Goal: Task Accomplishment & Management: Complete application form

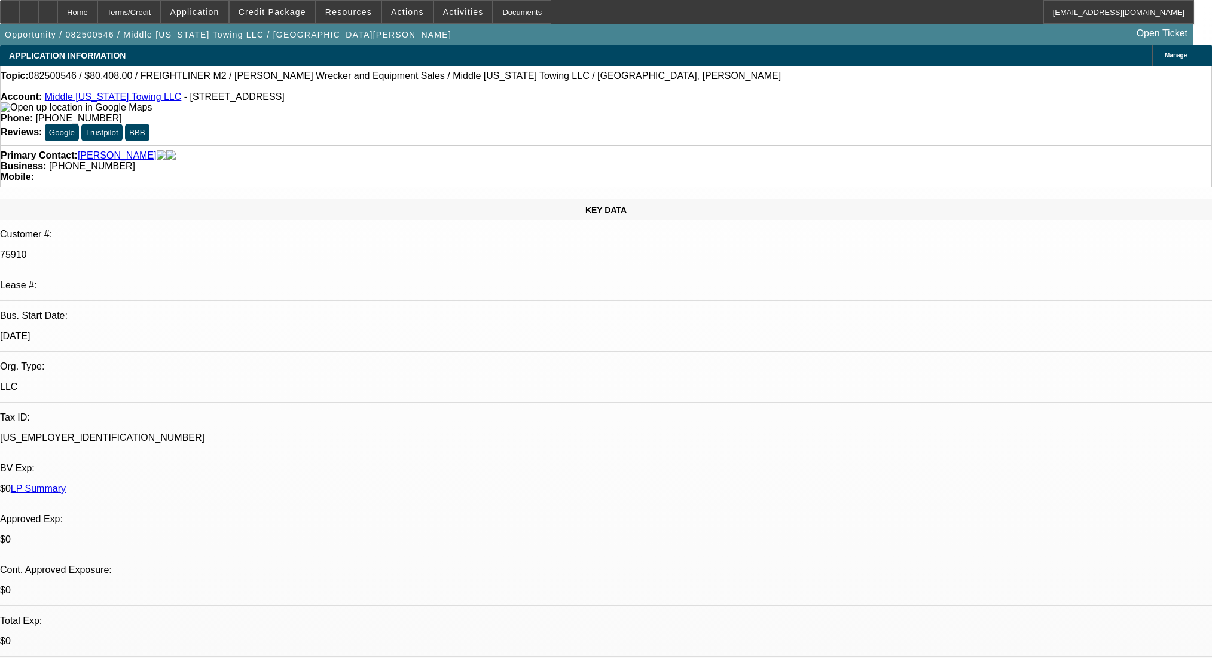
select select "0"
select select "2"
select select "0"
select select "6"
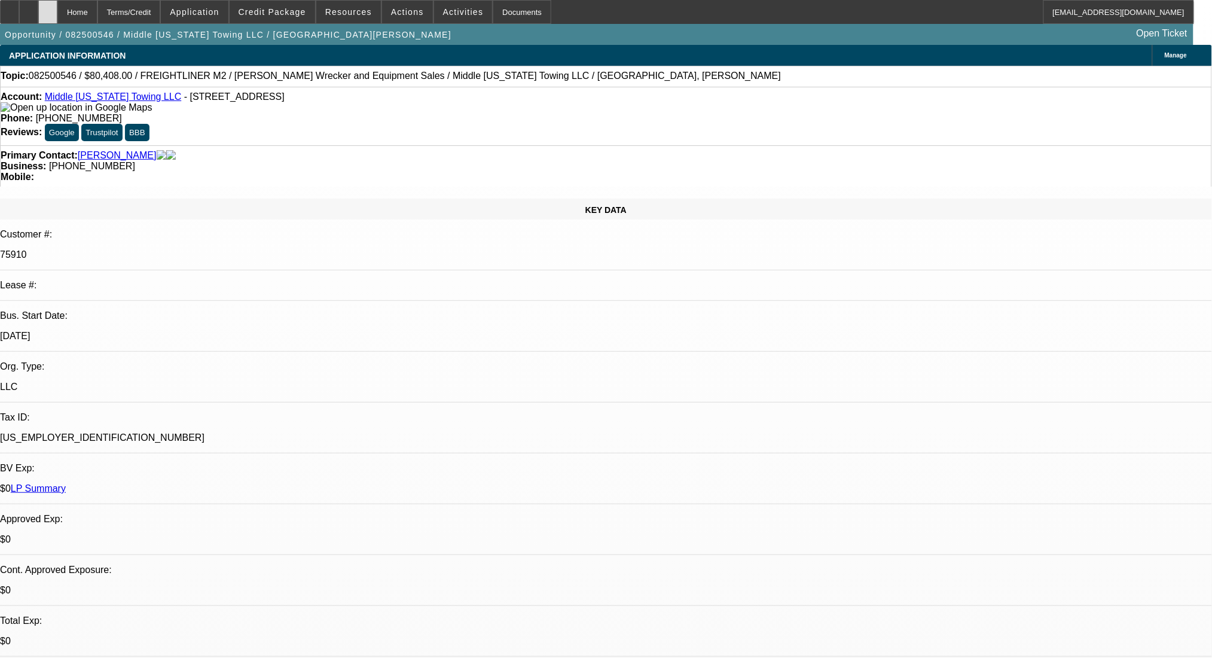
click at [57, 12] on div at bounding box center [47, 12] width 19 height 24
select select "0"
select select "2"
select select "0"
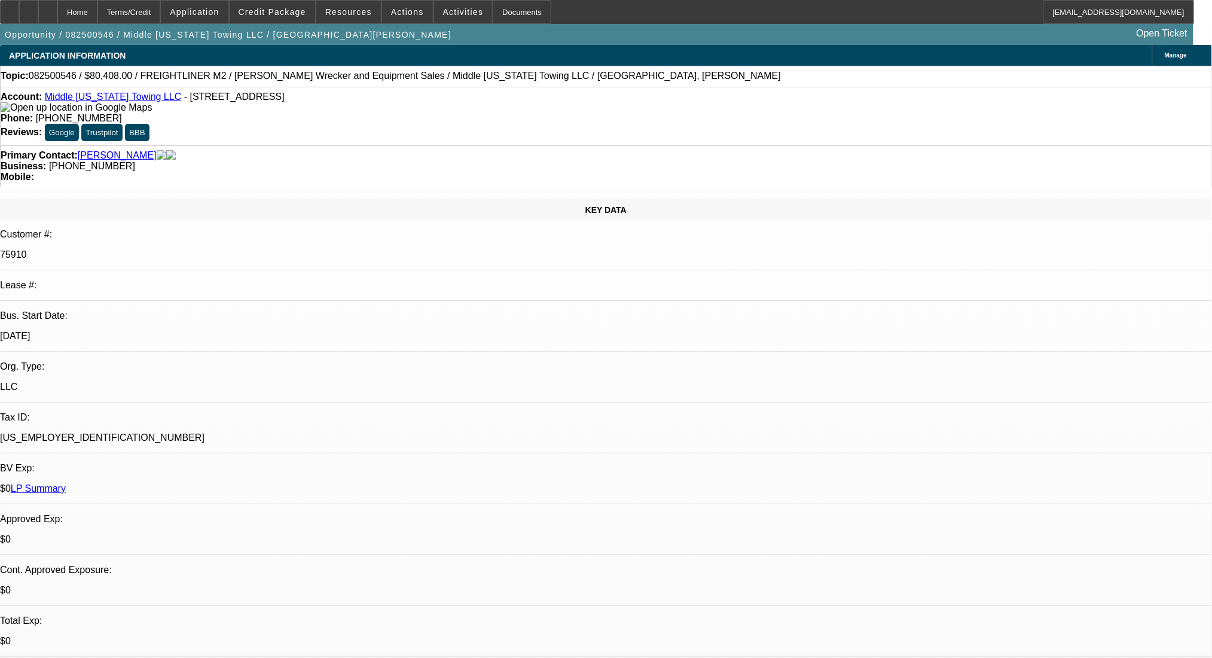
select select "6"
select select "0"
select select "2"
select select "0"
select select "6"
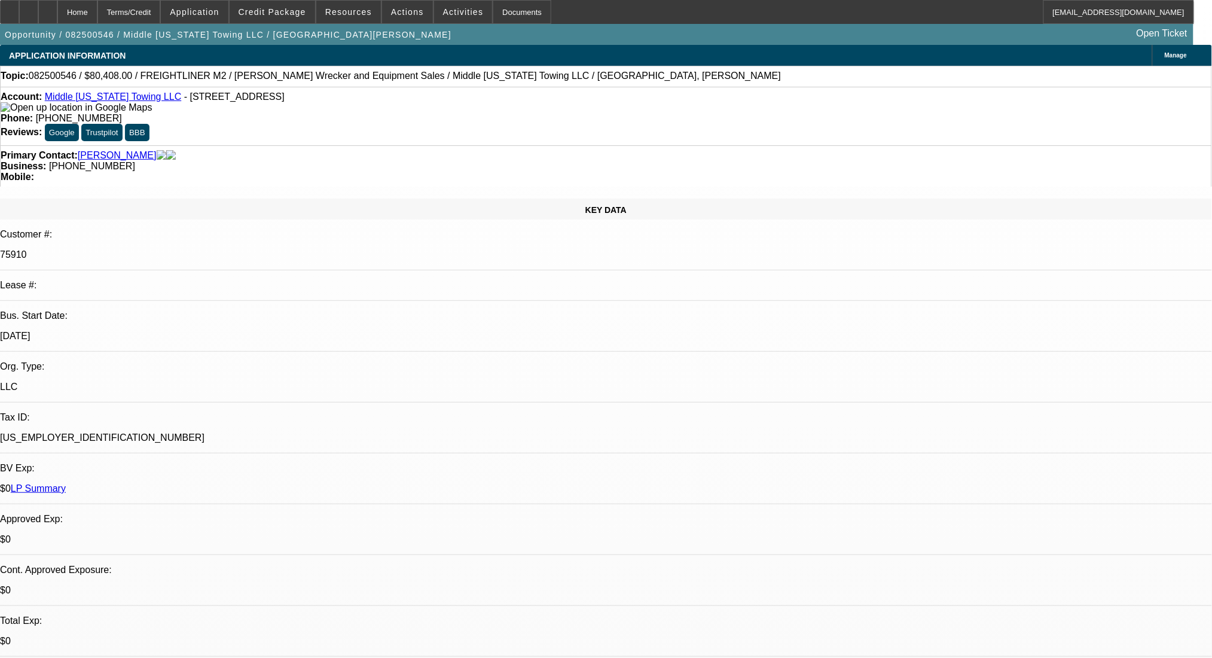
select select "0"
select select "2"
select select "0"
select select "6"
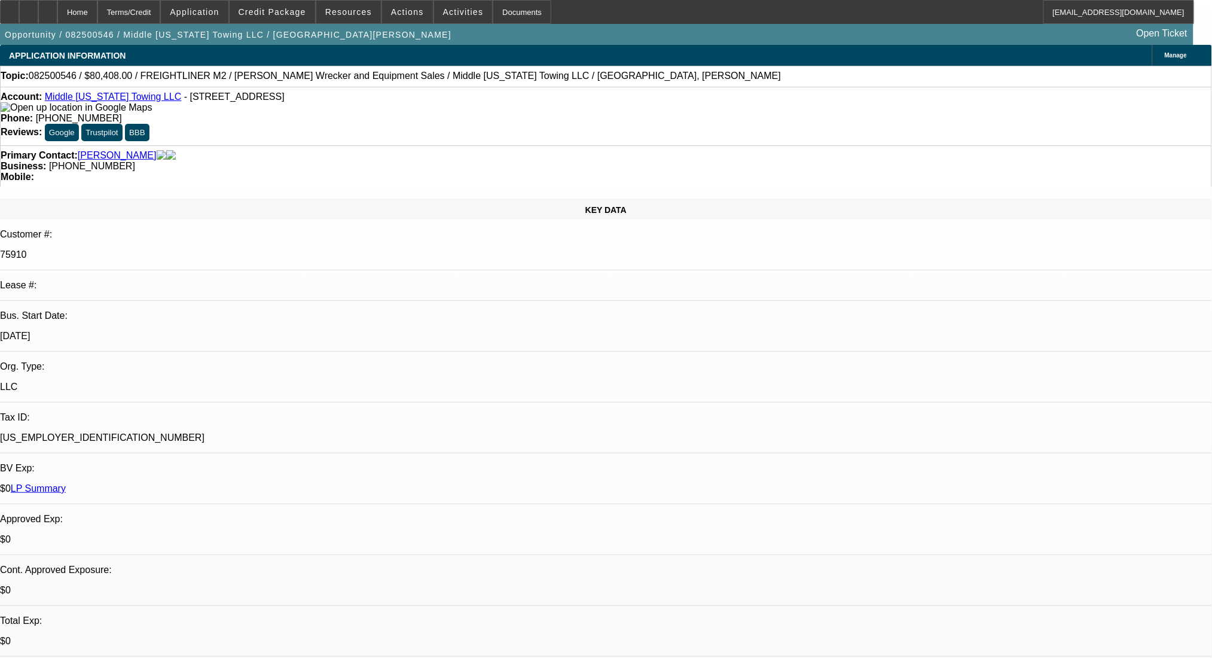
select select "0"
select select "2"
select select "0"
select select "6"
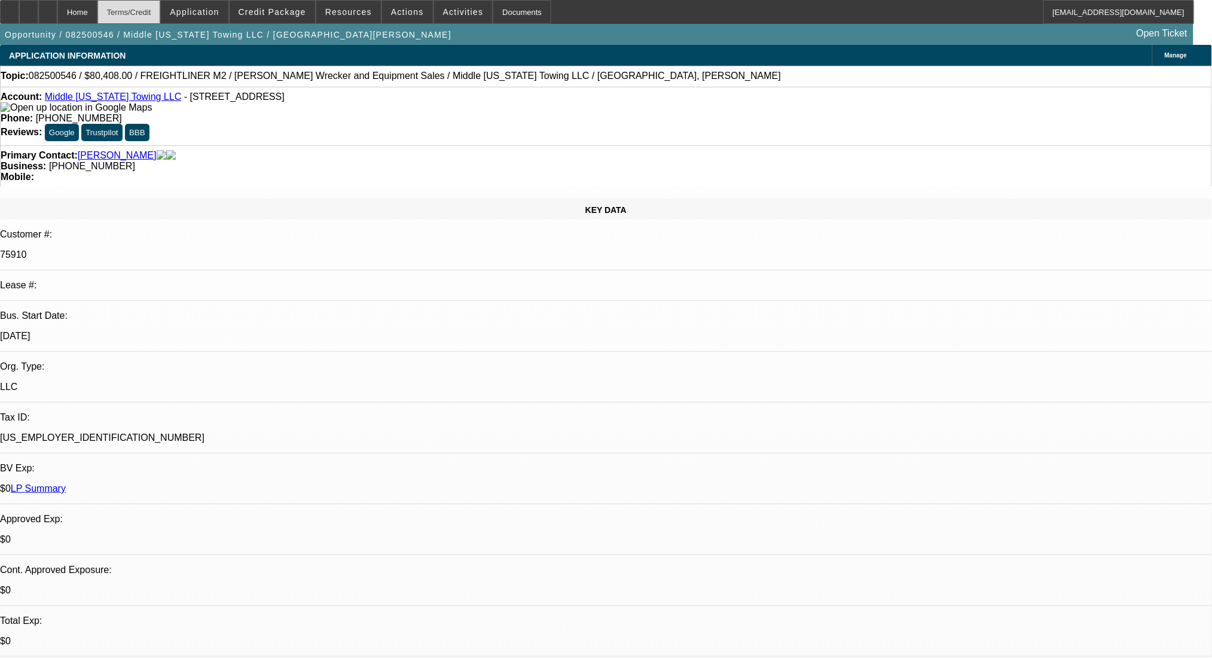
click at [137, 9] on div "Terms/Credit" at bounding box center [128, 12] width 63 height 24
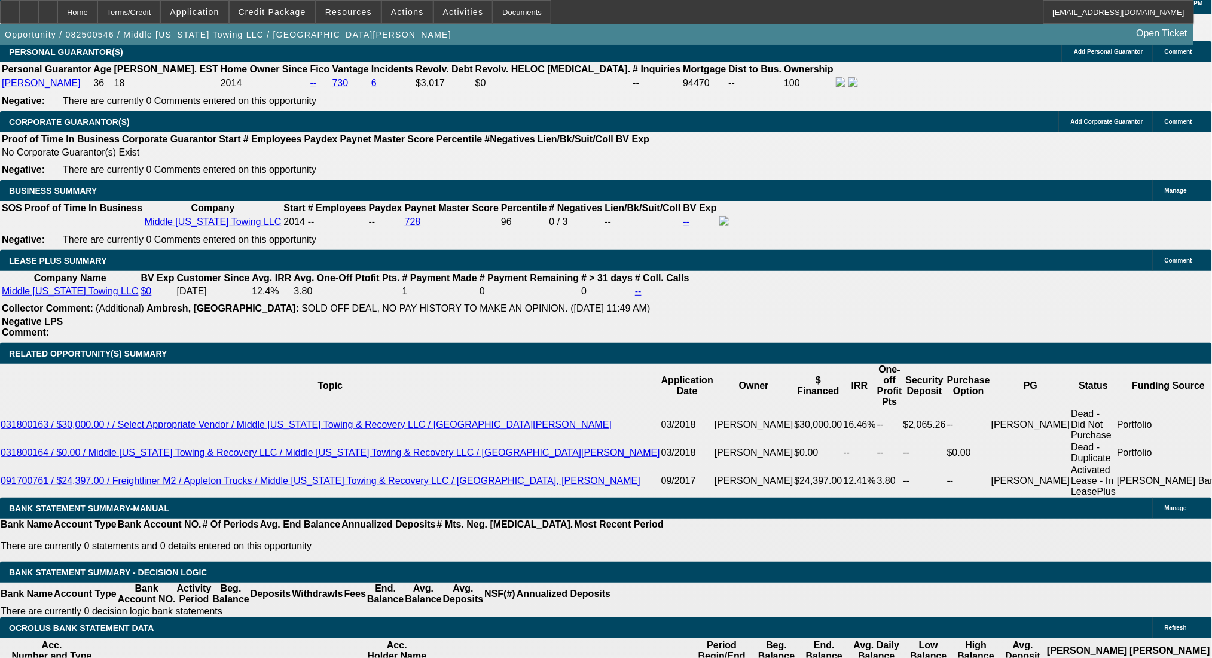
click at [57, 6] on div at bounding box center [47, 12] width 19 height 24
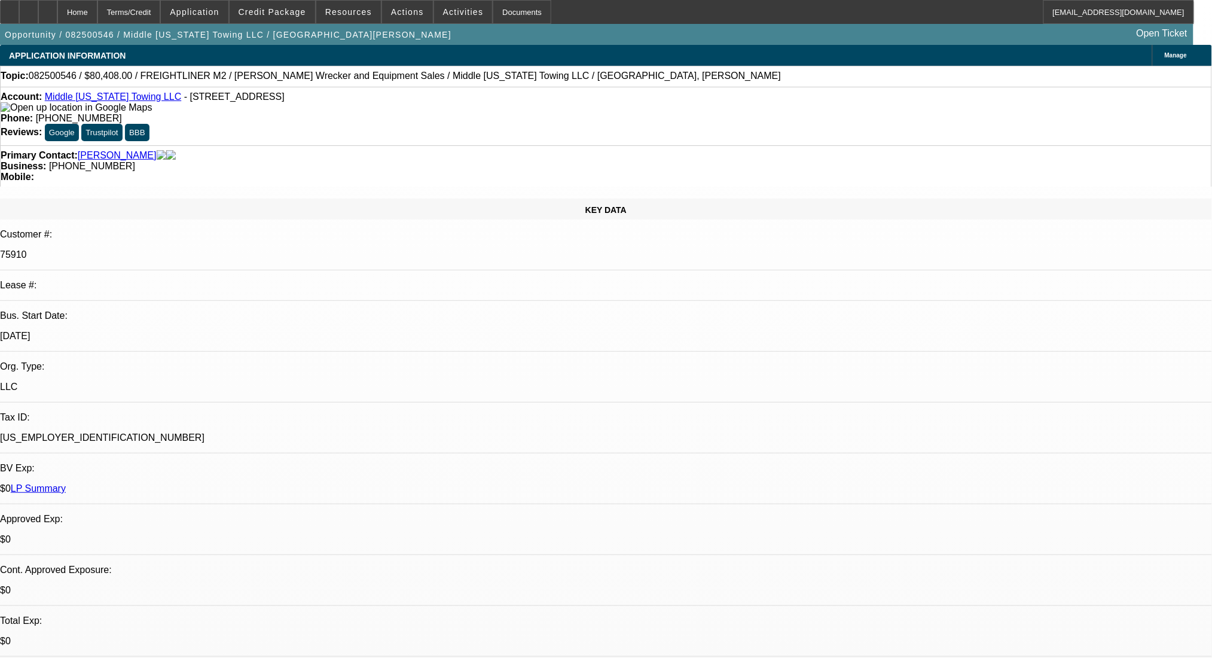
select select "0"
select select "2"
select select "0"
select select "6"
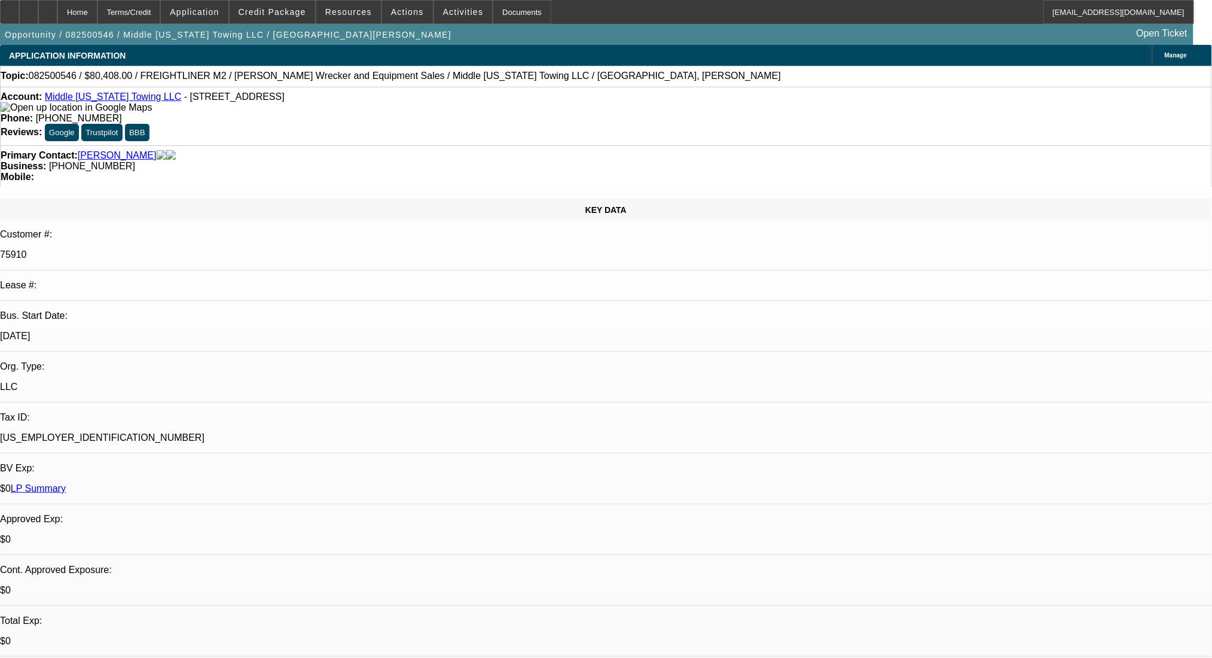
select select "0"
select select "2"
select select "0"
select select "6"
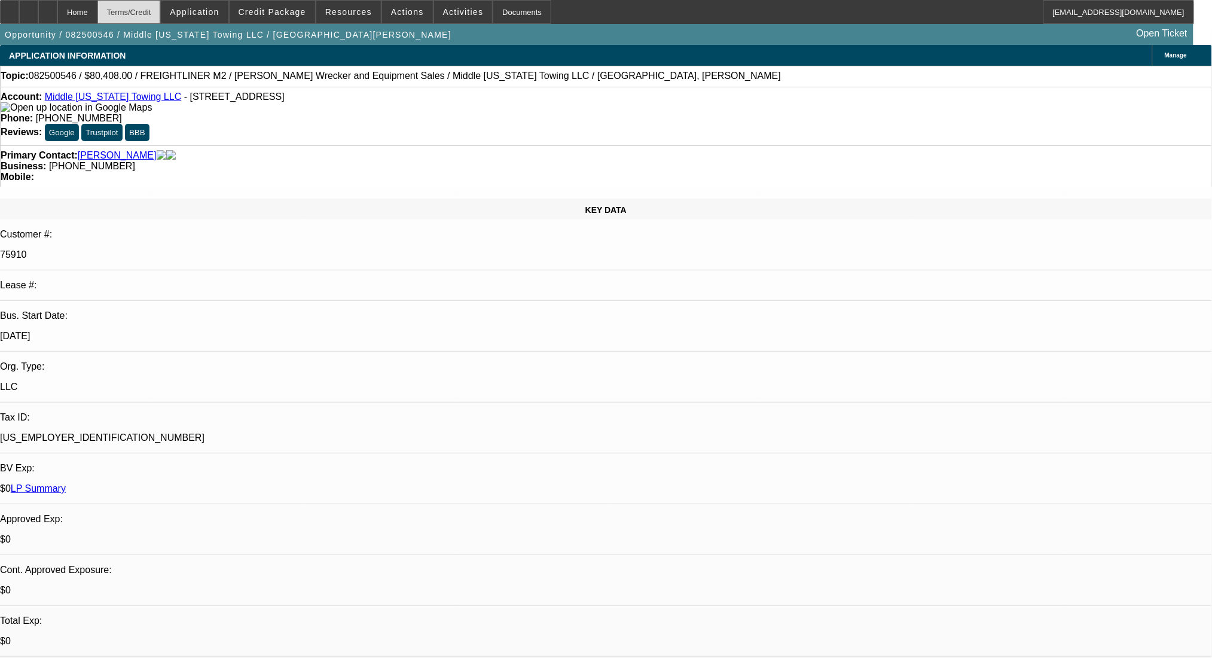
click at [146, 3] on div "Terms/Credit" at bounding box center [128, 12] width 63 height 24
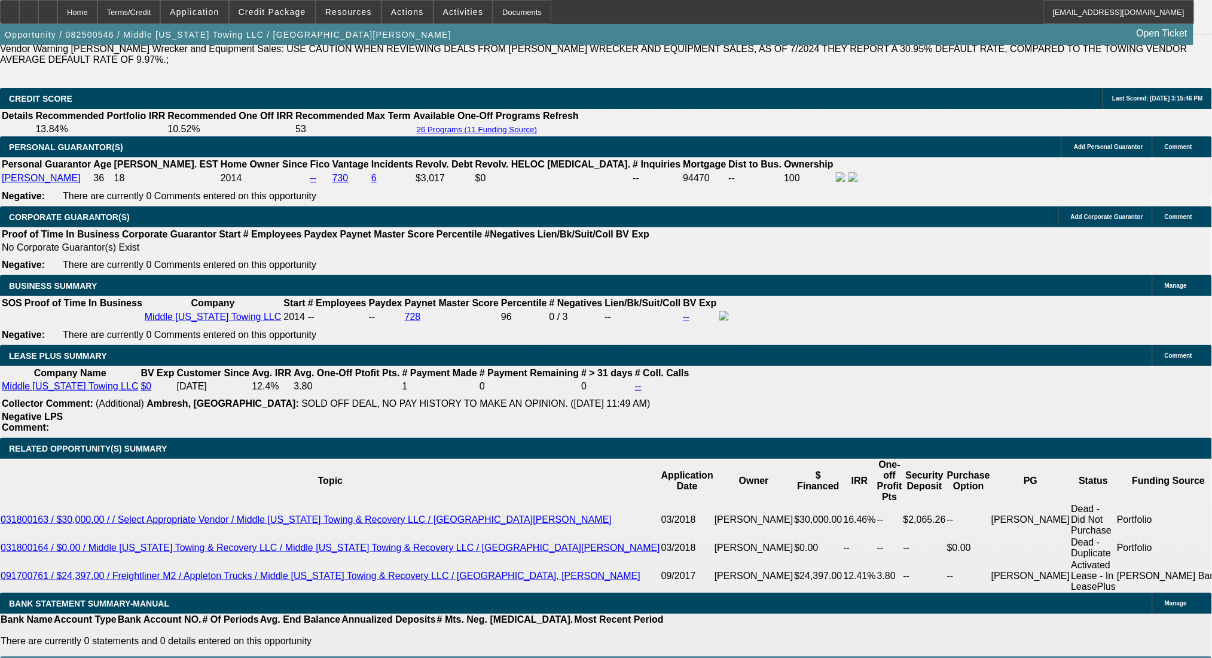
scroll to position [1870, 0]
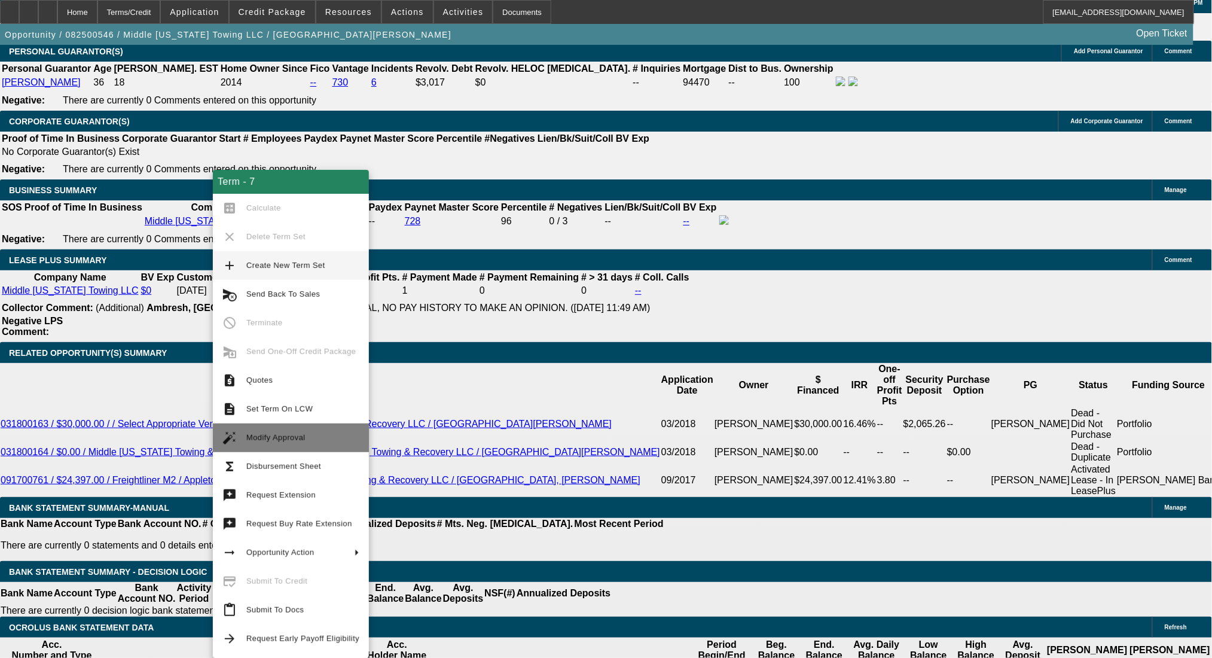
click at [295, 441] on span "Modify Approval" at bounding box center [275, 437] width 59 height 9
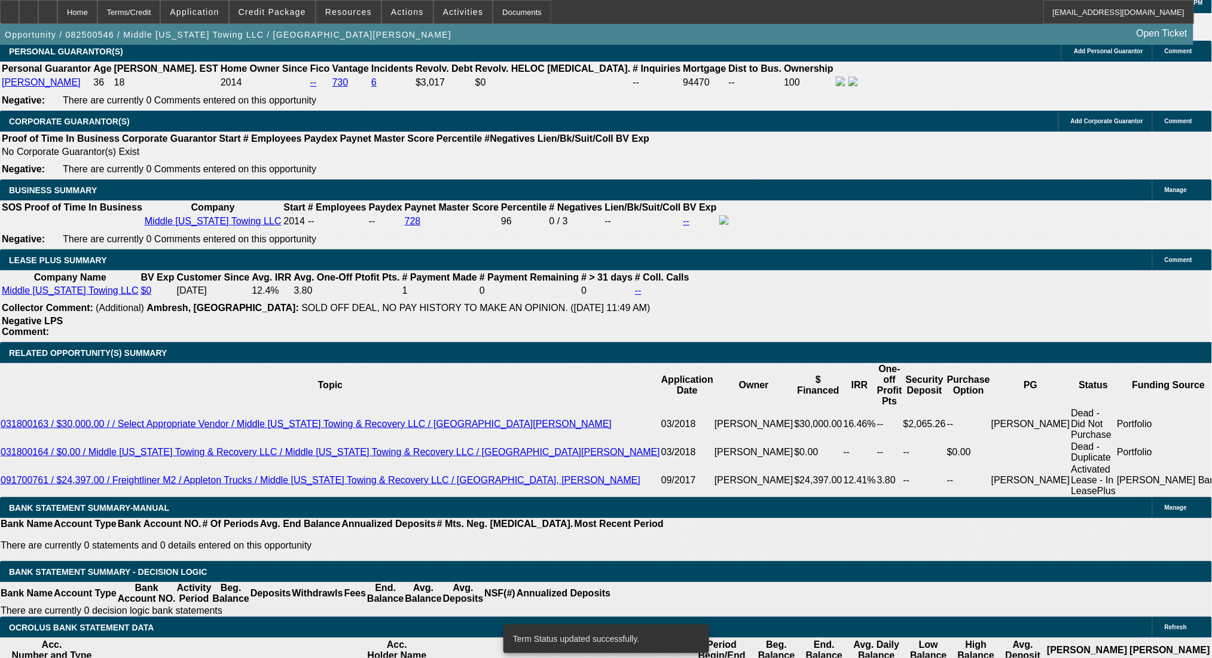
select select "0"
select select "2"
select select "0"
select select "6"
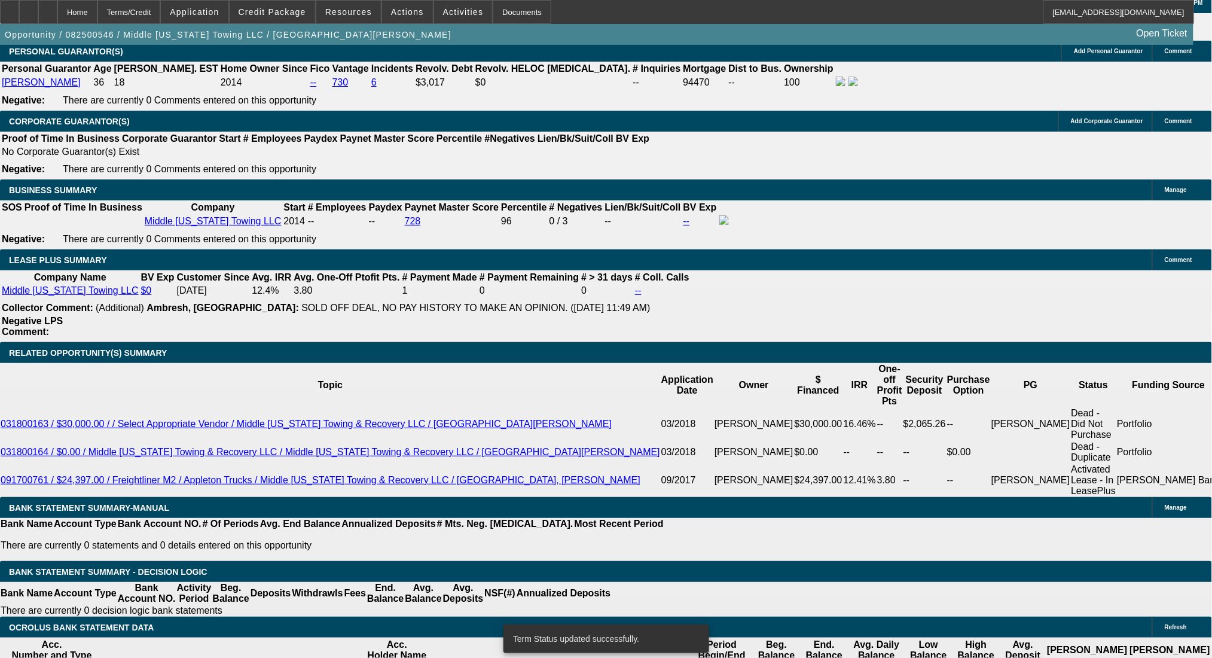
select select "0"
select select "2"
select select "0"
select select "6"
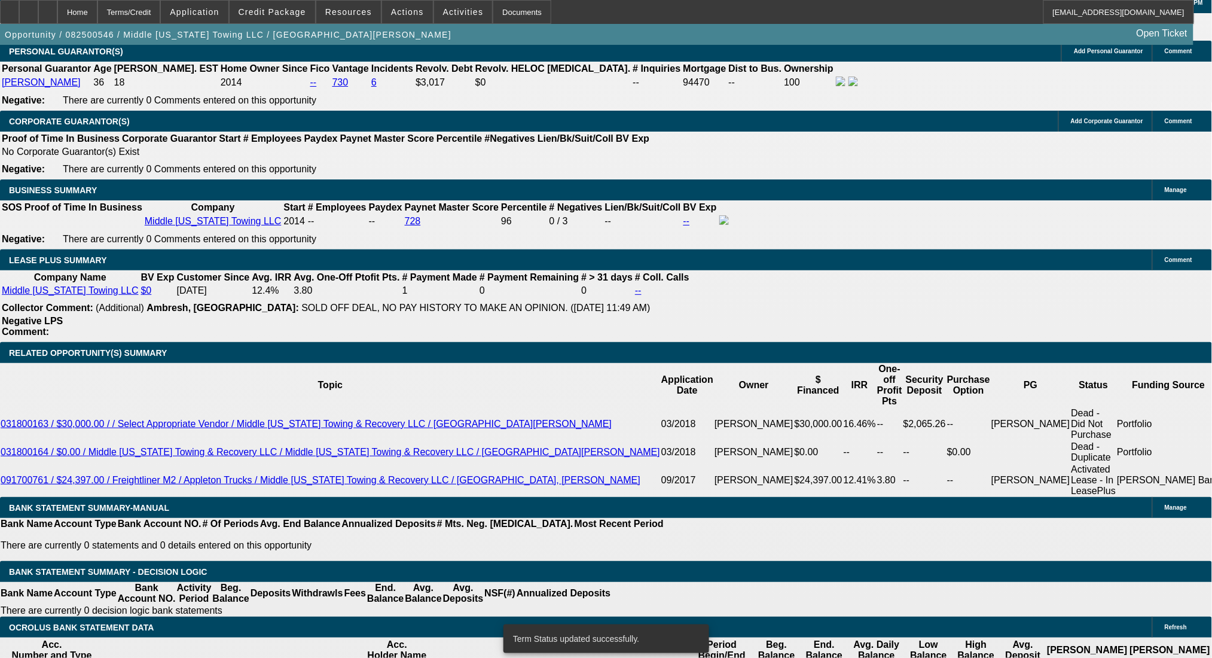
select select "0"
select select "2"
select select "0"
select select "6"
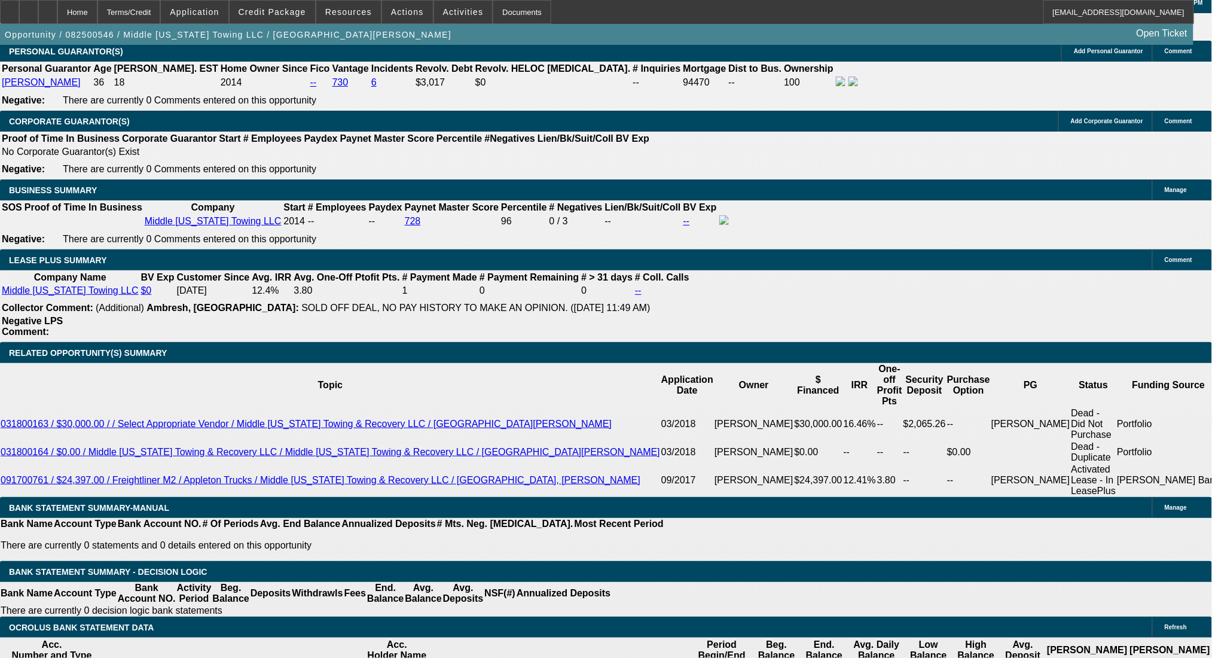
drag, startPoint x: 274, startPoint y: 375, endPoint x: 298, endPoint y: 378, distance: 23.6
type input "8"
type input "UNKNOWN"
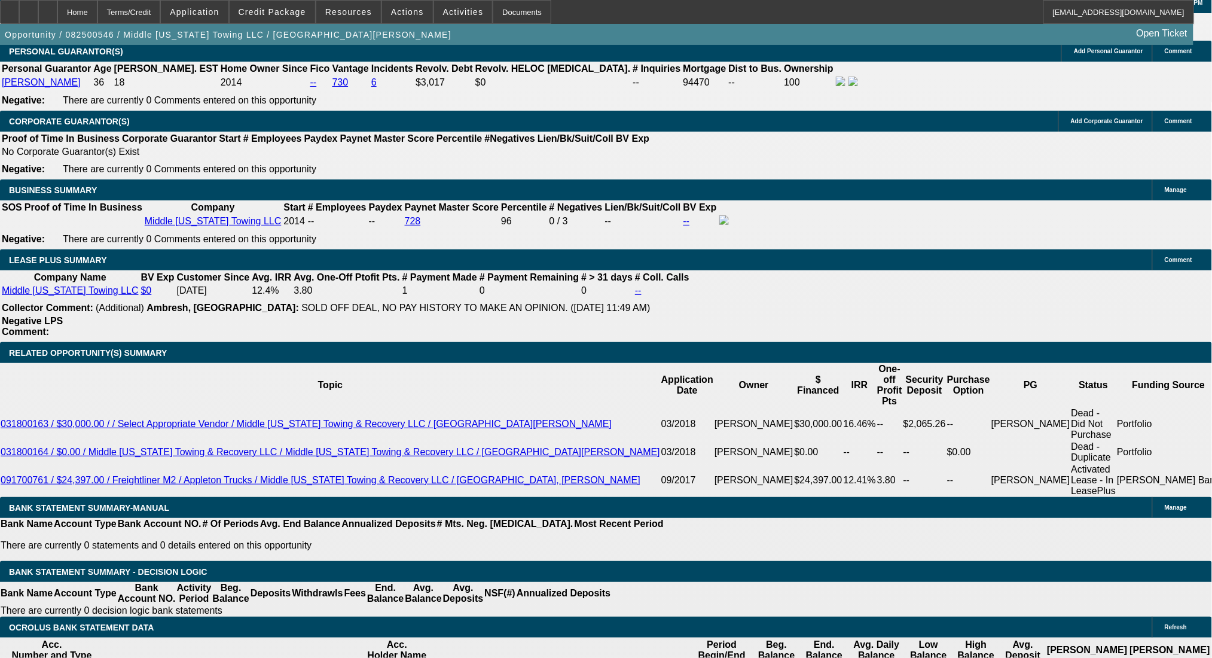
type input "$1,630.38"
type input "8"
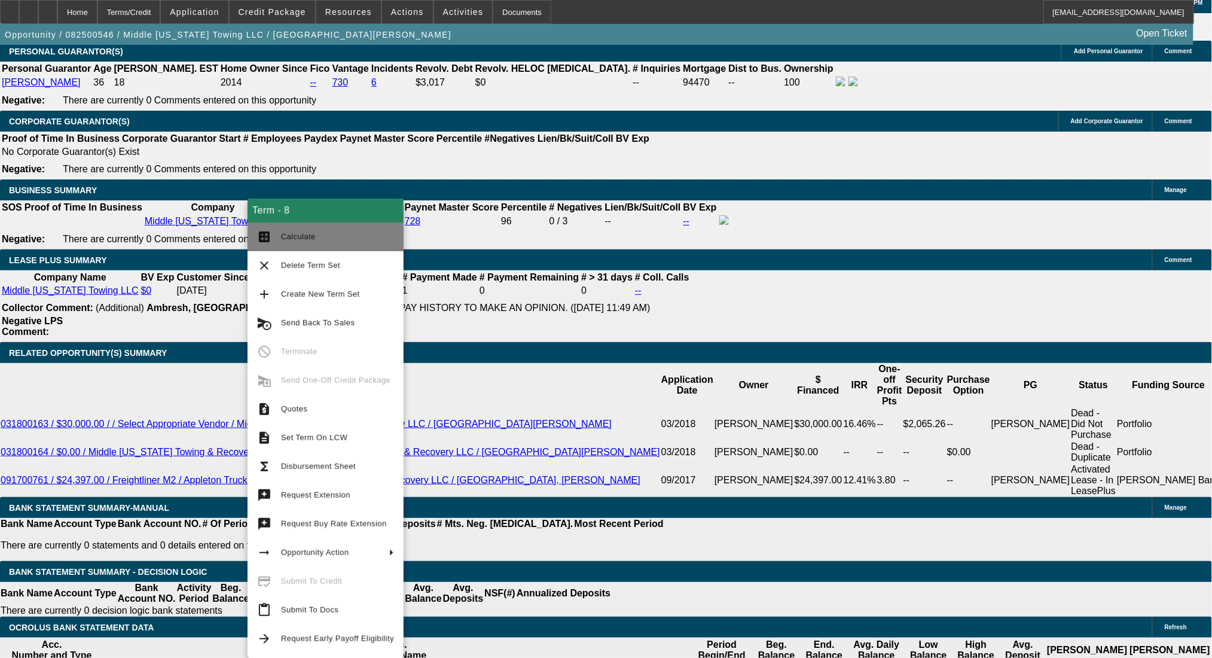
click at [276, 234] on button "calculate Calculate" at bounding box center [325, 236] width 156 height 29
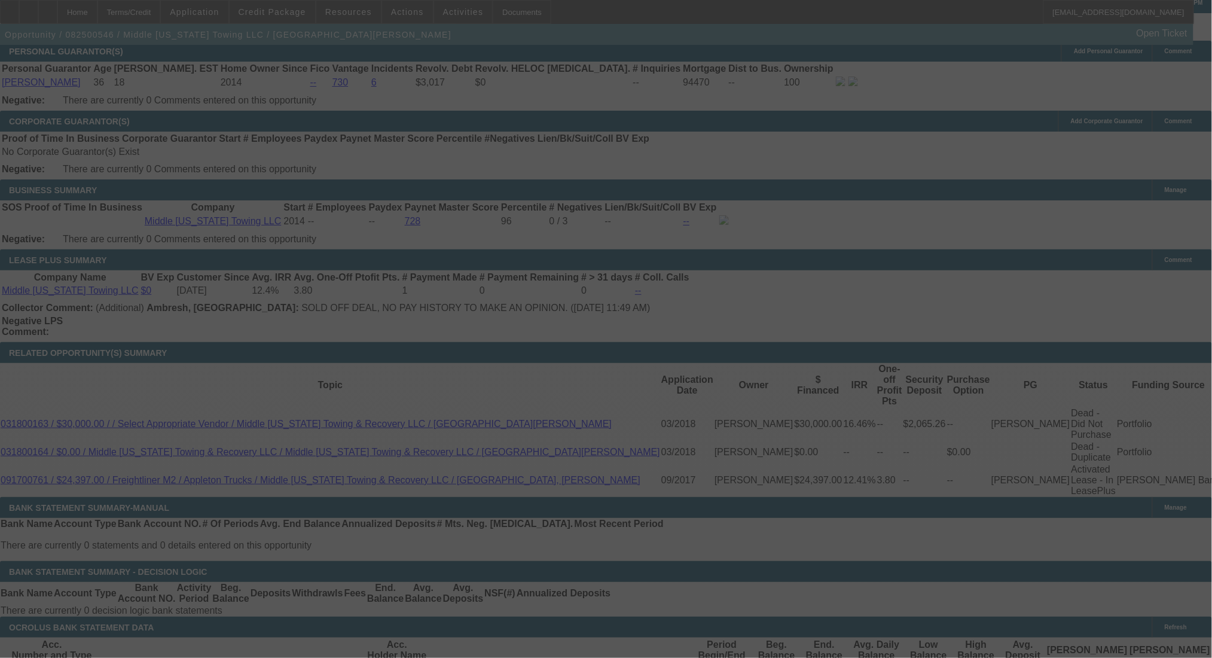
select select "0"
select select "2"
select select "0"
select select "6"
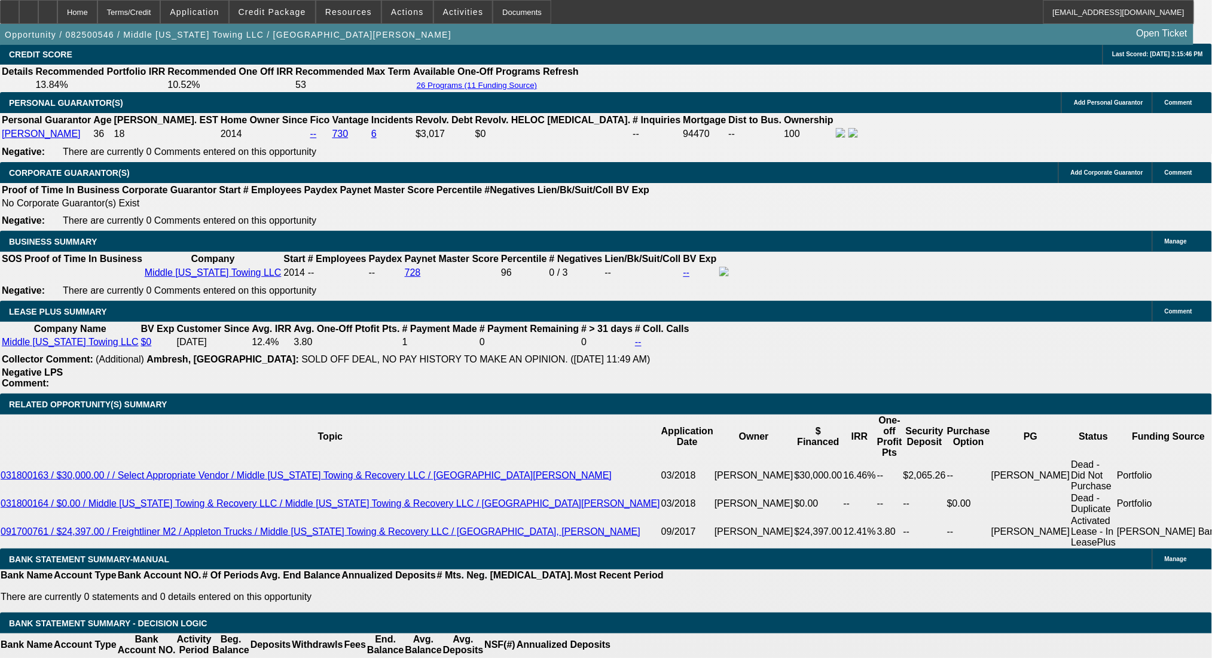
scroll to position [1913, 0]
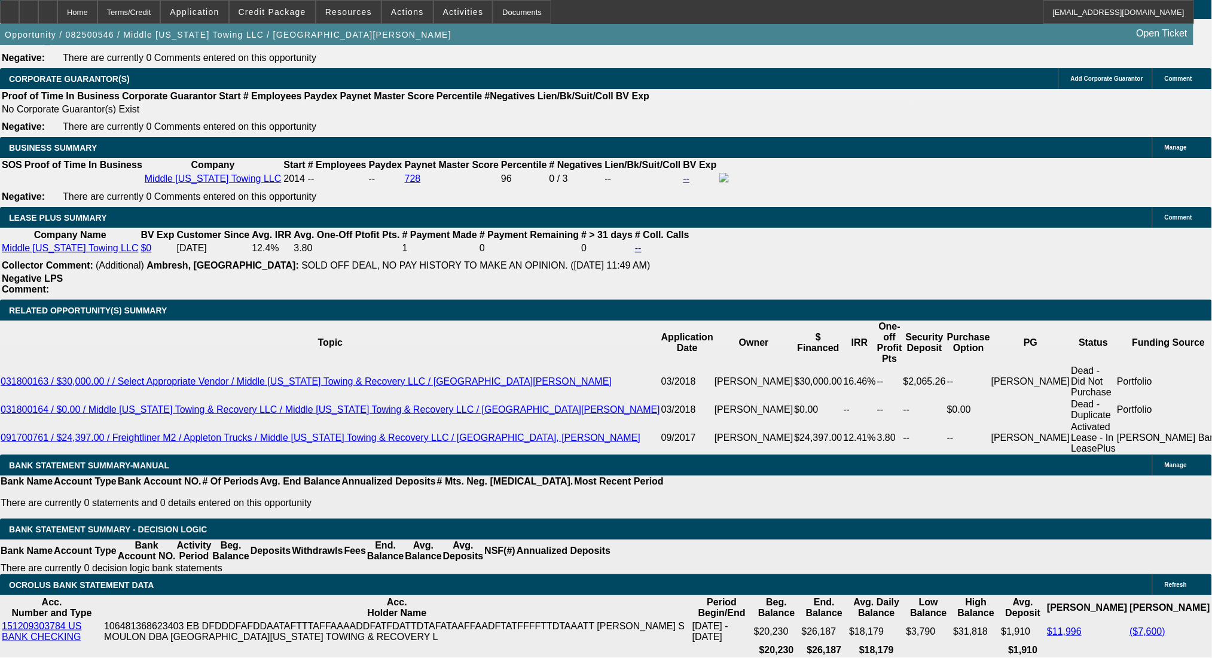
select select "1"
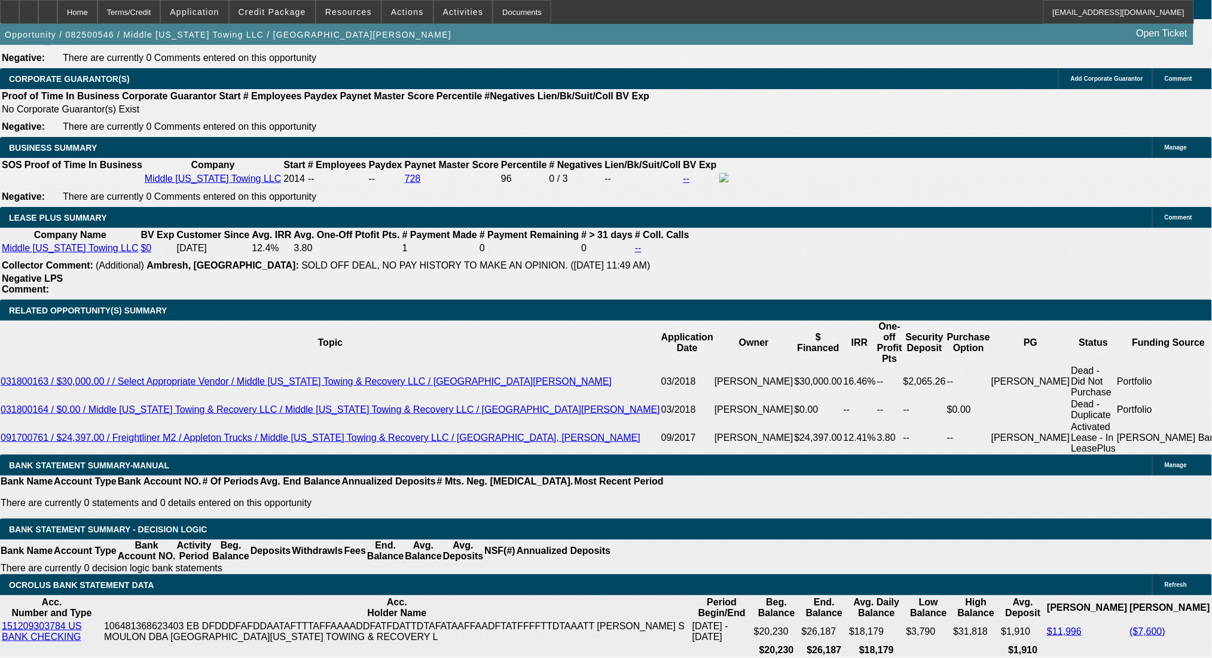
type input "UNKNOWN"
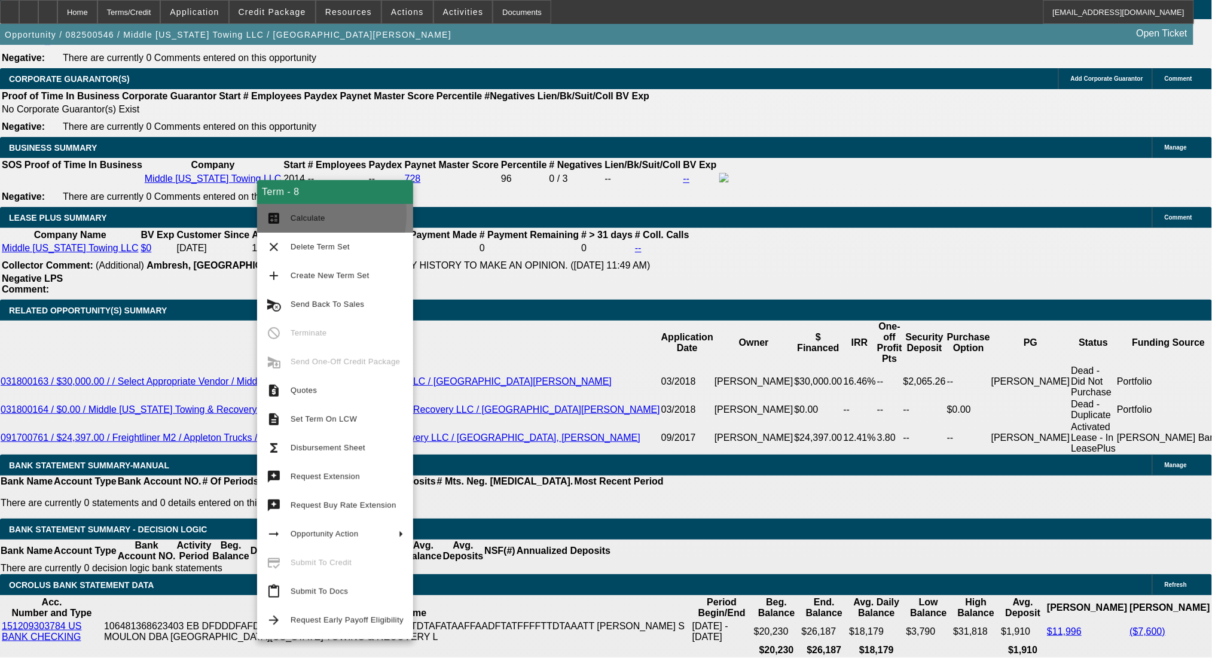
click at [288, 214] on button "calculate Calculate" at bounding box center [335, 218] width 156 height 29
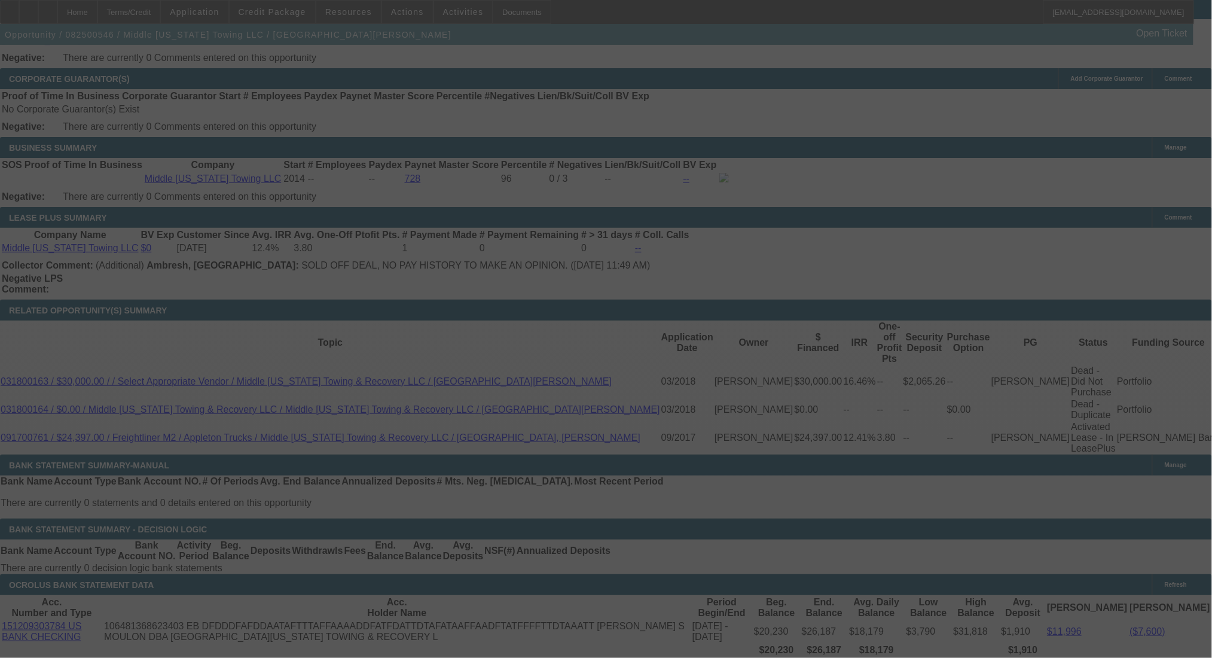
select select "0"
select select "6"
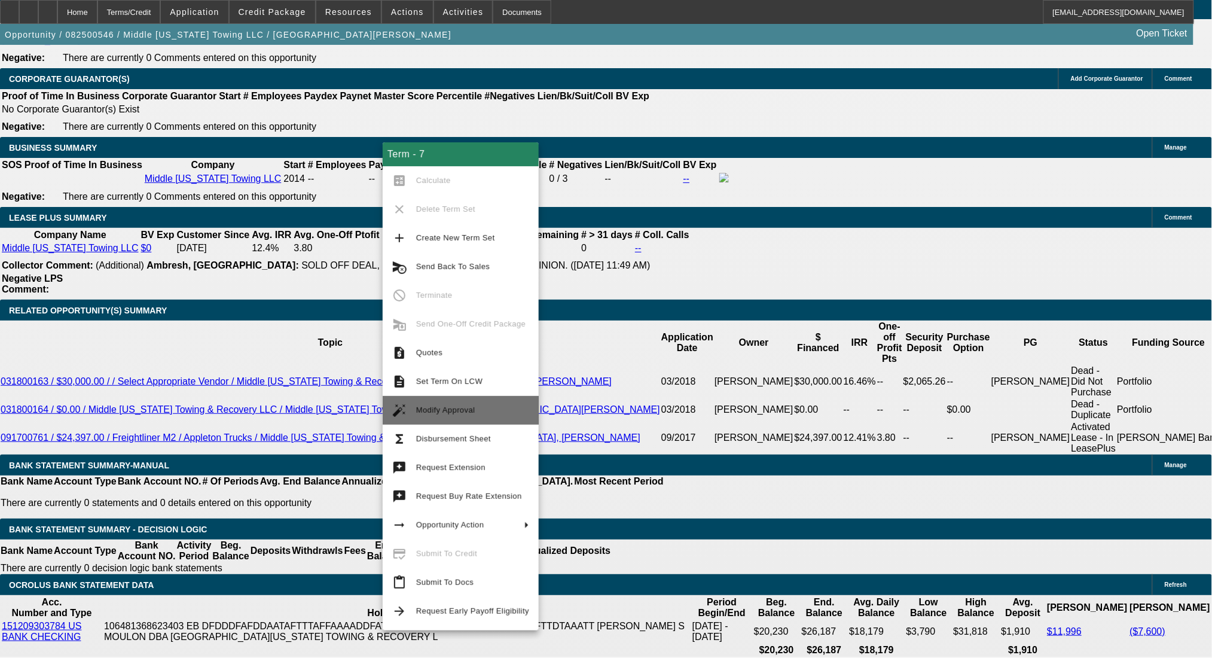
click at [471, 398] on button "auto_fix_high Modify Approval" at bounding box center [461, 410] width 156 height 29
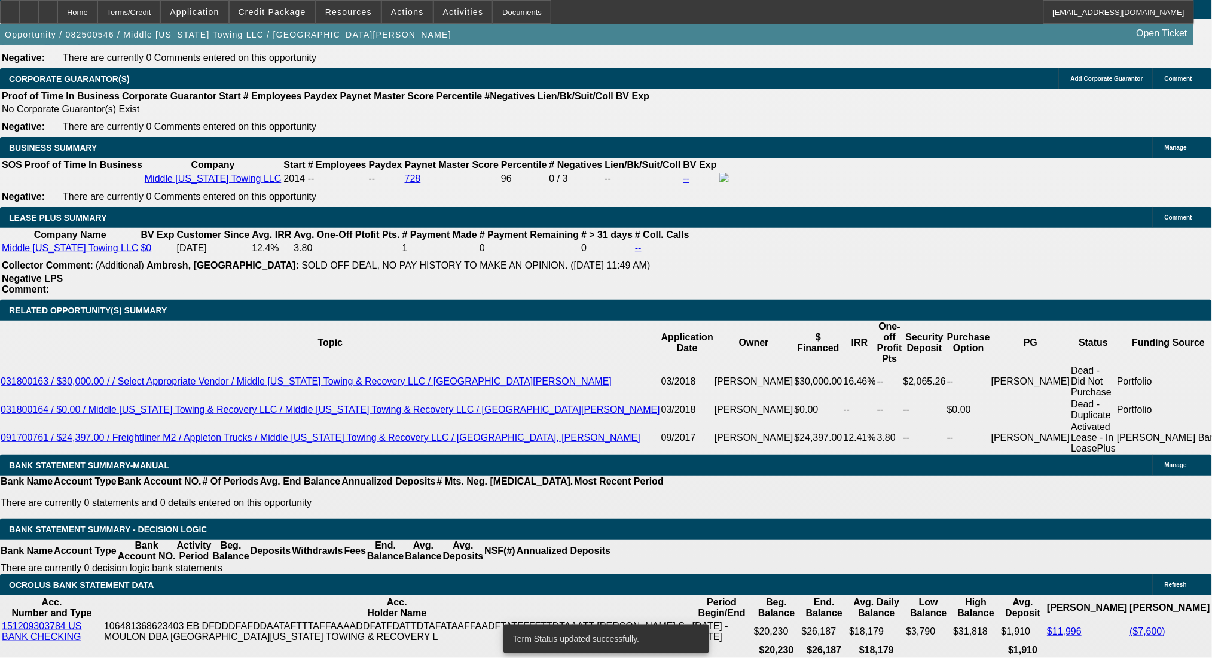
select select "0"
select select "2"
select select "0"
select select "6"
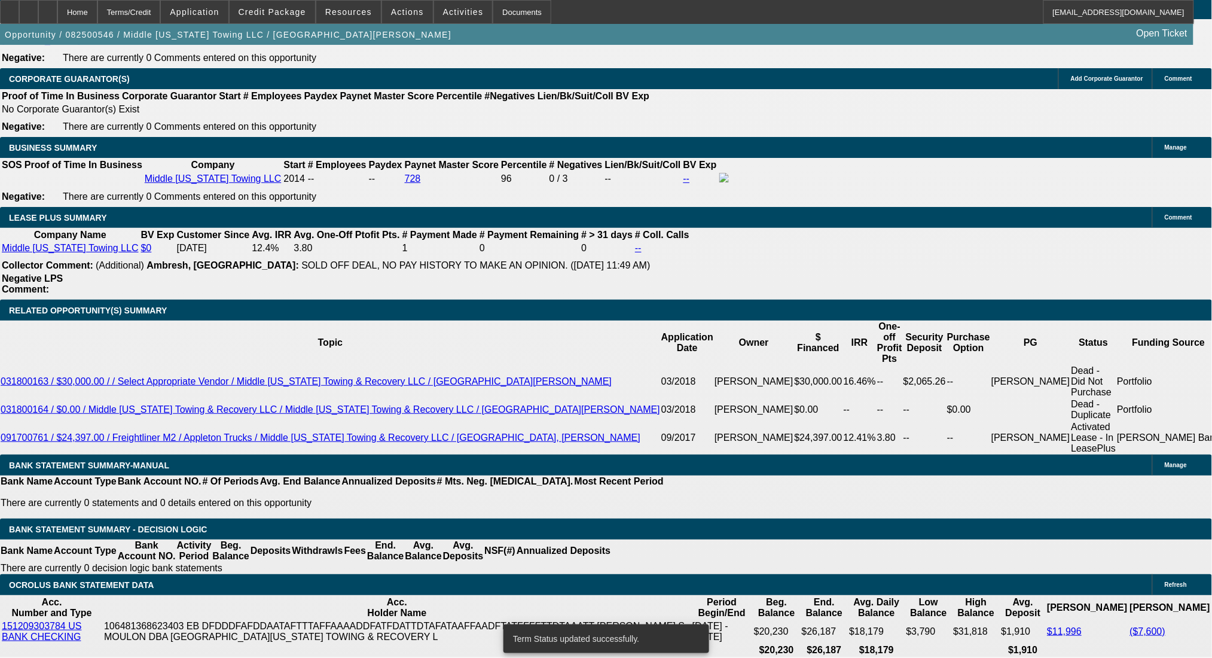
select select "0"
select select "6"
select select "0"
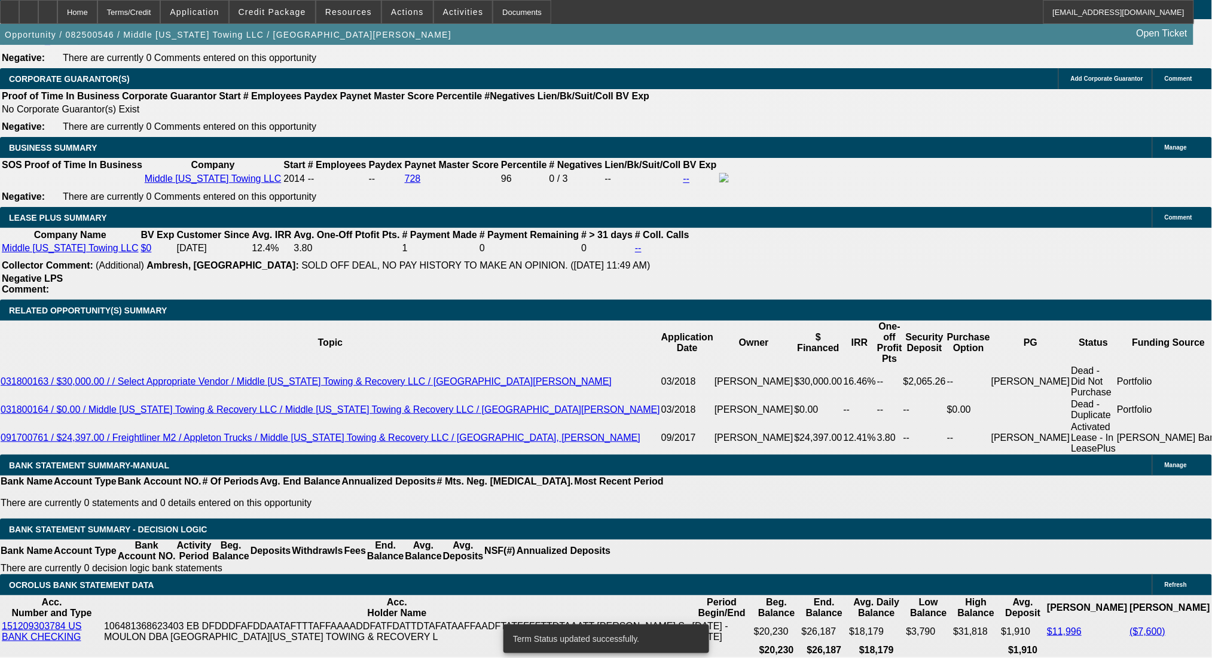
select select "0"
select select "2"
select select "0"
select select "6"
select select "0"
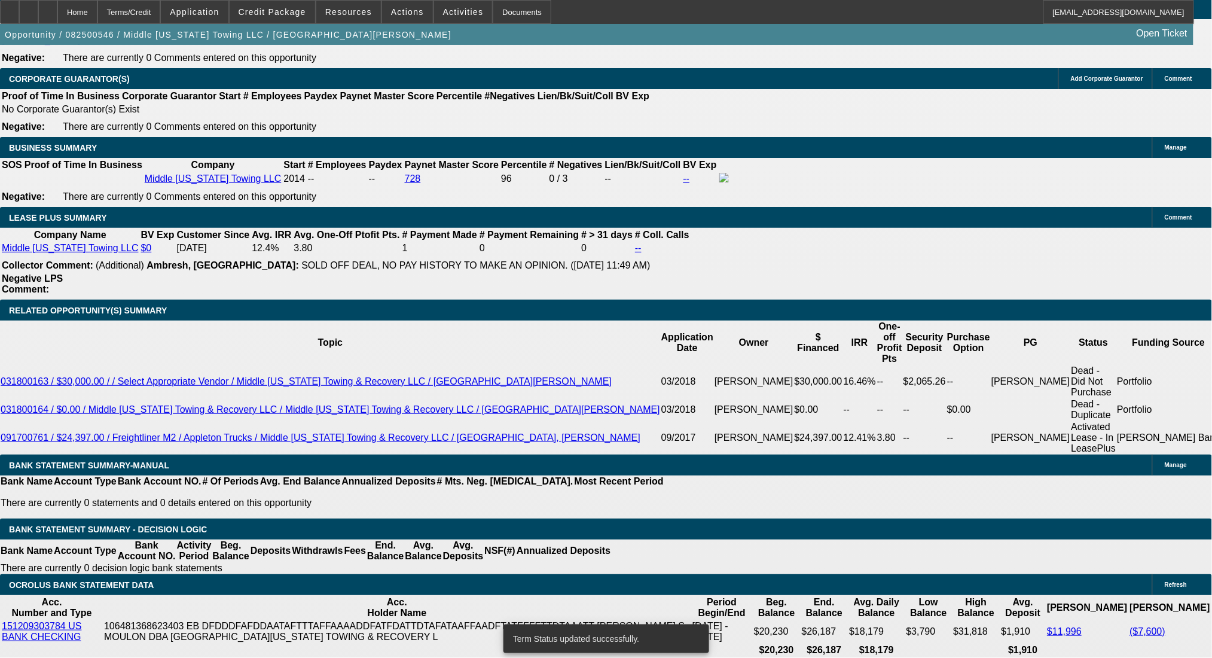
select select "0"
select select "2"
select select "0"
select select "6"
drag, startPoint x: 189, startPoint y: 335, endPoint x: 274, endPoint y: 335, distance: 84.9
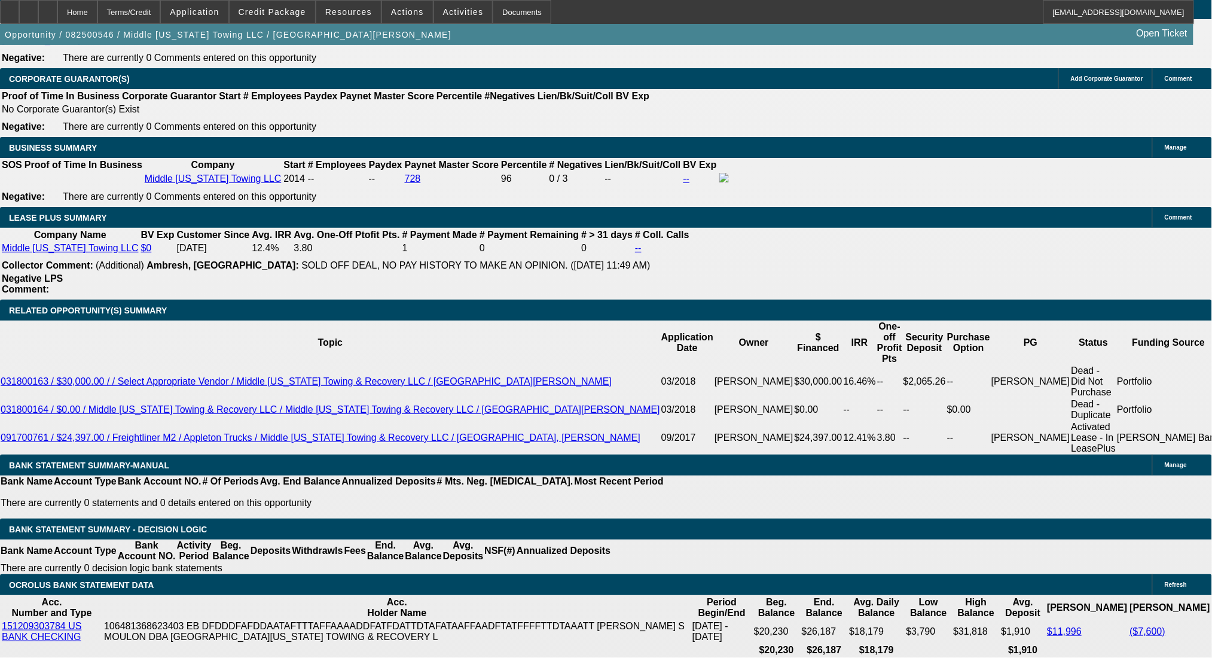
type input "16"
type input "UNKNOWN"
type input "1615"
type input "7.6"
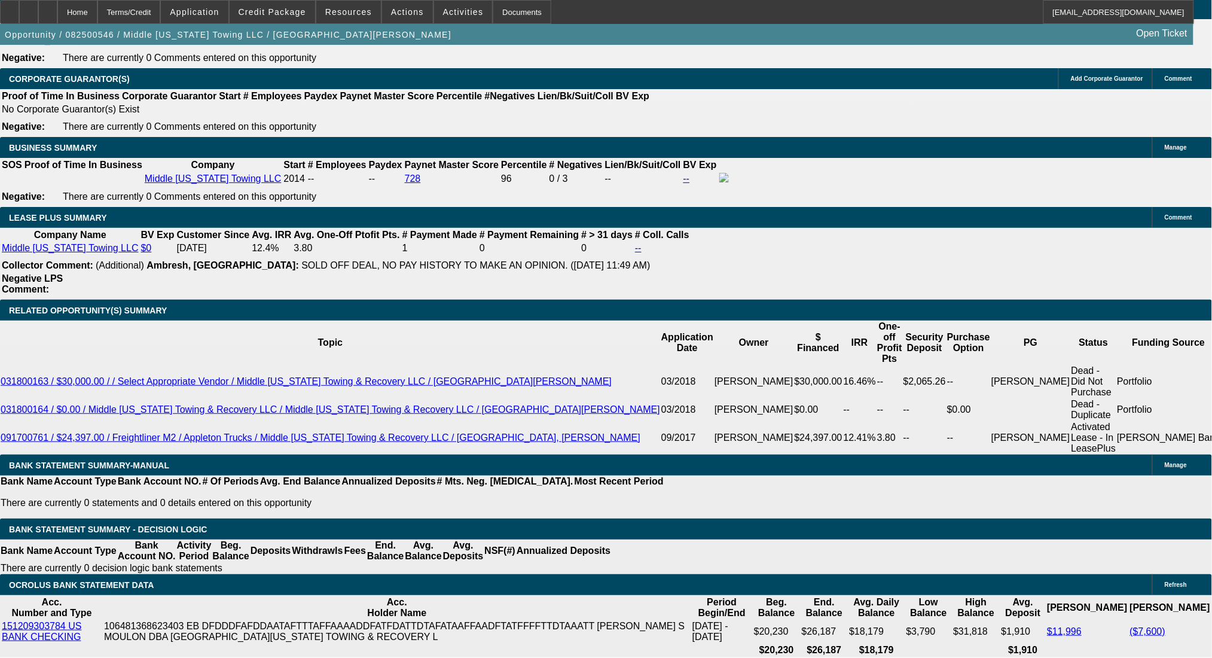
type input "$1,615.00"
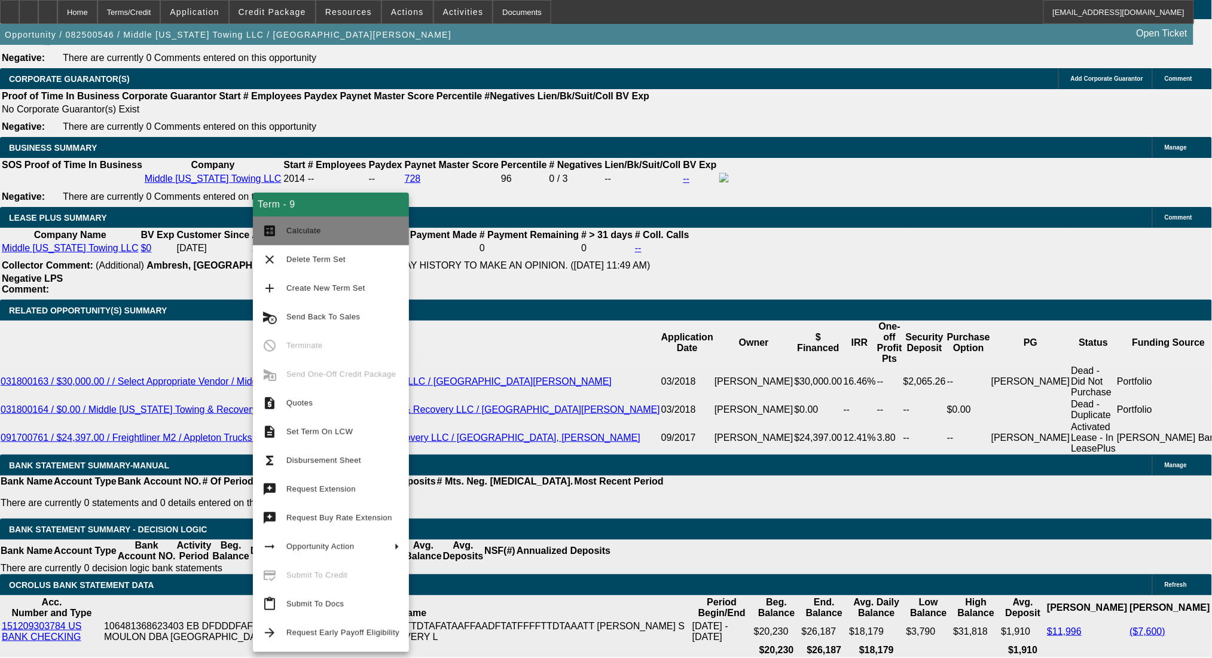
click at [272, 221] on button "calculate Calculate" at bounding box center [331, 230] width 156 height 29
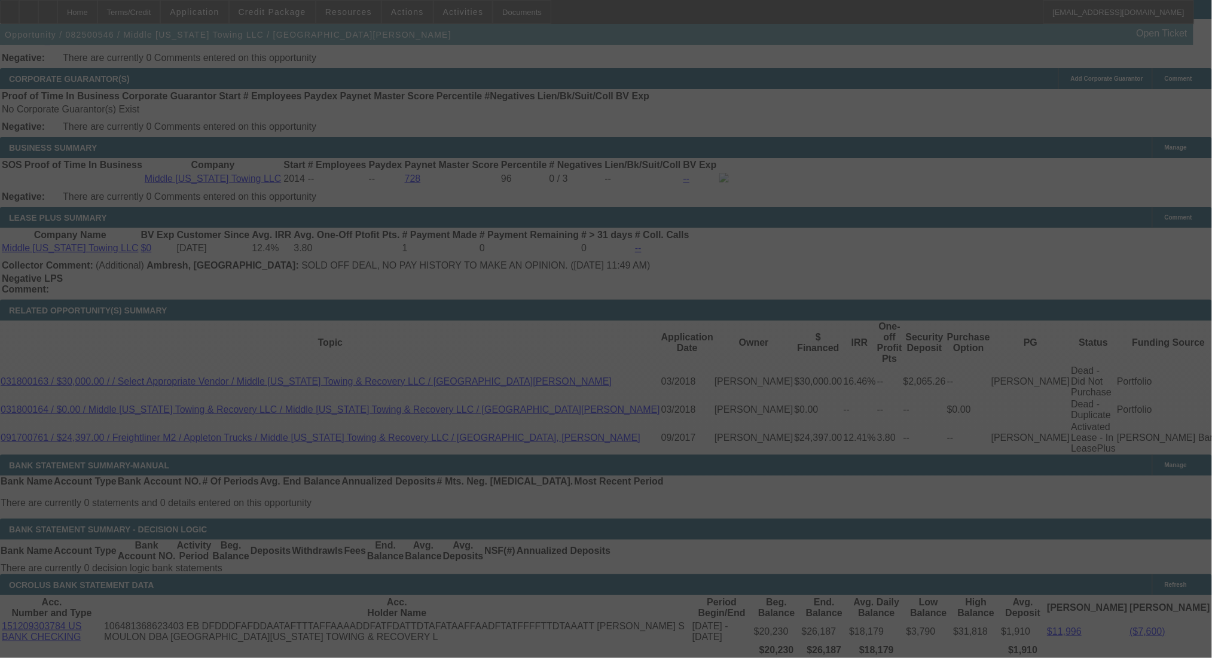
select select "0"
select select "2"
select select "0"
select select "6"
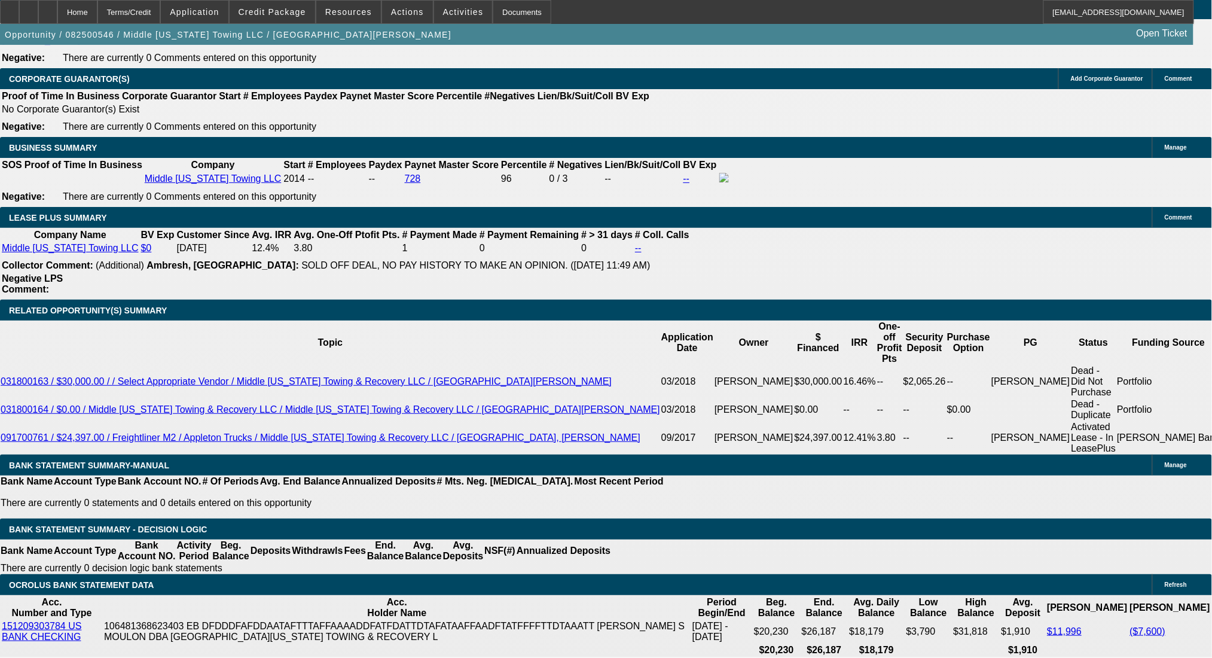
drag, startPoint x: 271, startPoint y: 331, endPoint x: 313, endPoint y: 336, distance: 41.6
type input "UNKNOWN"
type input "8"
type input "$1,630.38"
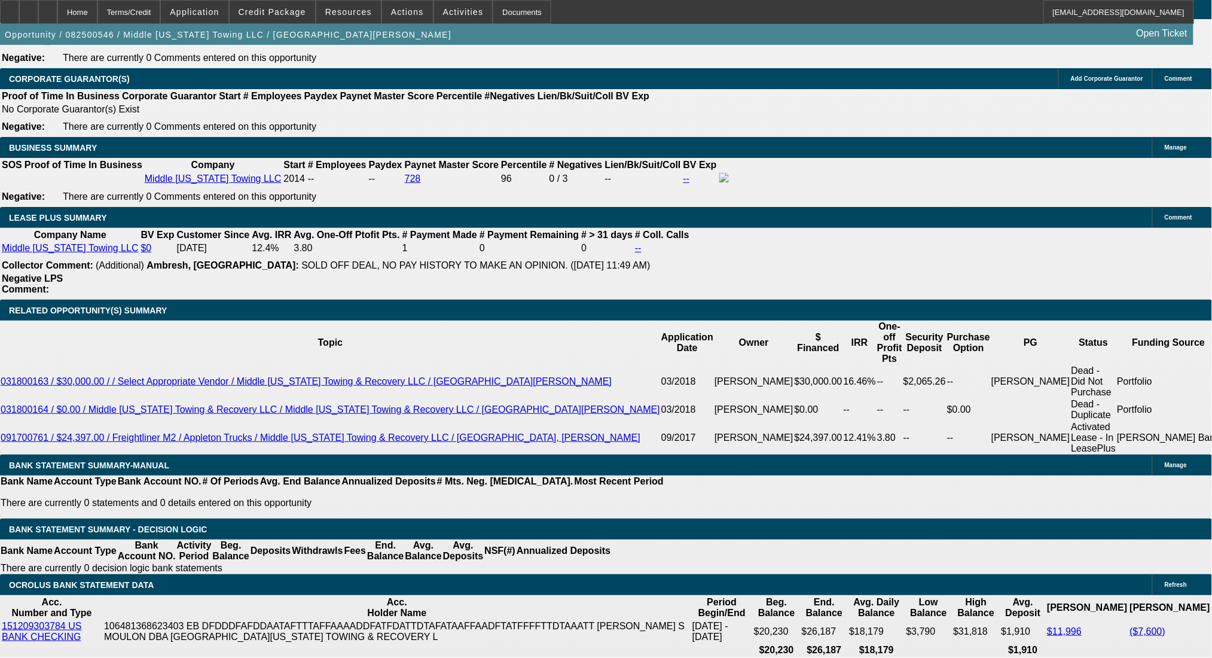
type input "8.5"
type input "$1,649.69"
type input "8.5"
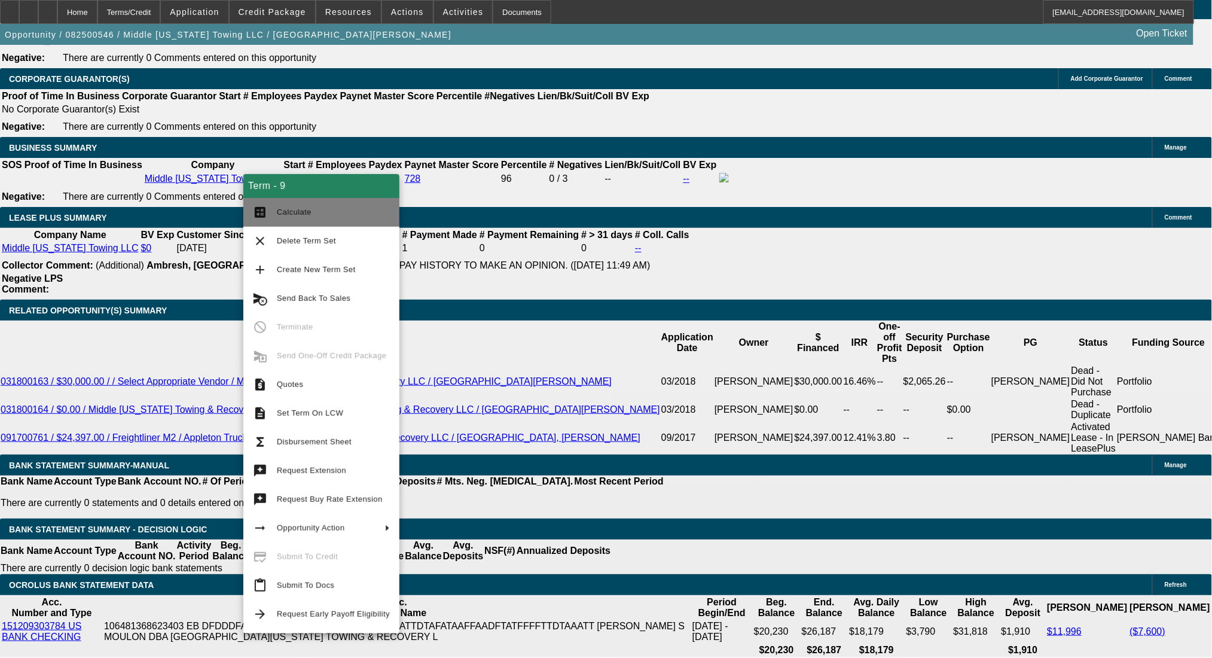
click at [267, 213] on mat-icon "calculate" at bounding box center [260, 212] width 14 height 14
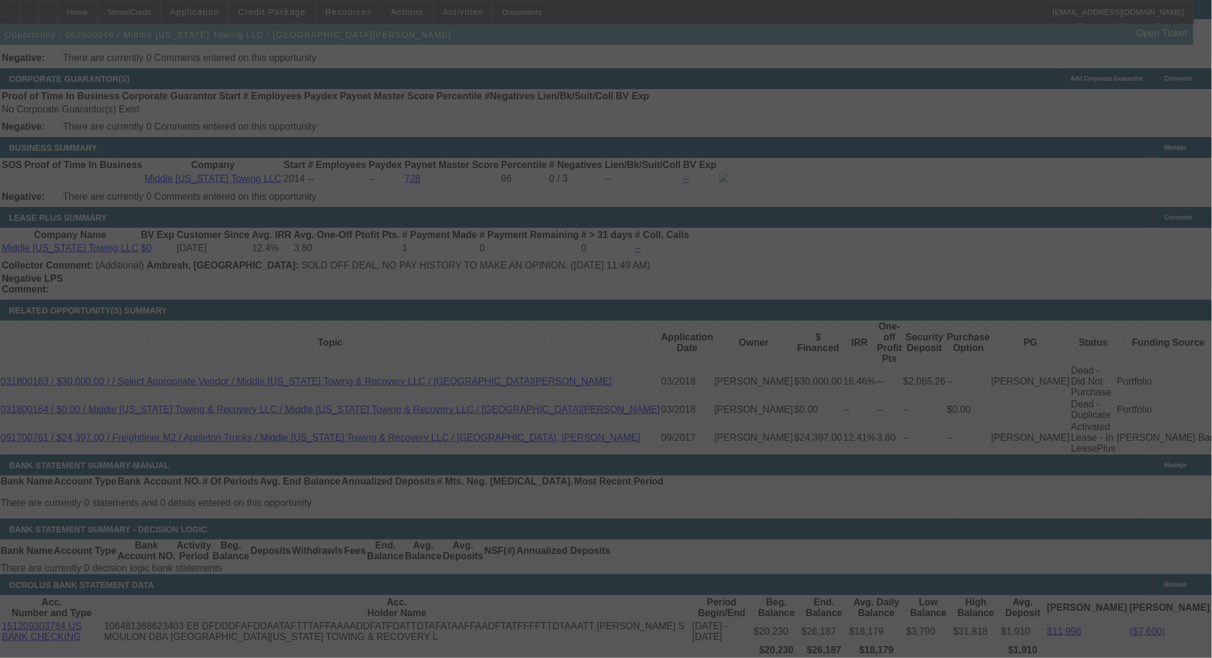
select select "0"
select select "2"
select select "0"
select select "6"
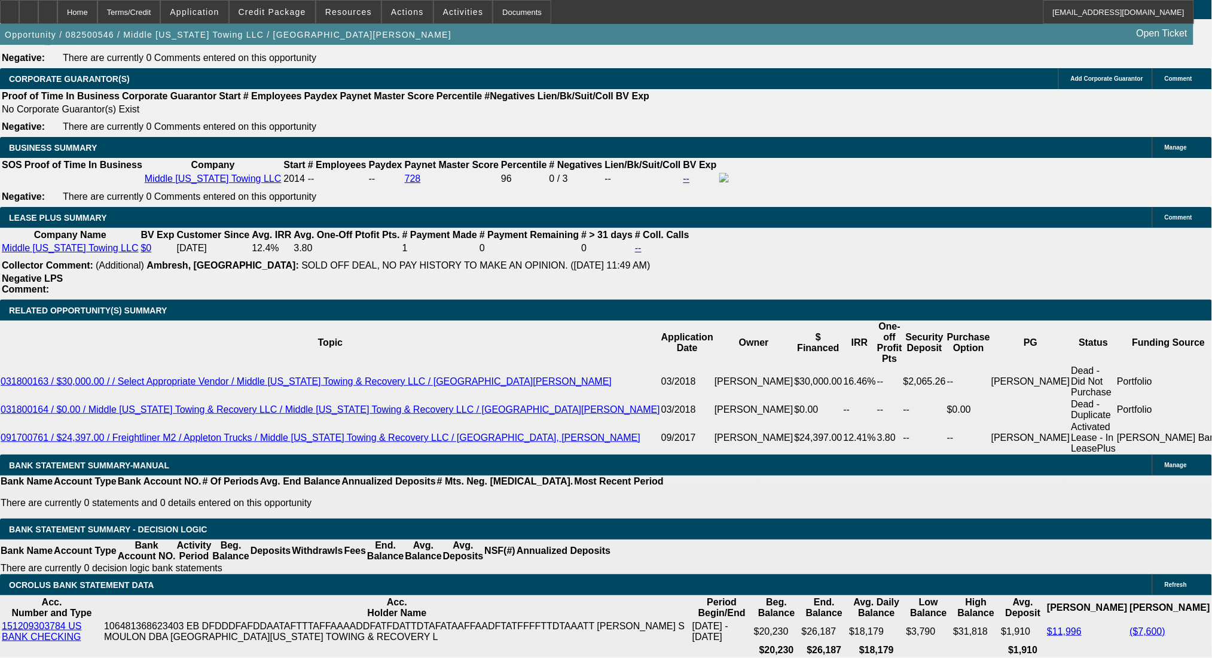
drag, startPoint x: 190, startPoint y: 334, endPoint x: 258, endPoint y: 324, distance: 68.9
type input "1"
type input "UNKNOWN"
type input "1680"
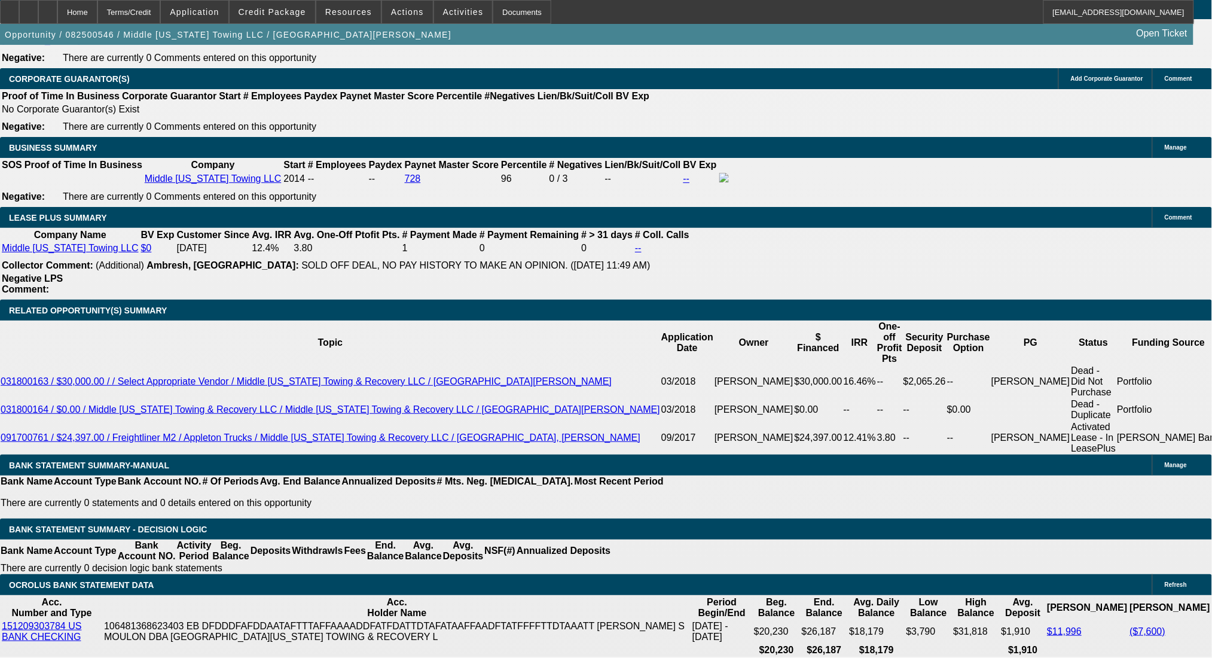
type input "9.3"
type input "$1,680.00"
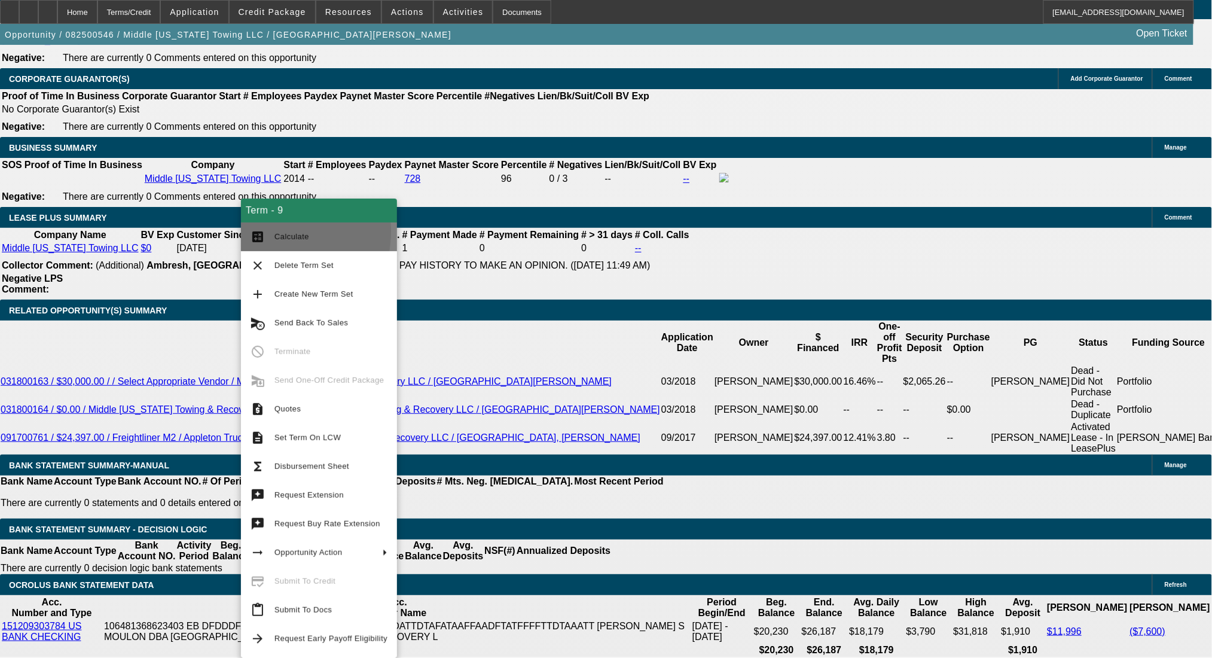
click at [266, 231] on button "calculate Calculate" at bounding box center [319, 236] width 156 height 29
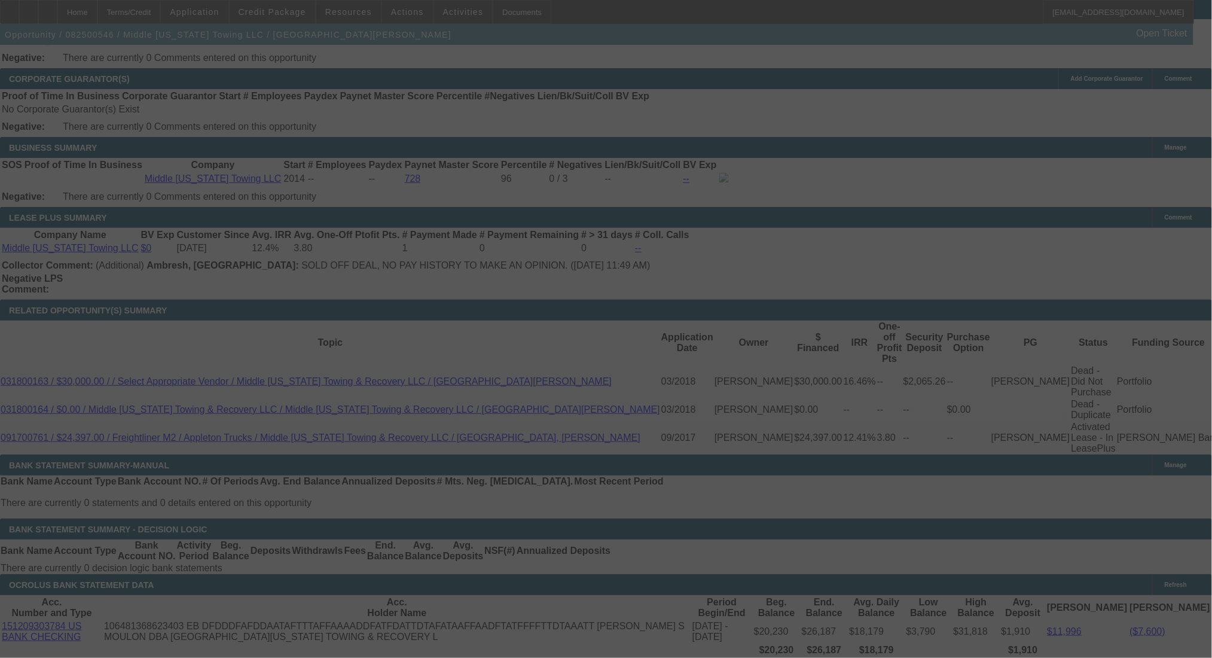
select select "0"
select select "2"
select select "0"
select select "6"
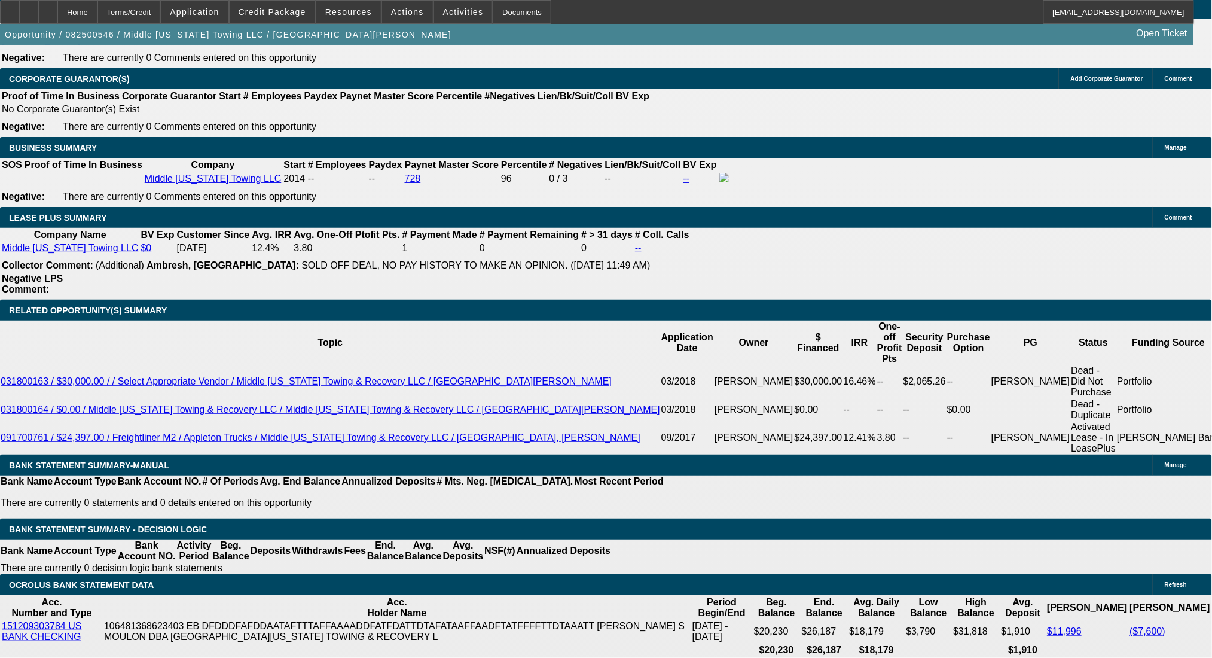
drag, startPoint x: 176, startPoint y: 337, endPoint x: 266, endPoint y: 333, distance: 90.3
drag, startPoint x: 193, startPoint y: 332, endPoint x: 240, endPoint y: 330, distance: 46.7
type input "17"
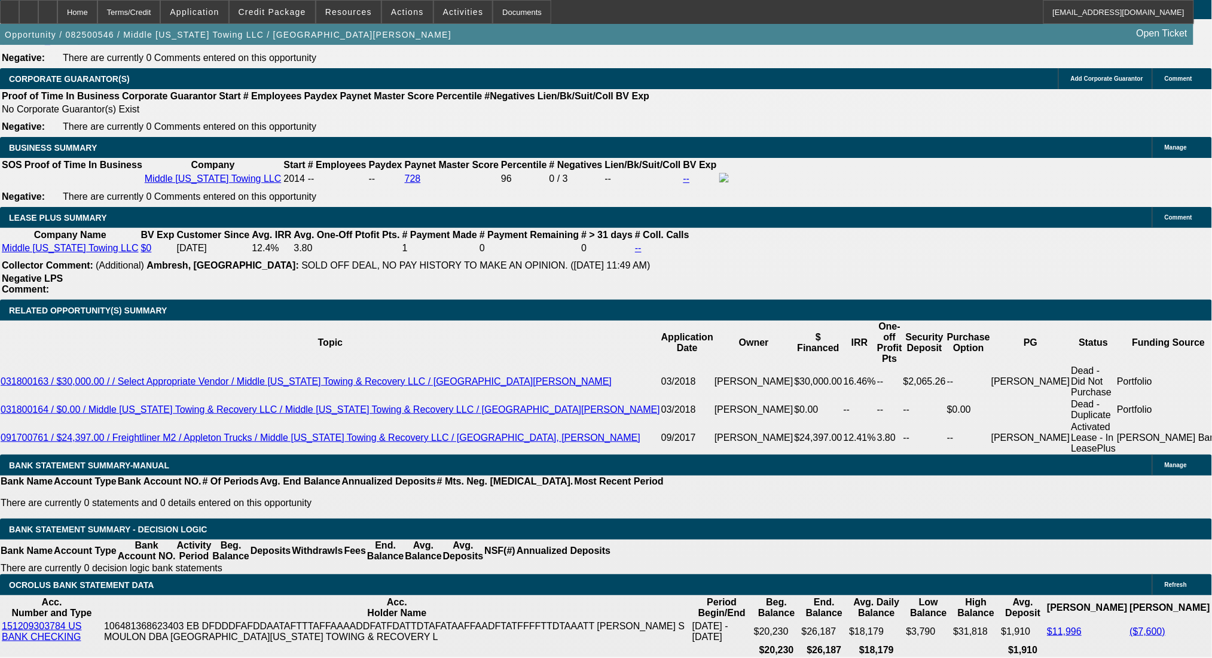
type input "UNKNOWN"
type input "1700"
type input "9.8"
type input "$1,700.00"
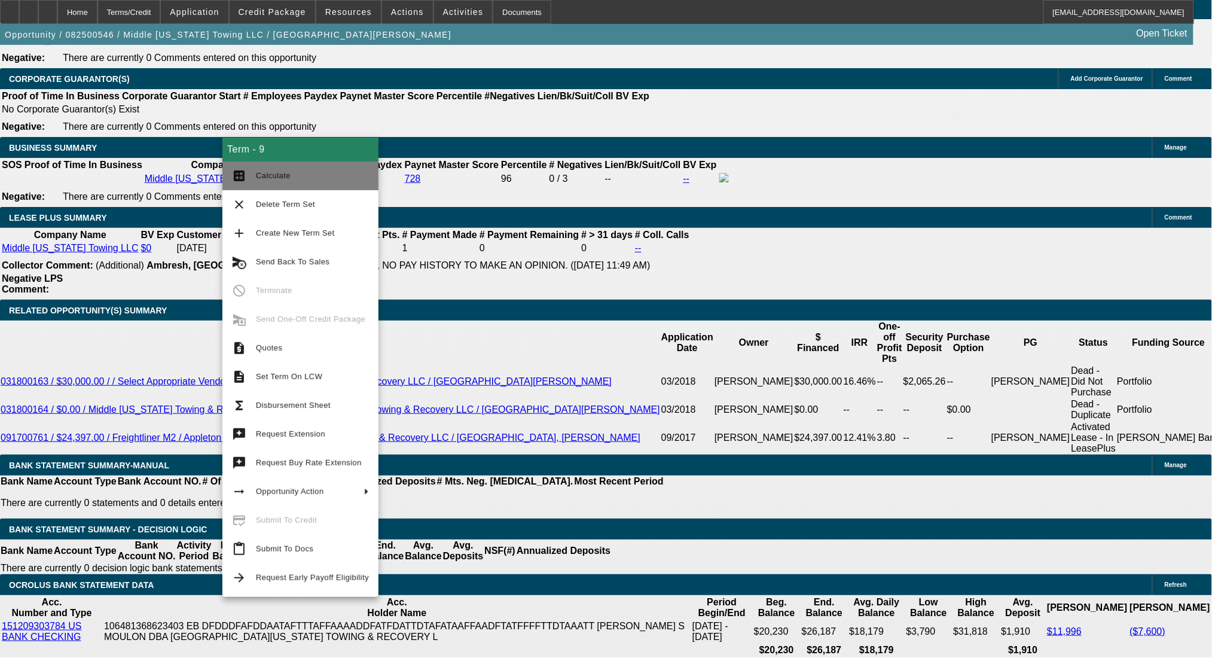
click at [255, 168] on button "calculate Calculate" at bounding box center [300, 175] width 156 height 29
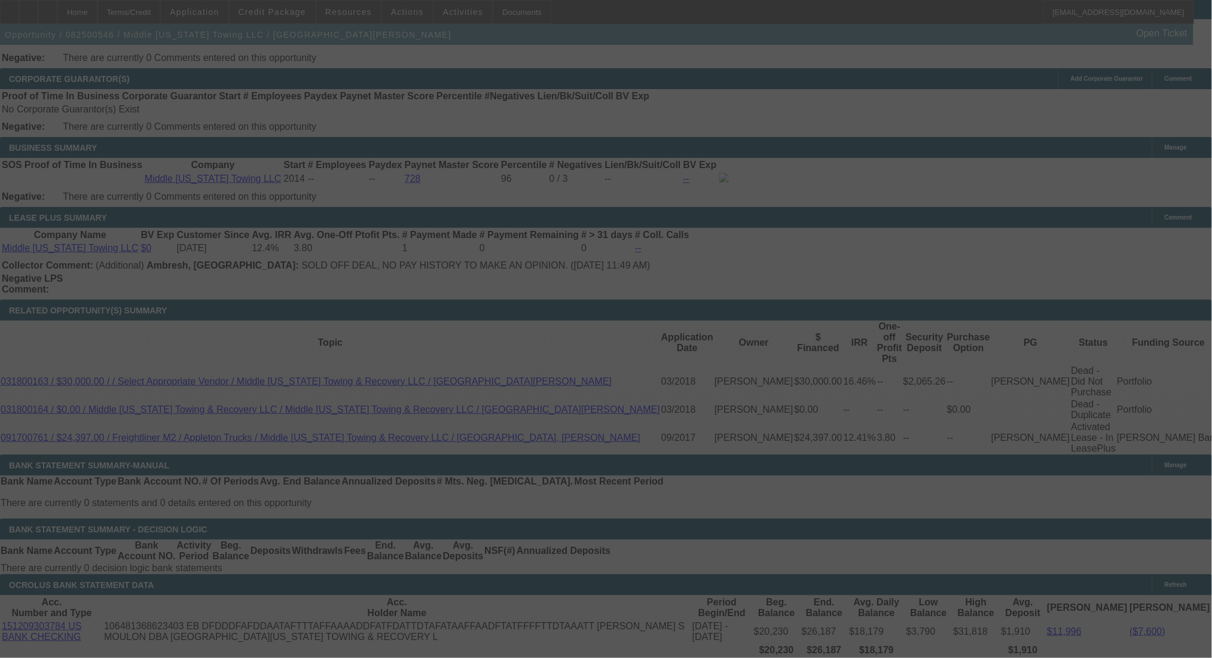
select select "0"
select select "2"
select select "0"
select select "6"
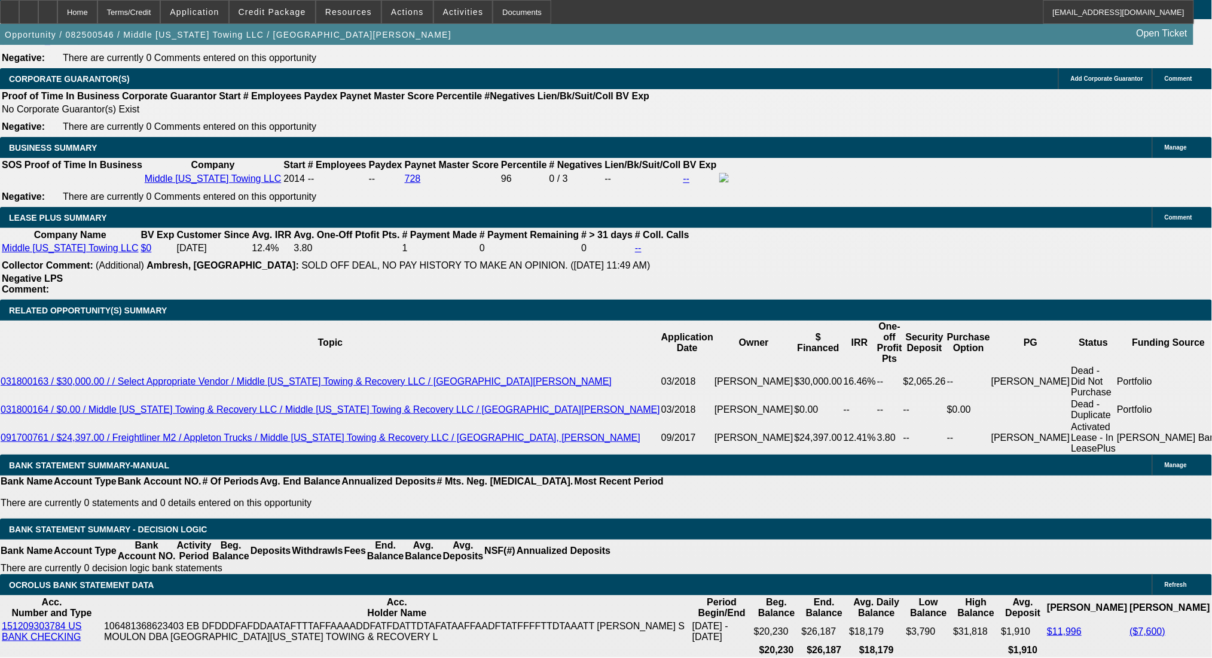
drag, startPoint x: 343, startPoint y: 334, endPoint x: 412, endPoint y: 336, distance: 68.8
type input "$1,630.38"
drag, startPoint x: 184, startPoint y: 334, endPoint x: 244, endPoint y: 335, distance: 60.4
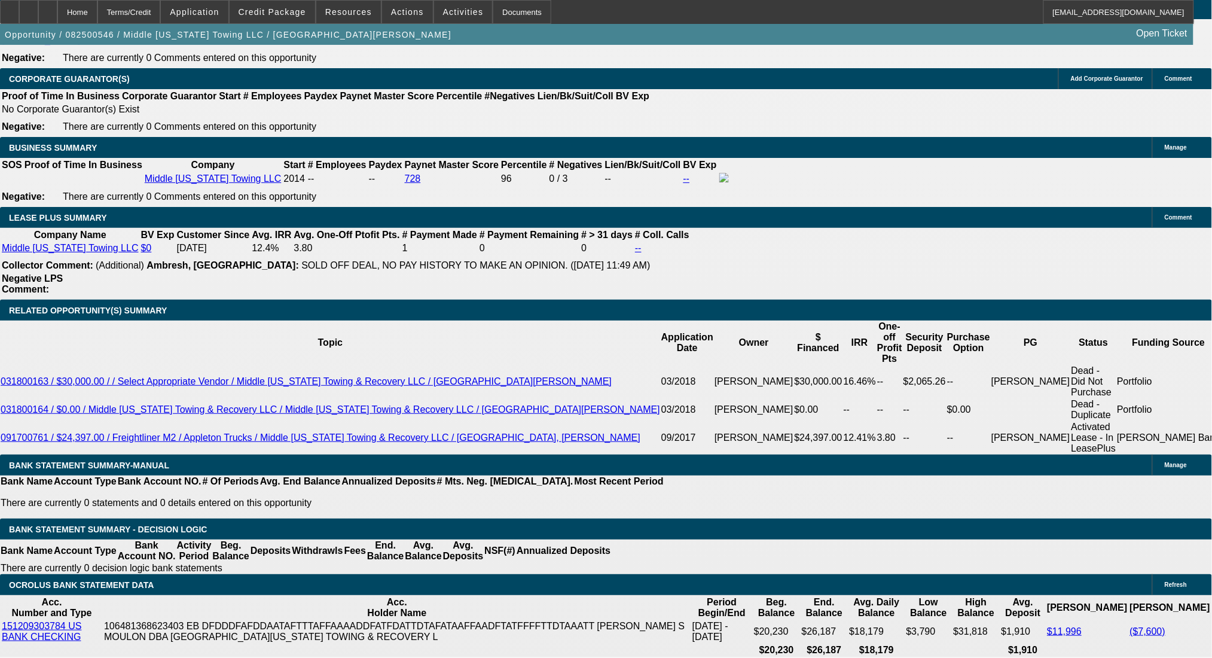
type input "1"
type input "UNKNOWN"
type input "1725"
type input "10.4"
type input "$1,725.00"
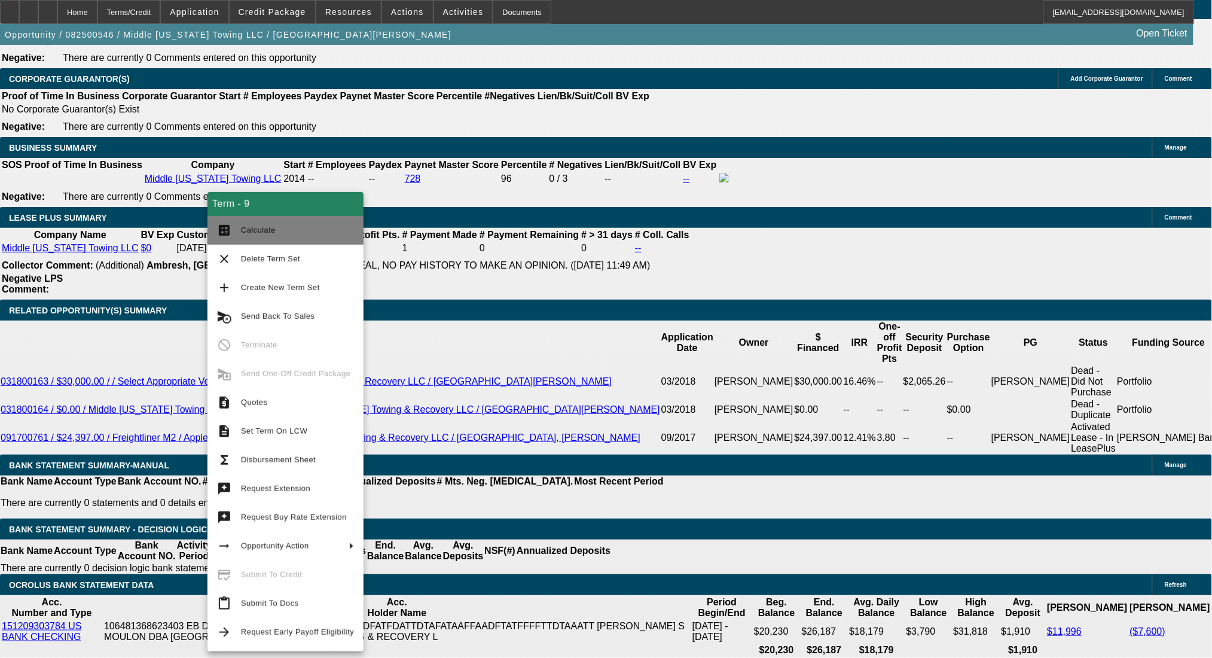
click at [249, 234] on span "Calculate" at bounding box center [258, 229] width 35 height 9
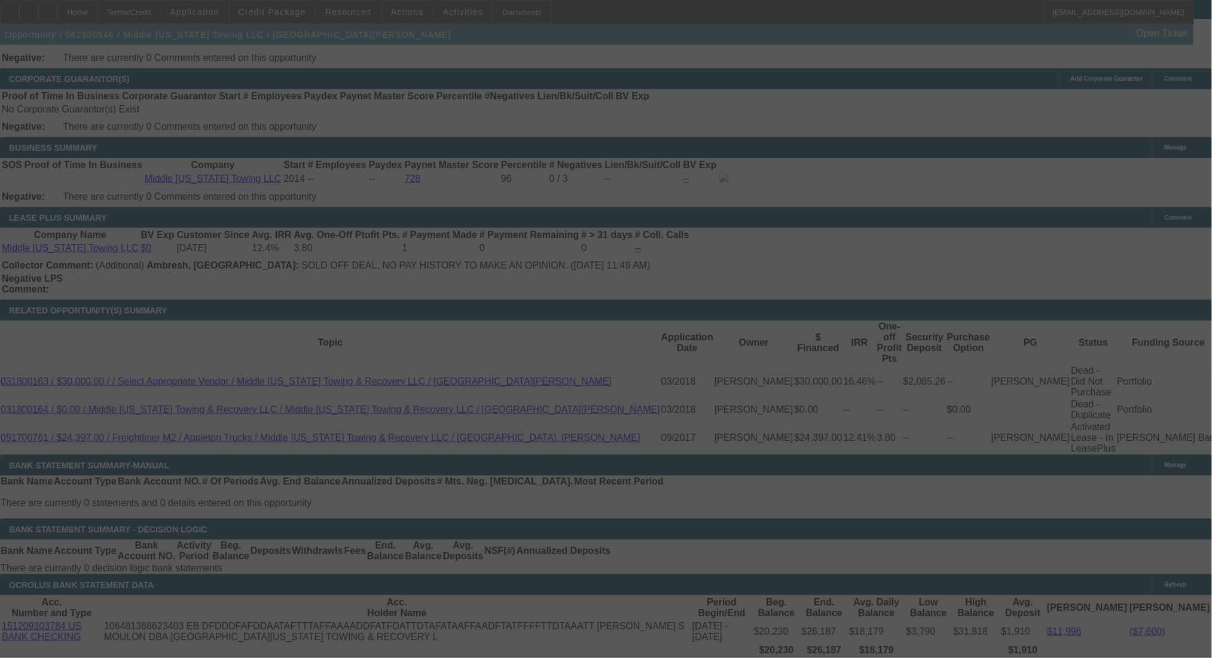
select select "0"
select select "2"
select select "0"
select select "6"
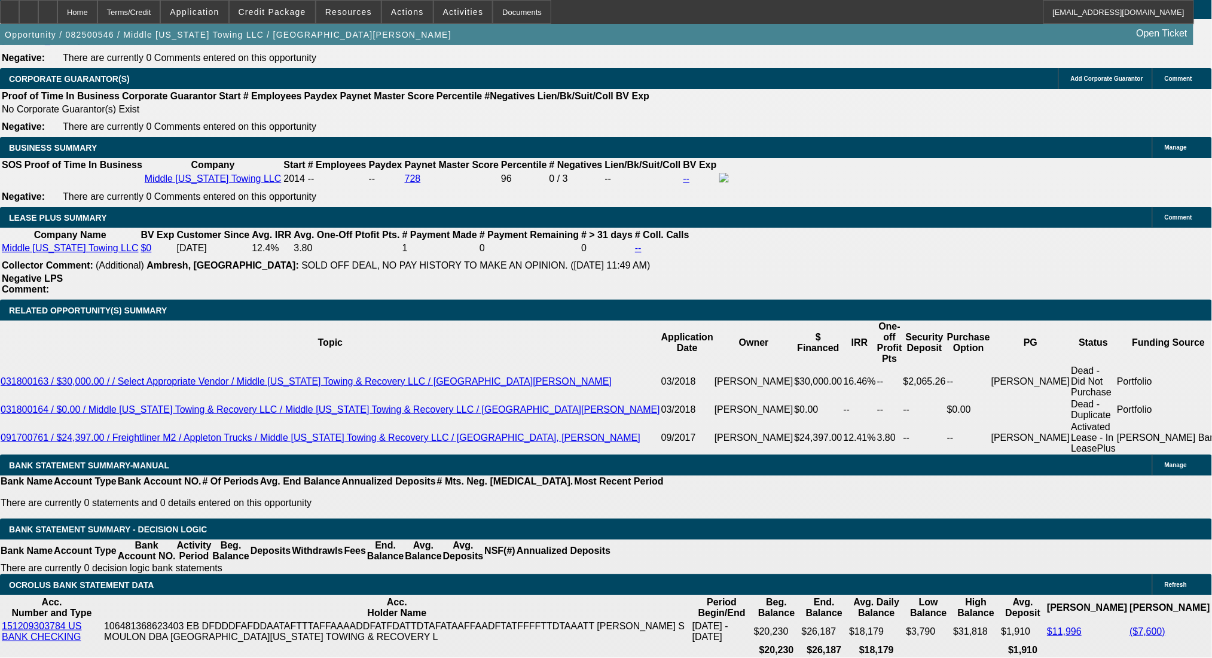
drag, startPoint x: 266, startPoint y: 331, endPoint x: 299, endPoint y: 336, distance: 33.2
type input "1"
type input "UNKNOWN"
type input "$1,374.47"
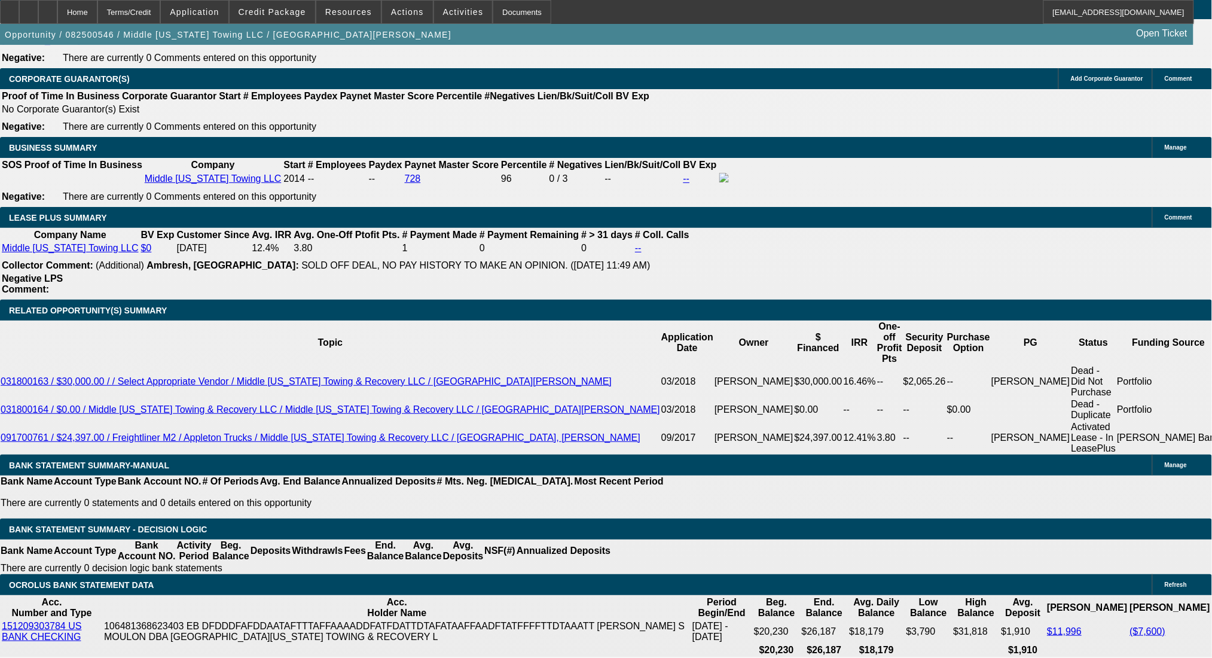
type input "10"
type input "$1,708.43"
type input "10"
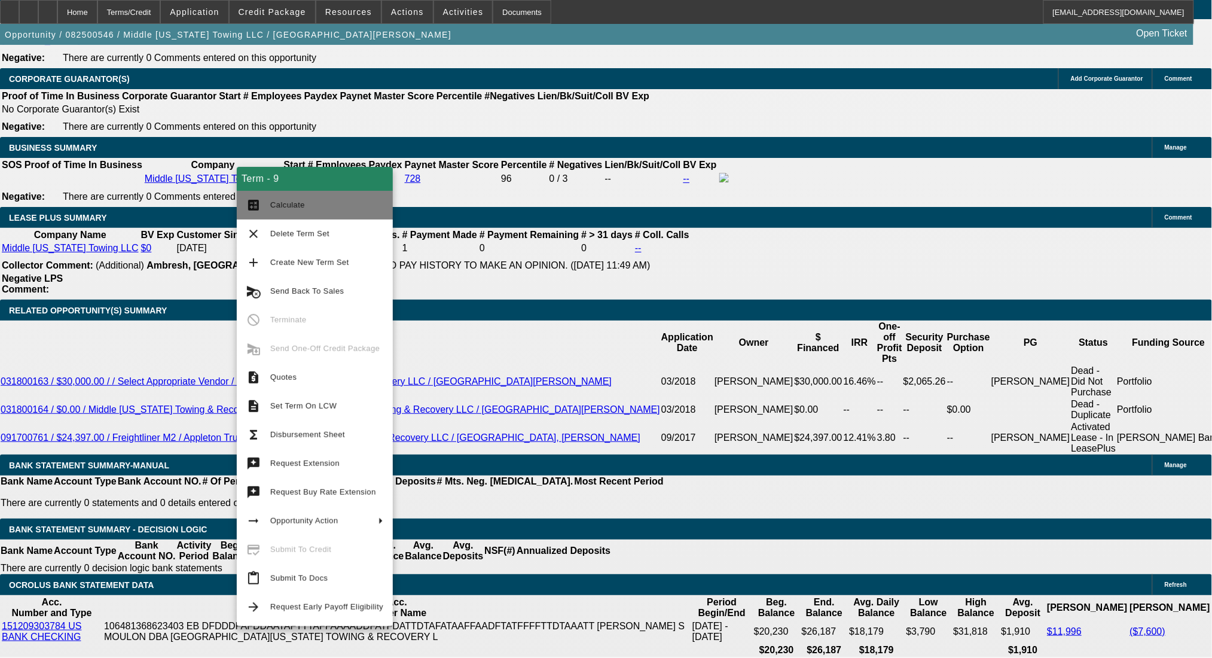
click at [271, 194] on button "calculate Calculate" at bounding box center [315, 205] width 156 height 29
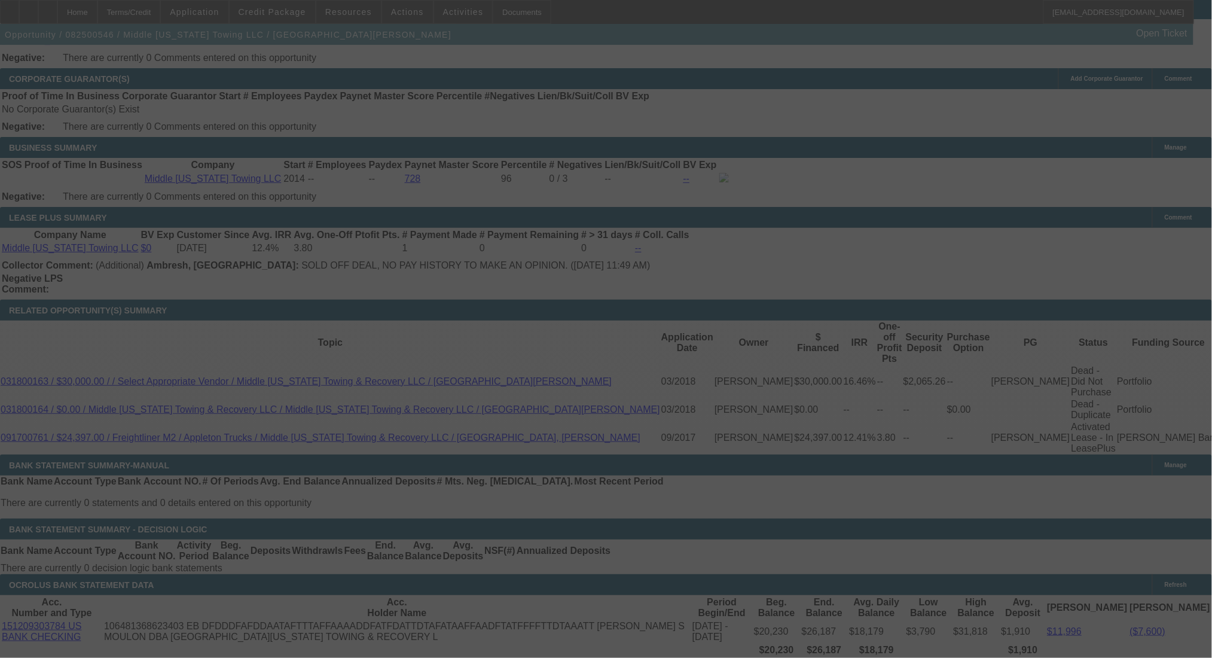
select select "0"
select select "2"
select select "0"
select select "6"
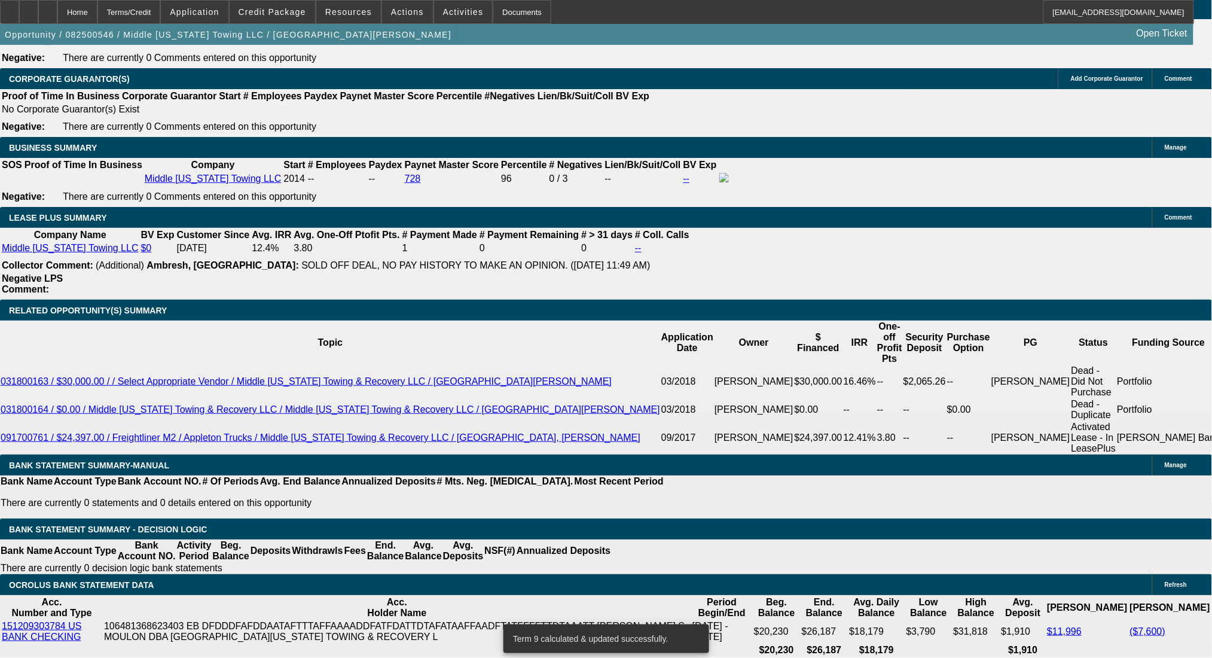
drag, startPoint x: 419, startPoint y: 329, endPoint x: 444, endPoint y: 331, distance: 24.6
type input "9"
type input "UNKNOWN"
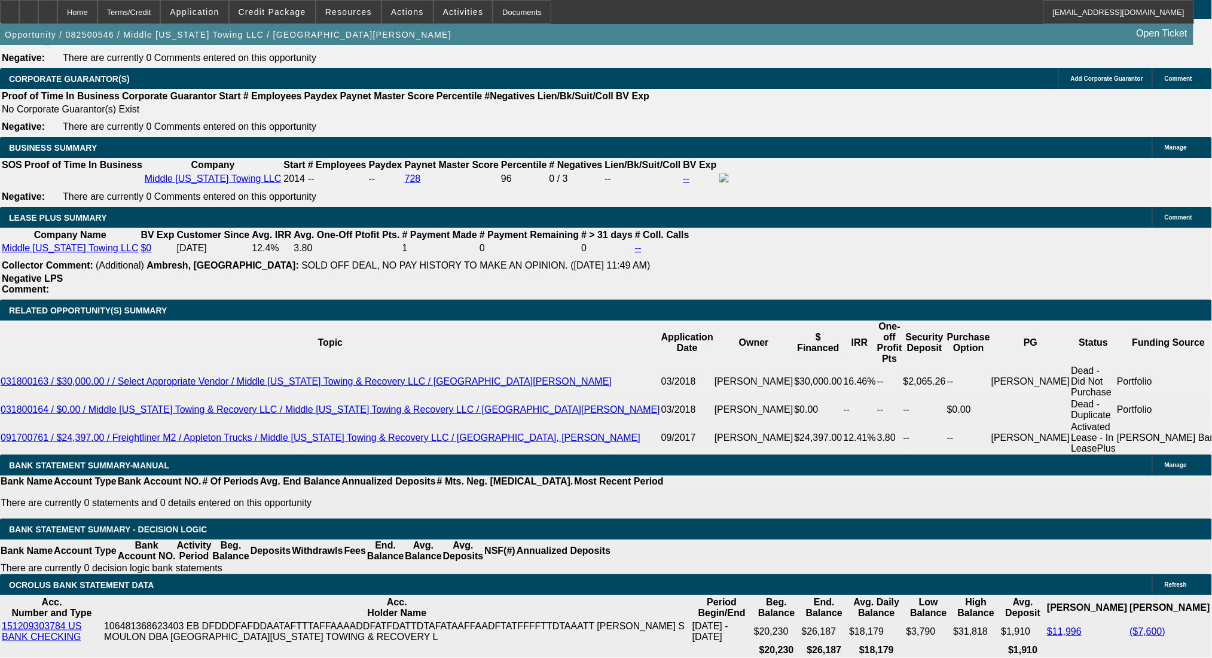
type input "$1,669.14"
type input "9"
drag, startPoint x: 338, startPoint y: 328, endPoint x: 415, endPoint y: 340, distance: 78.6
type input "16"
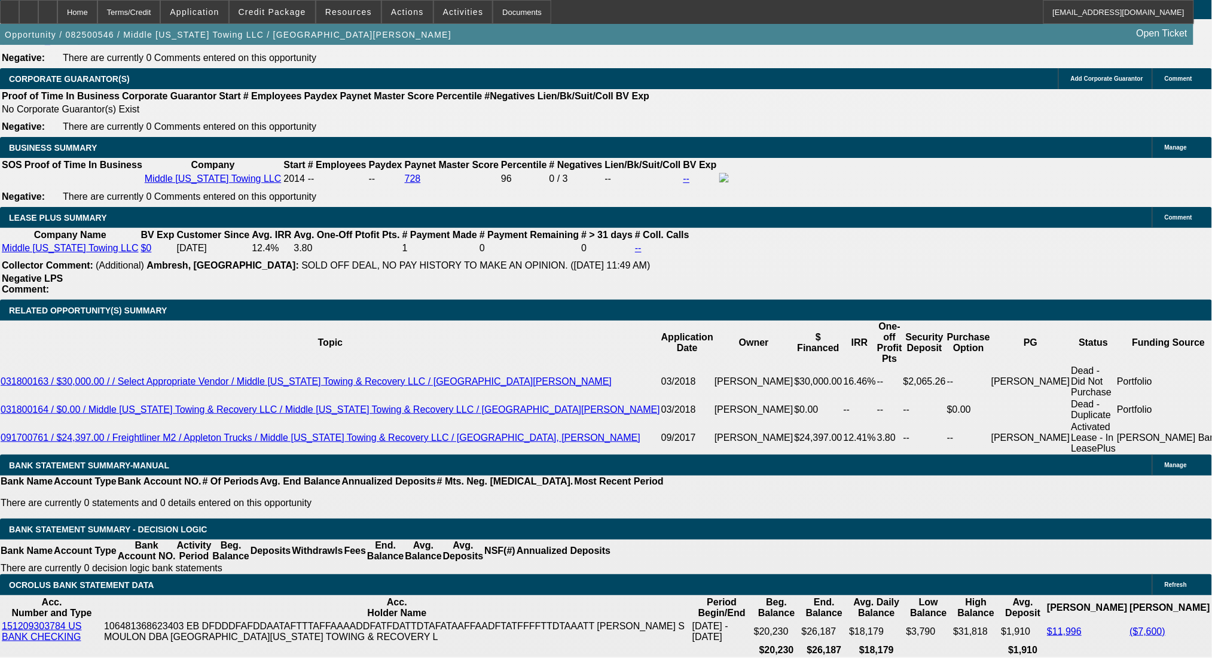
type input "1669"
type input "9"
type input "$1,669.00"
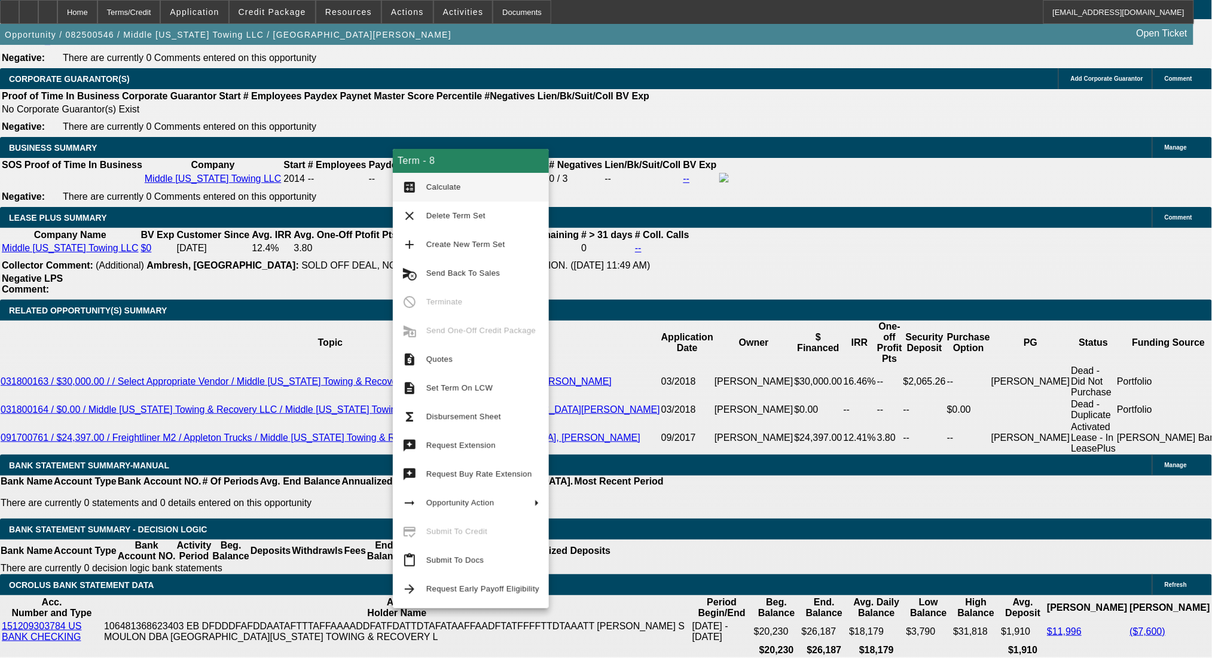
click at [410, 167] on div "Term - 8" at bounding box center [471, 161] width 156 height 24
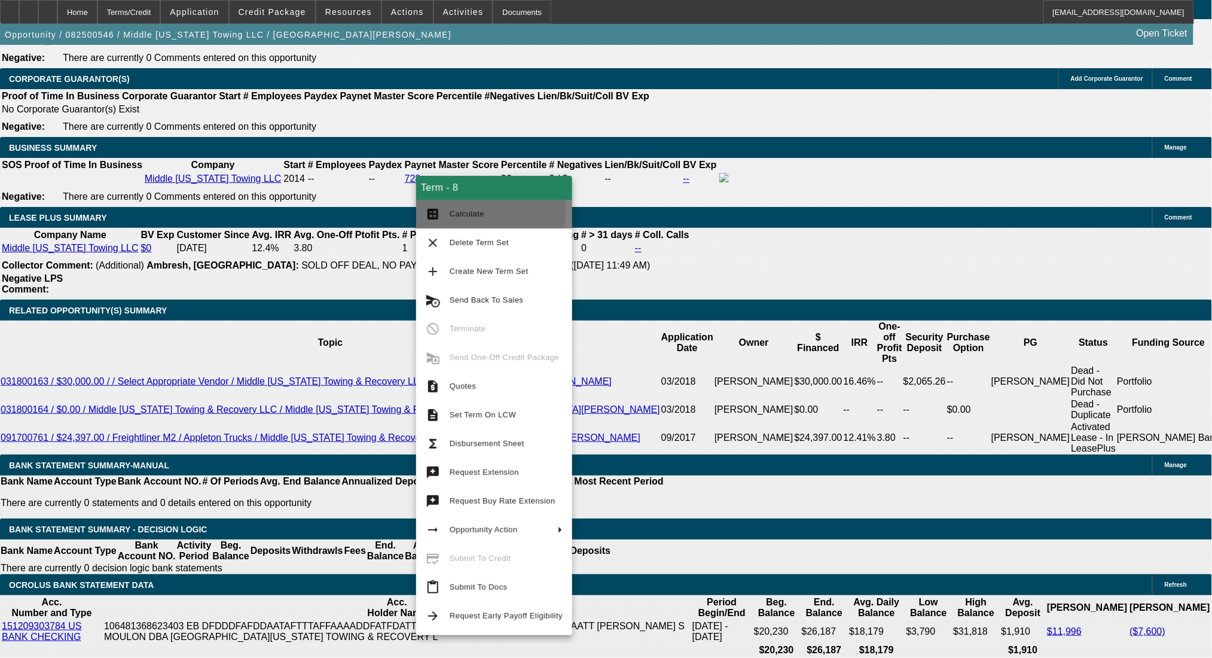
click at [431, 212] on mat-icon "calculate" at bounding box center [433, 214] width 14 height 14
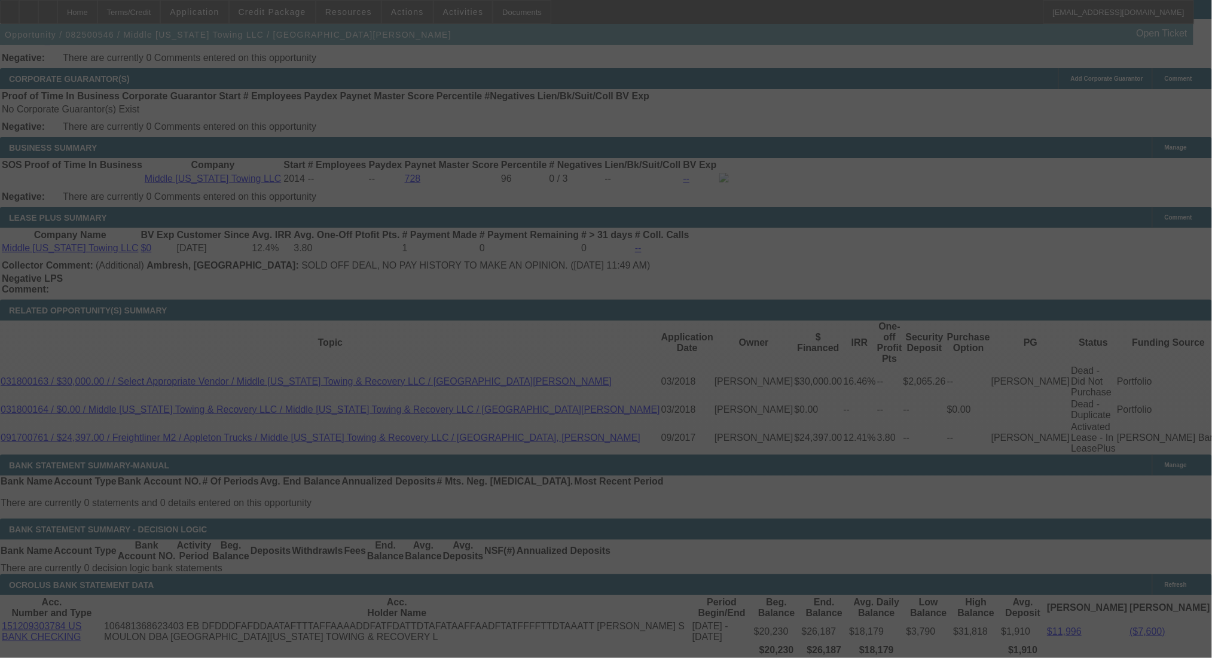
select select "0"
select select "6"
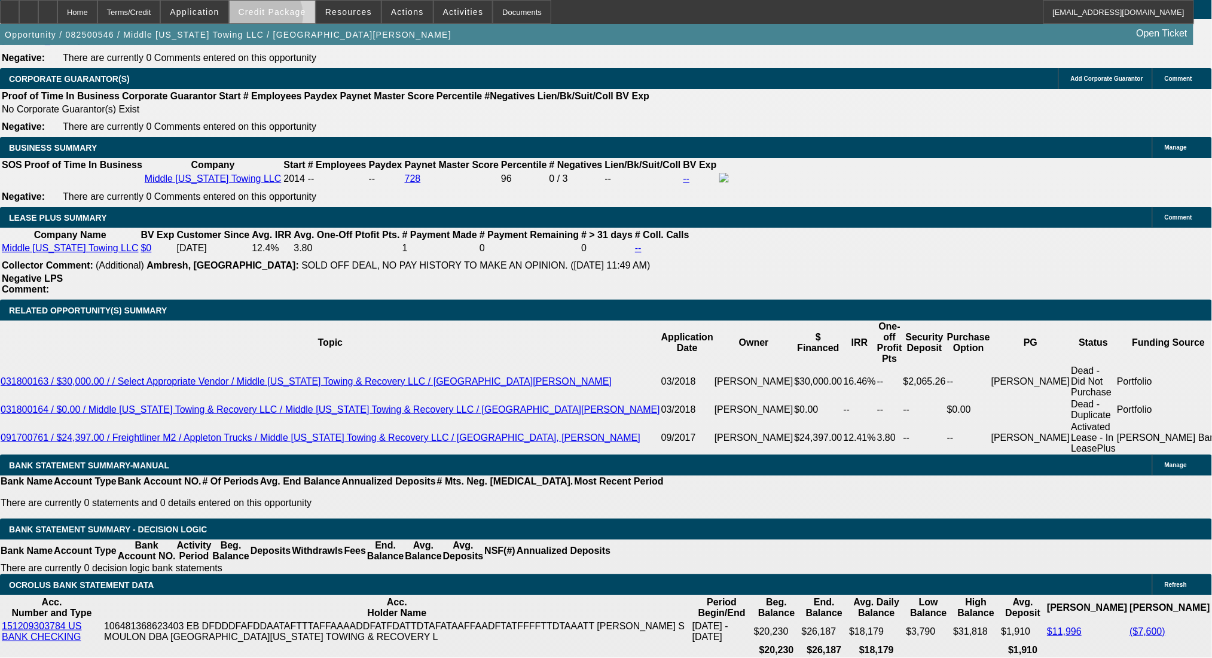
click at [283, 18] on span at bounding box center [272, 12] width 85 height 29
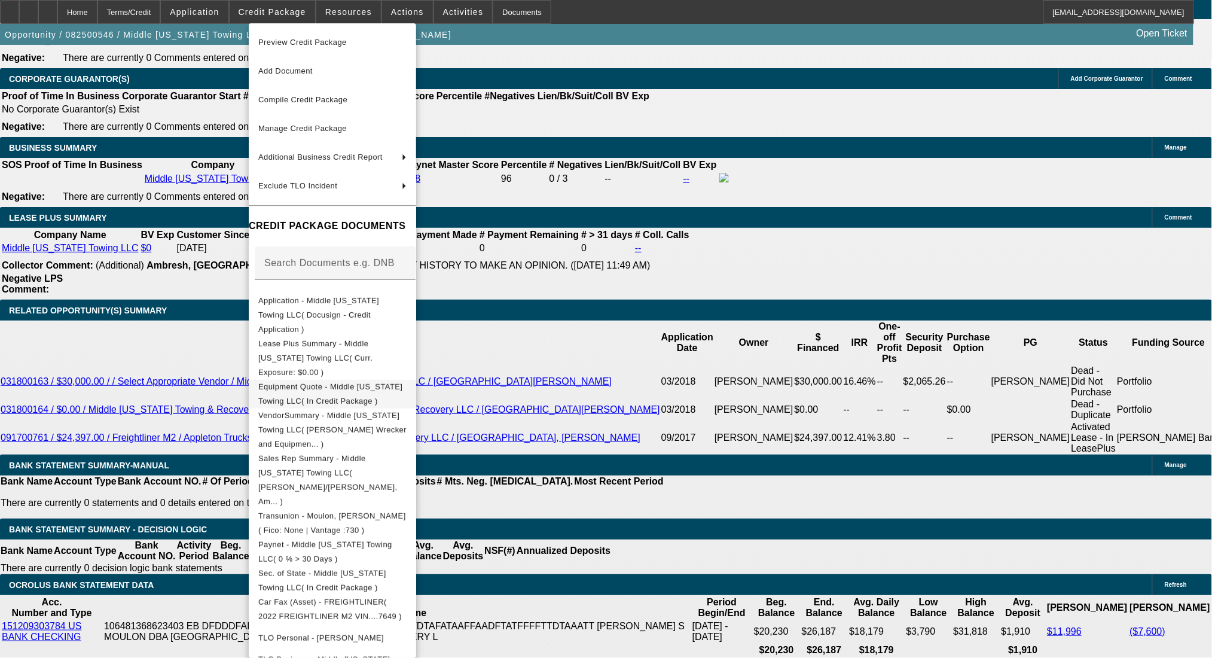
click at [406, 379] on span "Equipment Quote - Middle Tennessee Towing LLC( In Credit Package )" at bounding box center [332, 393] width 148 height 29
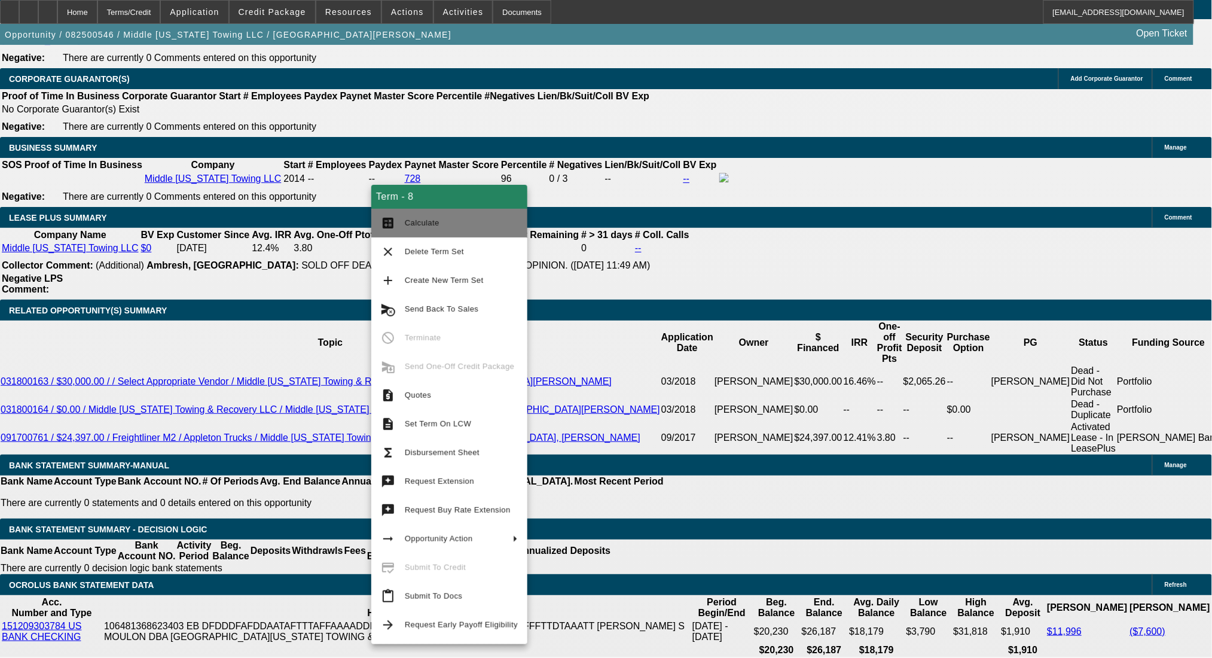
click at [414, 219] on span "Calculate" at bounding box center [422, 222] width 35 height 9
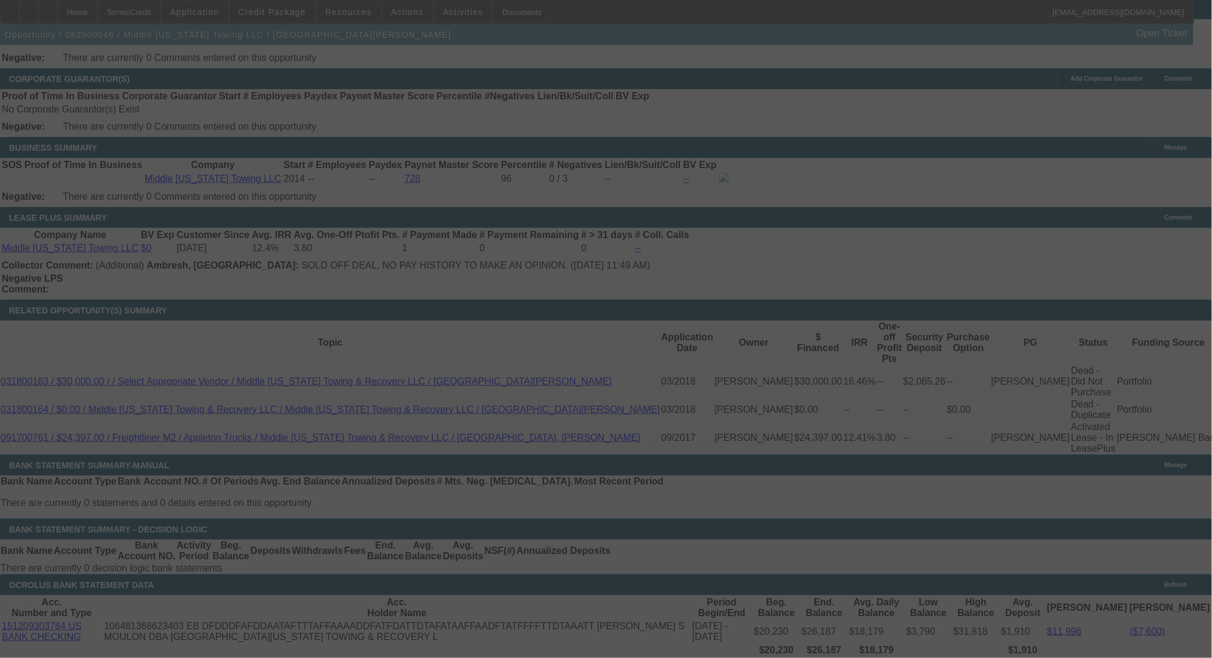
select select "0"
select select "6"
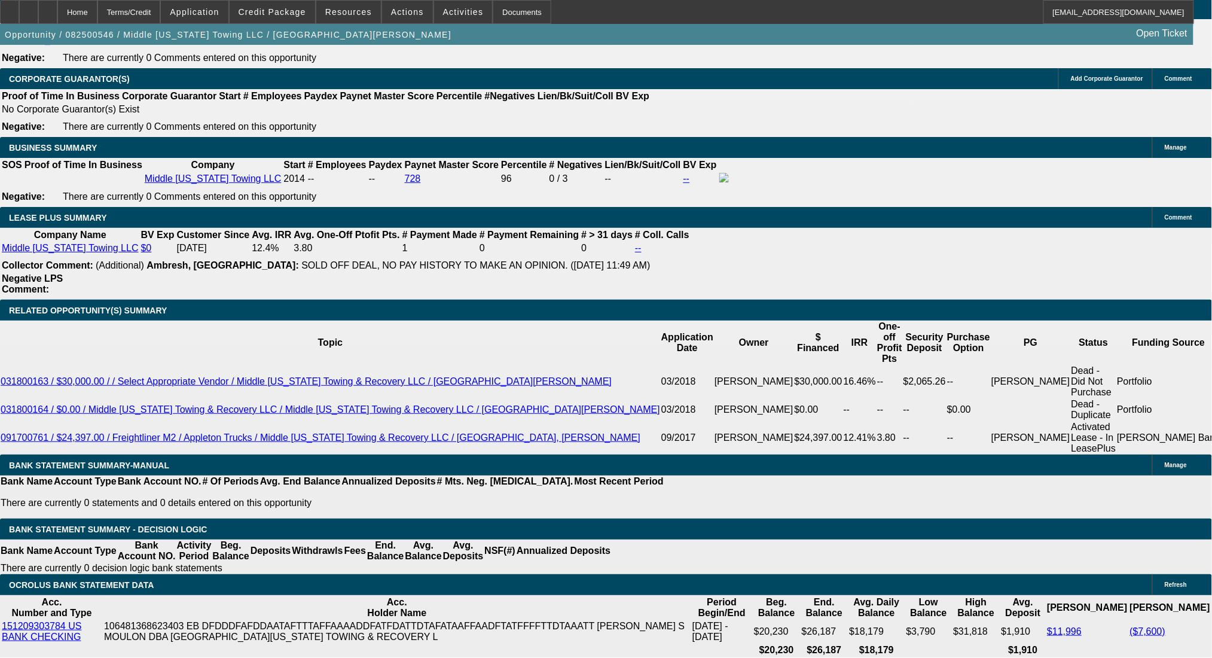
drag, startPoint x: 423, startPoint y: 334, endPoint x: 455, endPoint y: 335, distance: 32.3
type input "UNKNOWN"
type input "8."
type input "$1,630.38"
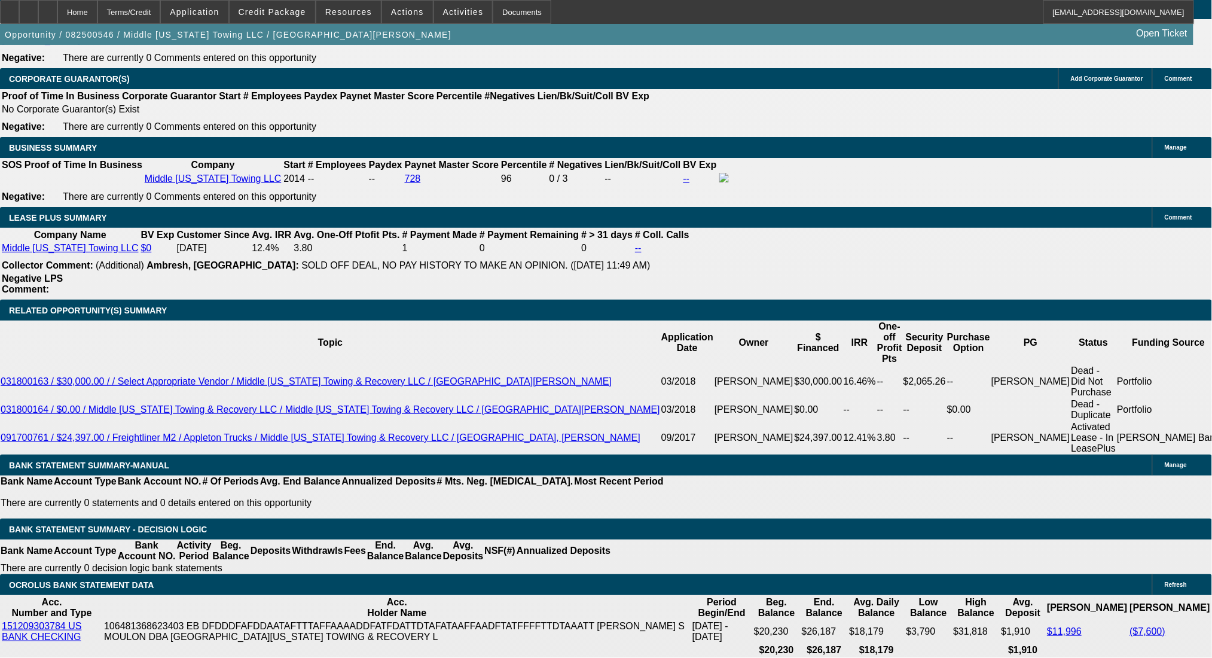
type input "8.5"
type input "$1,649.69"
type input "8.5"
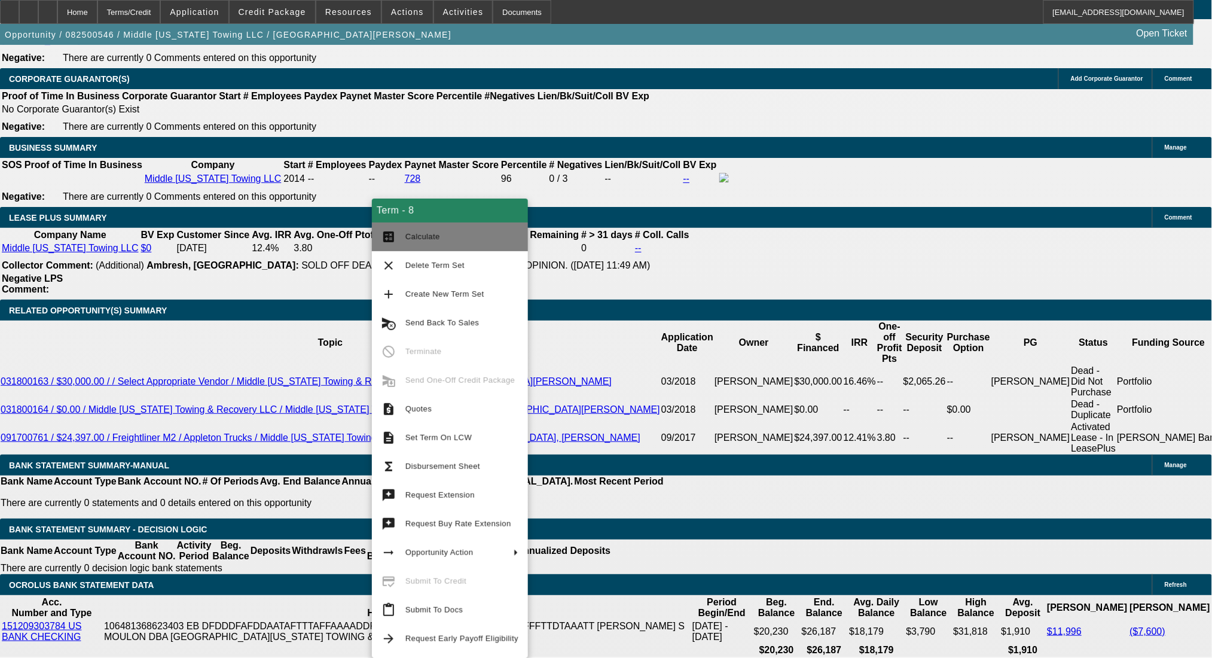
click at [412, 233] on span "Calculate" at bounding box center [422, 236] width 35 height 9
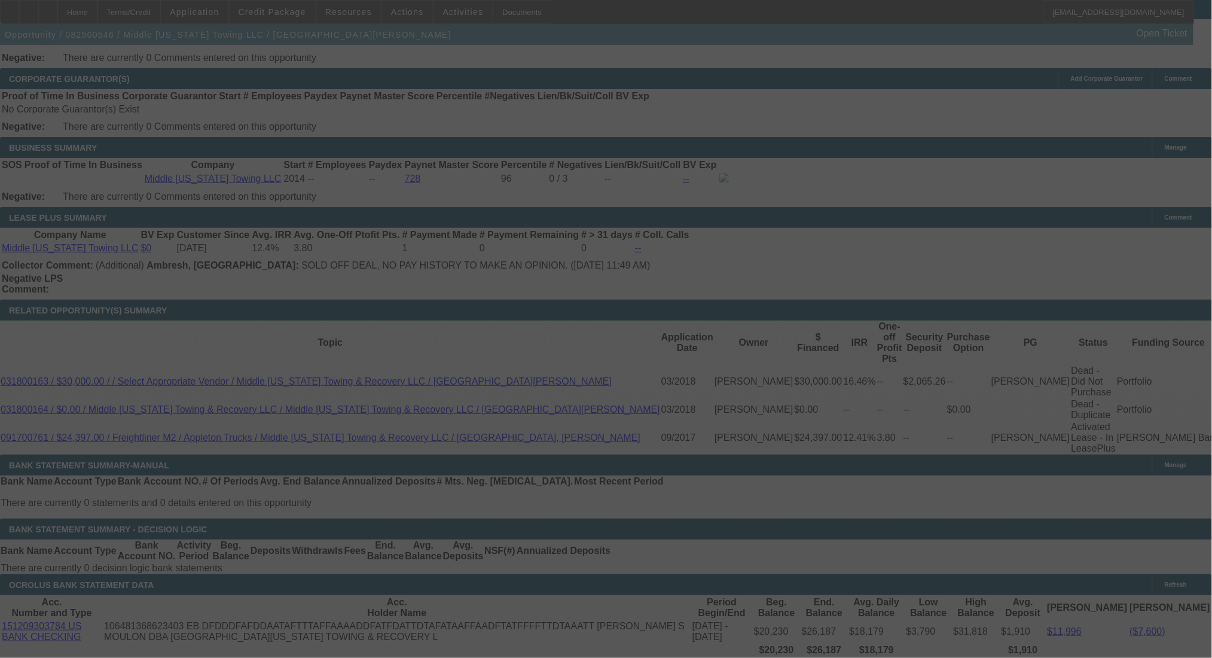
select select "0"
select select "6"
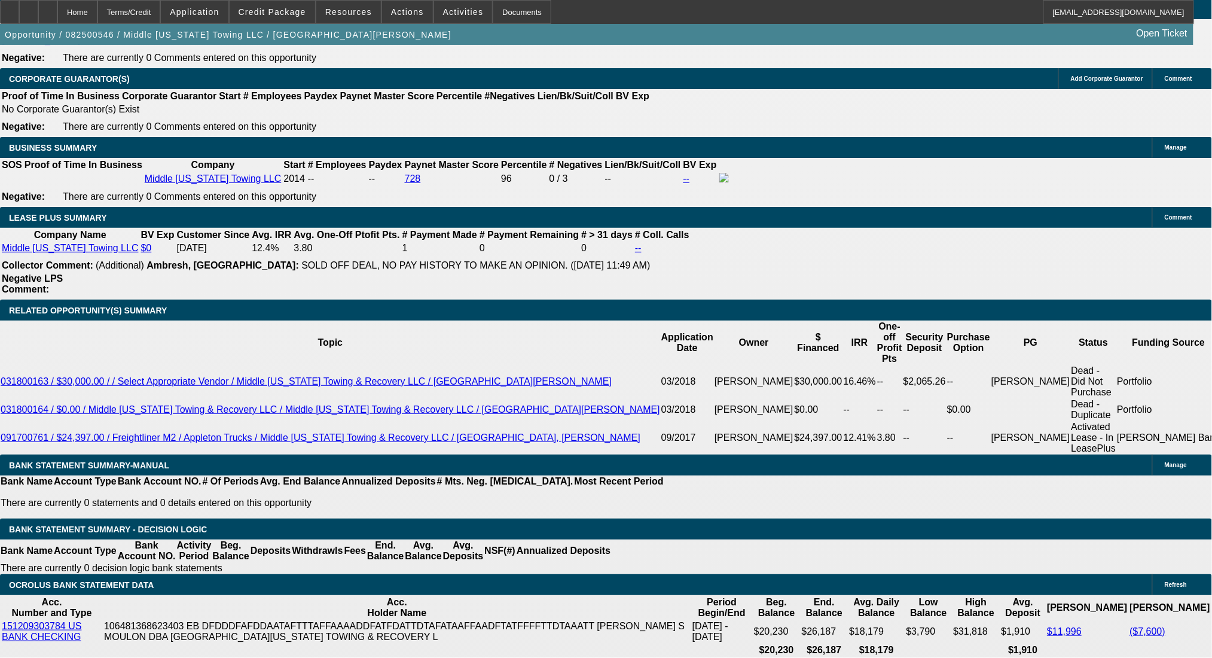
drag, startPoint x: 335, startPoint y: 334, endPoint x: 390, endPoint y: 334, distance: 55.0
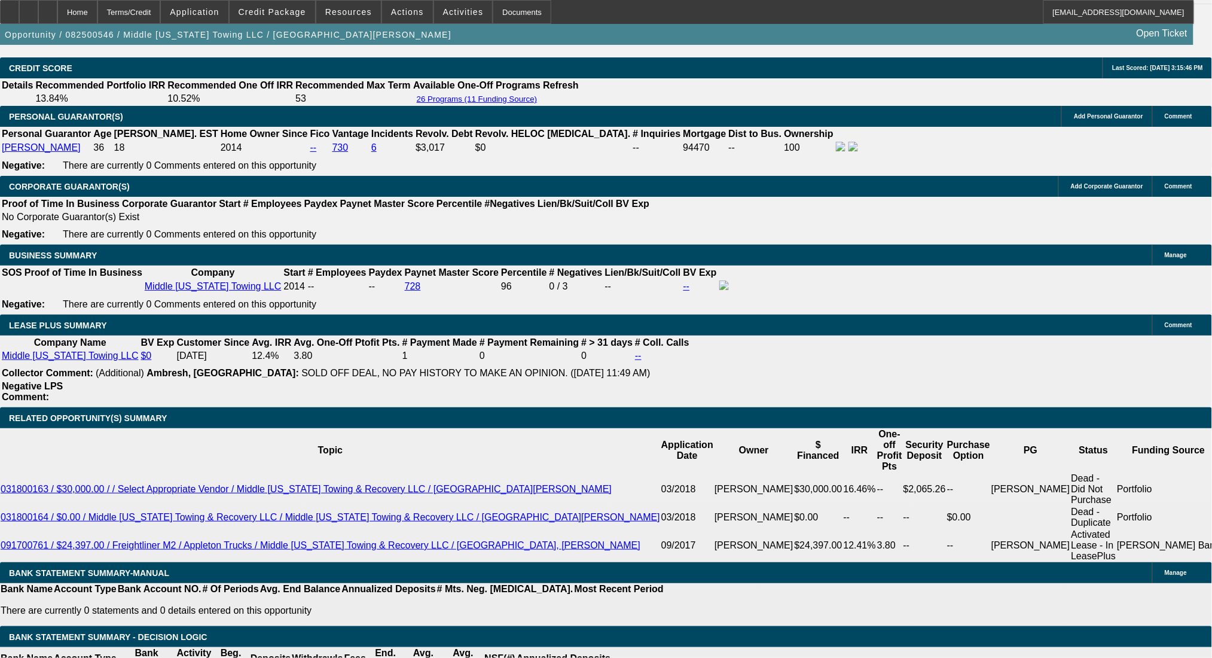
scroll to position [1833, 0]
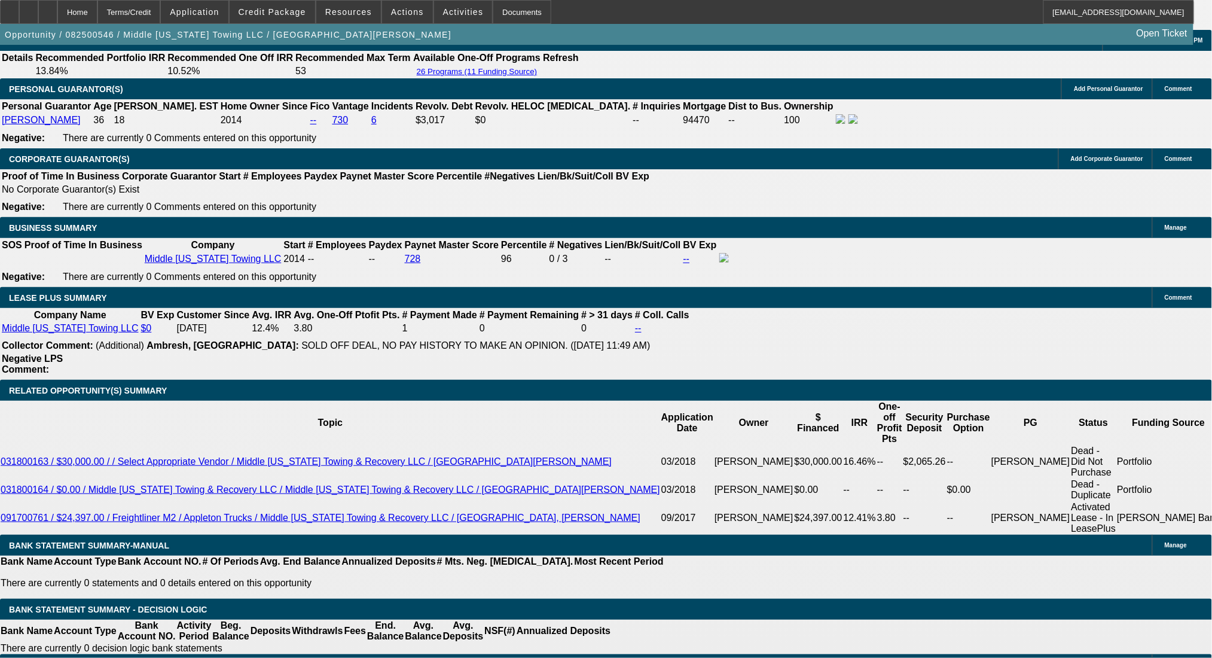
drag, startPoint x: 343, startPoint y: 416, endPoint x: 447, endPoint y: 417, distance: 104.0
type input "16"
type input "UNKNOWN"
type input "1651"
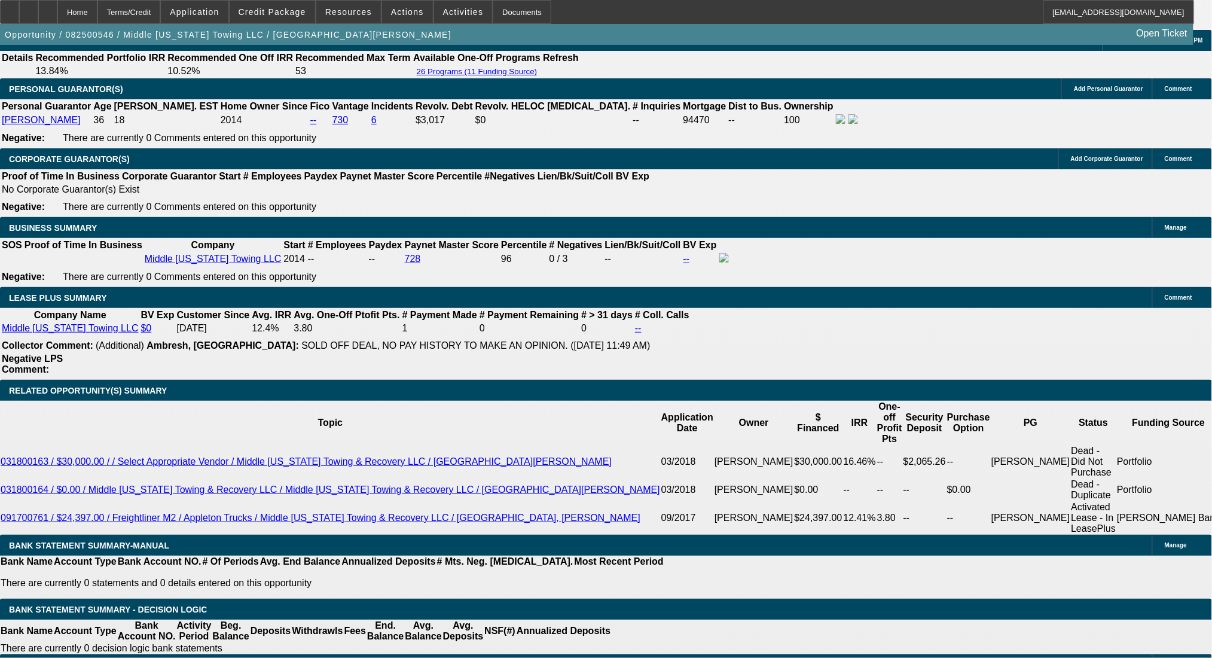
type input "8.5"
type input "$1,651.00"
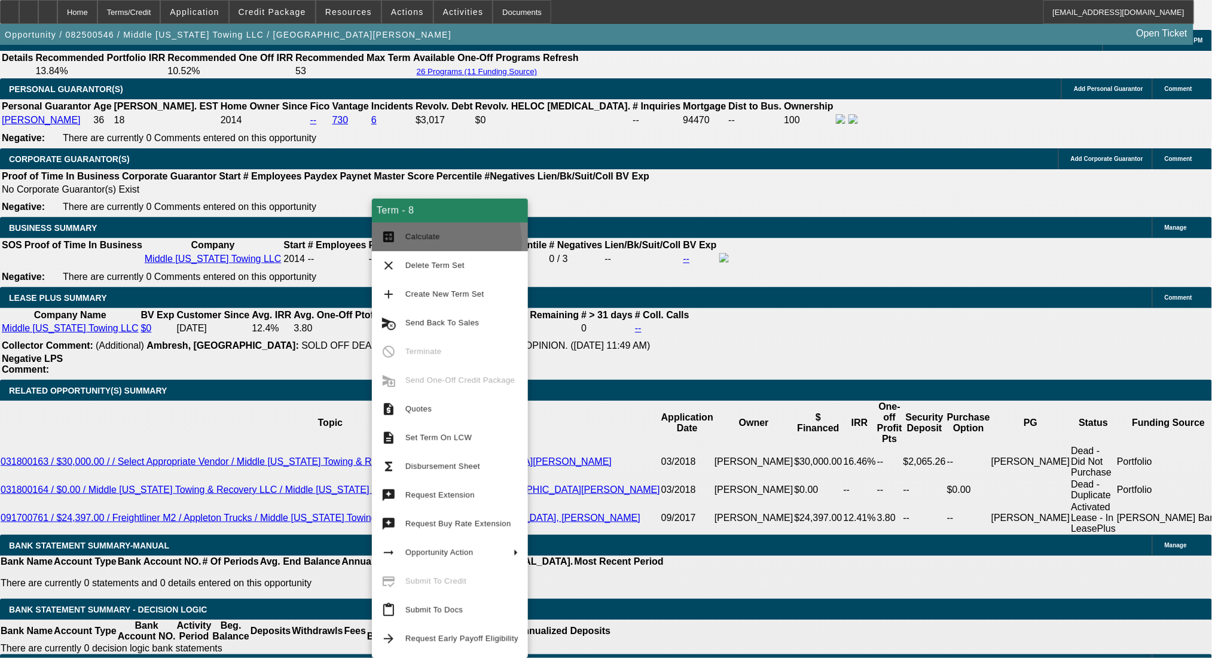
click at [420, 242] on span "Calculate" at bounding box center [461, 237] width 113 height 14
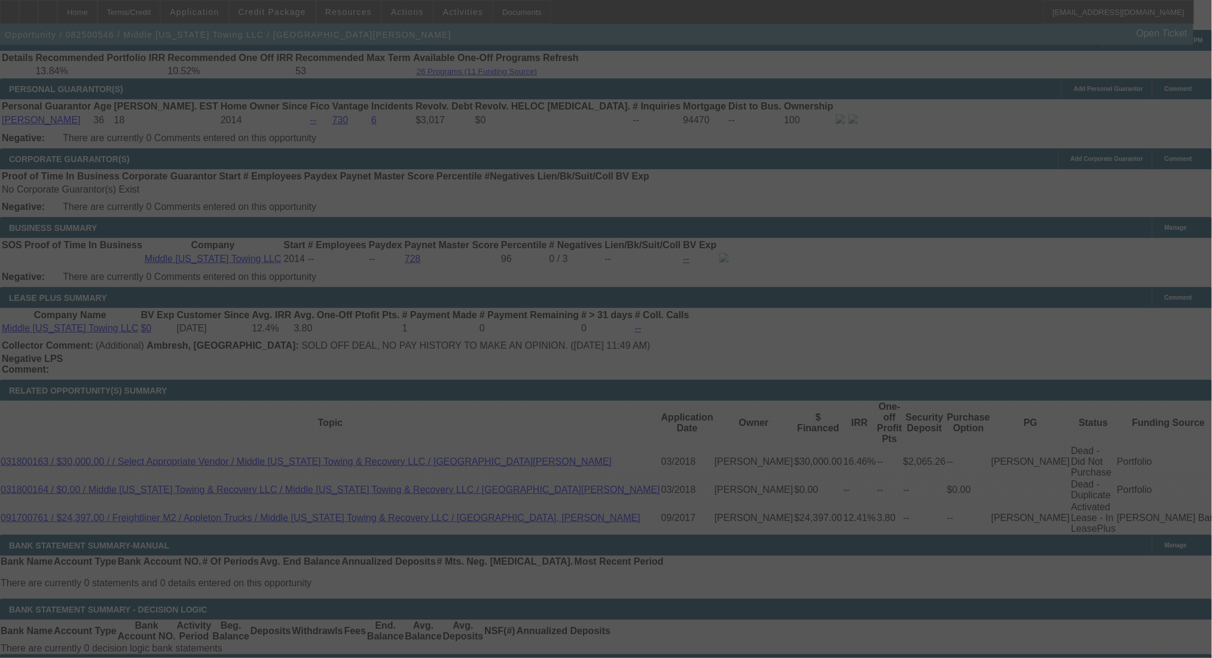
select select "0"
select select "6"
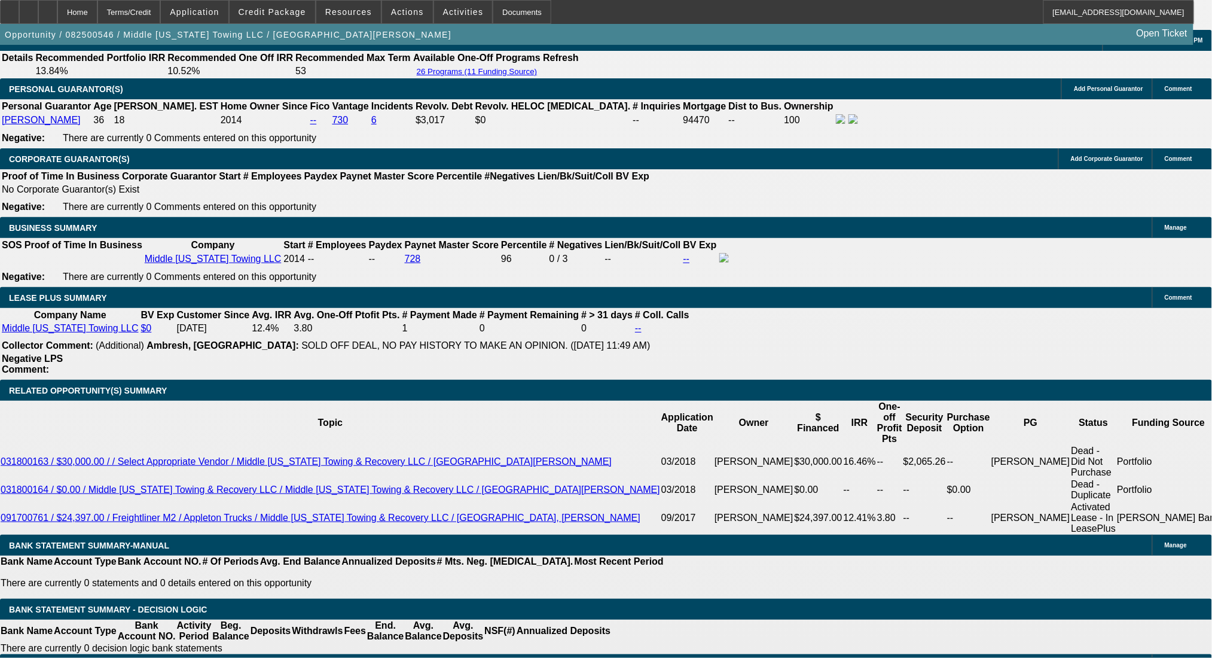
drag, startPoint x: 187, startPoint y: 413, endPoint x: 269, endPoint y: 409, distance: 82.0
type input "17"
type input "UNKNOWN"
type input "1700"
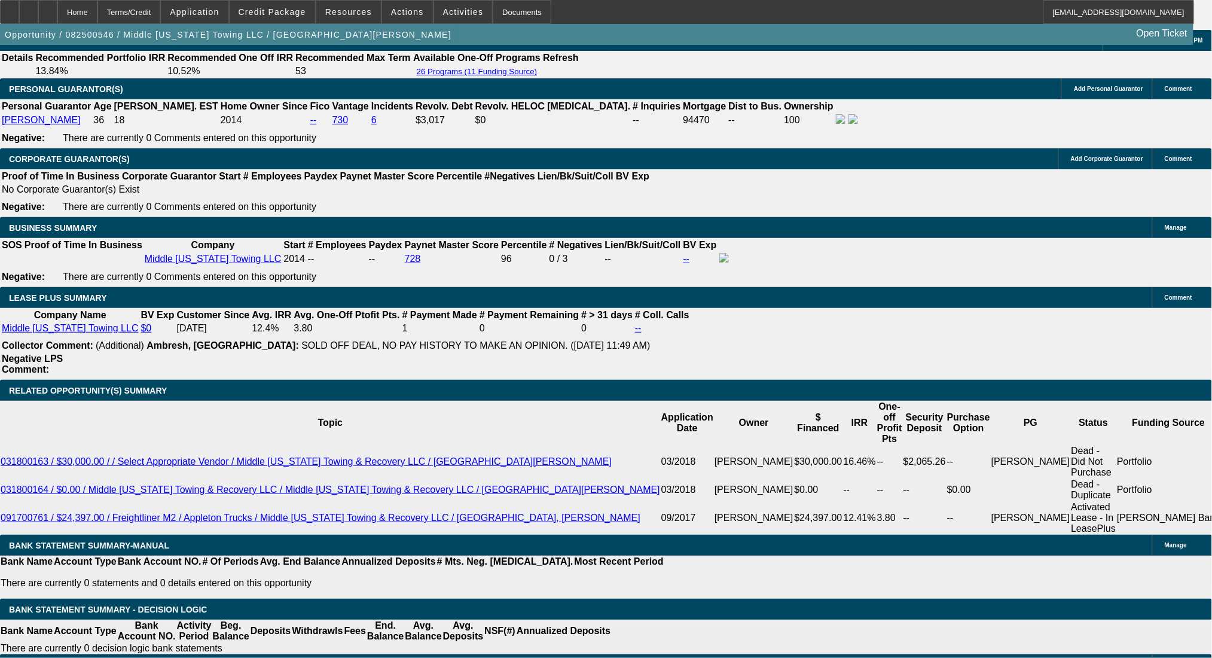
type input "9.8"
type input "$1,700.00"
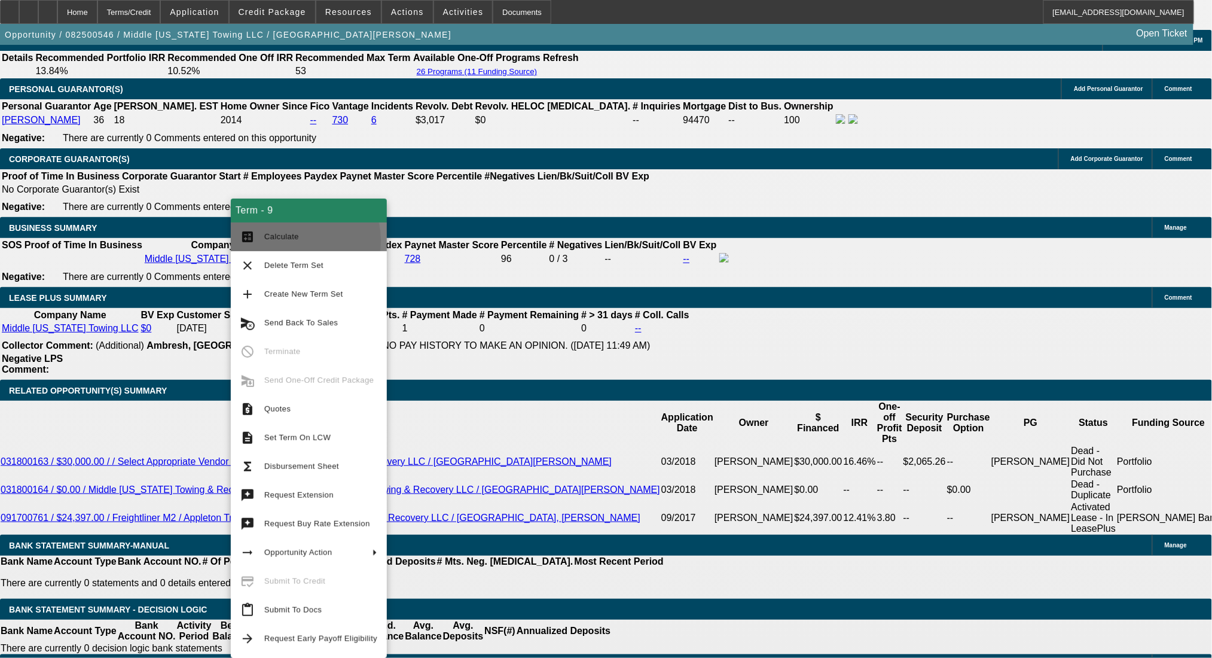
click at [277, 241] on span "Calculate" at bounding box center [320, 237] width 113 height 14
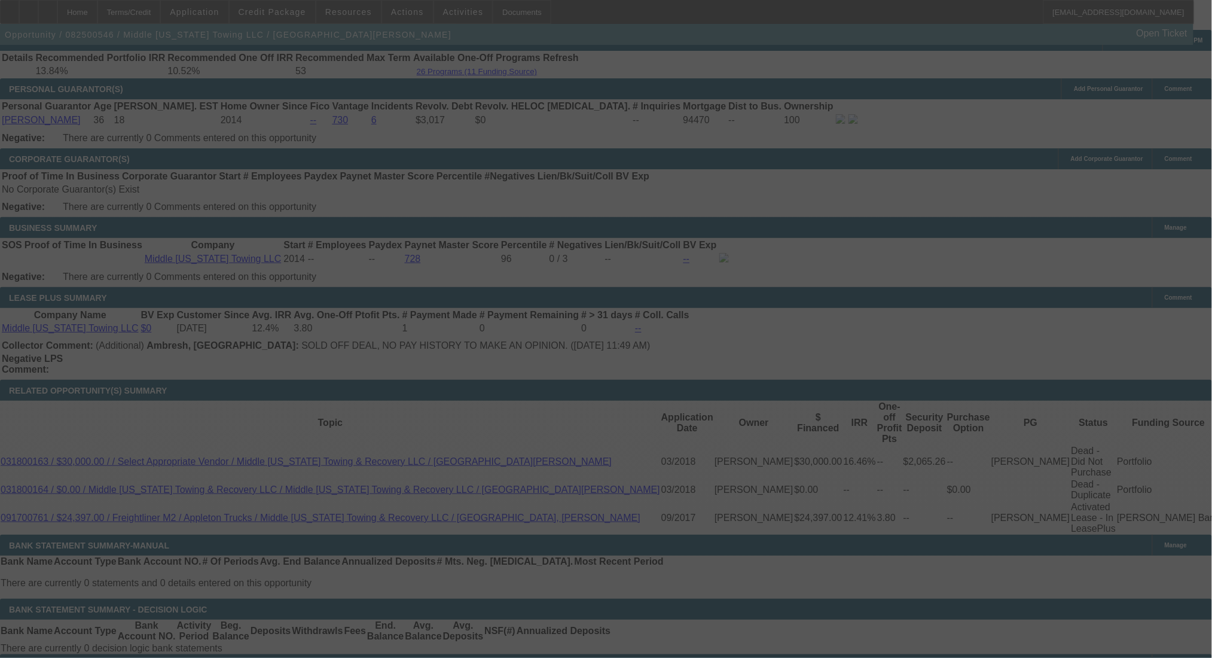
select select "0"
select select "2"
select select "0"
select select "6"
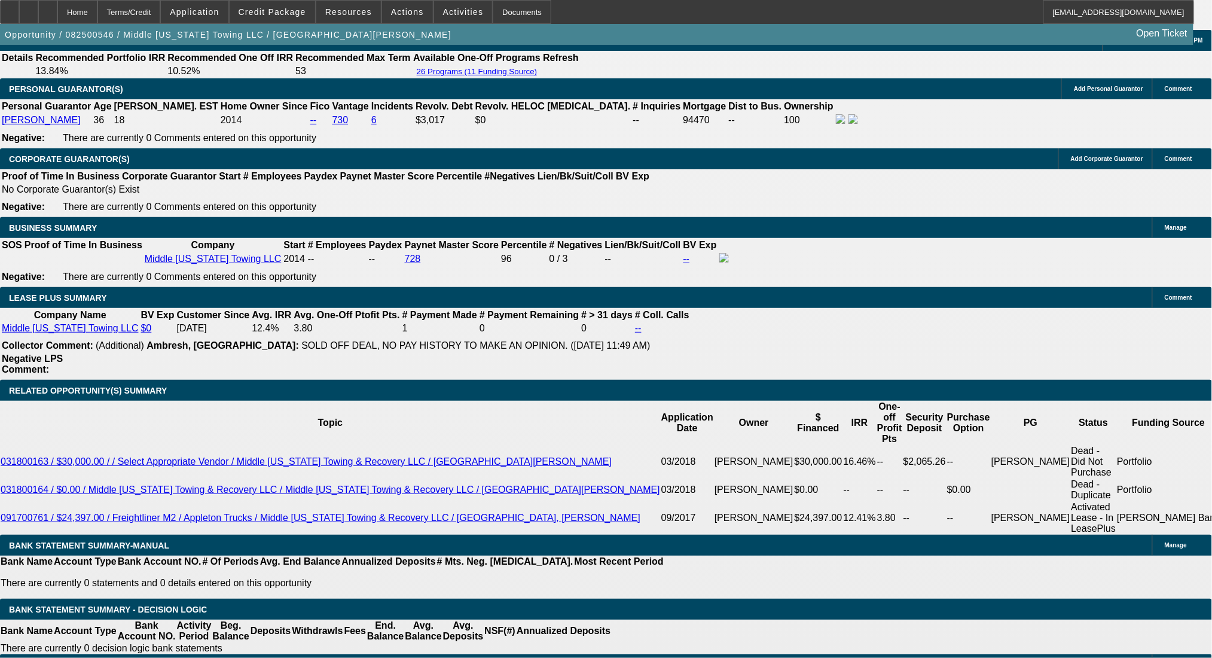
drag, startPoint x: 258, startPoint y: 413, endPoint x: 370, endPoint y: 415, distance: 111.8
type input "UNKNOWN"
type input "9"
type input "$1,669.14"
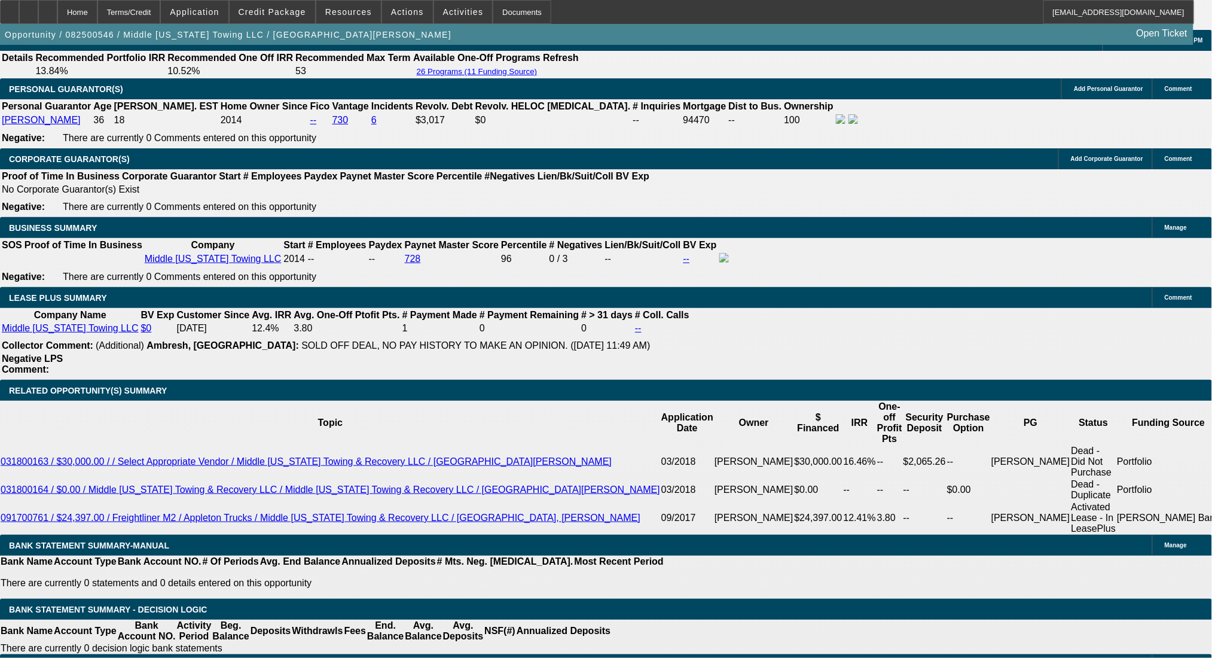
type input "9"
drag, startPoint x: 189, startPoint y: 416, endPoint x: 286, endPoint y: 414, distance: 96.3
type input "1"
type input "1669"
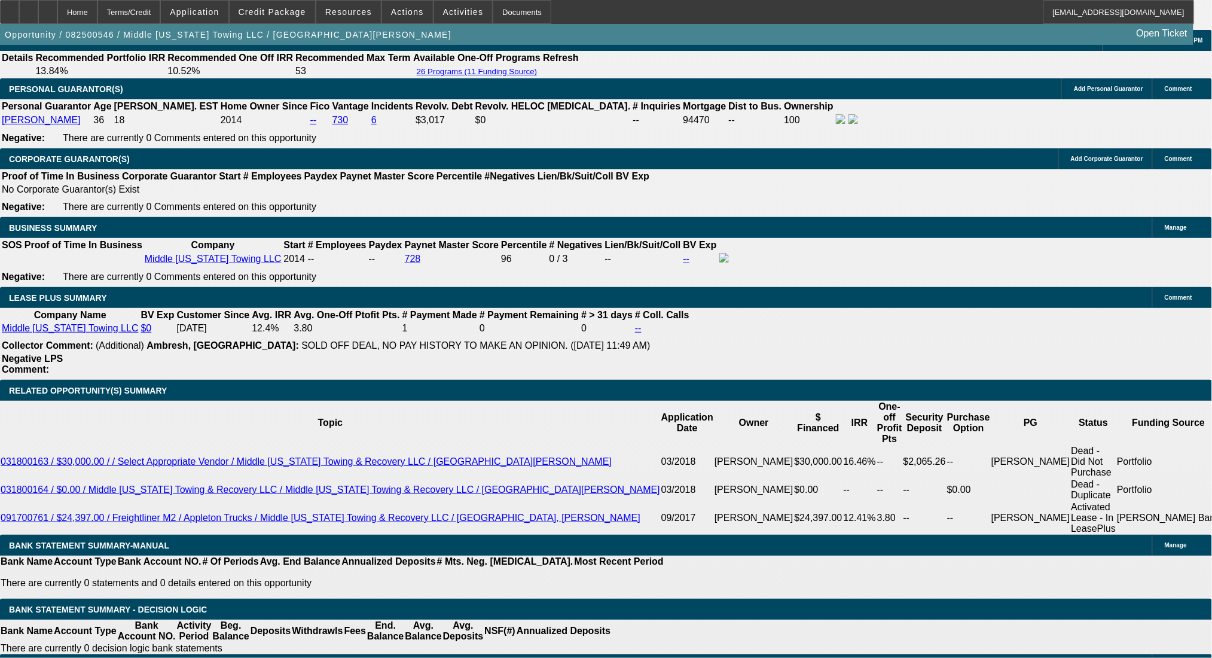
type input "9"
type input "$1,669.00"
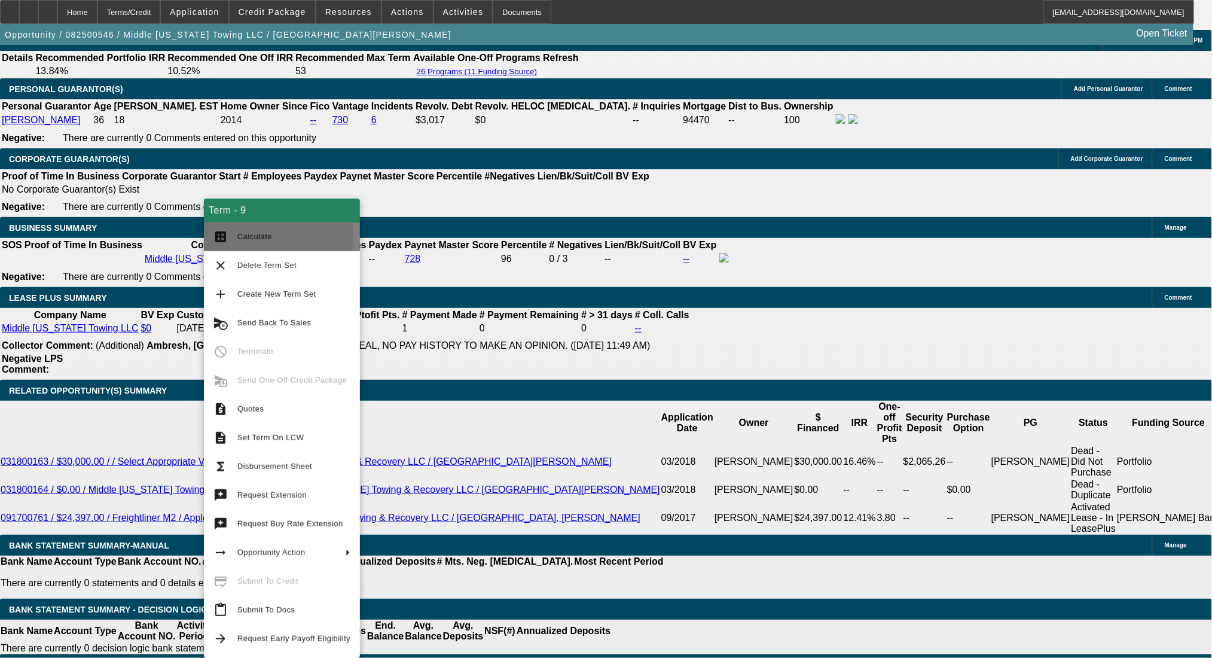
click at [265, 237] on span "Calculate" at bounding box center [254, 236] width 35 height 9
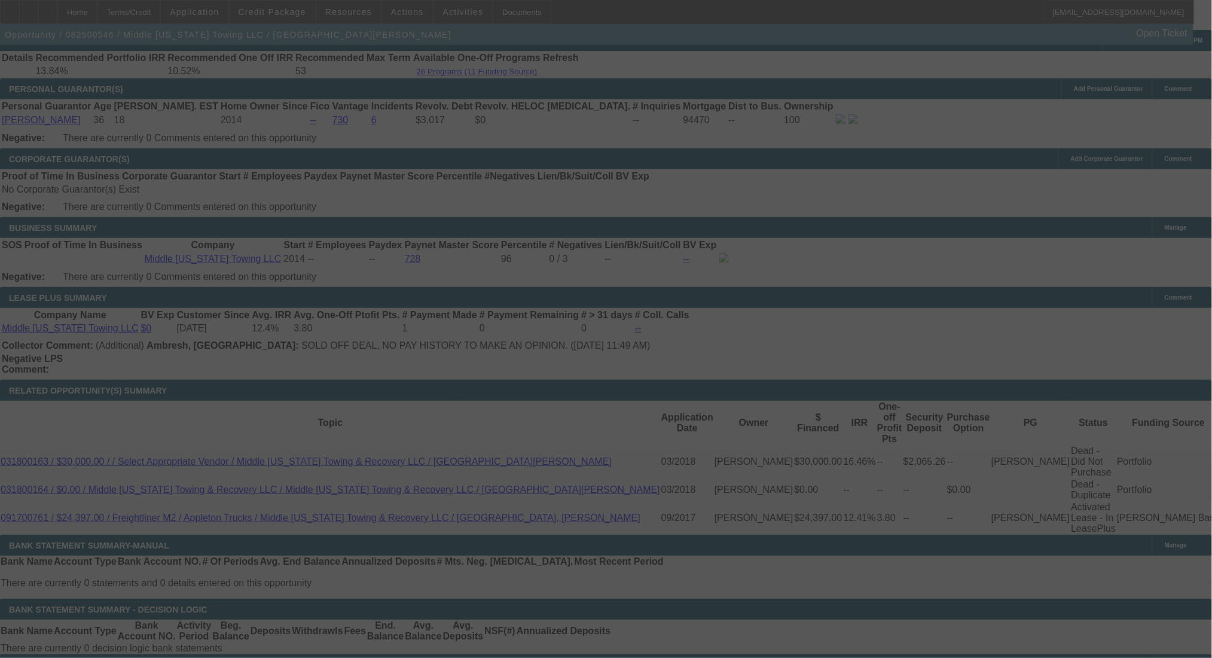
select select "0"
select select "2"
select select "0"
select select "6"
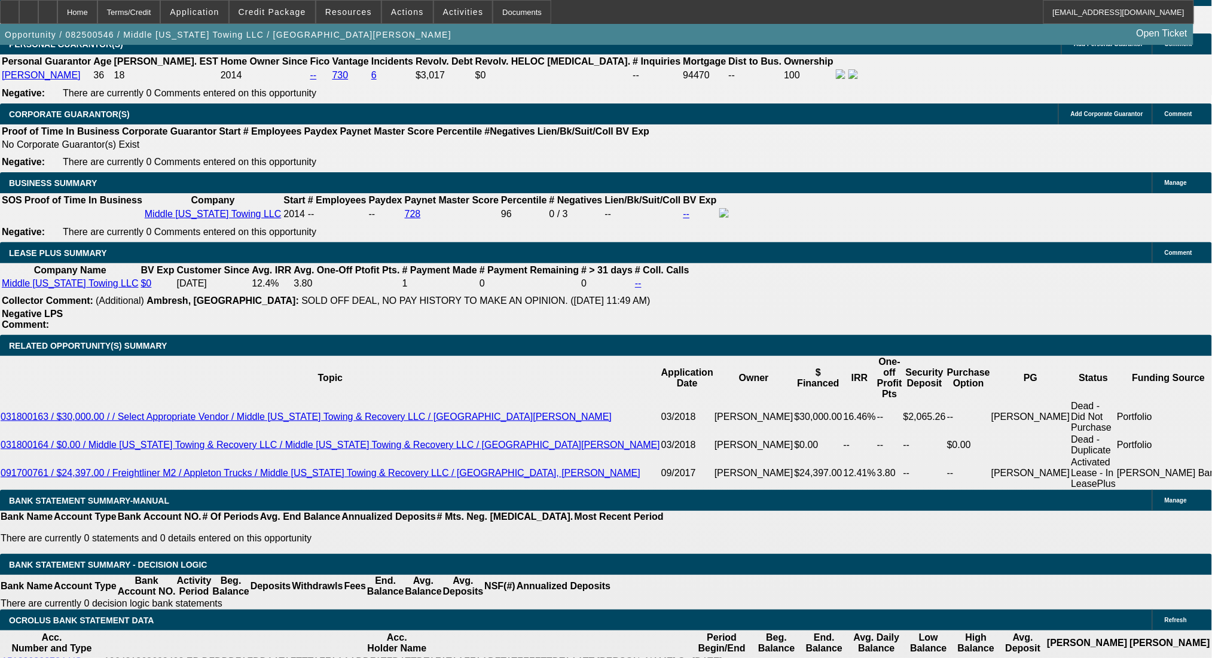
scroll to position [1913, 0]
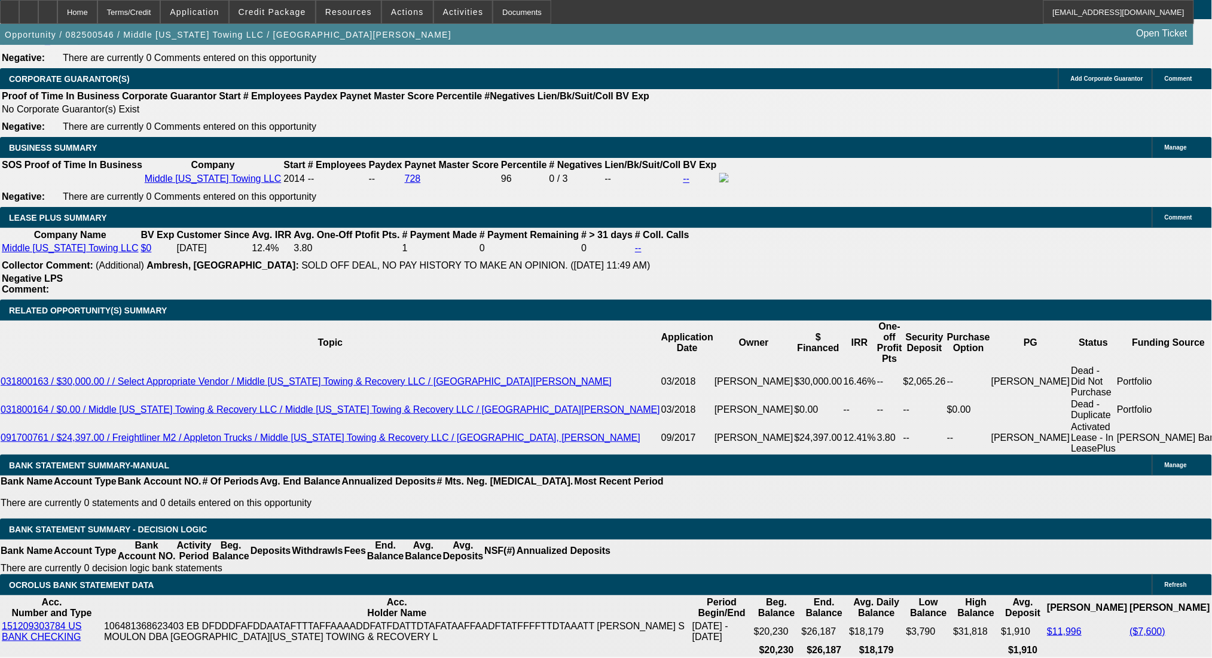
drag, startPoint x: 513, startPoint y: 502, endPoint x: 533, endPoint y: 549, distance: 51.7
drag, startPoint x: 272, startPoint y: 334, endPoint x: 295, endPoint y: 335, distance: 23.4
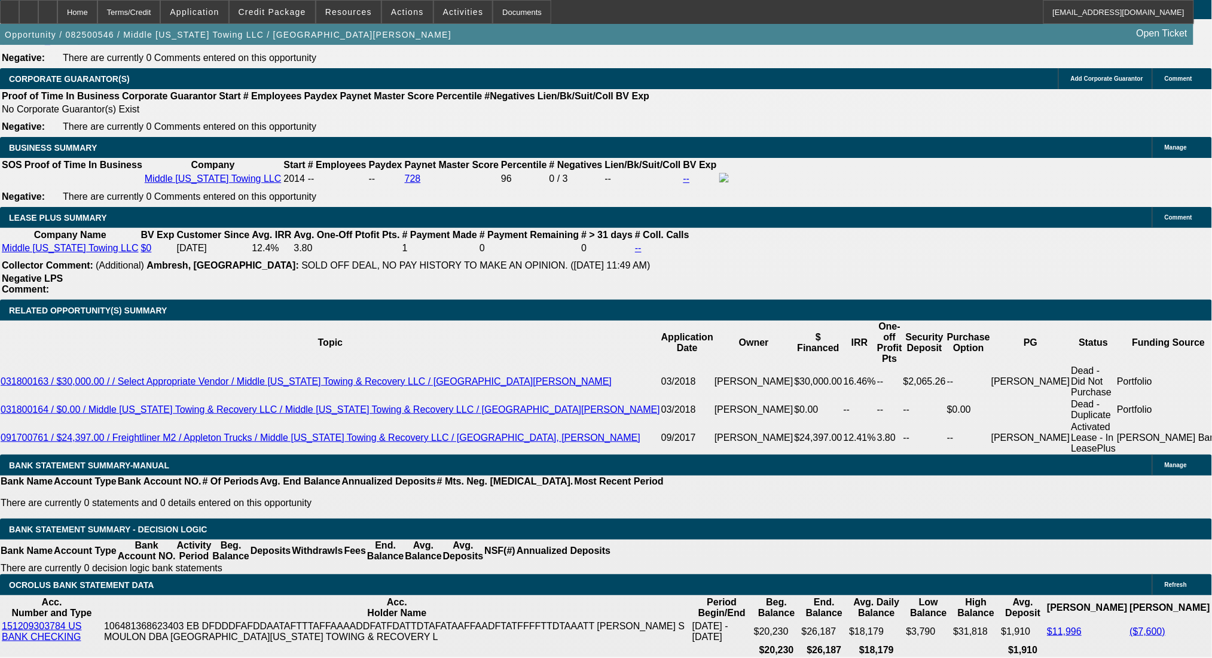
type input "9.5"
type input "UNKNOWN"
type input "9.5"
type input "$1,688.72"
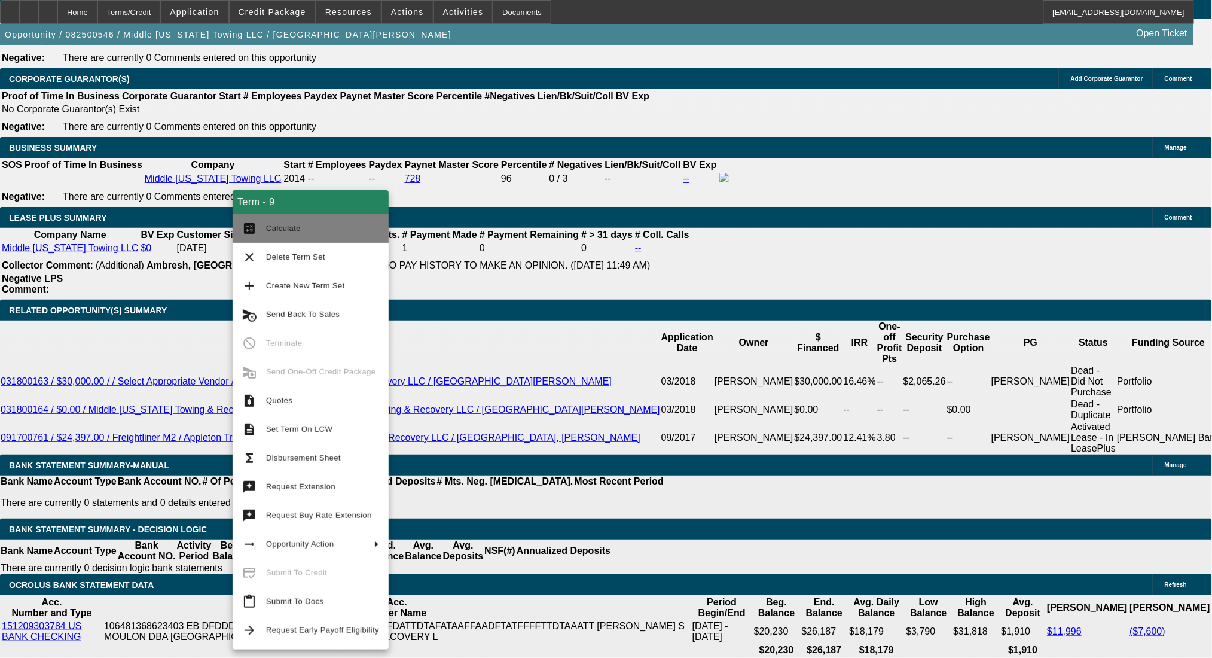
click at [270, 233] on span "Calculate" at bounding box center [322, 228] width 113 height 14
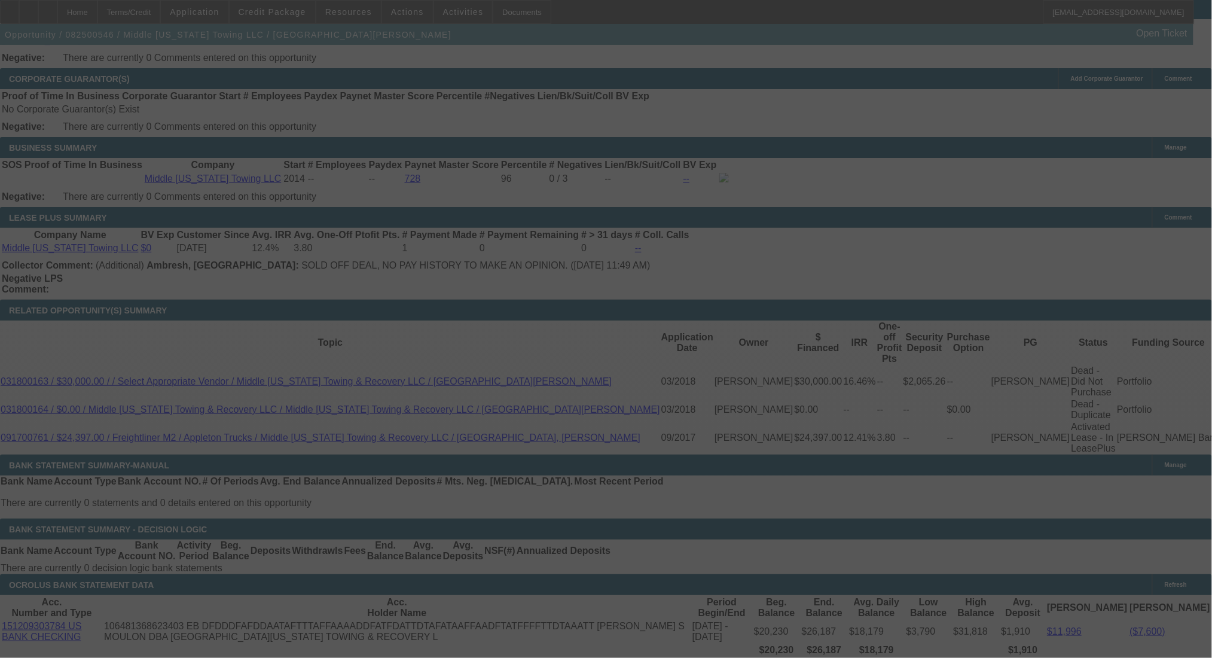
select select "0"
select select "2"
select select "0"
select select "6"
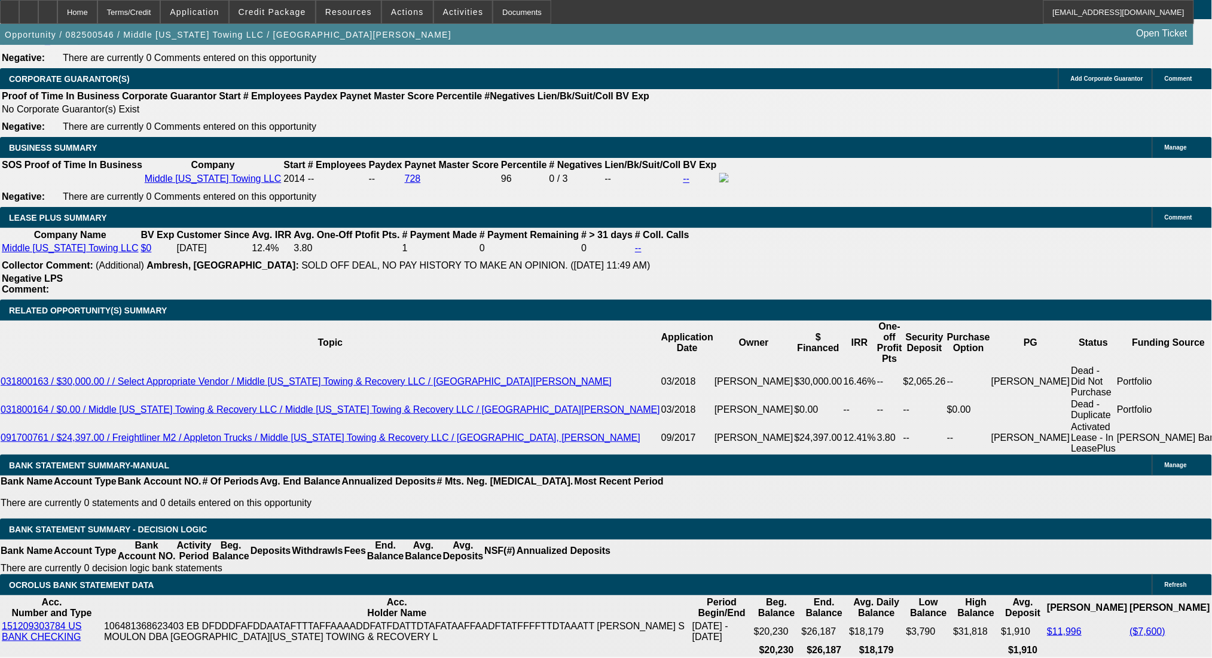
drag, startPoint x: 187, startPoint y: 331, endPoint x: 279, endPoint y: 333, distance: 91.5
type input "1688"
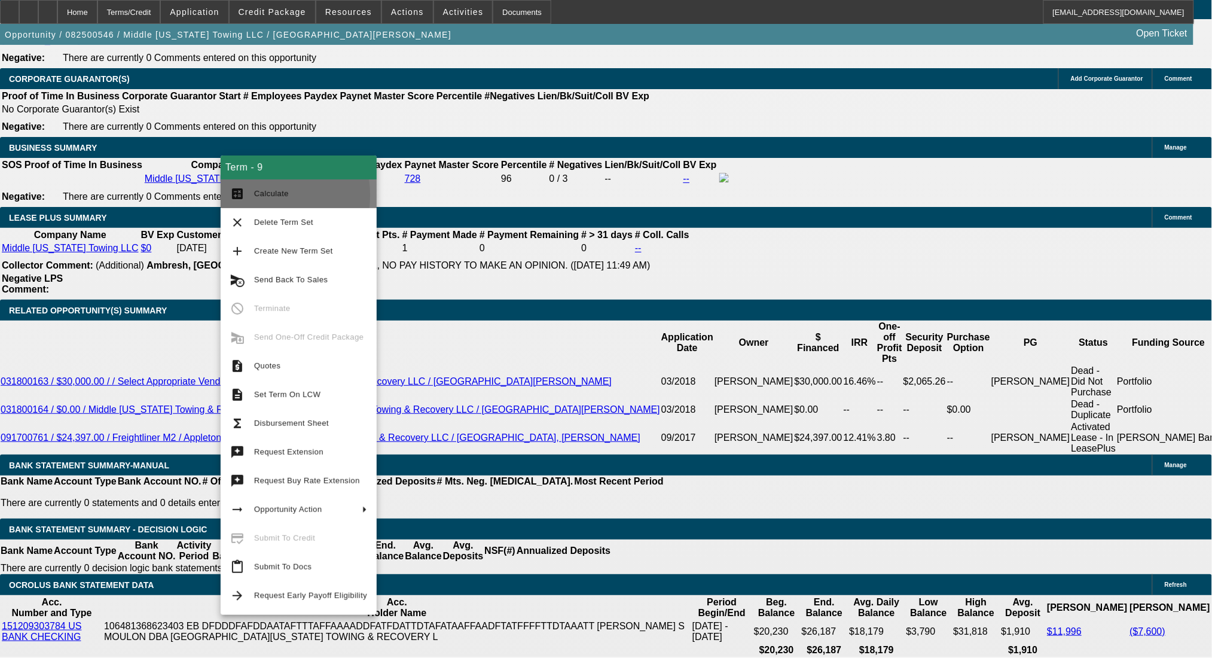
click at [237, 195] on mat-icon "calculate" at bounding box center [237, 193] width 14 height 14
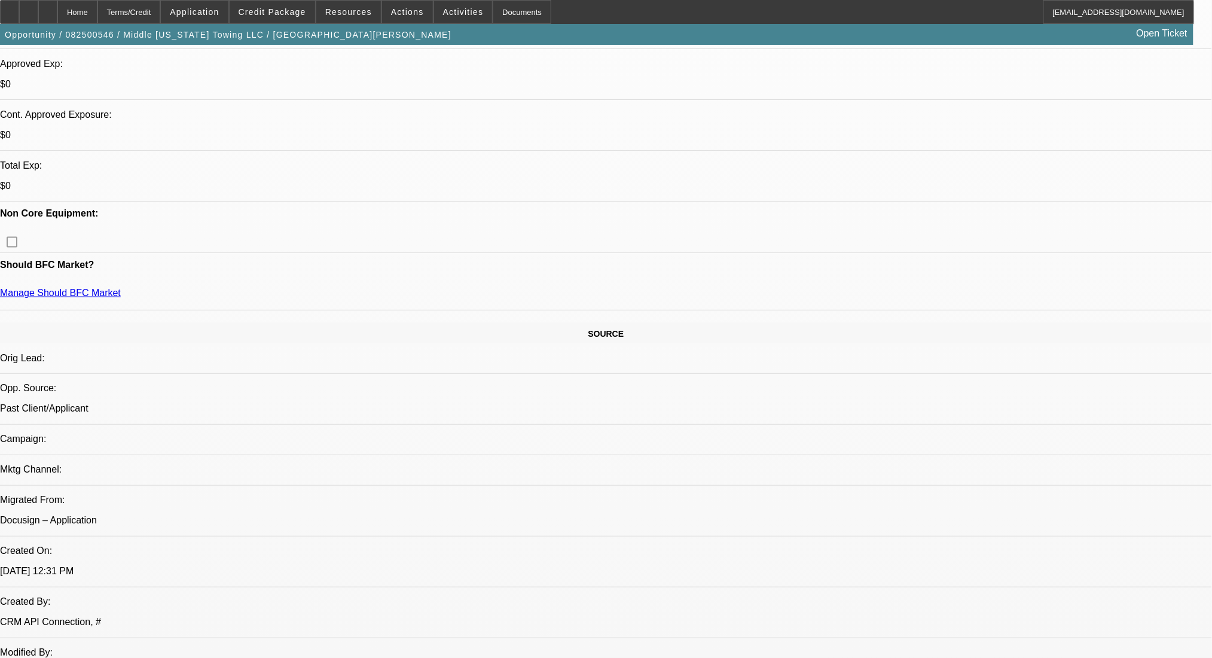
scroll to position [239, 0]
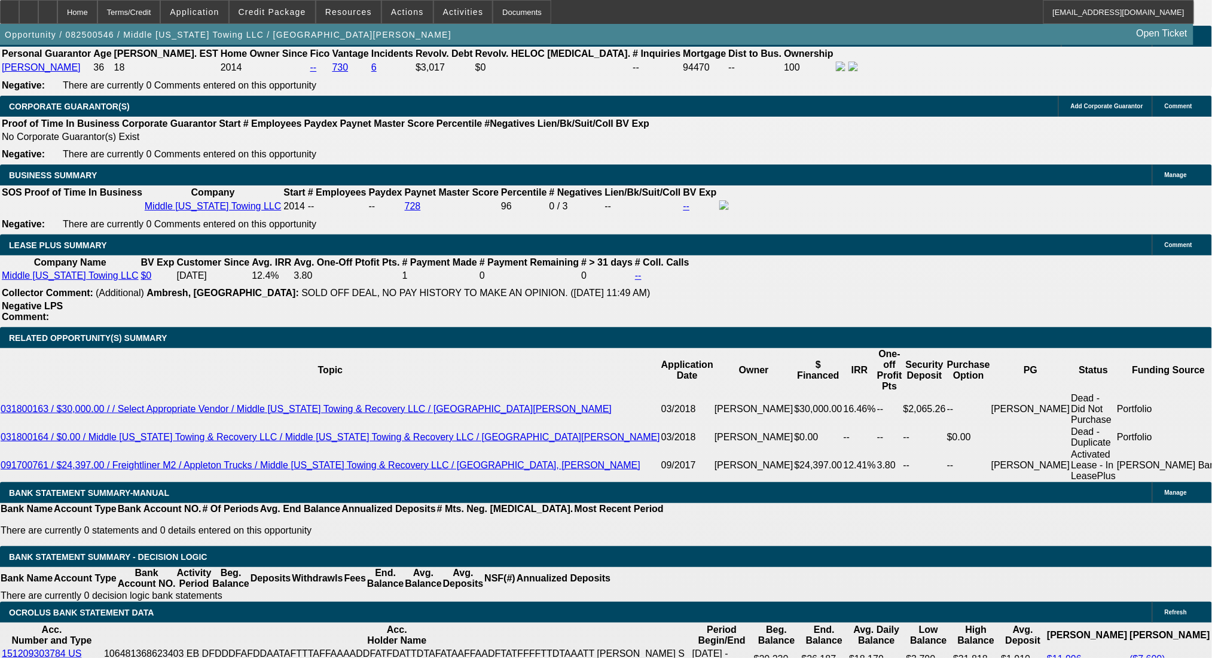
scroll to position [1913, 0]
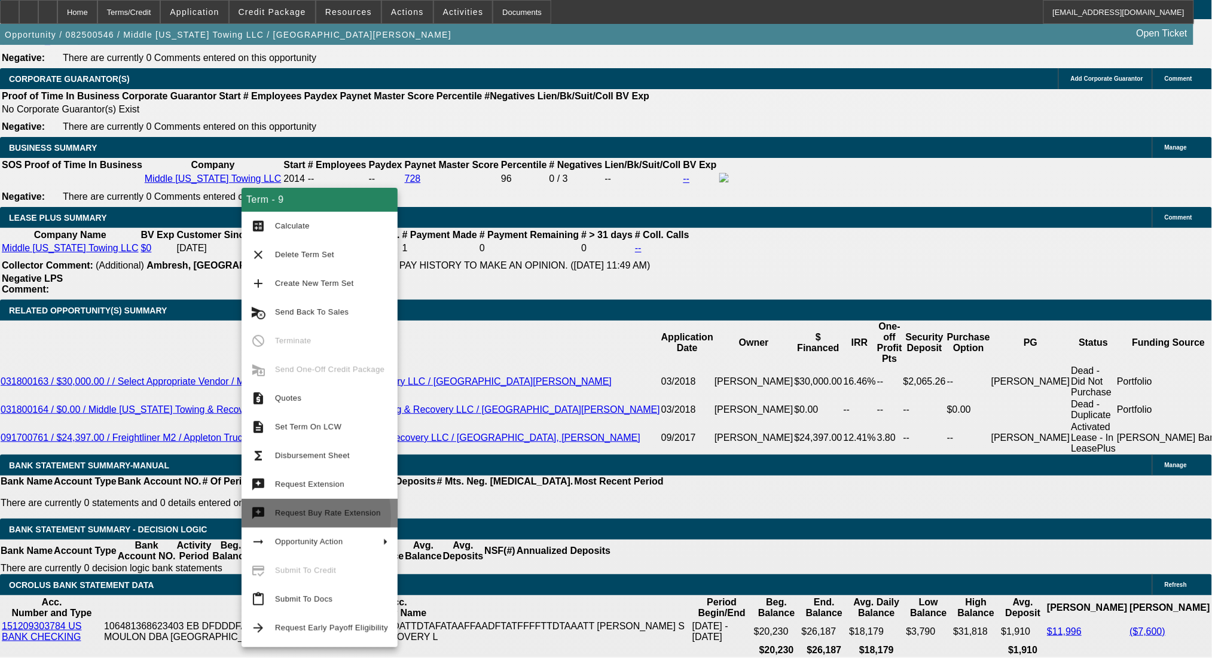
click at [282, 516] on span "Request Buy Rate Extension" at bounding box center [328, 512] width 106 height 9
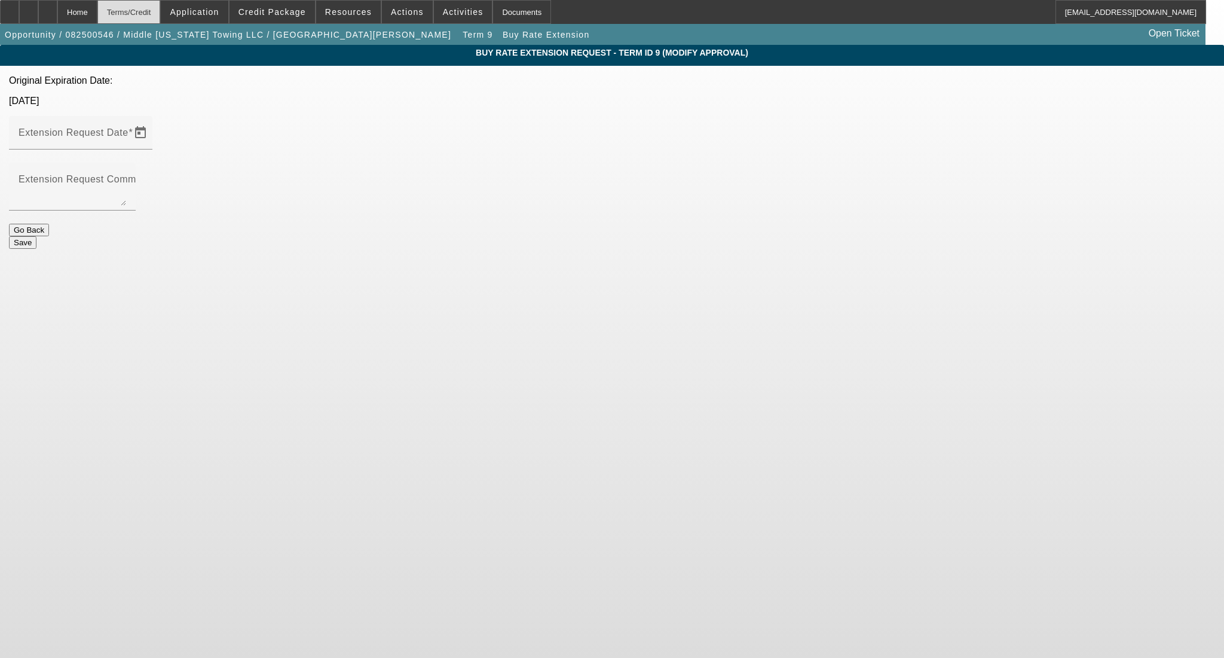
click at [161, 3] on div "Terms/Credit" at bounding box center [128, 12] width 63 height 24
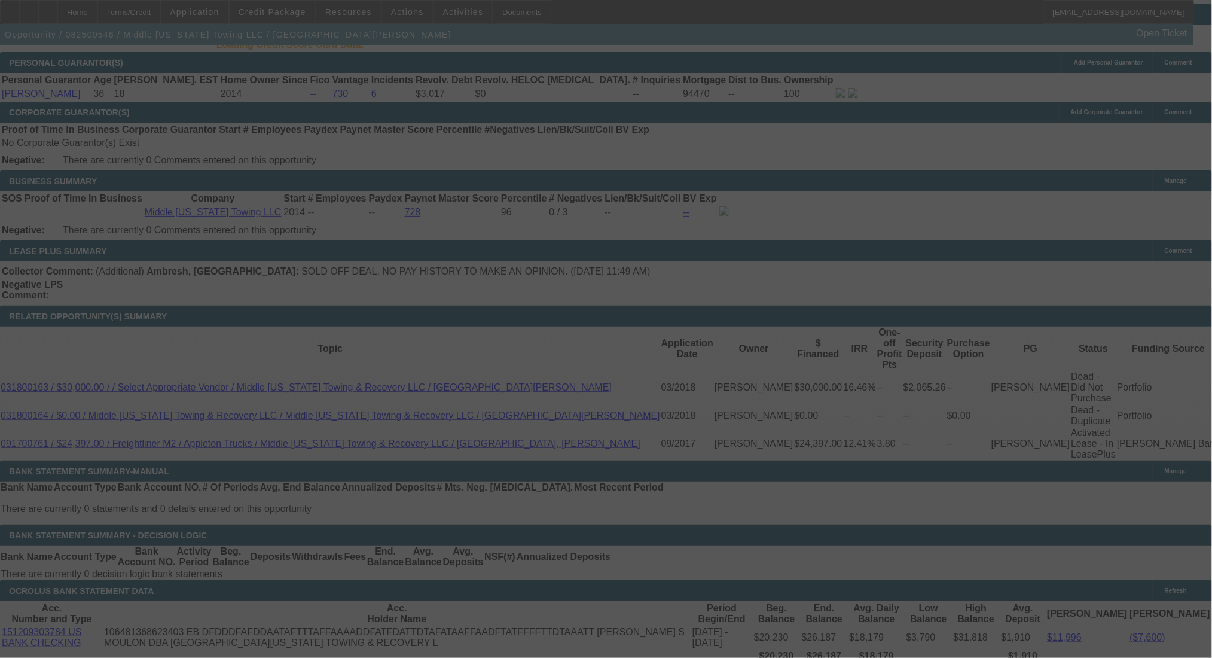
scroll to position [1791, 0]
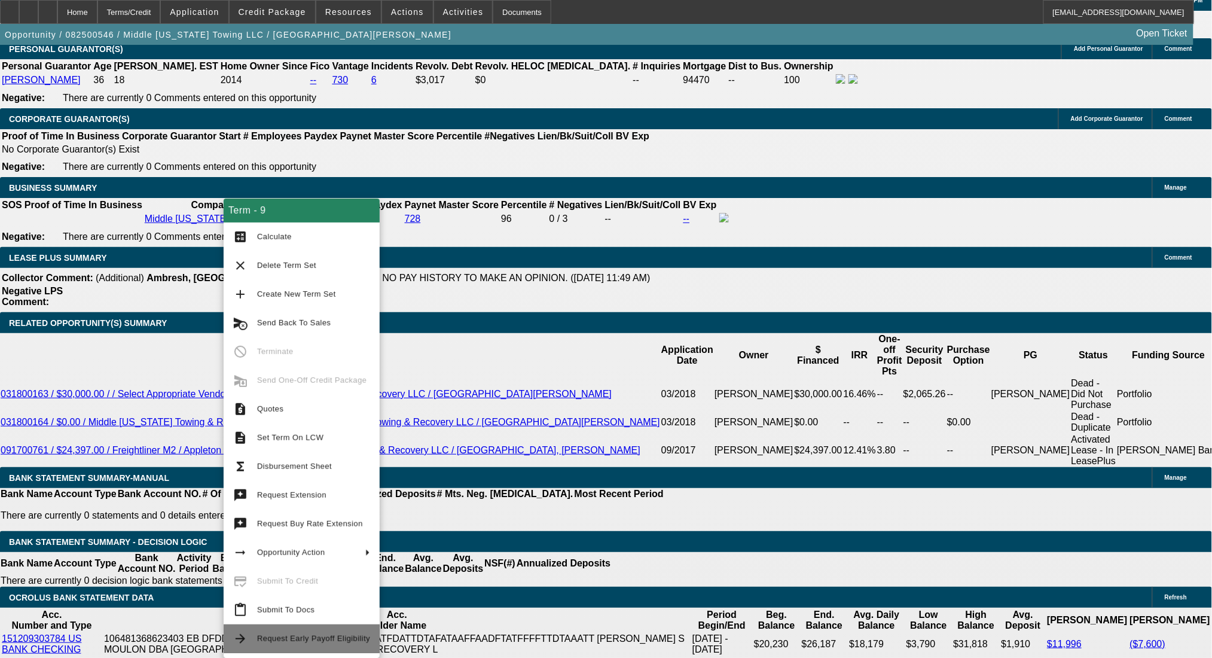
click at [350, 642] on span "Request Early Payoff Eligibility" at bounding box center [313, 638] width 113 height 9
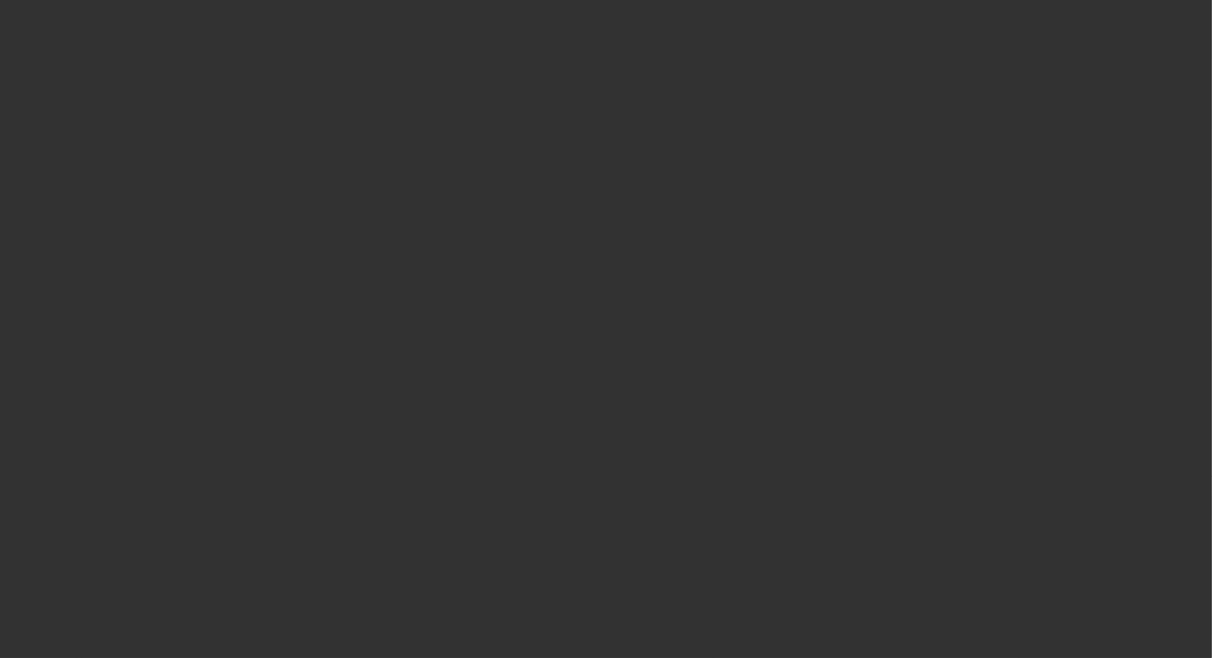
scroll to position [1830, 0]
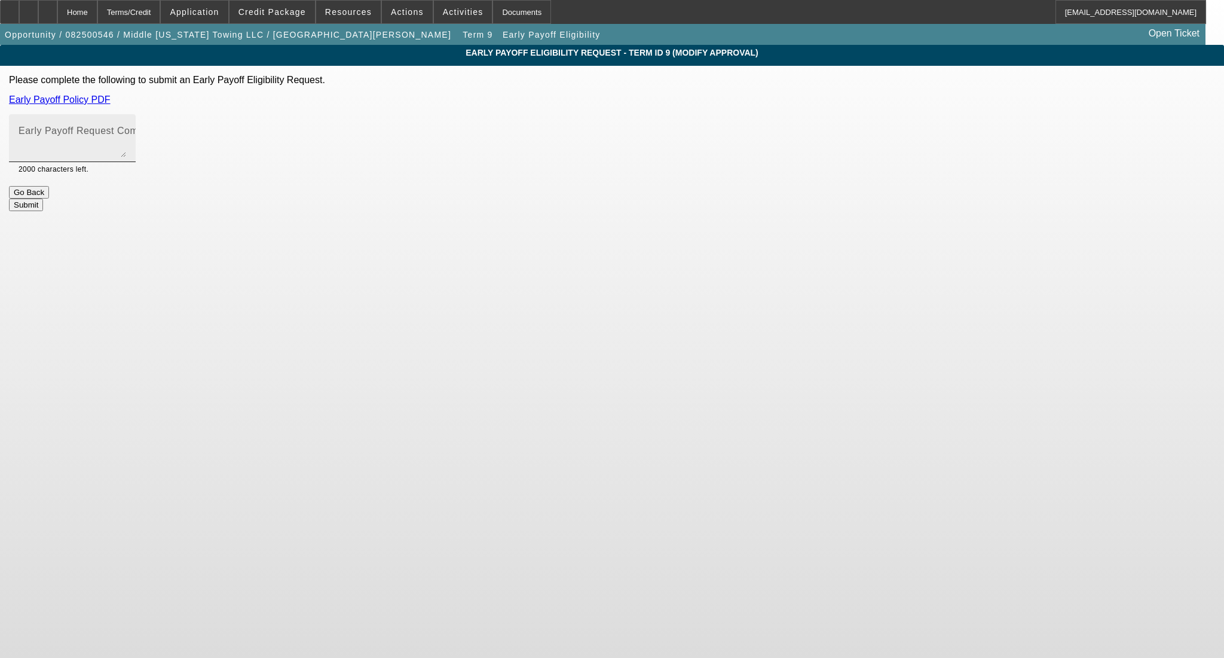
click at [126, 121] on div "Early Payoff Request Comment" at bounding box center [73, 138] width 108 height 48
click at [43, 198] on button "Submit" at bounding box center [26, 204] width 34 height 13
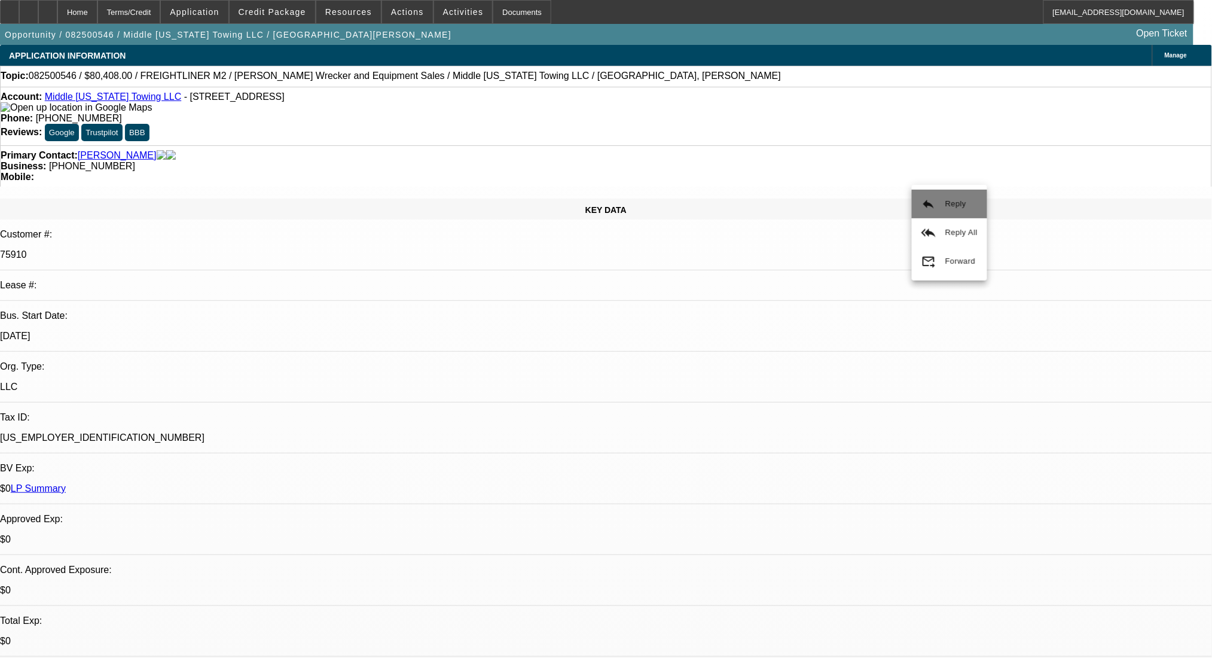
click at [939, 209] on button "reply Reply" at bounding box center [949, 203] width 75 height 29
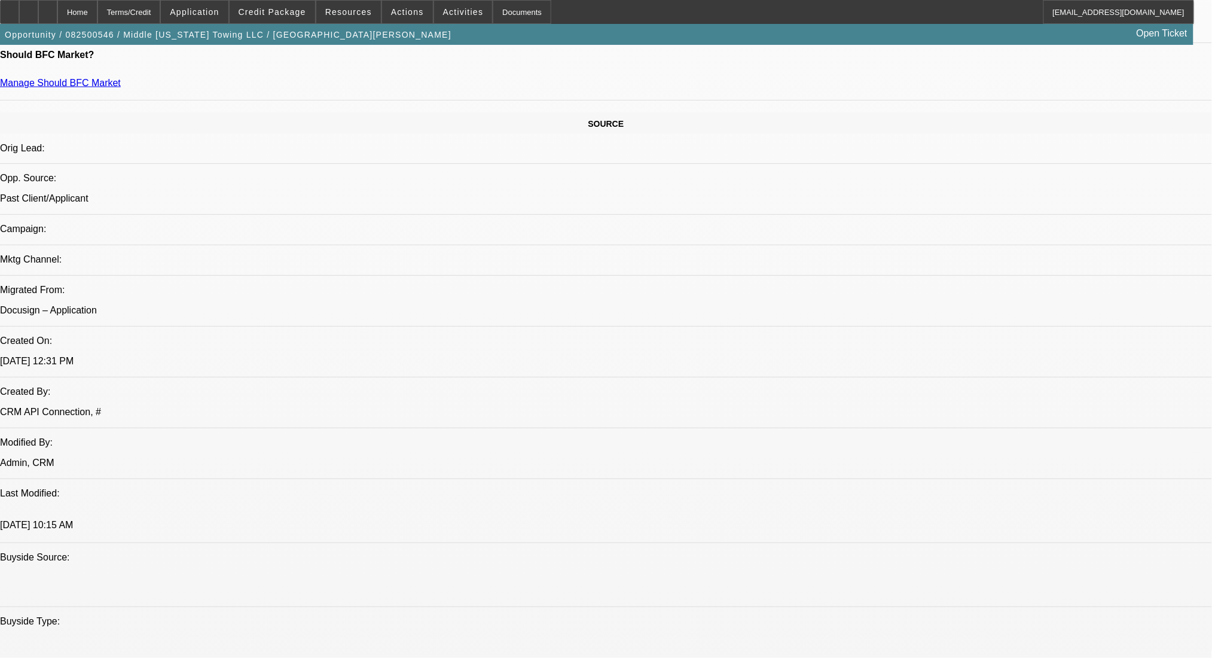
scroll to position [637, 0]
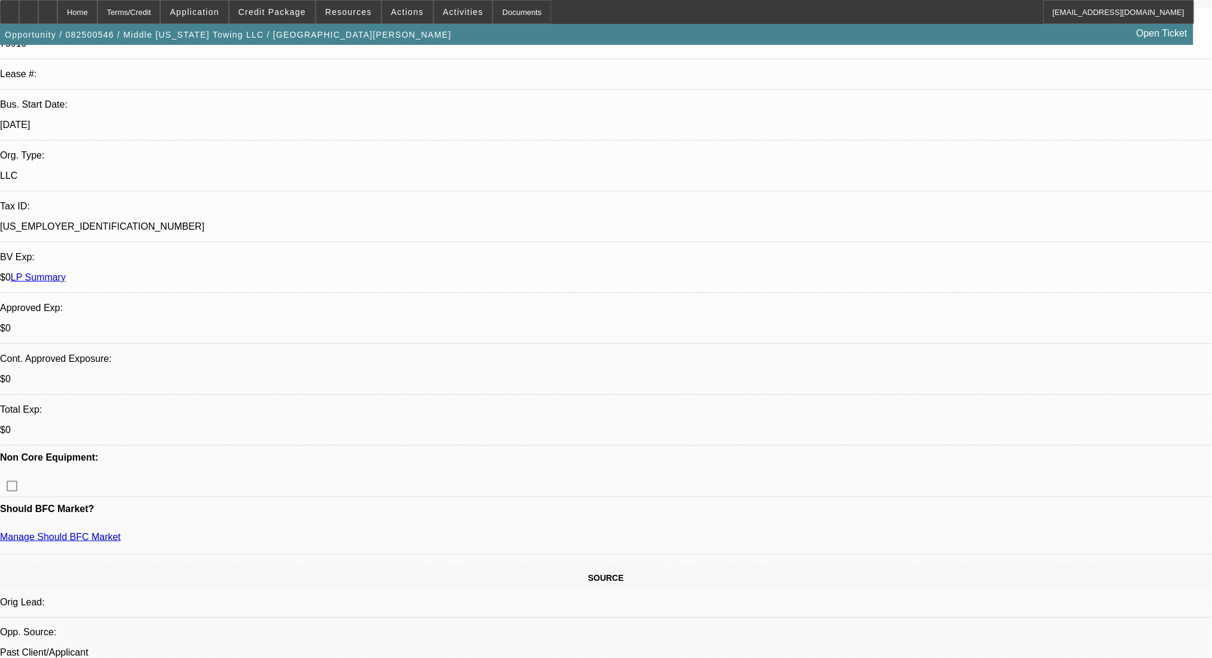
scroll to position [0, 0]
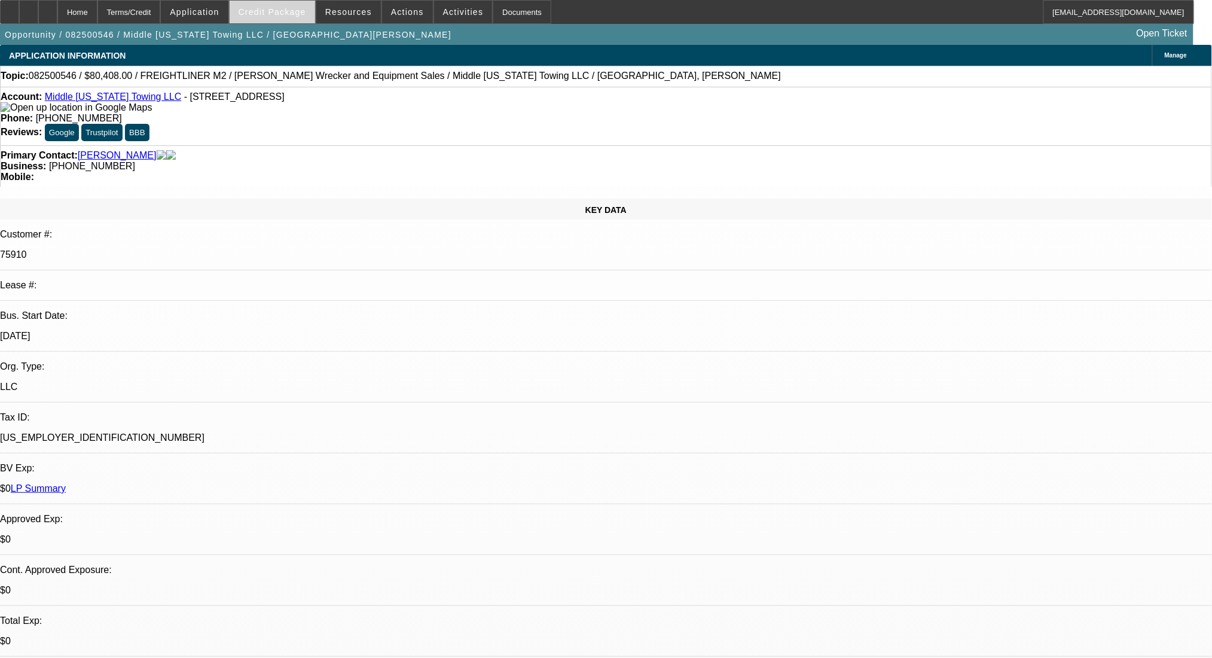
click at [277, 11] on span "Credit Package" at bounding box center [273, 12] width 68 height 10
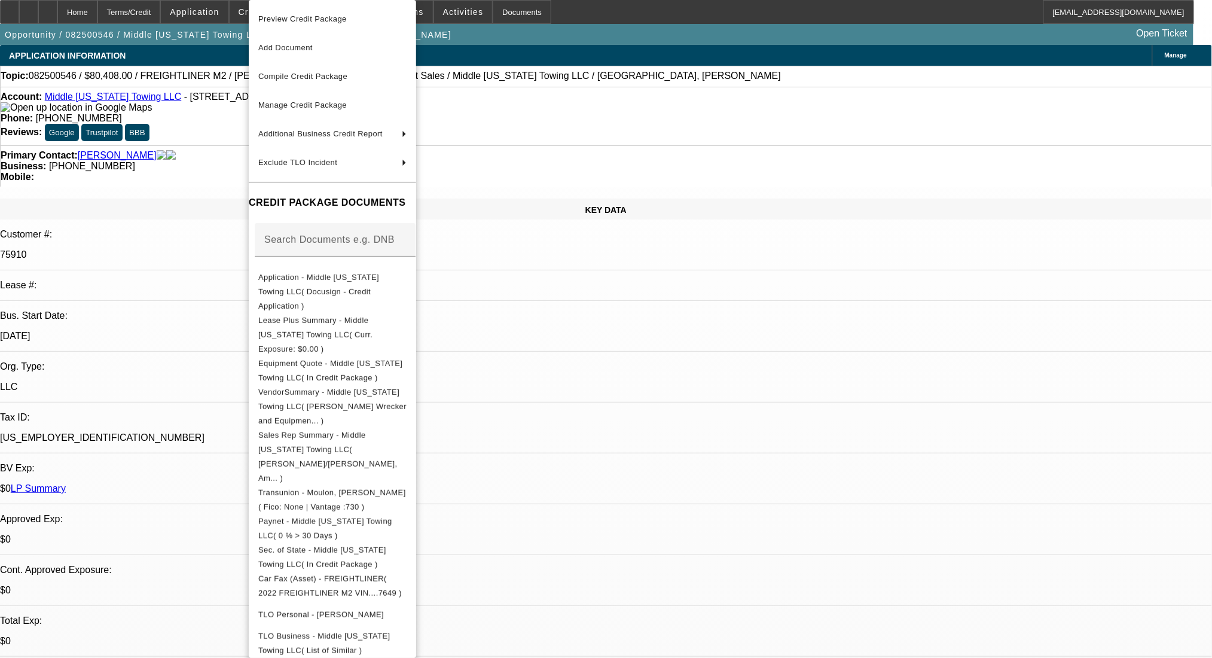
click at [631, 371] on div at bounding box center [606, 329] width 1212 height 658
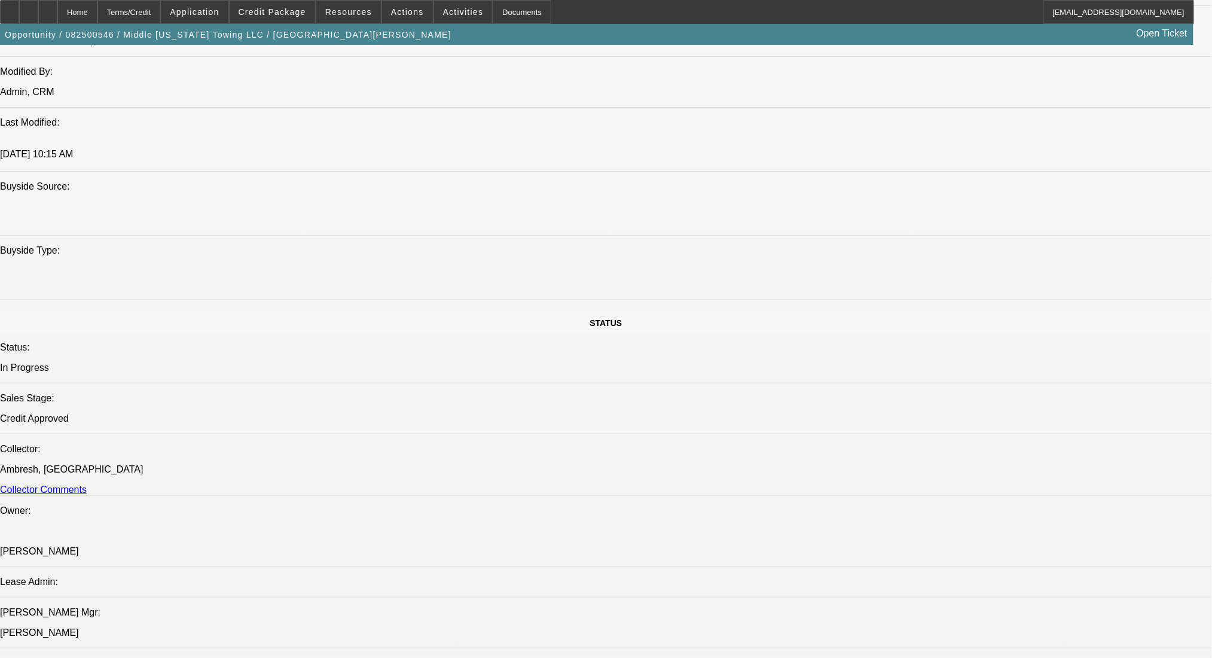
scroll to position [1435, 0]
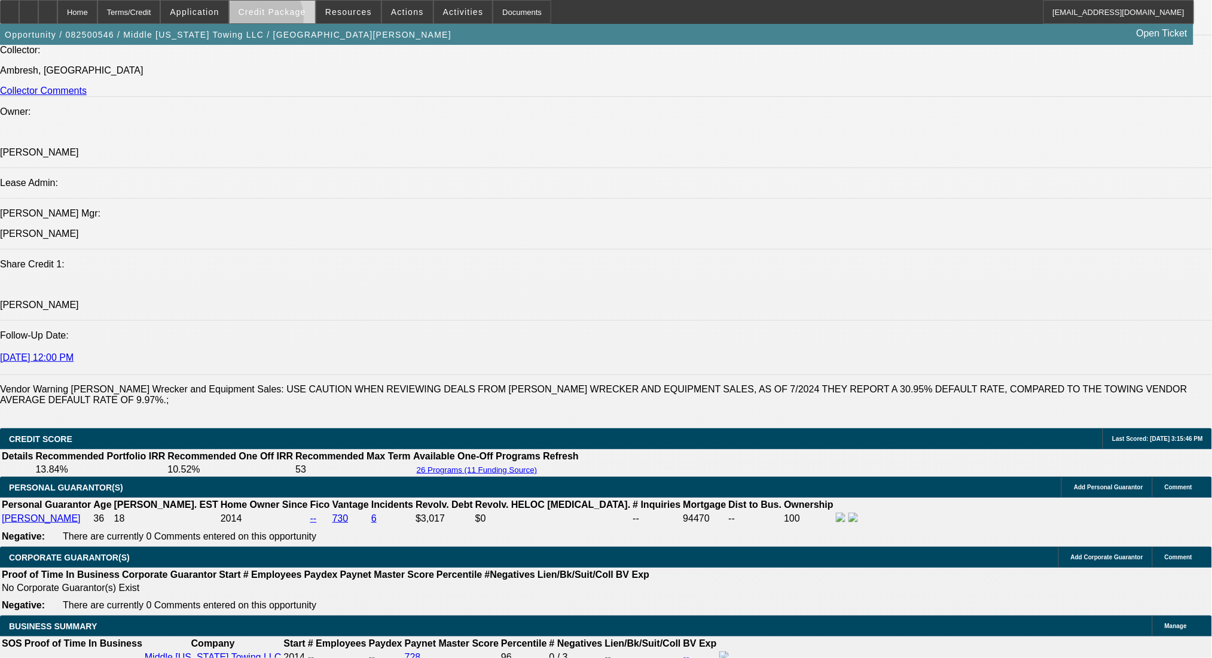
click at [282, 20] on span at bounding box center [272, 12] width 85 height 29
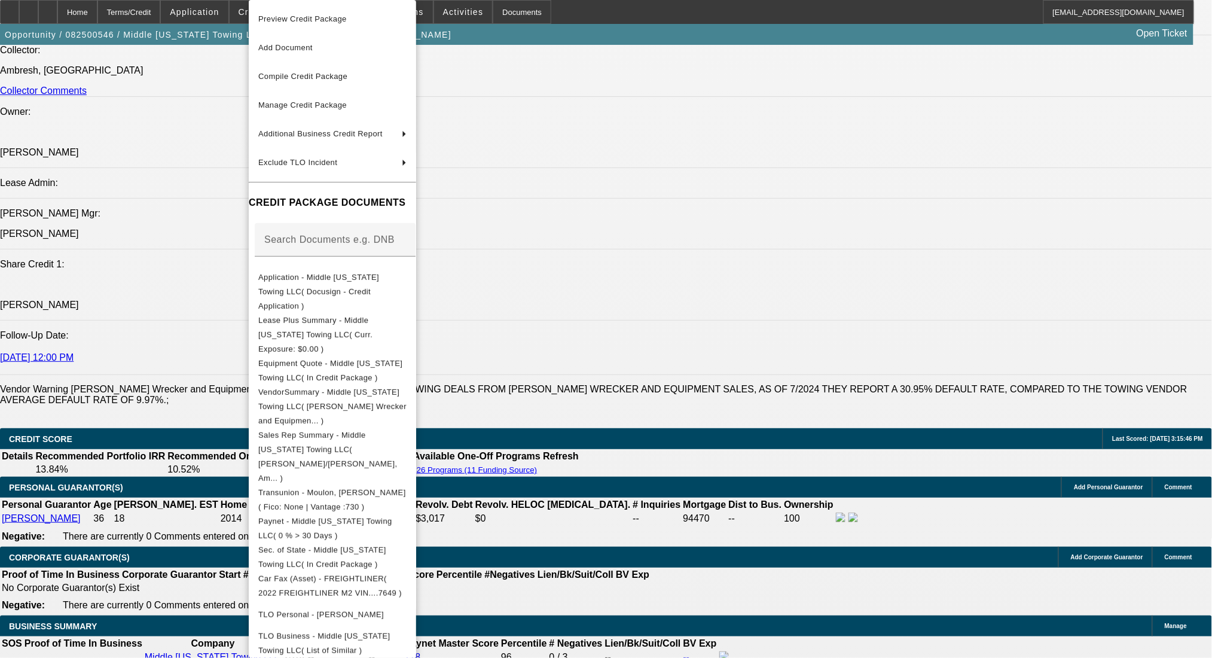
drag, startPoint x: 383, startPoint y: 331, endPoint x: 626, endPoint y: 29, distance: 387.2
click at [383, 356] on span "Equipment Quote - Middle Tennessee Towing LLC( In Credit Package )" at bounding box center [332, 370] width 148 height 29
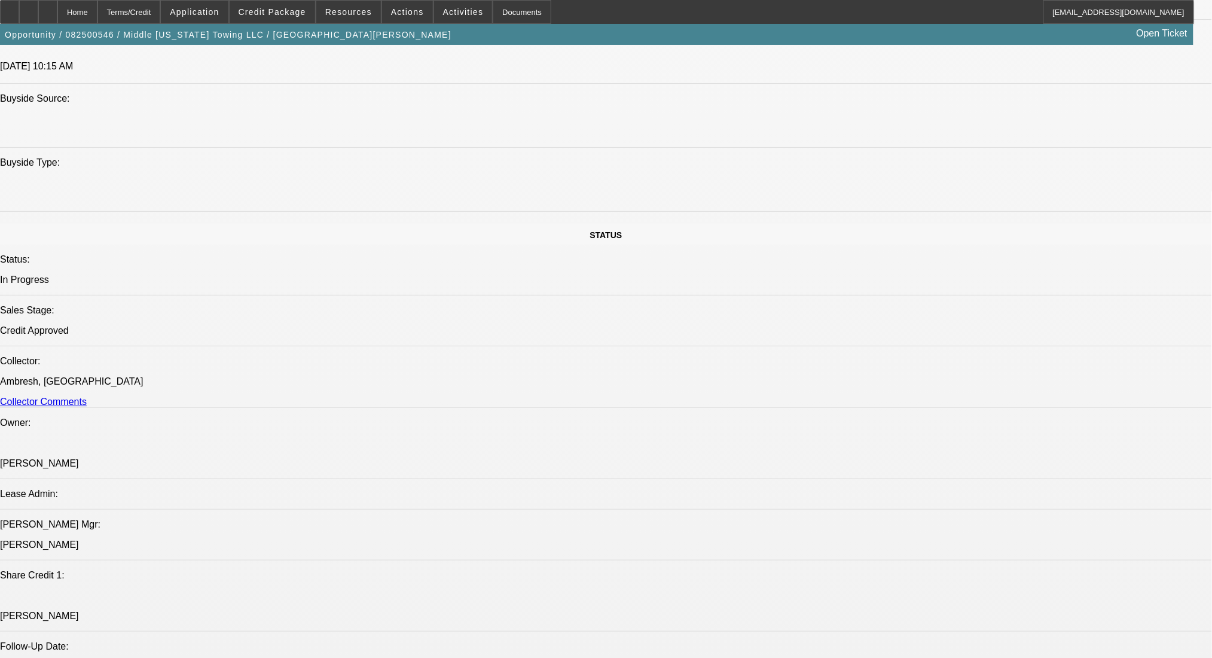
scroll to position [1275, 0]
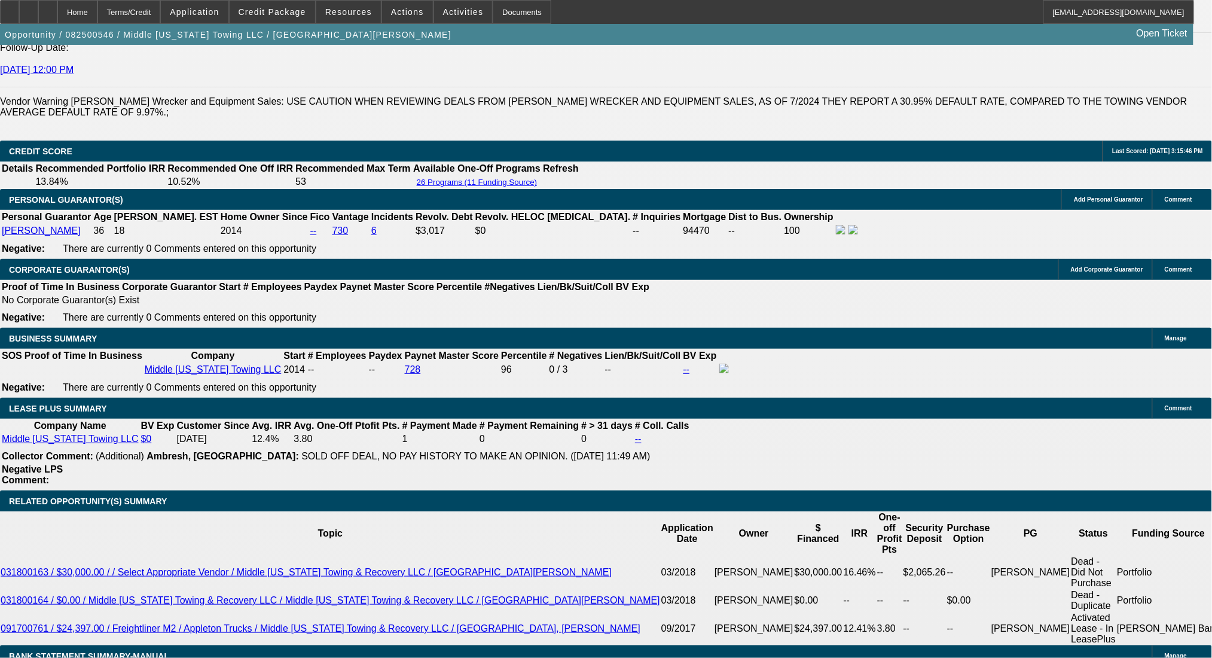
scroll to position [1833, 0]
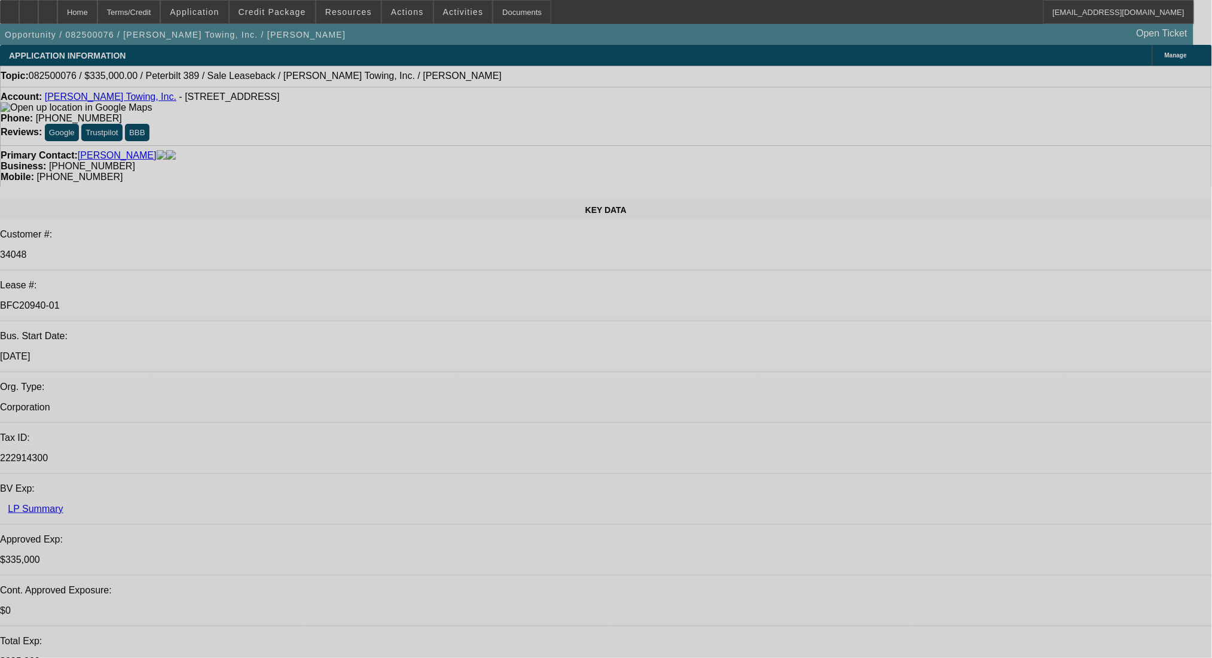
select select "0"
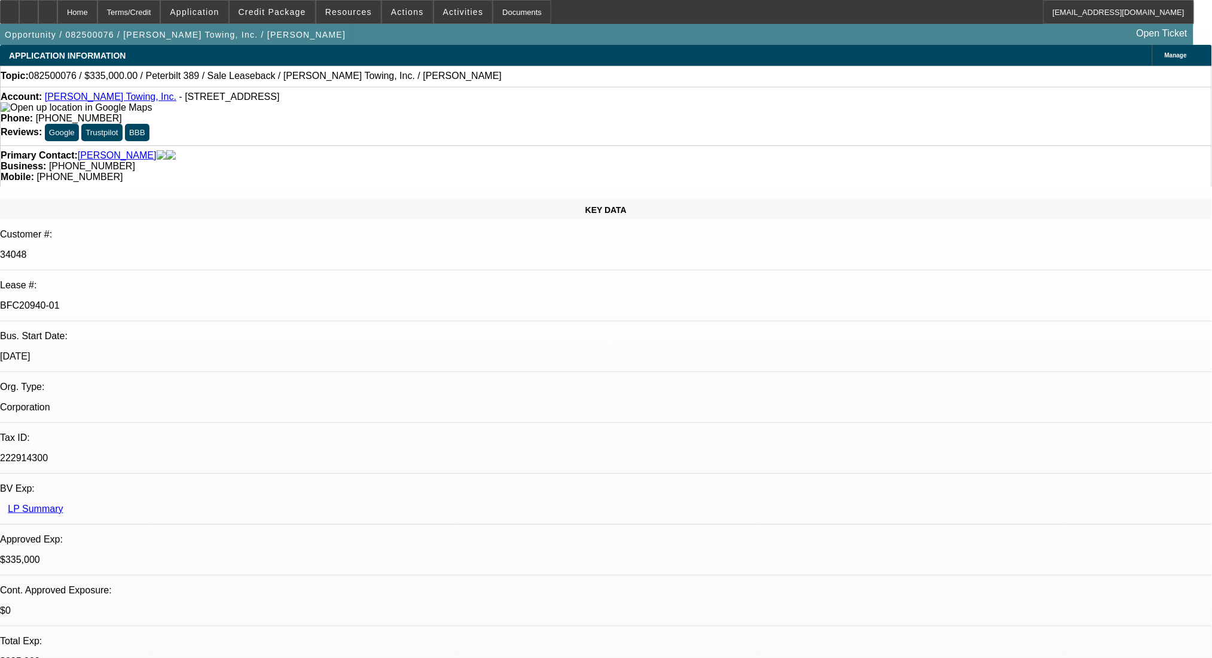
select select "2"
select select "0"
select select "6"
select select "0"
select select "2"
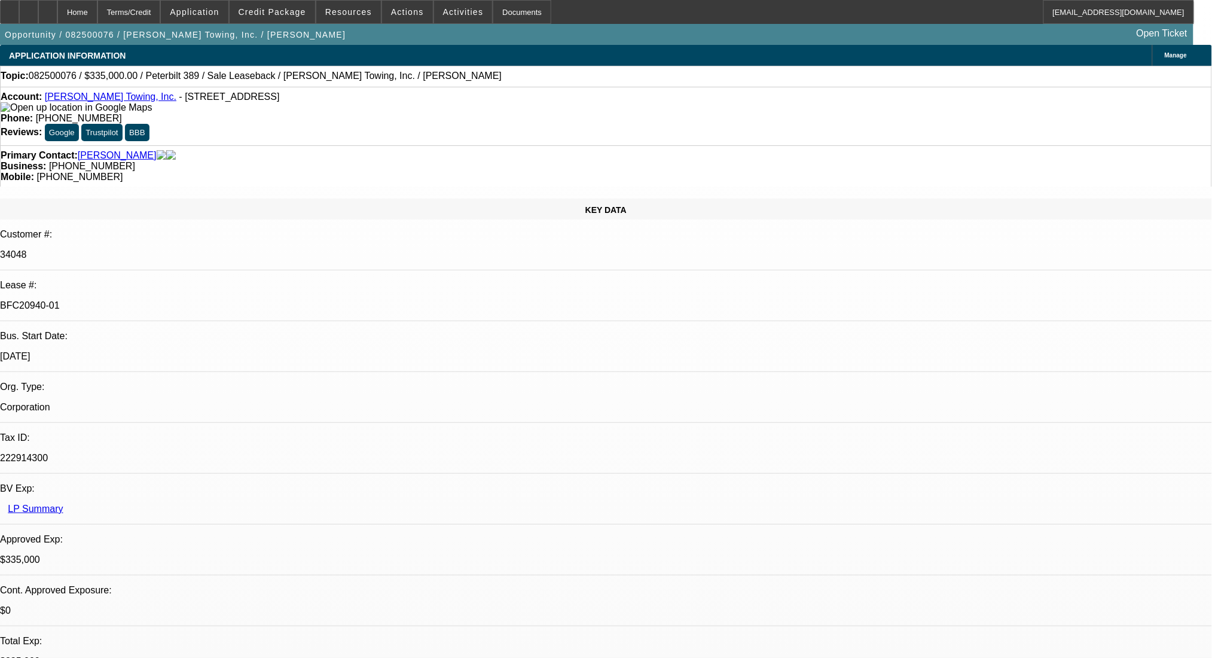
select select "2"
select select "0"
select select "6"
select select "0"
select select "2"
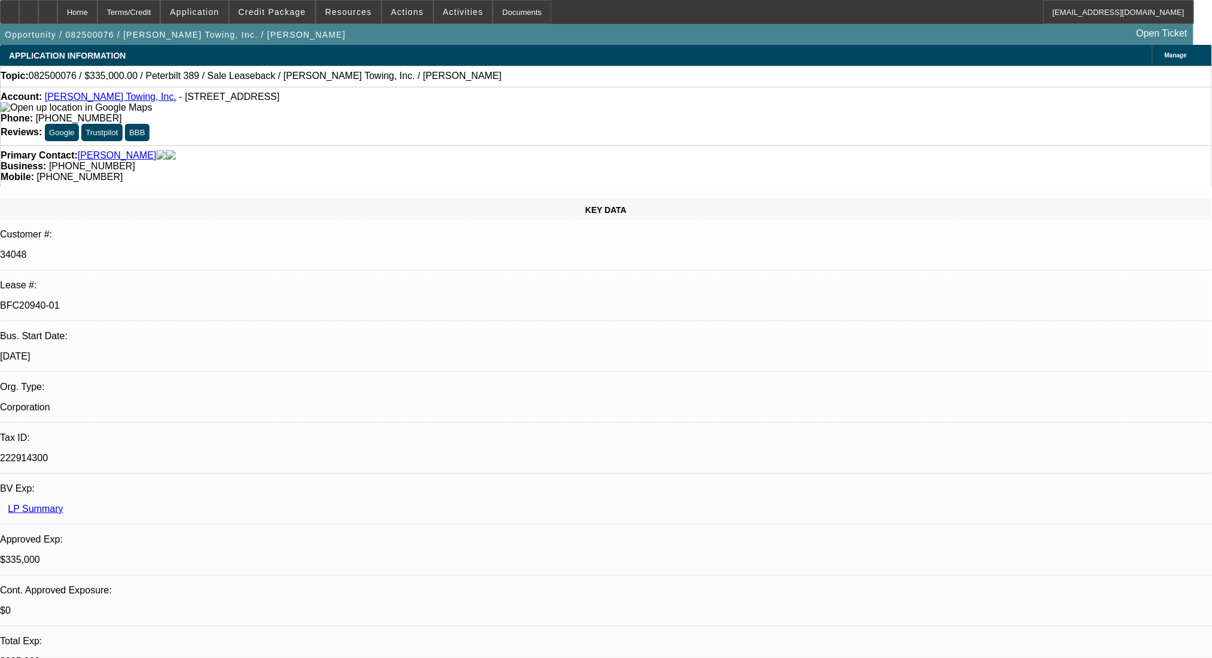
select select "2"
select select "0"
select select "6"
select select "0"
select select "2"
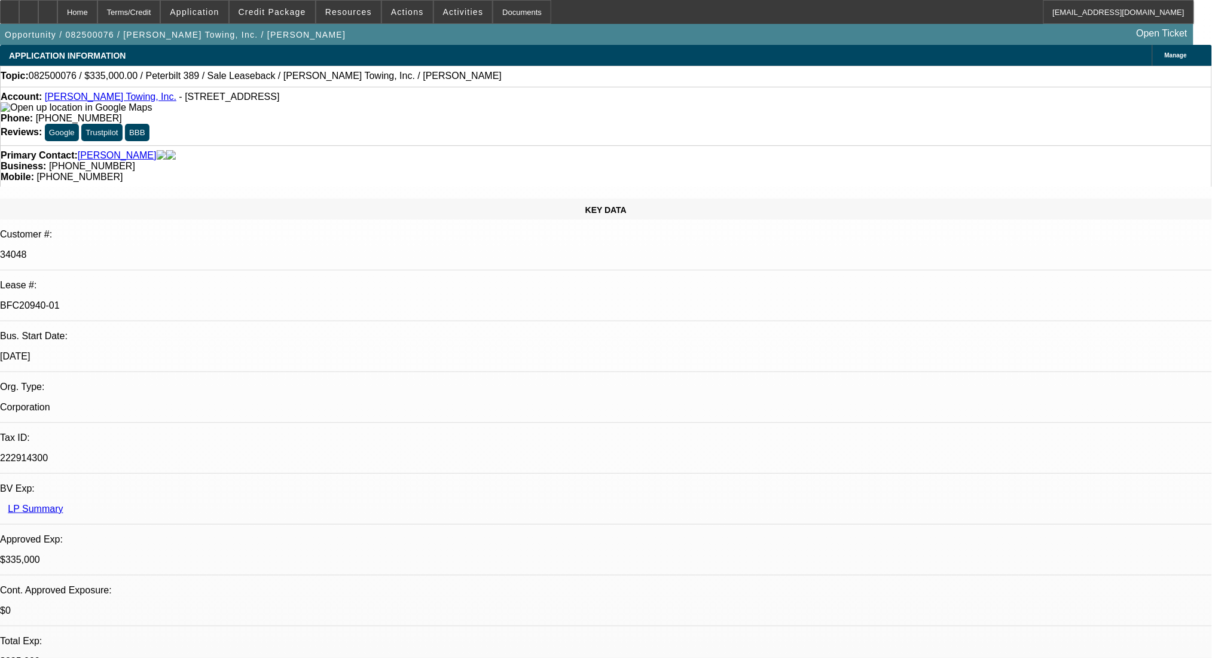
select select "0"
select select "6"
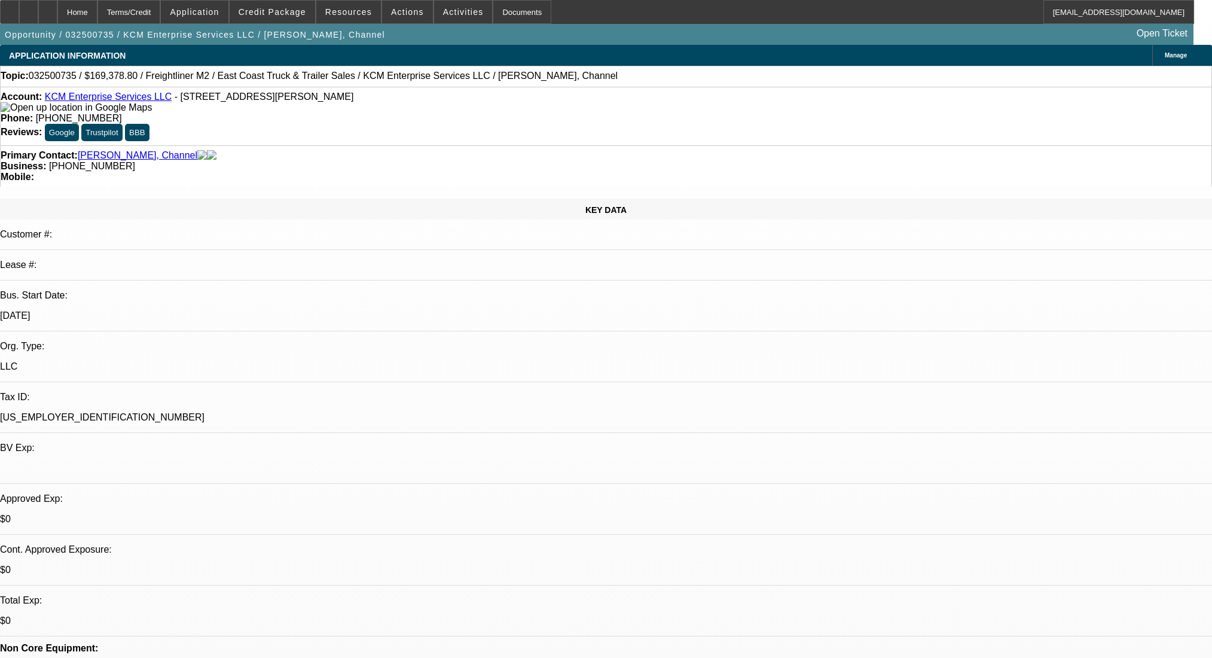
select select "0.2"
select select "2"
select select "0.1"
select select "4"
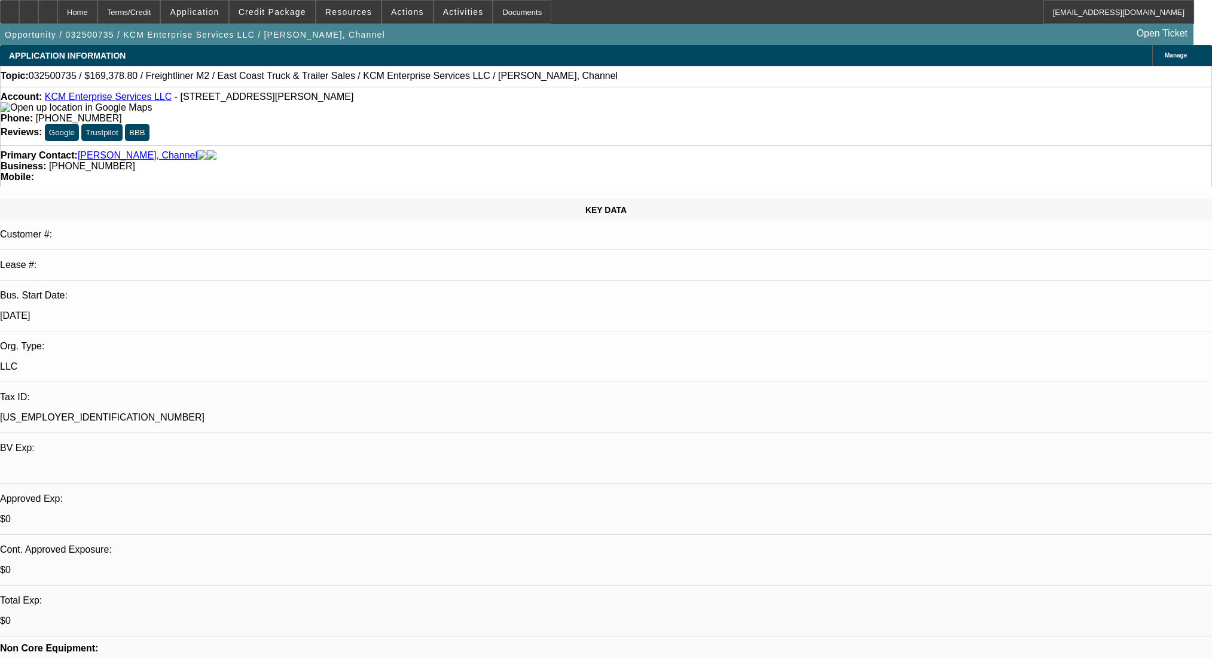
scroll to position [1592, 0]
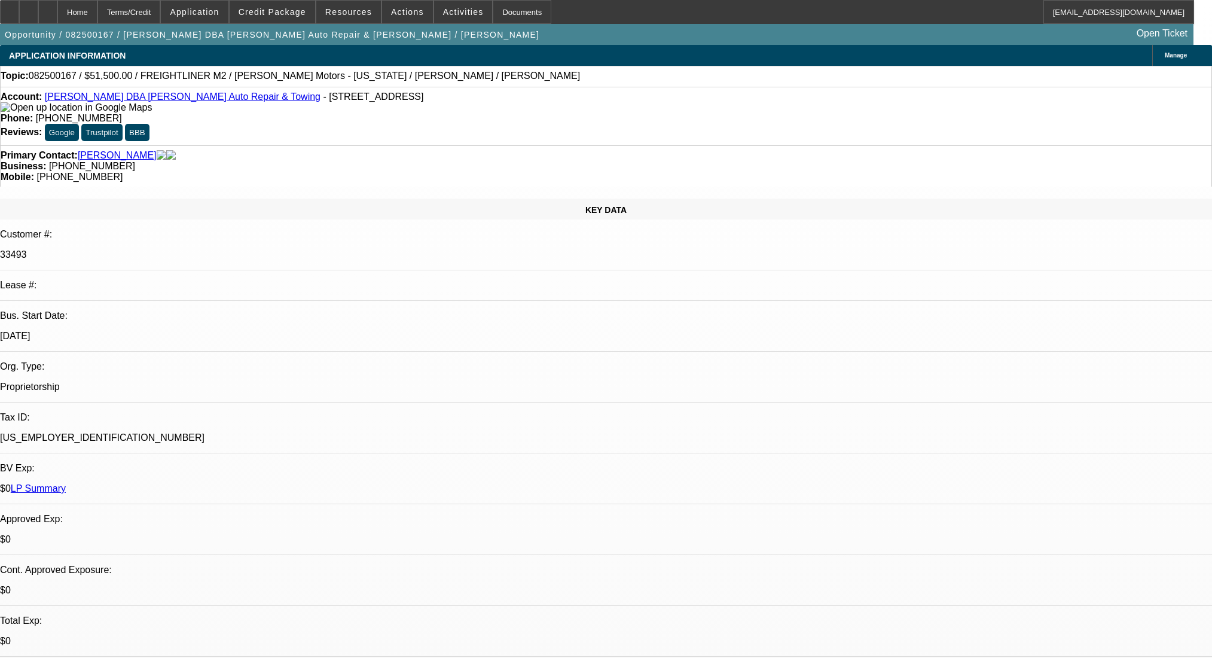
select select "0"
select select "2"
select select "0"
select select "6"
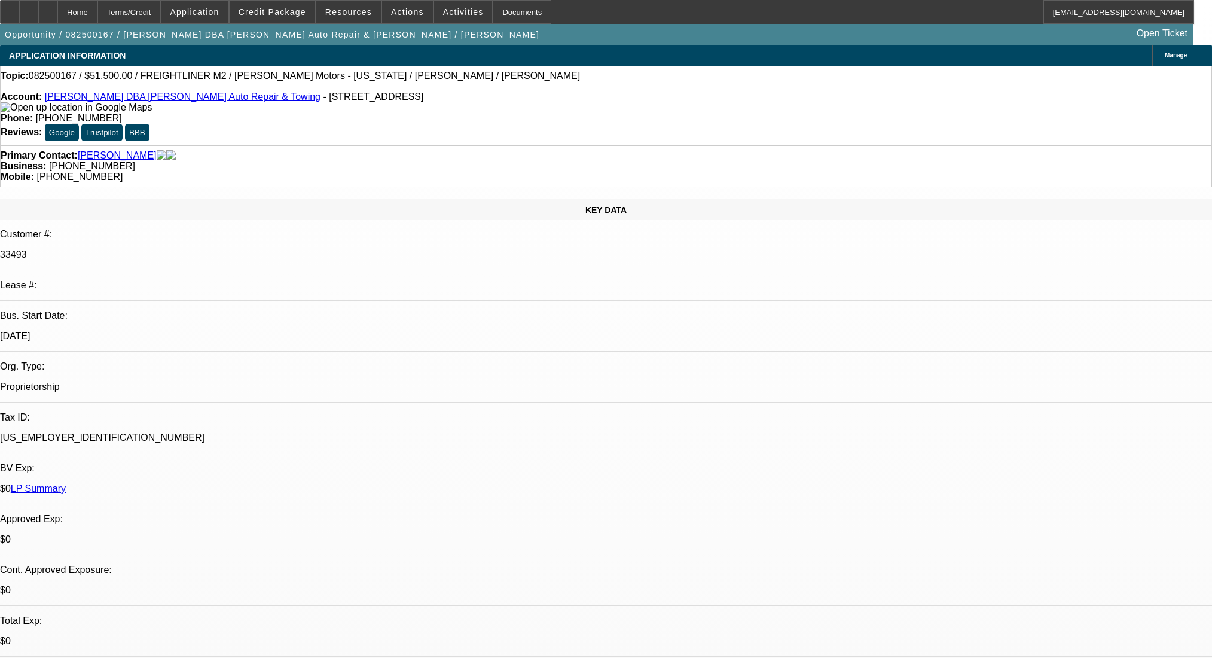
select select "0"
select select "2"
select select "0"
select select "6"
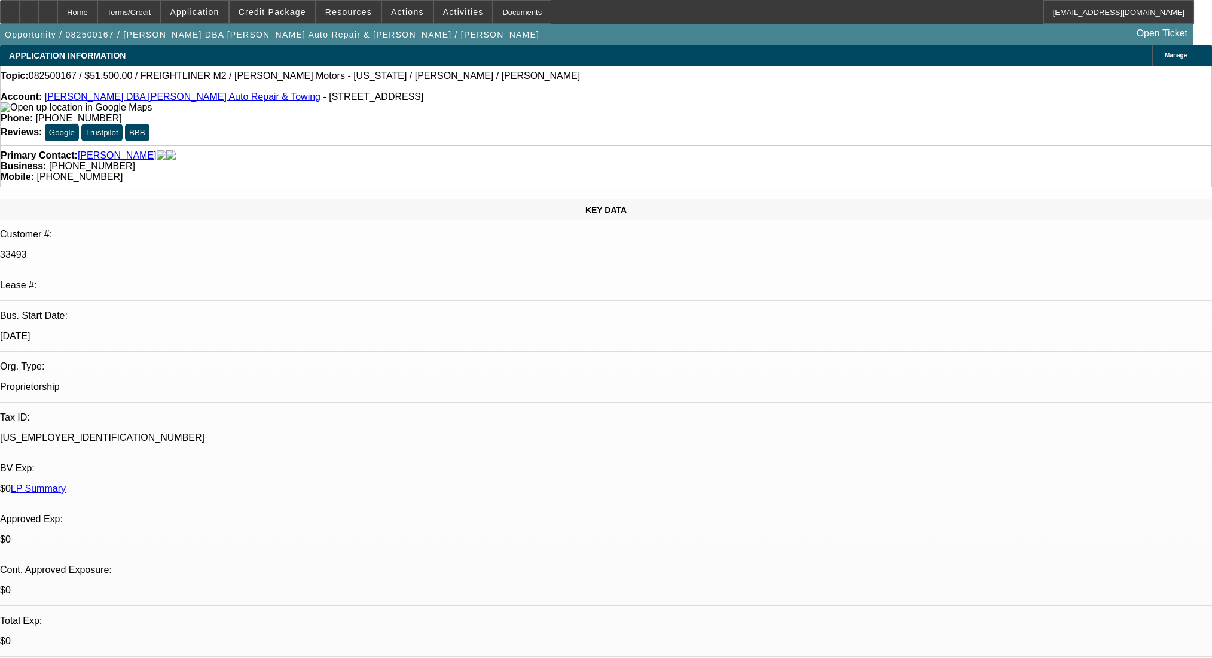
select select "0"
select select "2"
select select "0"
select select "6"
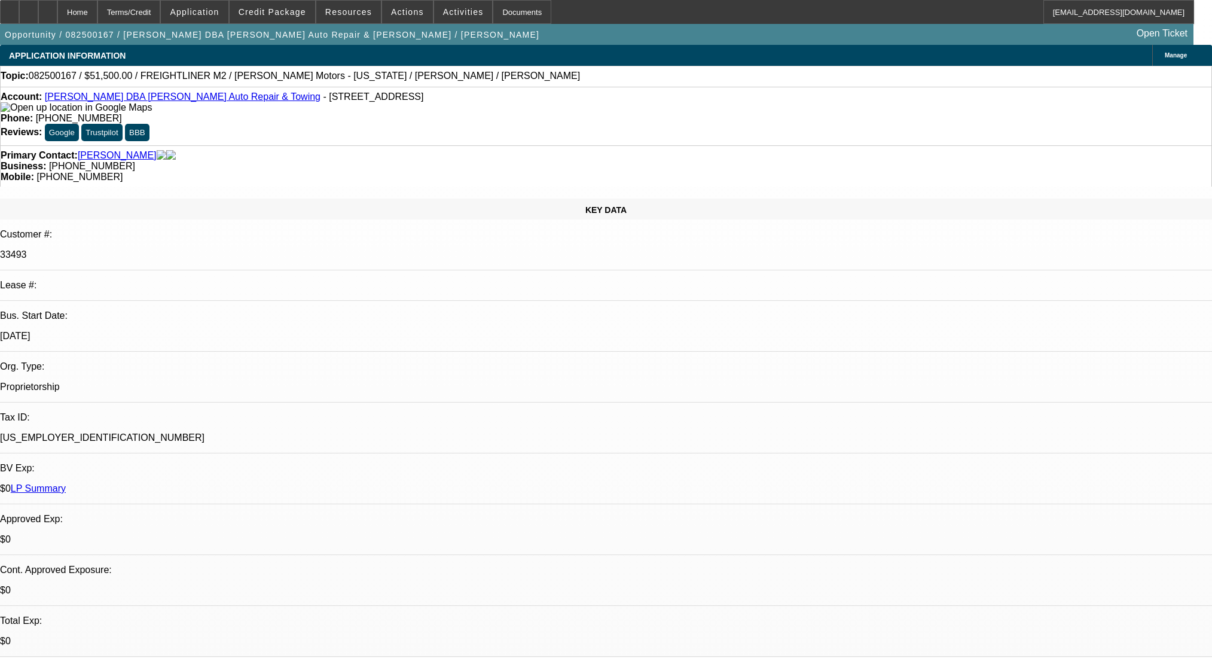
scroll to position [1699, 0]
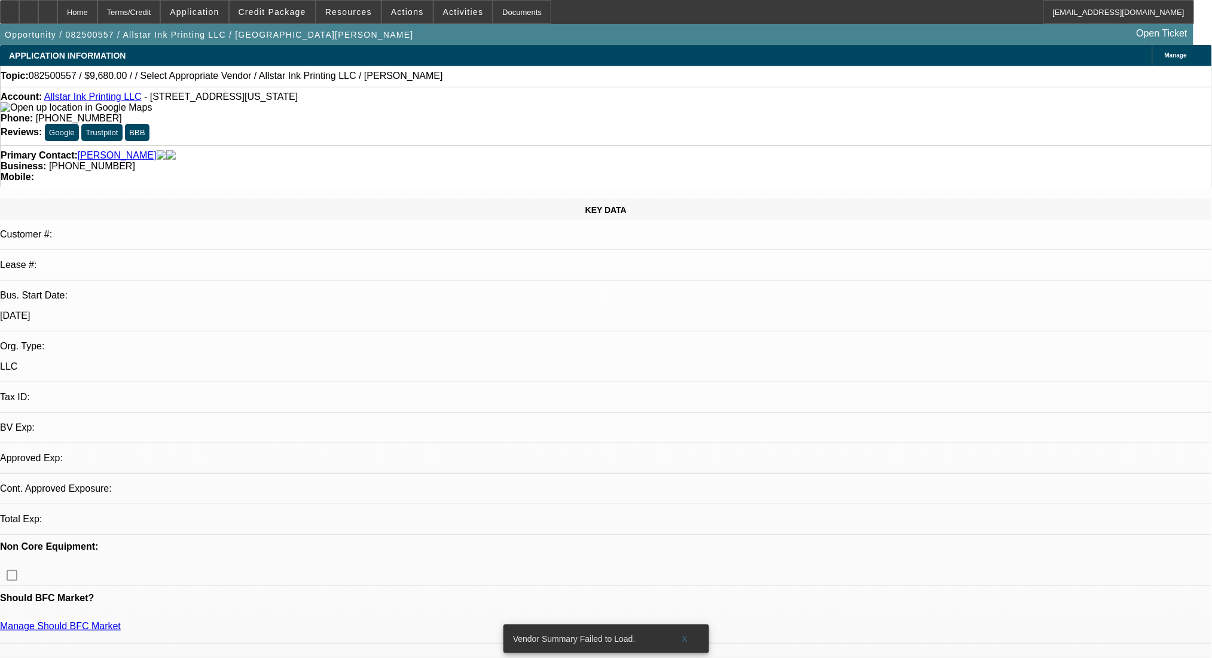
select select "0"
select select "2"
select select "0.1"
select select "1"
select select "2"
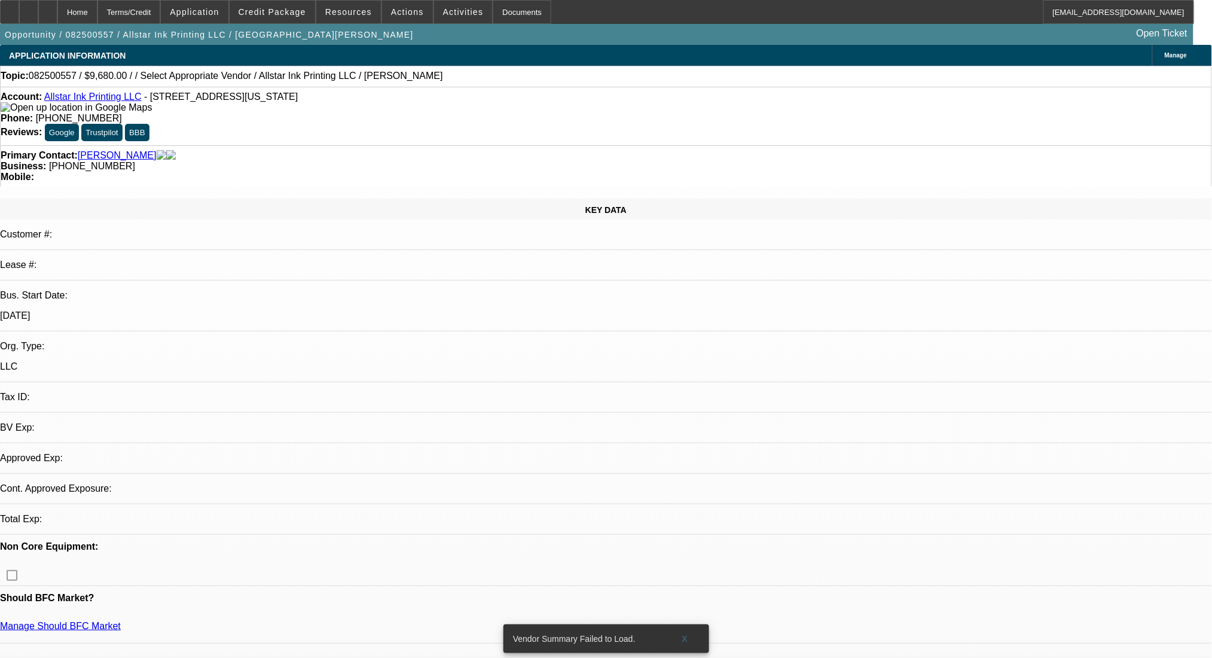
select select "4"
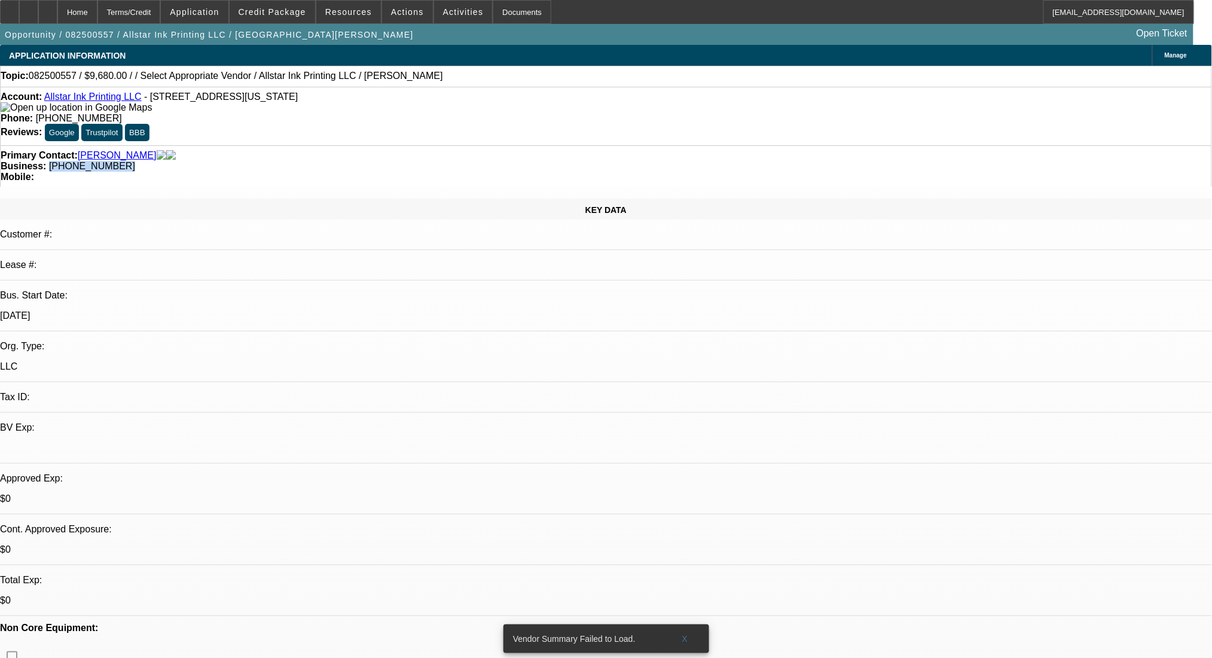
drag, startPoint x: 506, startPoint y: 129, endPoint x: 453, endPoint y: 144, distance: 54.7
click at [453, 145] on div "Primary Contact: [GEOGRAPHIC_DATA][PERSON_NAME][GEOGRAPHIC_DATA] Business: [PHO…" at bounding box center [606, 165] width 1212 height 41
click at [686, 634] on span "X" at bounding box center [684, 639] width 7 height 10
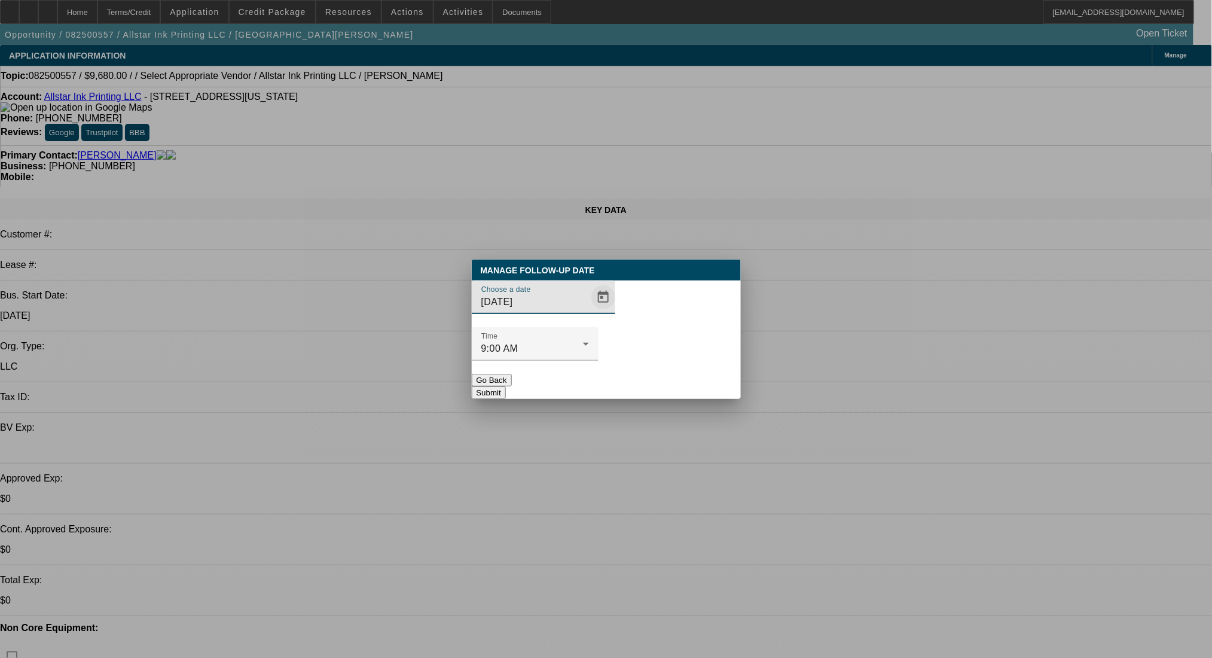
click at [589, 311] on span "Open calendar" at bounding box center [603, 297] width 29 height 29
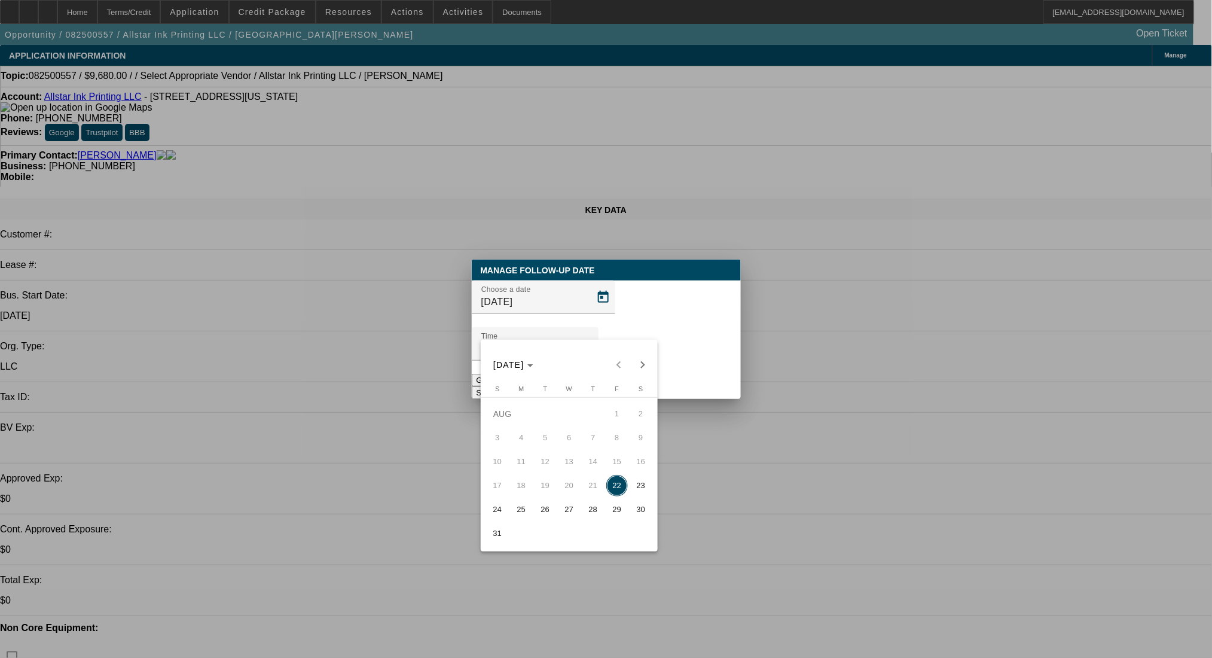
drag, startPoint x: 527, startPoint y: 509, endPoint x: 583, endPoint y: 458, distance: 76.2
click at [527, 509] on span "25" at bounding box center [521, 510] width 22 height 22
type input "8/25/2025"
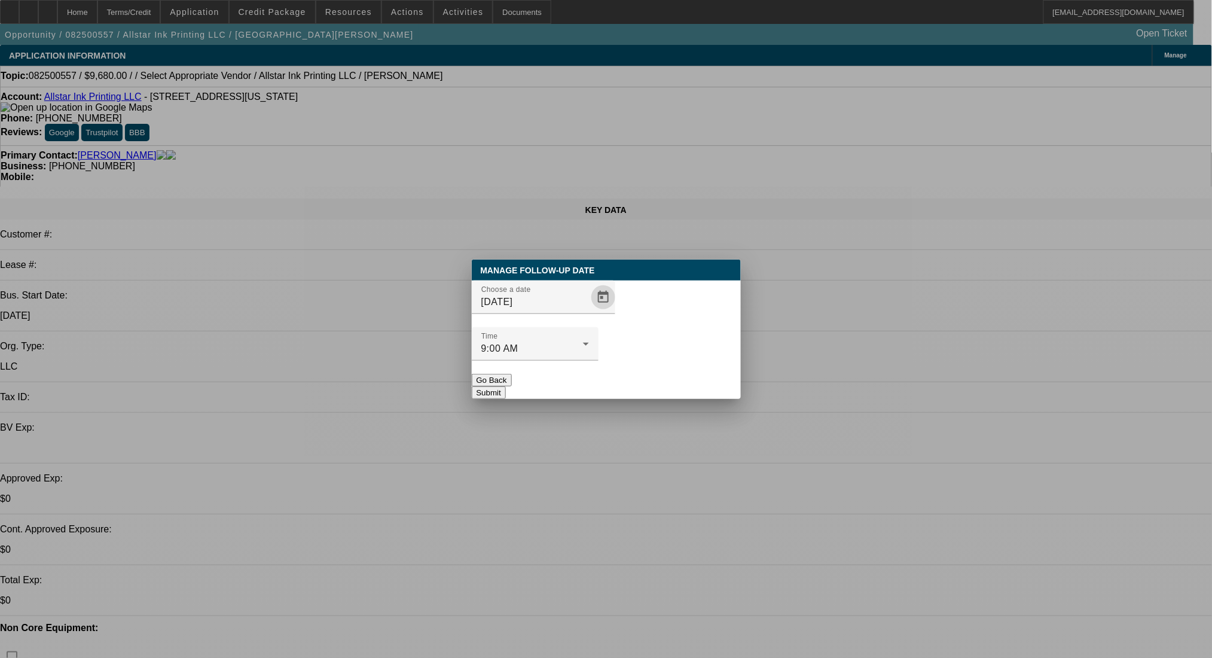
click at [506, 386] on button "Submit" at bounding box center [489, 392] width 34 height 13
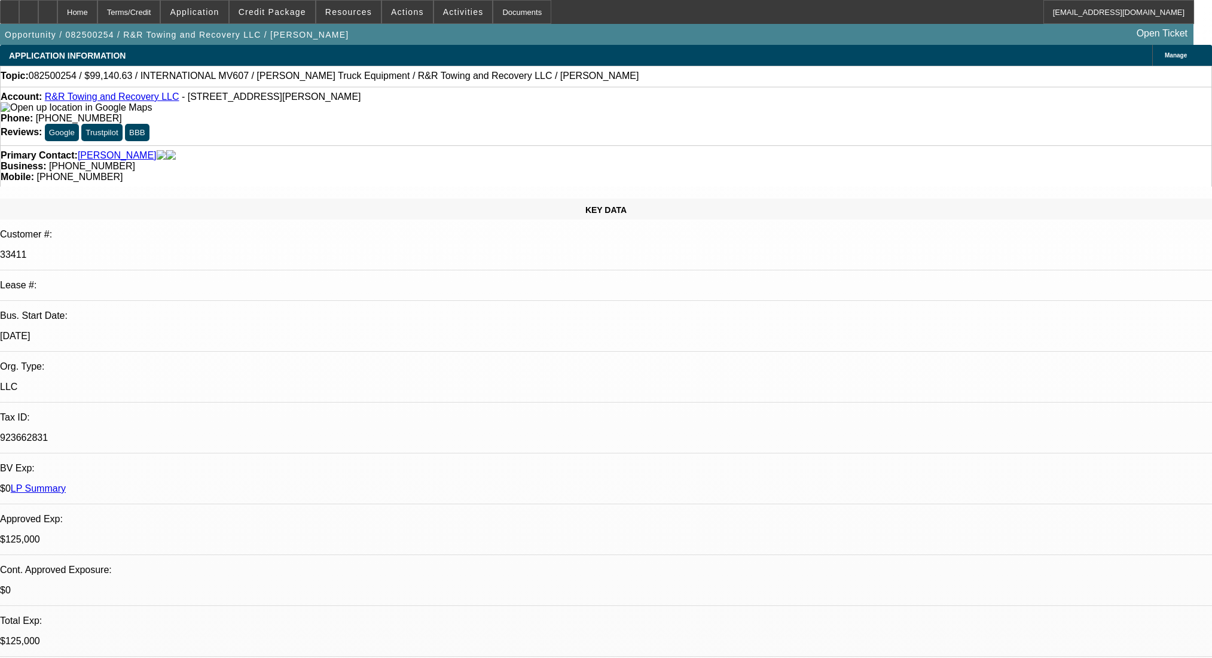
select select "0"
select select "2"
select select "0.1"
select select "4"
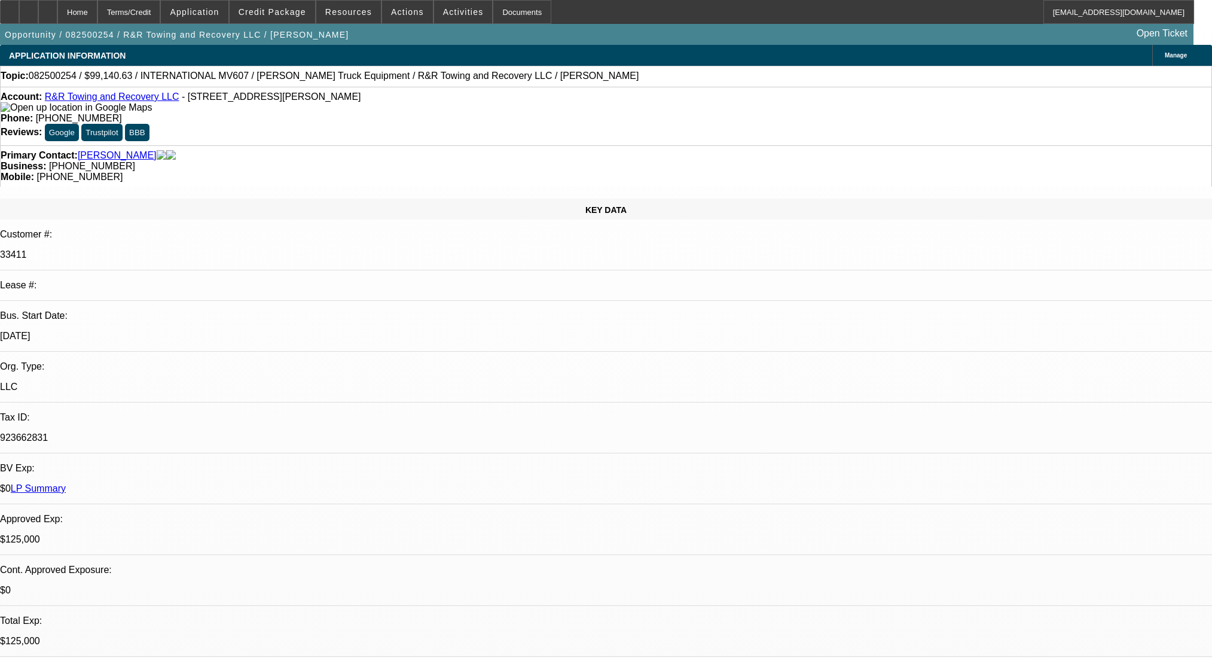
select select "0"
select select "2"
select select "0.1"
select select "4"
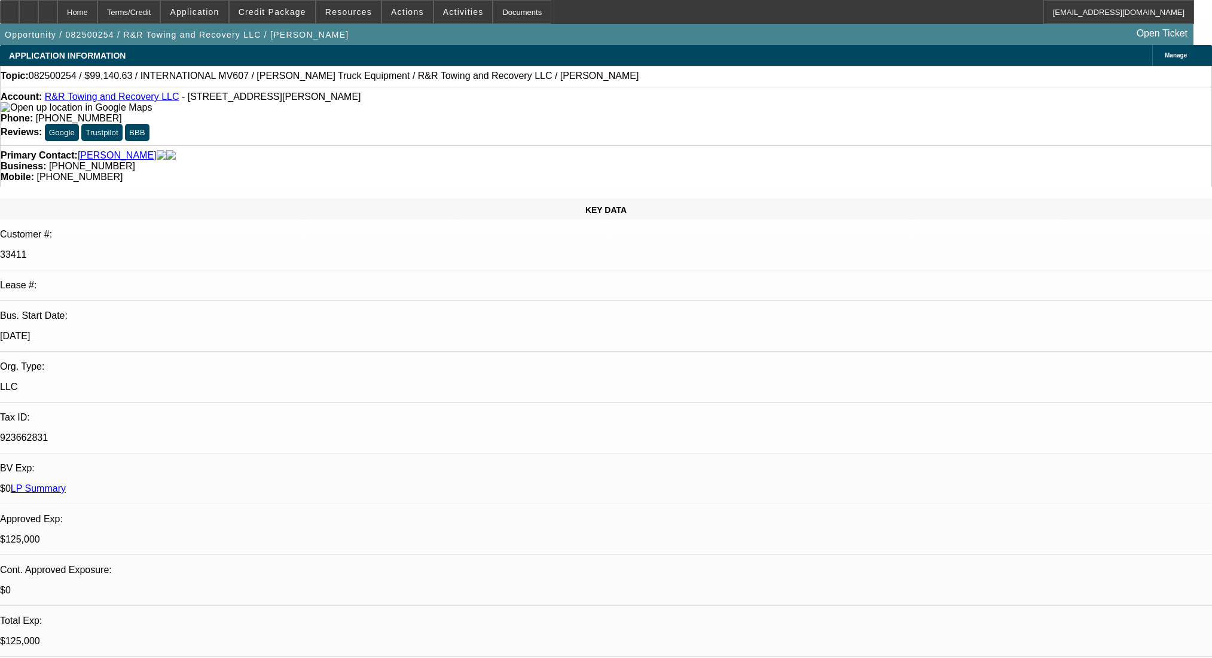
select select "0.1"
select select "2"
select select "0.1"
select select "4"
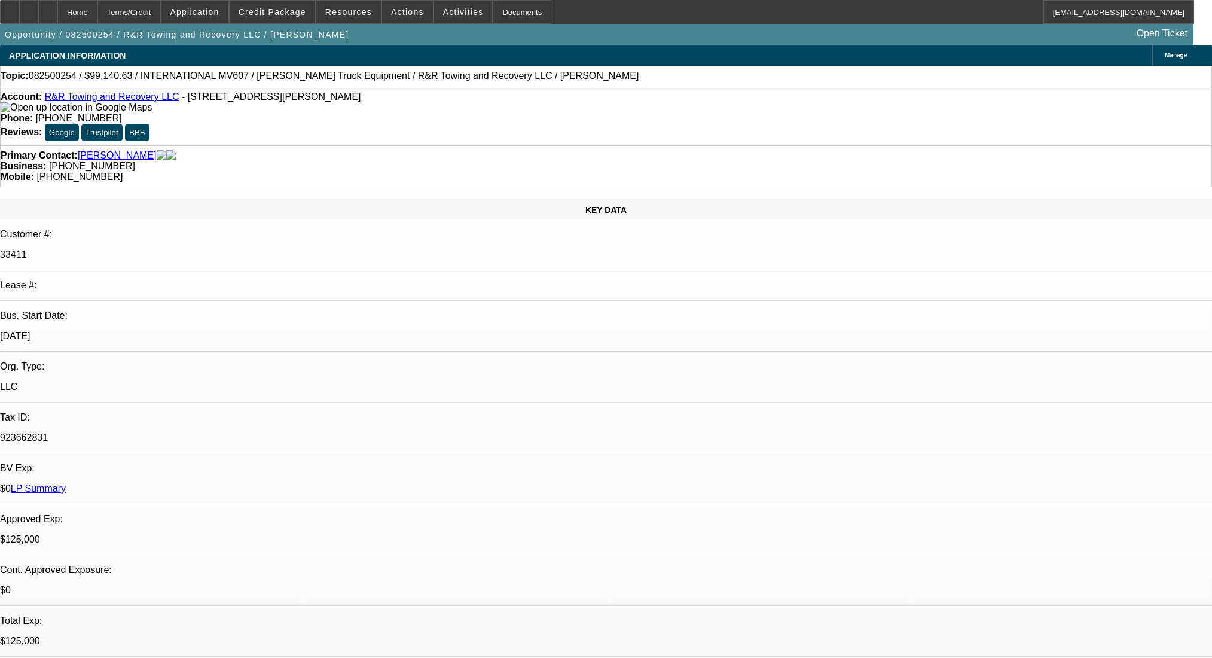
select select "0.1"
select select "2"
select select "0.1"
select select "4"
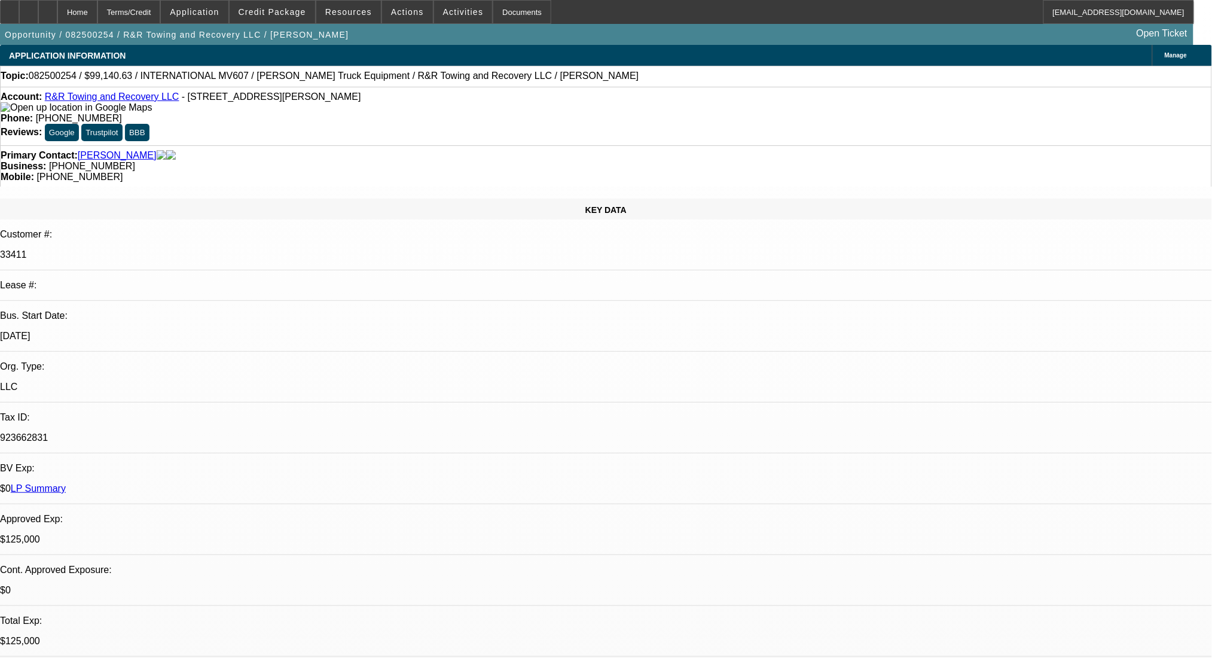
drag, startPoint x: 629, startPoint y: 304, endPoint x: 513, endPoint y: 216, distance: 145.9
drag, startPoint x: 546, startPoint y: 186, endPoint x: 627, endPoint y: 319, distance: 155.1
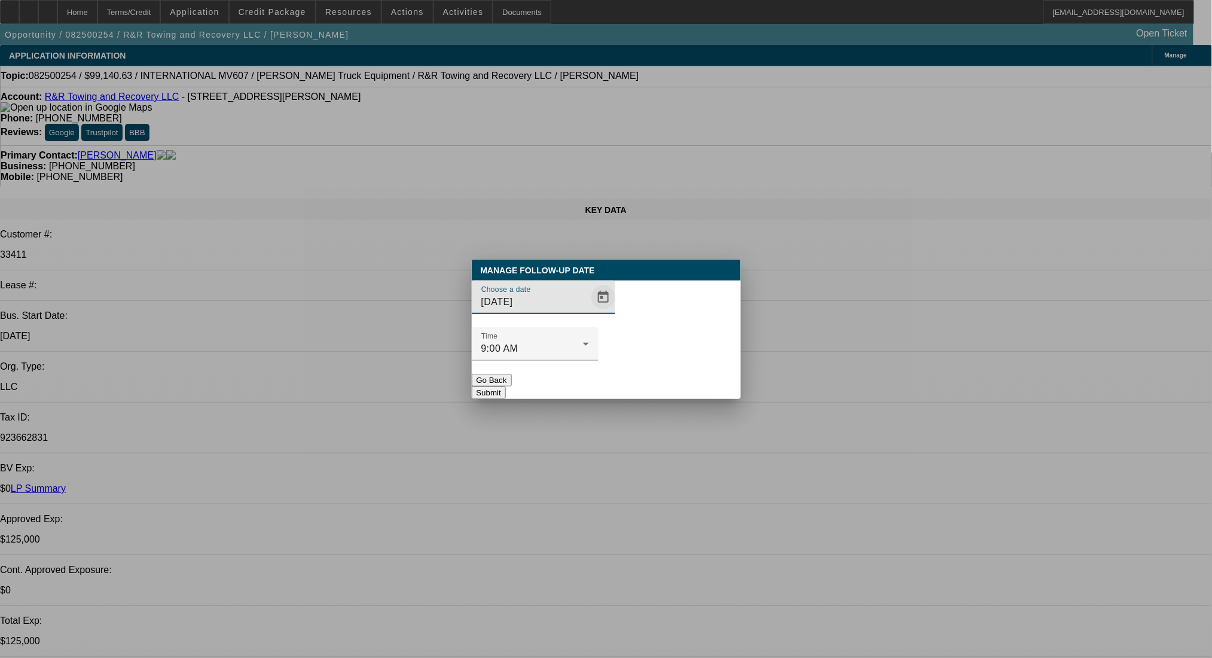
click at [589, 311] on span "Open calendar" at bounding box center [603, 297] width 29 height 29
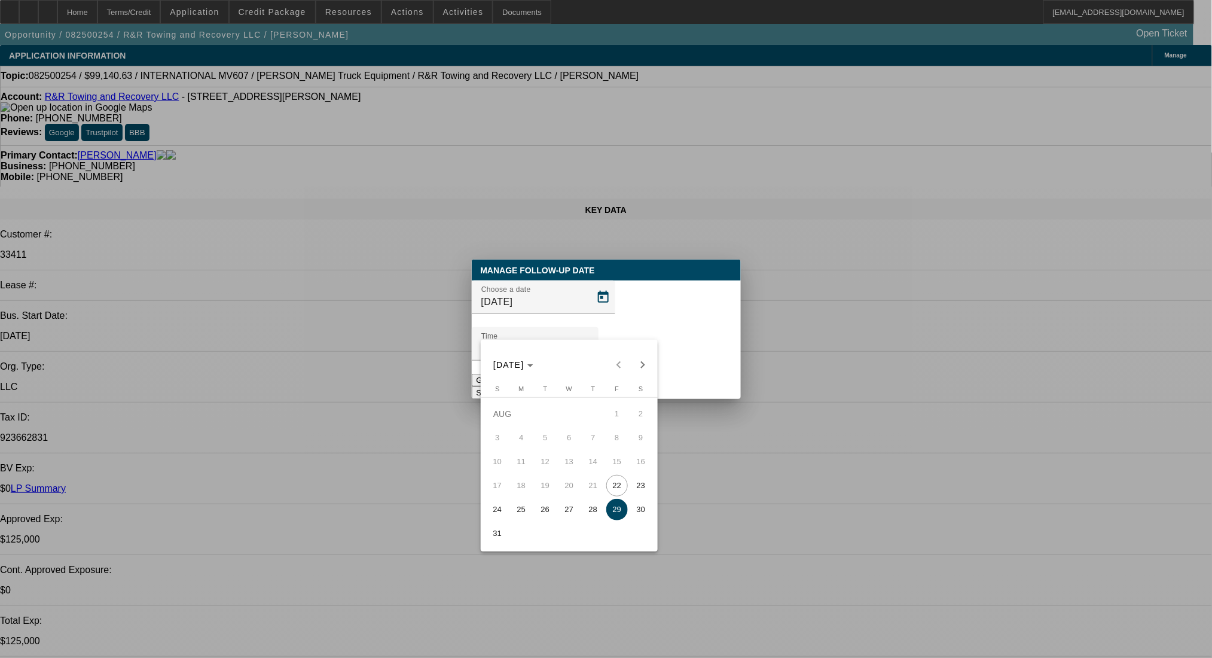
click at [518, 505] on span "25" at bounding box center [521, 510] width 22 height 22
type input "8/25/2025"
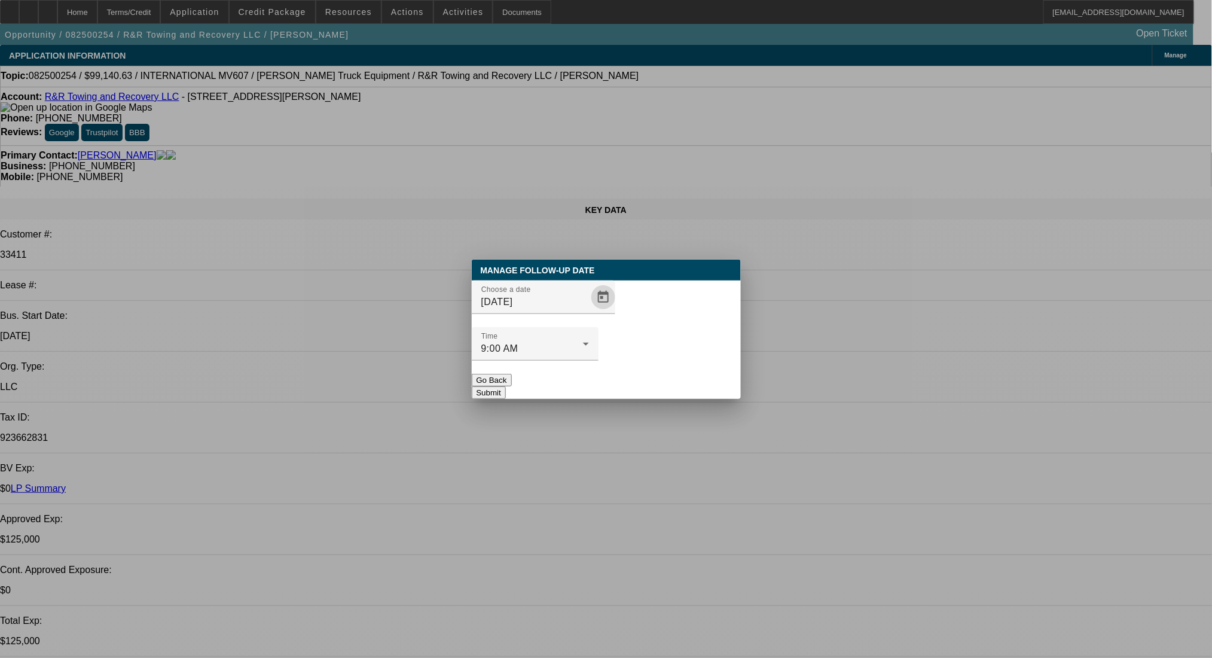
click at [506, 386] on button "Submit" at bounding box center [489, 392] width 34 height 13
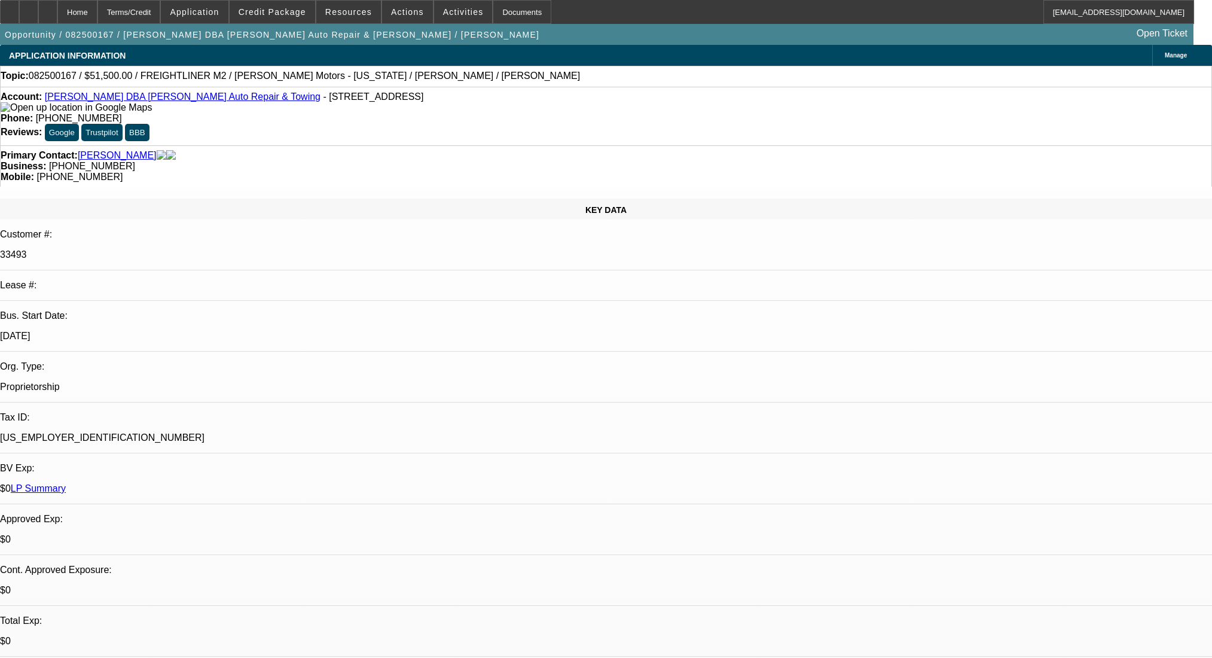
select select "0"
select select "2"
select select "0"
select select "6"
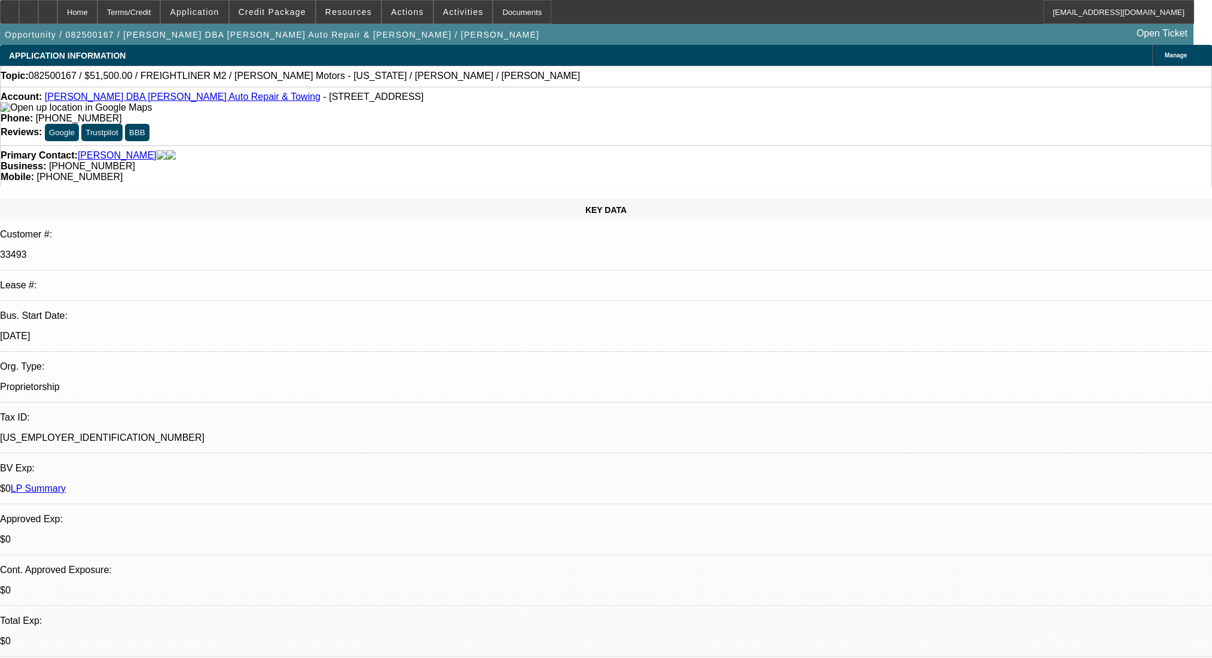
select select "0"
select select "2"
select select "0"
select select "6"
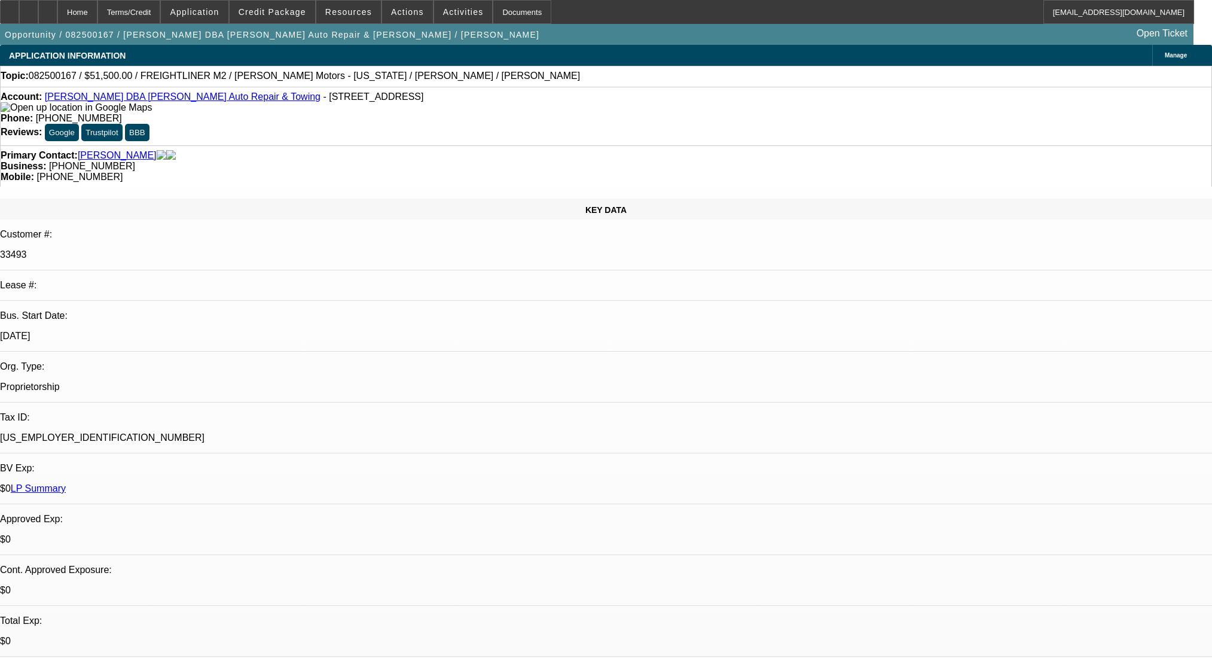
select select "0"
select select "2"
select select "0"
select select "6"
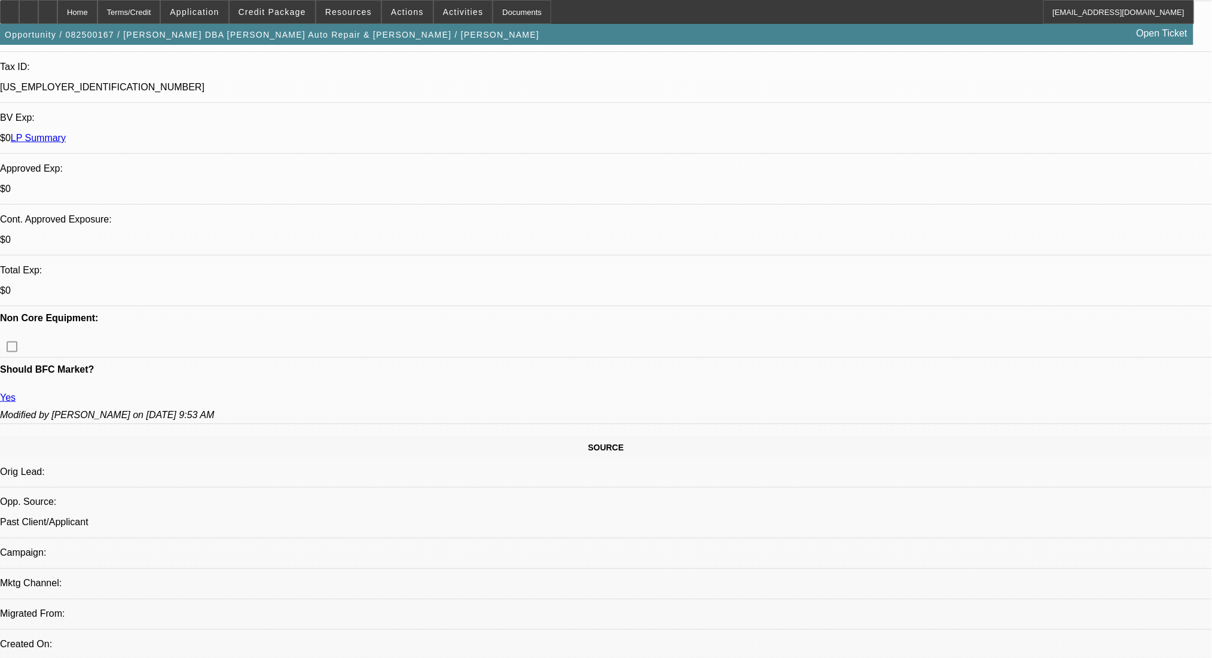
scroll to position [185, 0]
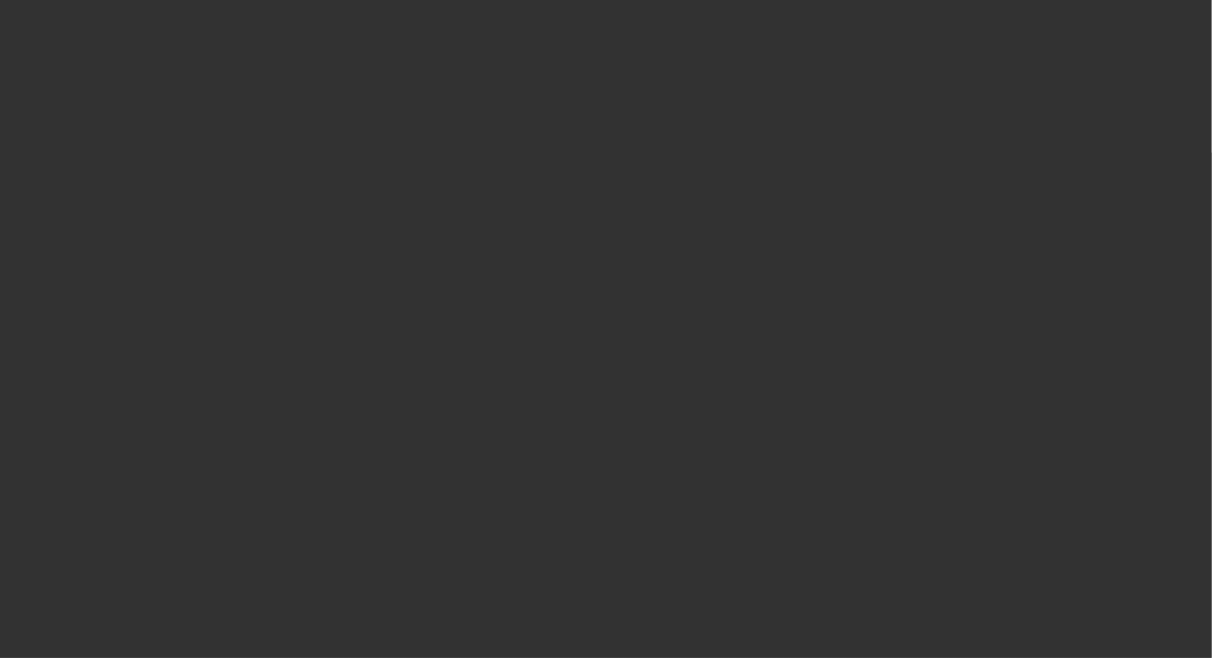
scroll to position [0, 0]
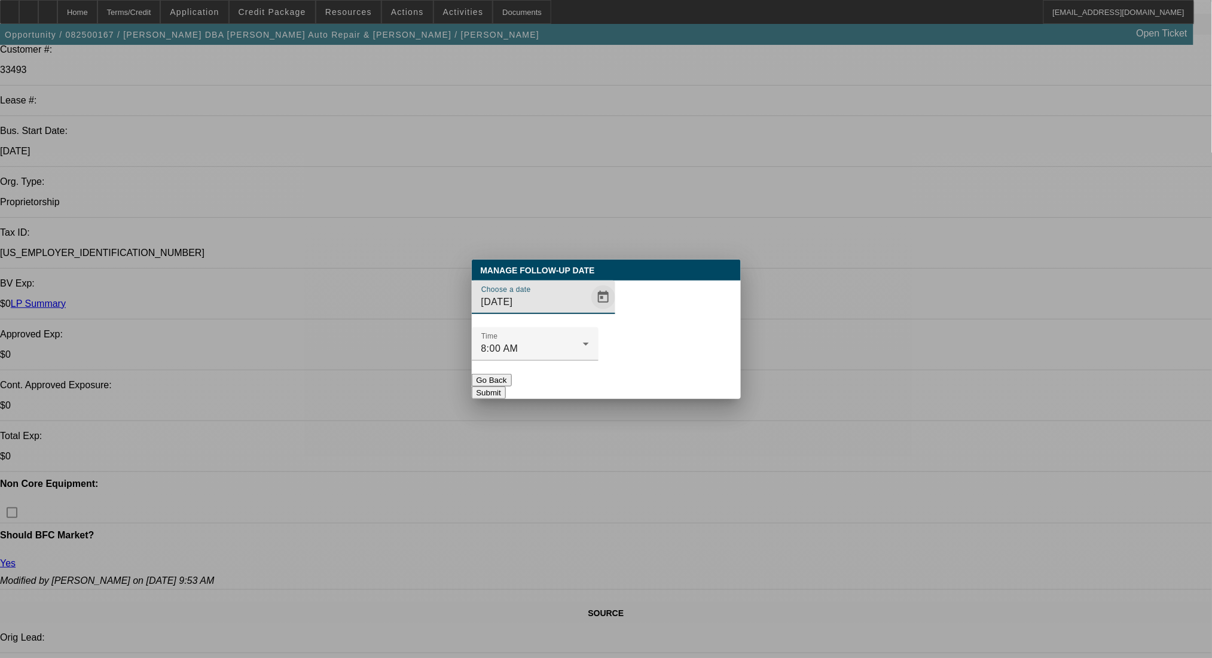
click at [589, 311] on span "Open calendar" at bounding box center [603, 297] width 29 height 29
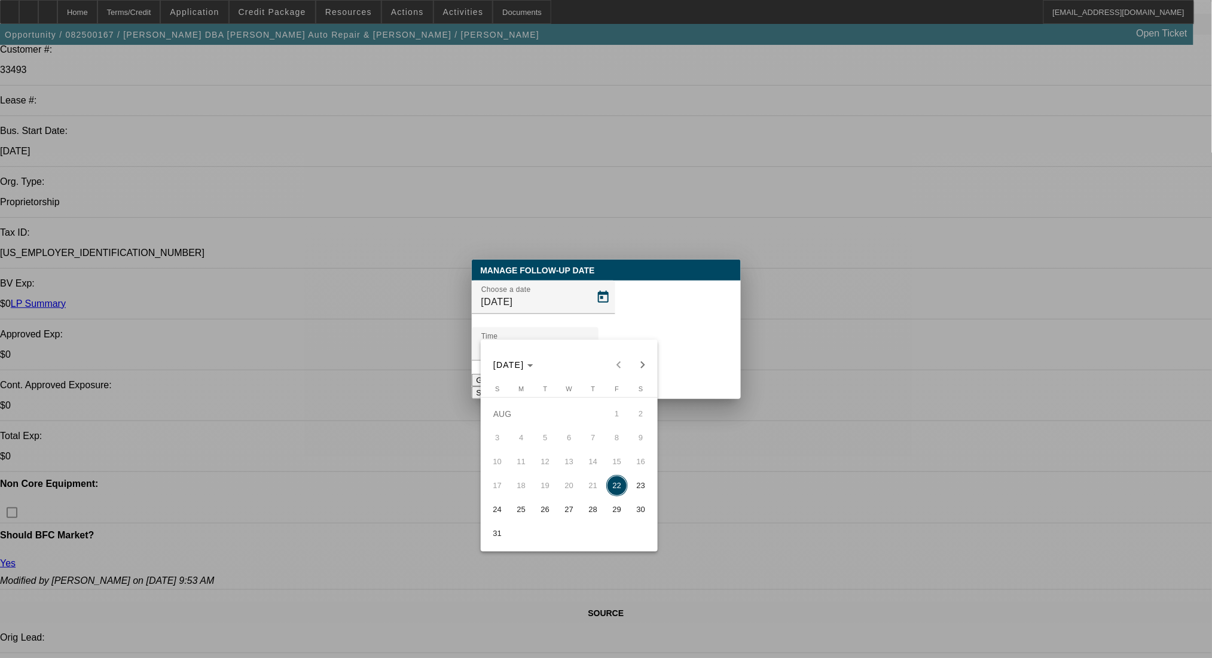
click at [540, 513] on span "26" at bounding box center [545, 510] width 22 height 22
type input "[DATE]"
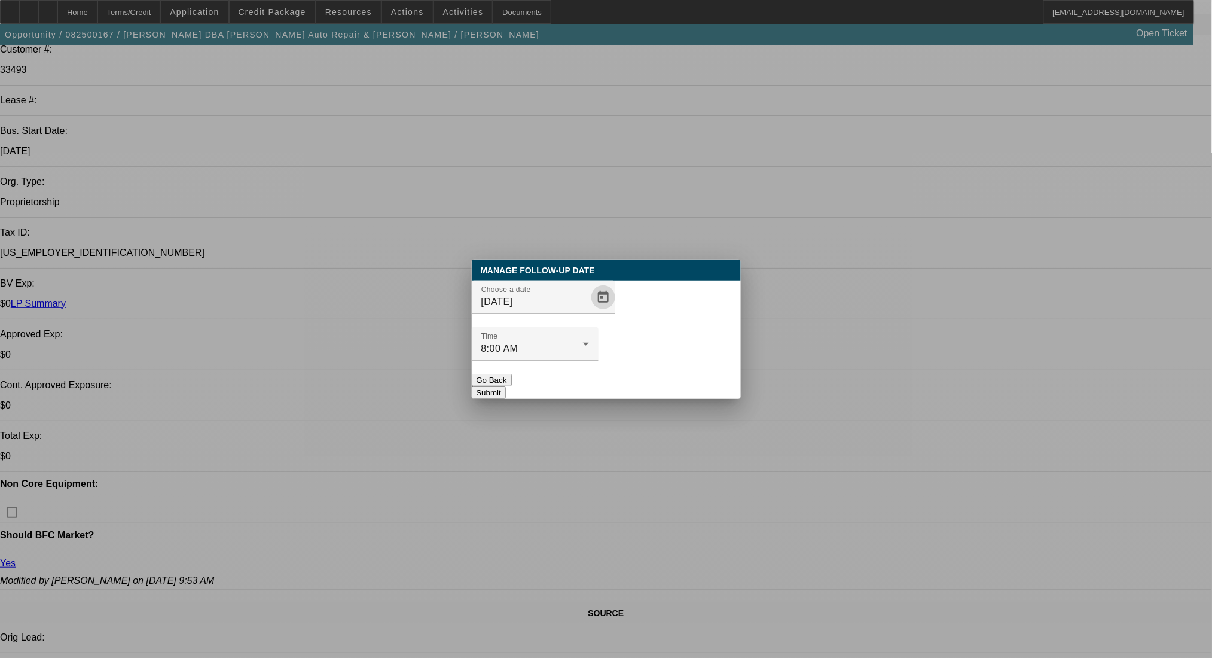
click at [598, 360] on div at bounding box center [535, 366] width 127 height 13
click at [506, 386] on button "Submit" at bounding box center [489, 392] width 34 height 13
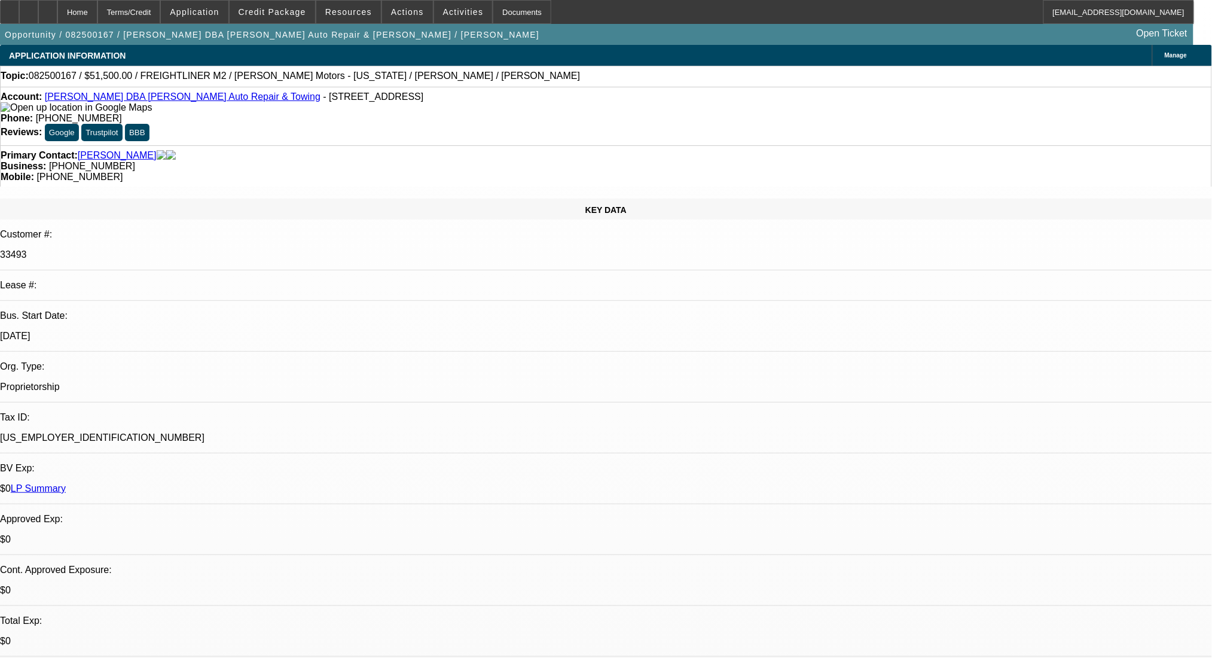
radio input "true"
type textarea "Tues"
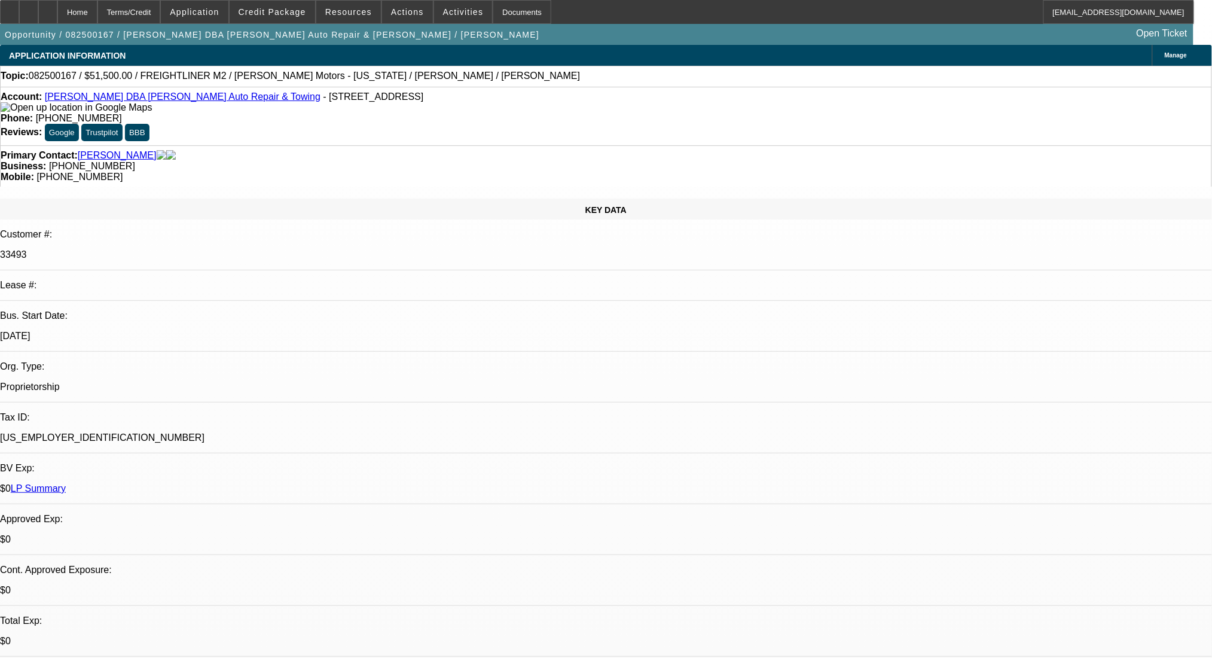
radio input "true"
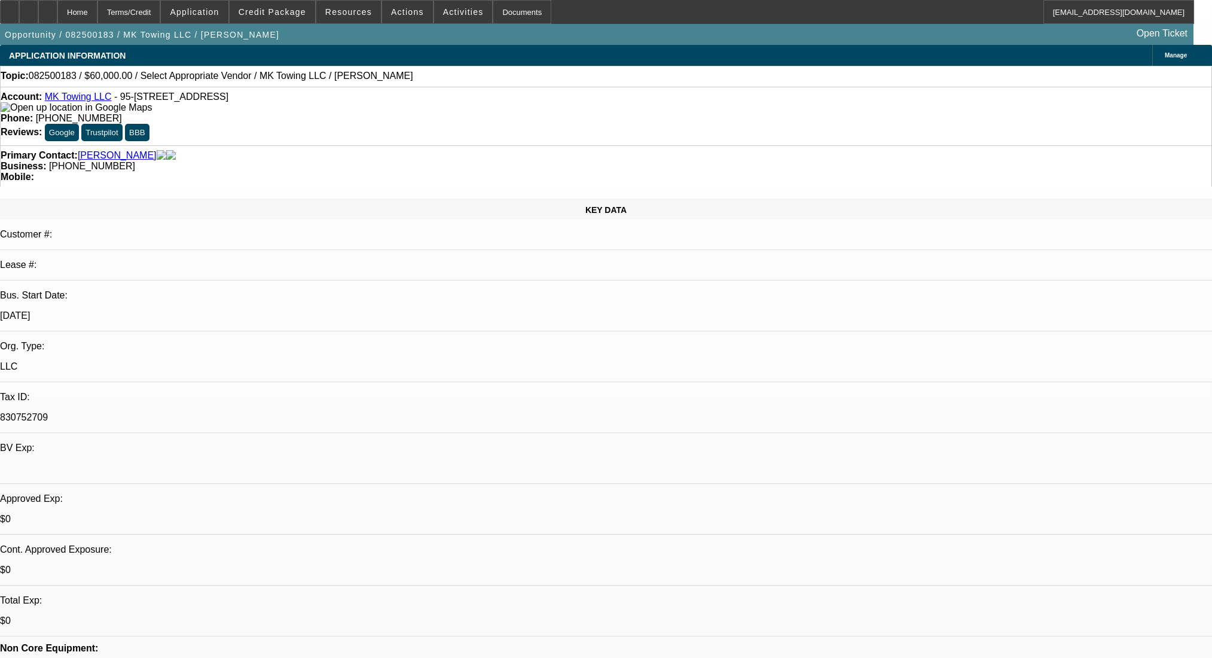
select select "0"
select select "2"
select select "0.1"
select select "4"
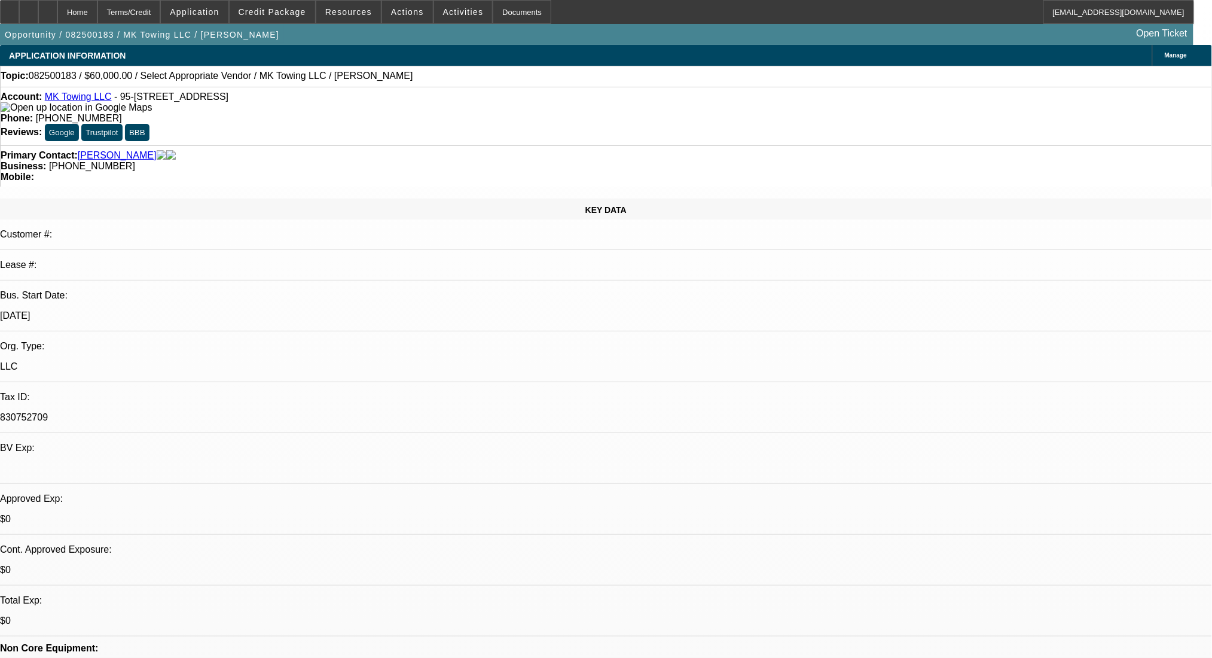
click at [48, 8] on icon at bounding box center [48, 8] width 0 height 0
select select "0"
select select "2"
select select "0.1"
select select "1"
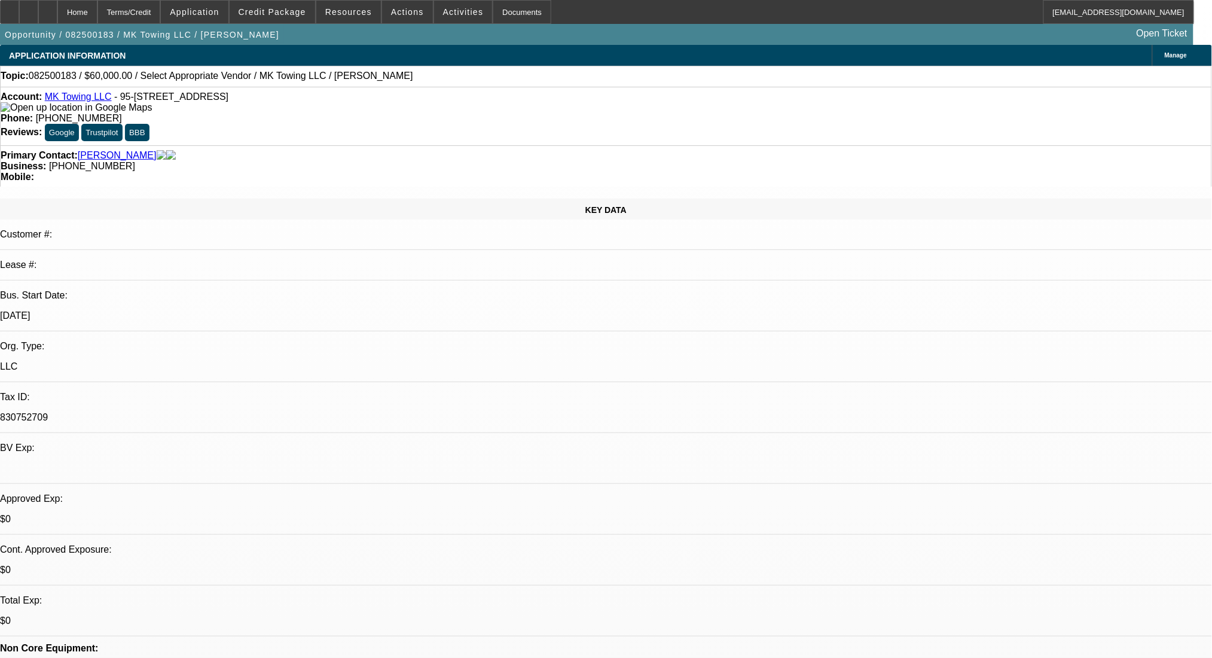
select select "2"
select select "4"
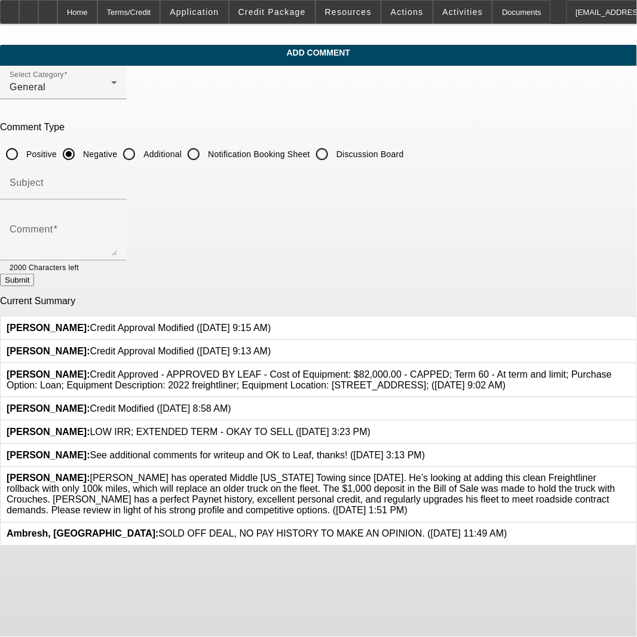
drag, startPoint x: 167, startPoint y: 155, endPoint x: 226, endPoint y: 271, distance: 129.4
click at [141, 155] on input "Additional" at bounding box center [129, 154] width 24 height 24
radio input "true"
click at [117, 224] on div "Comment" at bounding box center [64, 237] width 108 height 48
click at [117, 230] on textarea "Good Morning- repeat customer ready for docs. ePOA. dealer contact is:" at bounding box center [64, 241] width 108 height 29
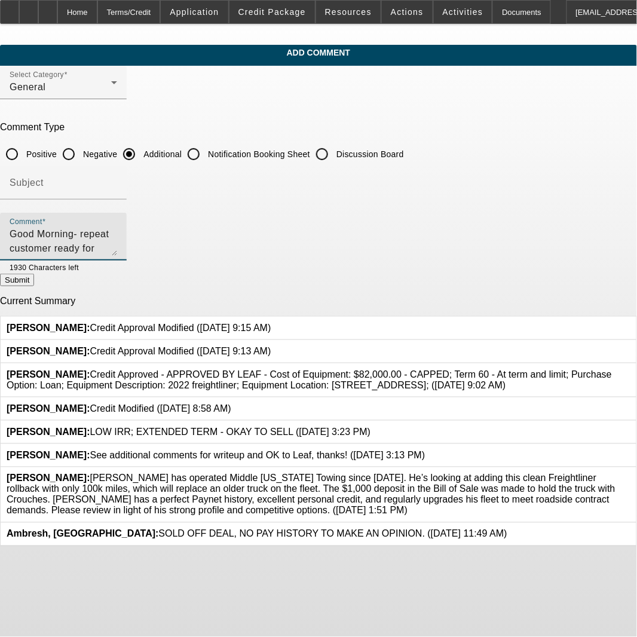
paste textarea "admin@crouchtowtrucks.com and then cc kyle@crouchtowtrucks.com"
click at [117, 233] on textarea "Good Morning- repeat customer ready for docs. ePOA. dealer contact is:admin@cro…" at bounding box center [64, 241] width 108 height 29
click at [117, 243] on textarea "Good Morning- repeat customer ready for docs. ePOA. dealer contact is :admin@cr…" at bounding box center [64, 241] width 108 height 29
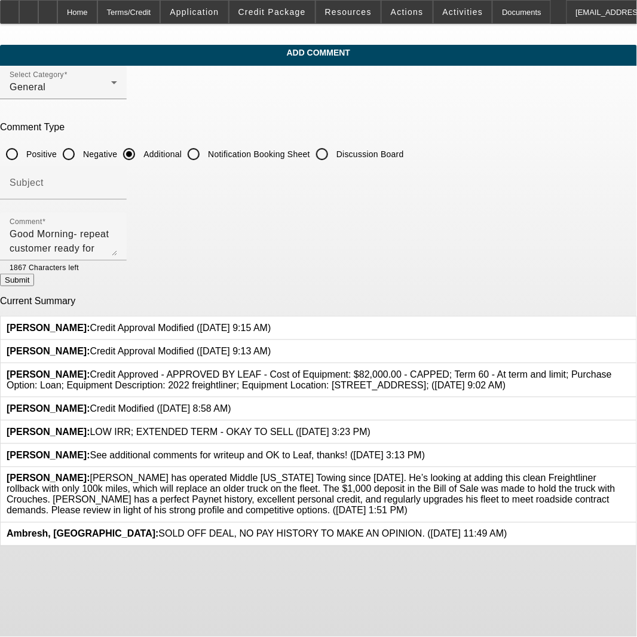
drag, startPoint x: 598, startPoint y: 577, endPoint x: 581, endPoint y: 477, distance: 101.9
click at [598, 577] on body "Home Terms/Credit Application Credit Package Resources Actions Activities Docum…" at bounding box center [318, 318] width 637 height 637
drag, startPoint x: 445, startPoint y: 262, endPoint x: 457, endPoint y: 261, distance: 12.0
click at [117, 262] on div at bounding box center [98, 267] width 38 height 13
click at [117, 241] on textarea "Good Morning- repeat customer ready for docs. ePOA. dealer contact is :admin@cr…" at bounding box center [64, 241] width 108 height 29
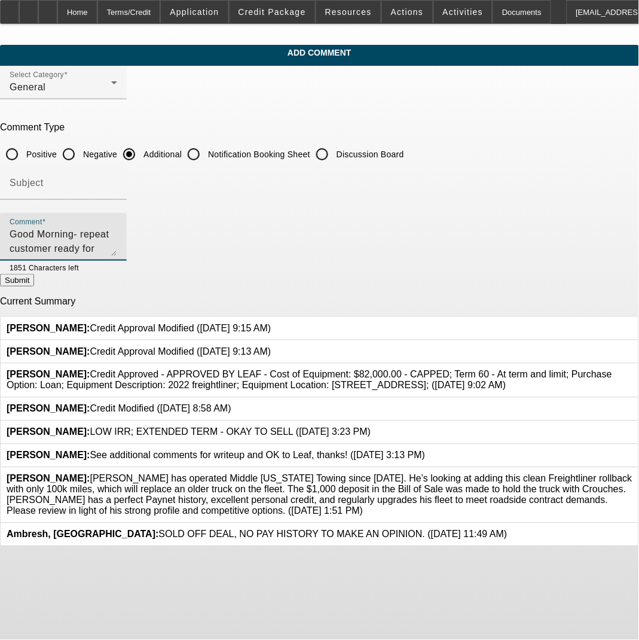
drag, startPoint x: 548, startPoint y: 233, endPoint x: 565, endPoint y: 236, distance: 17.0
click at [117, 236] on textarea "Good Morning- repeat customer ready for docs. ePOA. dealer contact is :admin@cr…" at bounding box center [64, 241] width 108 height 29
click at [117, 247] on textarea "Good Morning- repeat customer ready for docs. ePOA. dealer contact is :admin@cr…" at bounding box center [64, 241] width 108 height 29
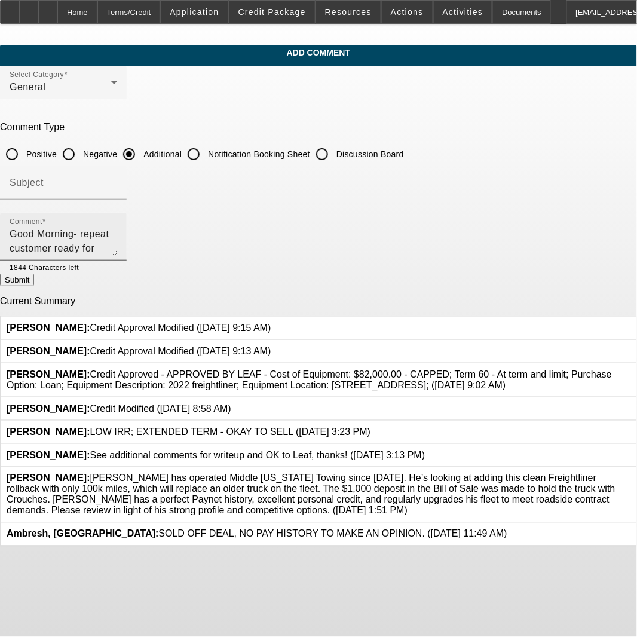
click at [117, 245] on textarea "Good Morning- repeat customer ready for docs. ePOA. dealer contact is :admin@cr…" at bounding box center [64, 241] width 108 height 29
click at [81, 253] on textarea "Good Morning- repeat customer ready for docs. ePOA. dealer contact is :admin@cr…" at bounding box center [64, 241] width 108 height 29
drag, startPoint x: 340, startPoint y: 247, endPoint x: -10, endPoint y: 218, distance: 351.0
click at [0, 218] on html "Home Terms/Credit Application Credit Package Resources Actions Activities Docum…" at bounding box center [318, 318] width 637 height 637
type textarea "Good Morning- repeat customer ready for docs. ePOA. dealer contact is :admin@cr…"
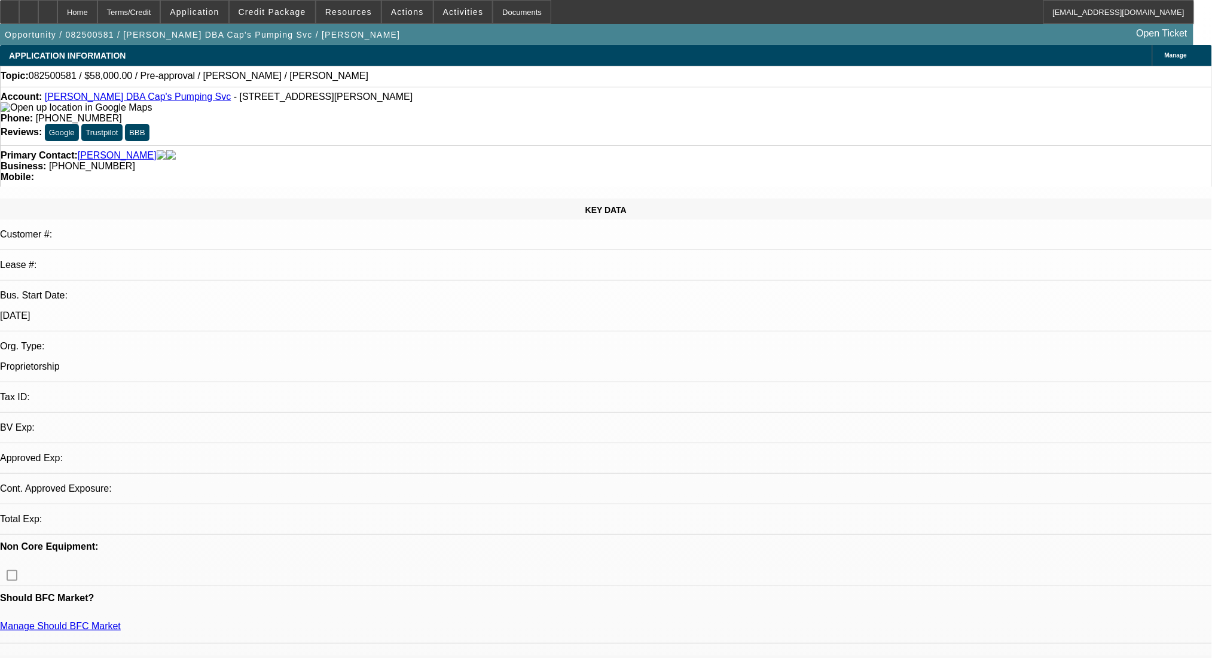
select select "0"
select select "2"
select select "0.1"
select select "1"
select select "2"
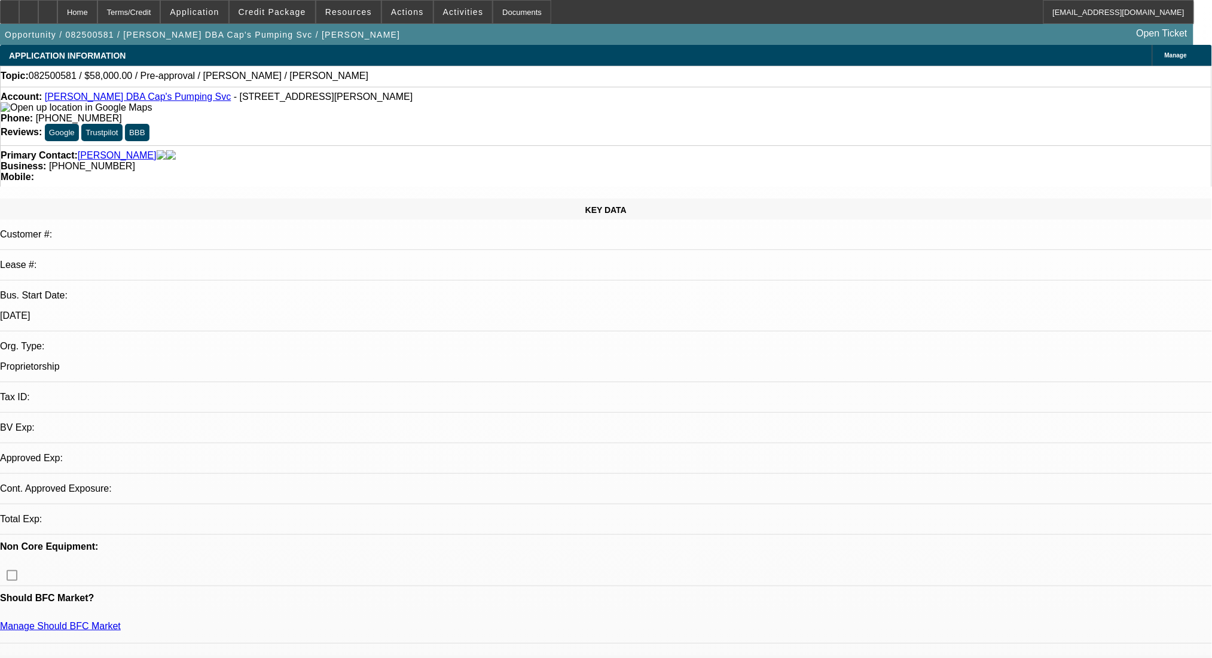
select select "4"
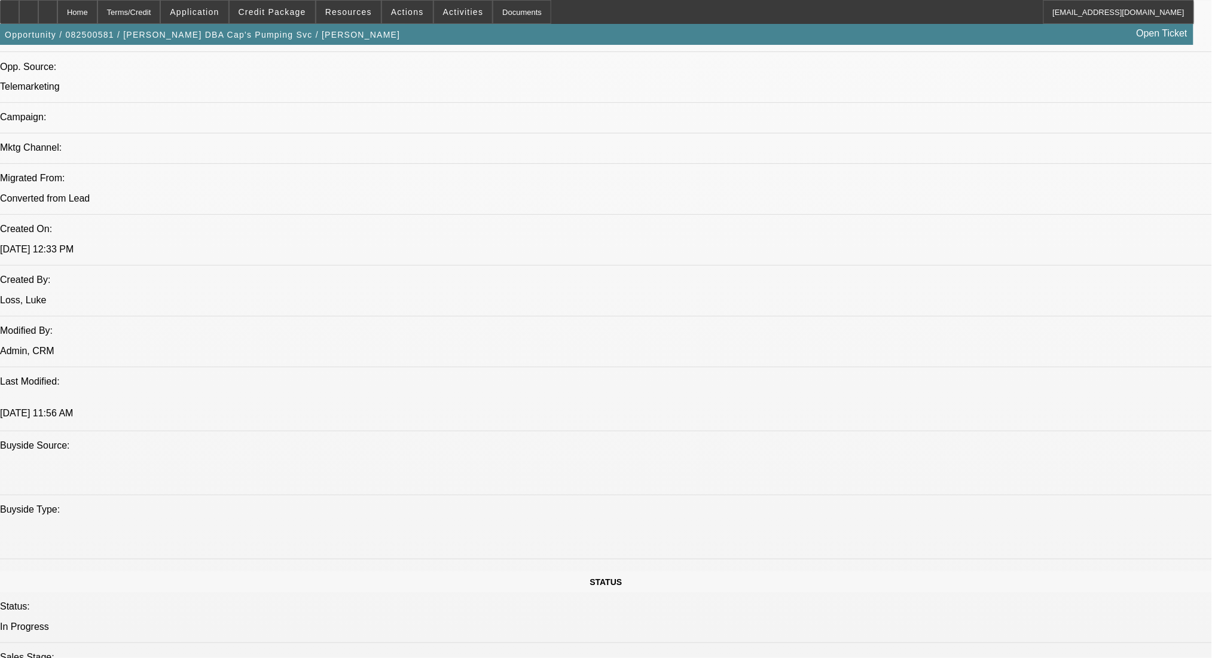
scroll to position [717, 0]
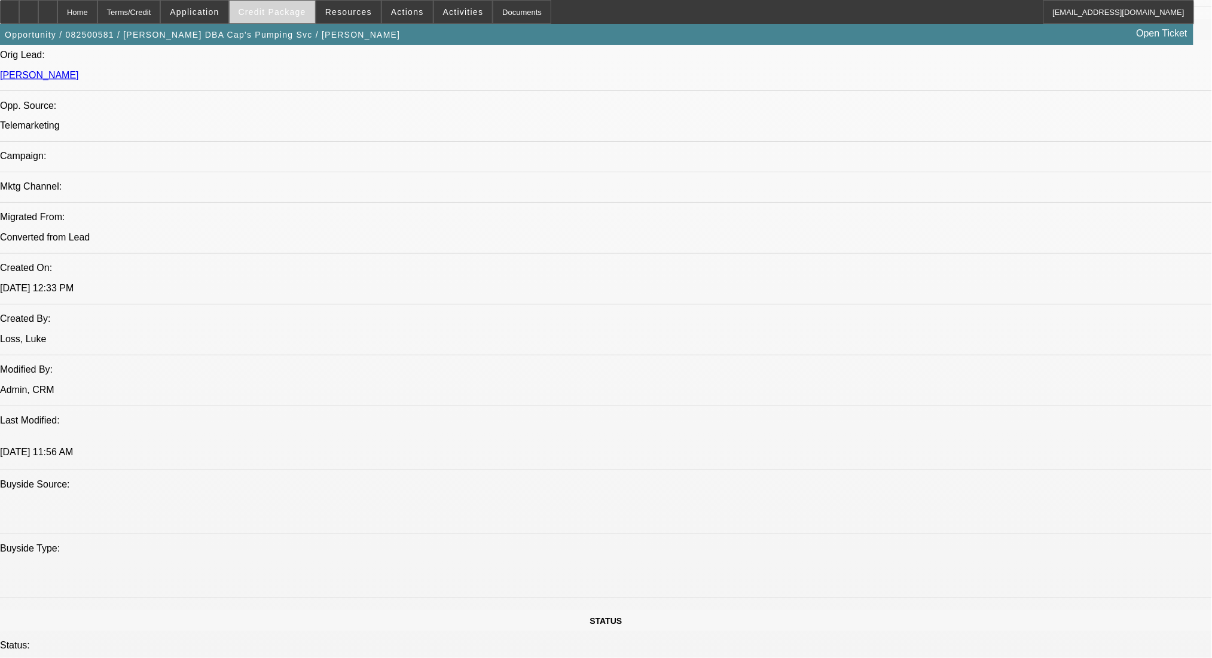
click at [272, 14] on span "Credit Package" at bounding box center [273, 12] width 68 height 10
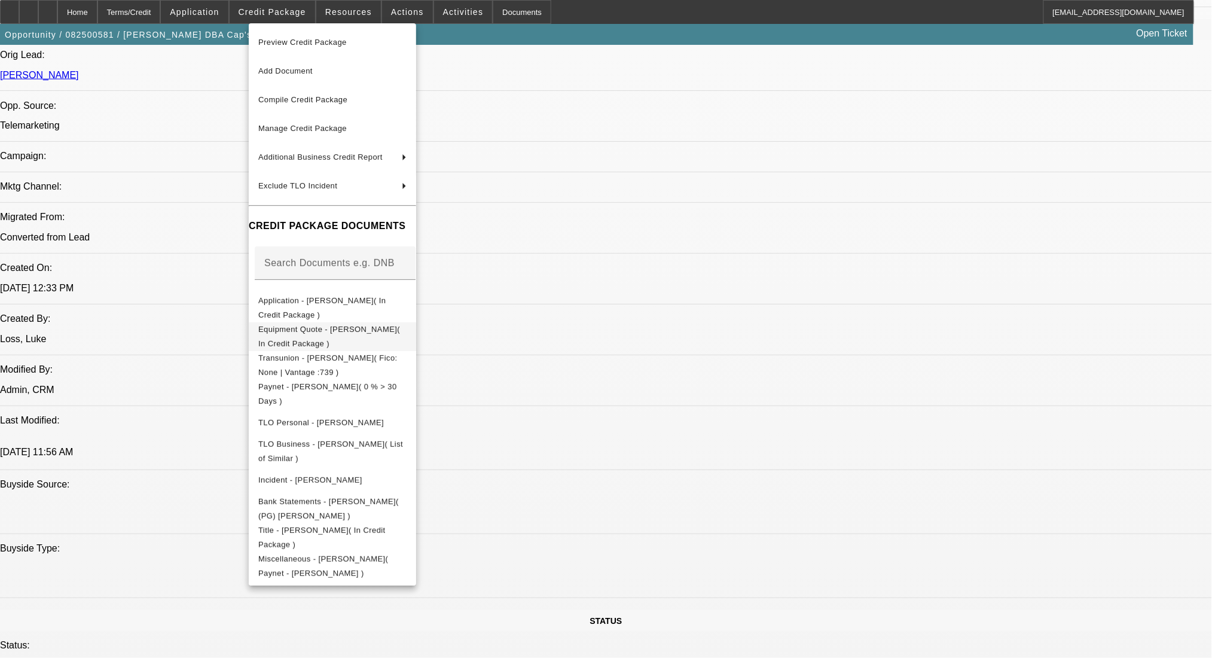
click at [319, 328] on span "Equipment Quote - [PERSON_NAME]( In Credit Package )" at bounding box center [329, 335] width 142 height 23
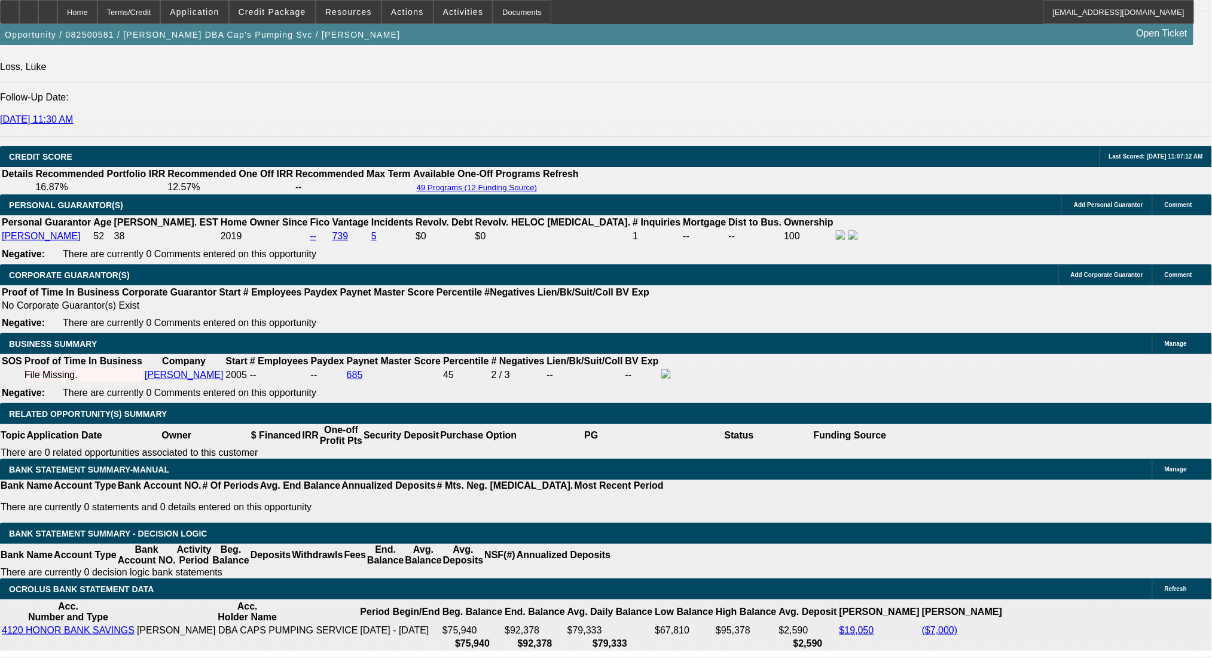
scroll to position [1514, 0]
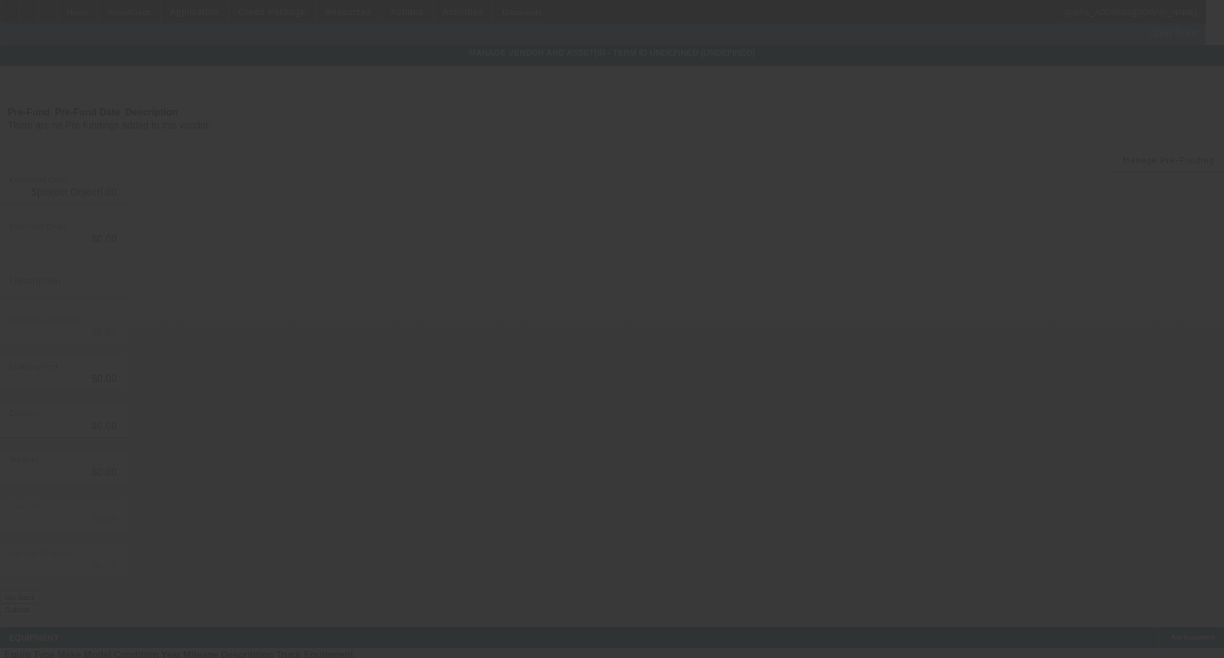
type input "$68,000.00"
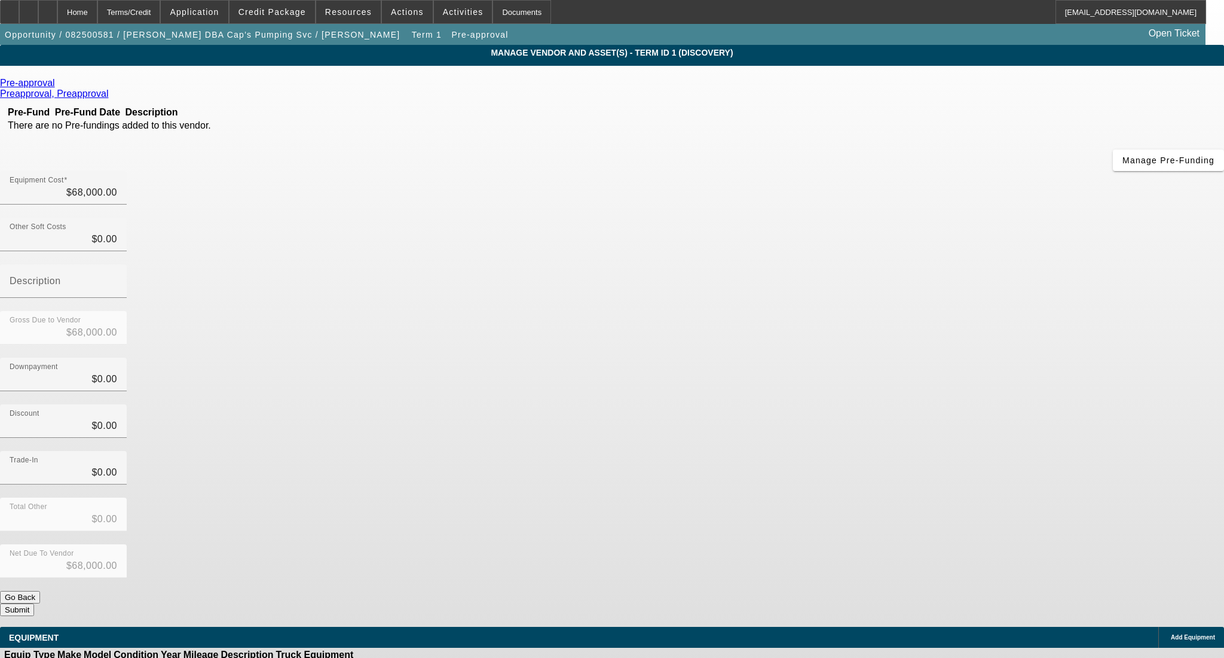
drag, startPoint x: 423, startPoint y: 231, endPoint x: 379, endPoint y: 142, distance: 99.7
click at [415, 212] on div "Pre-approval Preapproval, Preapproval Pre-Fund Pre-Fund Date Description There …" at bounding box center [612, 347] width 1224 height 538
click at [58, 81] on icon at bounding box center [58, 83] width 0 height 10
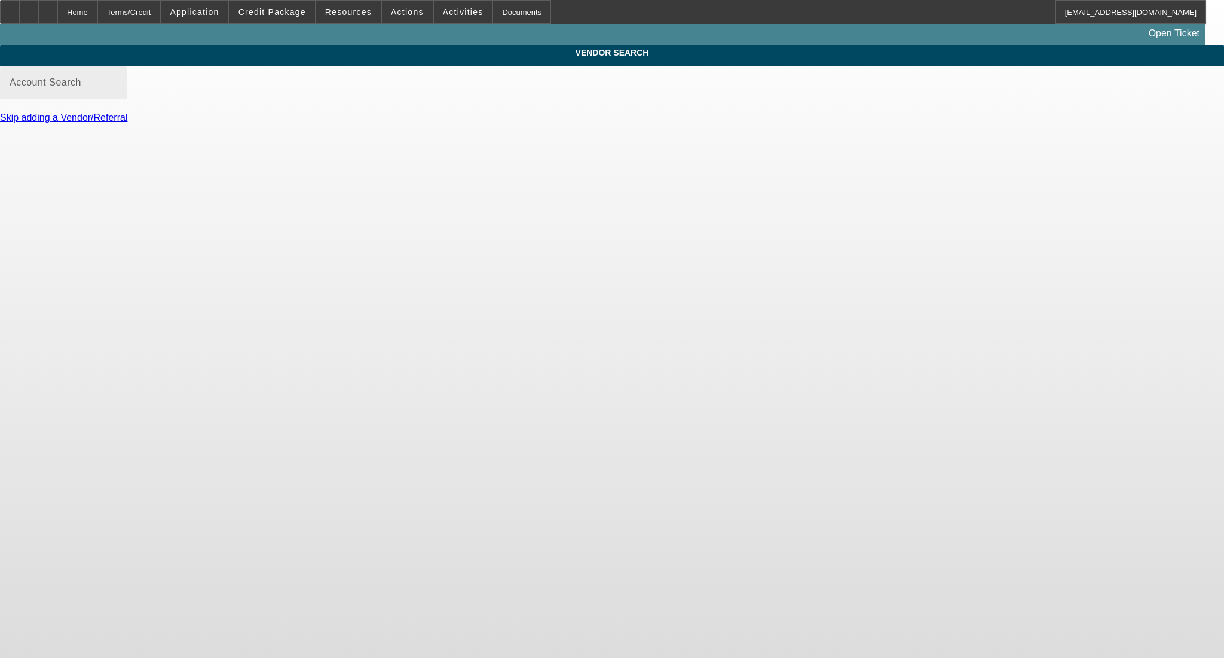
click at [81, 87] on mat-label "Account Search" at bounding box center [46, 82] width 72 height 10
click at [117, 94] on input "Account Search" at bounding box center [64, 87] width 108 height 14
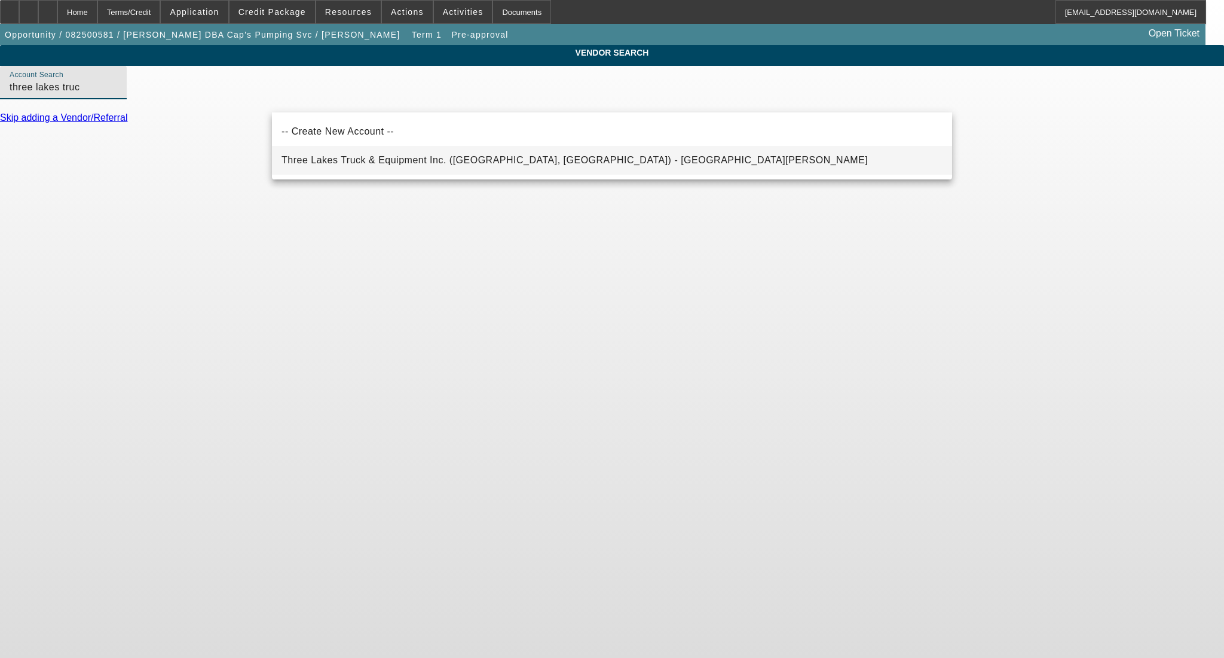
click at [485, 157] on span "Three Lakes Truck & Equipment Inc. ([GEOGRAPHIC_DATA], [GEOGRAPHIC_DATA]) - [GE…" at bounding box center [575, 160] width 586 height 10
type input "Three Lakes Truck & Equipment Inc. ([GEOGRAPHIC_DATA], [GEOGRAPHIC_DATA]) - [GE…"
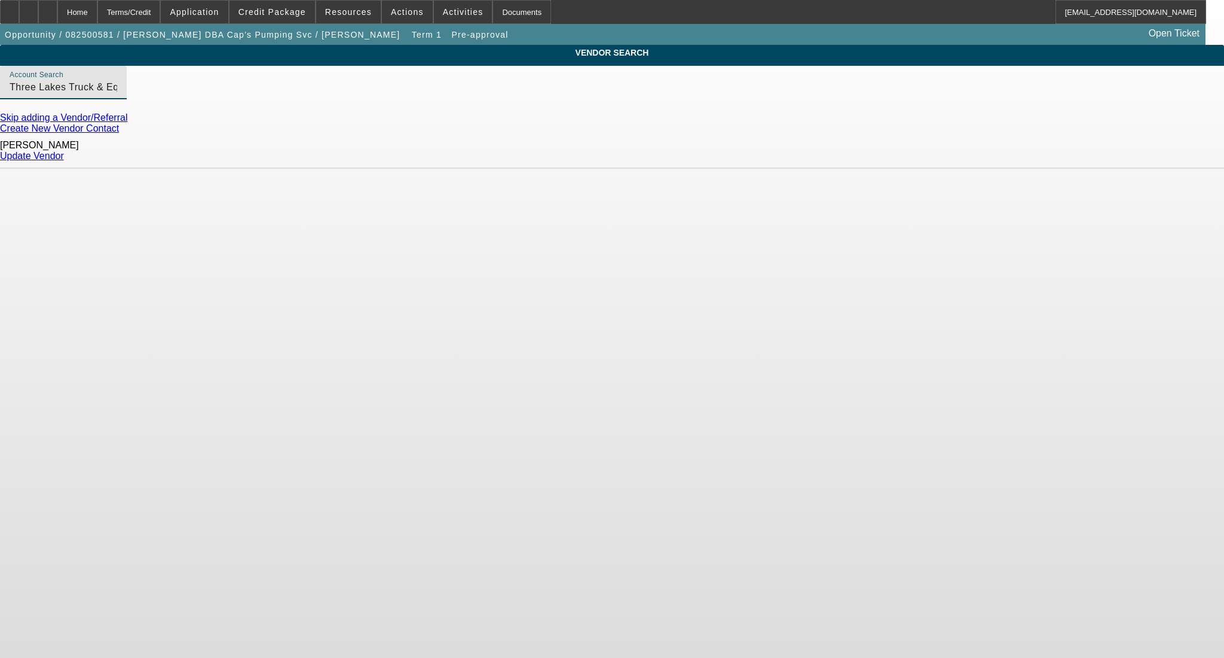
click at [64, 151] on link "Update Vendor" at bounding box center [32, 156] width 64 height 10
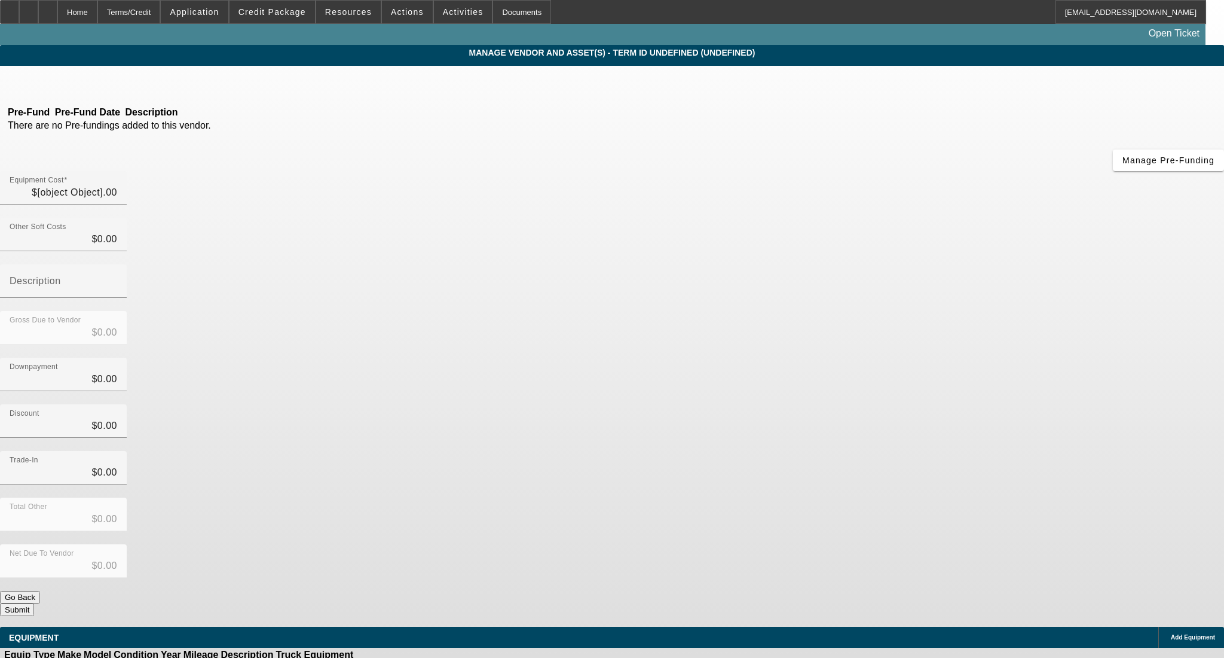
type input "$68,000.00"
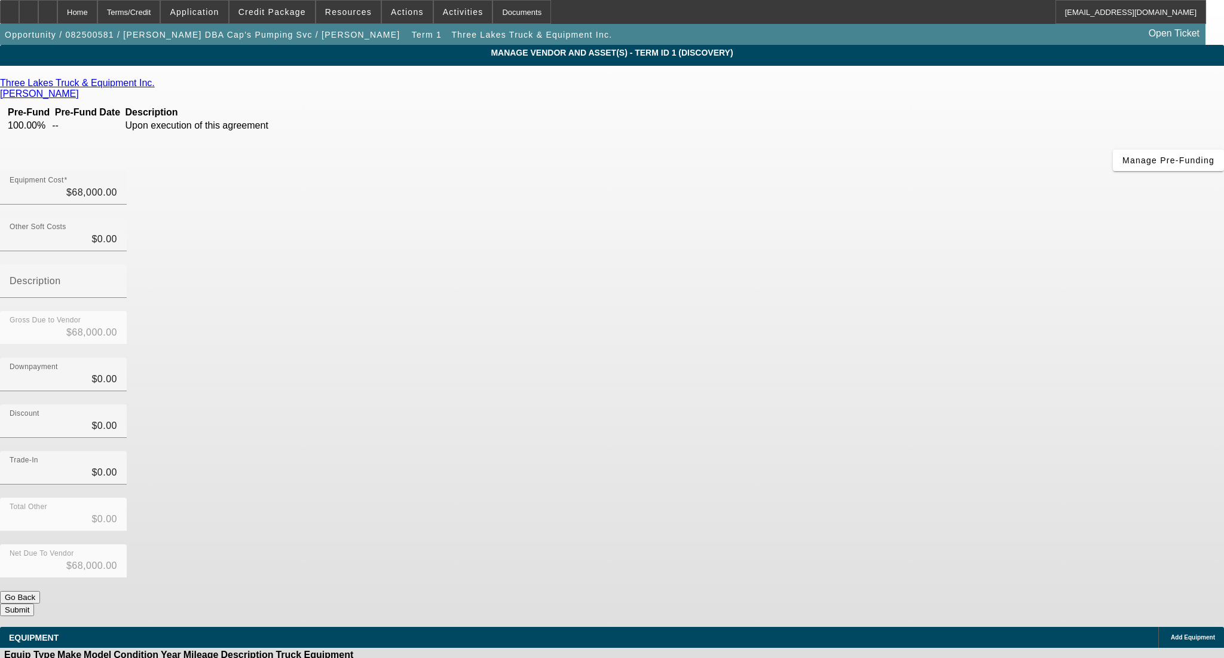
click at [1158, 626] on div "Add Equipment" at bounding box center [1191, 636] width 66 height 21
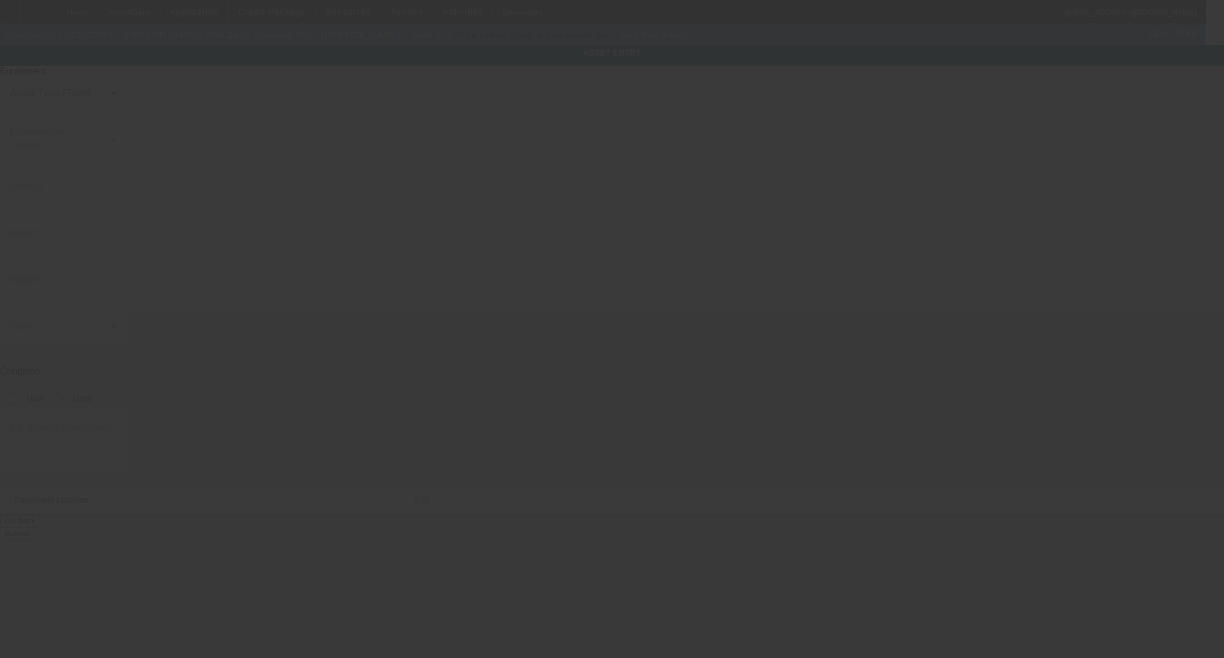
type input "[STREET_ADDRESS][PERSON_NAME]"
type input "Copemish"
type input "49625"
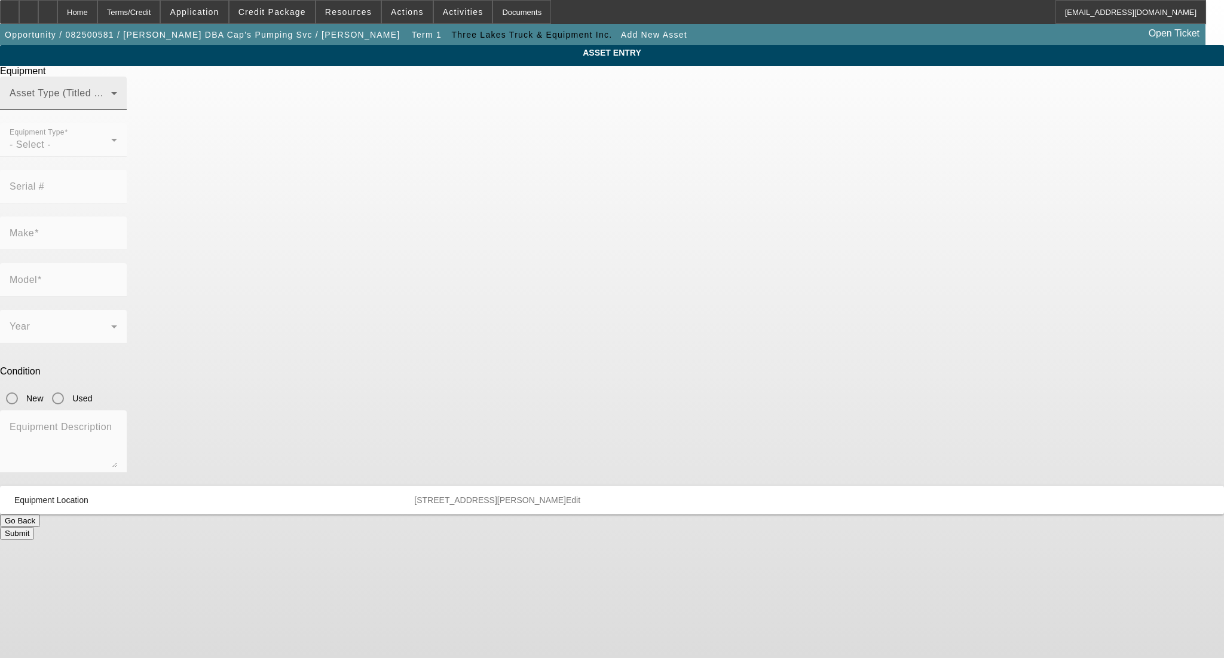
click at [117, 108] on div "Asset Type (Titled or Non-Titled)" at bounding box center [64, 93] width 108 height 33
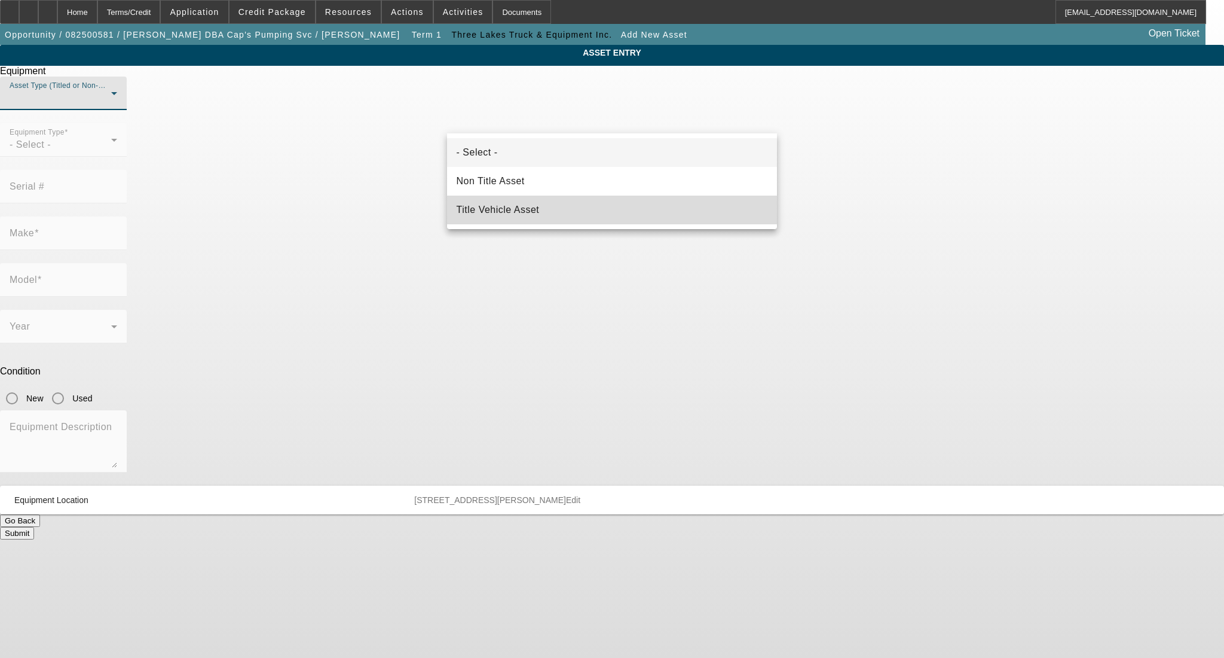
click at [599, 203] on mat-option "Title Vehicle Asset" at bounding box center [612, 209] width 331 height 29
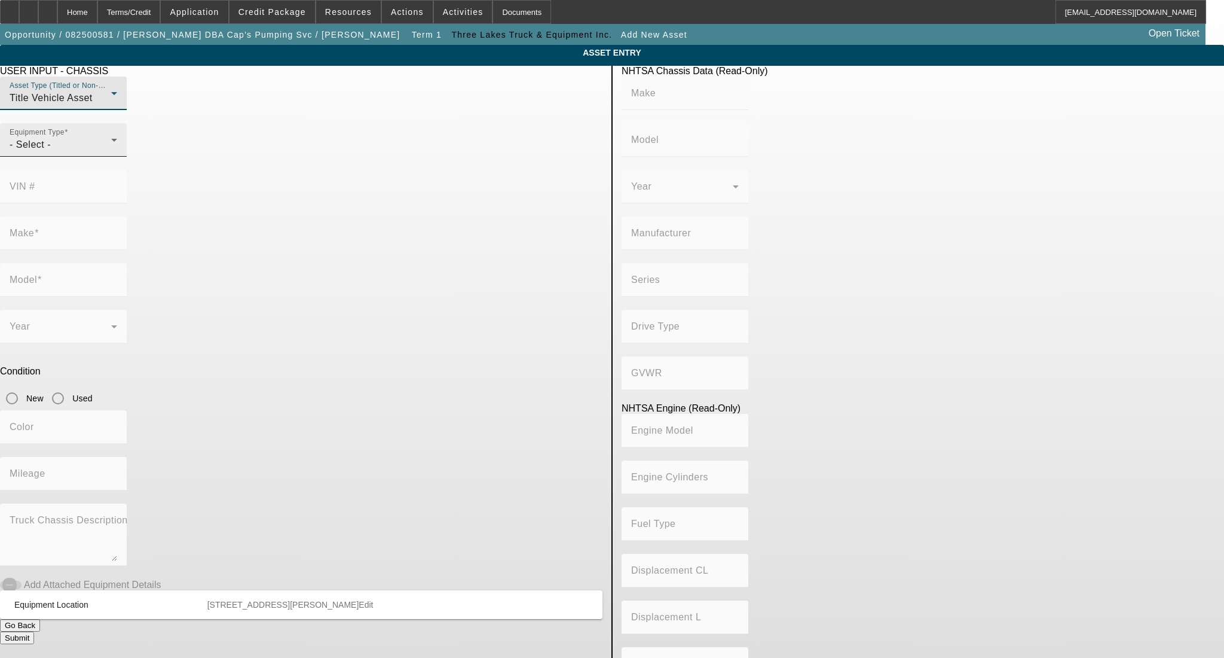
click at [111, 152] on div "- Select -" at bounding box center [61, 144] width 102 height 14
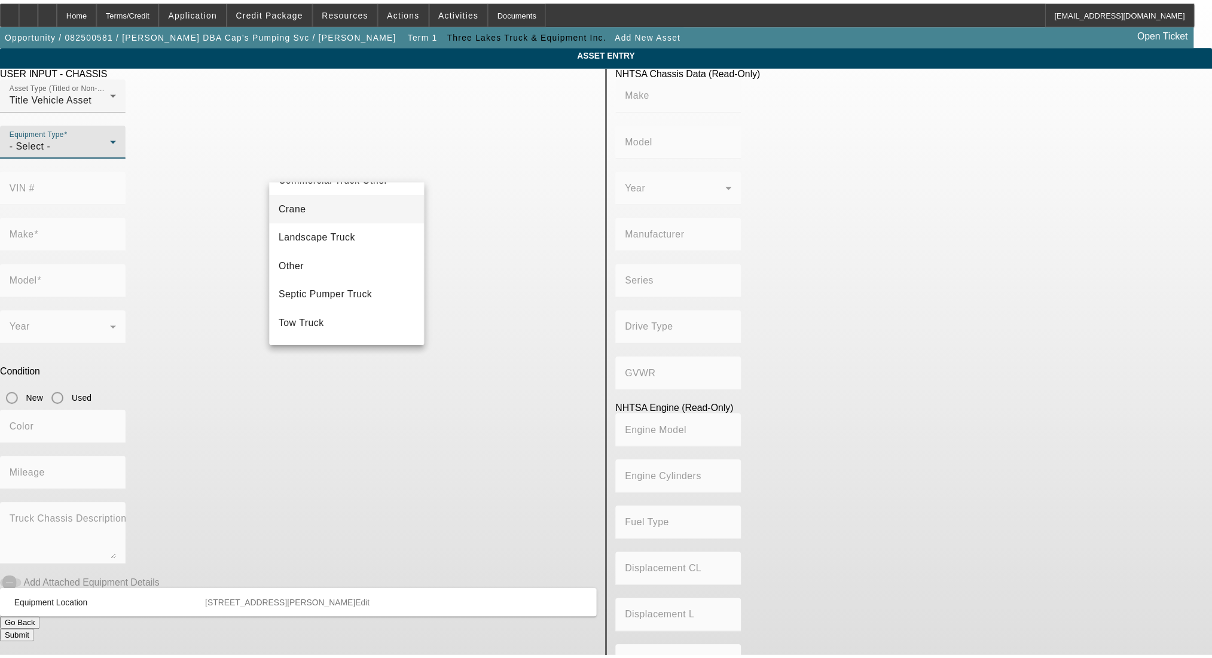
scroll to position [132, 0]
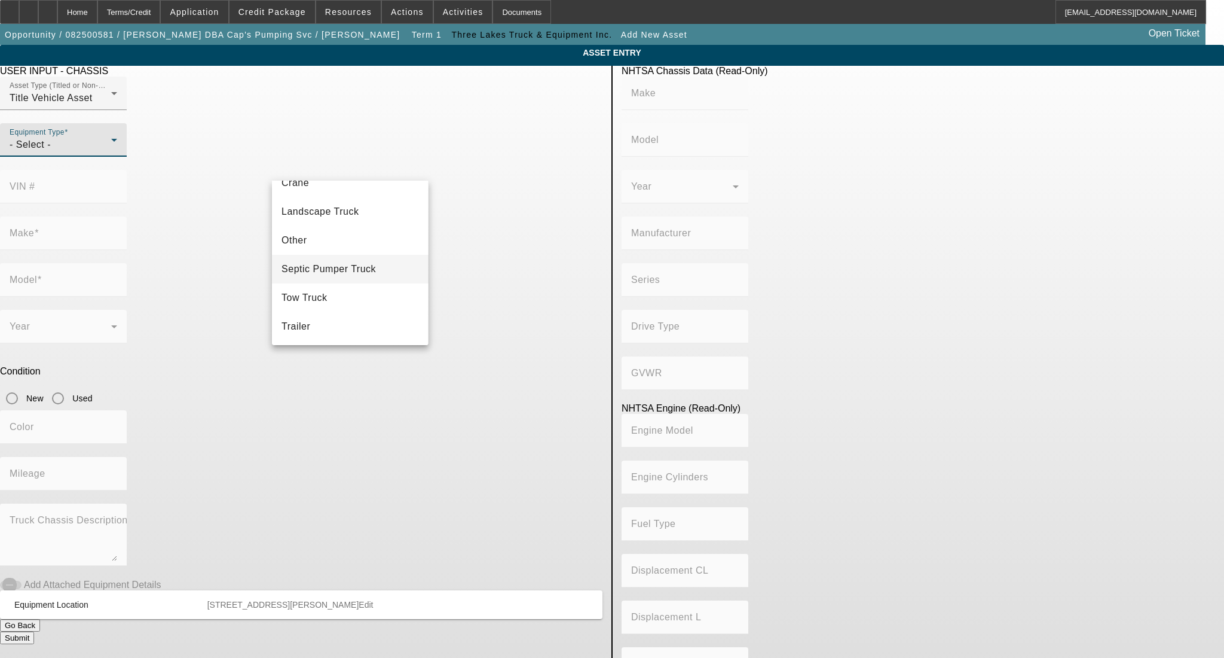
click at [331, 277] on mat-option "Septic Pumper Truck" at bounding box center [350, 269] width 156 height 29
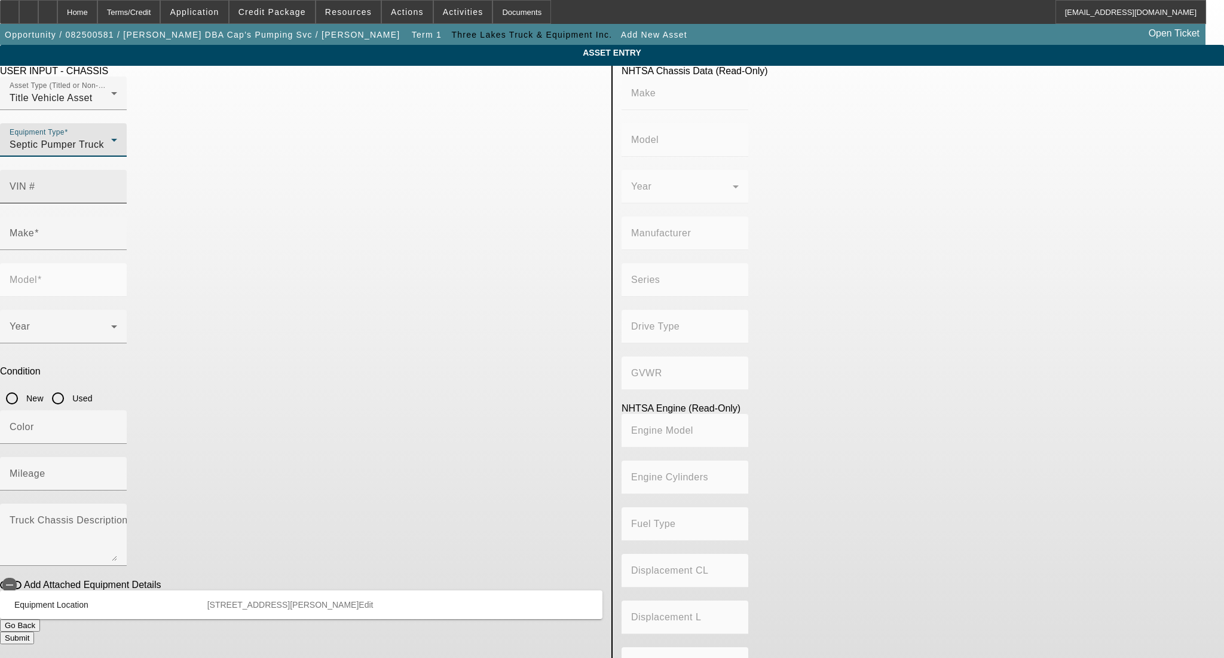
click at [35, 181] on mat-label "VIN #" at bounding box center [23, 186] width 26 height 10
click at [117, 184] on input "VIN #" at bounding box center [64, 191] width 108 height 14
type input "1XKZD79X6HJ151309"
type input "KENWORTH"
type input "T880"
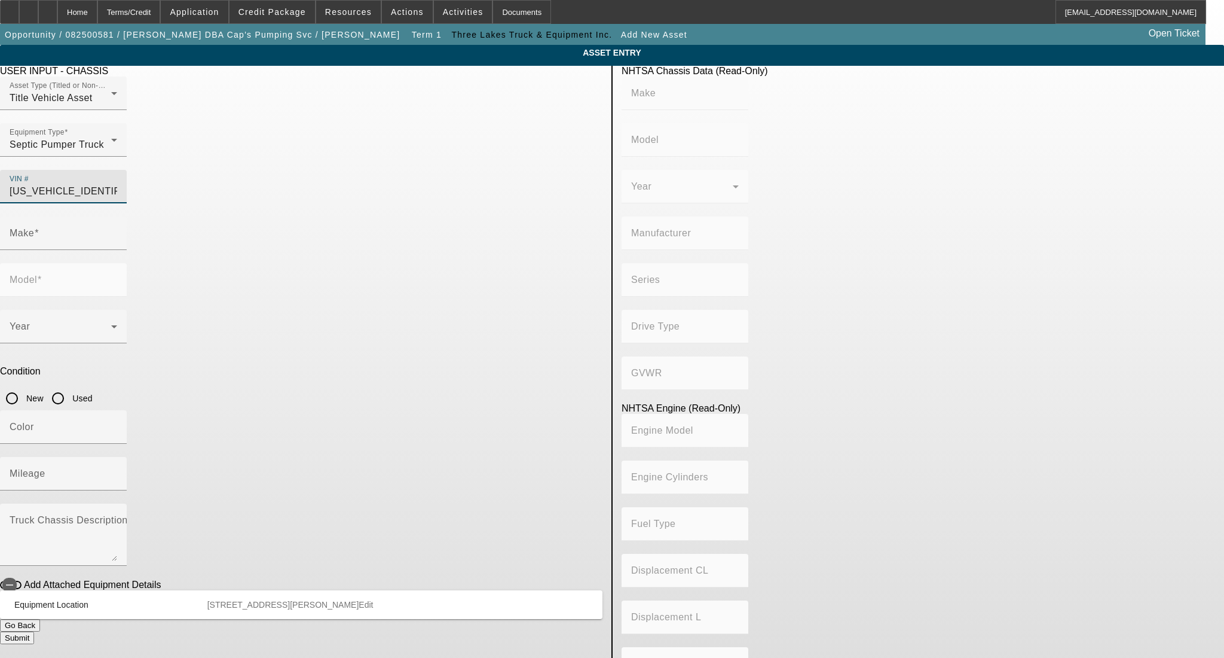
type input "KENWORTH TRUCK COMPANY"
type input "6x4"
type input "Class 8: 33,001 lb and above (14,969 kg and above)"
type input "ISX11.9/ISX12G"
type input "6"
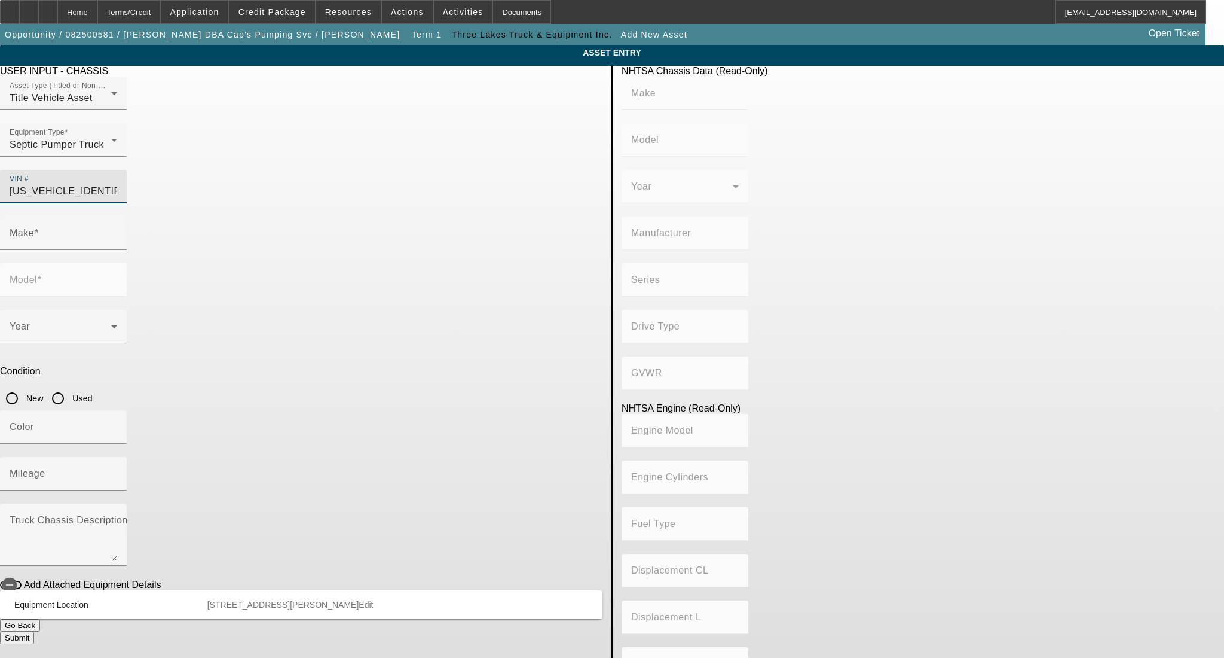
type input "Diesel"
type input "726.18255472731"
type input "11.9"
type input "KENWORTH"
type input "T880"
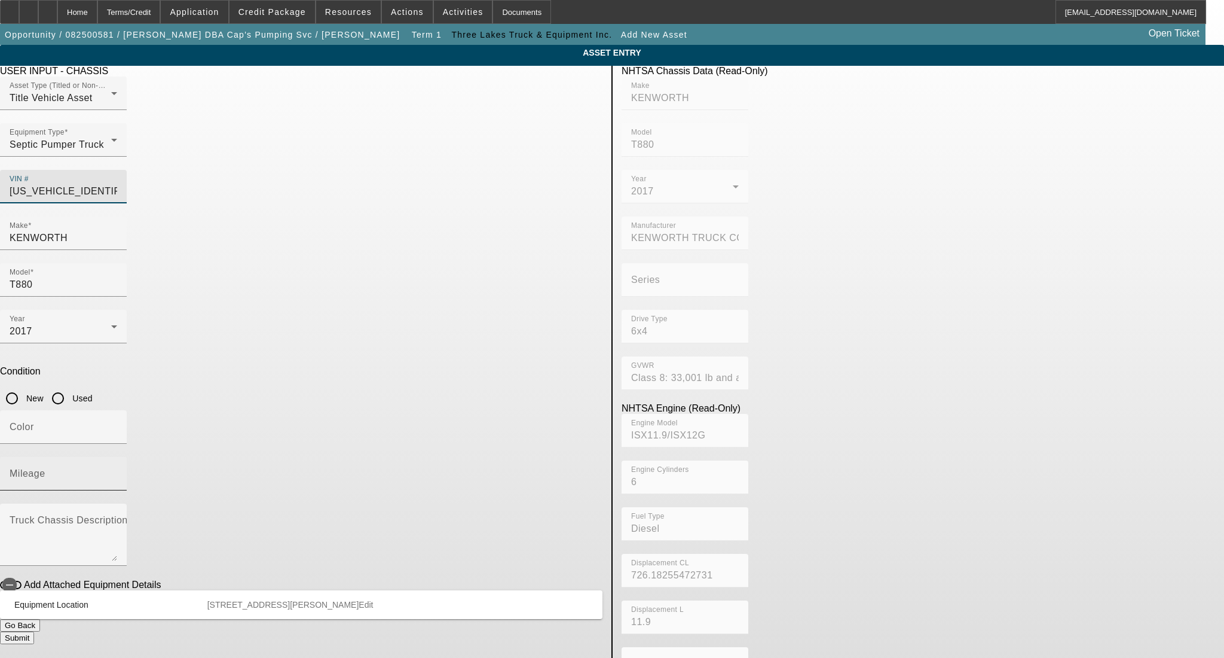
type input "1XKZD79X6HJ151309"
click at [117, 471] on input "Mileage" at bounding box center [64, 478] width 108 height 14
type input "KENWORTH"
type input "T880"
type input "KENWORTH TRUCK COMPANY"
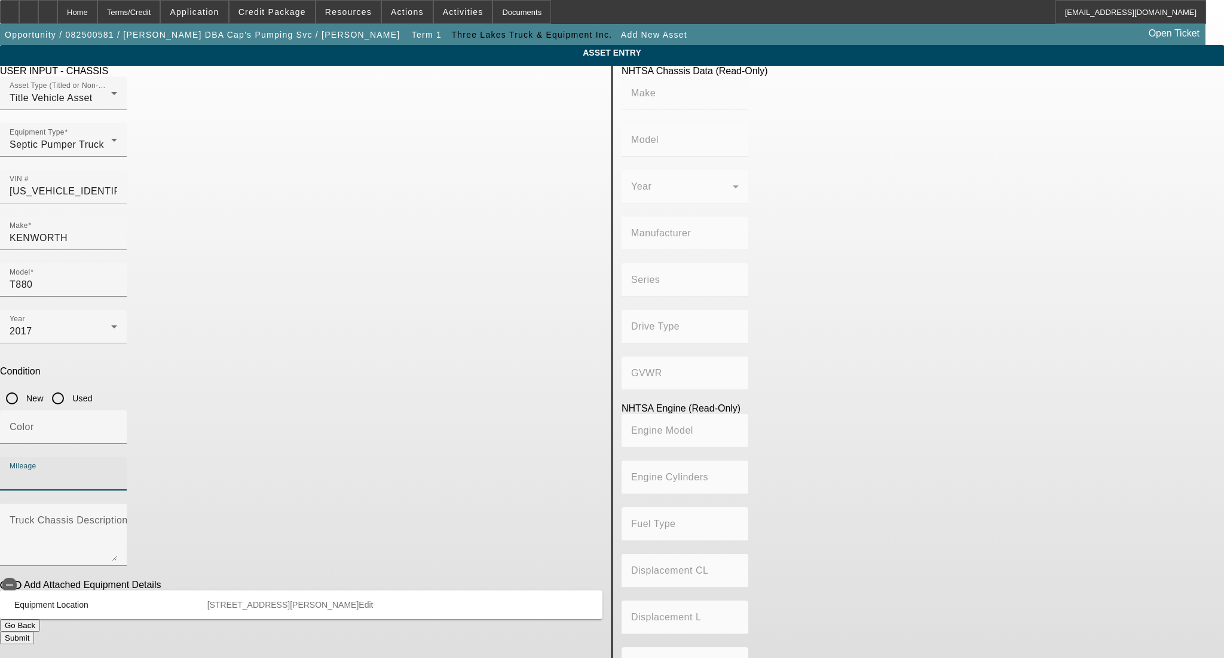
type input "6x4"
type input "Class 8: 33,001 lb and above (14,969 kg and above)"
type input "ISX11.9/ISX12G"
type input "6"
type input "Diesel"
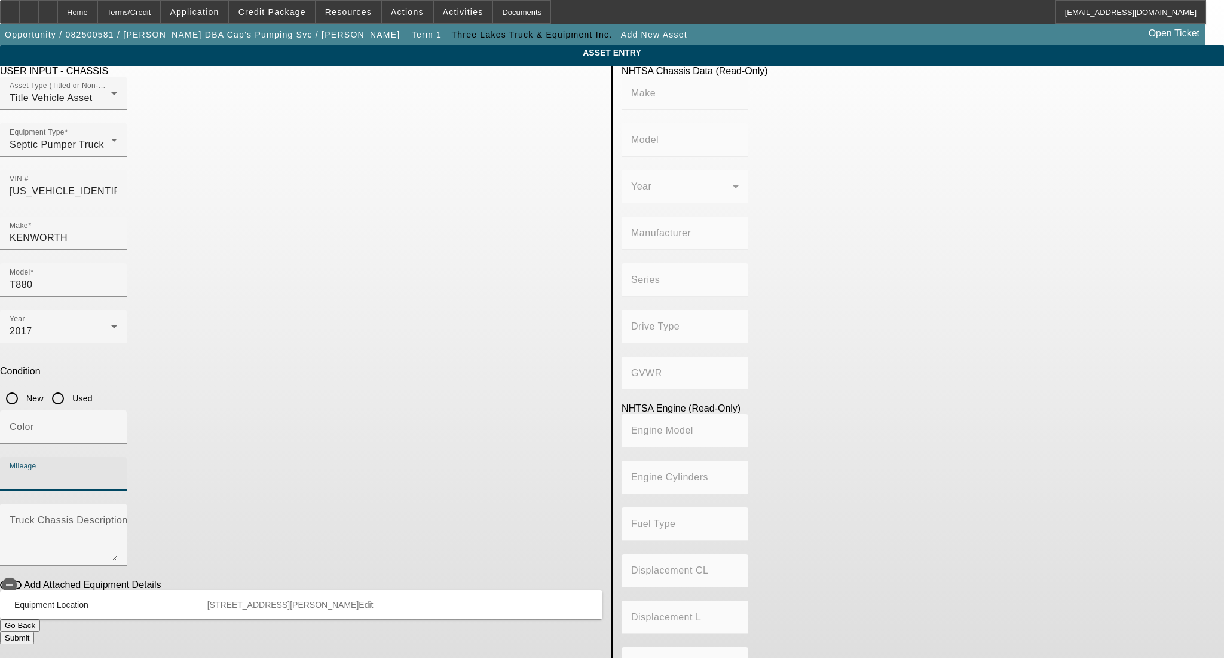
type input "726.18255472731"
type input "11.9"
type input "423915"
click at [117, 424] on input "Color" at bounding box center [64, 431] width 108 height 14
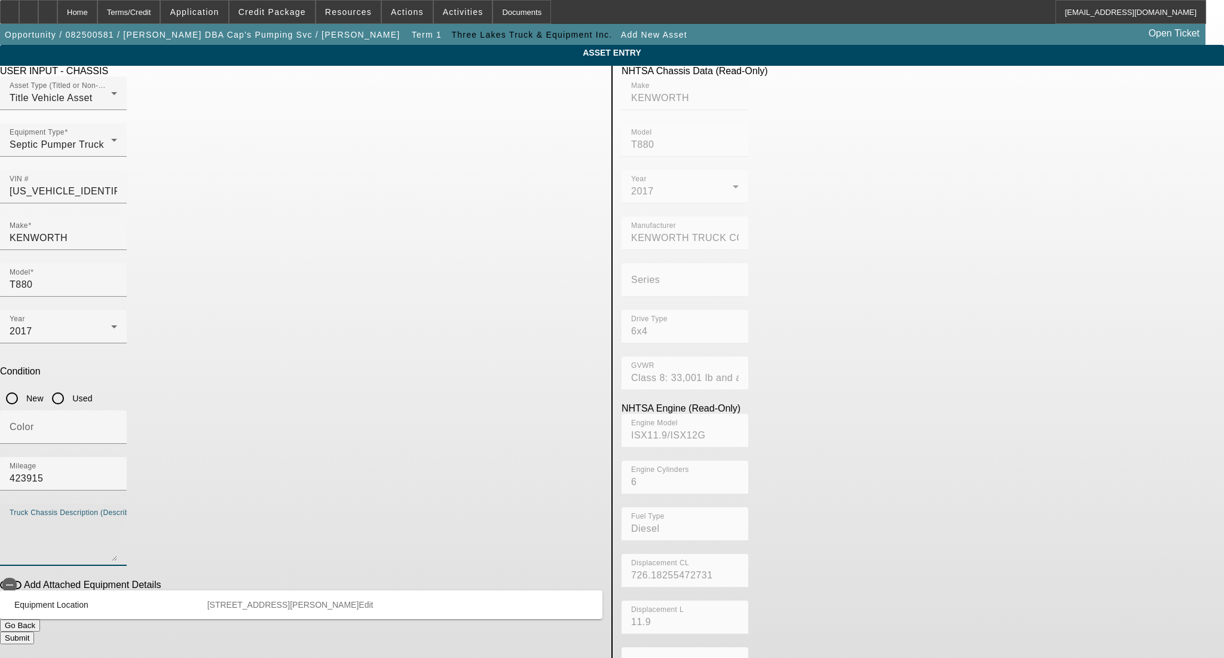
click at [117, 518] on textarea "Truck Chassis Description (Describe the truck chassis only)" at bounding box center [64, 539] width 108 height 43
type textarea "s"
type textarea "Tank"
click at [34, 631] on button "Submit" at bounding box center [17, 637] width 34 height 13
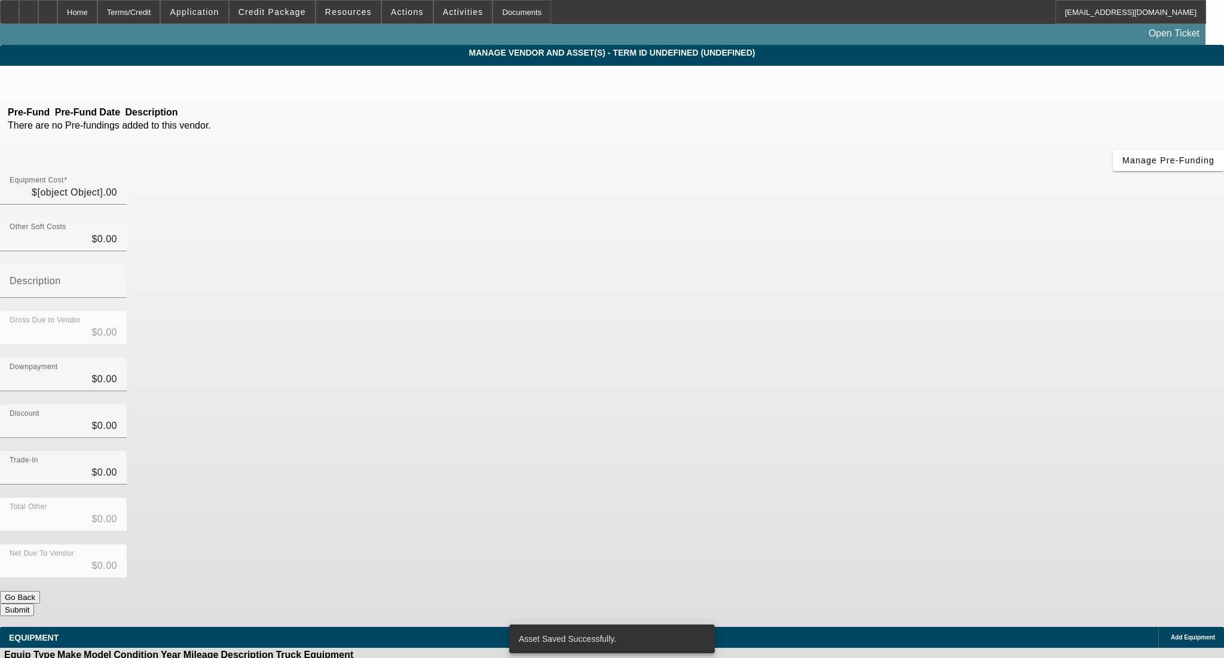
type input "$68,000.00"
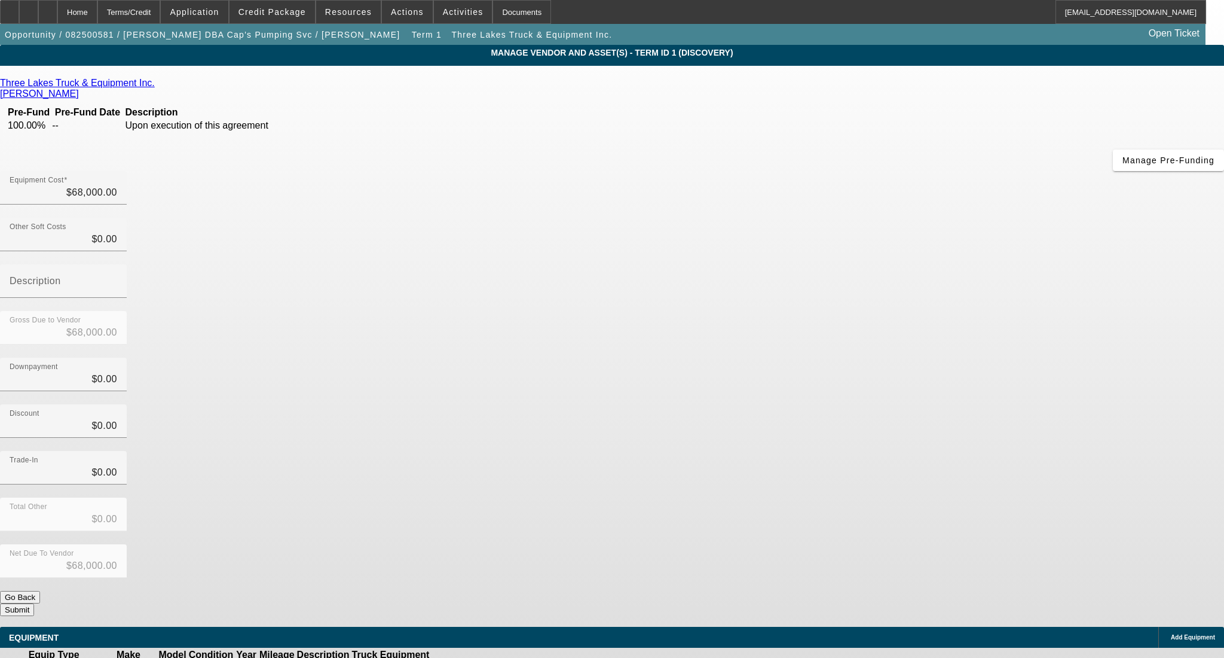
click at [34, 603] on button "Submit" at bounding box center [17, 609] width 34 height 13
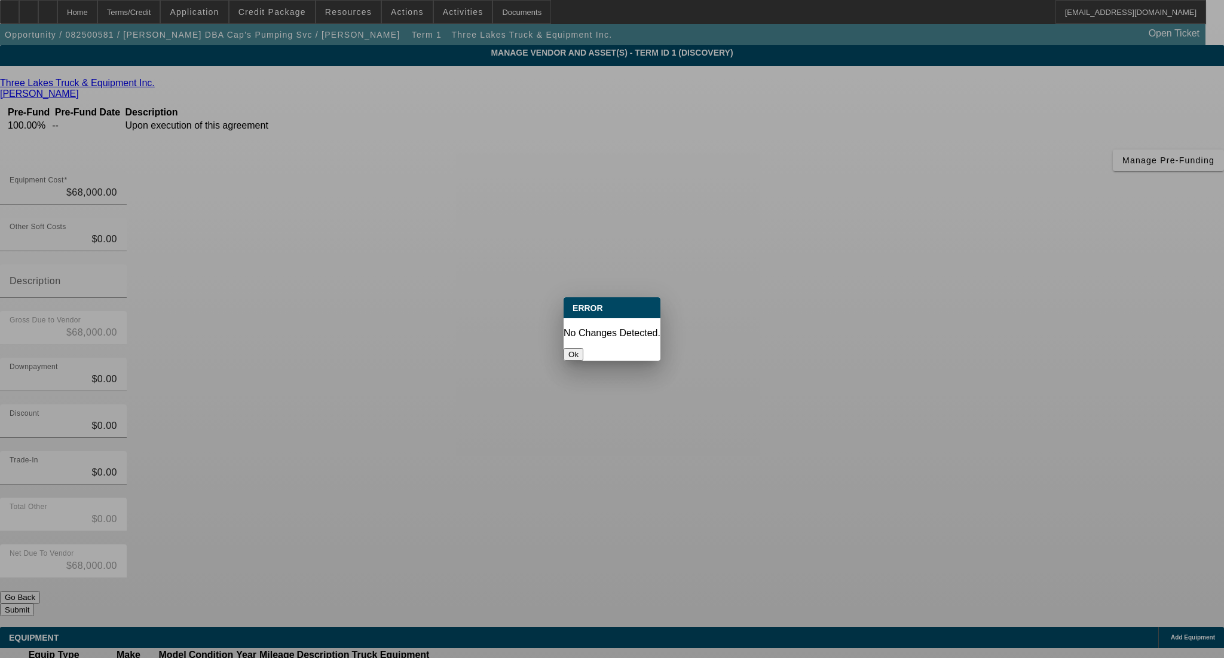
drag, startPoint x: 607, startPoint y: 349, endPoint x: 589, endPoint y: 335, distance: 22.5
click at [583, 349] on button "Ok" at bounding box center [574, 354] width 20 height 13
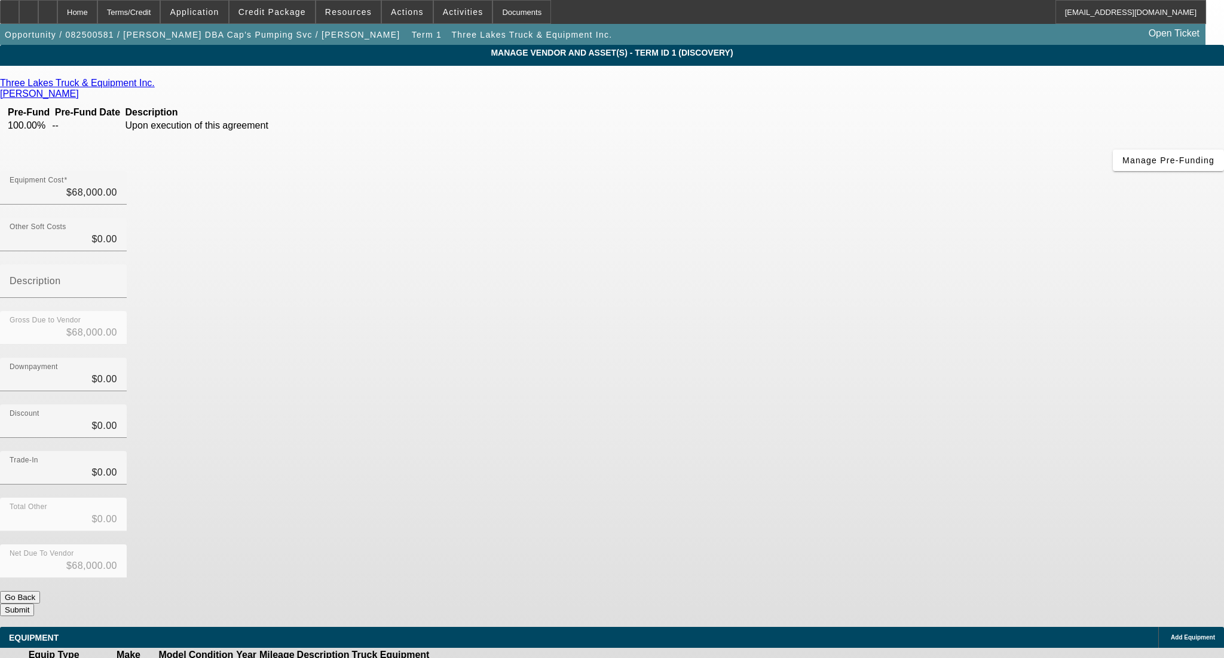
click at [34, 603] on button "Submit" at bounding box center [17, 609] width 34 height 13
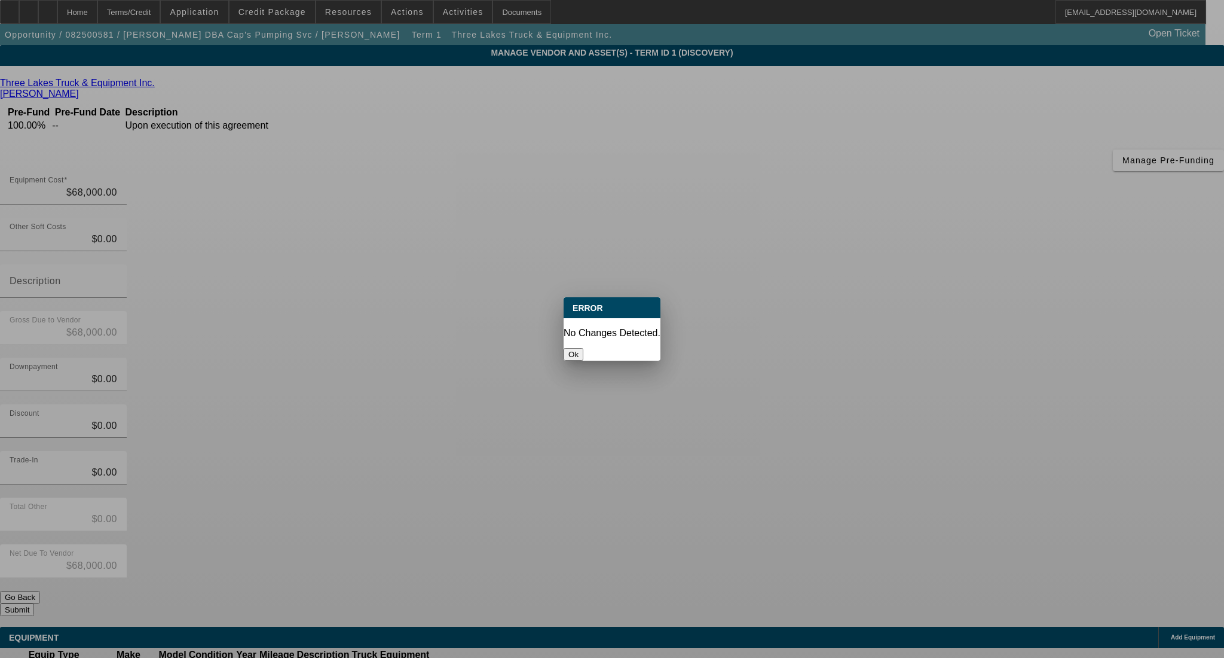
click at [583, 348] on button "Ok" at bounding box center [574, 354] width 20 height 13
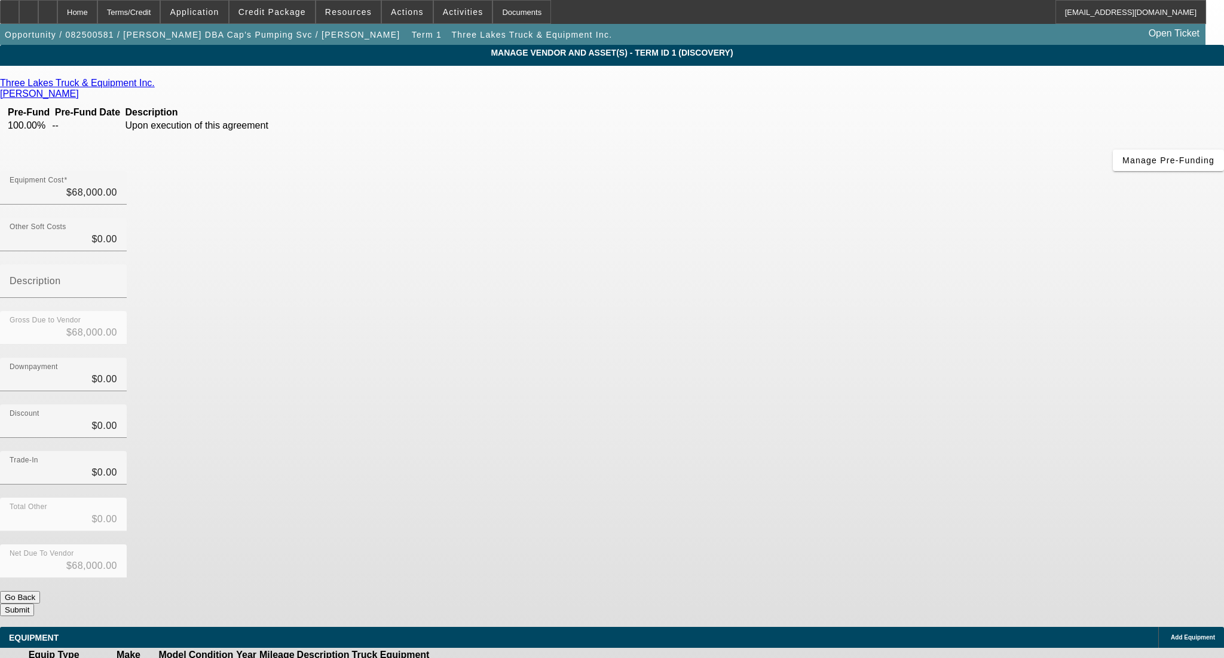
click at [155, 87] on link "Three Lakes Truck & Equipment Inc." at bounding box center [77, 83] width 155 height 11
click at [34, 603] on button "Submit" at bounding box center [17, 609] width 34 height 13
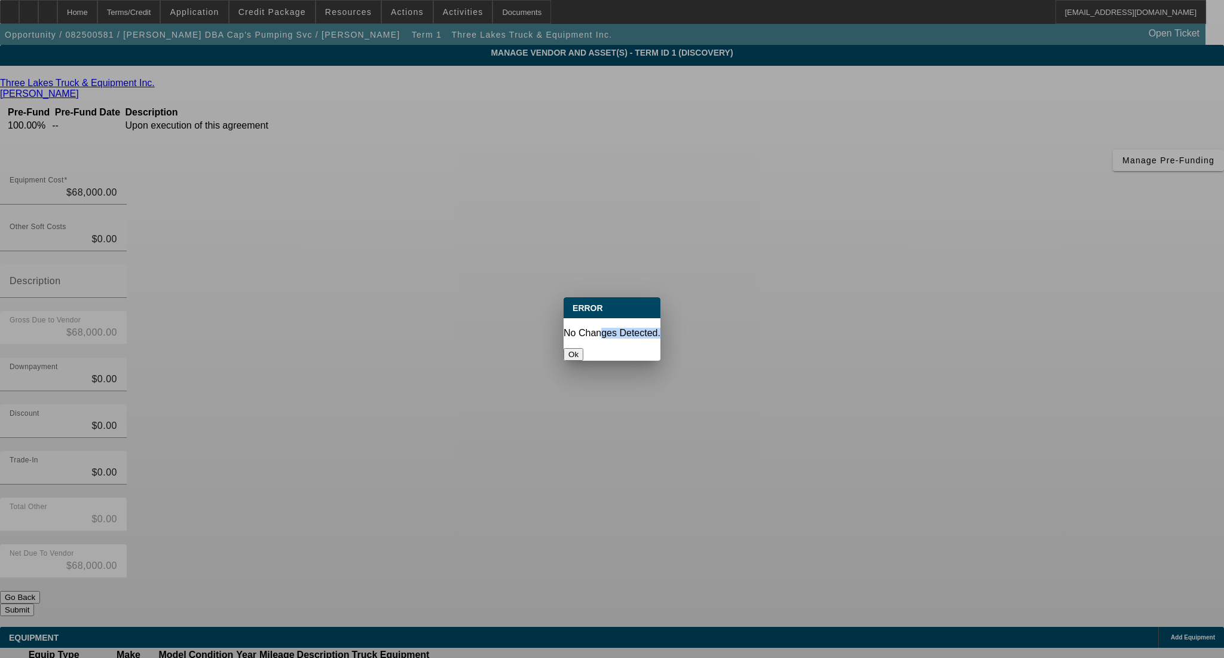
drag, startPoint x: 601, startPoint y: 322, endPoint x: 601, endPoint y: 335, distance: 13.2
click at [601, 335] on div "Error No Changes Detected. Ok" at bounding box center [612, 328] width 97 height 63
click at [583, 348] on button "Ok" at bounding box center [574, 354] width 20 height 13
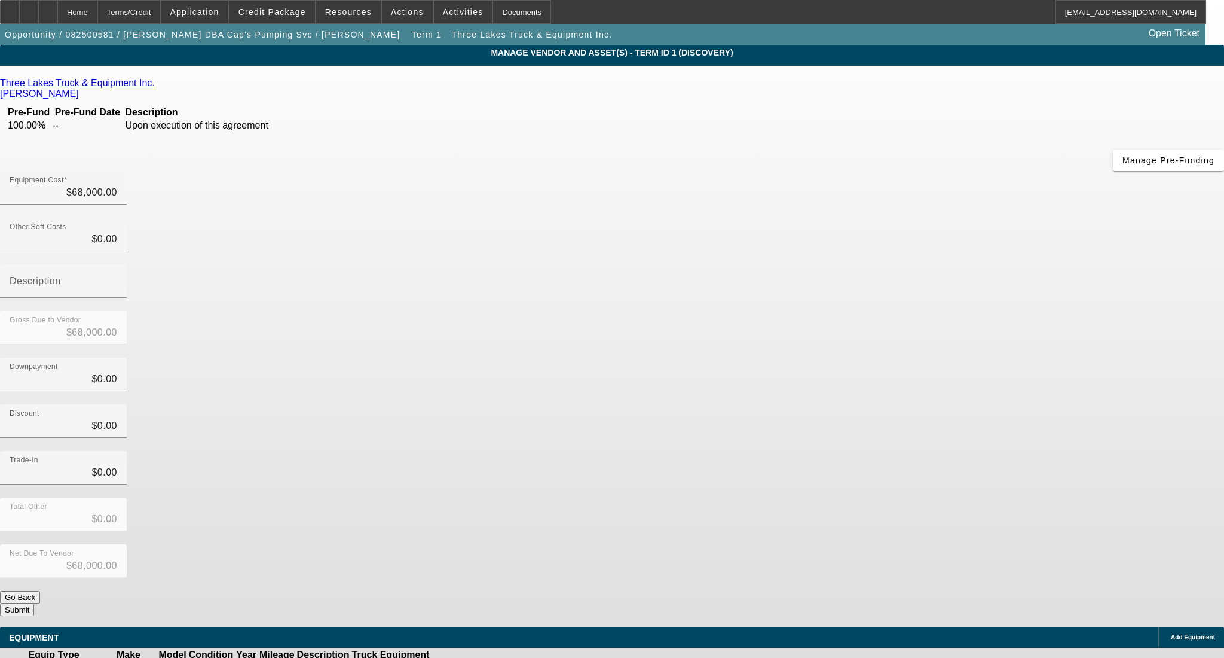
click at [34, 603] on button "Submit" at bounding box center [17, 609] width 34 height 13
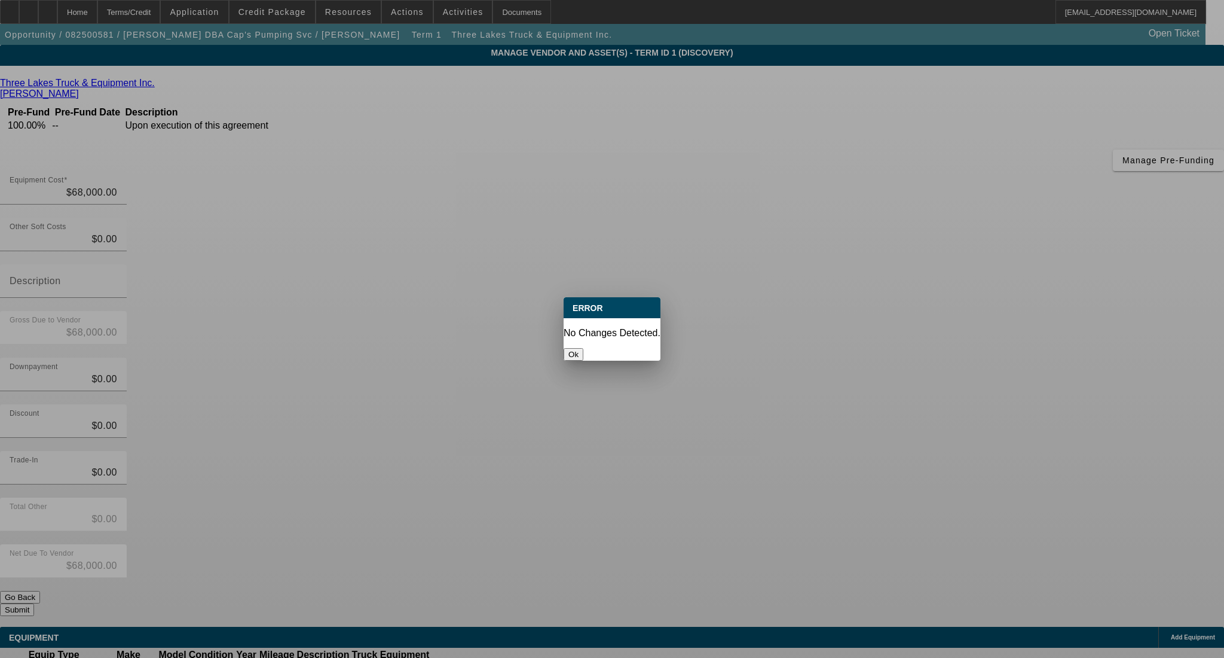
click at [583, 348] on button "Ok" at bounding box center [574, 354] width 20 height 13
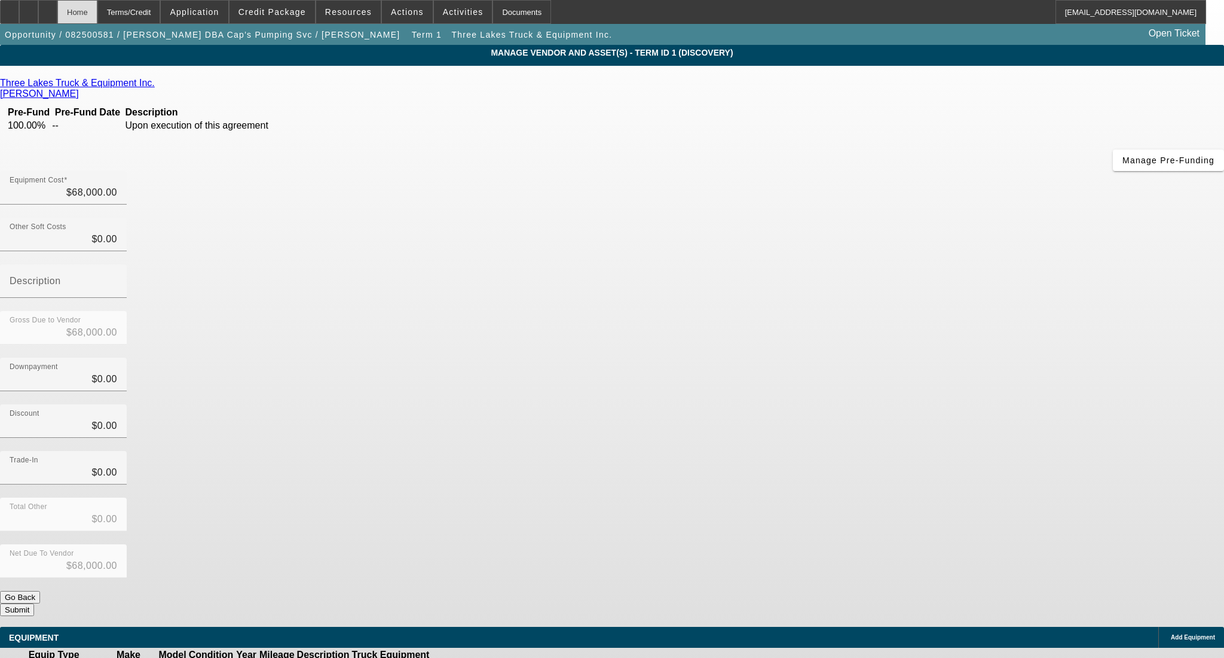
click at [97, 17] on div "Home" at bounding box center [77, 12] width 40 height 24
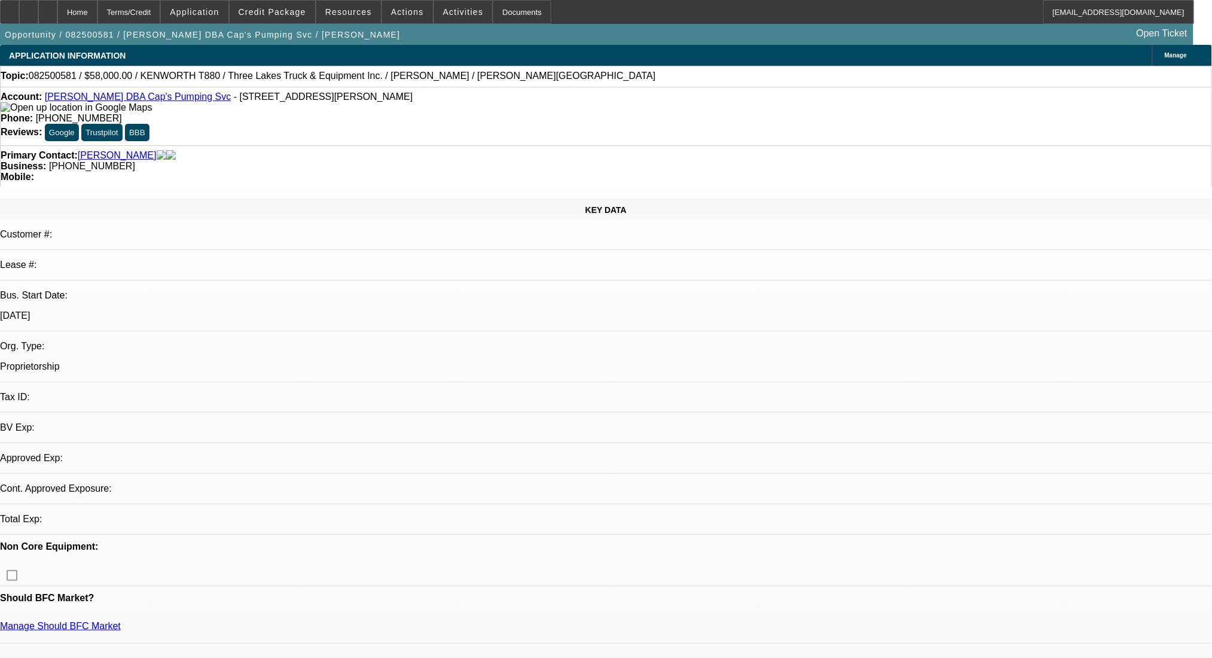
select select "0"
select select "2"
select select "0.1"
select select "4"
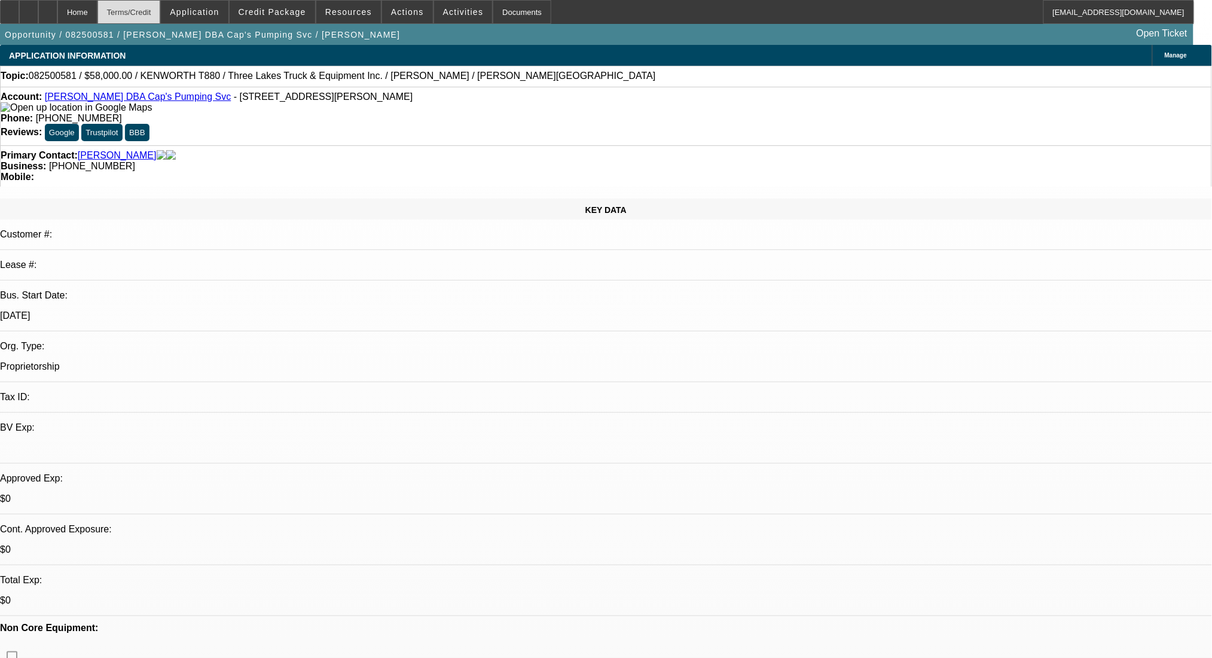
click at [161, 8] on div "Terms/Credit" at bounding box center [128, 12] width 63 height 24
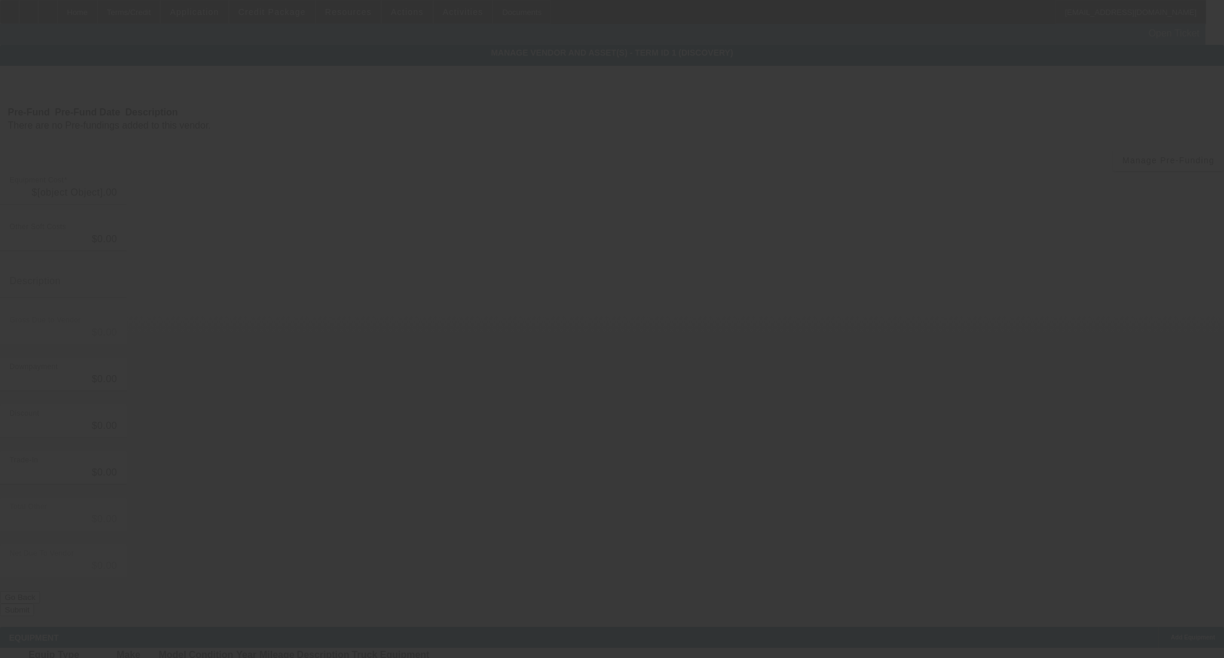
type input "$68,000.00"
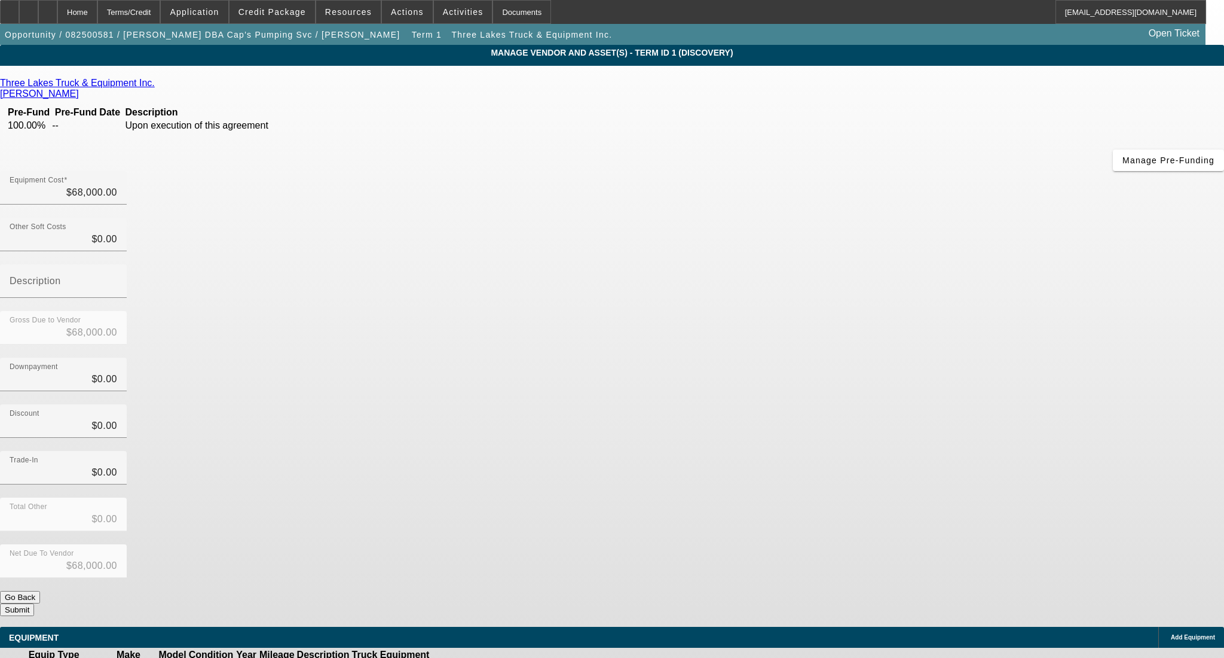
click at [467, 657] on icon at bounding box center [467, 668] width 0 height 0
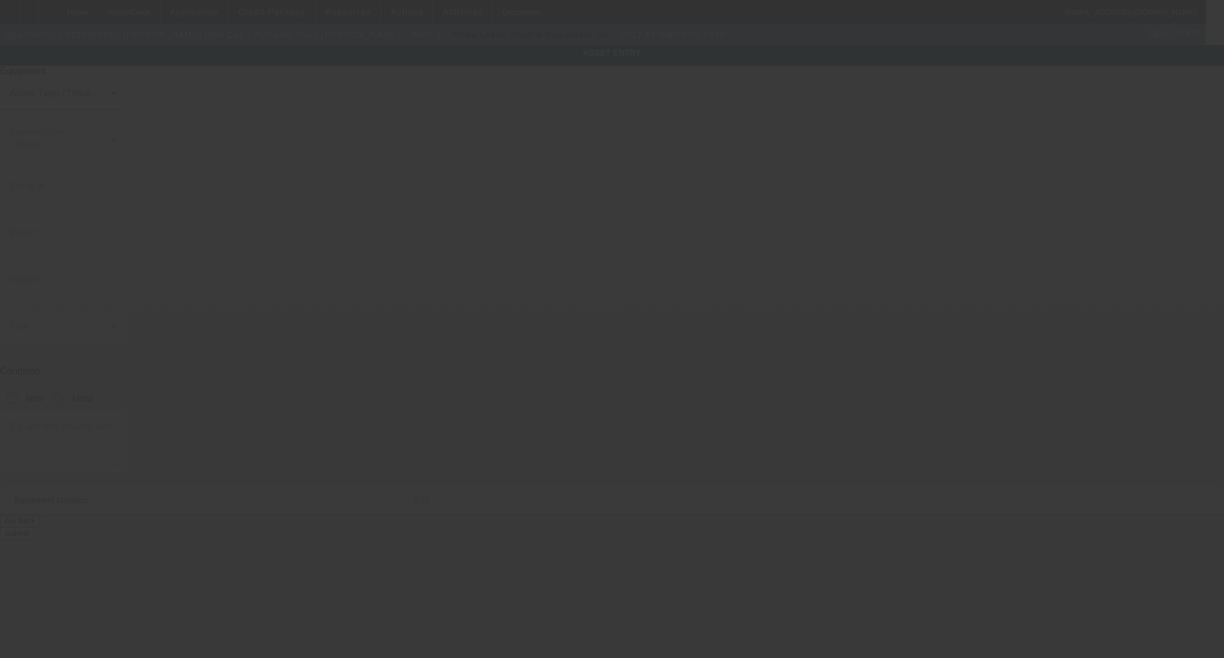
type input "1XKZD79X6HJ151309"
type input "Kenworth"
type input "T880"
type textarea "Tank"
type input "21323 Faylor Rd"
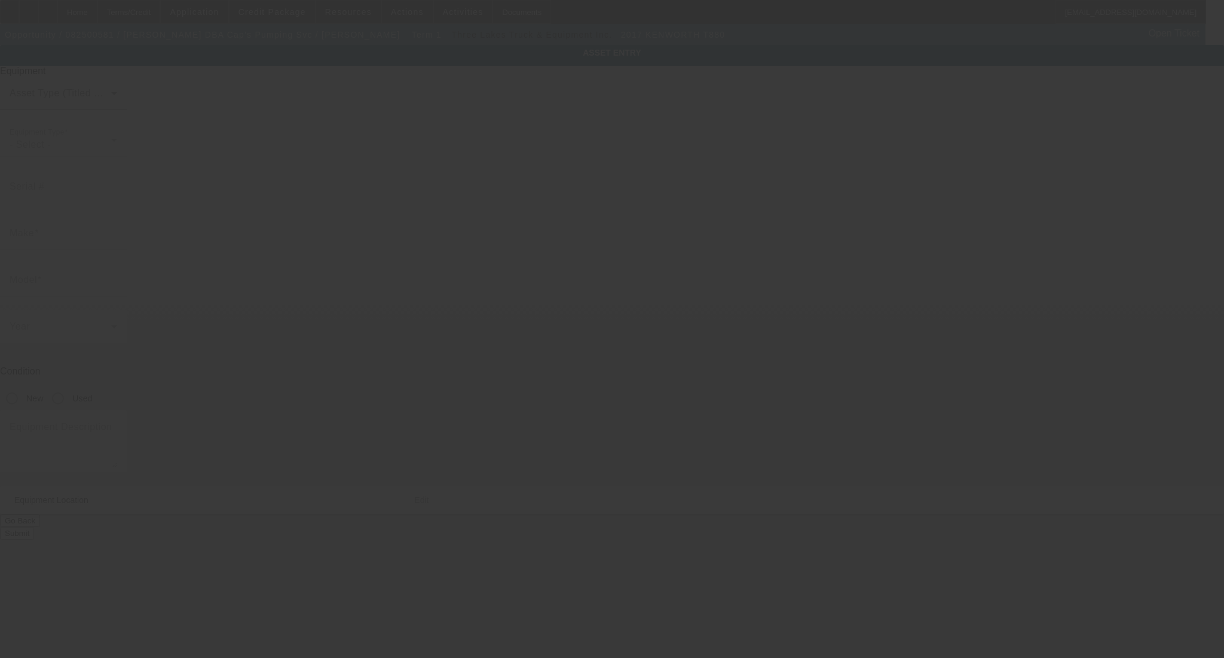
type input "Copemish"
type input "49625"
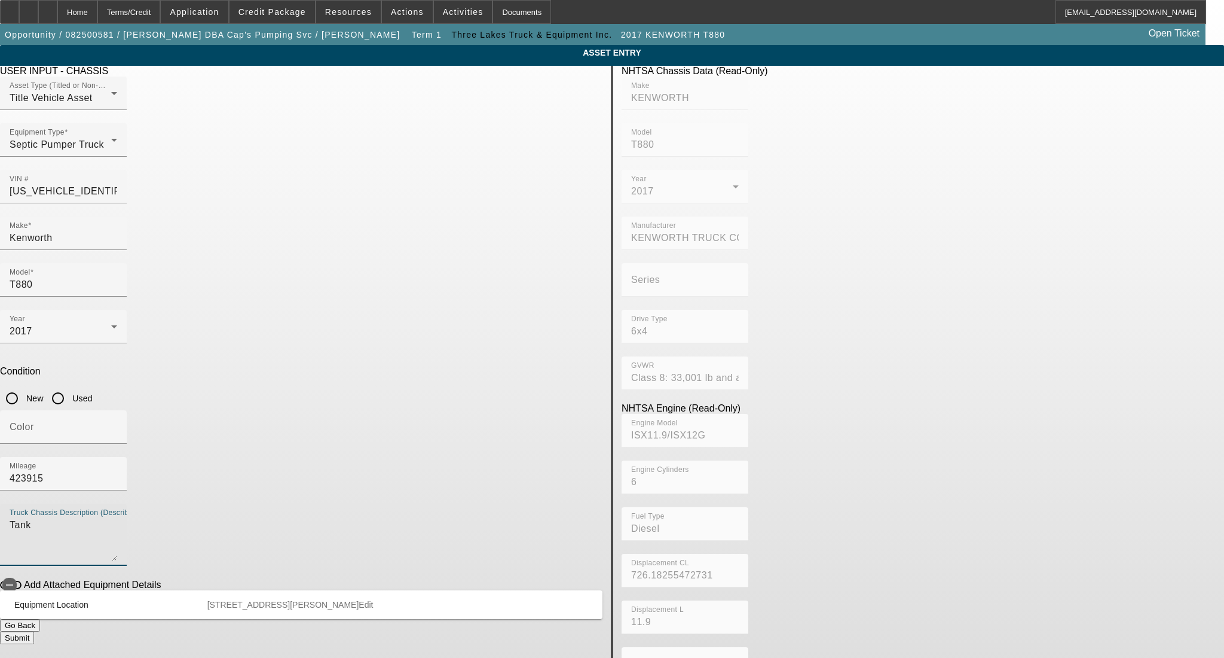
click at [117, 518] on textarea "Tank" at bounding box center [64, 539] width 108 height 43
drag, startPoint x: 310, startPoint y: 355, endPoint x: 259, endPoint y: 369, distance: 52.8
click at [259, 369] on app-asset-collateral-manage "ASSET ENTRY Delete asset USER INPUT - CHASSIS Asset Type (Titled or Non-Titled)…" at bounding box center [612, 376] width 1224 height 663
drag, startPoint x: 333, startPoint y: 359, endPoint x: 298, endPoint y: 358, distance: 34.7
click at [117, 518] on textarea "3600 Aluminum Vac tank" at bounding box center [64, 539] width 108 height 43
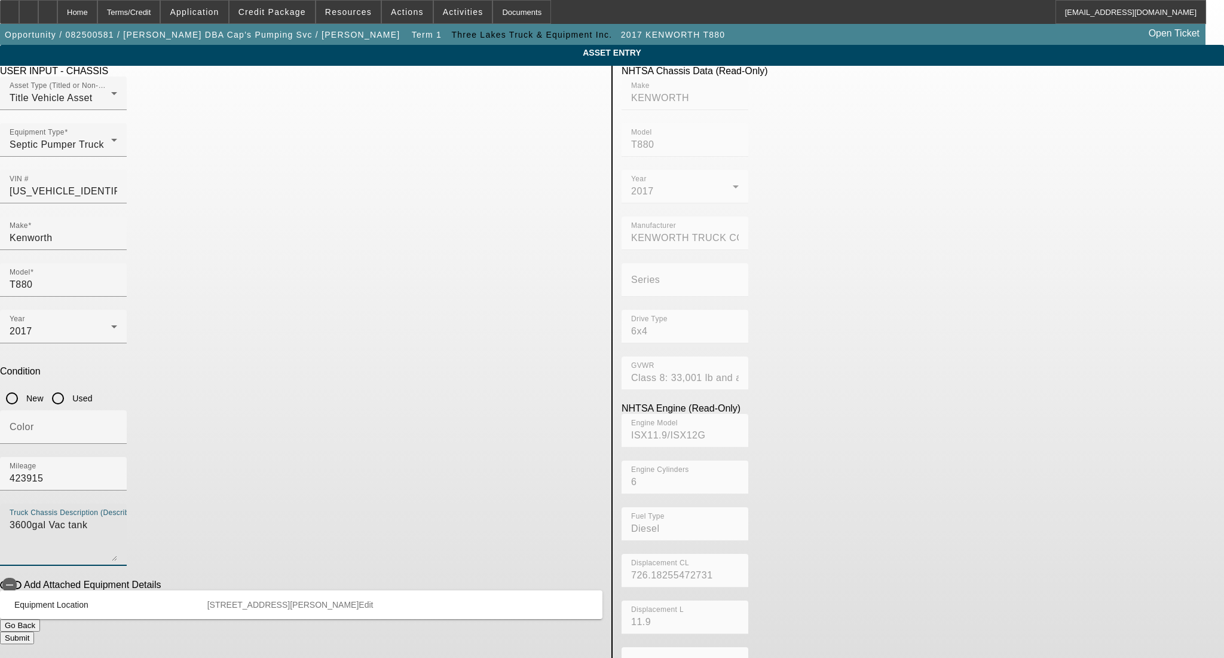
type textarea "3600gal Vac tank"
click at [34, 631] on button "Submit" at bounding box center [17, 637] width 34 height 13
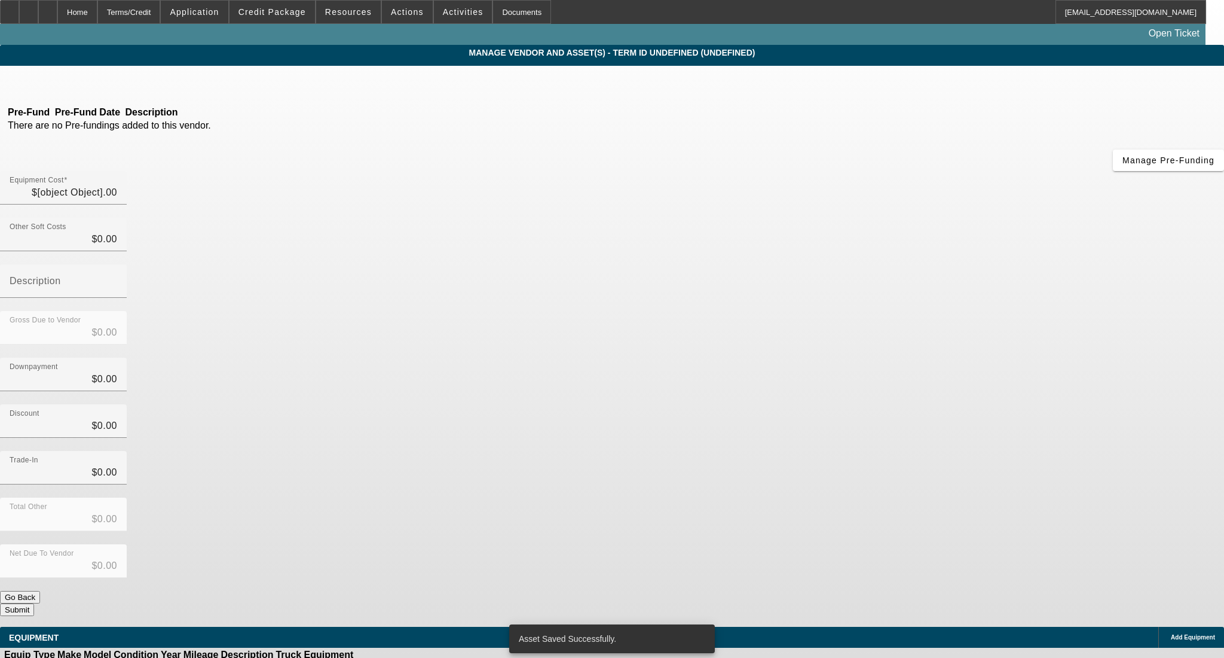
type input "$68,000.00"
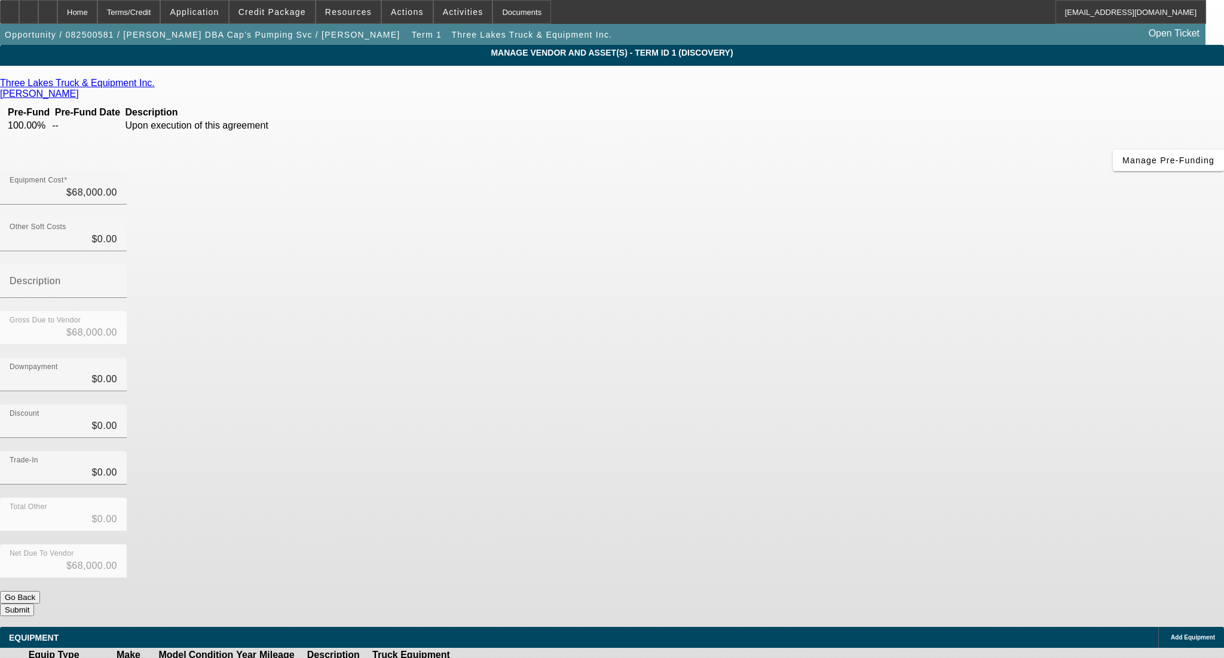
click at [34, 603] on button "Submit" at bounding box center [17, 609] width 34 height 13
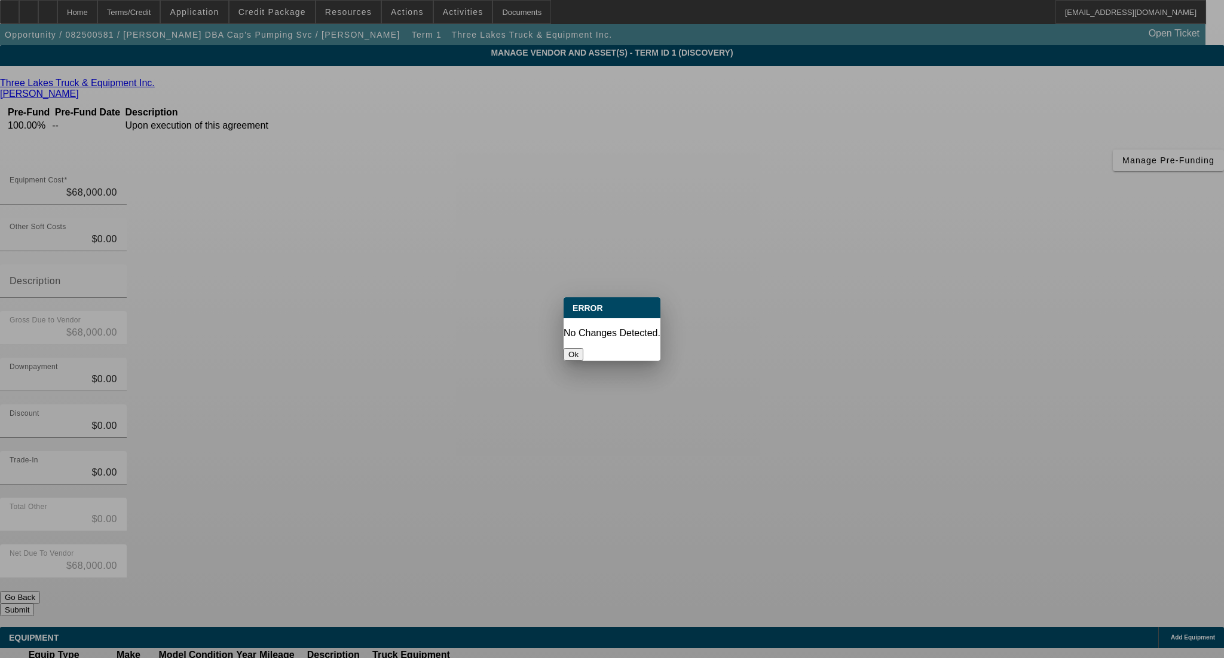
click at [583, 348] on button "Ok" at bounding box center [574, 354] width 20 height 13
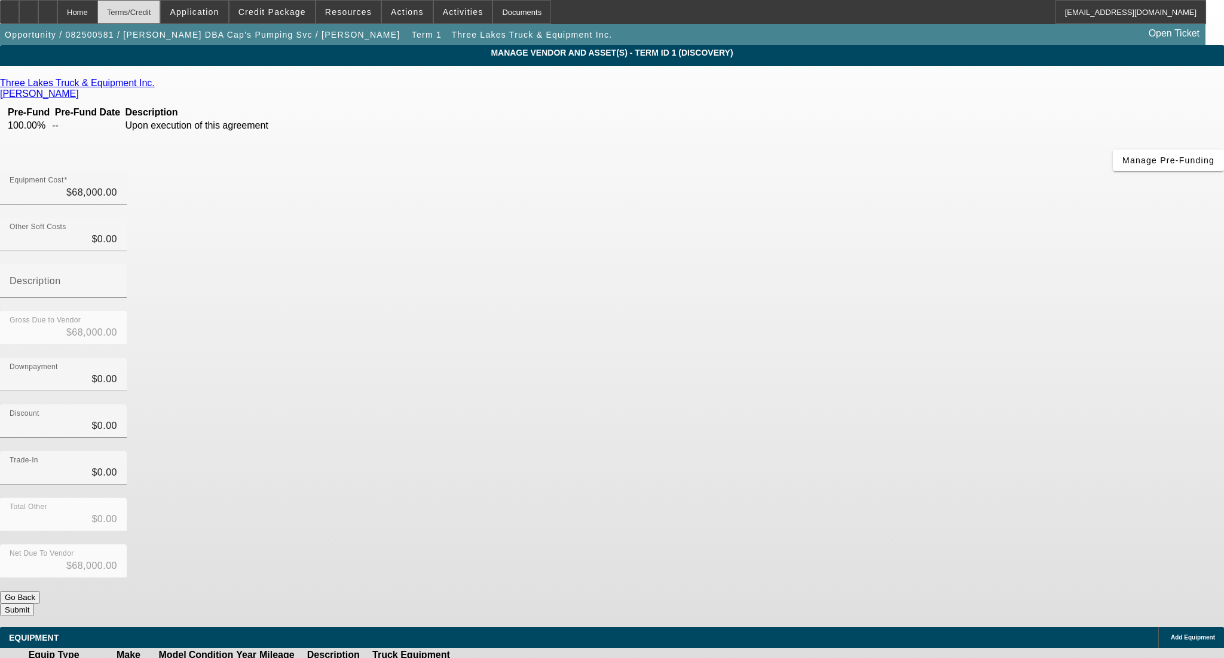
click at [140, 8] on div "Terms/Credit" at bounding box center [128, 12] width 63 height 24
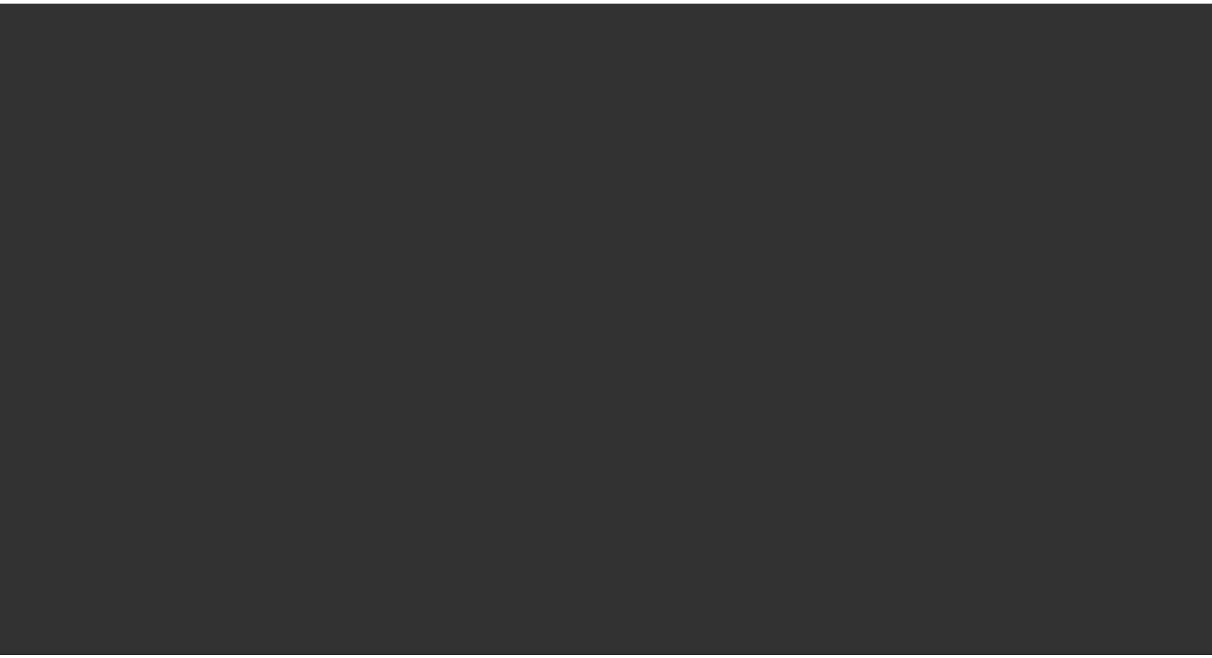
scroll to position [1112, 0]
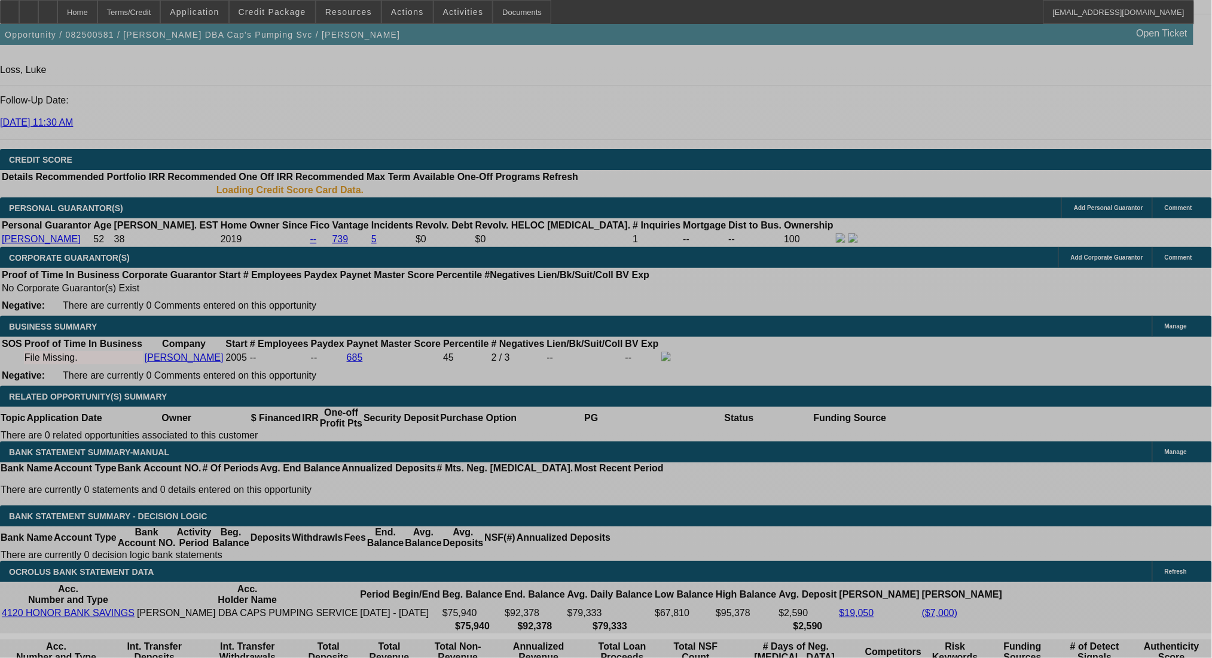
select select "0"
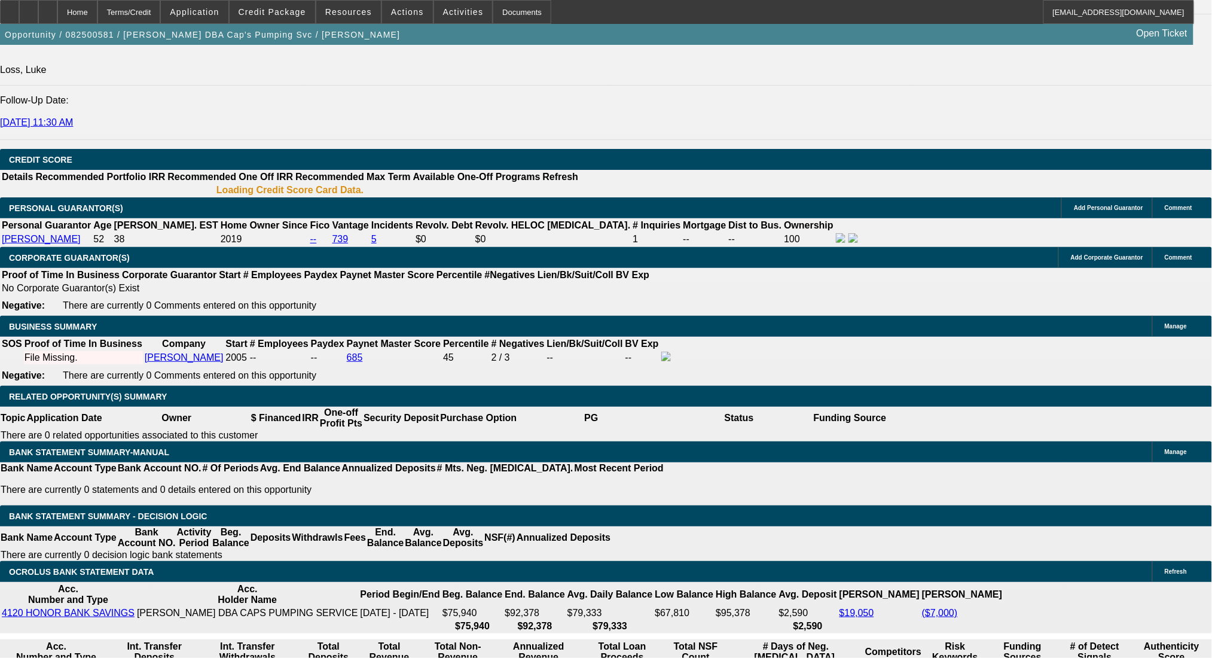
select select "2"
select select "0.1"
select select "4"
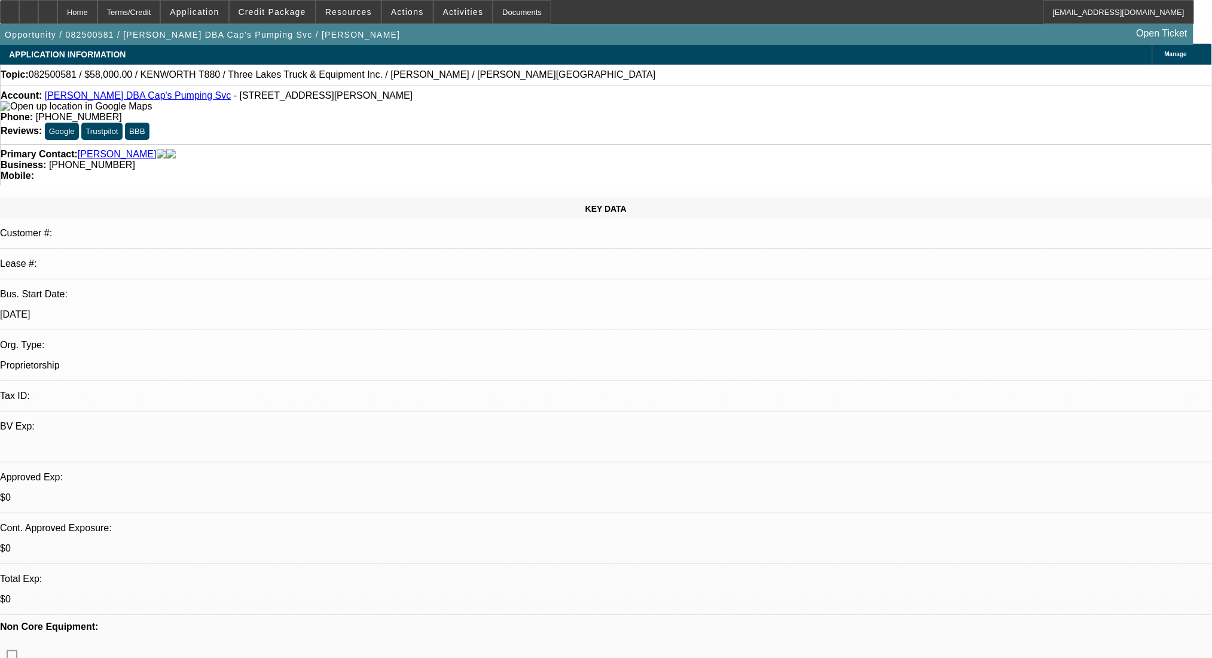
scroll to position [0, 0]
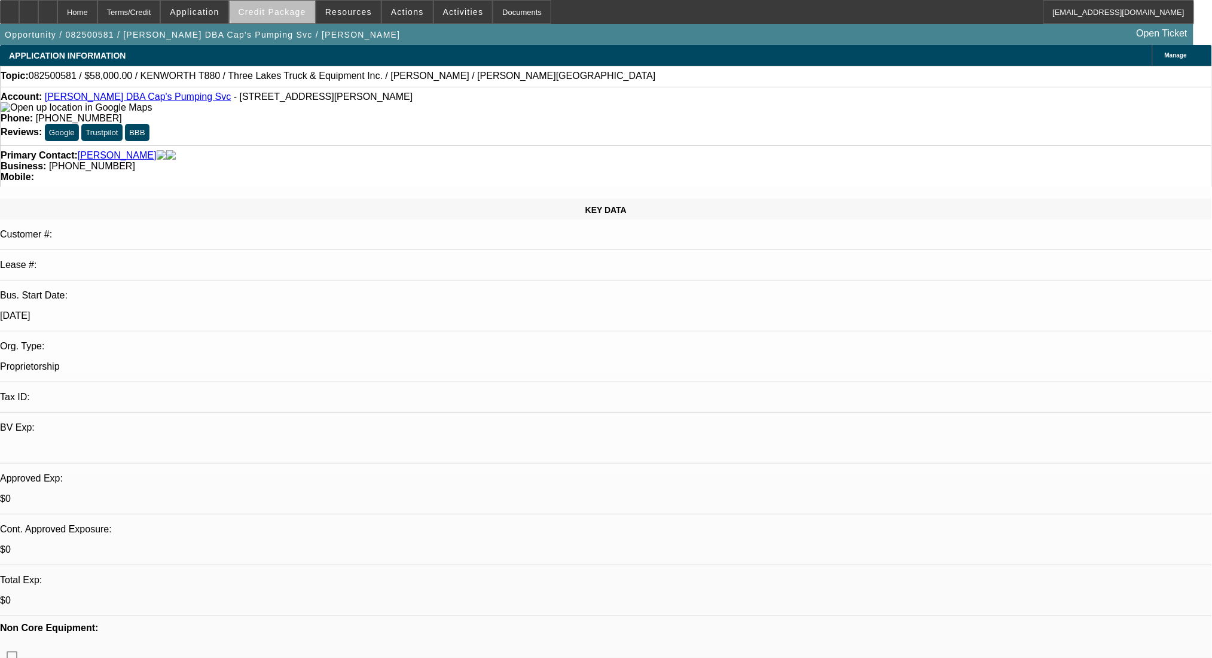
click at [301, 5] on span at bounding box center [272, 12] width 85 height 29
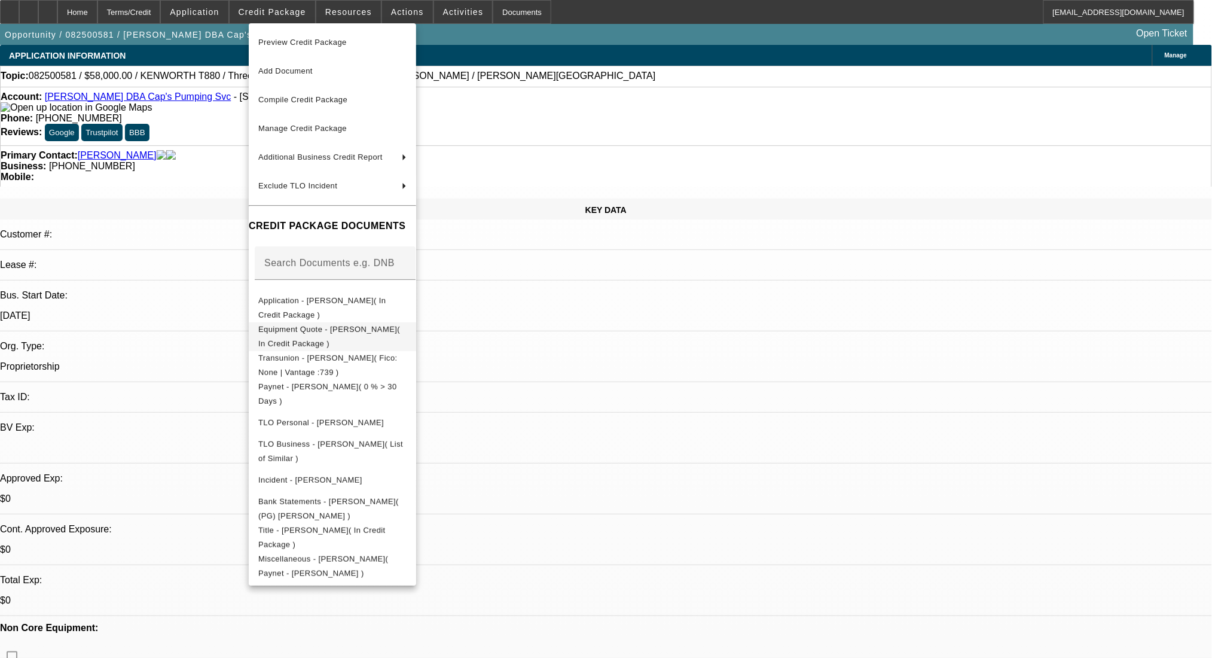
click at [348, 331] on span "Equipment Quote - Bradley Mahoney( In Credit Package )" at bounding box center [329, 335] width 142 height 23
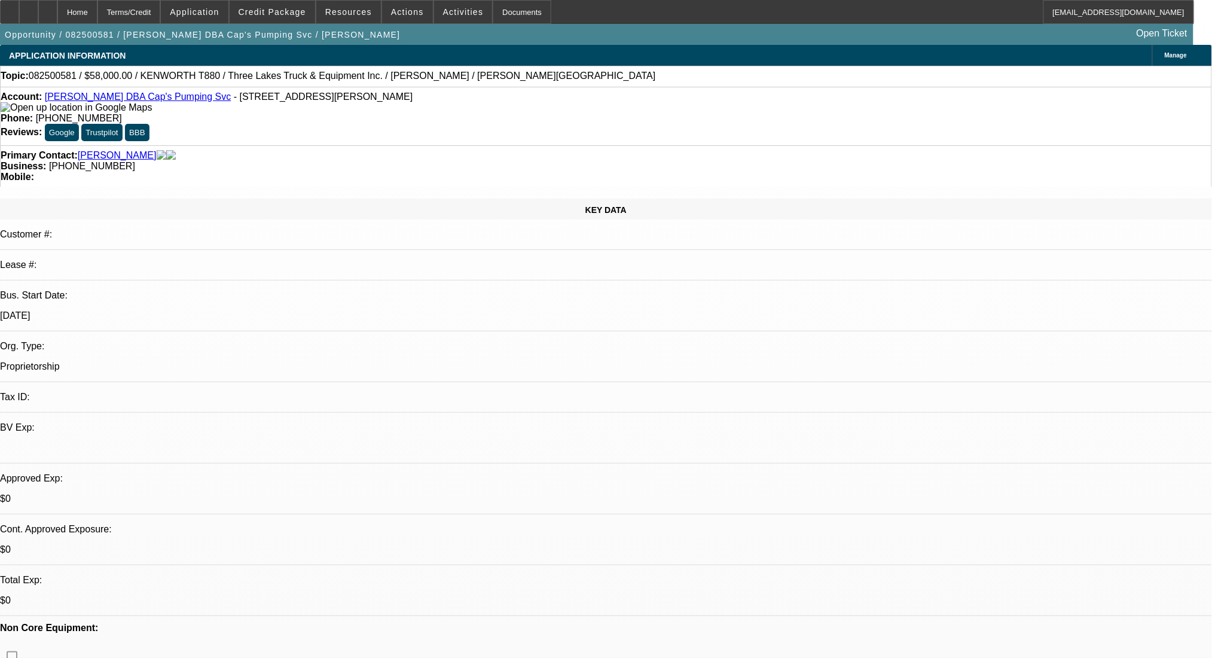
click at [121, 100] on link "Bradley Mahoney DBA Cap's Pumping Svc" at bounding box center [138, 96] width 186 height 10
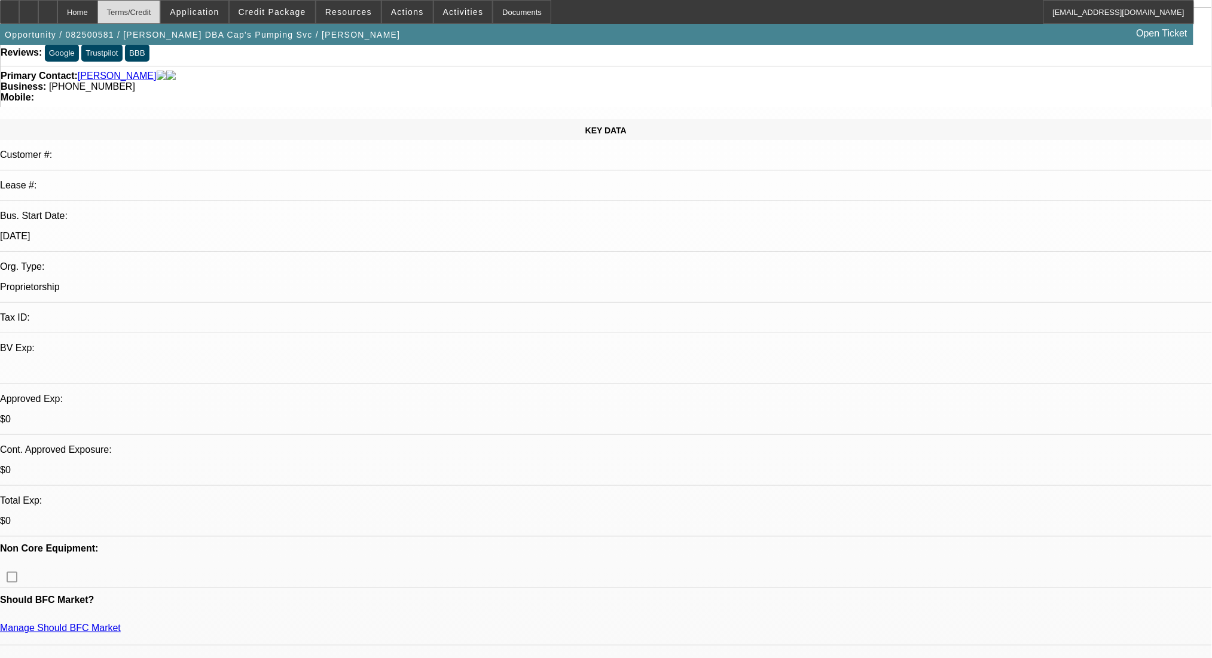
click at [160, 14] on div "Terms/Credit" at bounding box center [128, 12] width 63 height 24
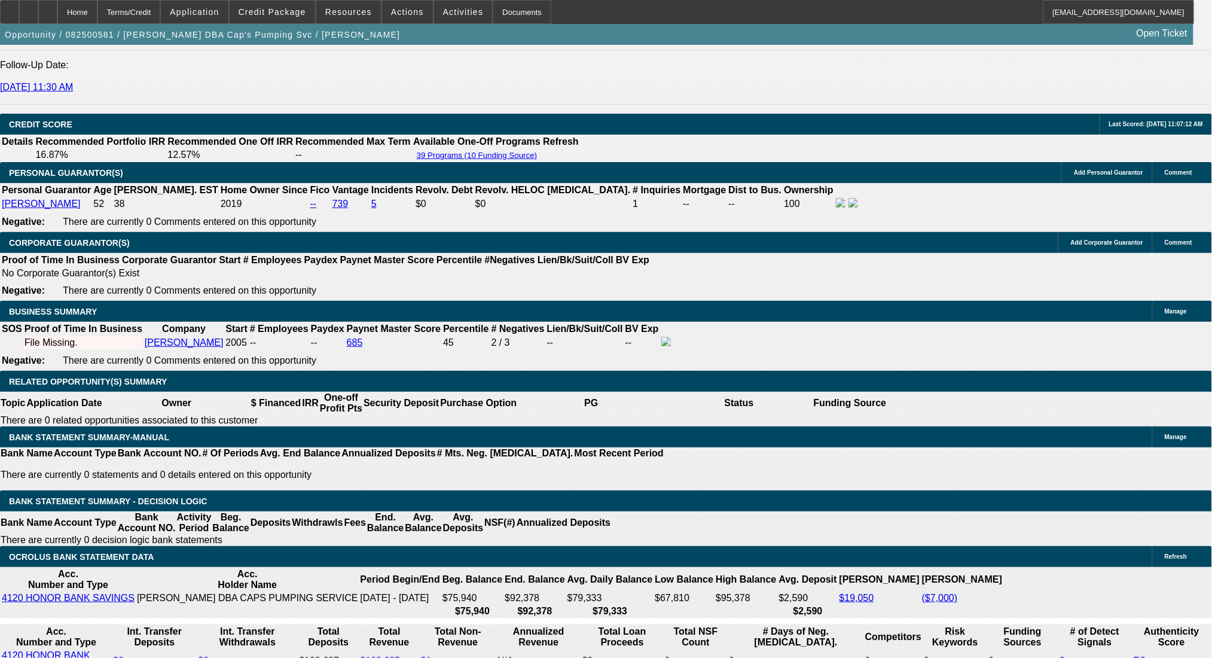
type input "10000"
drag, startPoint x: 213, startPoint y: 288, endPoint x: 357, endPoint y: 298, distance: 143.8
type input "UNKNOWN"
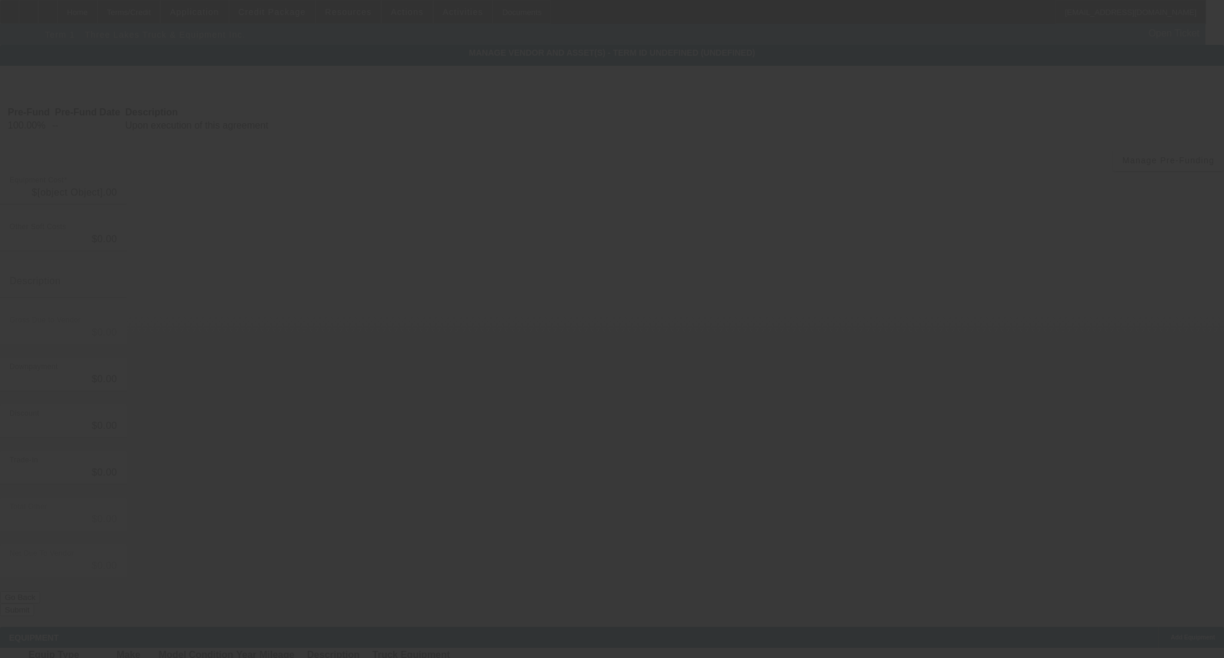
type input "$68,000.00"
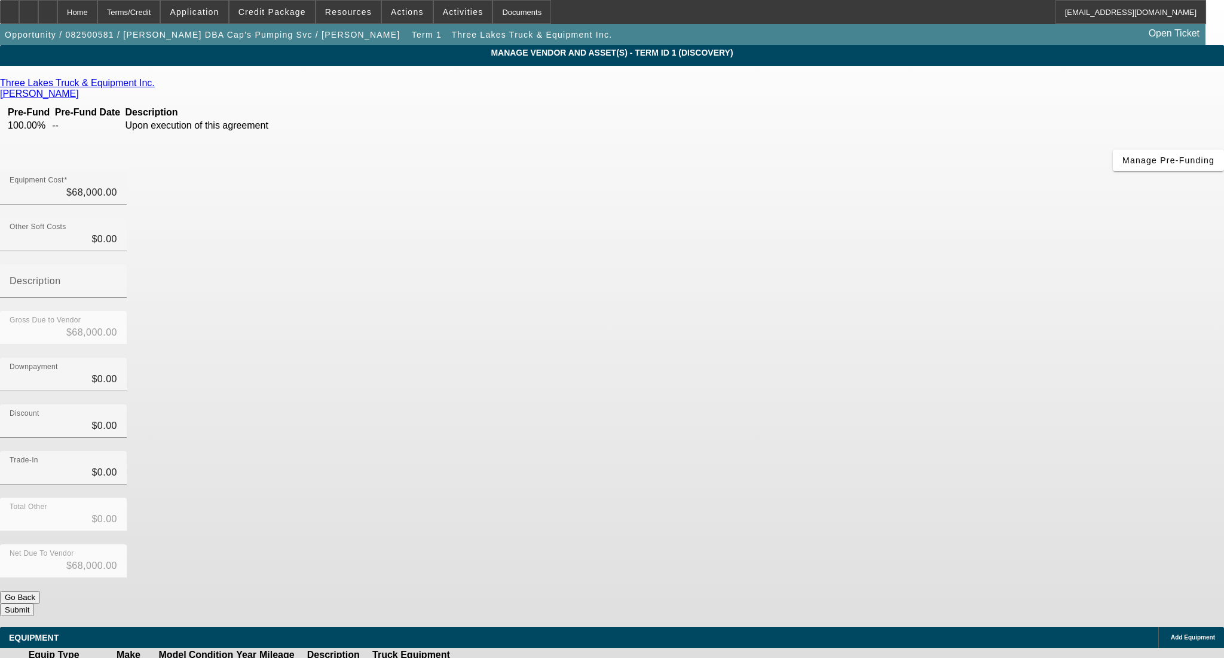
click at [882, 404] on div "Discount $0.00" at bounding box center [612, 427] width 1224 height 47
drag, startPoint x: 727, startPoint y: 247, endPoint x: 799, endPoint y: 248, distance: 72.3
click at [799, 357] on div "Downpayment 0" at bounding box center [612, 380] width 1224 height 47
type input "1"
type input "$1.00"
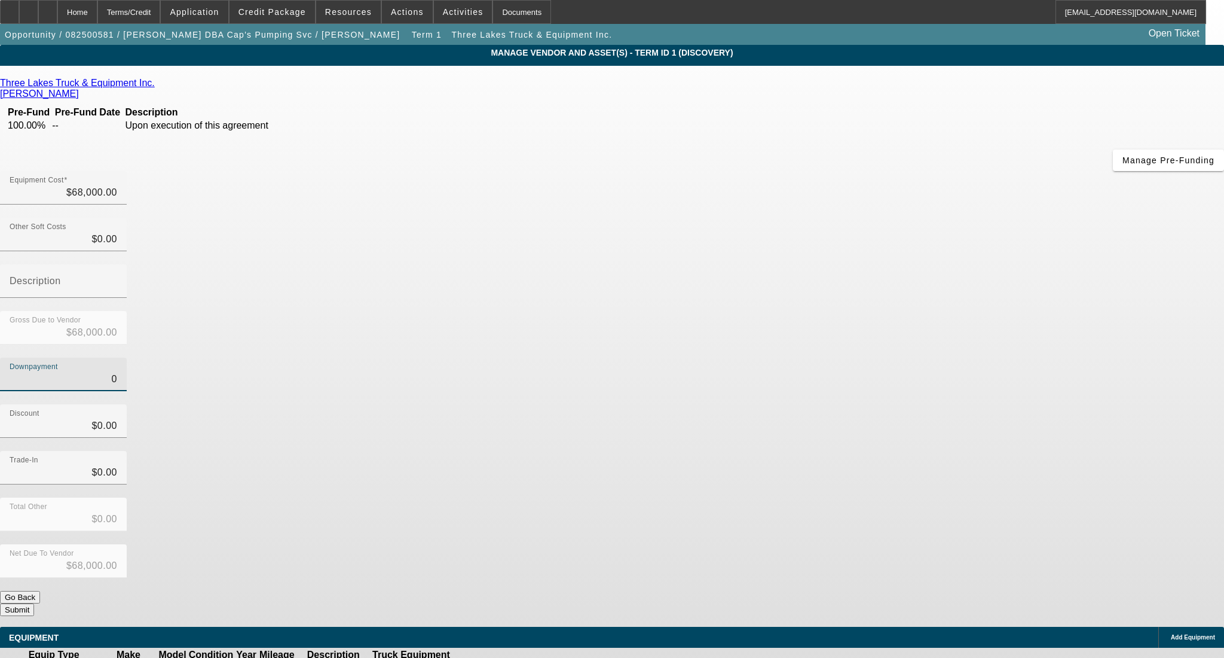
type input "$67,999.00"
type input "10"
type input "$10.00"
type input "$67,990.00"
type input "100"
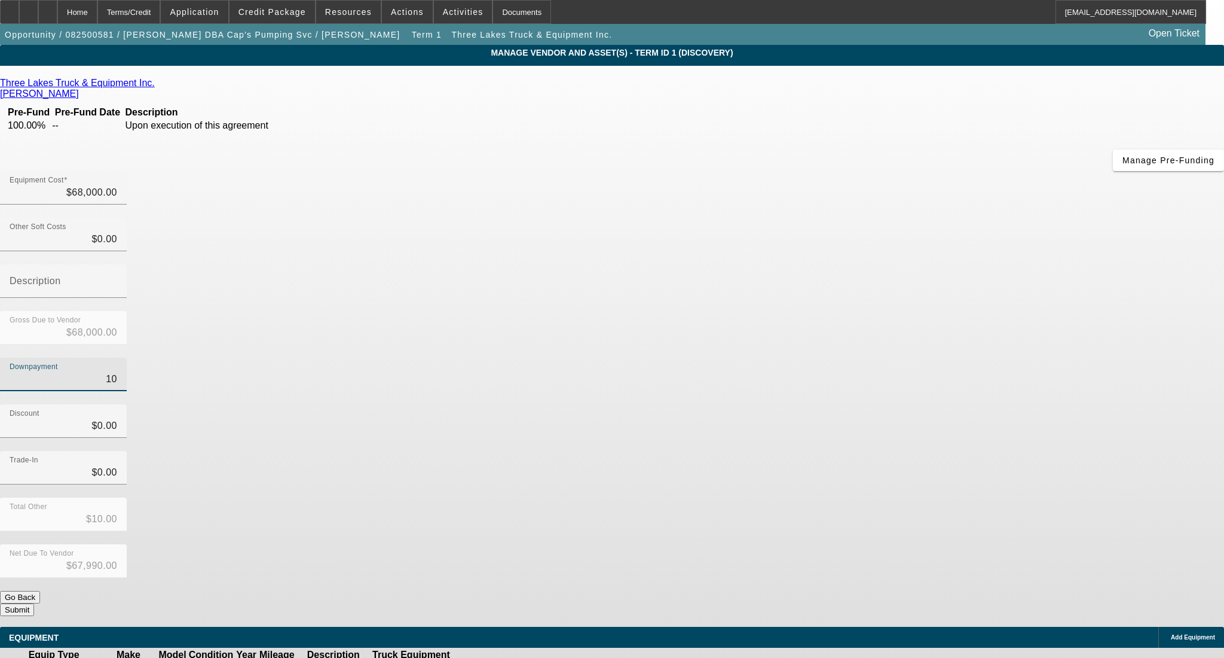
type input "$100.00"
type input "$67,900.00"
type input "1000"
type input "$1,000.00"
type input "$67,000.00"
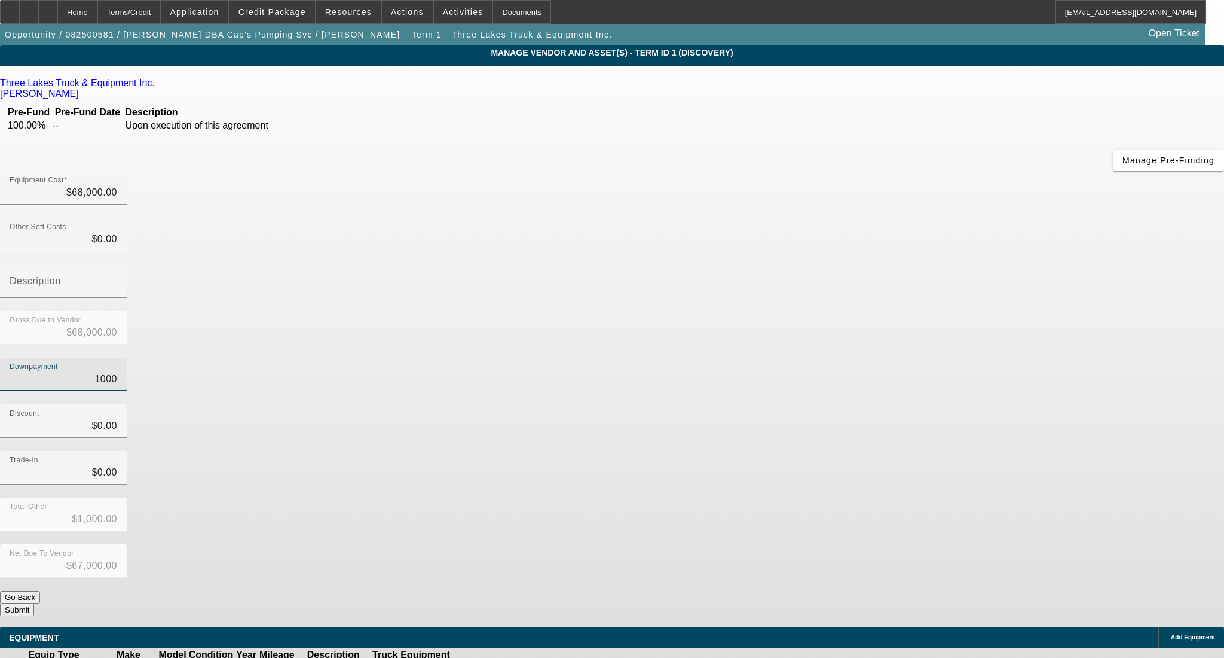
type input "10000"
type input "$10,000.00"
type input "$58,000.00"
type input "$10,000.00"
click at [865, 404] on div "Discount $0.00" at bounding box center [612, 427] width 1224 height 47
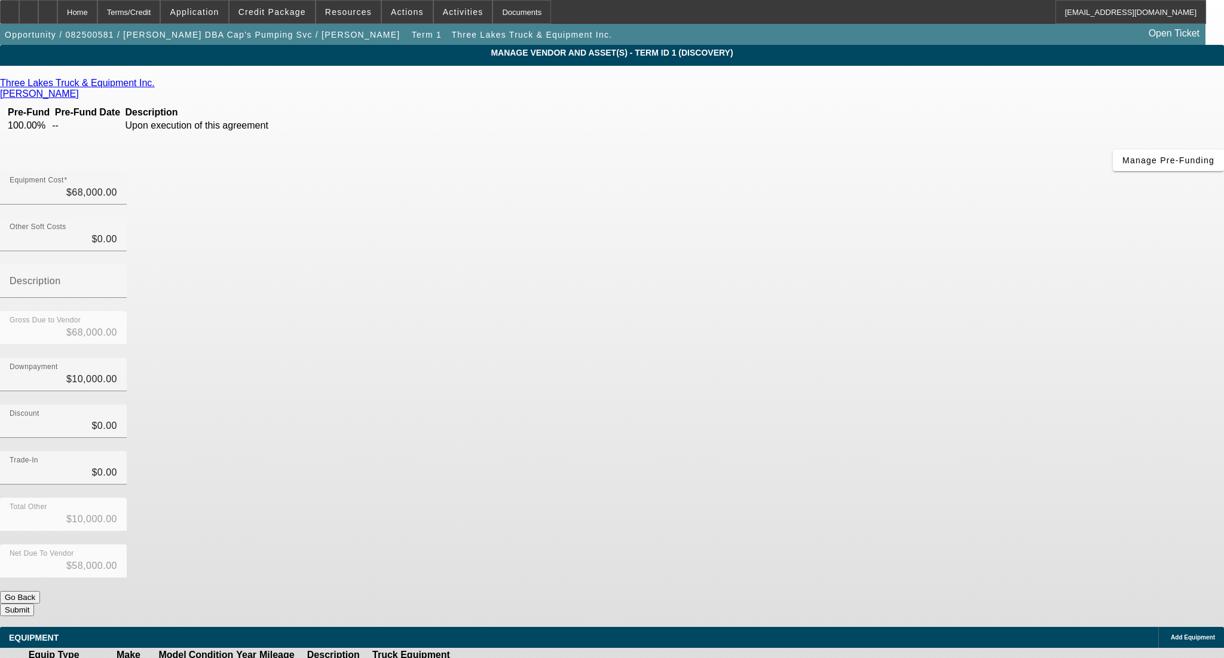
click at [34, 603] on button "Submit" at bounding box center [17, 609] width 34 height 13
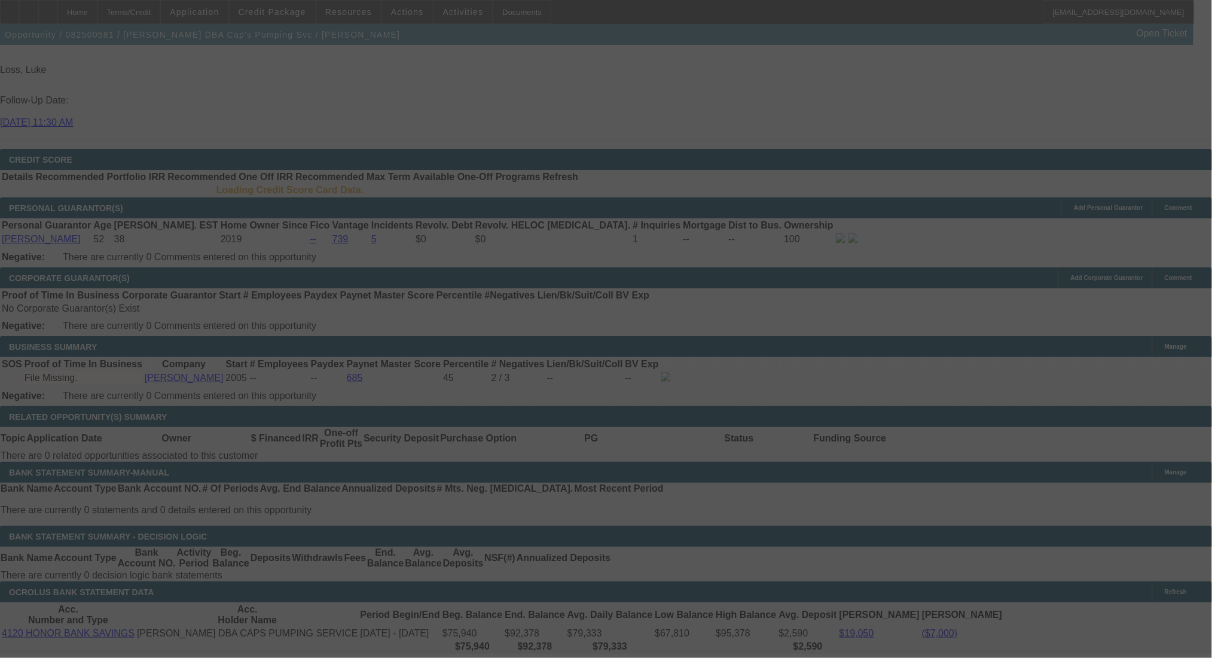
scroll to position [1574, 0]
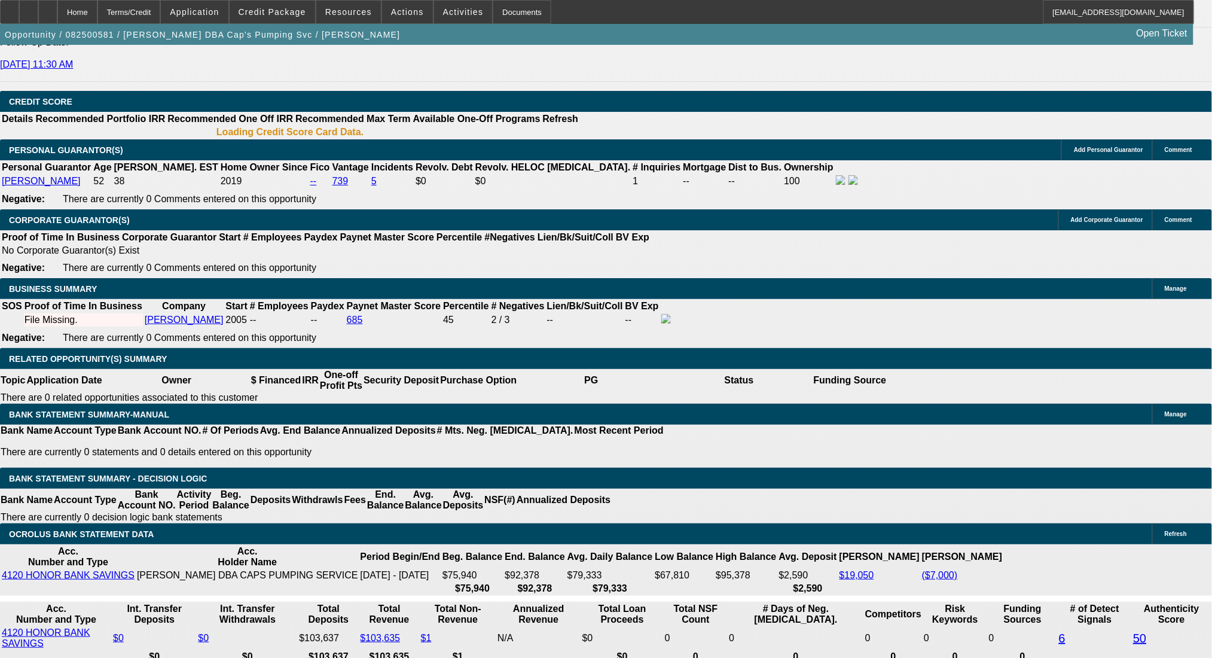
select select "0"
select select "2"
select select "0.1"
select select "4"
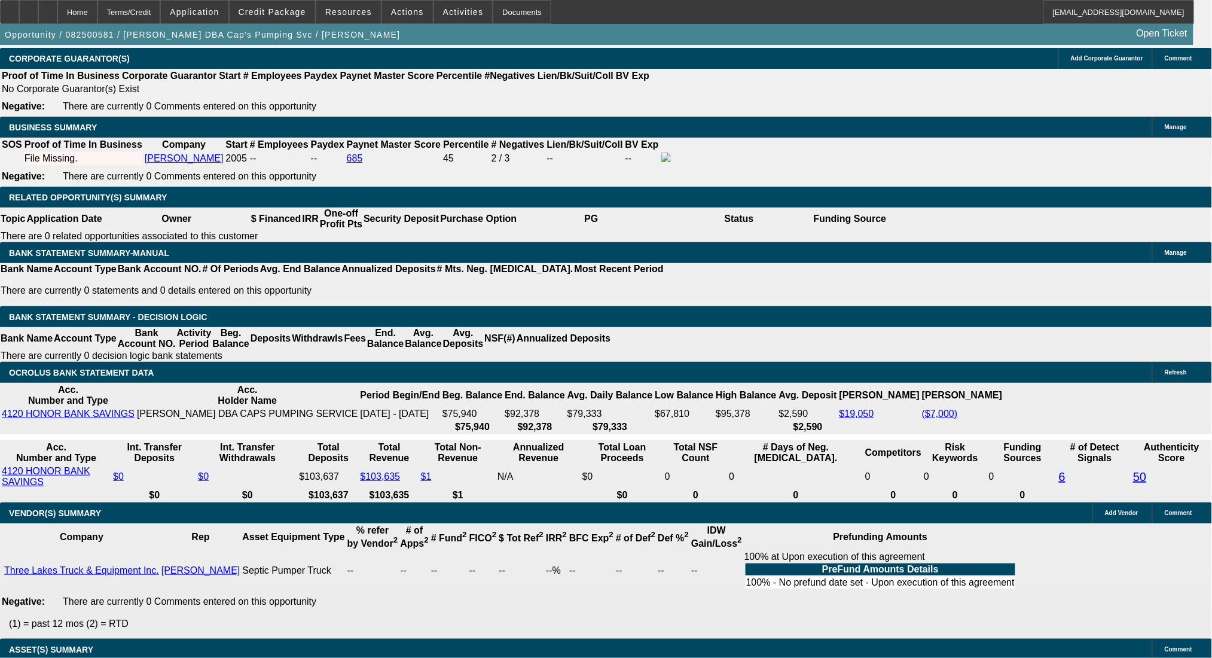
scroll to position [1833, 0]
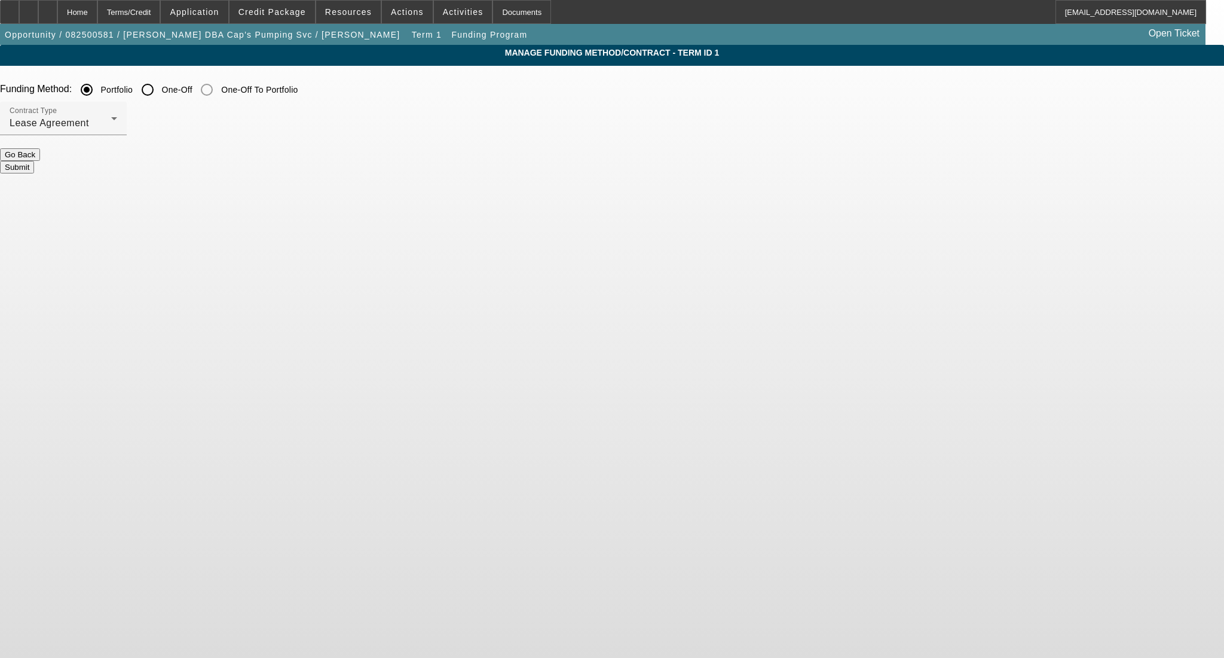
click at [160, 93] on input "One-Off" at bounding box center [148, 90] width 24 height 24
radio input "true"
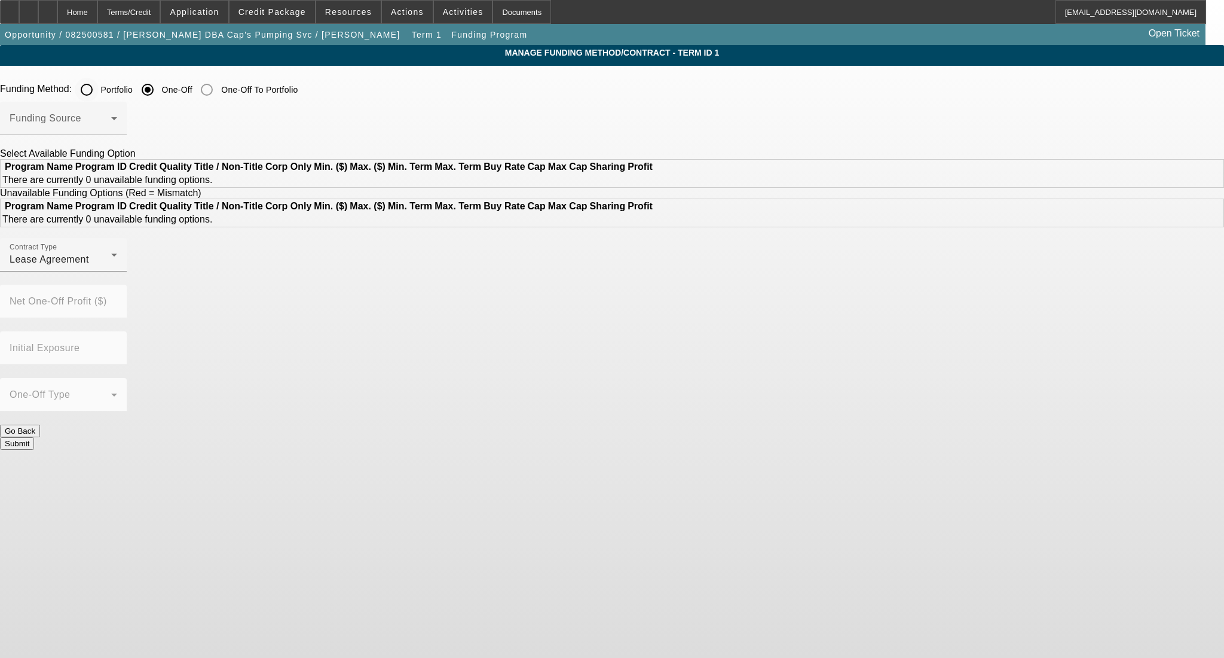
drag, startPoint x: 384, startPoint y: 90, endPoint x: 354, endPoint y: 92, distance: 30.0
click at [133, 89] on label "Portfolio" at bounding box center [116, 90] width 35 height 12
click at [99, 89] on input "Portfolio" at bounding box center [87, 90] width 24 height 24
radio input "true"
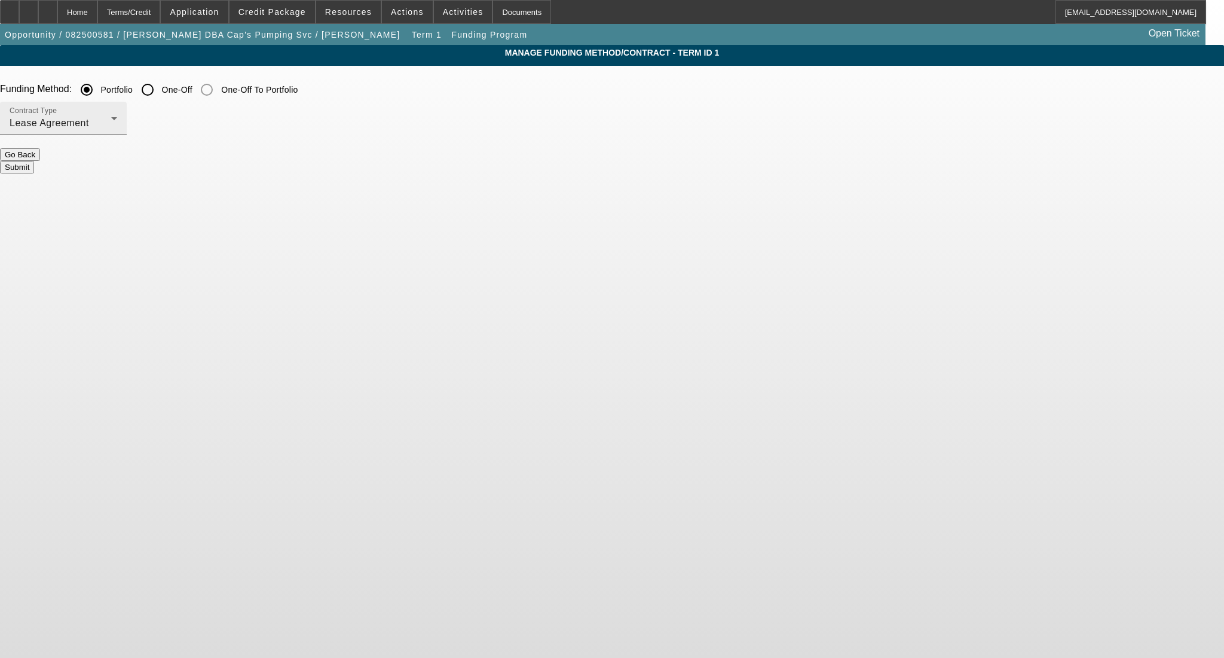
click at [89, 121] on span "Lease Agreement" at bounding box center [50, 123] width 80 height 10
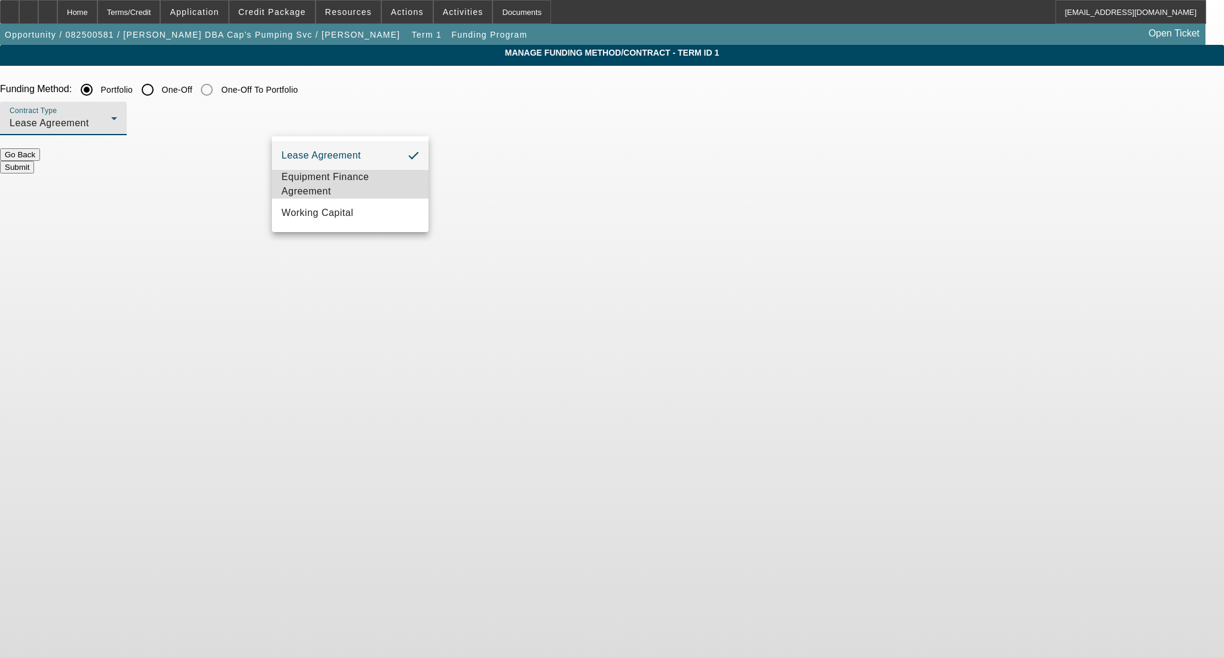
click at [359, 183] on span "Equipment Finance Agreement" at bounding box center [350, 184] width 137 height 29
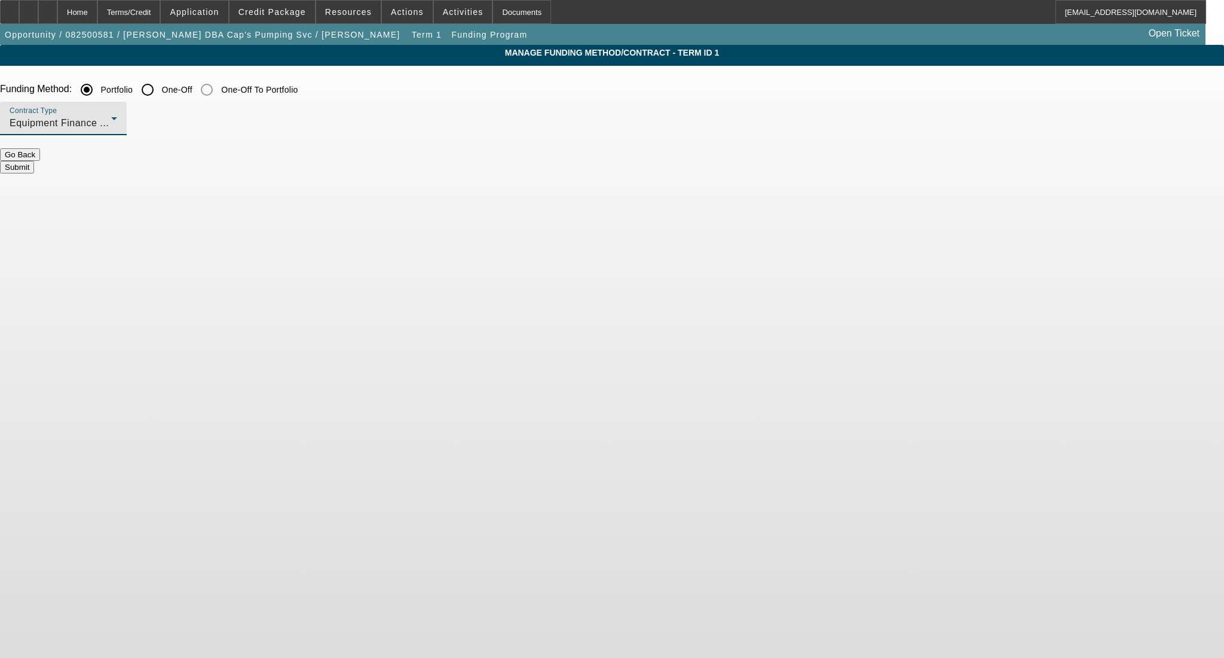
click at [34, 161] on button "Submit" at bounding box center [17, 167] width 34 height 13
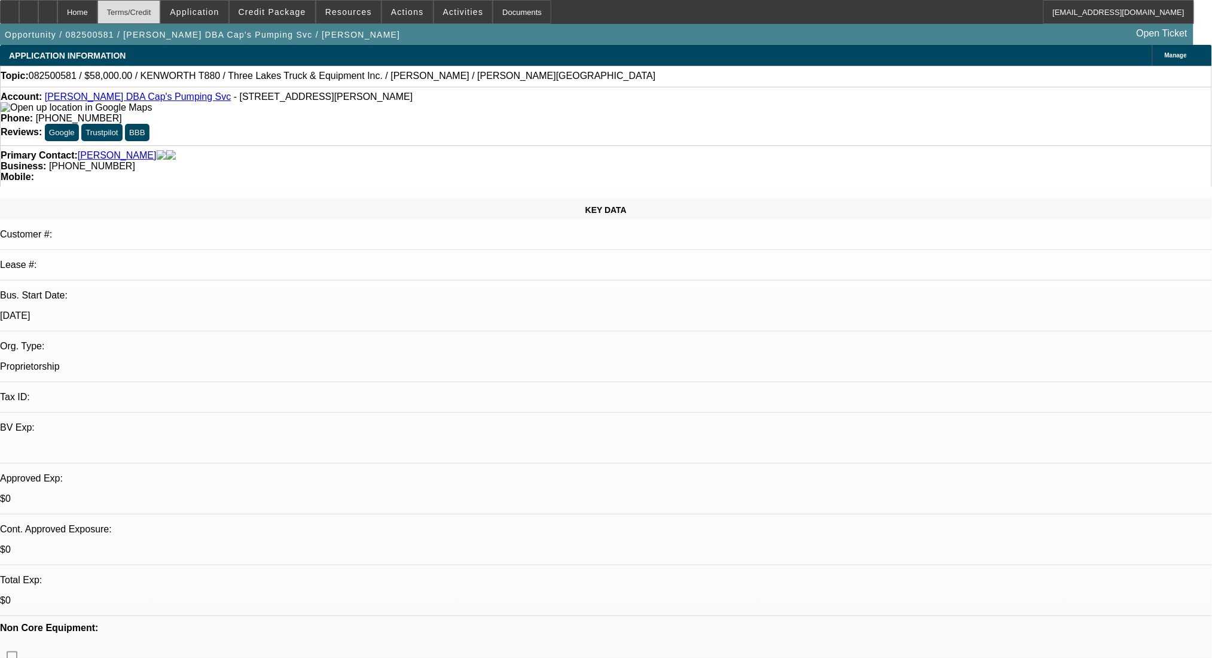
select select "0"
select select "2"
select select "0"
select select "6"
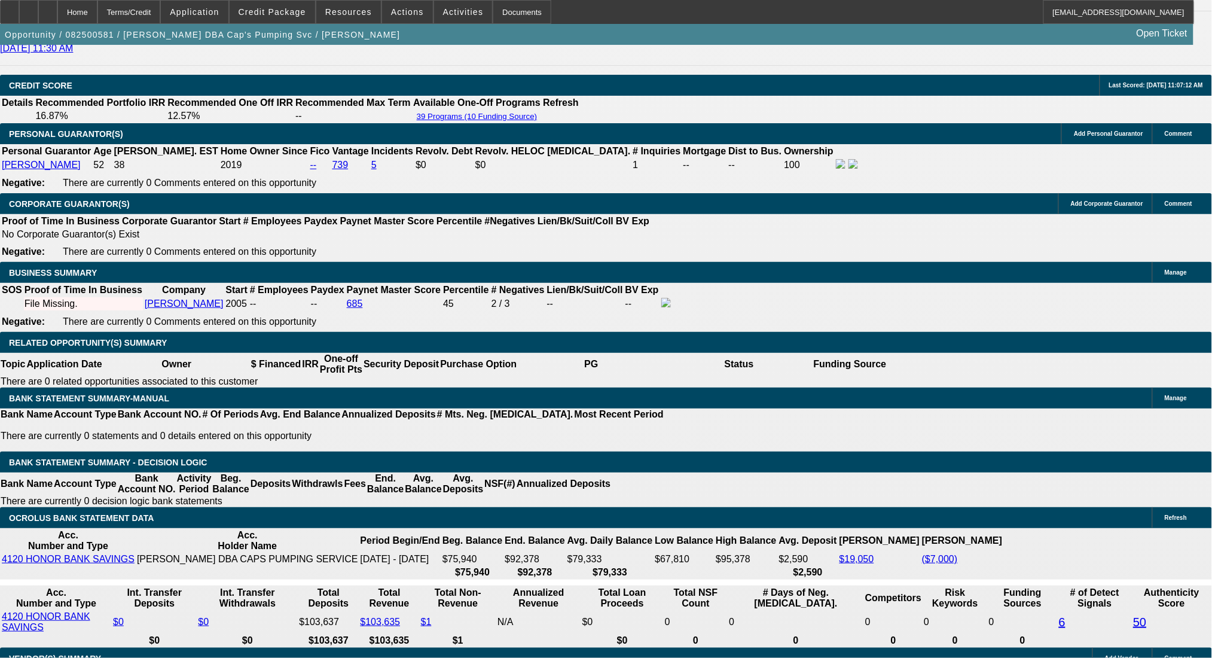
scroll to position [1674, 0]
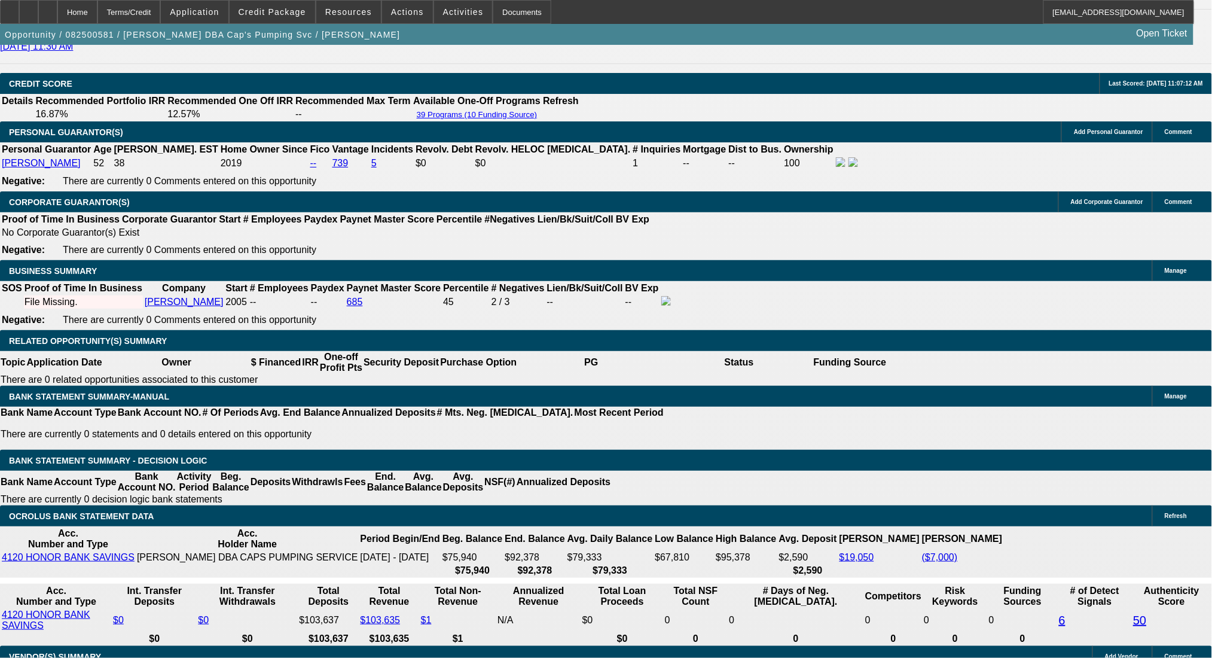
type input "$0.00"
drag, startPoint x: 264, startPoint y: 337, endPoint x: 323, endPoint y: 344, distance: 59.0
type input "1"
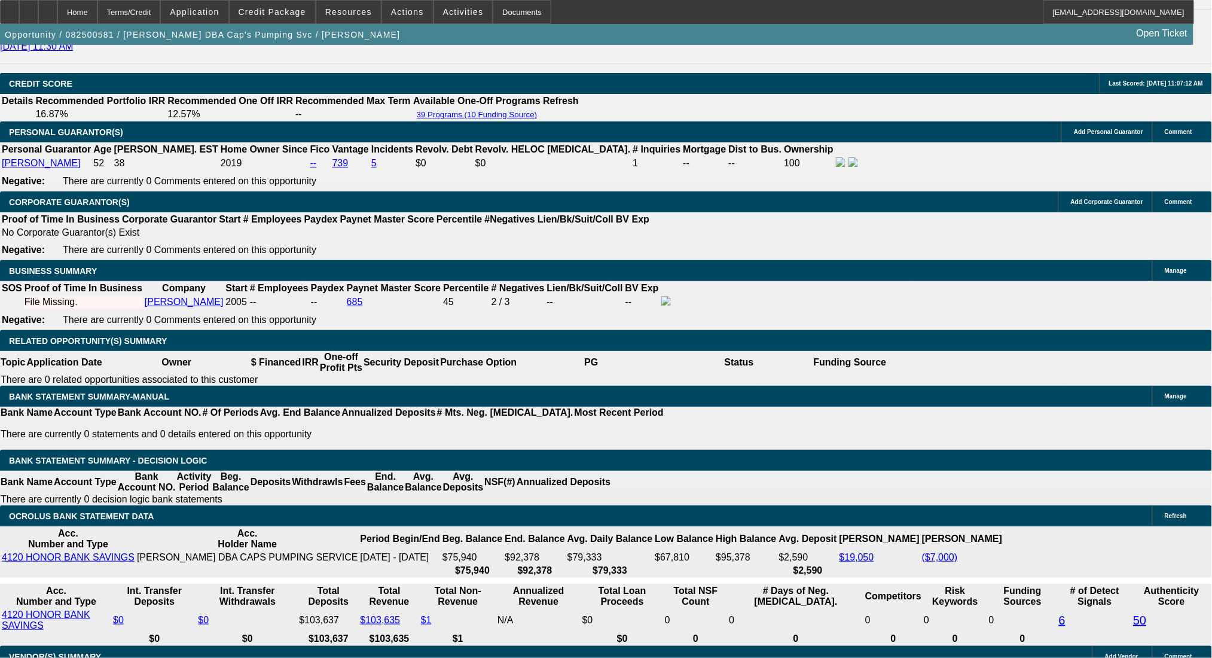
type input "$2,466.32"
type input "$1,233.16"
type input "10"
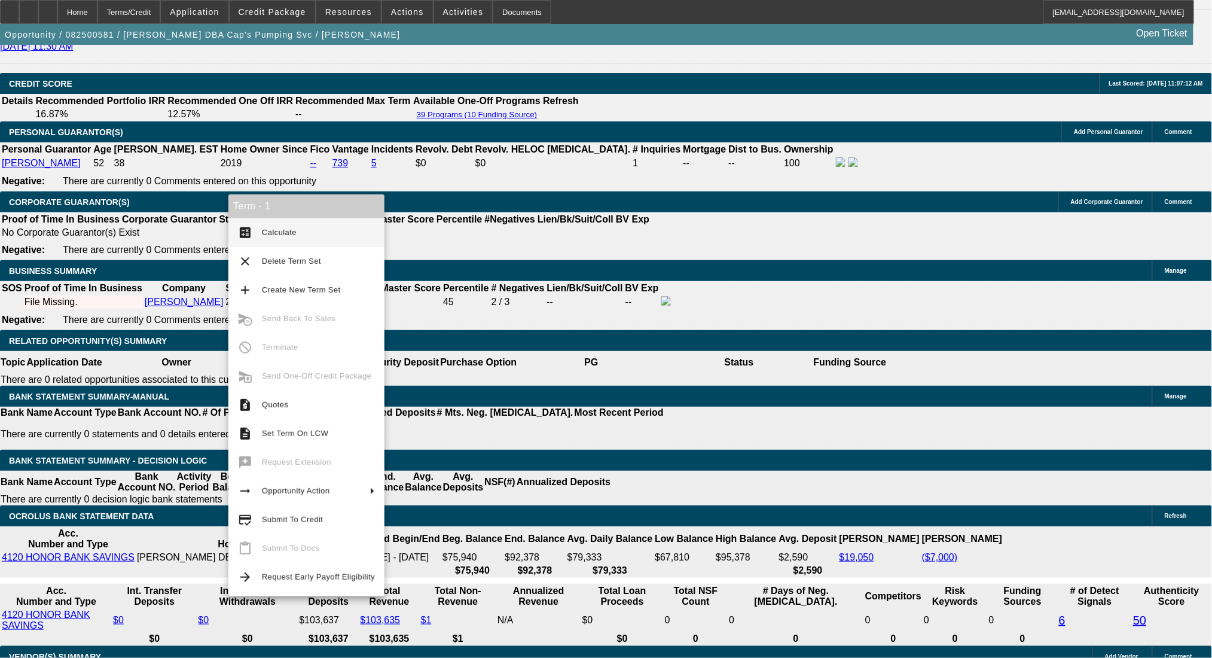
type input "$2,942.06"
type input "$1,471.03"
click at [277, 229] on span "Calculate" at bounding box center [279, 232] width 35 height 9
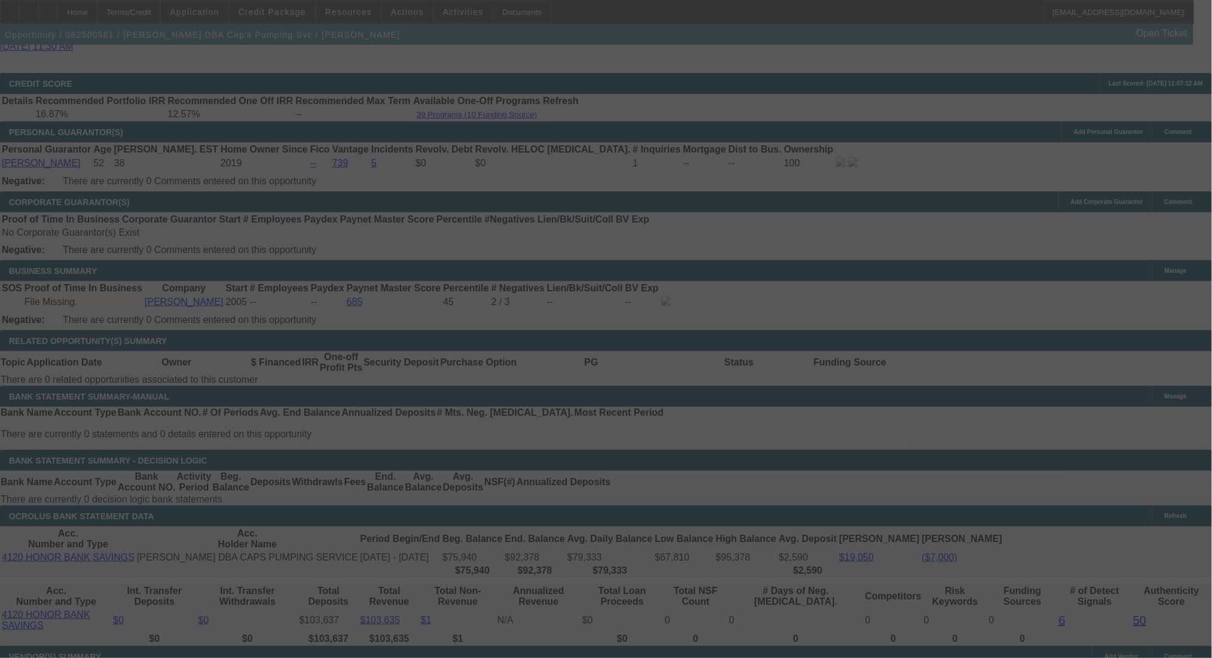
select select "0"
select select "2"
select select "0"
select select "6"
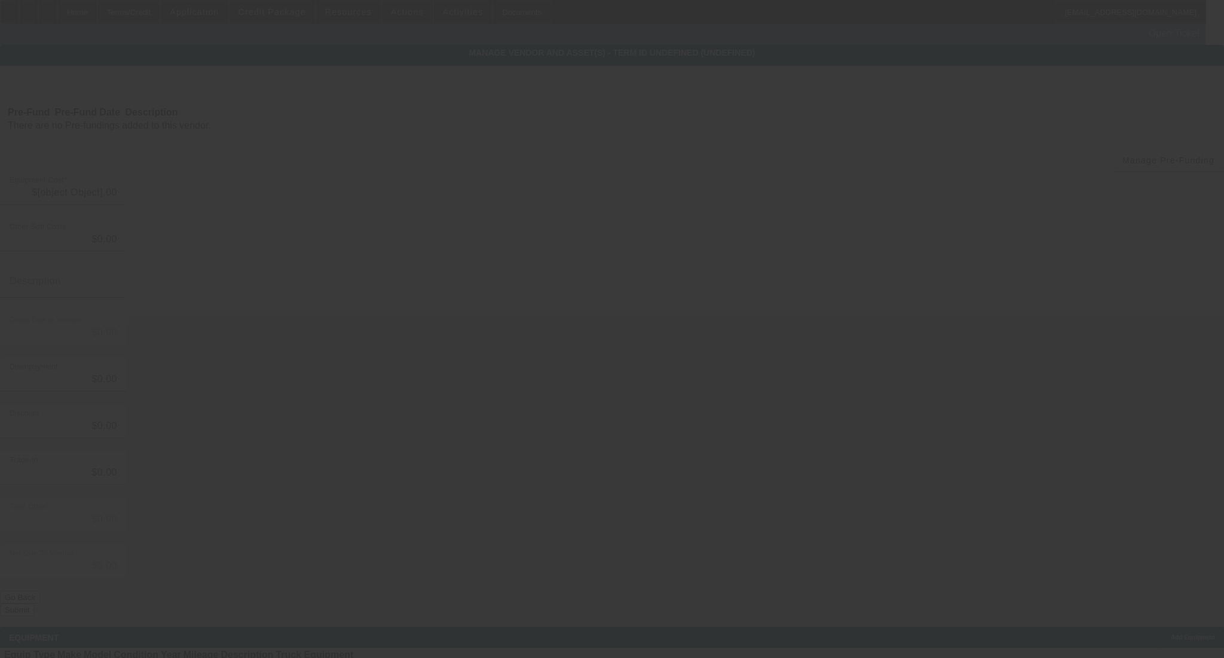
type input "$68,000.00"
type input "$10,000.00"
type input "$58,000.00"
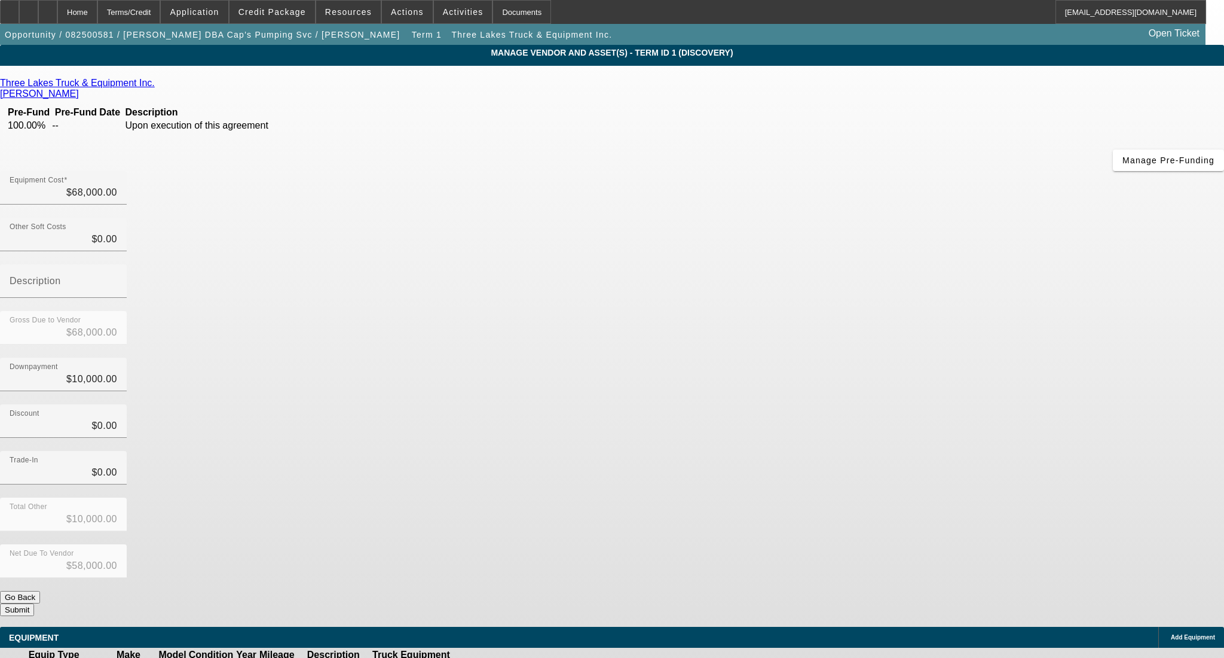
click at [488, 657] on icon at bounding box center [488, 668] width 0 height 0
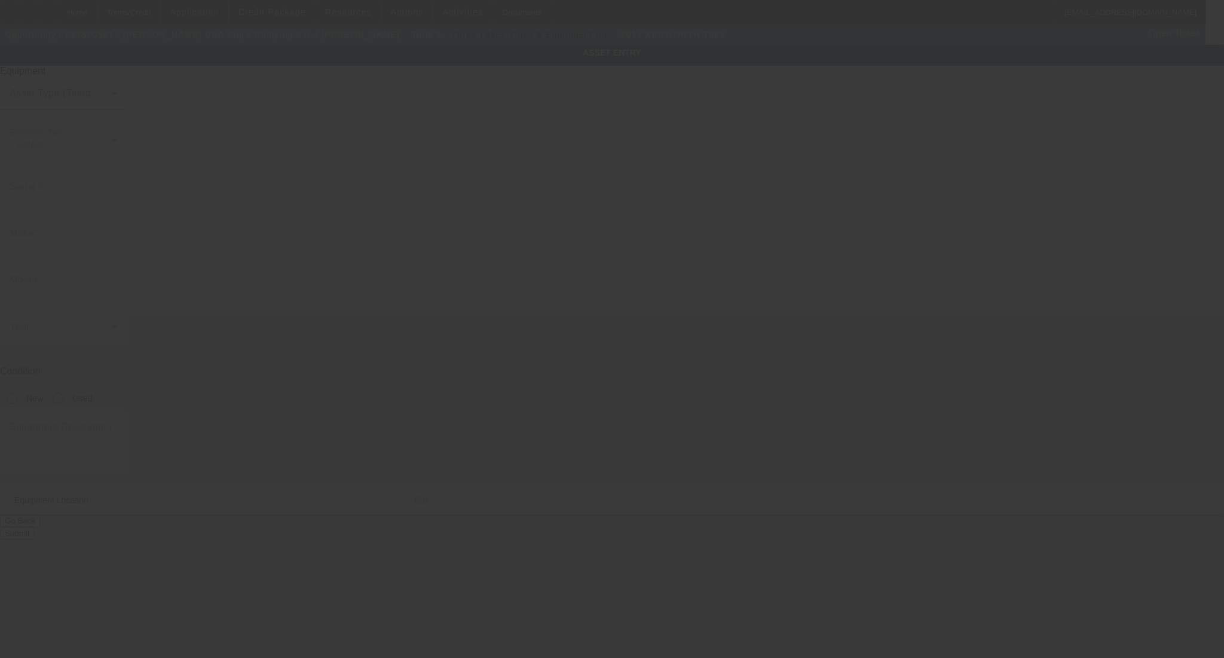
type input "1XKZD79X6HJ151309"
type input "Kenworth"
type input "T880"
type textarea "3600gal Vac tank"
type input "21323 Faylor Rd"
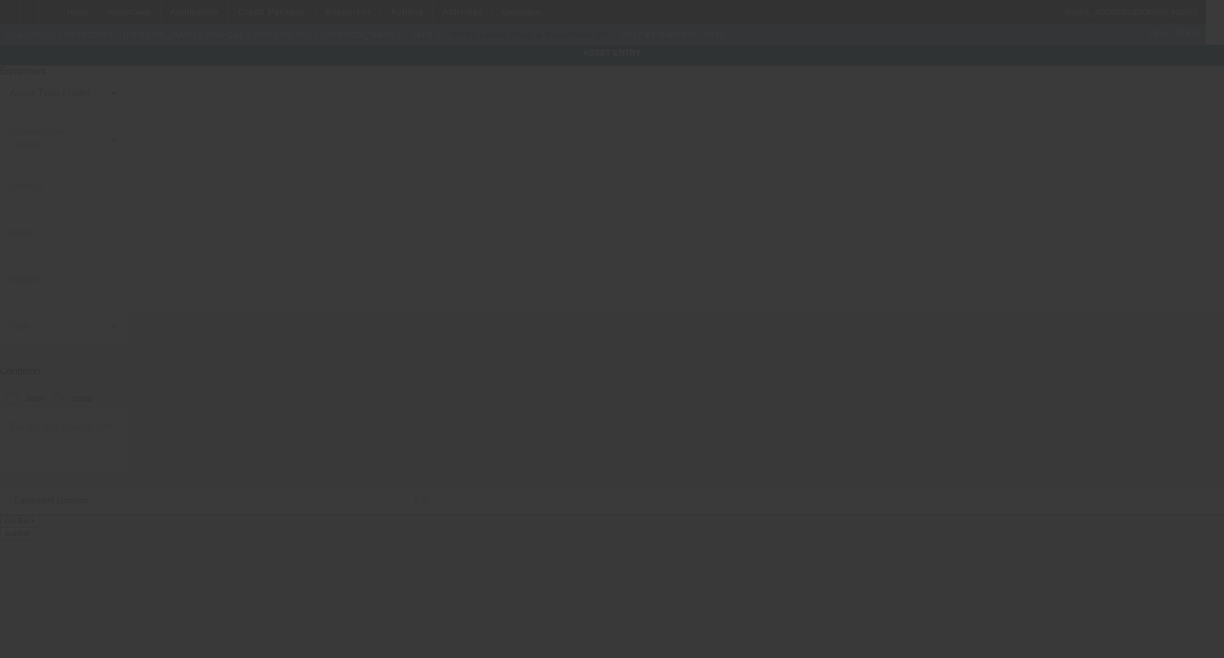
type input "Copemish"
type input "49625"
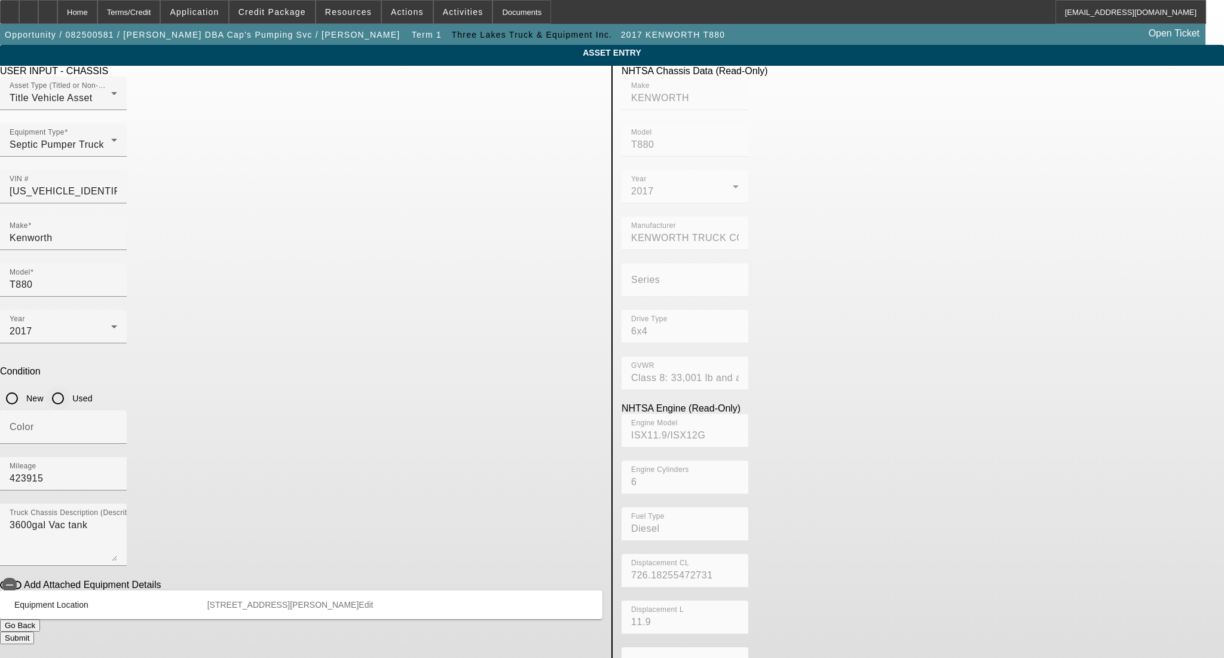
click at [70, 386] on input "Used" at bounding box center [58, 398] width 24 height 24
radio input "true"
click at [117, 410] on div "Color" at bounding box center [64, 426] width 108 height 33
click at [117, 424] on input "Color" at bounding box center [64, 431] width 108 height 14
type input "white"
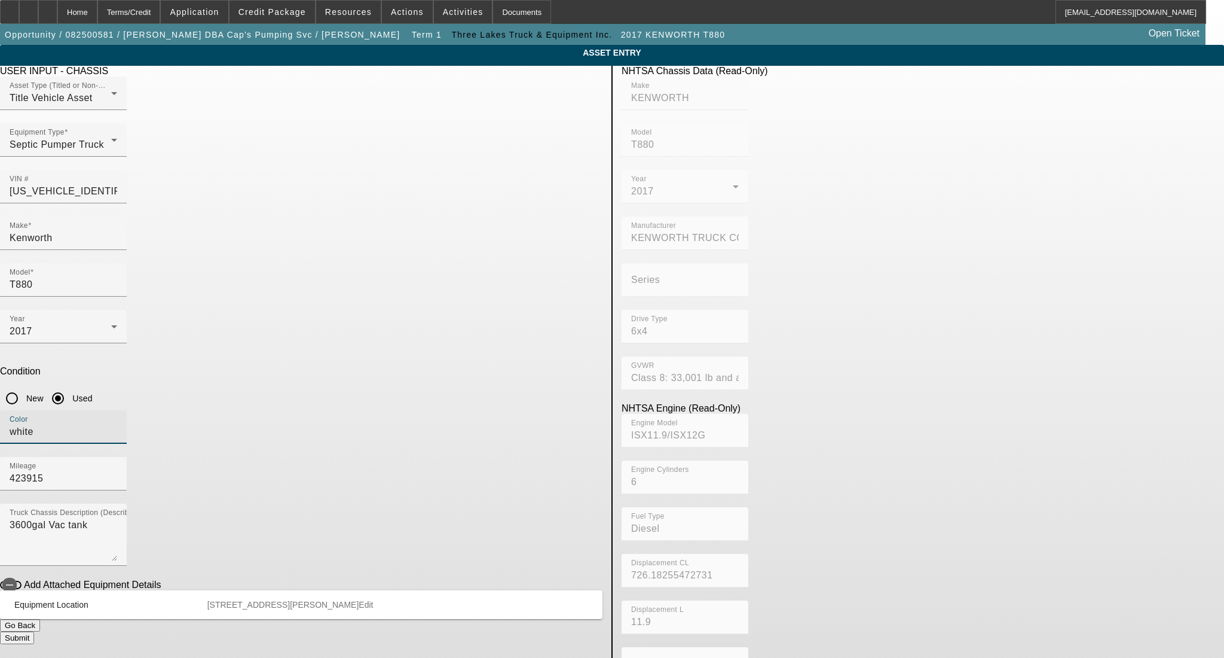
click at [34, 631] on button "Submit" at bounding box center [17, 637] width 34 height 13
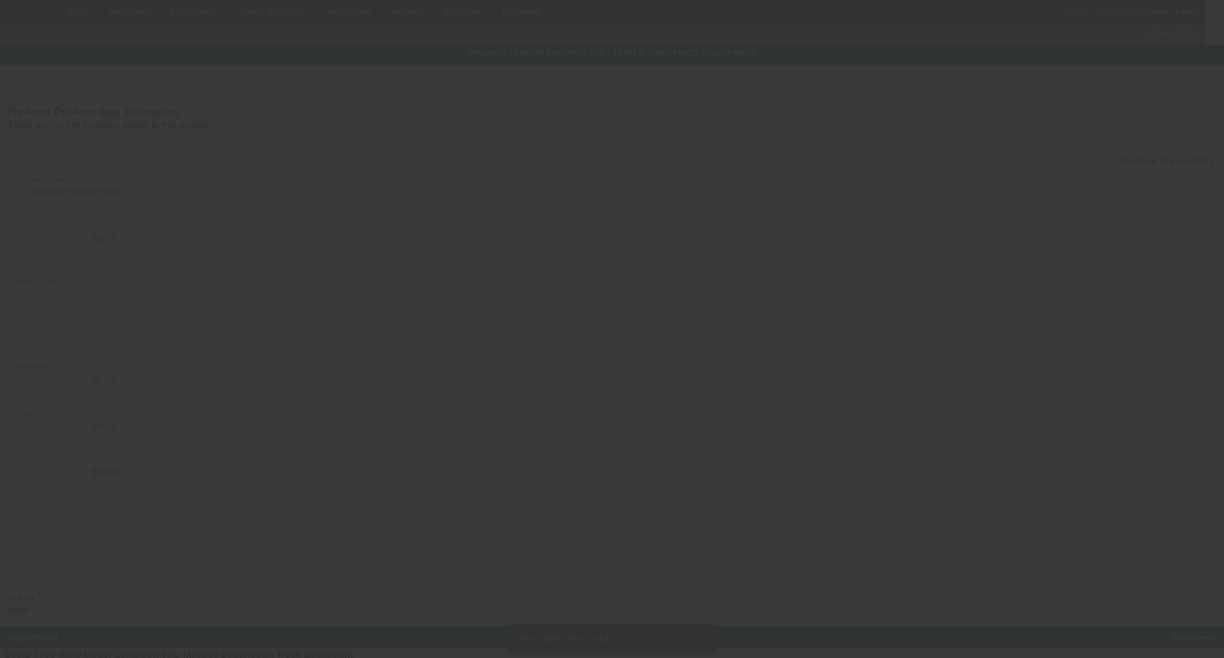
type input "$68,000.00"
type input "$10,000.00"
type input "$58,000.00"
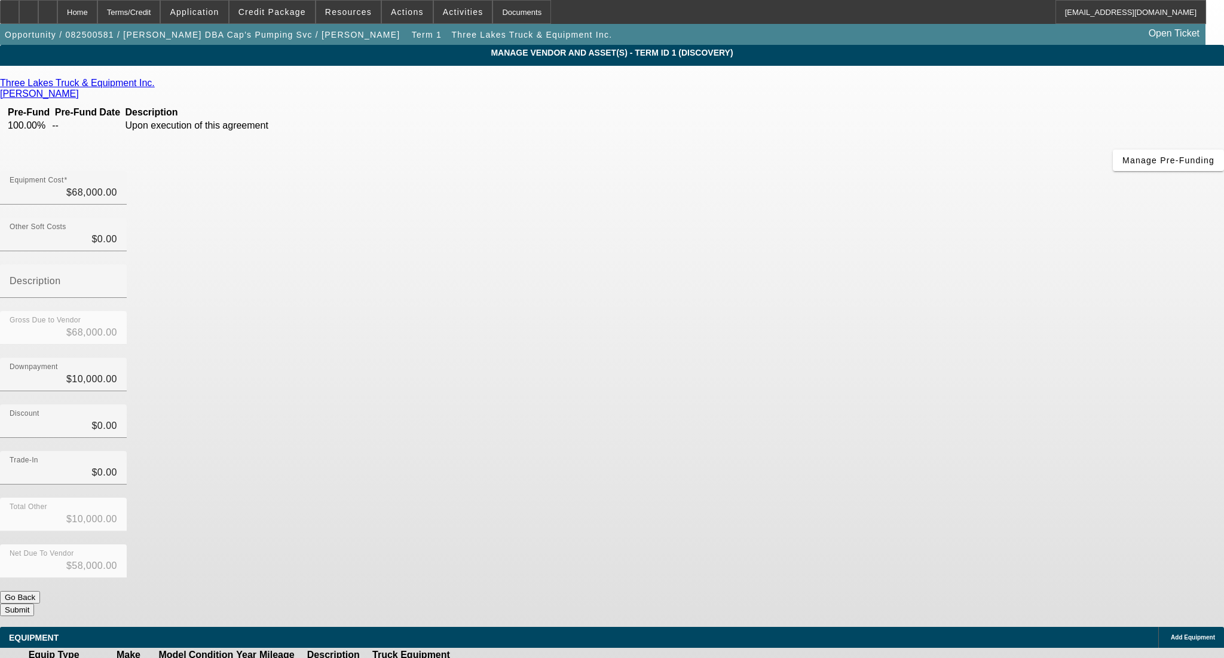
click at [34, 603] on button "Submit" at bounding box center [17, 609] width 34 height 13
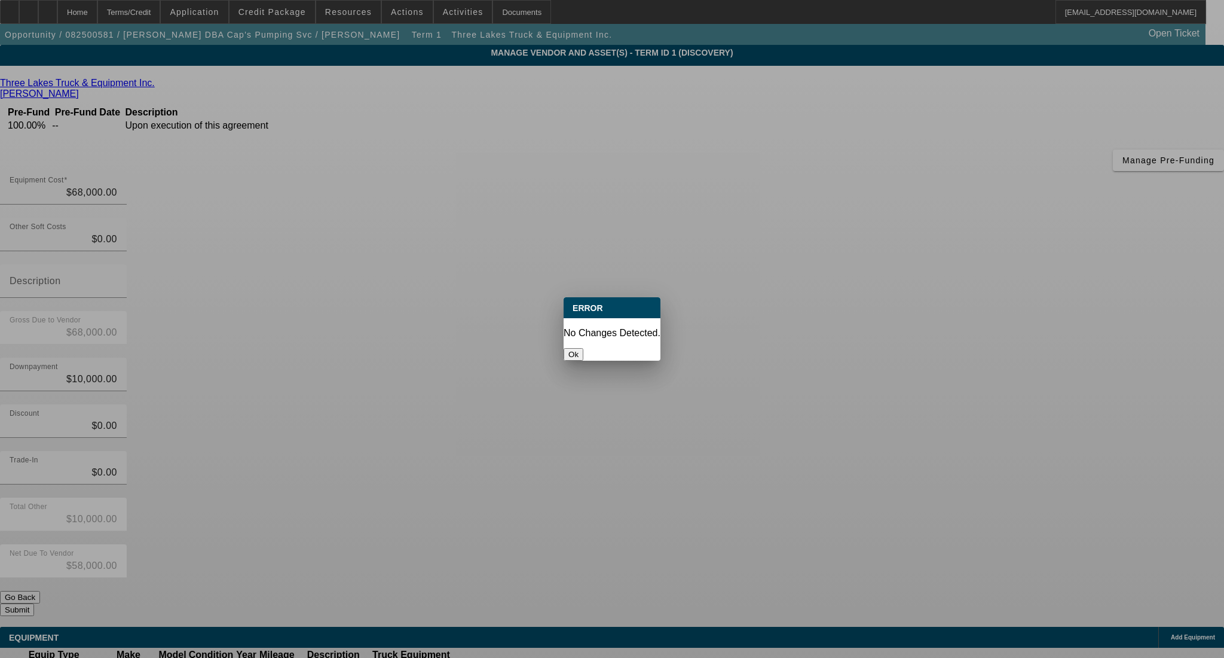
click at [583, 348] on button "Ok" at bounding box center [574, 354] width 20 height 13
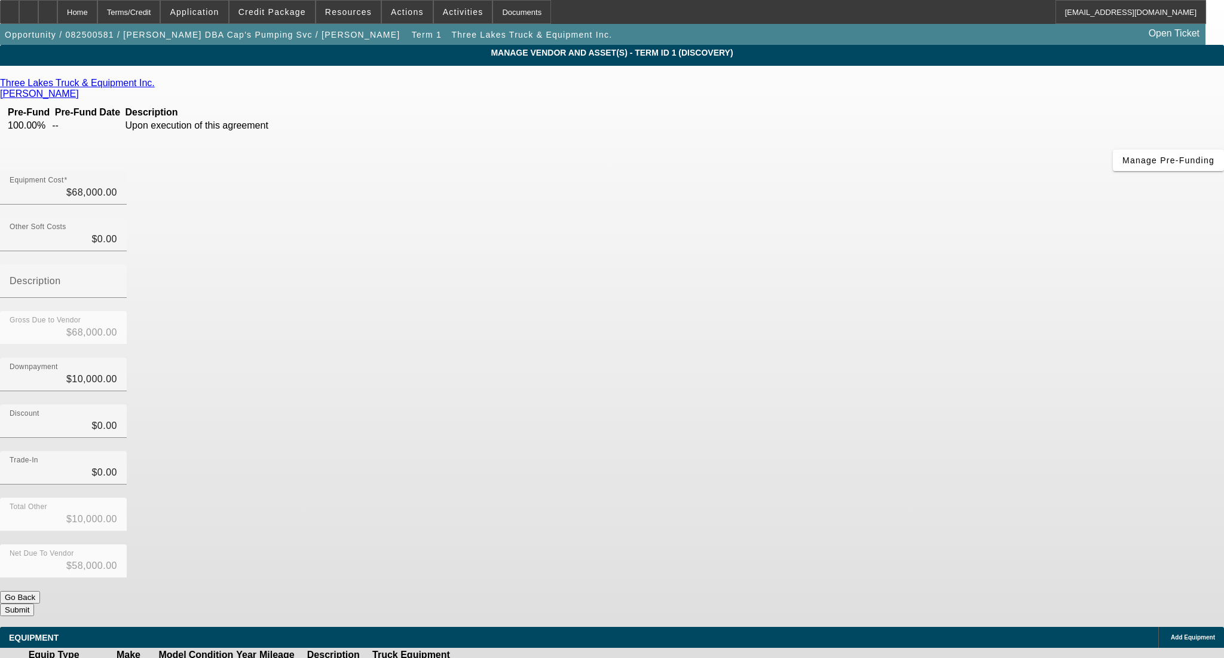
click at [34, 603] on button "Submit" at bounding box center [17, 609] width 34 height 13
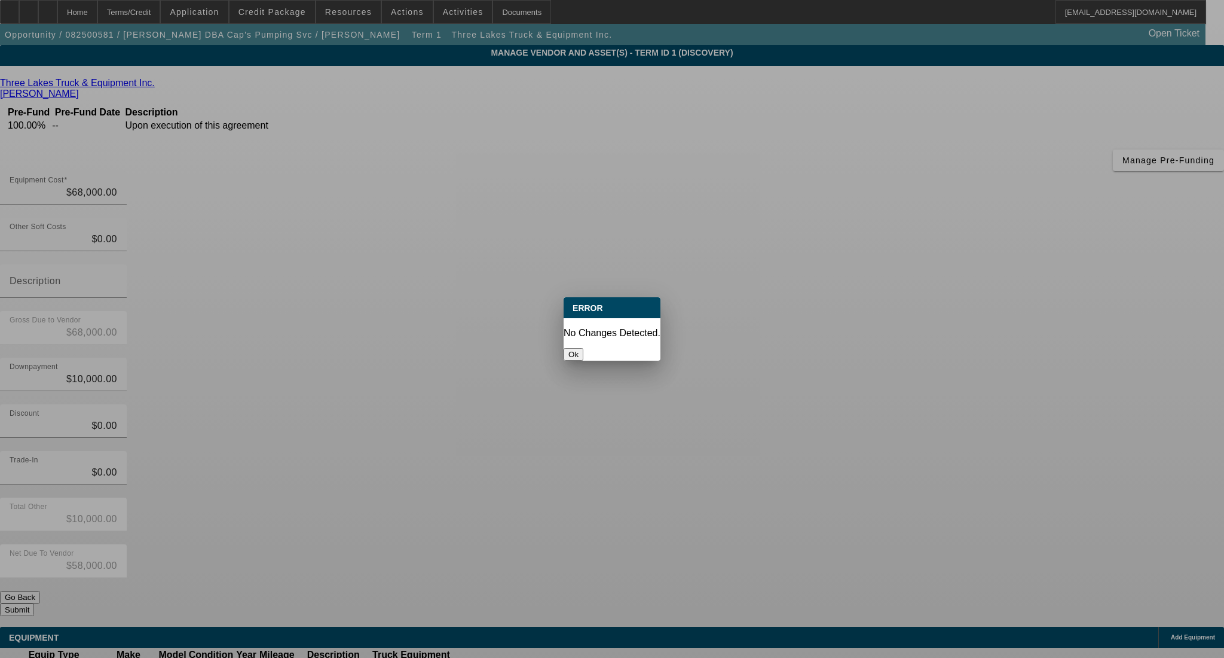
click at [583, 348] on button "Ok" at bounding box center [574, 354] width 20 height 13
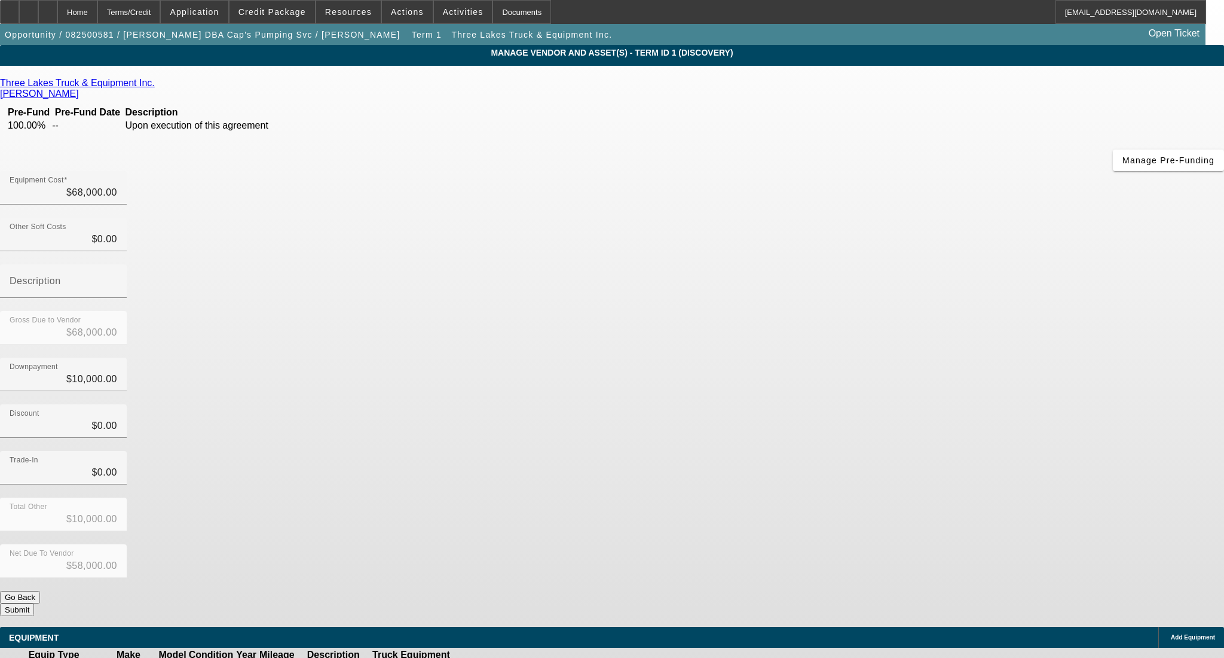
click at [34, 603] on button "Submit" at bounding box center [17, 609] width 34 height 13
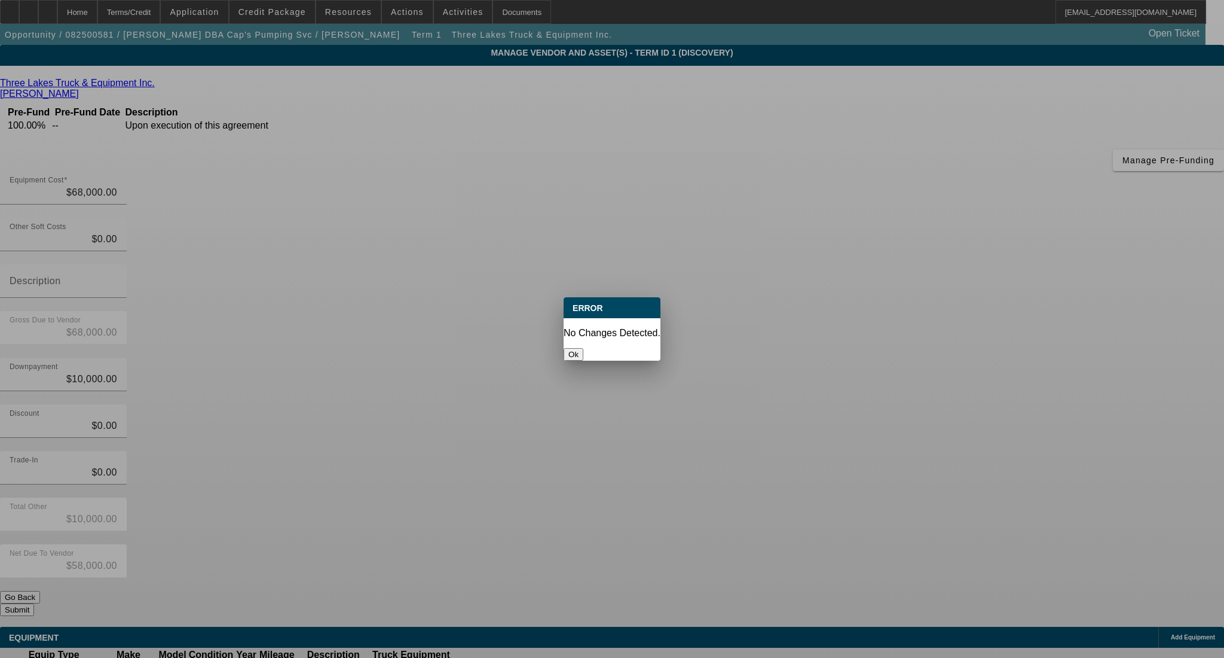
drag, startPoint x: 632, startPoint y: 344, endPoint x: 616, endPoint y: 345, distance: 16.2
click at [583, 348] on button "Ok" at bounding box center [574, 354] width 20 height 13
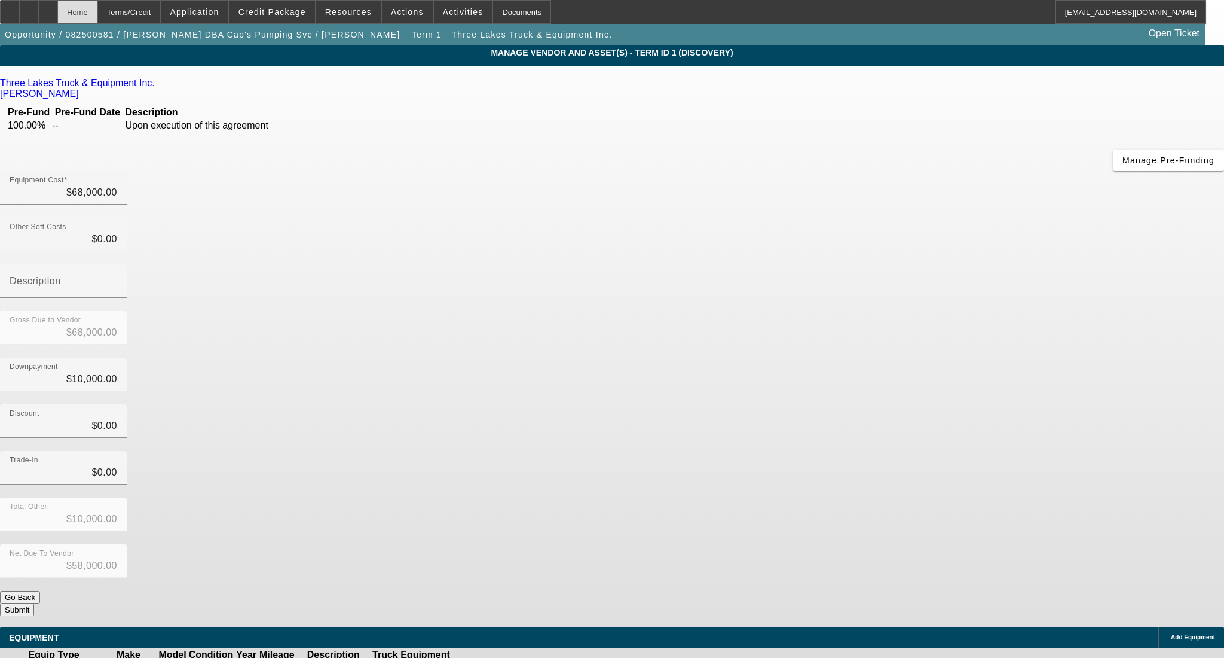
click at [97, 7] on div "Home" at bounding box center [77, 12] width 40 height 24
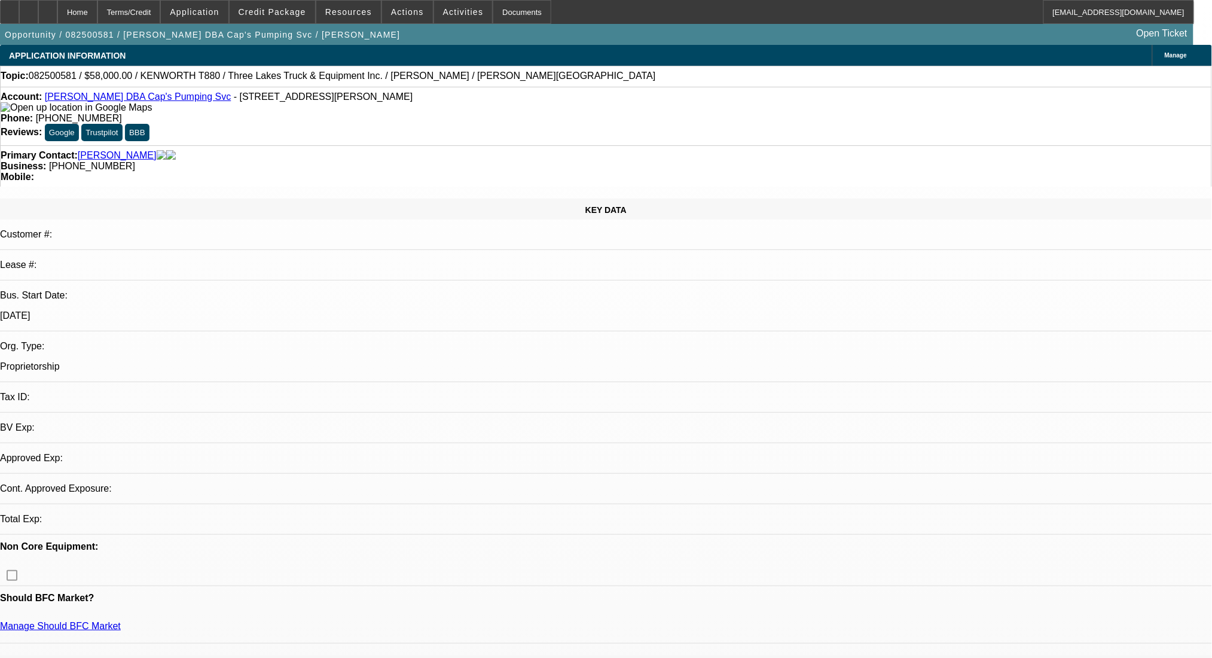
select select "0"
select select "2"
select select "0"
select select "6"
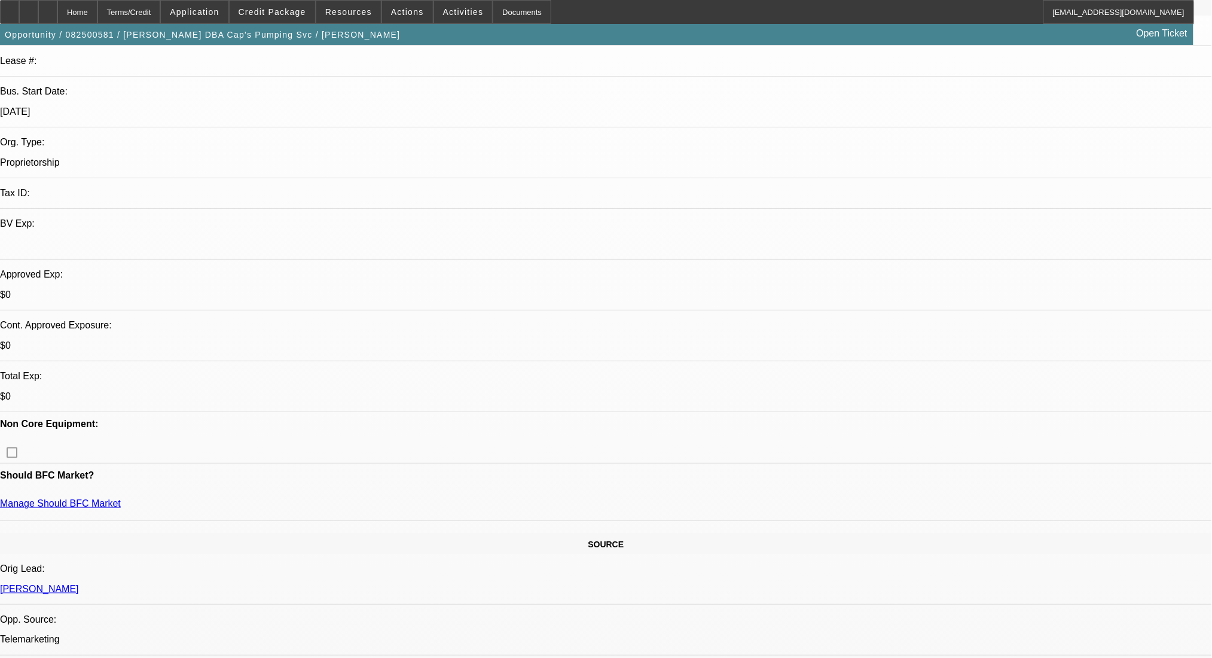
scroll to position [239, 0]
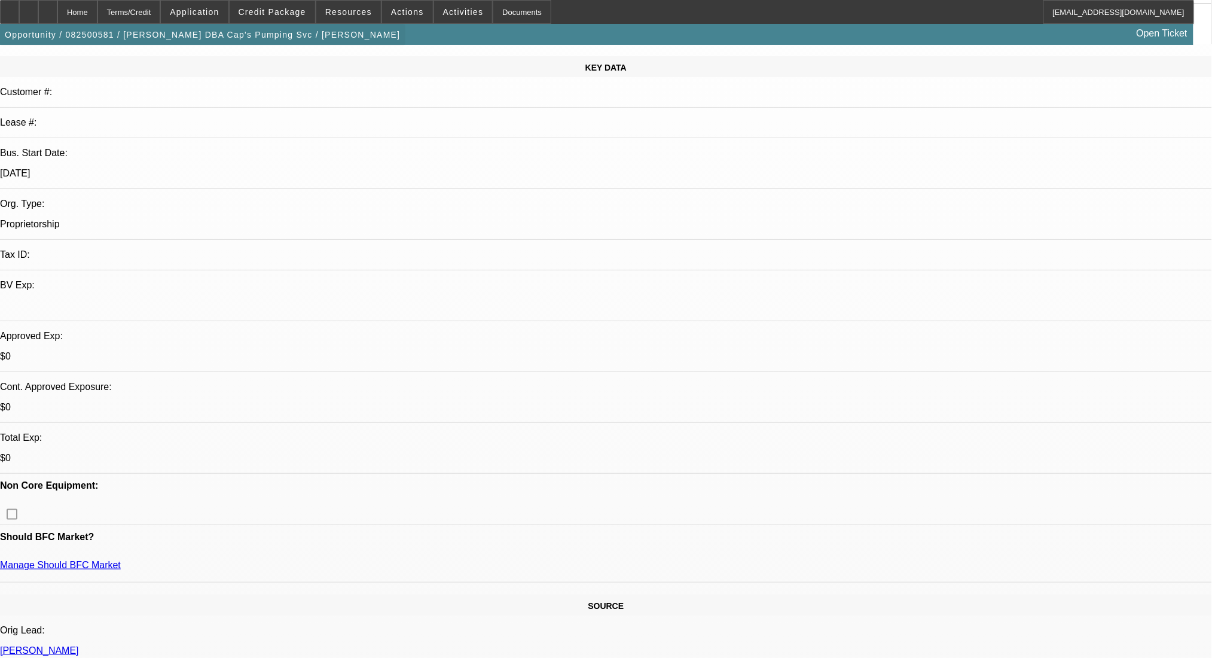
scroll to position [0, 0]
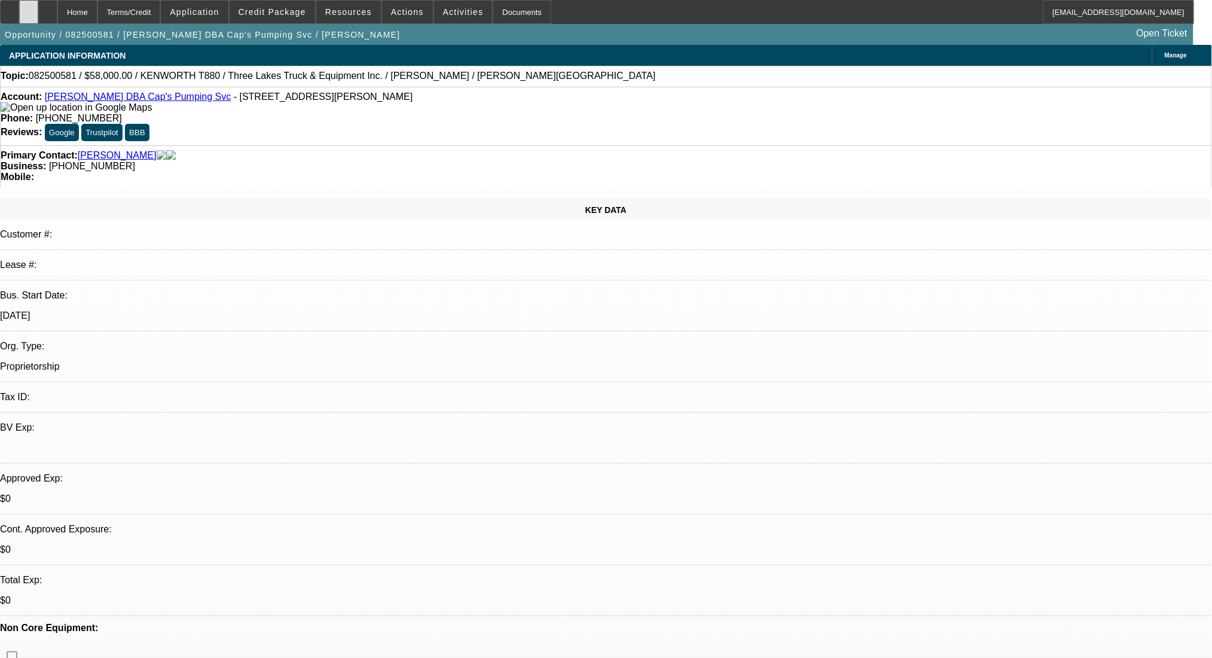
click at [38, 12] on div at bounding box center [28, 12] width 19 height 24
click at [295, 19] on span at bounding box center [272, 12] width 85 height 29
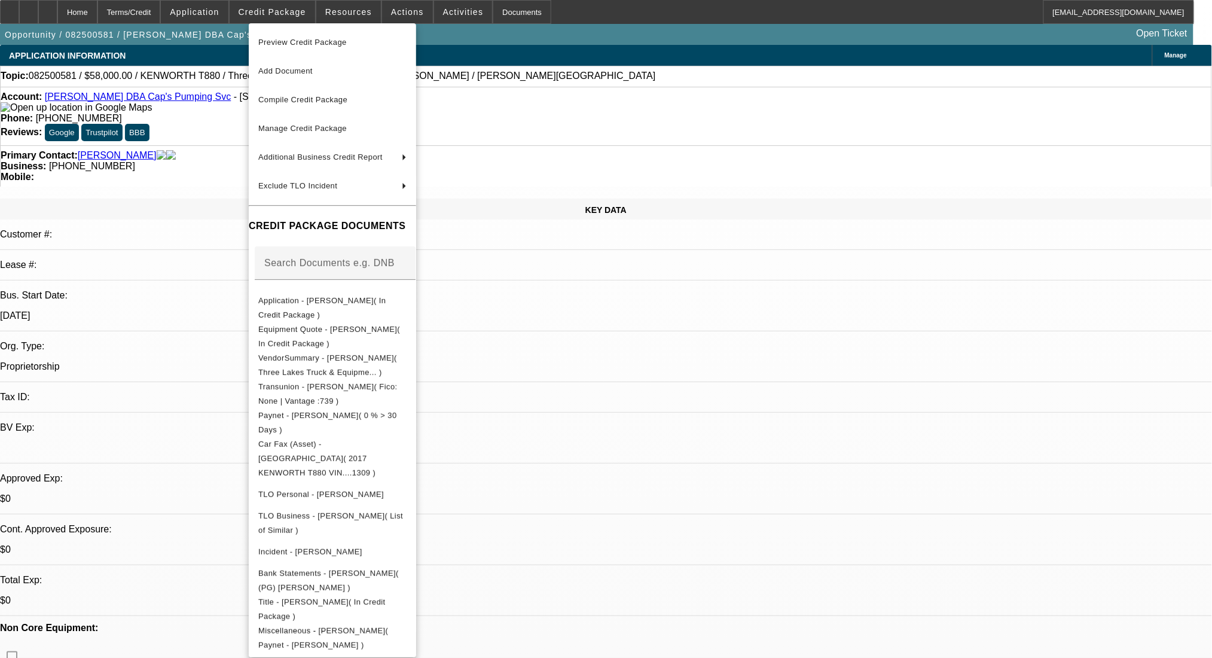
click at [591, 377] on div at bounding box center [606, 329] width 1212 height 658
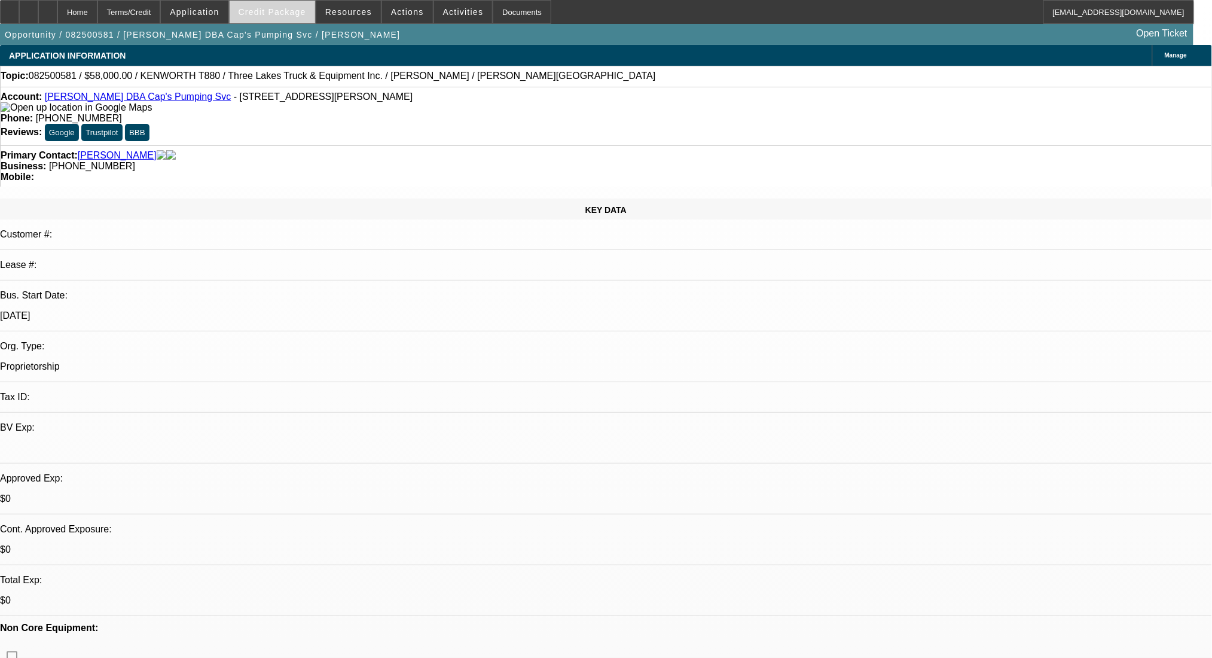
click at [270, 13] on span "Credit Package" at bounding box center [273, 12] width 68 height 10
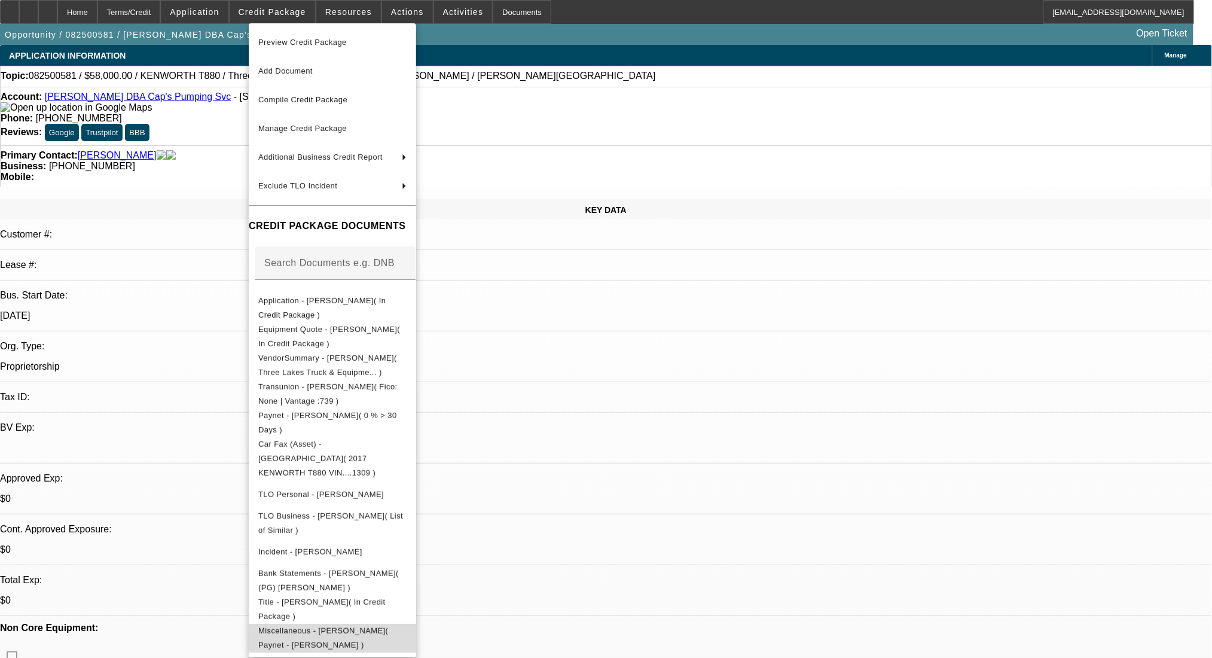
click at [388, 625] on span "Miscellaneous - Bradley Mahoney( Paynet - Bradley Mahoney )" at bounding box center [323, 636] width 130 height 23
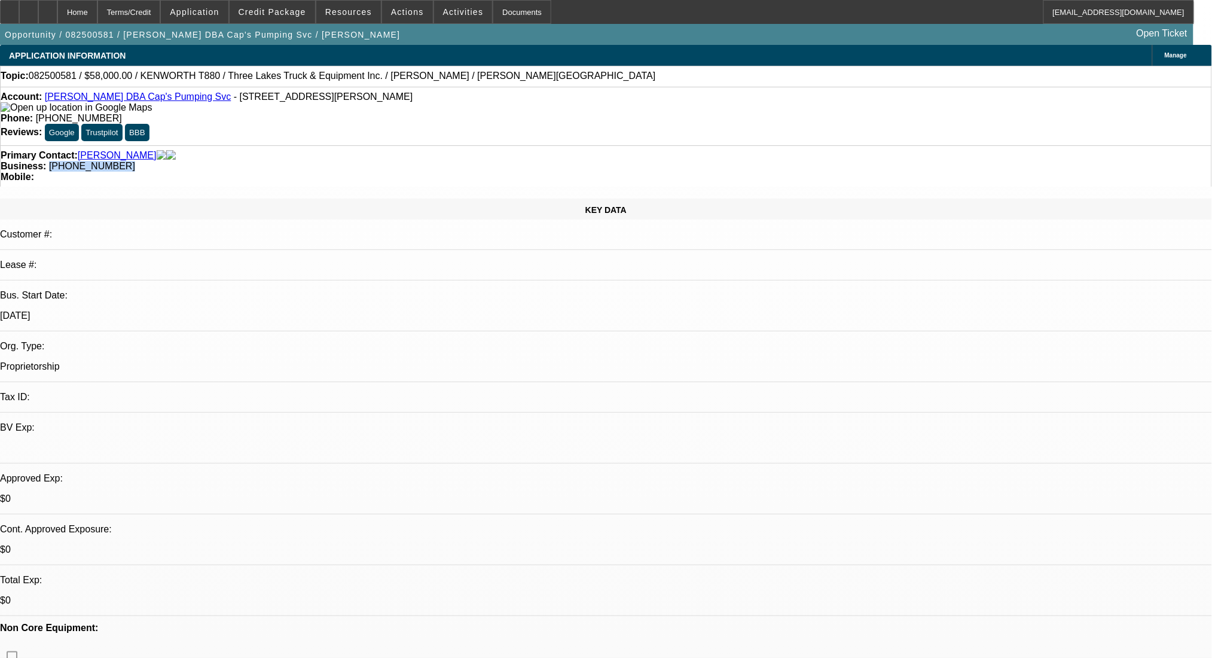
drag, startPoint x: 512, startPoint y: 132, endPoint x: 453, endPoint y: 139, distance: 59.0
click at [453, 145] on div "Primary Contact: Mahoney, Bradley Business: (231) 590-6881 Mobile:" at bounding box center [606, 165] width 1212 height 41
copy span "(231) 590-6881"
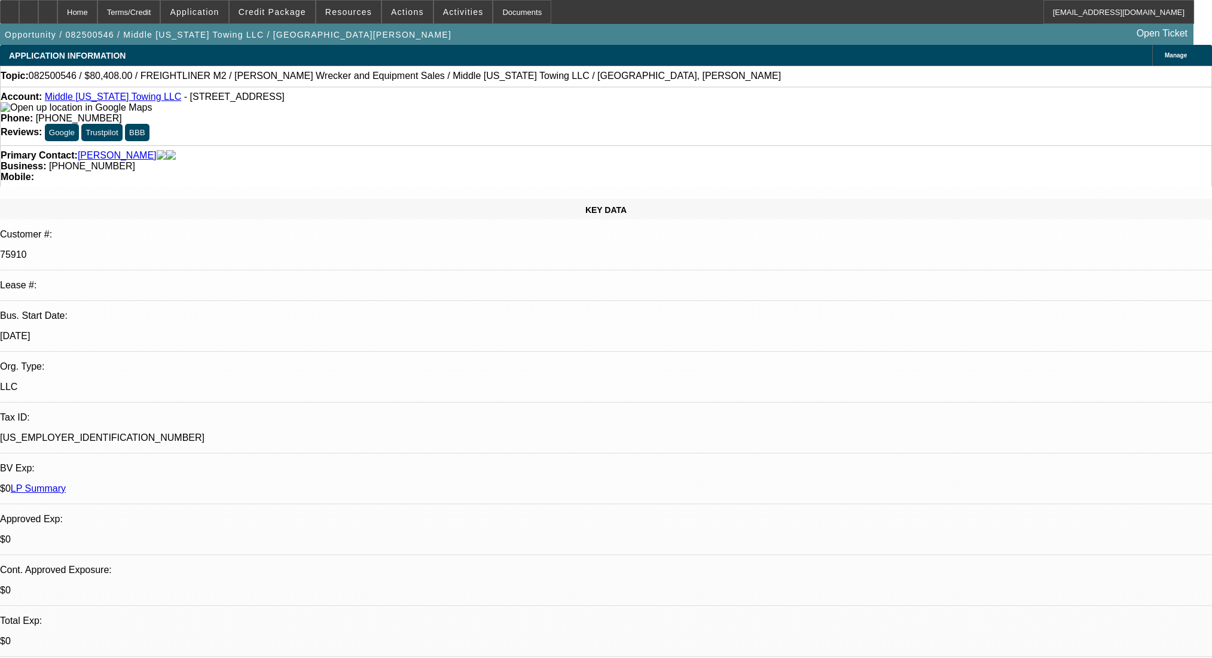
select select "0"
select select "2"
select select "0"
select select "6"
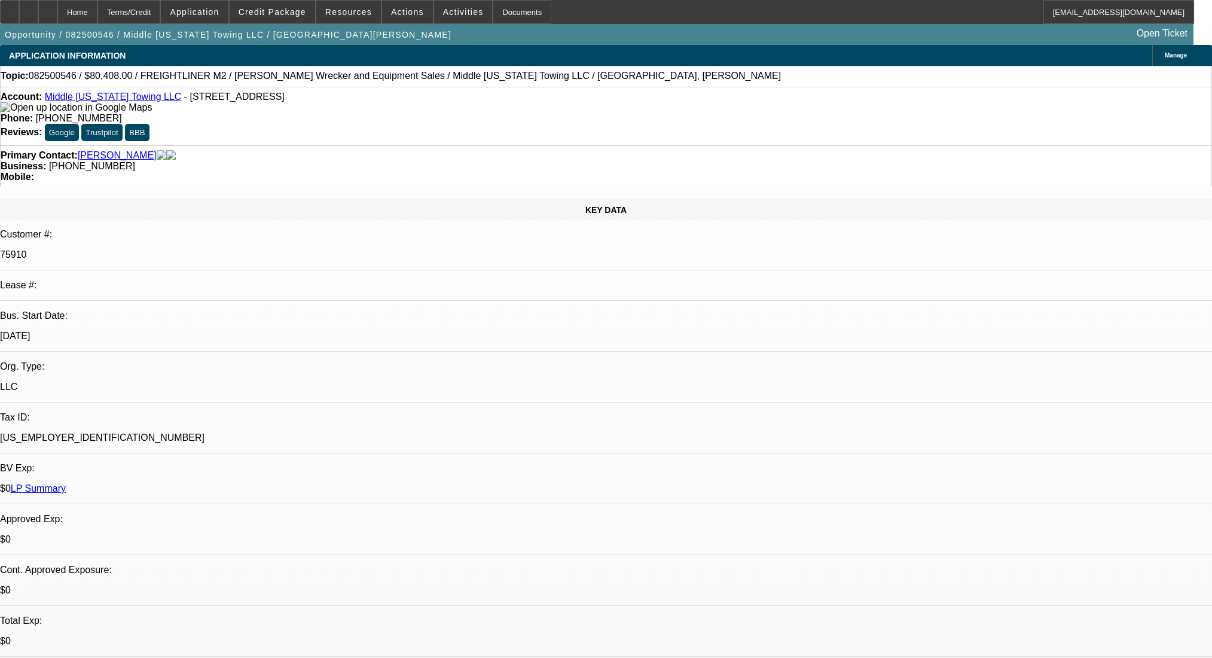
select select "0"
select select "6"
select select "0"
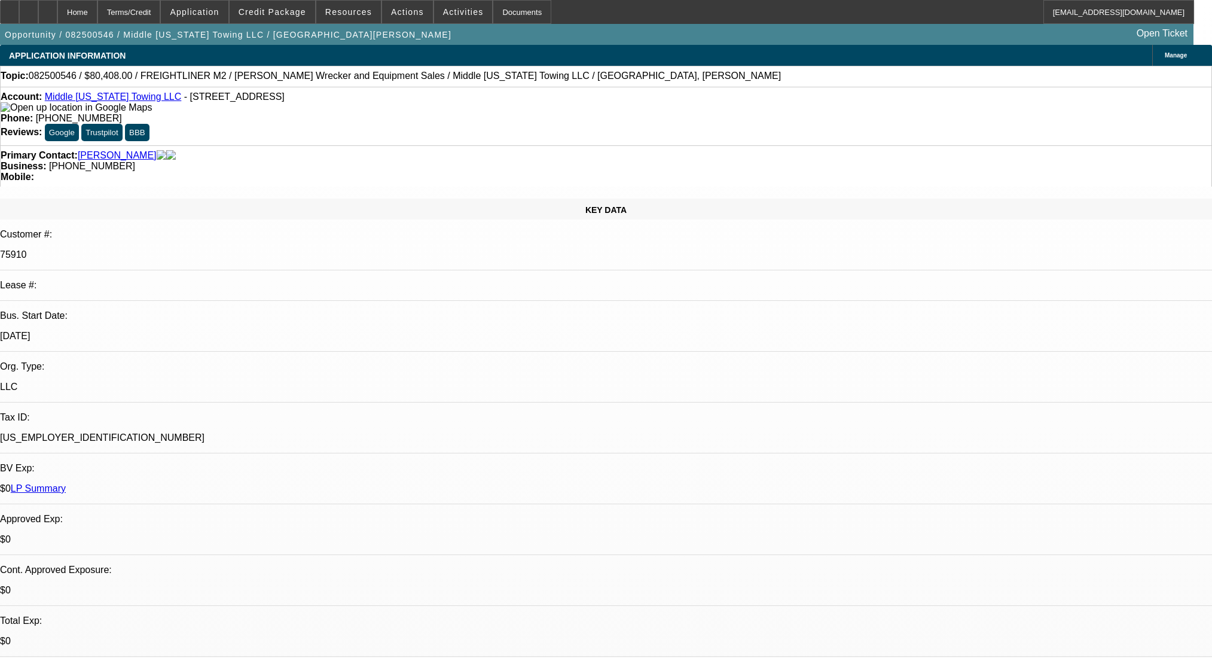
select select "0"
select select "2"
select select "0"
select select "6"
select select "0"
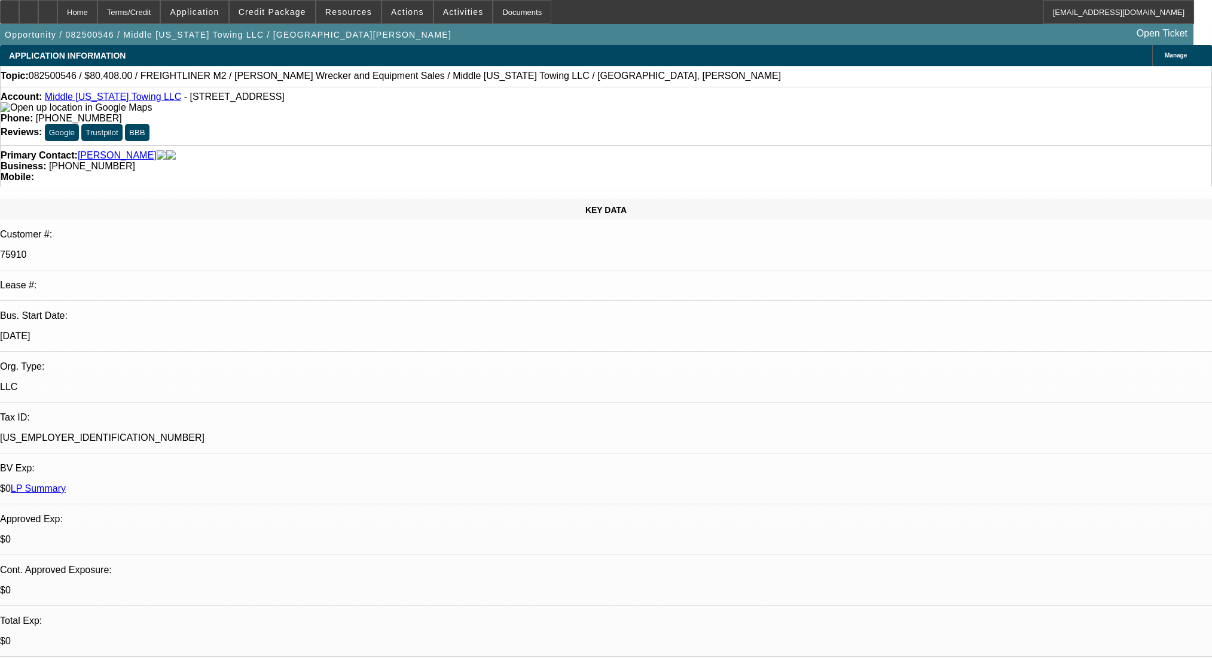
select select "0"
select select "2"
select select "0"
select select "6"
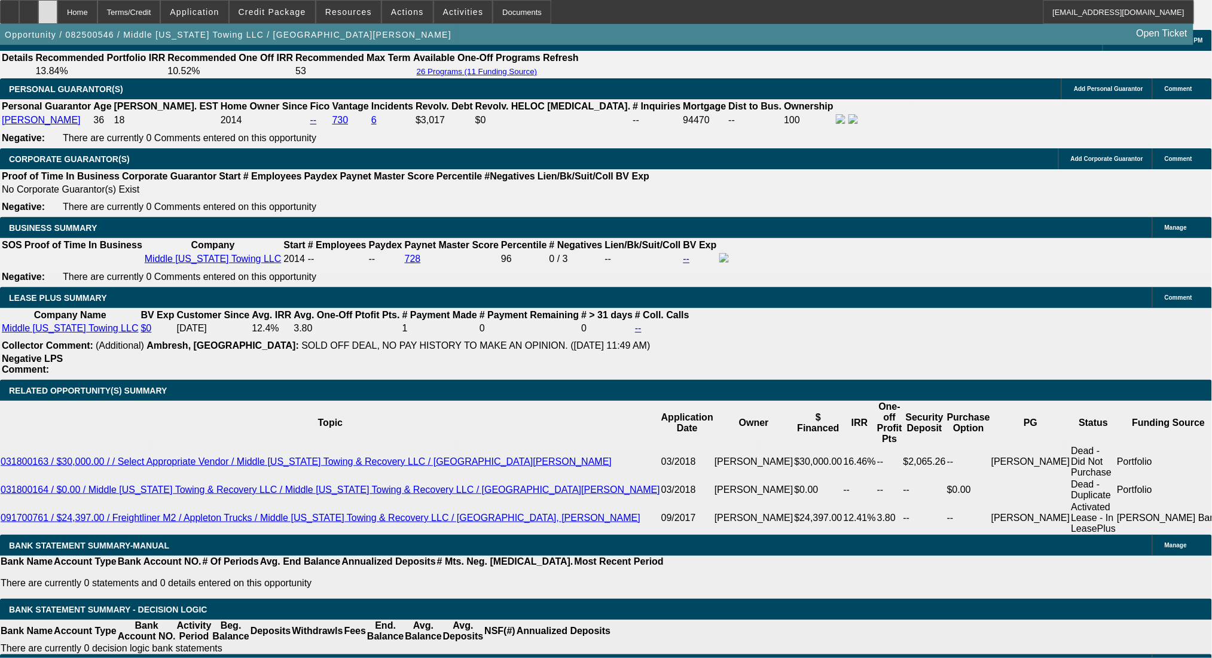
click at [48, 8] on icon at bounding box center [48, 8] width 0 height 0
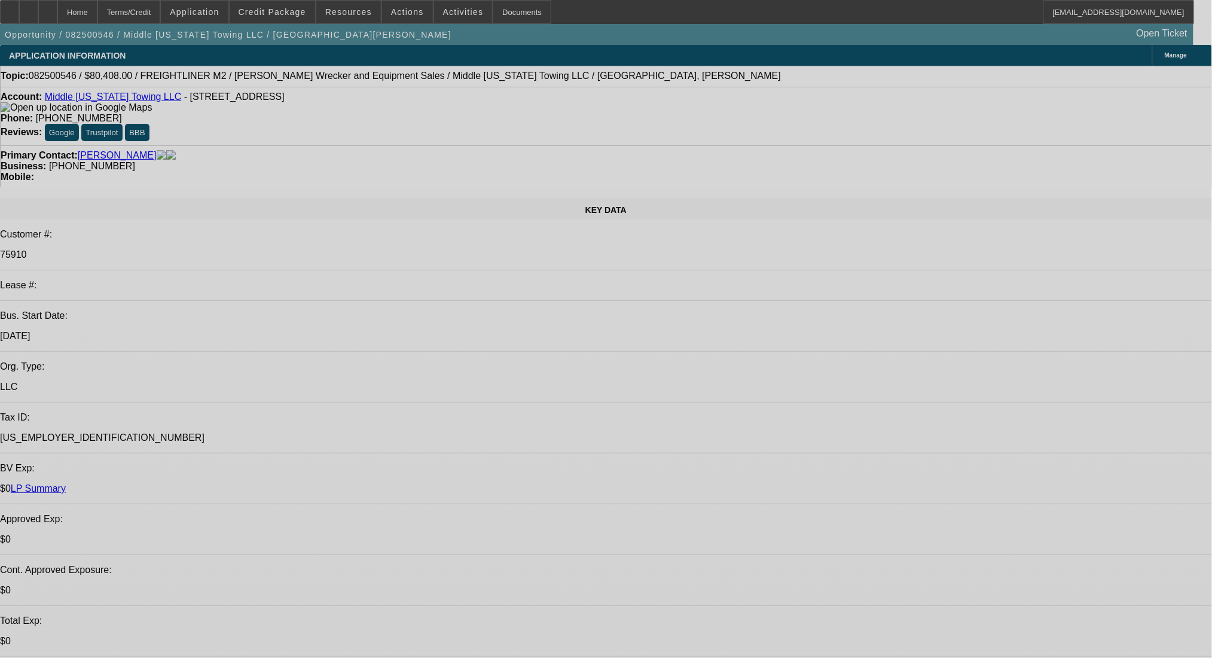
select select "0"
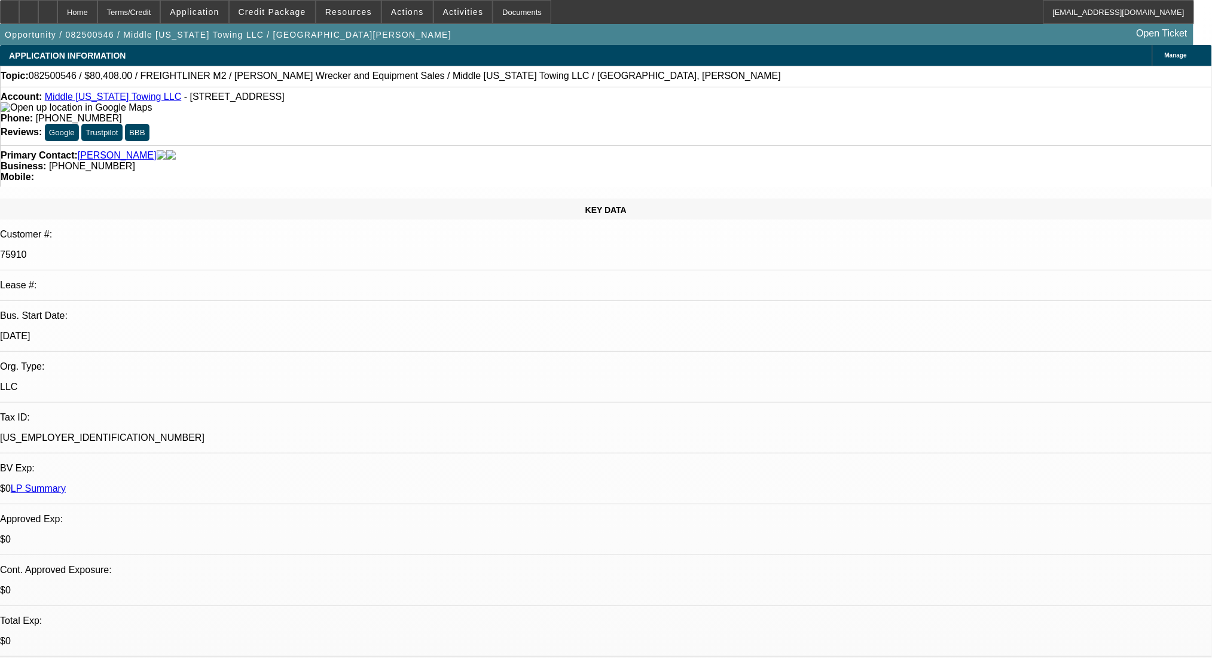
select select "0"
select select "2"
select select "0"
select select "6"
select select "0"
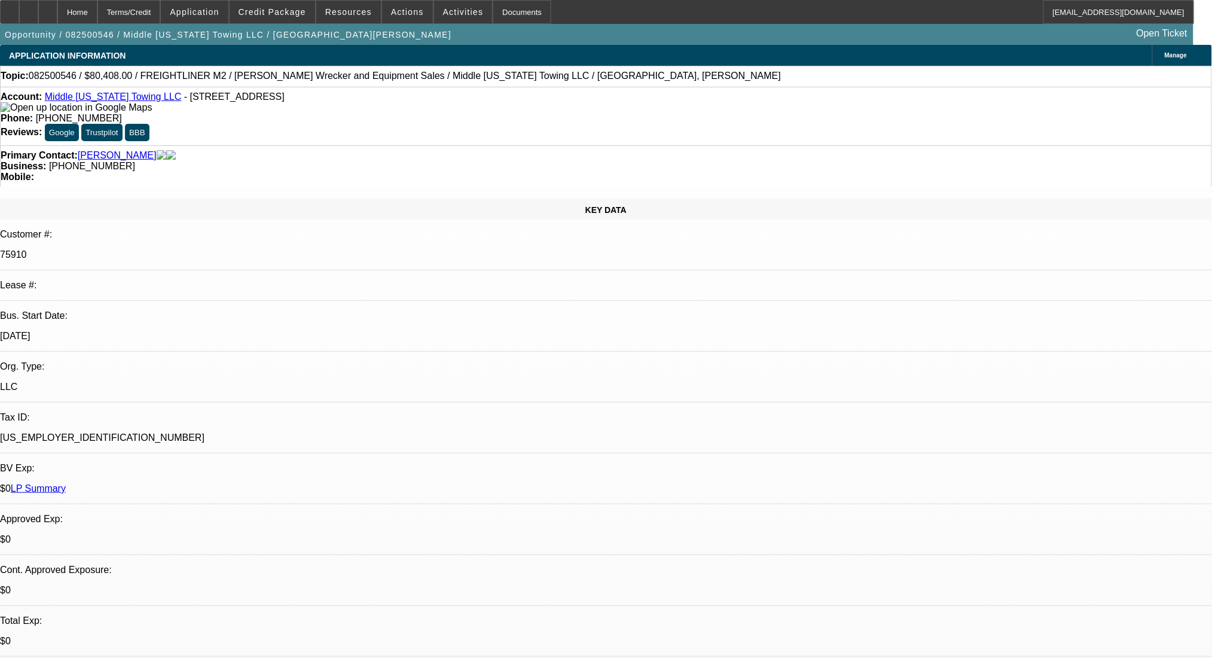
select select "0"
select select "6"
select select "0"
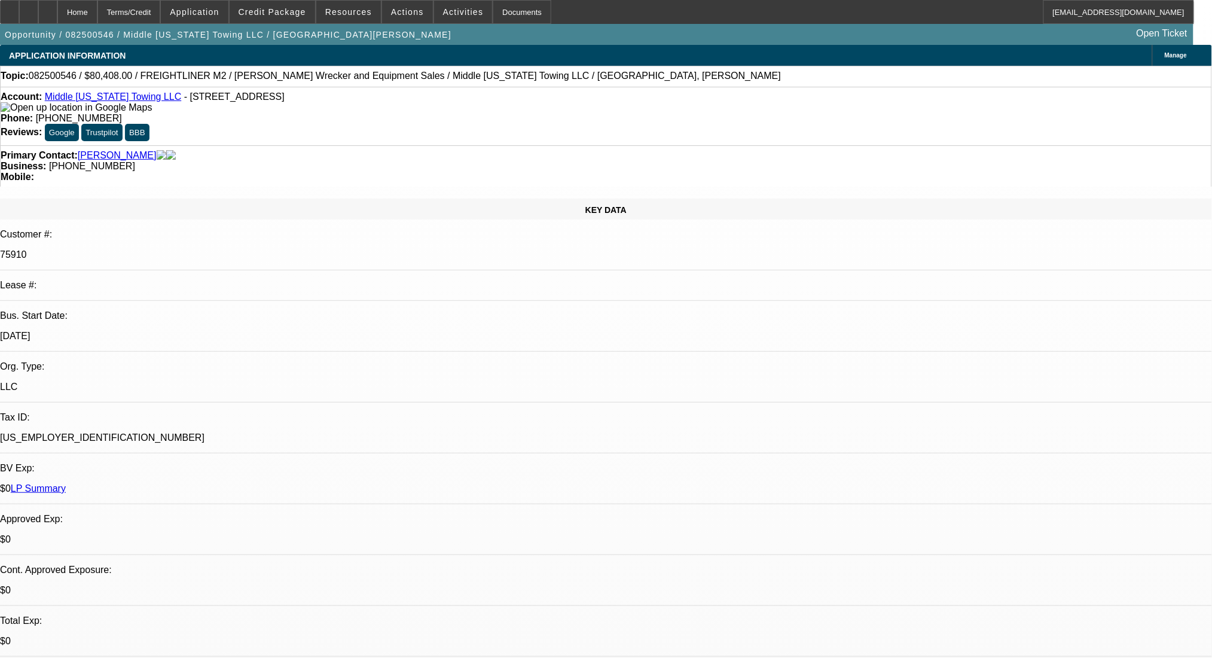
select select "2"
select select "0"
select select "6"
select select "0"
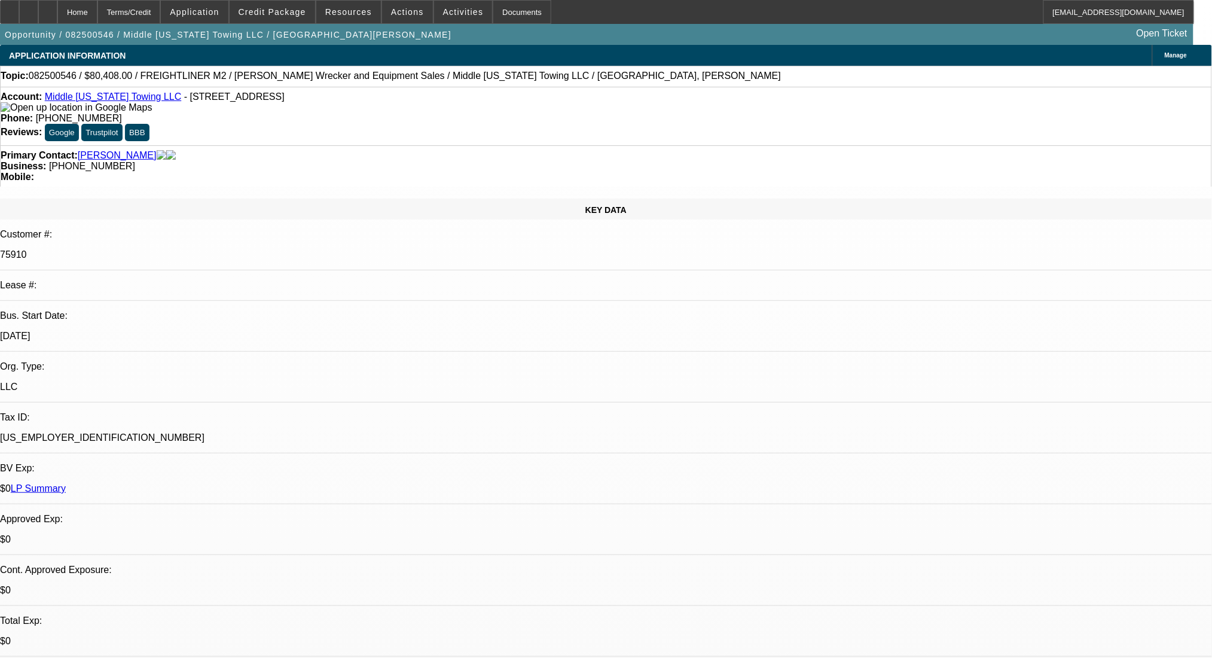
select select "2"
select select "0"
select select "6"
click at [289, 13] on span "Credit Package" at bounding box center [273, 12] width 68 height 10
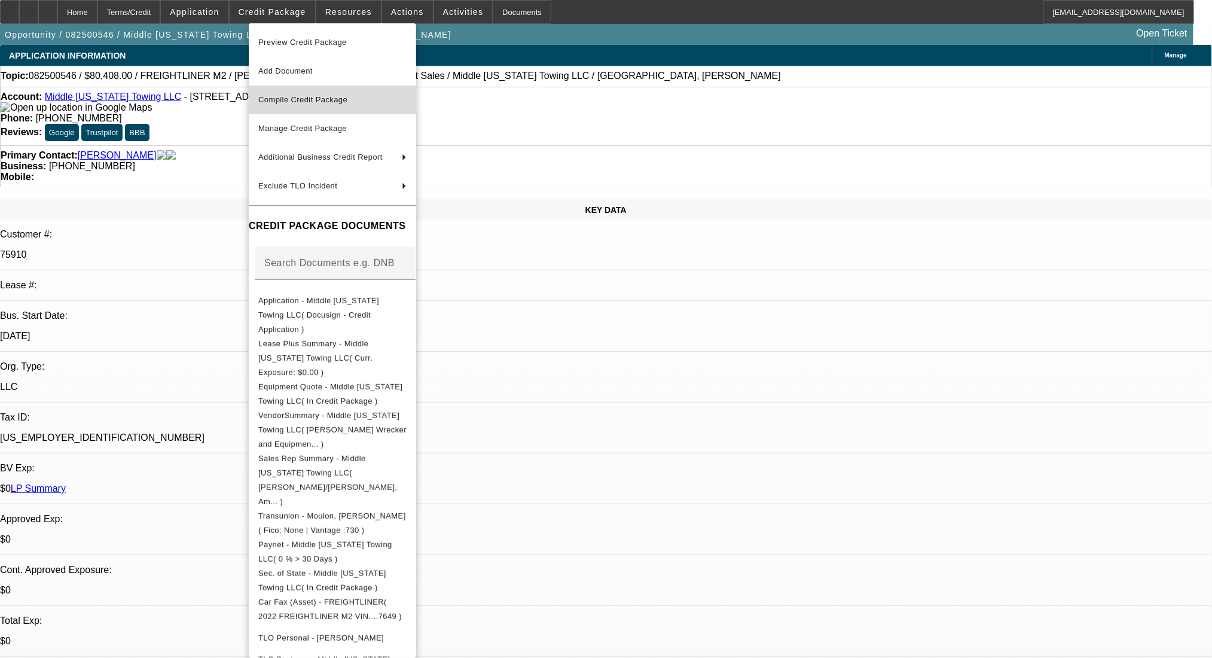
click at [322, 104] on span "Compile Credit Package" at bounding box center [302, 99] width 89 height 9
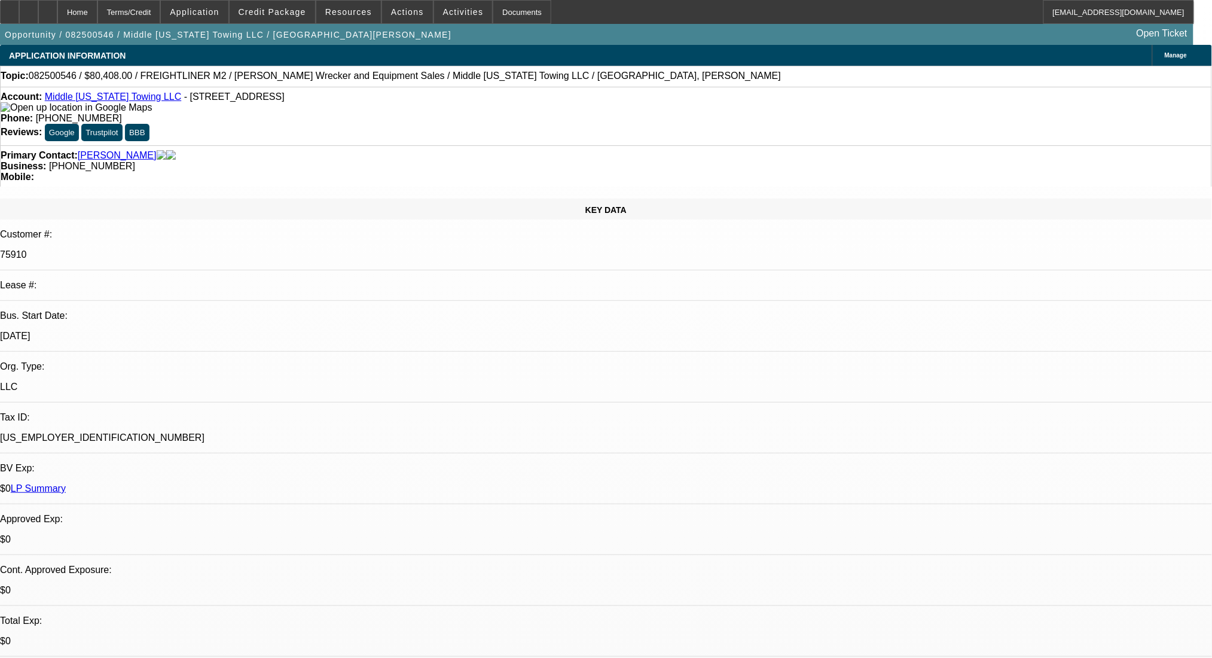
select select "0"
select select "2"
select select "0"
select select "6"
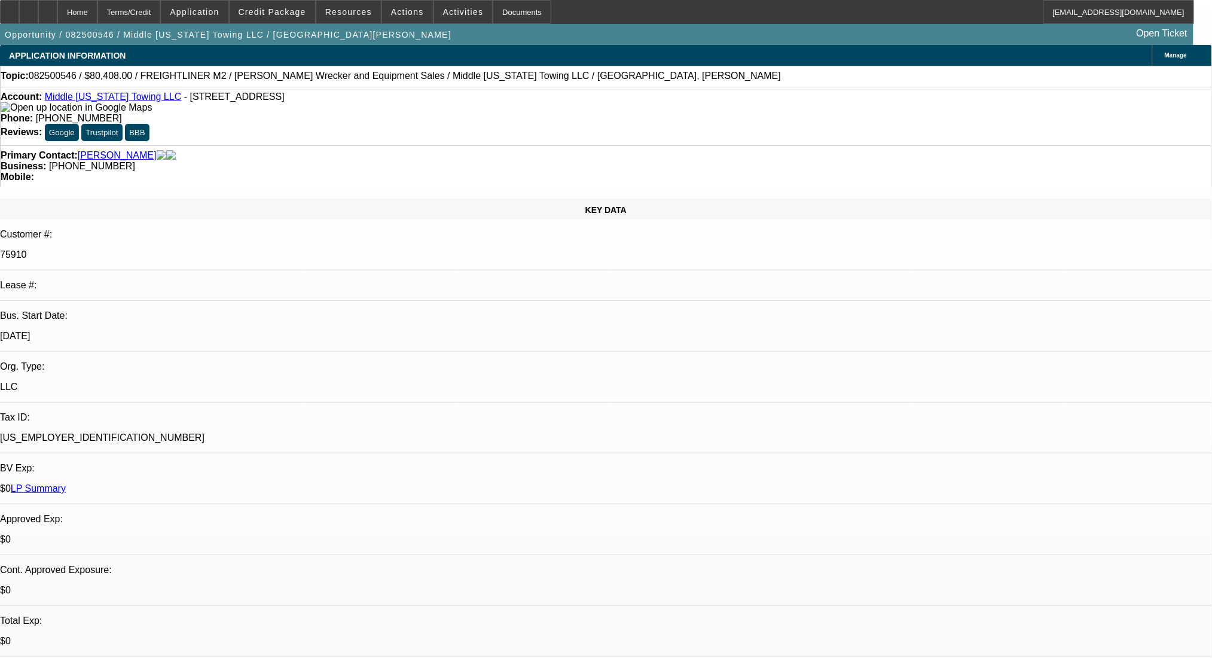
select select "0"
select select "6"
select select "0"
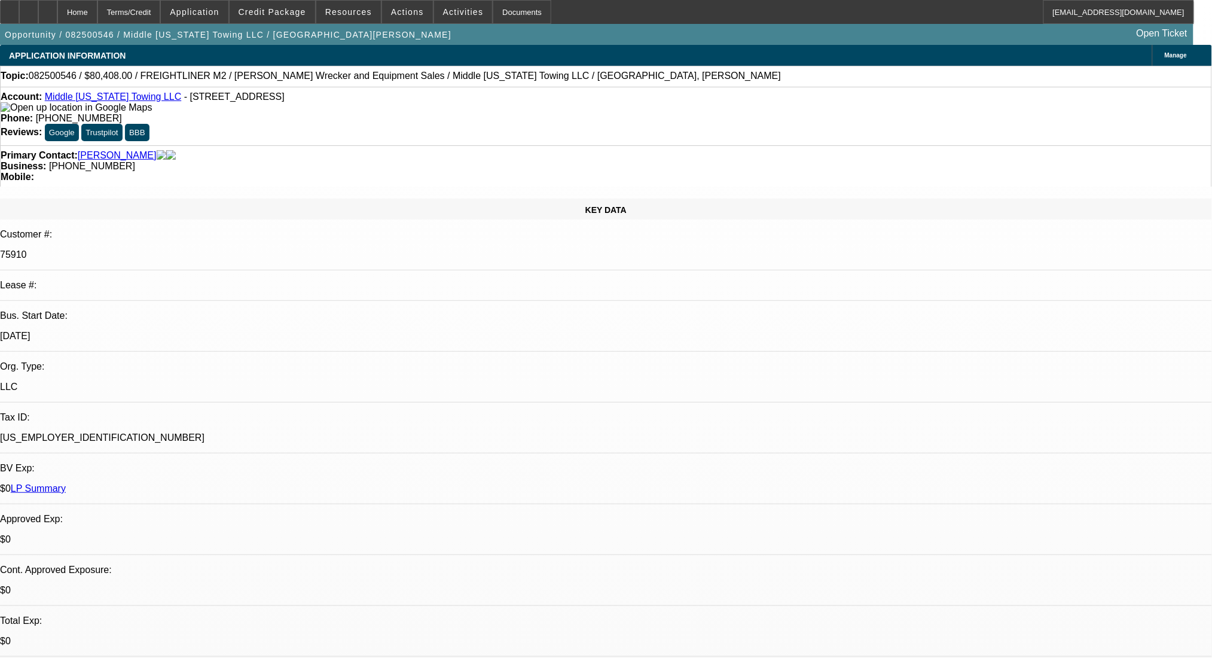
select select "0"
select select "2"
select select "0"
select select "6"
select select "0"
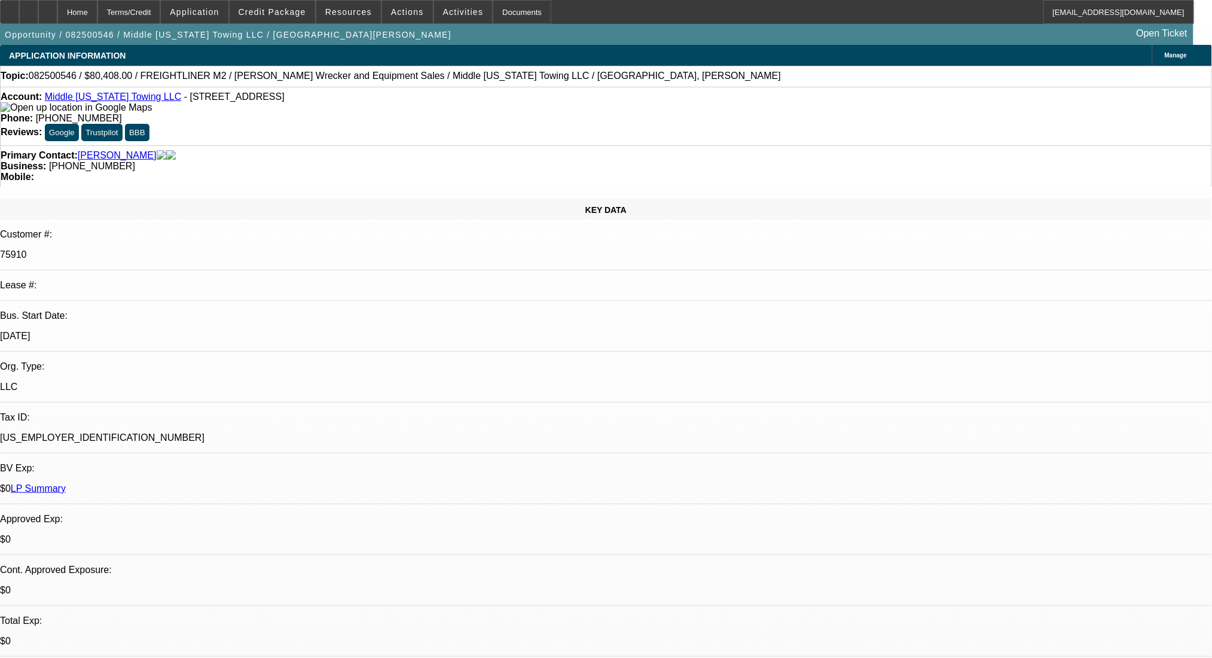
select select "0"
select select "2"
select select "0"
select select "6"
click at [266, 8] on span "Credit Package" at bounding box center [273, 12] width 68 height 10
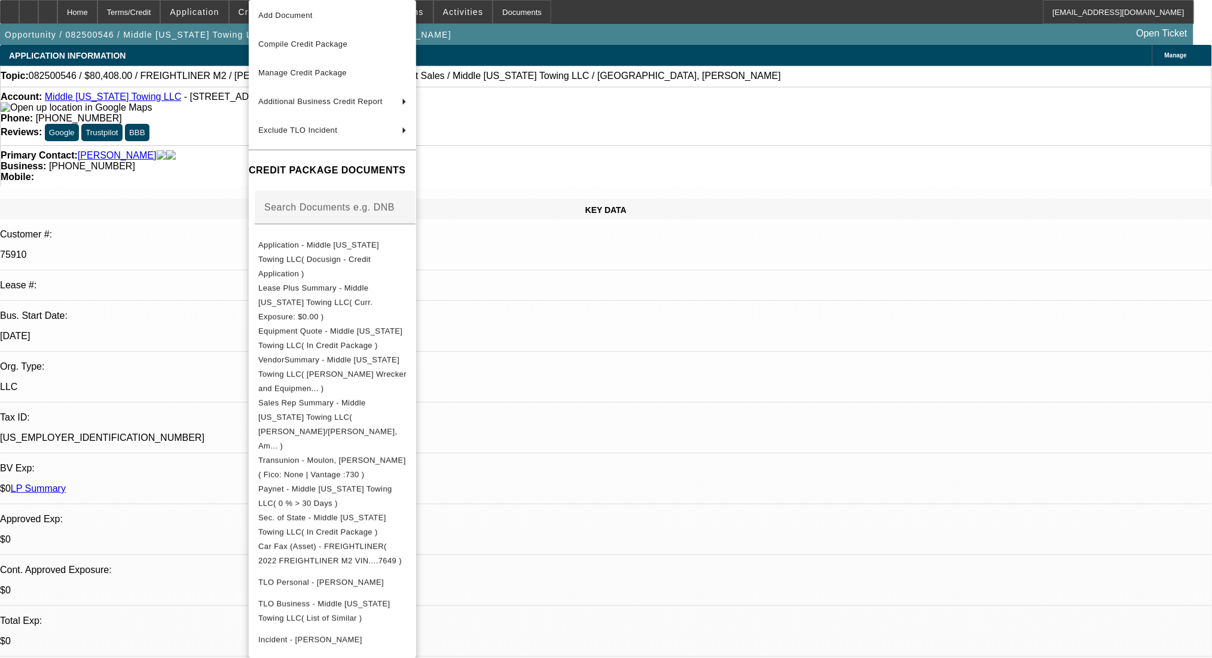
scroll to position [319, 0]
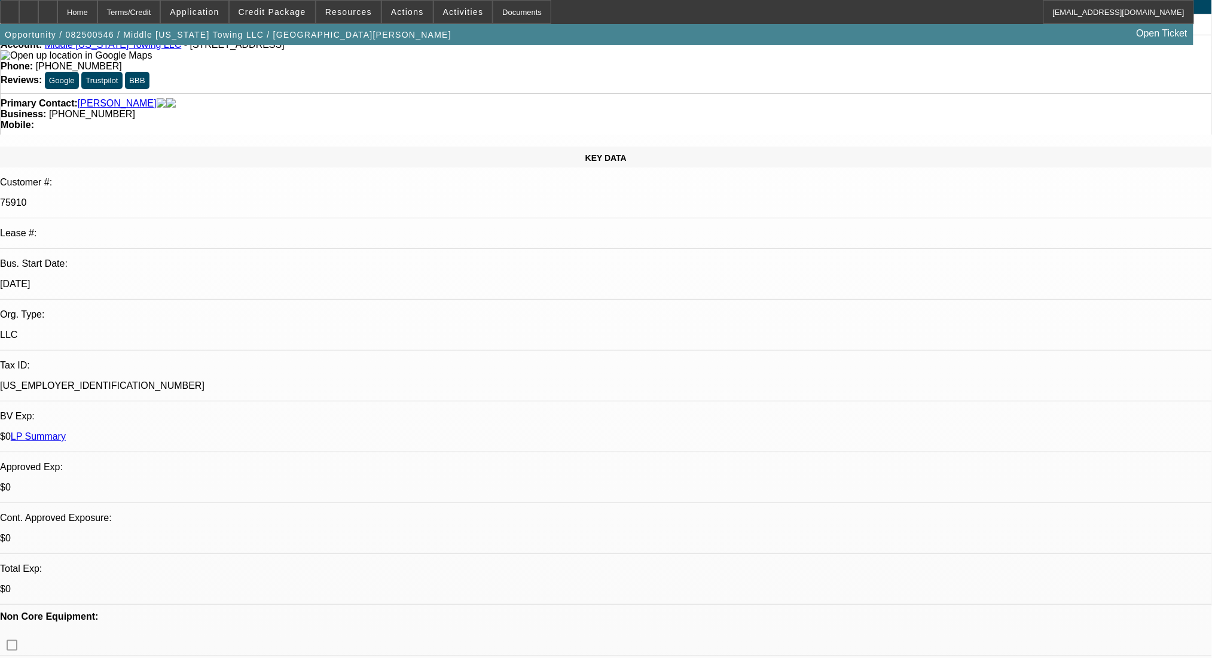
scroll to position [0, 0]
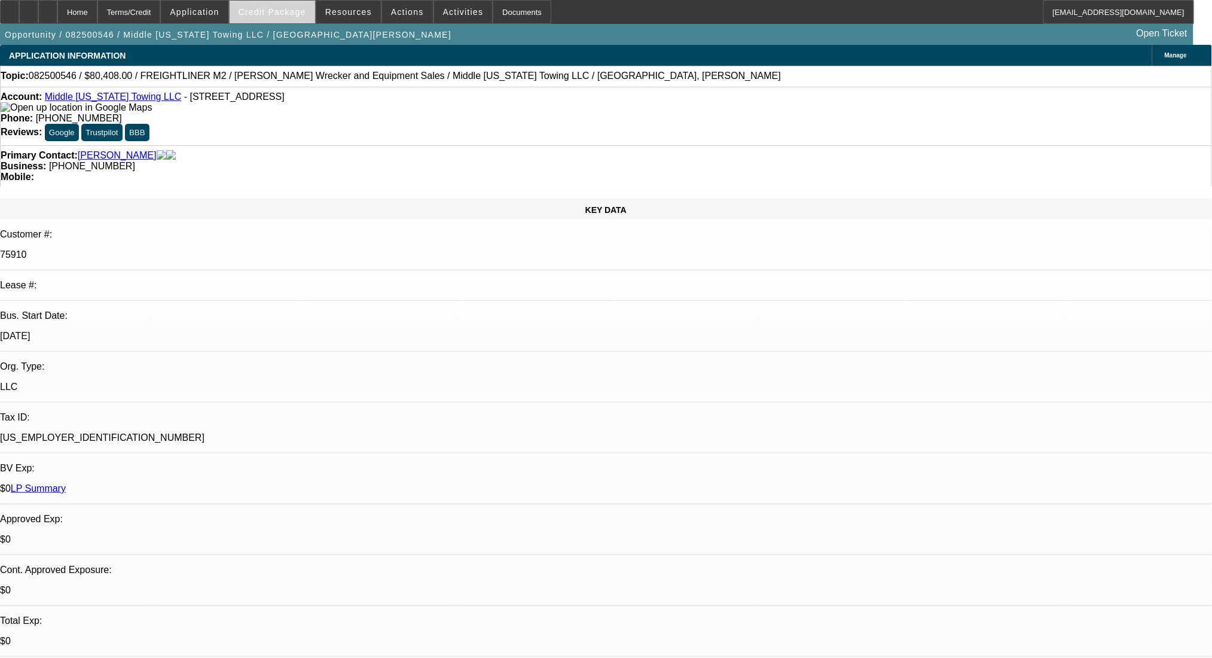
click at [270, 14] on span "Credit Package" at bounding box center [273, 12] width 68 height 10
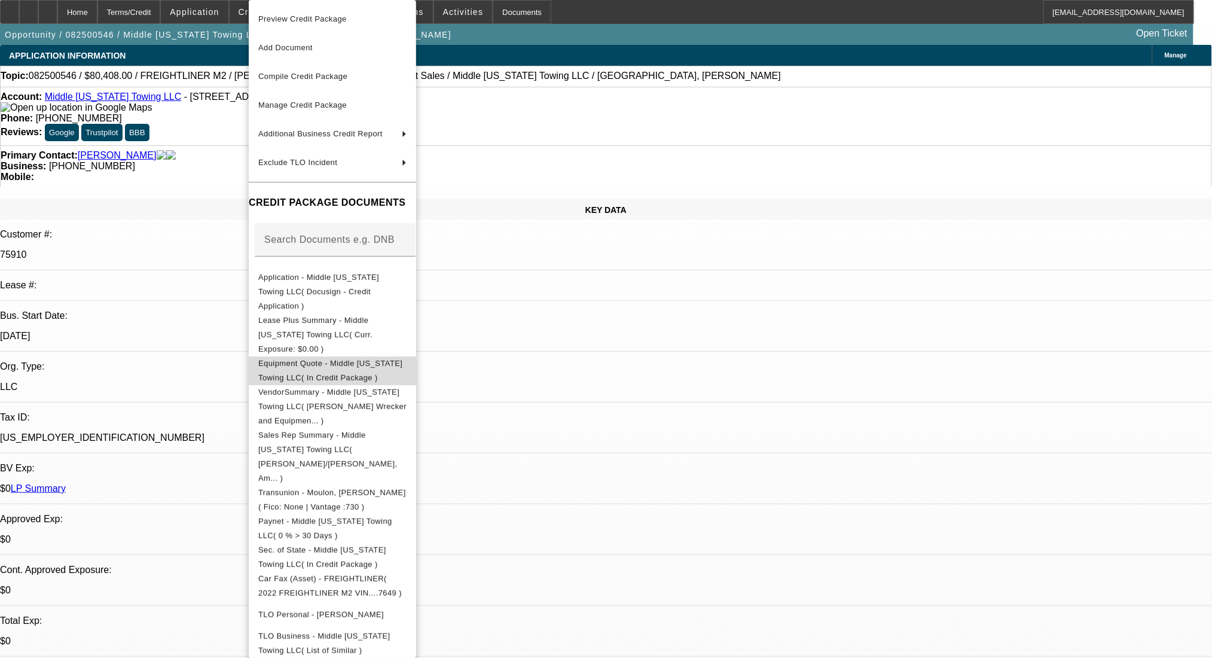
click at [381, 356] on span "Equipment Quote - Middle [US_STATE] Towing LLC( In Credit Package )" at bounding box center [332, 370] width 148 height 29
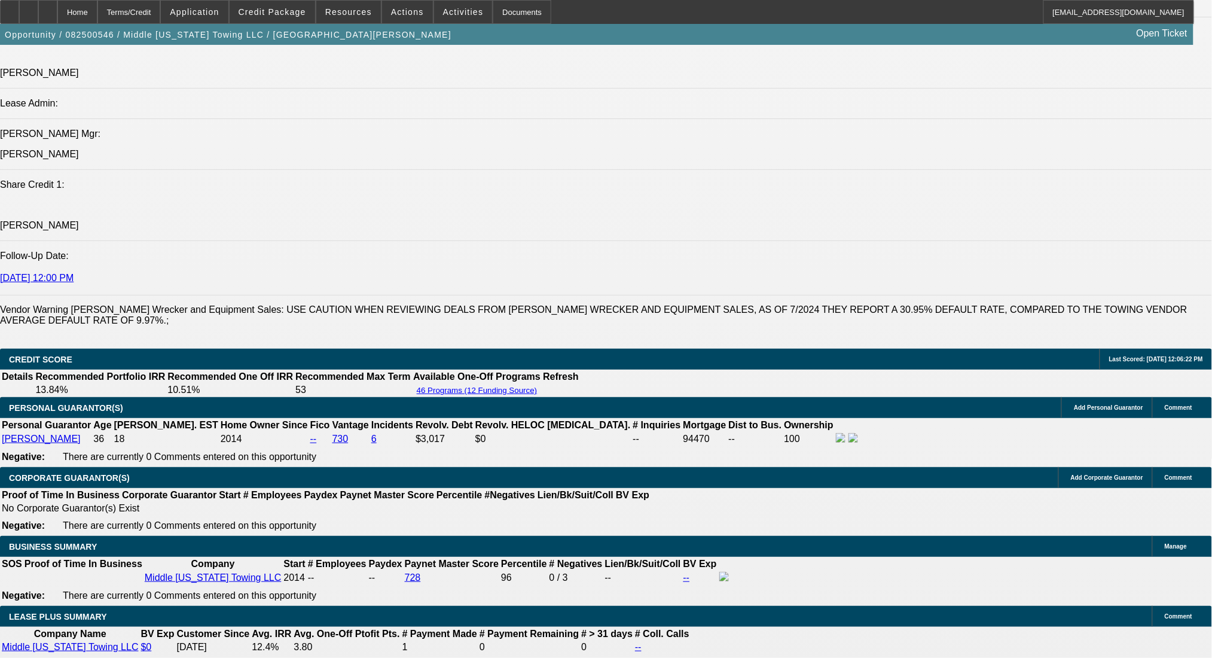
scroll to position [1674, 0]
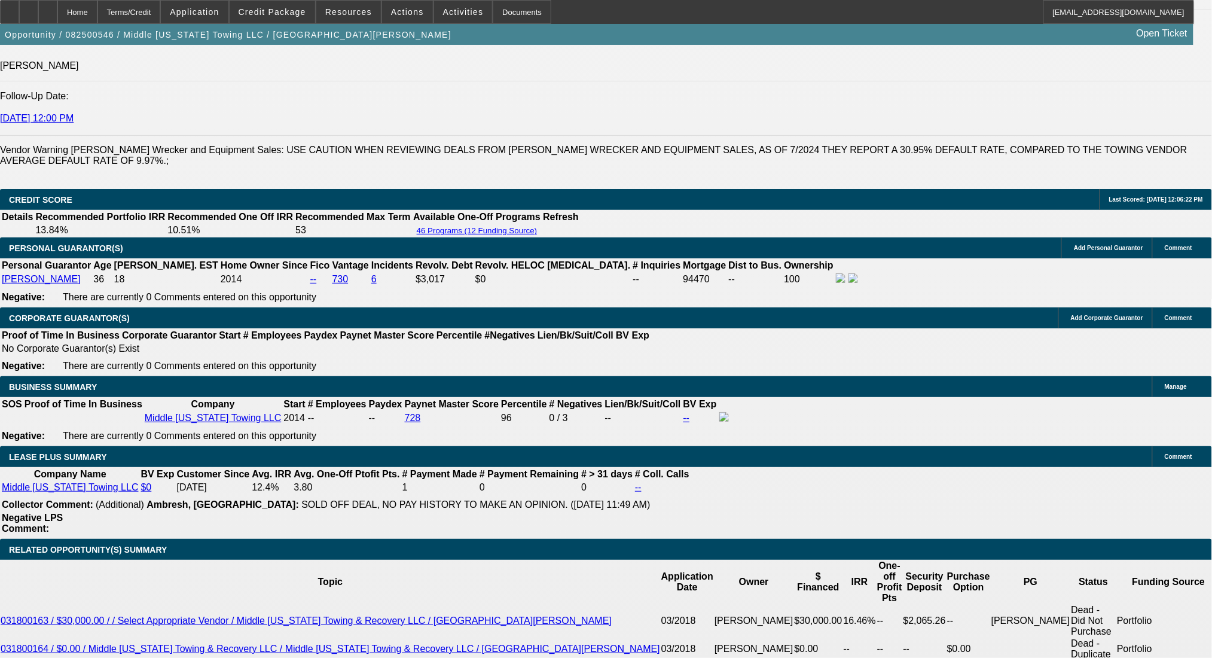
drag, startPoint x: 268, startPoint y: 407, endPoint x: 309, endPoint y: 405, distance: 40.7
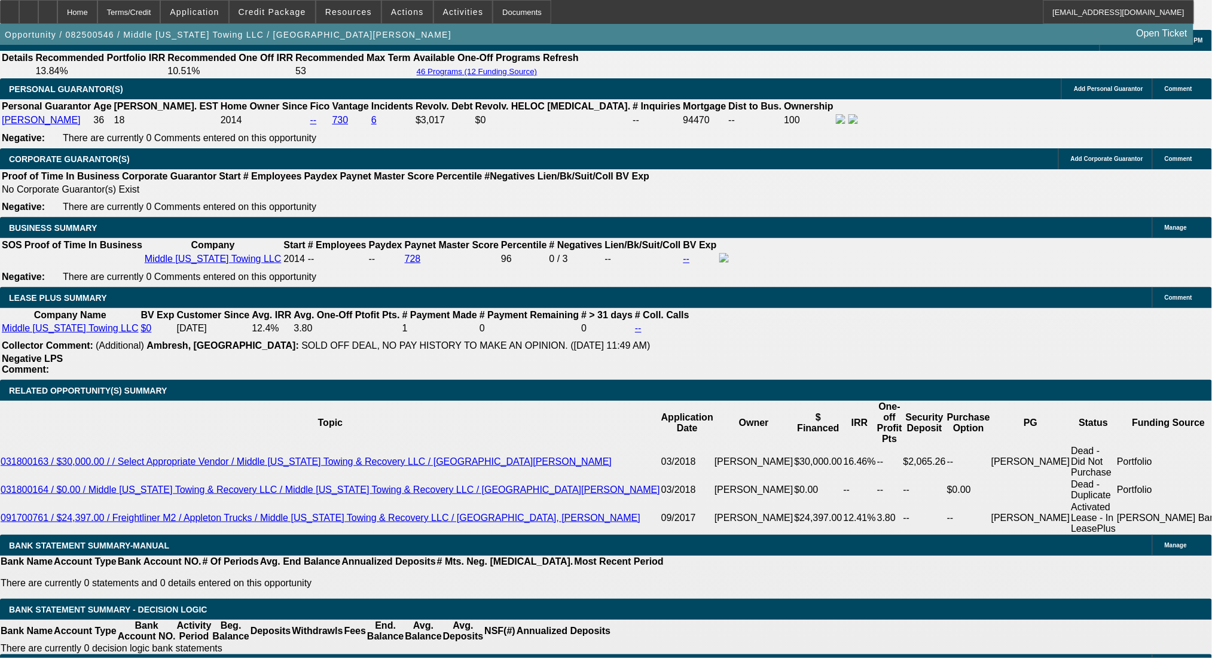
scroll to position [1913, 0]
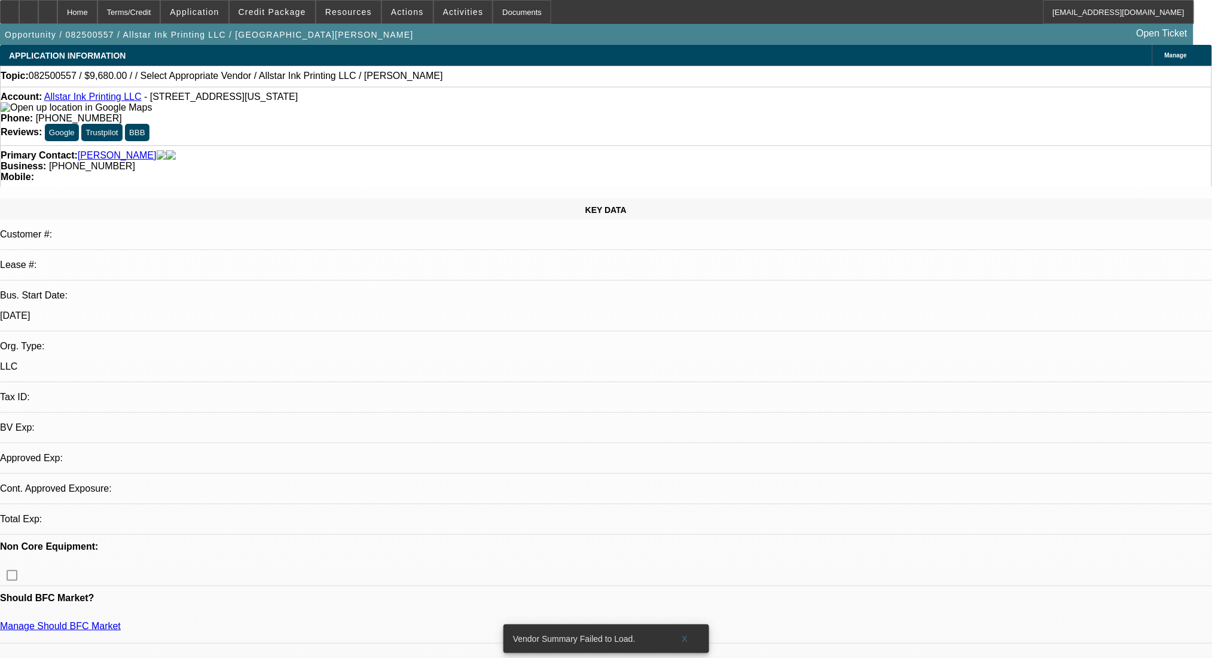
select select "0"
select select "2"
select select "0.1"
select select "1"
select select "2"
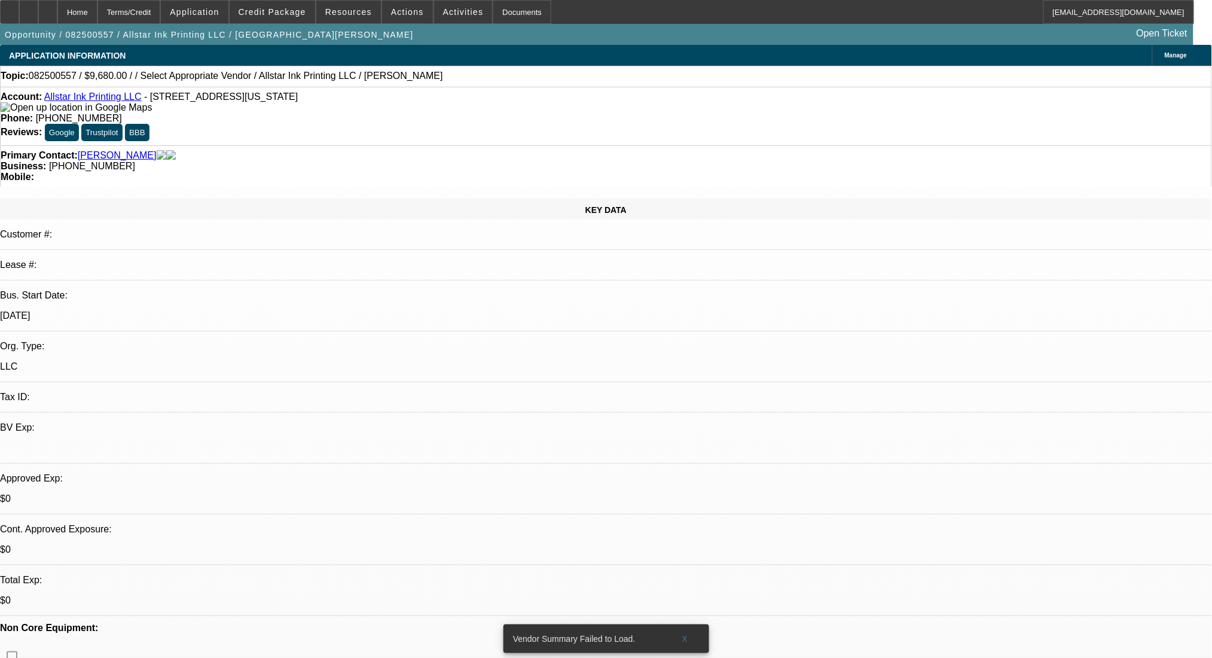
select select "4"
click at [207, 198] on div "KEY DATA Customer #: Lease #: Bus. Start Date: [DATE] Org. Type: LLC Tax ID: BV…" at bounding box center [606, 461] width 1212 height 526
drag, startPoint x: 1091, startPoint y: 168, endPoint x: 1096, endPoint y: 182, distance: 15.1
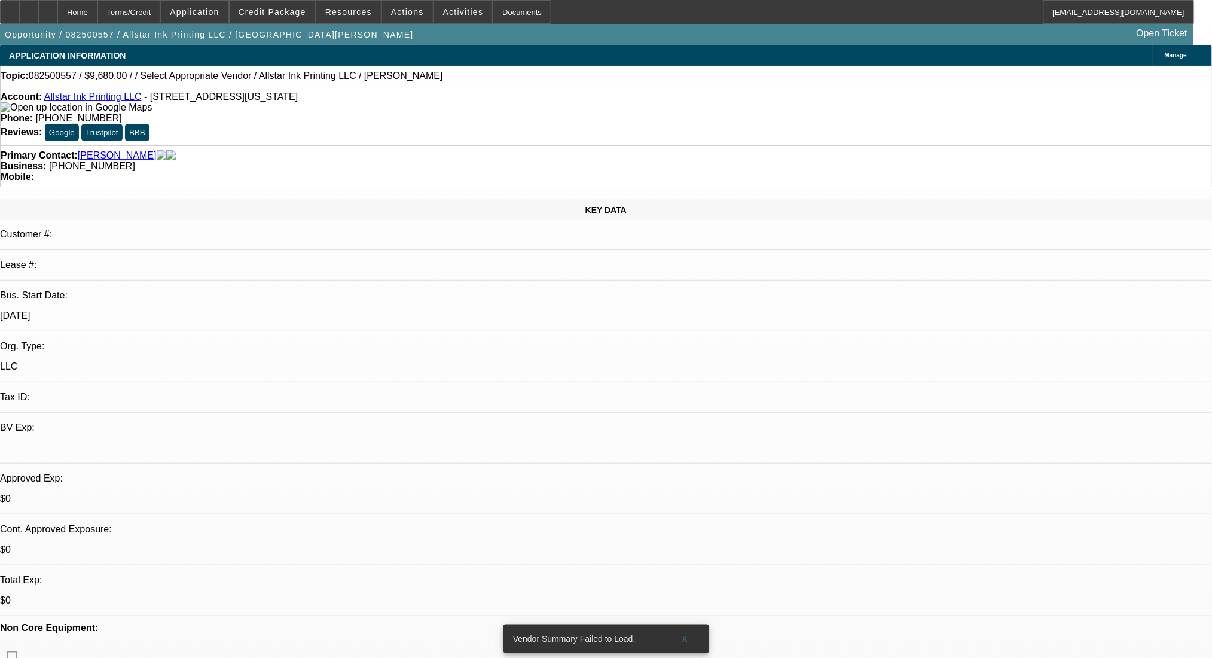
radio input "true"
type textarea "Sublimation printing, DTF, screen printing"
radio input "true"
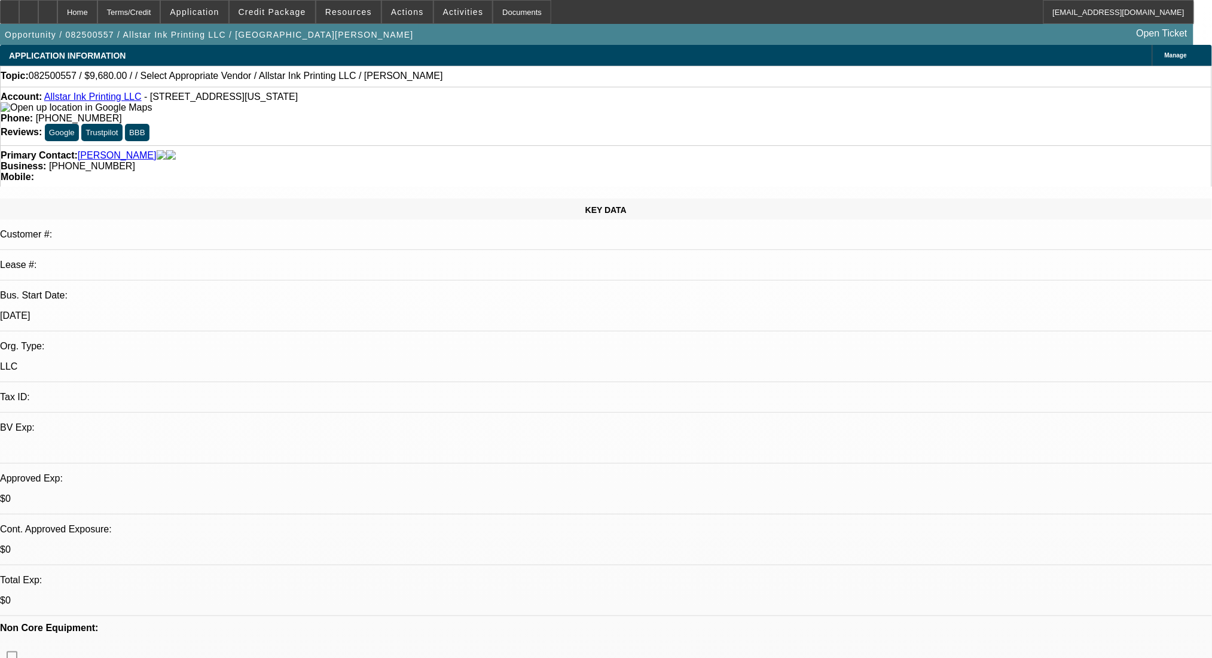
type textarea "24in 4 head DTF printer- with the shaker and all. - $600-700/month"
radio input "true"
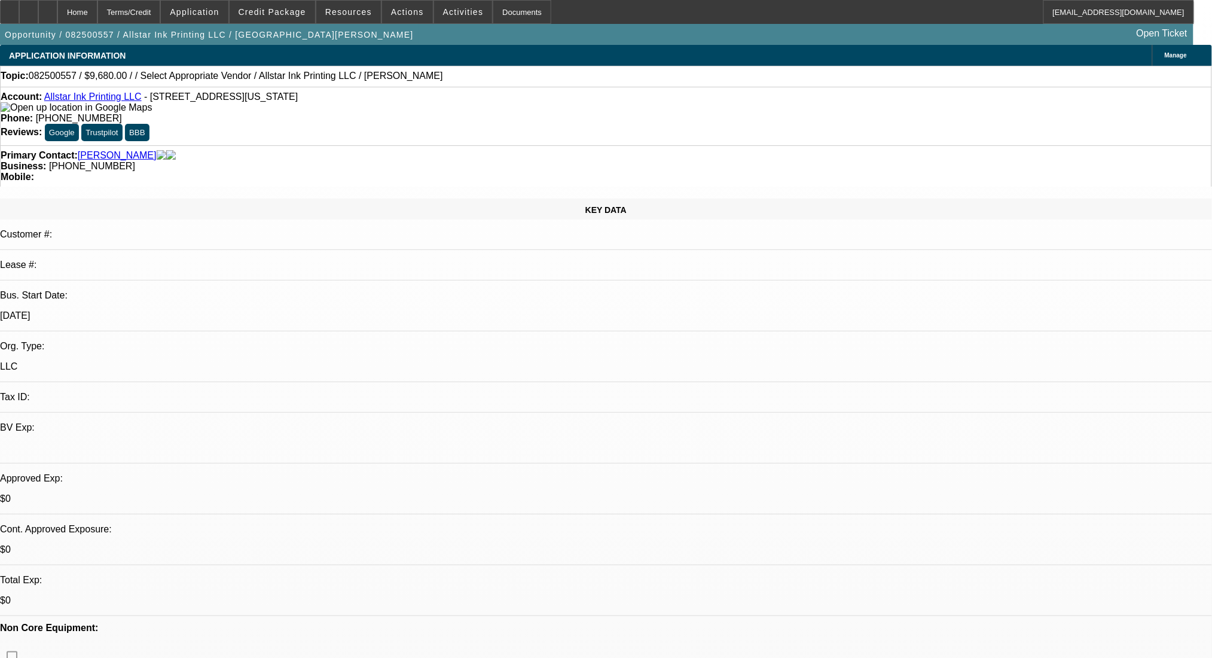
radio input "true"
select select "0"
select select "2"
select select "0"
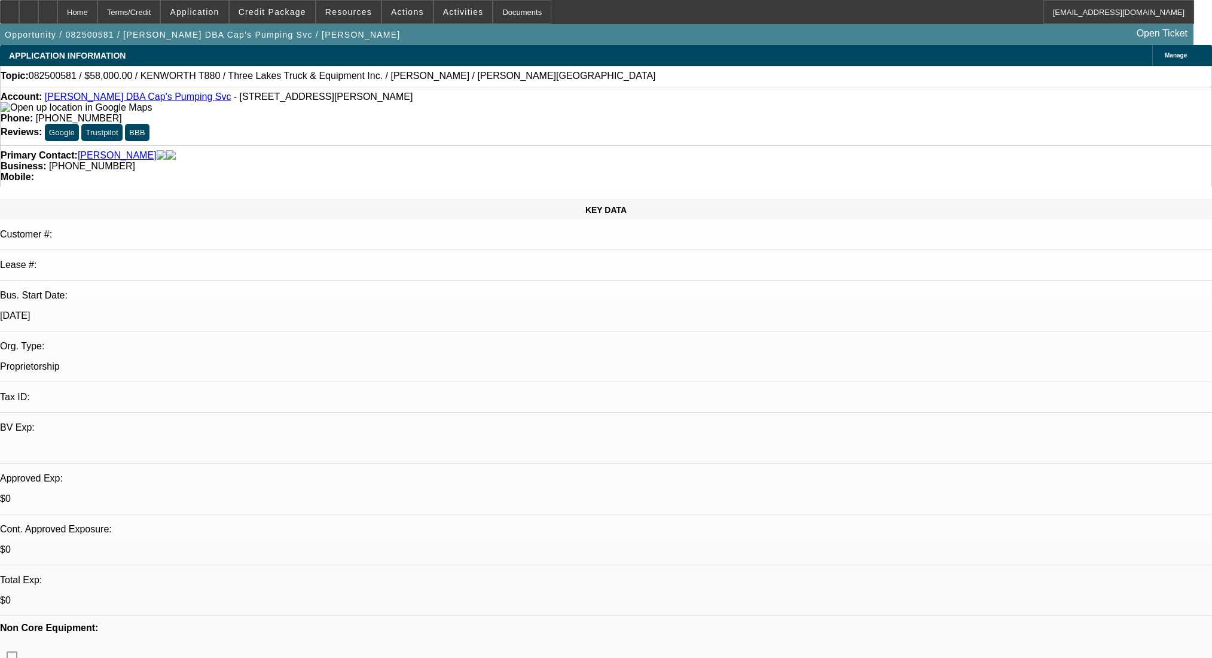
select select "6"
click at [57, 10] on div at bounding box center [47, 12] width 19 height 24
select select "0"
select select "2"
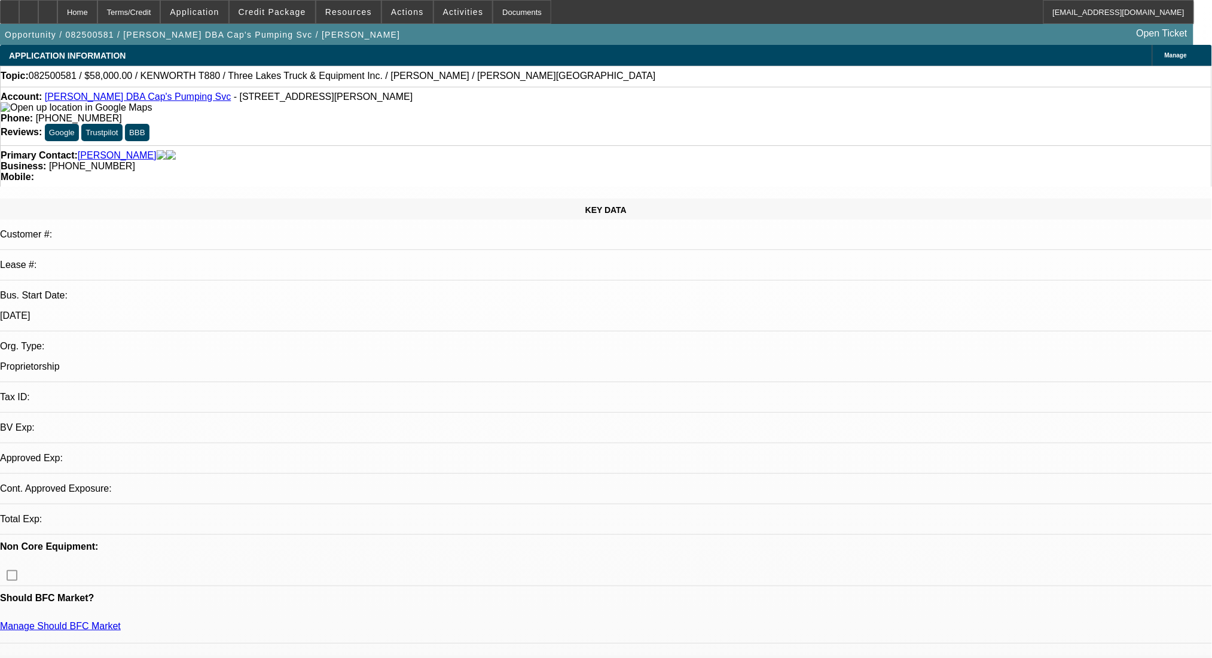
select select "0"
select select "6"
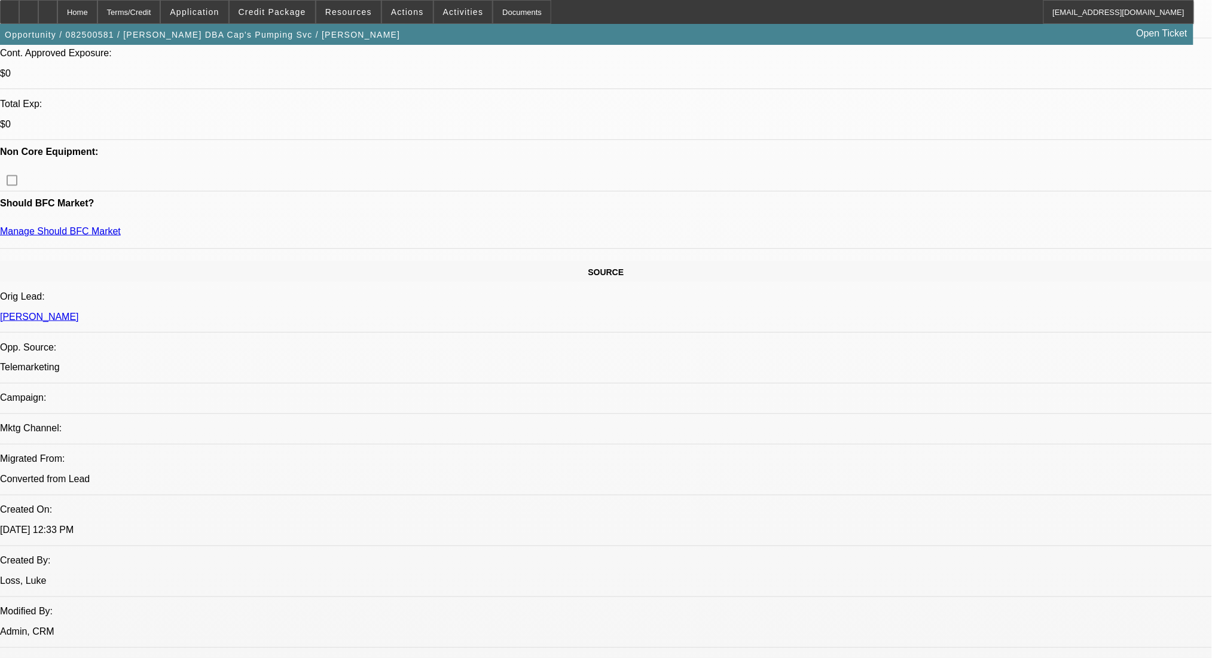
scroll to position [637, 0]
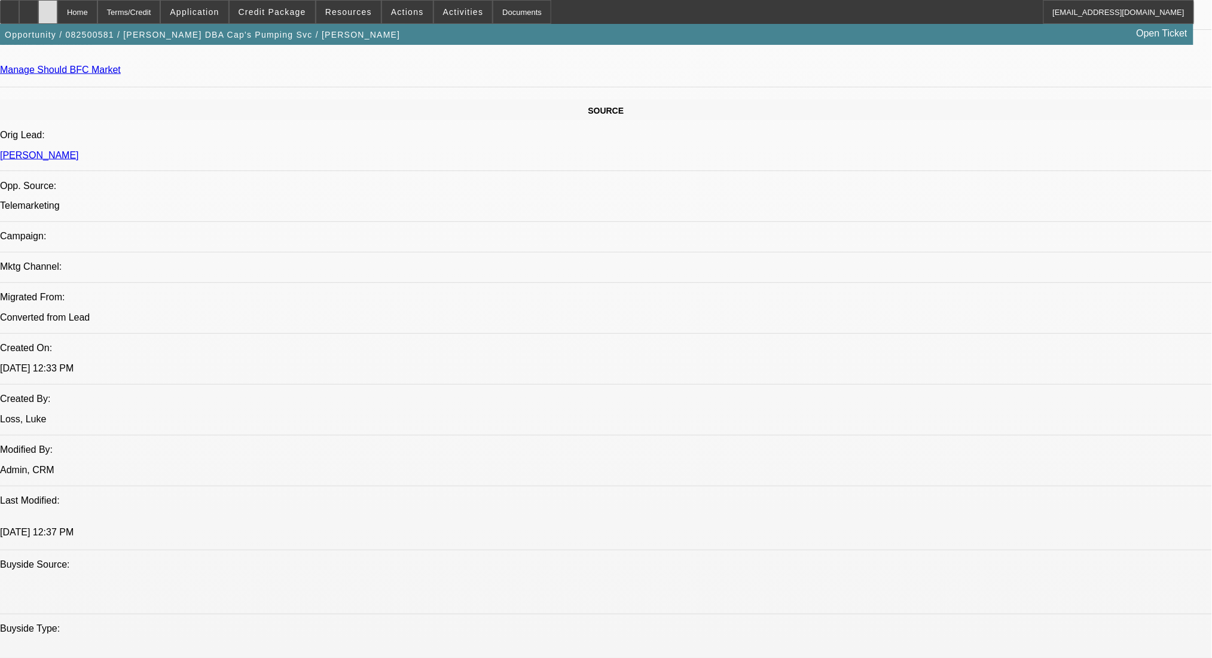
click at [57, 5] on div at bounding box center [47, 12] width 19 height 24
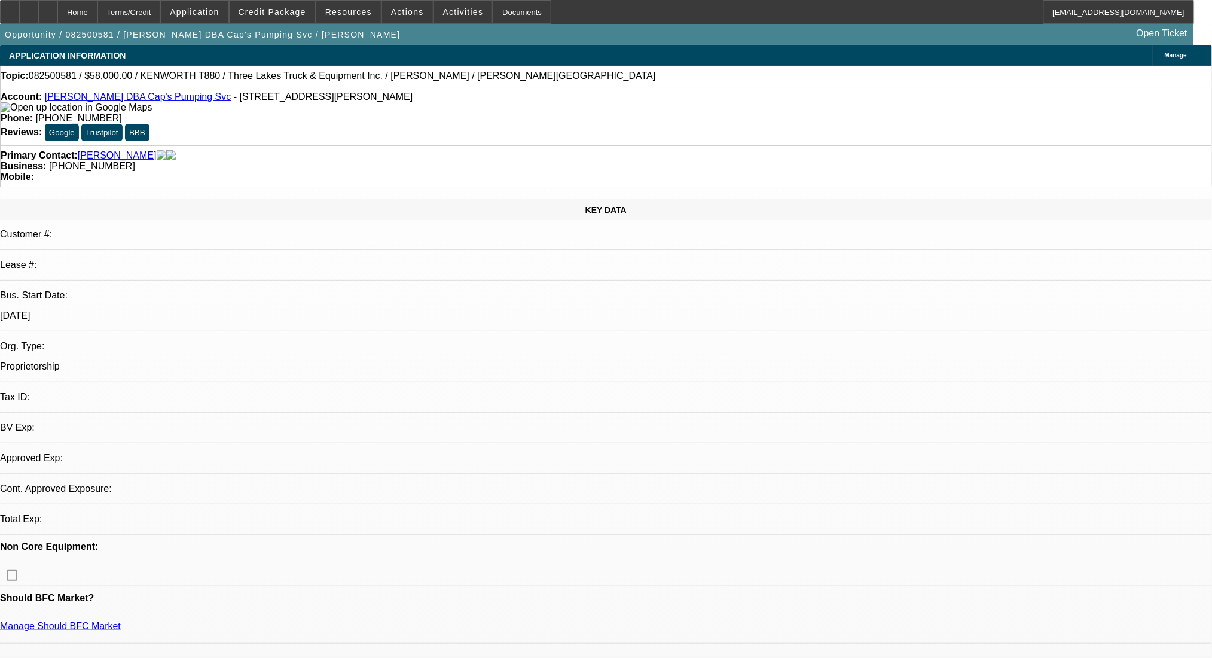
select select "0"
select select "2"
select select "0"
select select "6"
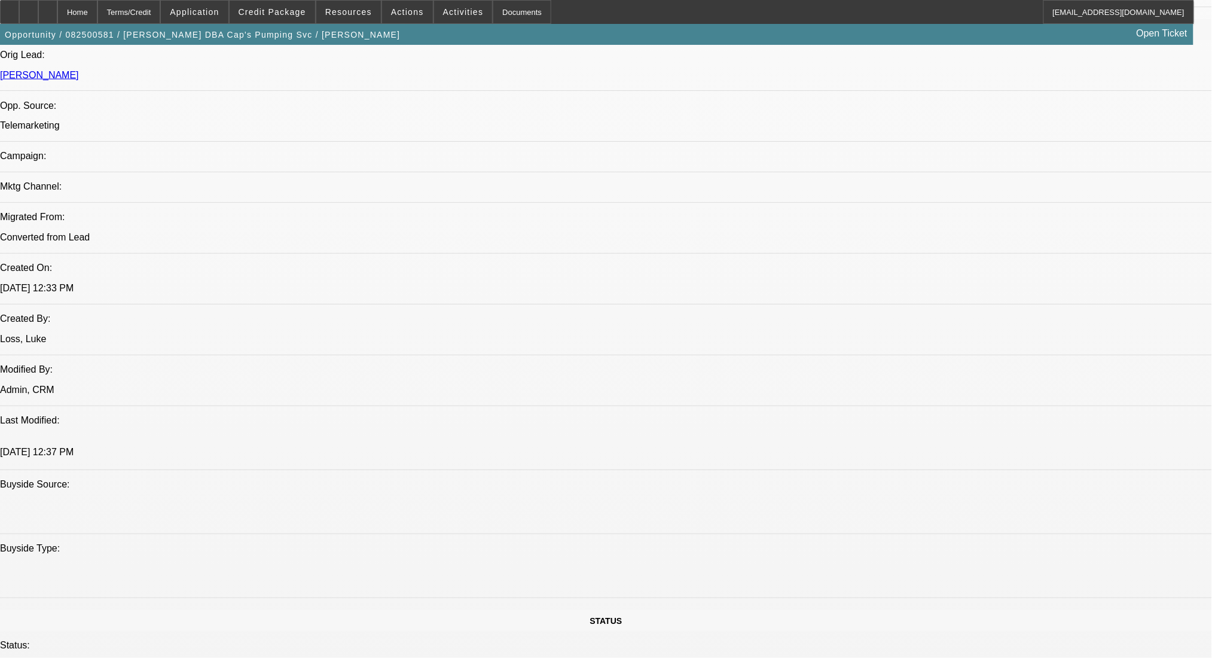
scroll to position [876, 0]
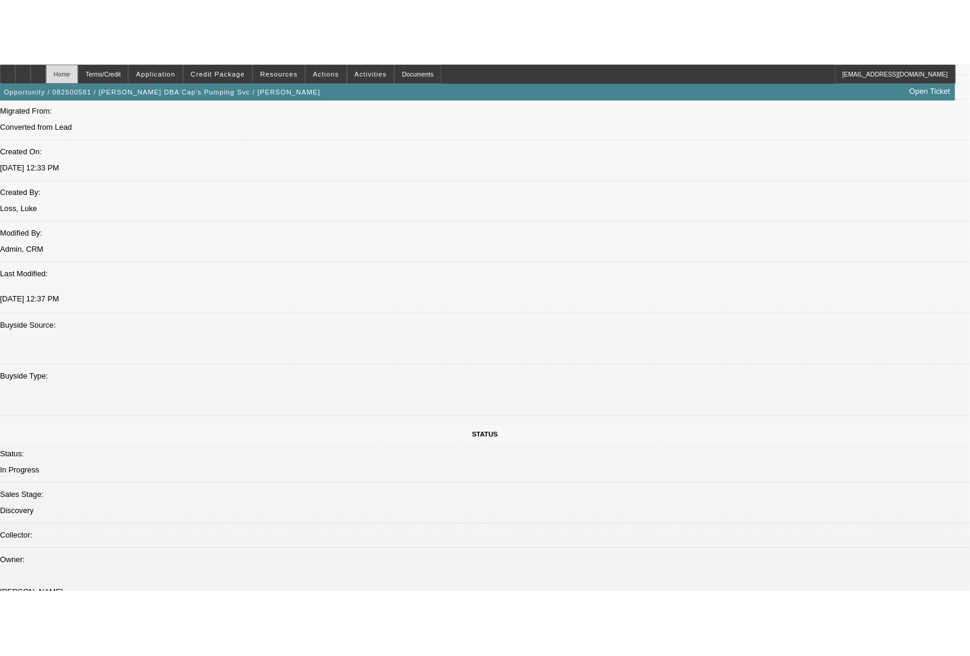
scroll to position [928, 0]
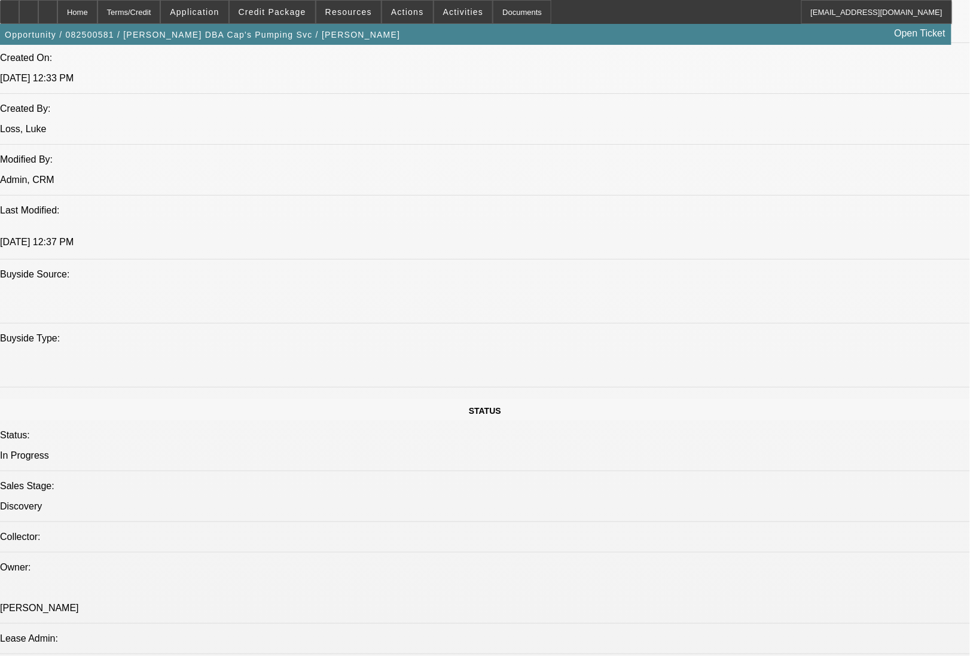
drag, startPoint x: 591, startPoint y: 25, endPoint x: 626, endPoint y: 50, distance: 44.1
click at [591, 25] on div "Opportunity / 082500581 / Bradley Mahoney DBA Cap's Pumping Svc / Mahoney, Brad…" at bounding box center [475, 34] width 951 height 21
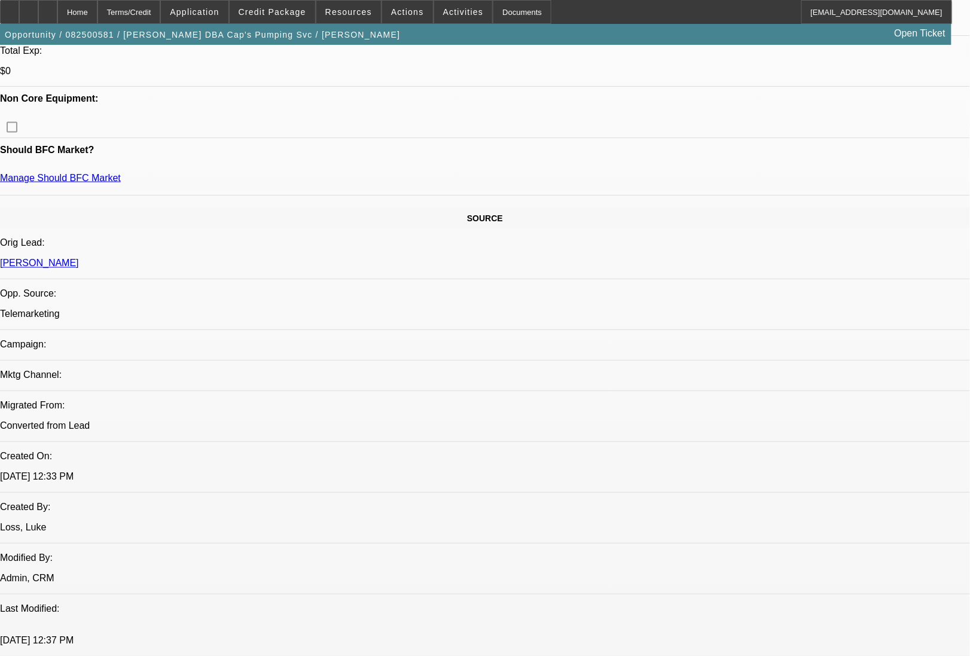
scroll to position [130, 0]
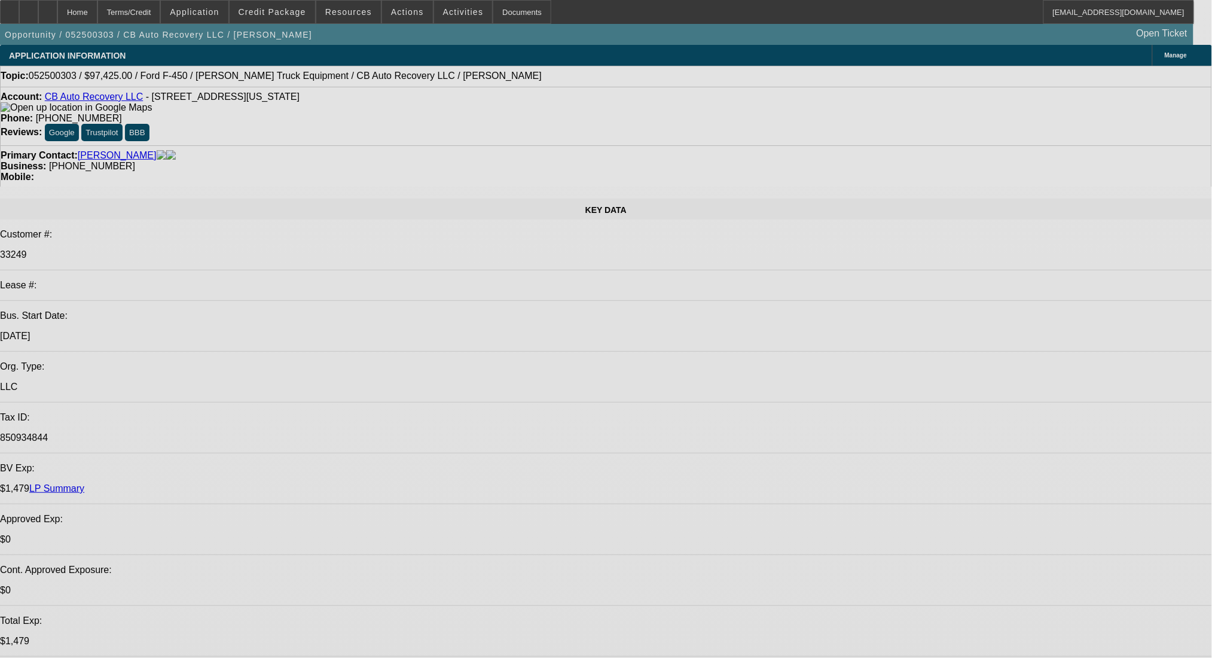
select select "0"
select select "2"
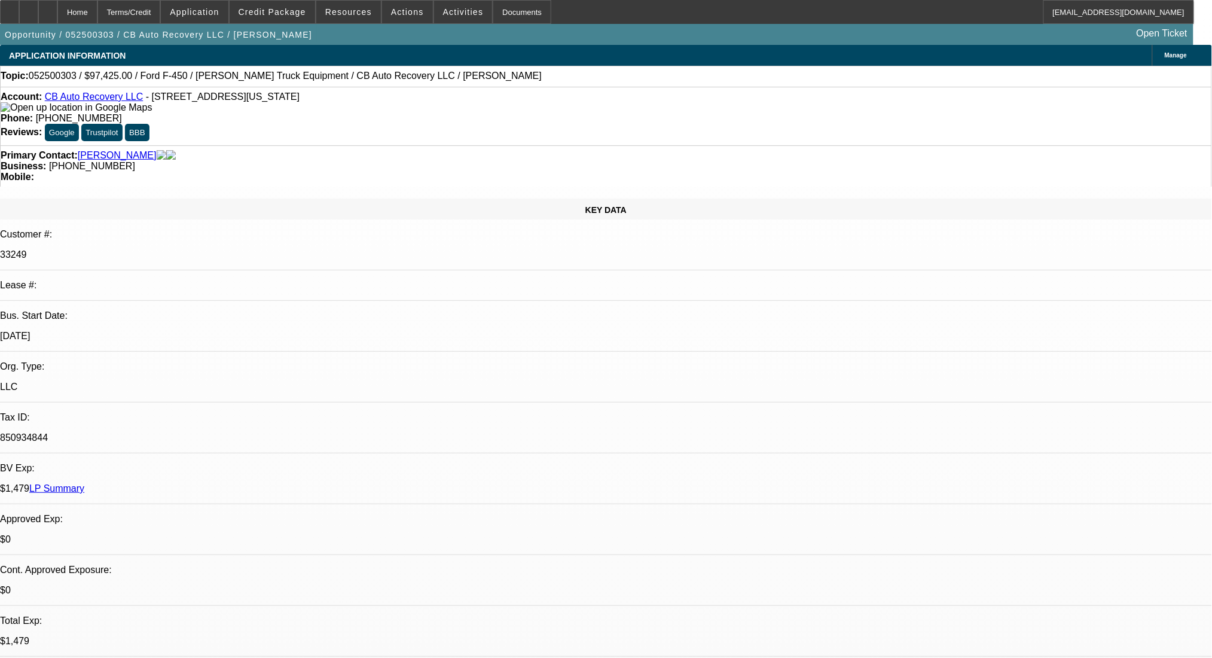
select select "0.1"
select select "4"
select select "0.1"
select select "2"
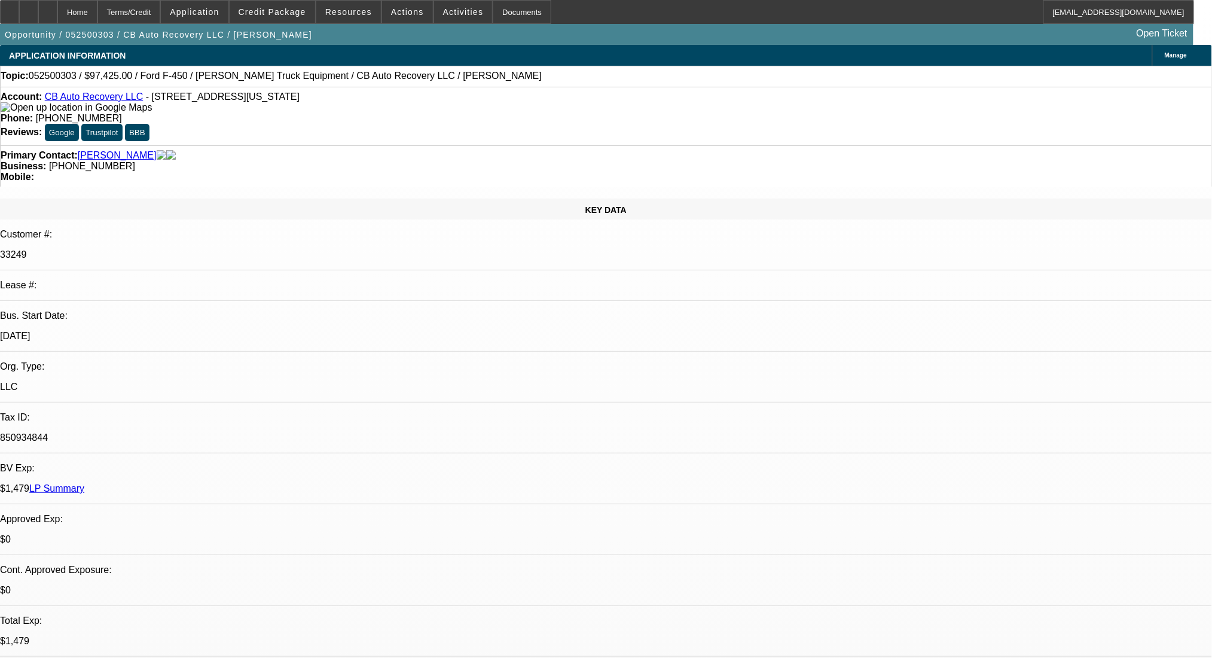
select select "0.1"
select select "4"
select select "0.1"
select select "2"
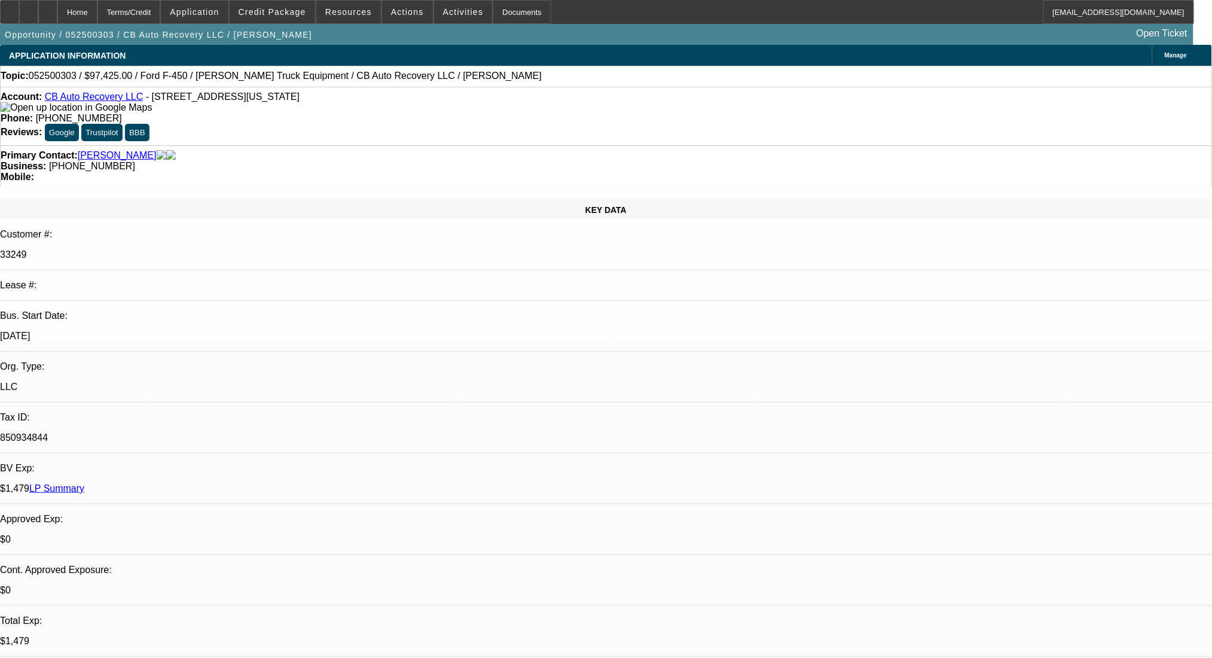
select select "0.1"
select select "4"
select select "0"
select select "2"
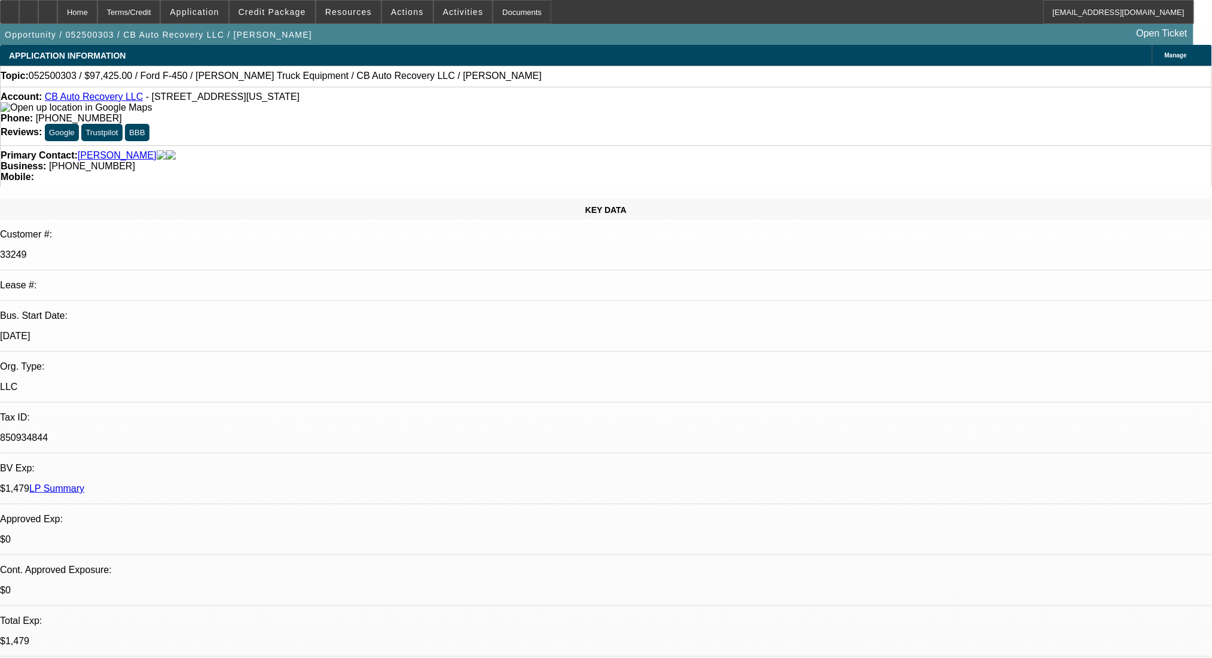
select select "0"
select select "6"
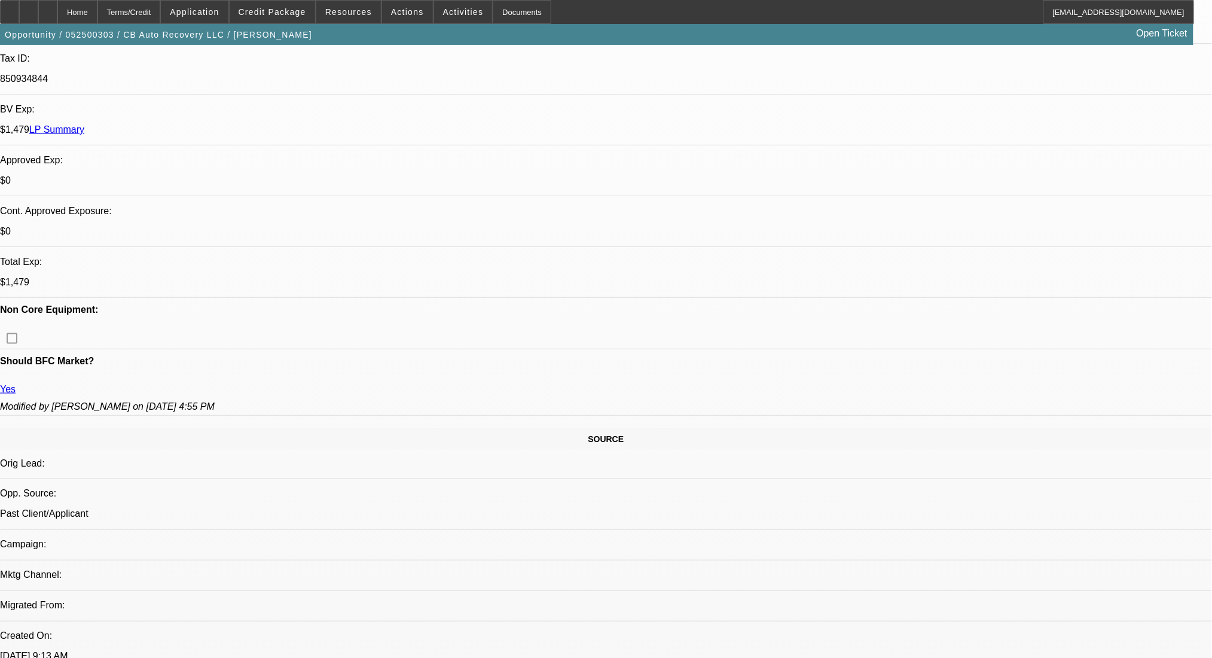
scroll to position [558, 0]
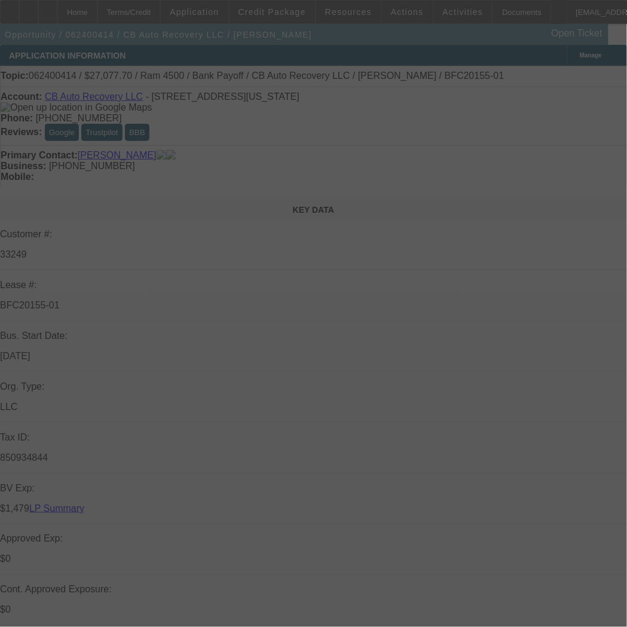
select select "0"
select select "2"
select select "0.1"
select select "4"
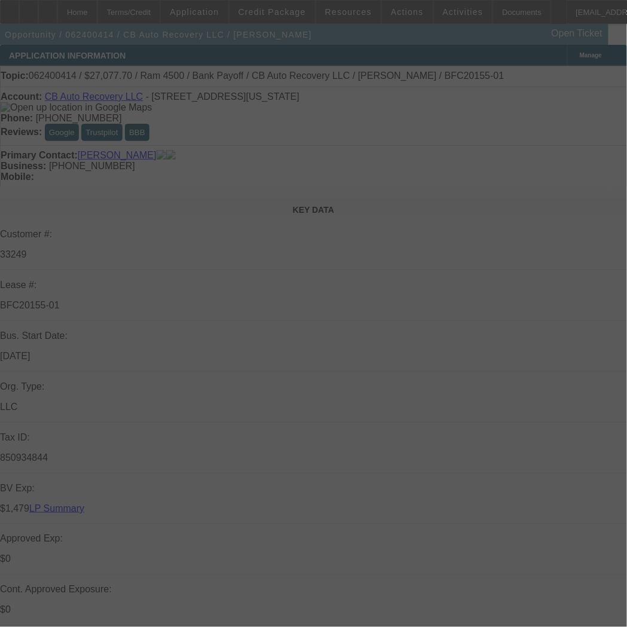
select select "0"
select select "2"
select select "0.1"
select select "4"
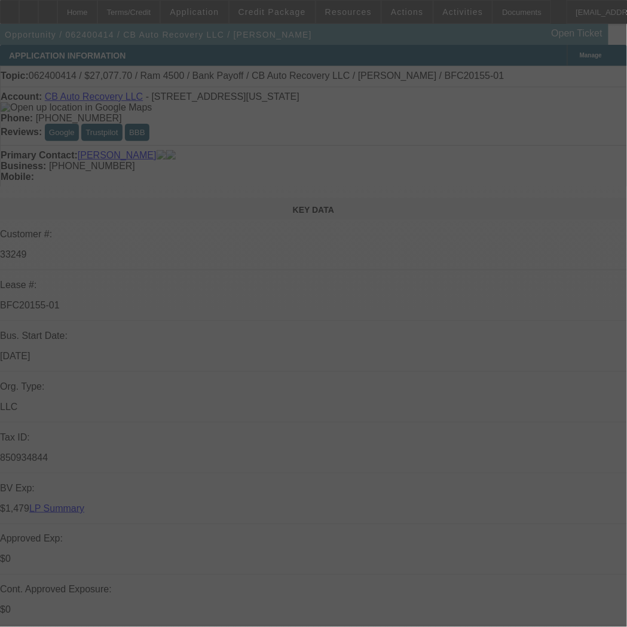
select select "0"
select select "2"
select select "0.1"
select select "4"
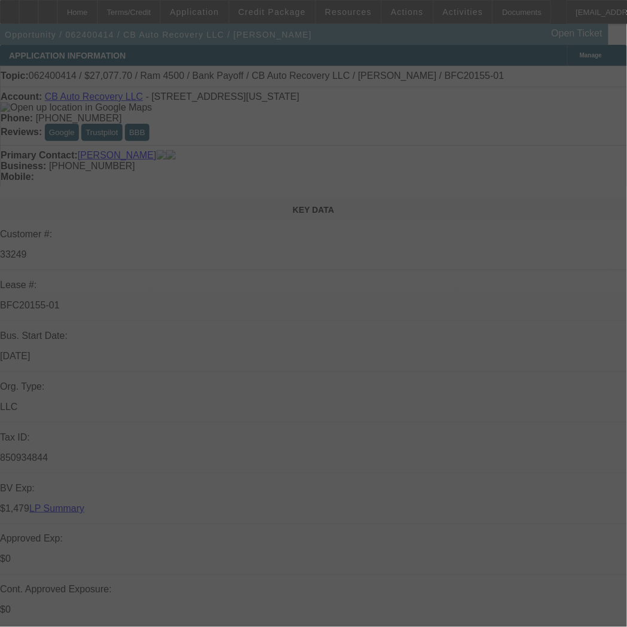
select select "0"
select select "2"
select select "0.1"
select select "4"
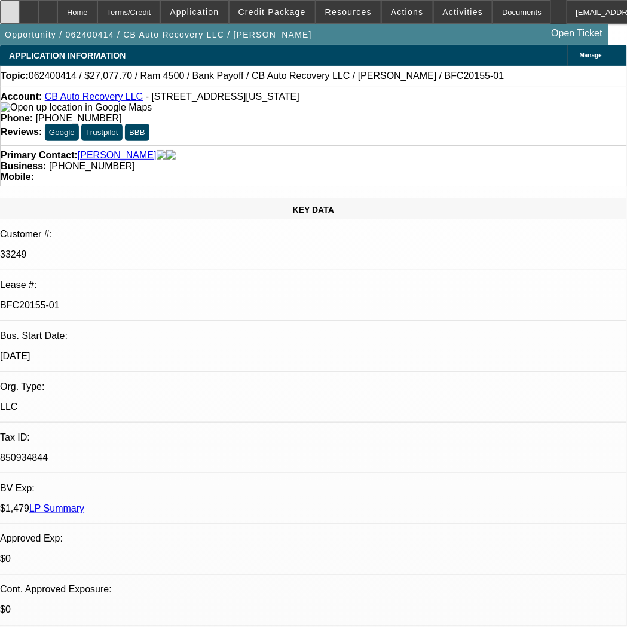
click at [14, 8] on div at bounding box center [9, 12] width 19 height 24
click at [155, 7] on div "Terms/Credit" at bounding box center [128, 12] width 63 height 24
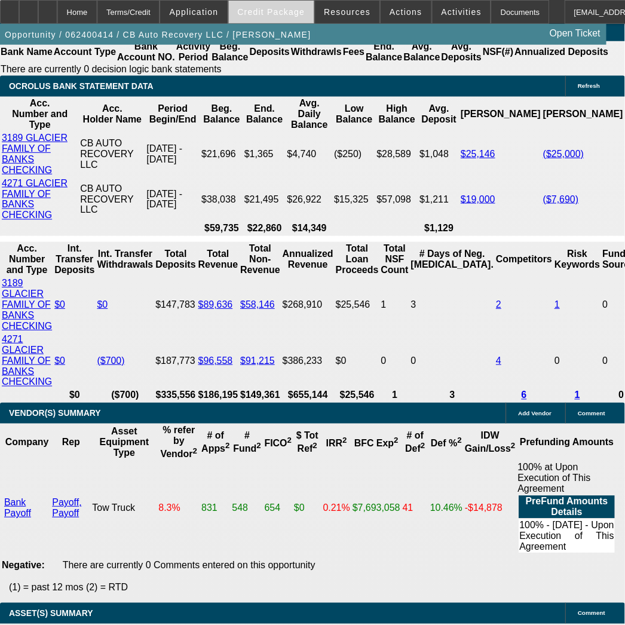
scroll to position [2506, 0]
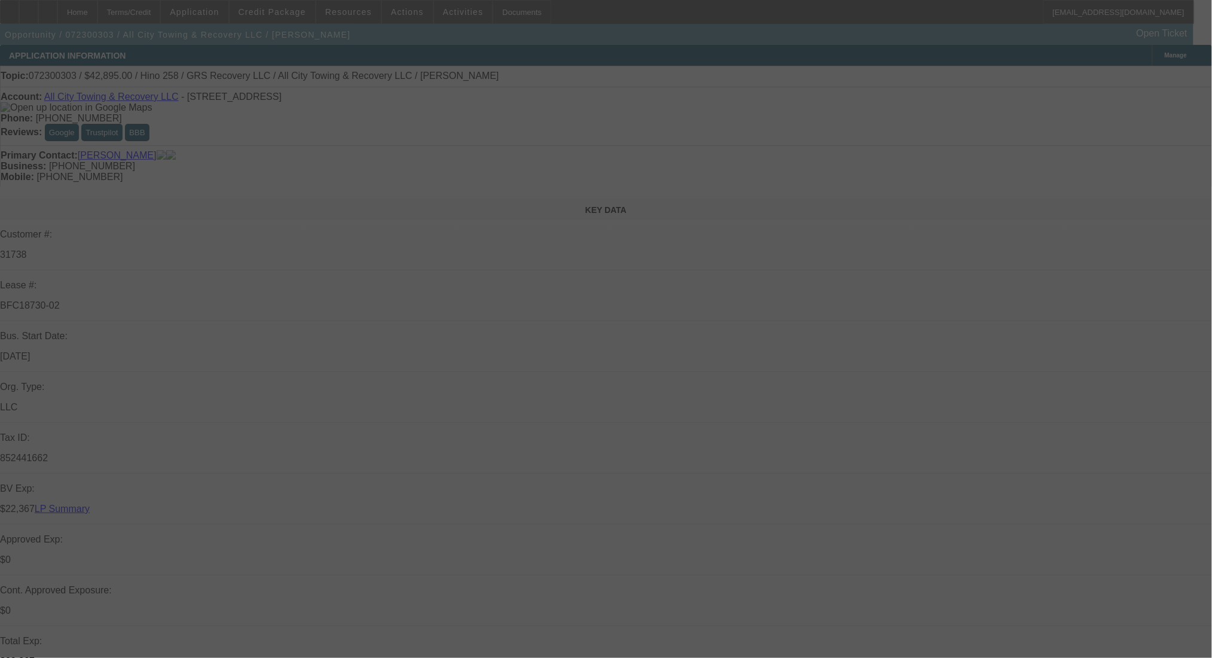
select select "0"
select select "3"
select select "2"
select select "0.1"
select select "4"
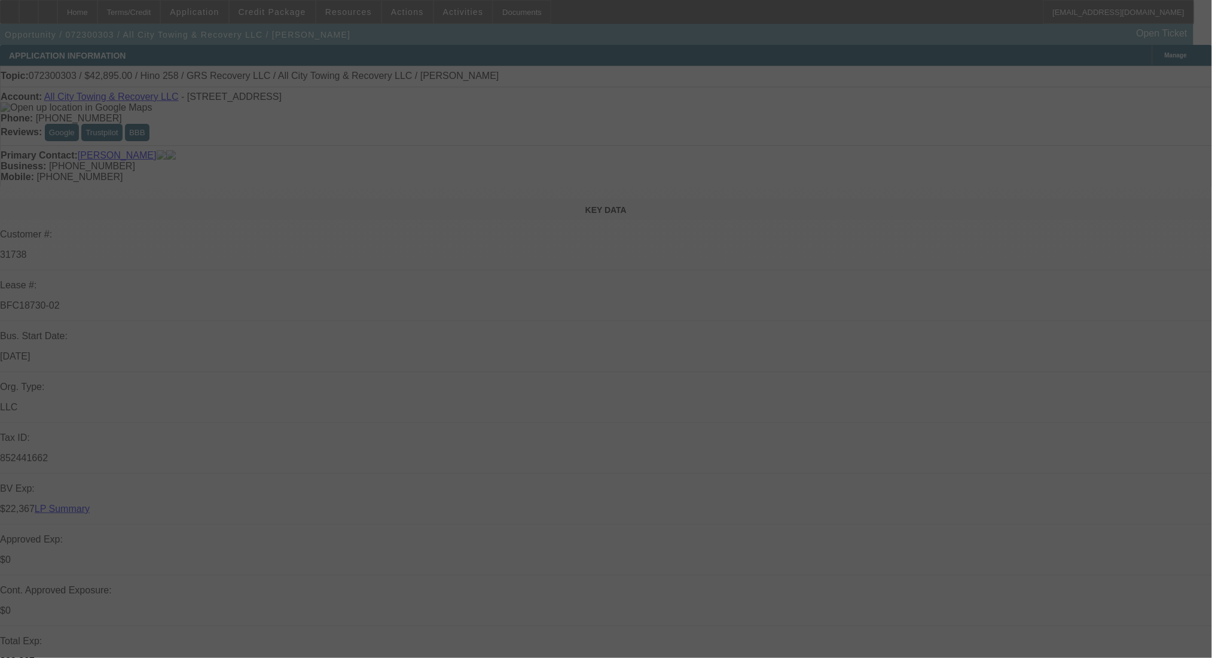
select select "0"
select select "3"
select select "2"
select select "0.1"
select select "4"
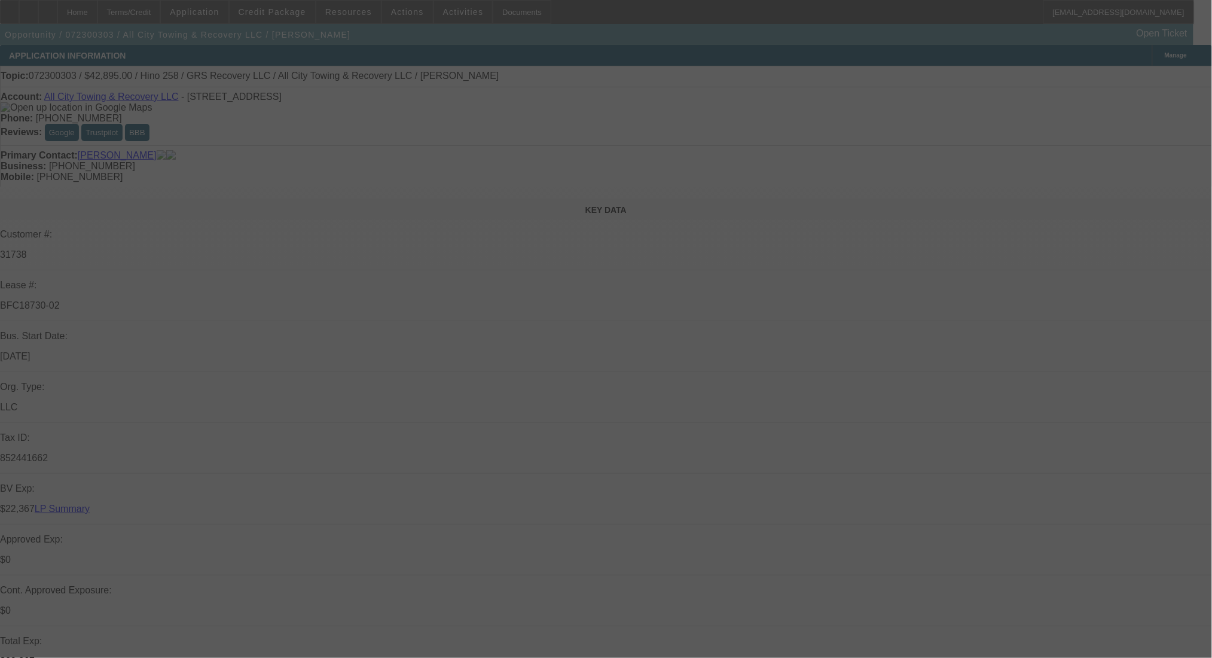
select select "0"
select select "3"
select select "2"
select select "0.1"
select select "4"
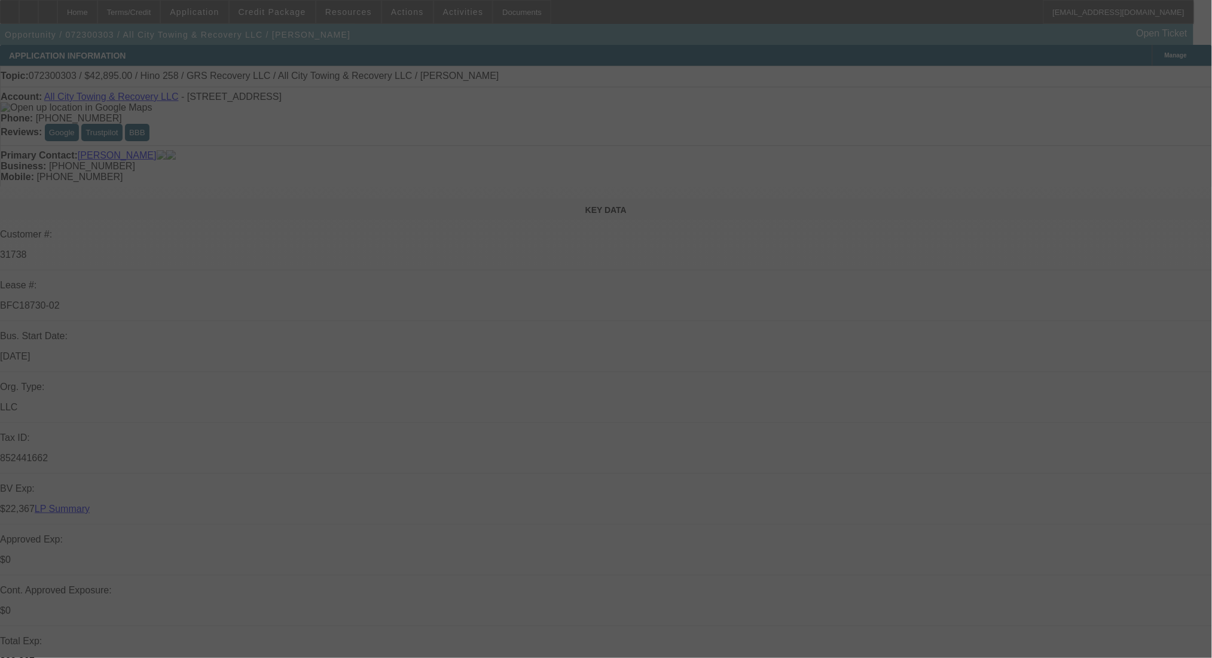
select select "0"
select select "3"
select select "2"
select select "0.1"
select select "4"
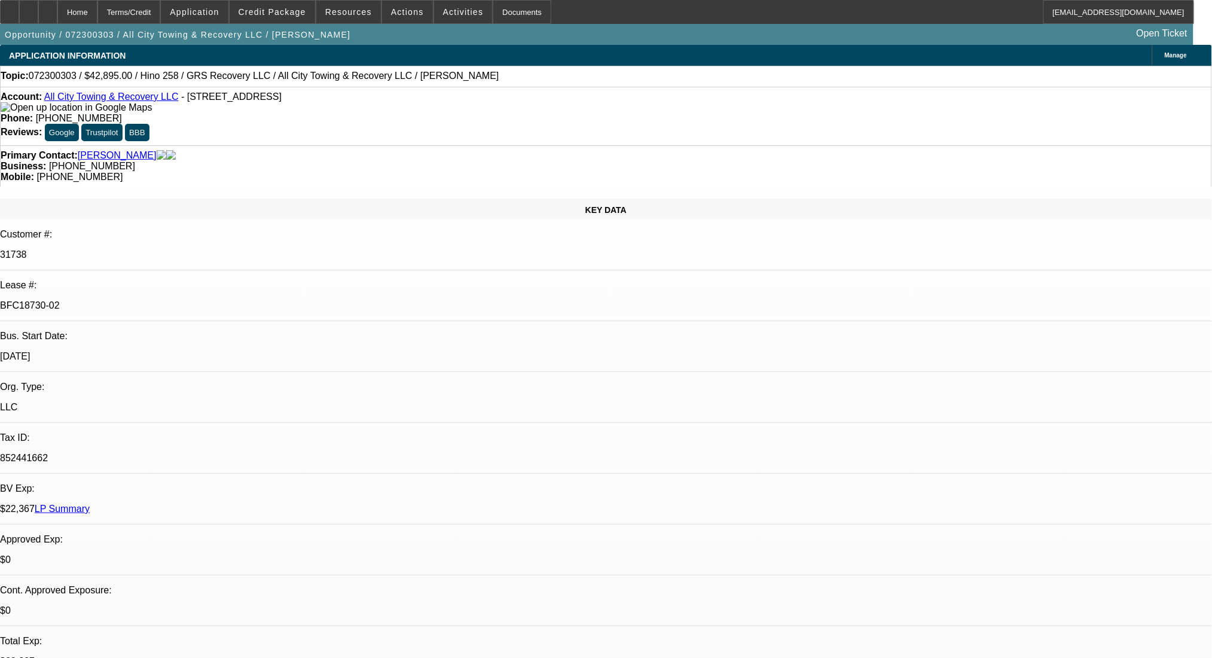
scroll to position [80, 0]
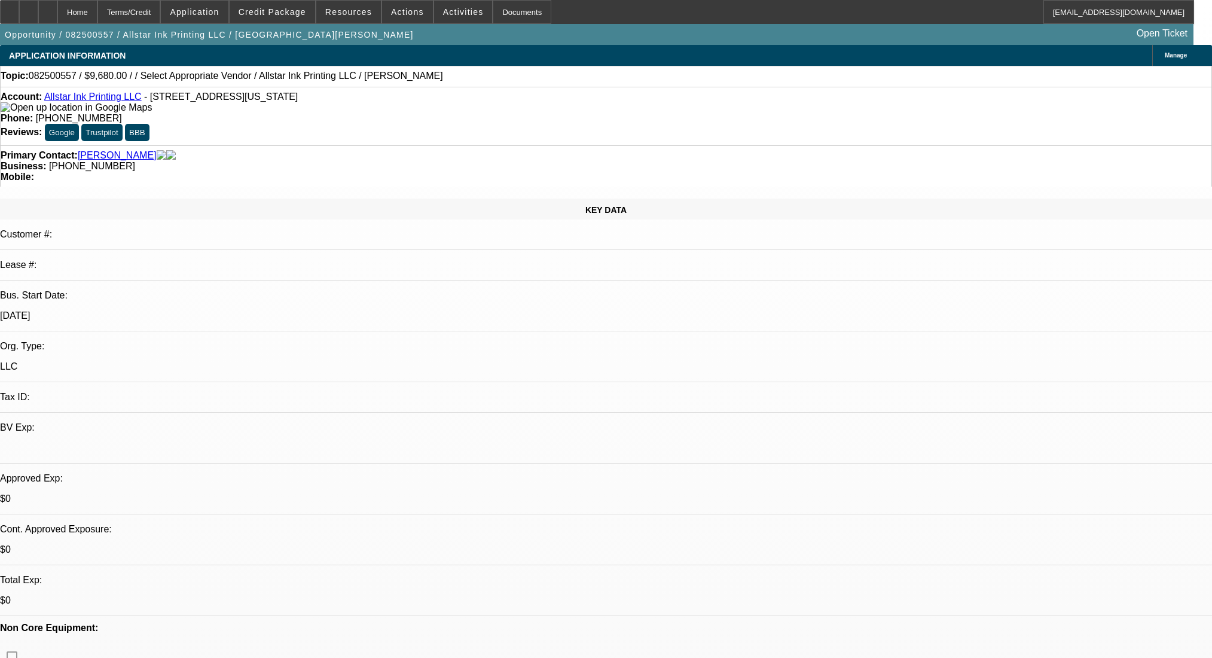
select select "0"
select select "2"
select select "0.1"
select select "4"
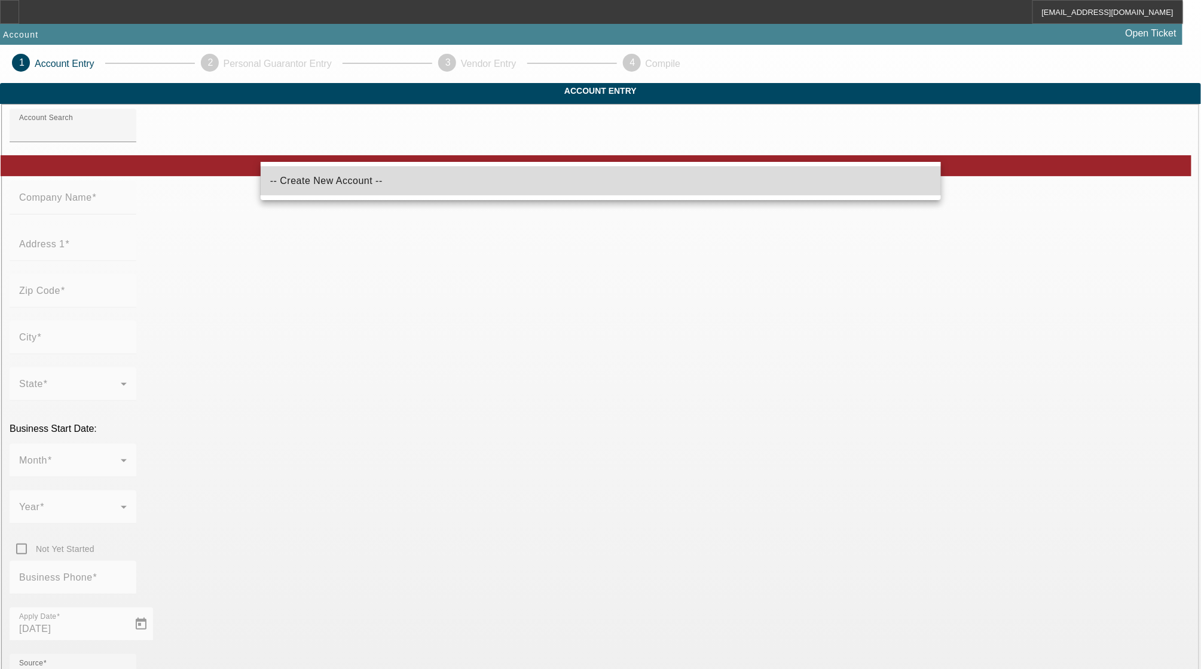
click at [593, 185] on mat-option "-- Create New Account --" at bounding box center [601, 181] width 680 height 29
type input "-- Create New Account --"
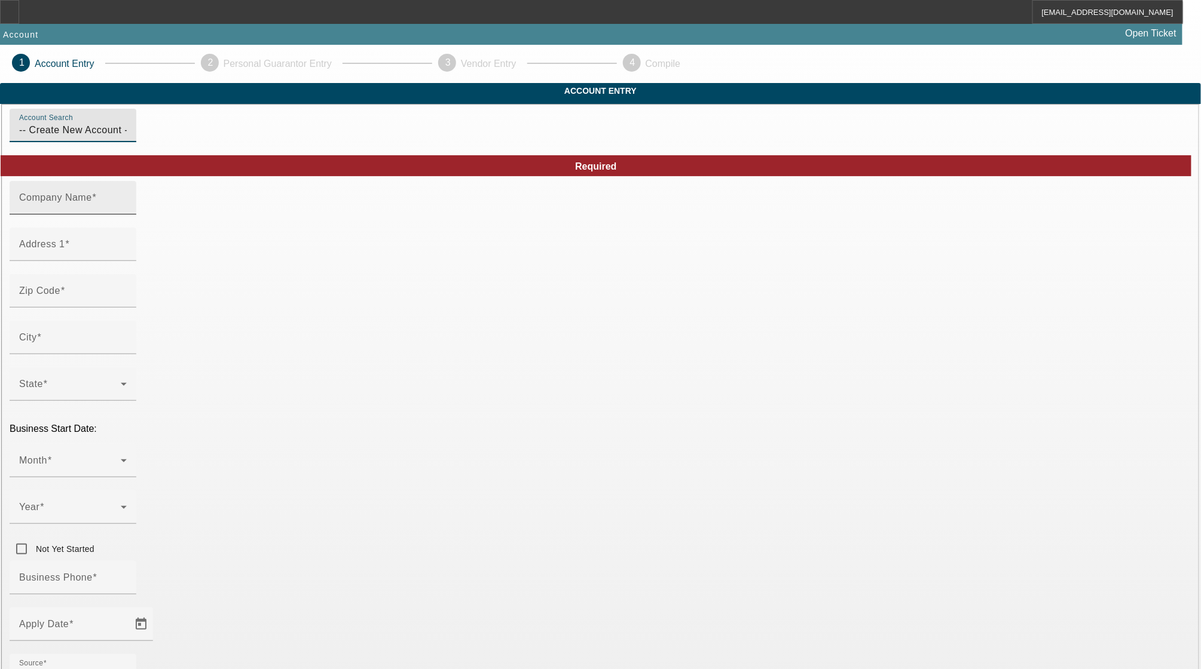
click at [136, 215] on div "Company Name" at bounding box center [73, 197] width 127 height 33
type input "Burke's Towing LLC"
click at [127, 256] on input "Address 1" at bounding box center [73, 249] width 108 height 14
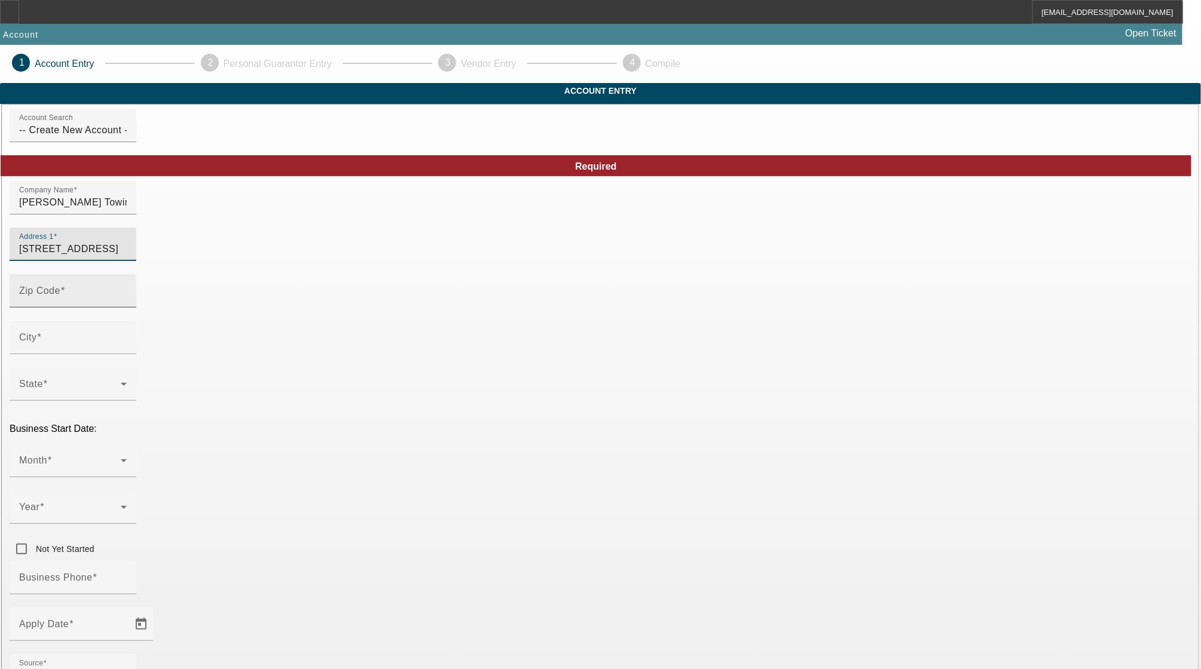
type input "14749 Warwick Blvd"
click at [127, 304] on div "Zip Code" at bounding box center [73, 290] width 108 height 33
type input "23608"
type input "Newport News"
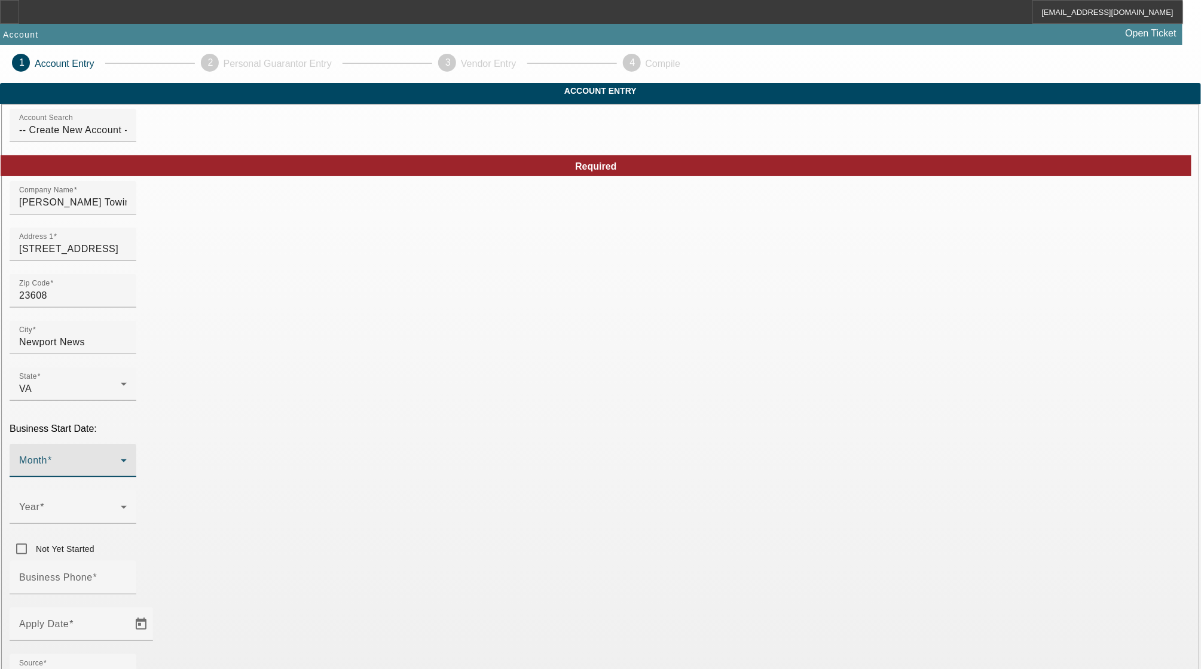
click at [121, 458] on span at bounding box center [70, 465] width 102 height 14
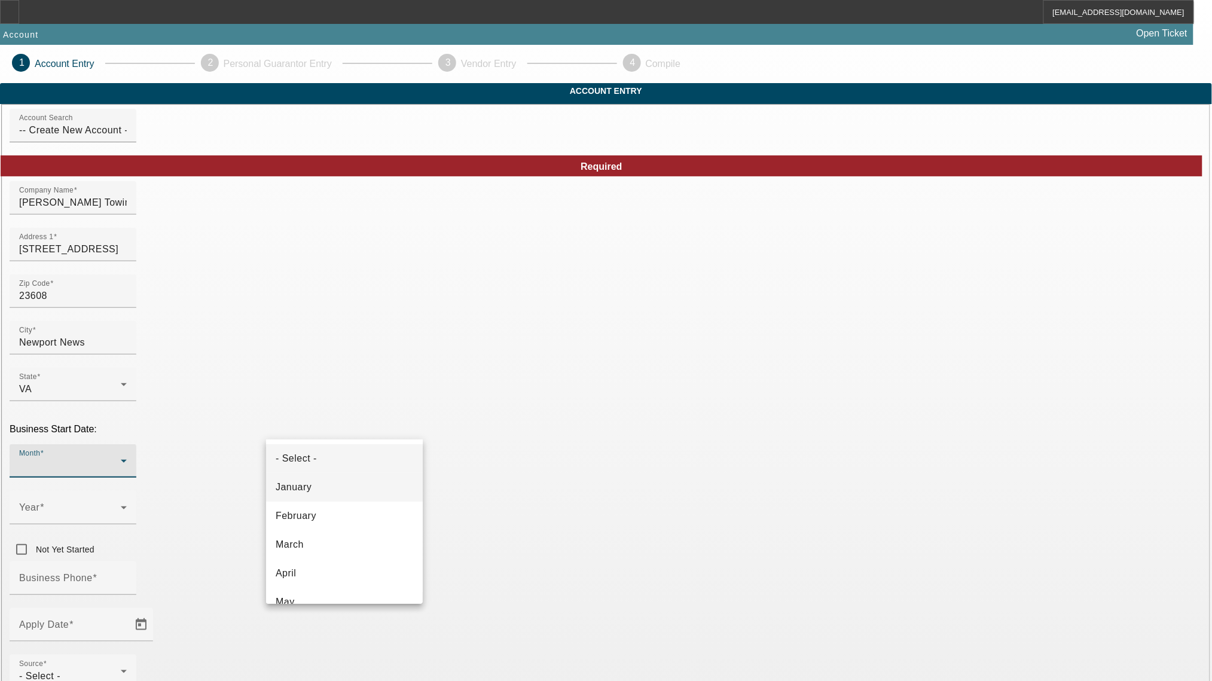
click at [321, 488] on mat-option "January" at bounding box center [344, 487] width 157 height 29
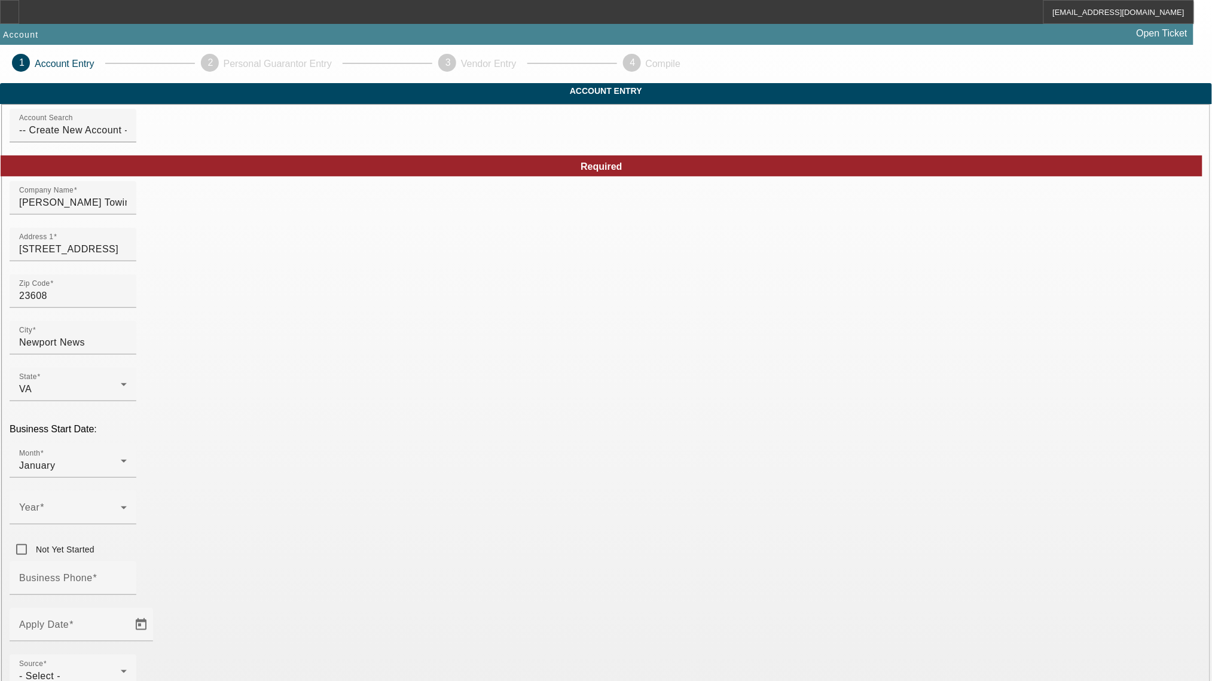
click at [136, 524] on div at bounding box center [73, 530] width 127 height 13
click at [121, 505] on span at bounding box center [70, 512] width 102 height 14
click at [472, 552] on span "2000" at bounding box center [461, 544] width 23 height 14
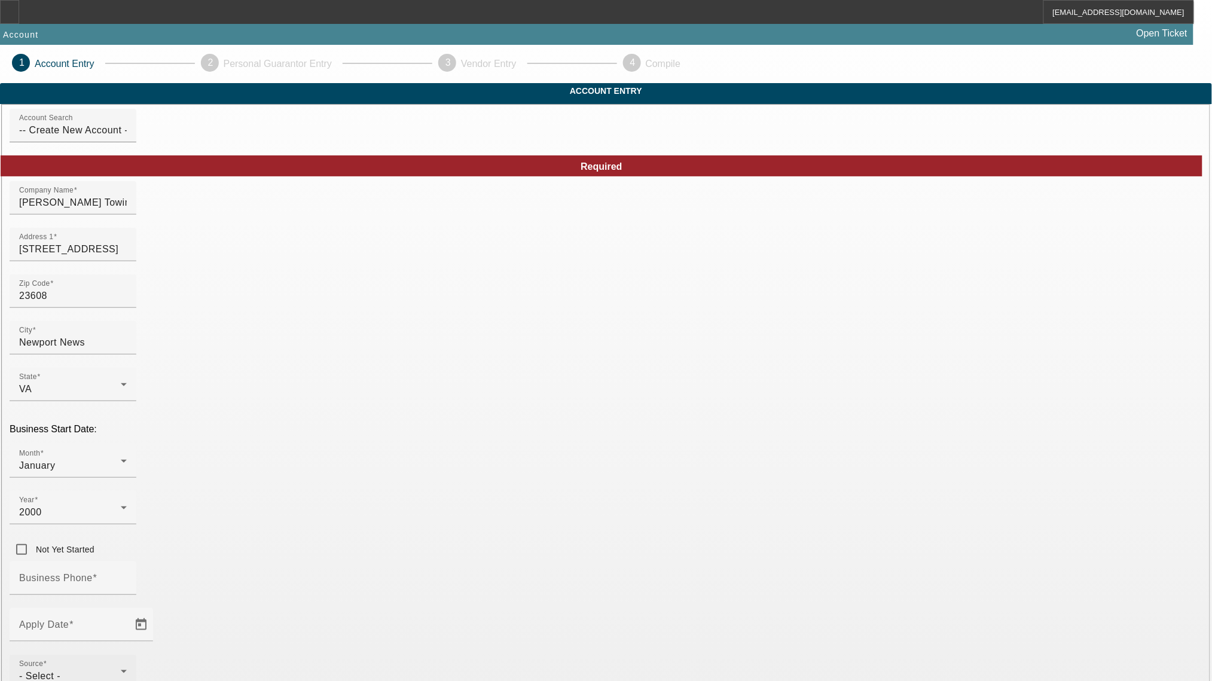
click at [127, 655] on div "Source - Select -" at bounding box center [73, 671] width 108 height 33
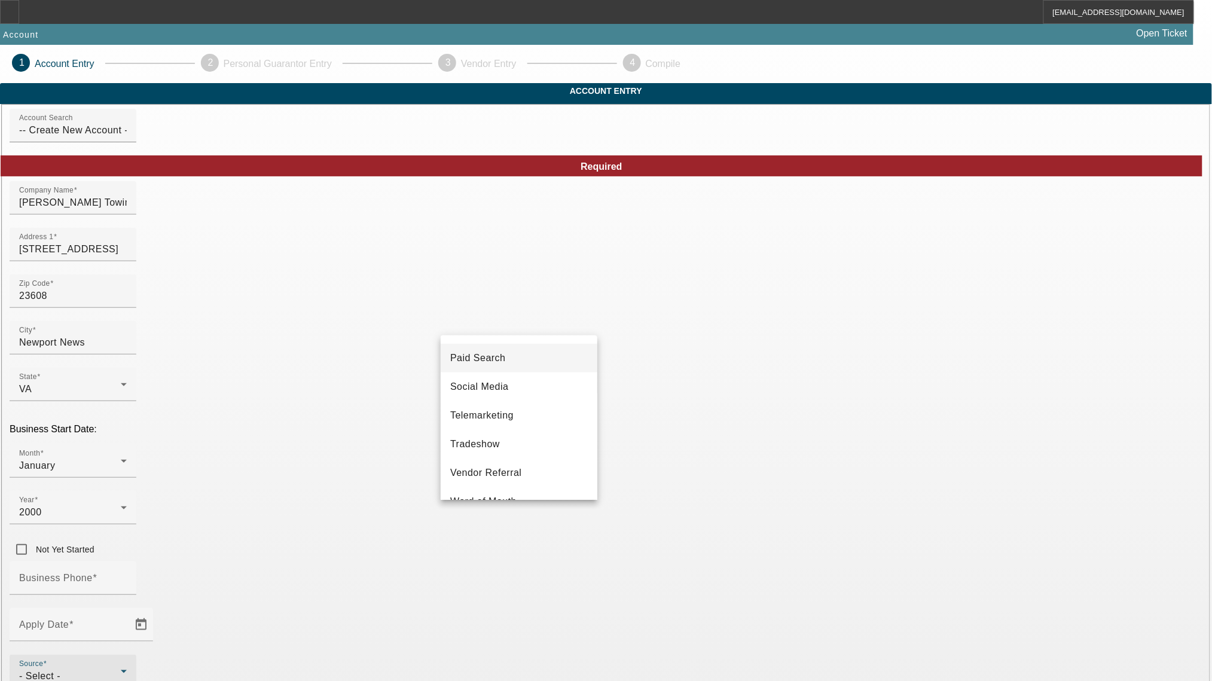
scroll to position [431, 0]
click at [504, 448] on span "Vendor Referral" at bounding box center [486, 452] width 72 height 14
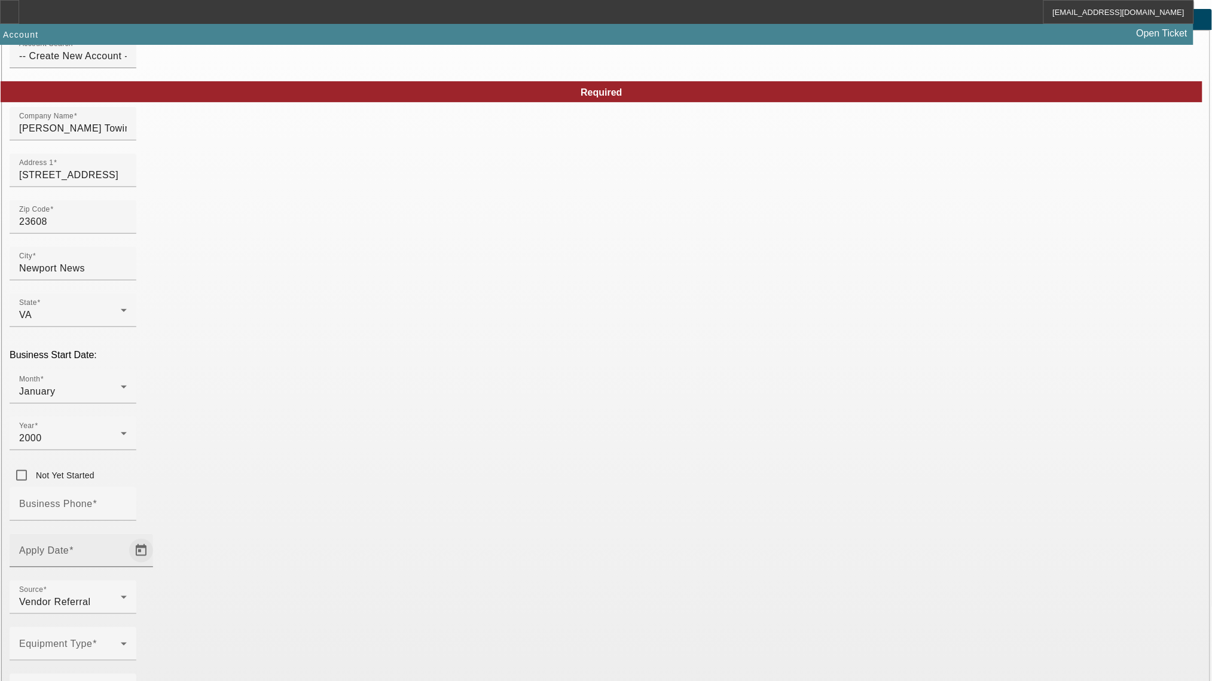
click at [155, 536] on span "Open calendar" at bounding box center [141, 550] width 29 height 29
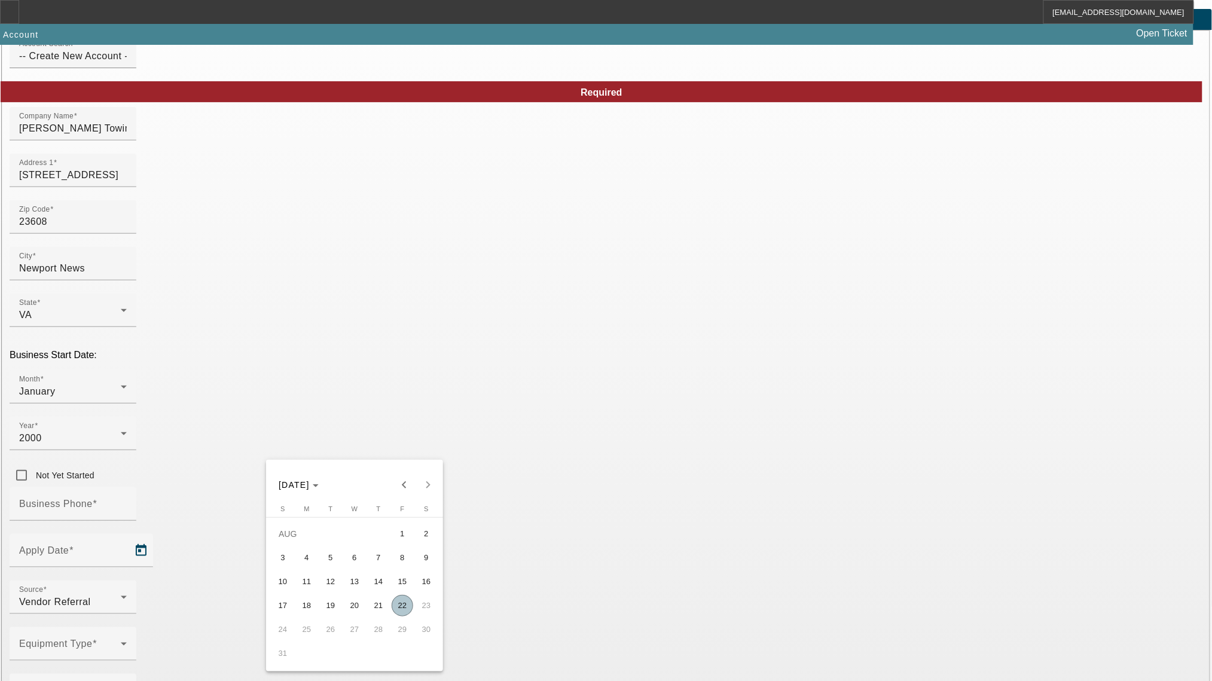
click at [398, 611] on span "22" at bounding box center [403, 606] width 22 height 22
type input "8/22/2025"
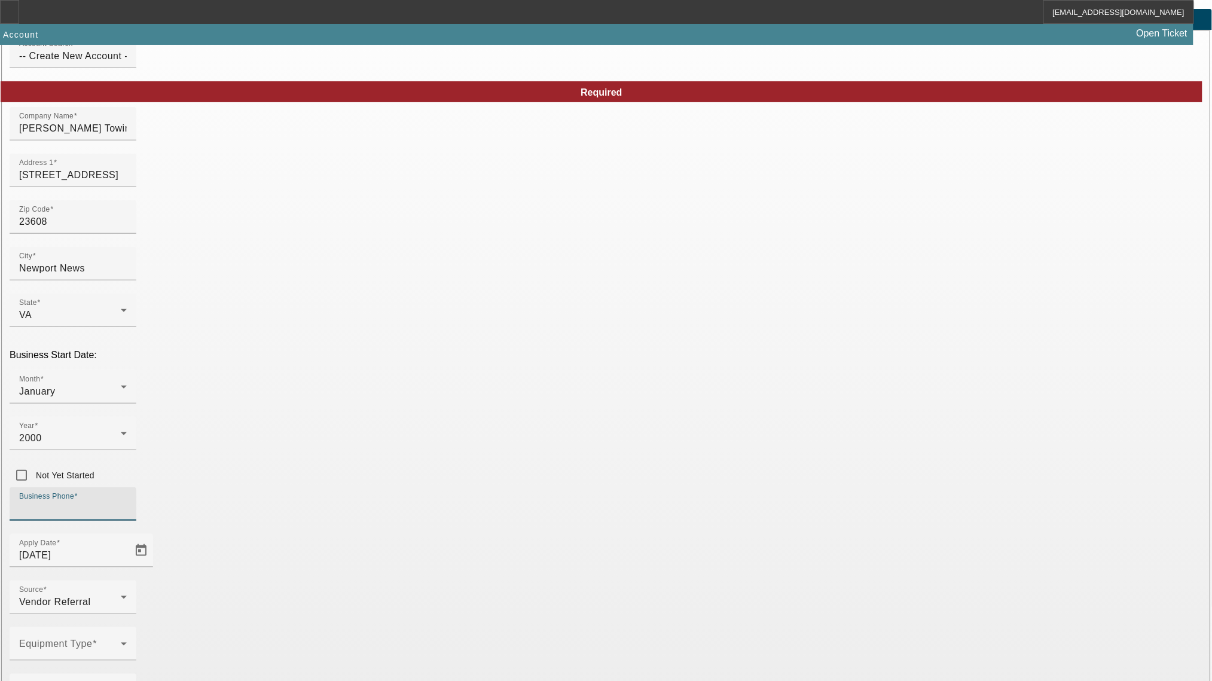
click at [127, 502] on input "Business Phone" at bounding box center [73, 509] width 108 height 14
type input "(757) 849-2544"
drag, startPoint x: 536, startPoint y: 507, endPoint x: 519, endPoint y: 510, distance: 17.6
click at [536, 627] on div "Equipment Type" at bounding box center [606, 650] width 1193 height 47
click at [121, 641] on span at bounding box center [70, 648] width 102 height 14
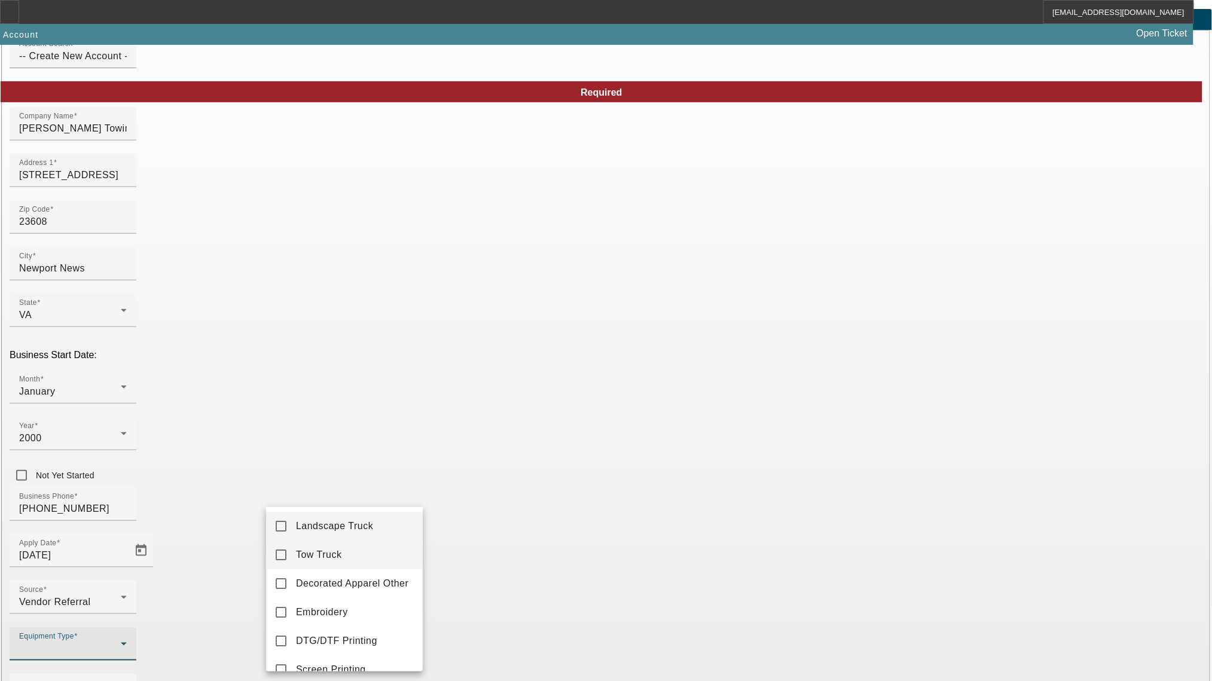
click at [299, 551] on span "Tow Truck" at bounding box center [319, 555] width 46 height 14
click at [470, 515] on div at bounding box center [606, 340] width 1212 height 681
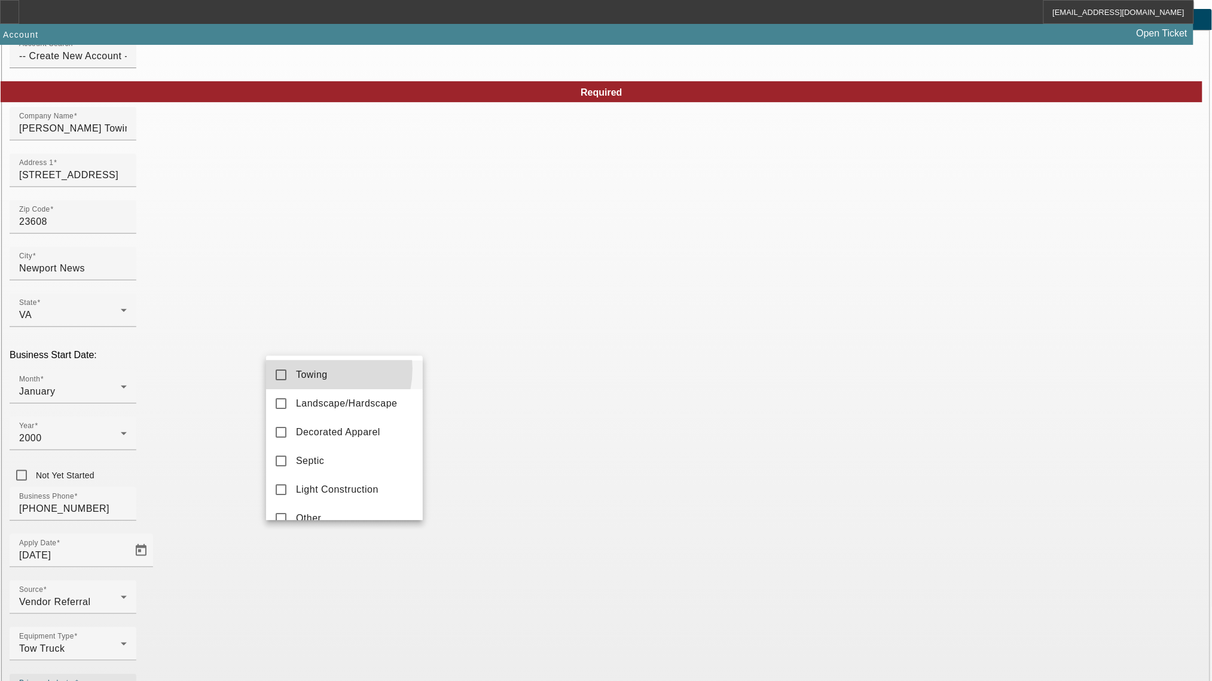
click at [304, 368] on span "Towing" at bounding box center [312, 375] width 32 height 14
click at [499, 526] on div at bounding box center [606, 340] width 1212 height 681
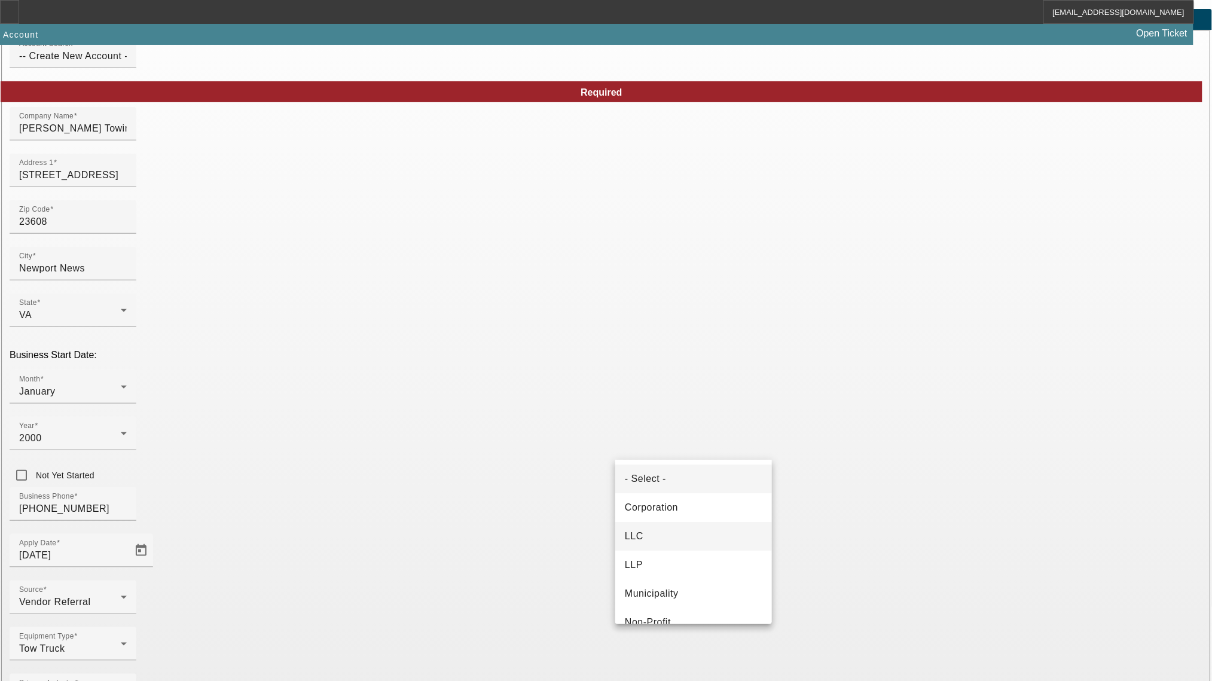
drag, startPoint x: 670, startPoint y: 533, endPoint x: 683, endPoint y: 519, distance: 19.0
click at [670, 533] on mat-option "LLC" at bounding box center [693, 536] width 157 height 29
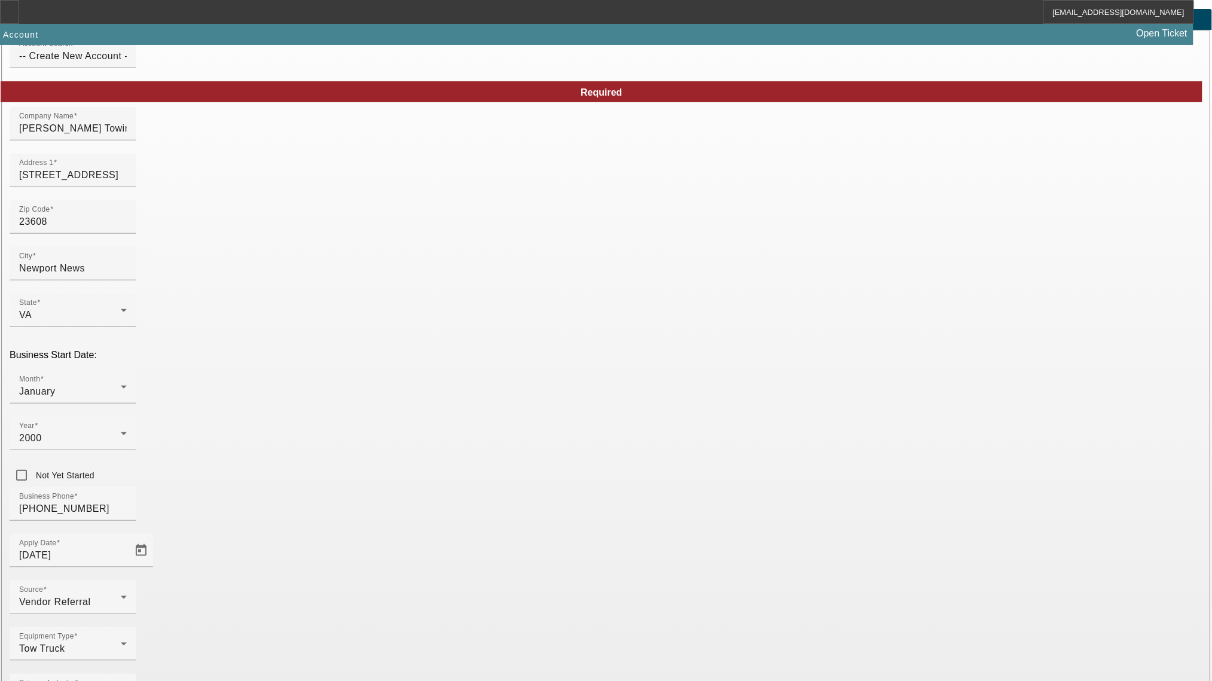
type input "392599993"
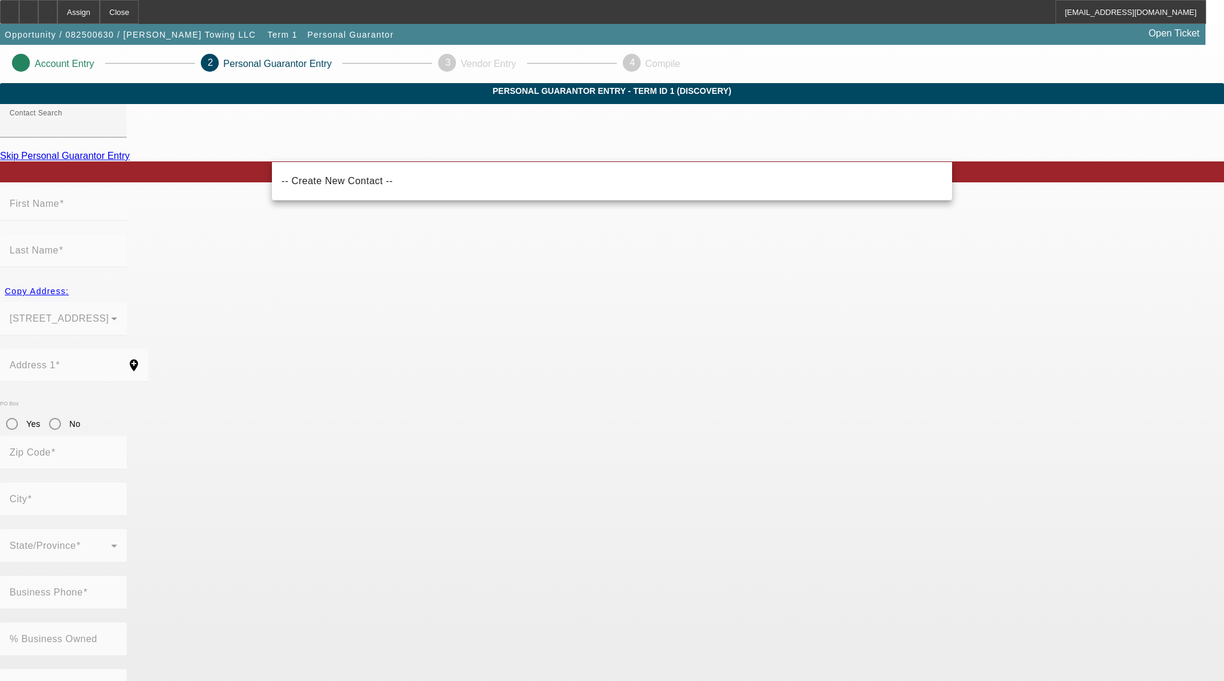
click at [393, 193] on mat-option "-- Create New Contact --" at bounding box center [612, 181] width 680 height 29
type input "-- Create New Contact --"
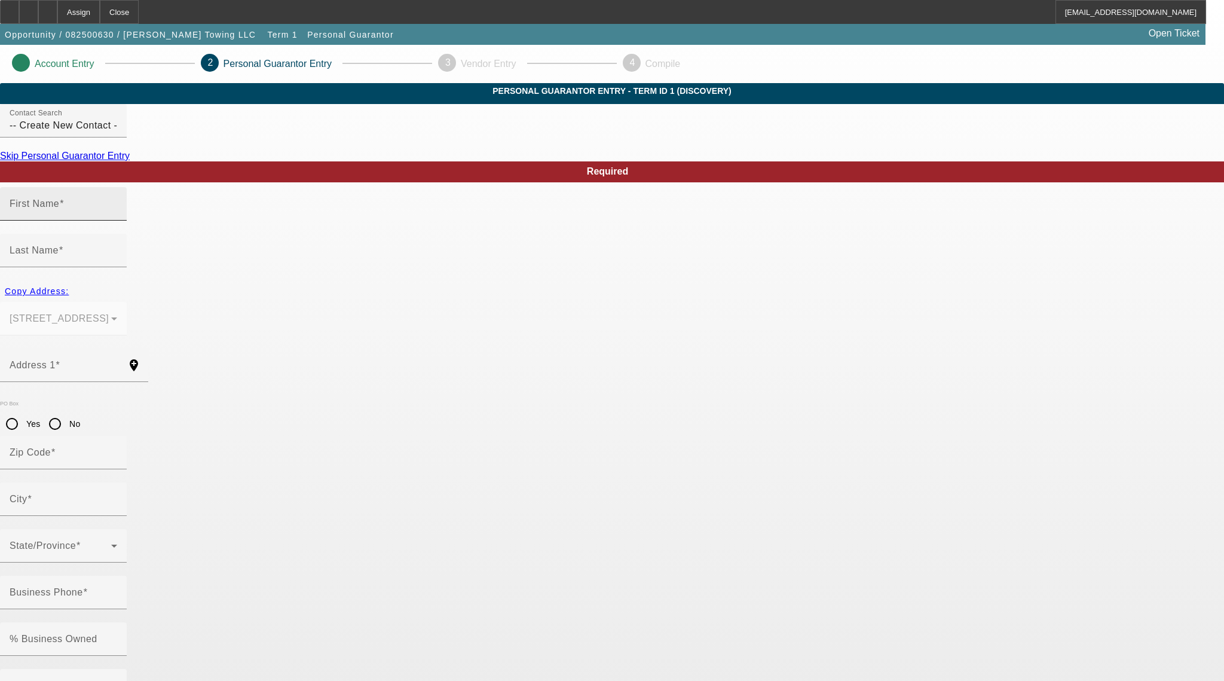
click at [117, 221] on div "First Name" at bounding box center [64, 203] width 108 height 33
type input "Brandon"
click at [117, 248] on input "Last Name" at bounding box center [64, 255] width 108 height 14
type input "Miller"
click at [56, 360] on mat-label "Address 1" at bounding box center [33, 365] width 46 height 10
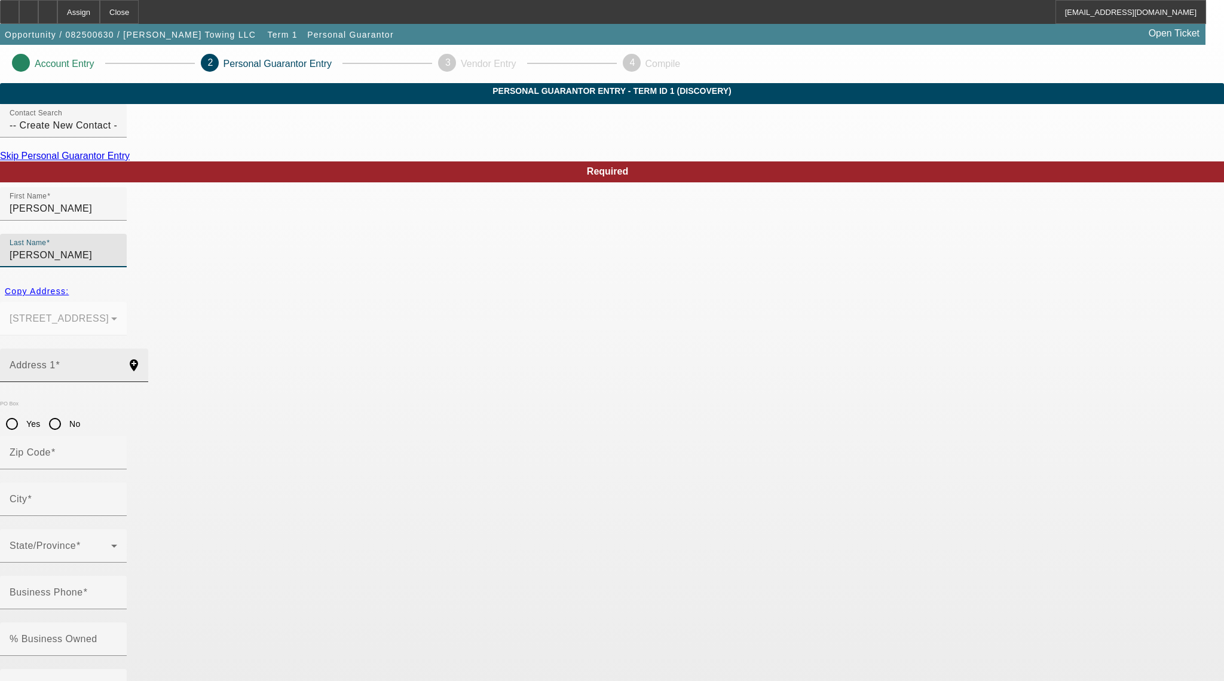
click at [117, 363] on input "Address 1" at bounding box center [64, 370] width 108 height 14
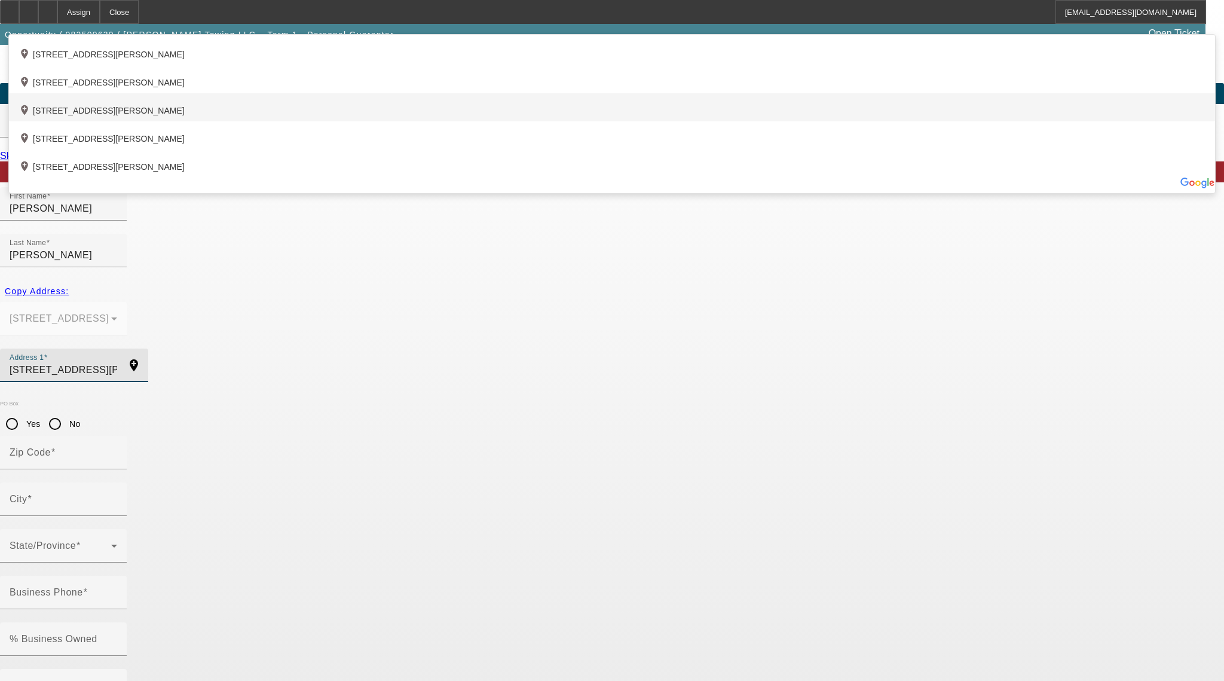
type input "56 Stanley Drive"
click at [383, 121] on div "add_location 56 Stanley Drive, Newport News, VA 23608, US" at bounding box center [612, 107] width 1206 height 28
type input "23608"
type input "Newport News"
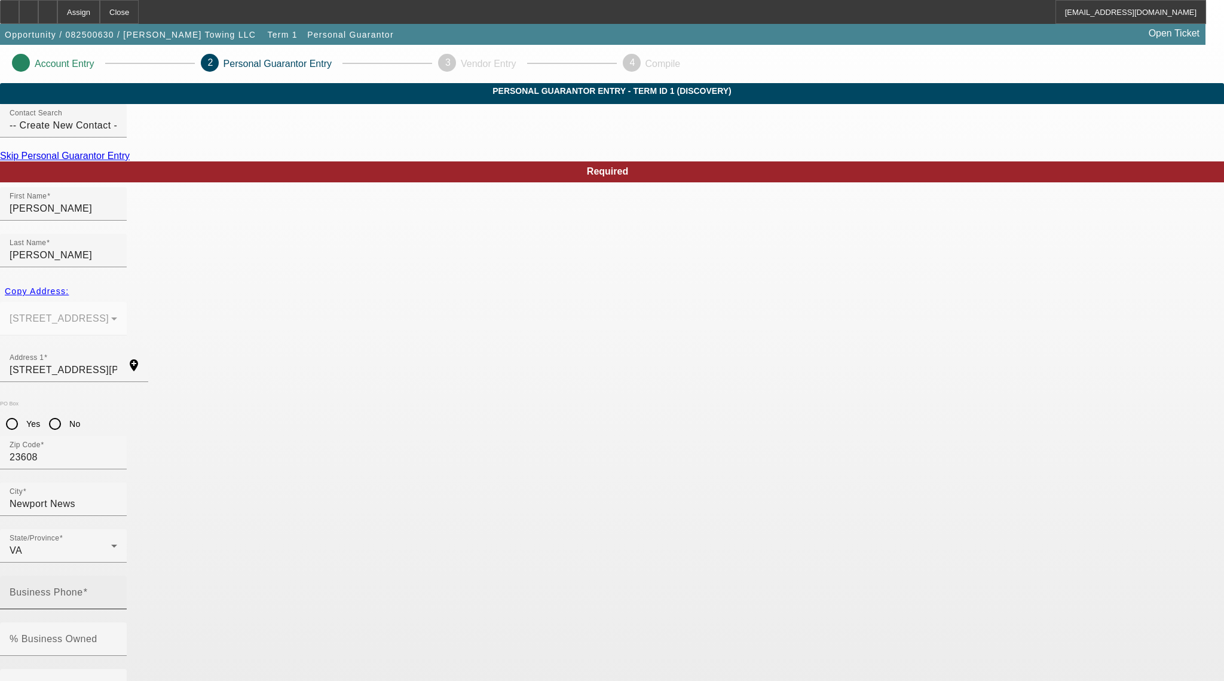
click at [83, 587] on mat-label "Business Phone" at bounding box center [47, 592] width 74 height 10
click at [117, 590] on input "Business Phone" at bounding box center [64, 597] width 108 height 14
type input "(757) 849-2544"
click at [116, 669] on mat-label "Social Security Number" at bounding box center [63, 685] width 106 height 10
click at [117, 669] on input "Social Security Number" at bounding box center [64, 690] width 108 height 14
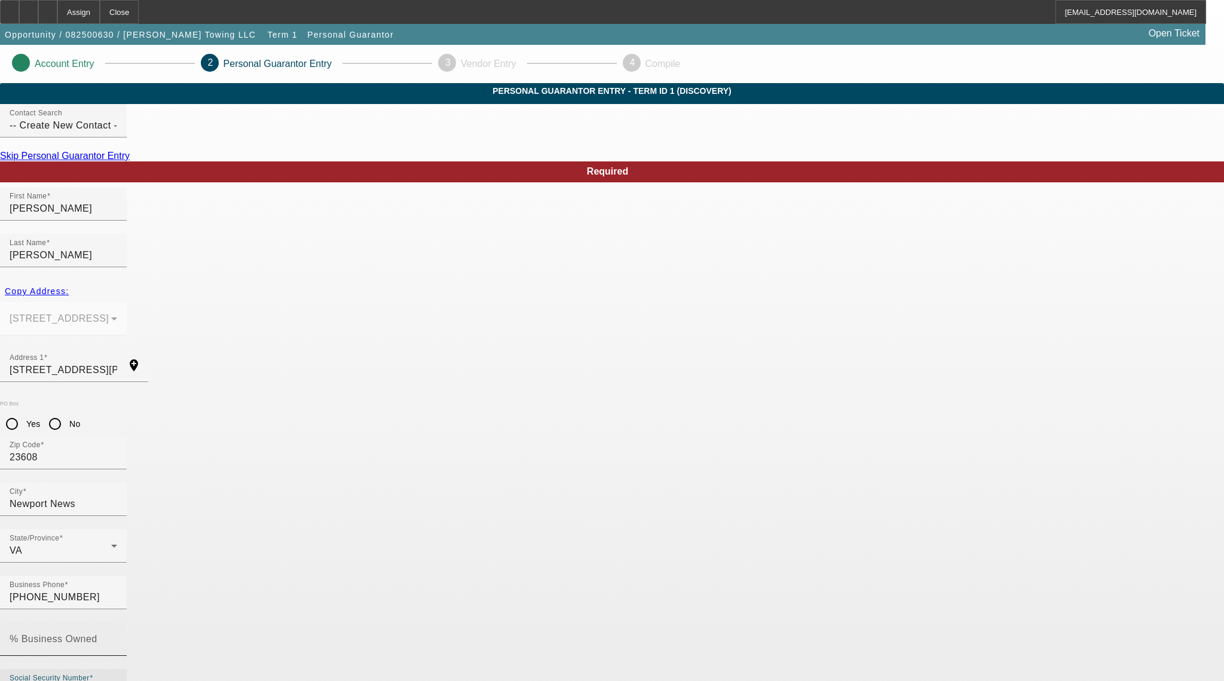
type input "228-91-0094"
click at [117, 637] on input "% Business Owned" at bounding box center [64, 644] width 108 height 14
type input "100"
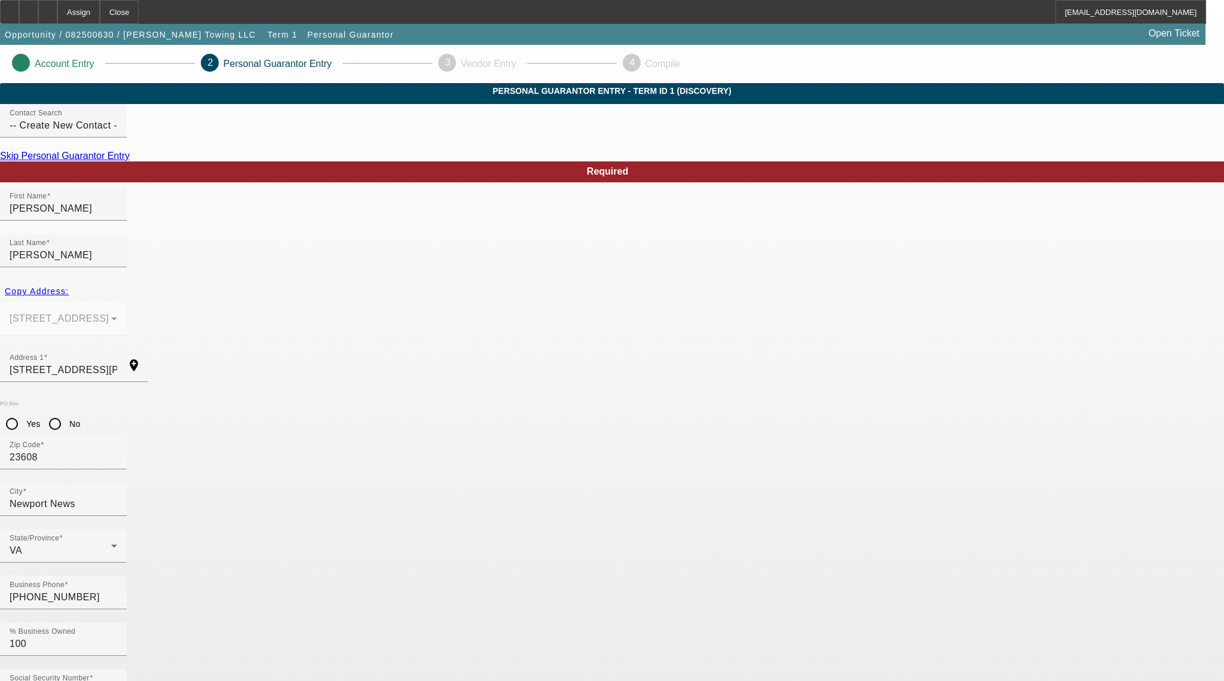
type input "brandonwlmiller@gmail.com"
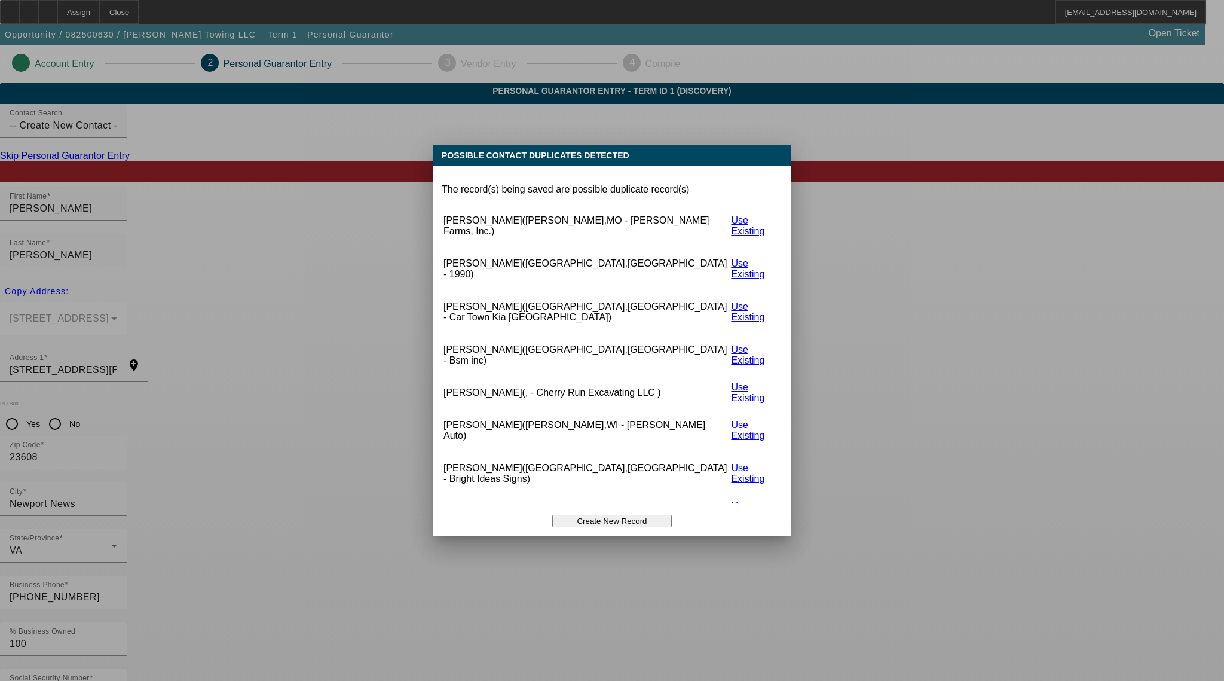
click at [609, 515] on button "Create New Record" at bounding box center [612, 521] width 120 height 13
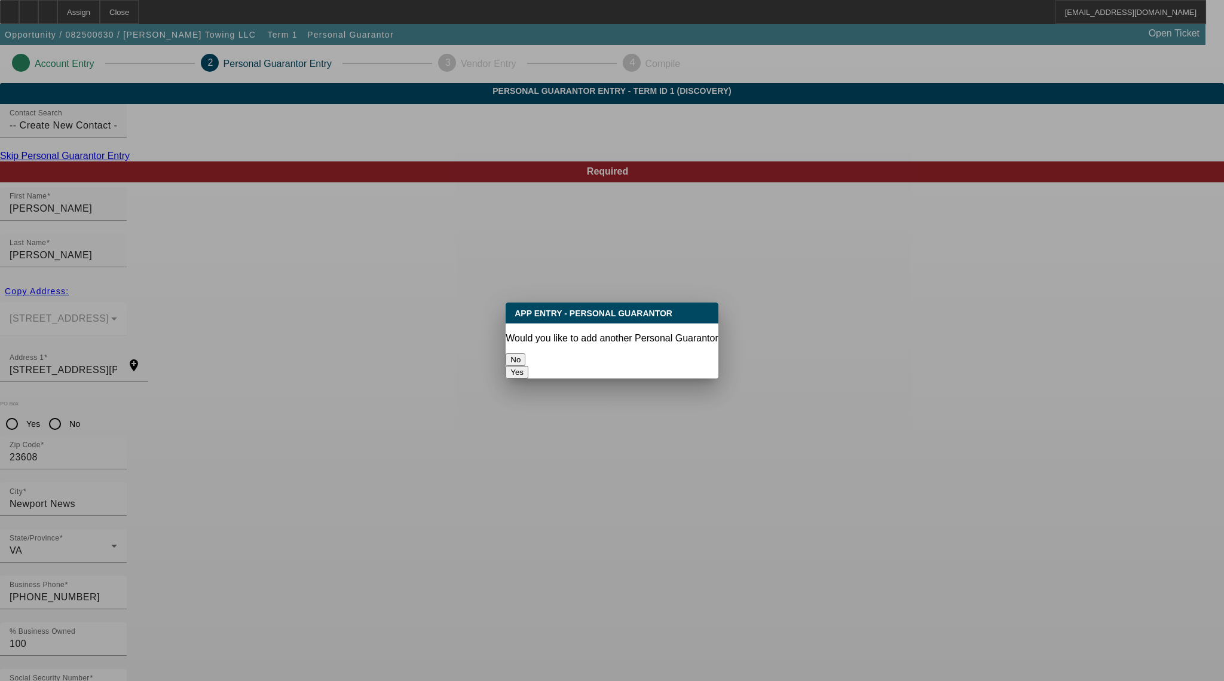
click at [525, 357] on button "No" at bounding box center [516, 359] width 20 height 13
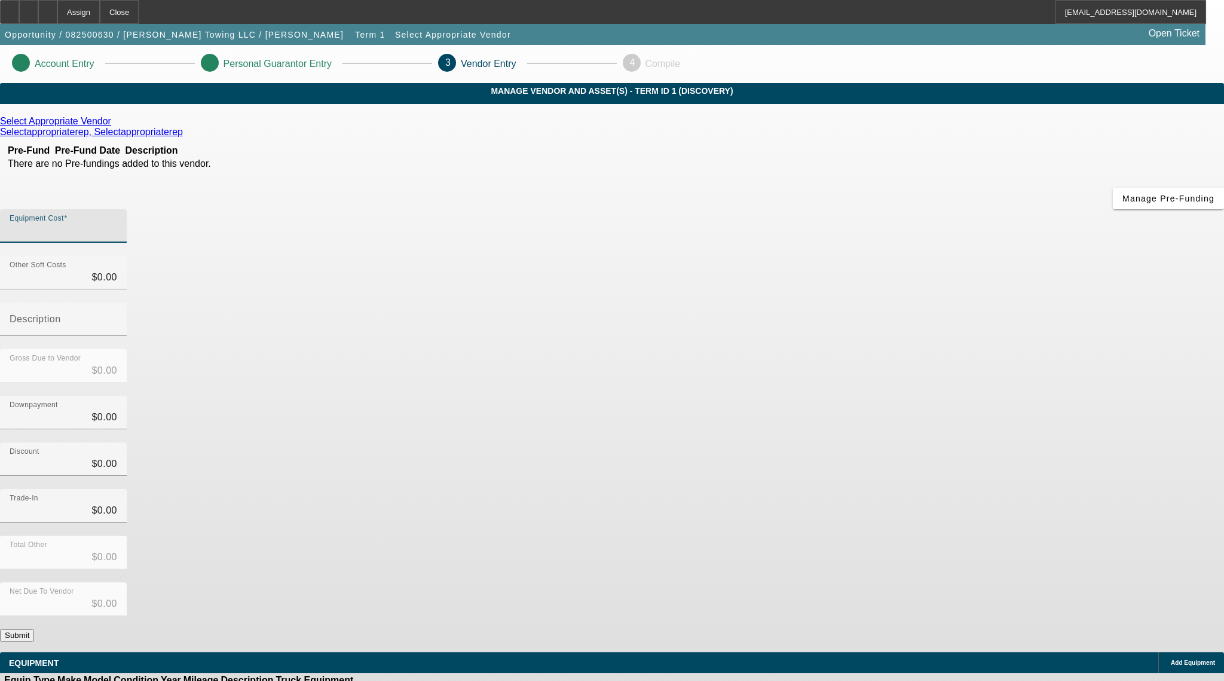
click at [117, 224] on input "Equipment Cost" at bounding box center [64, 231] width 108 height 14
type input "9"
type input "$9.00"
type input "96"
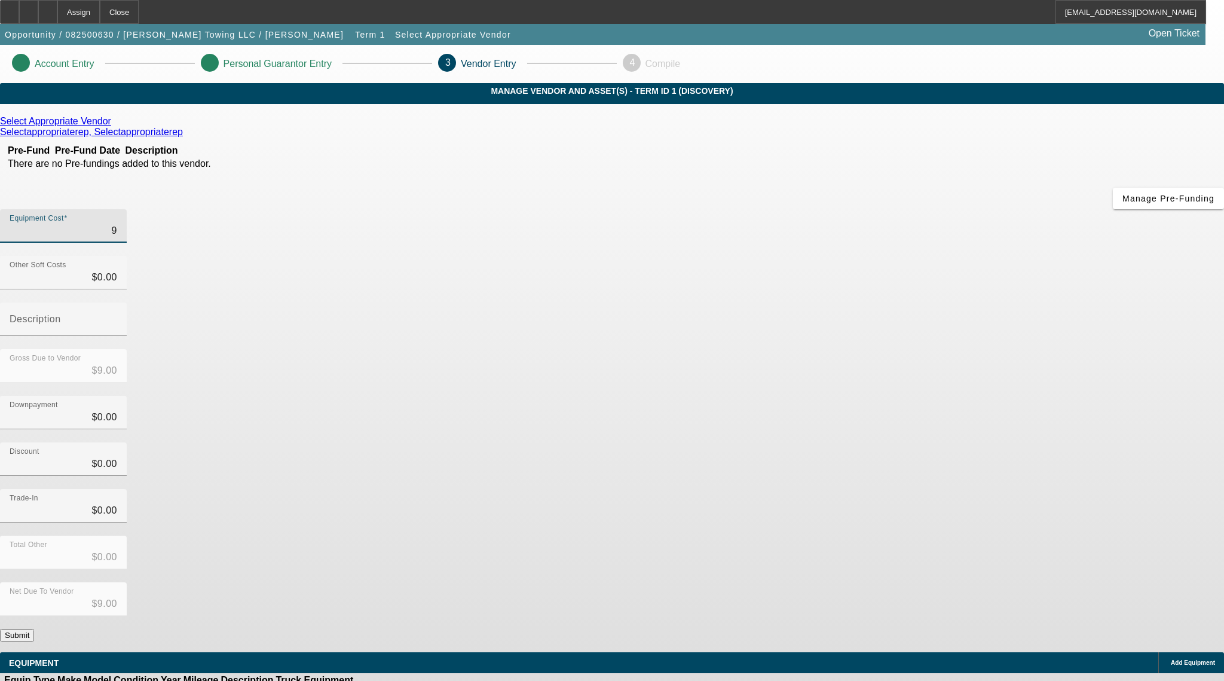
type input "$96.00"
type input "9"
type input "$9.00"
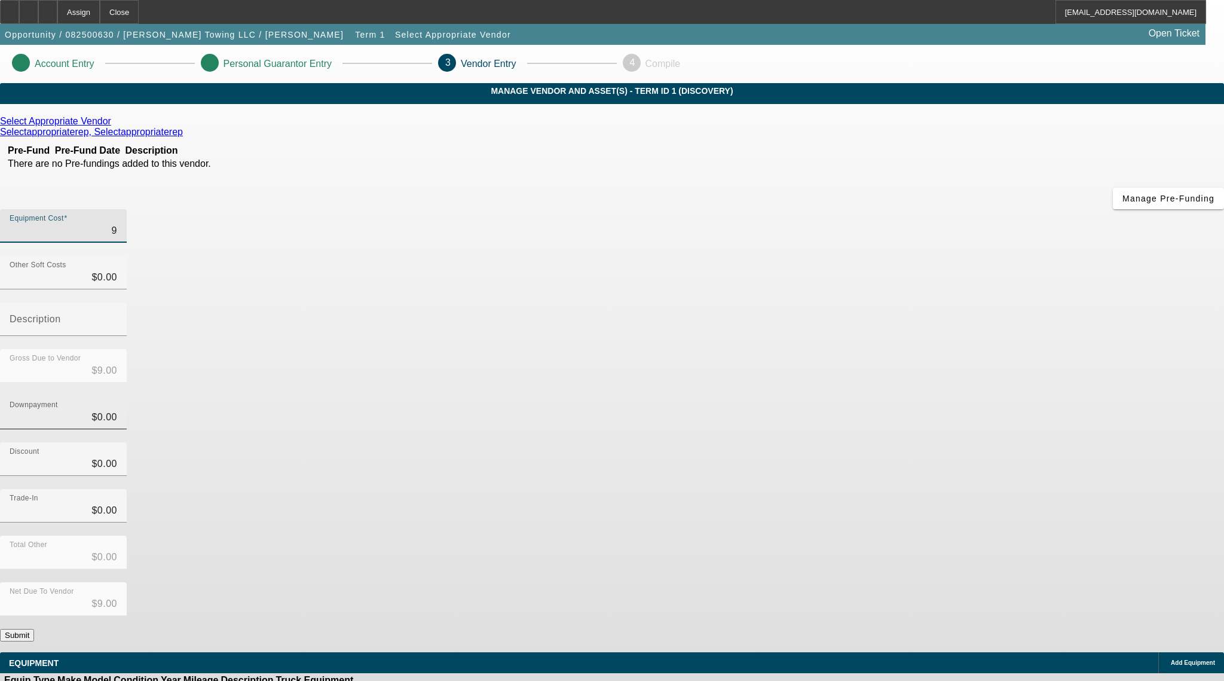
type input "$0.00"
type input "1"
type input "$1.00"
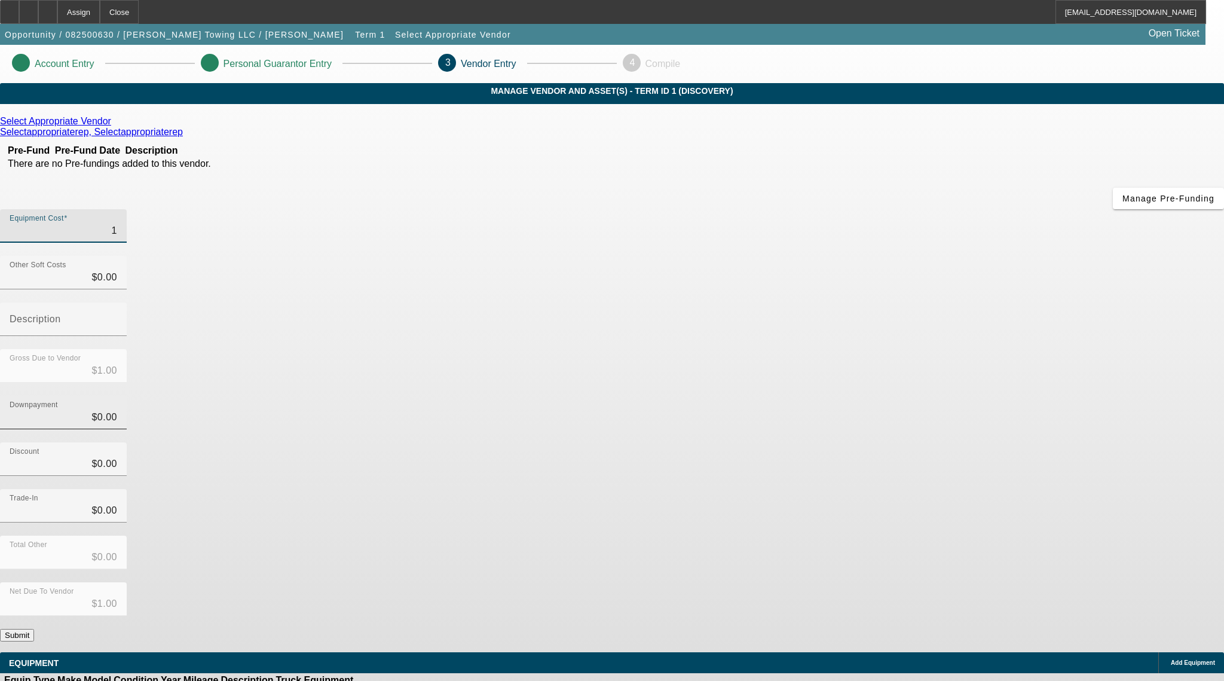
type input "13"
type input "$13.00"
type input "135"
type input "$135.00"
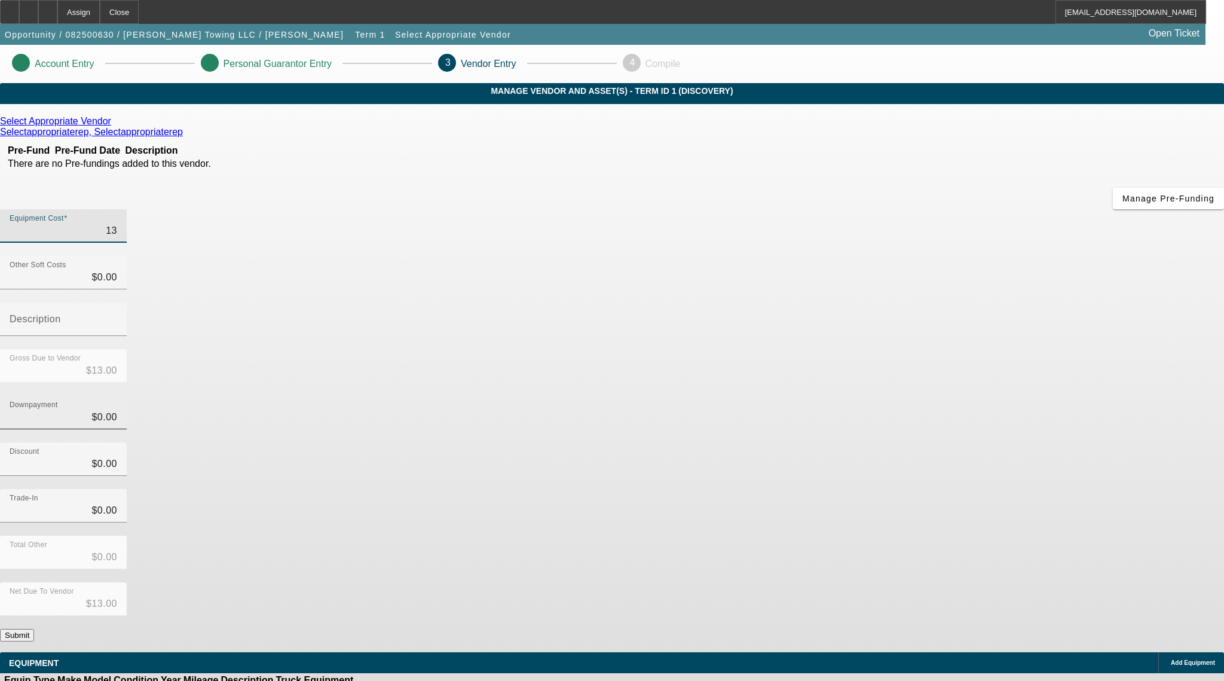
type input "$135.00"
type input "1350"
type input "$1,350.00"
type input "13501"
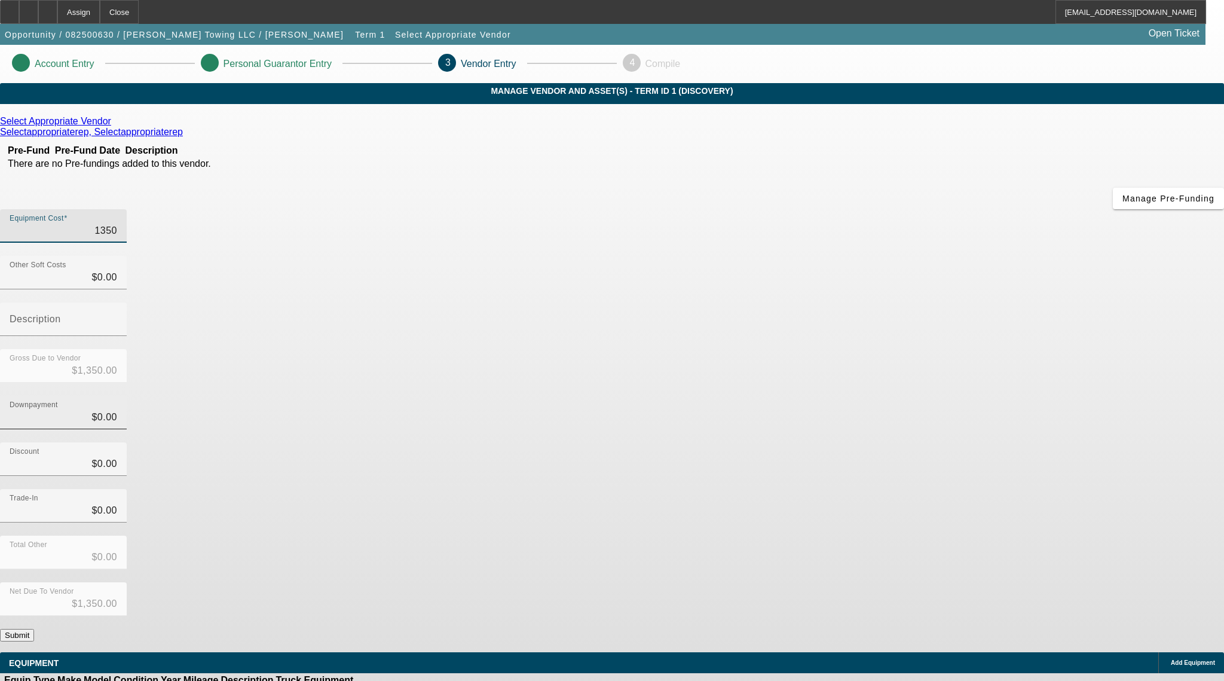
type input "$13,501.00"
type input "135014"
type input "$135,014.00"
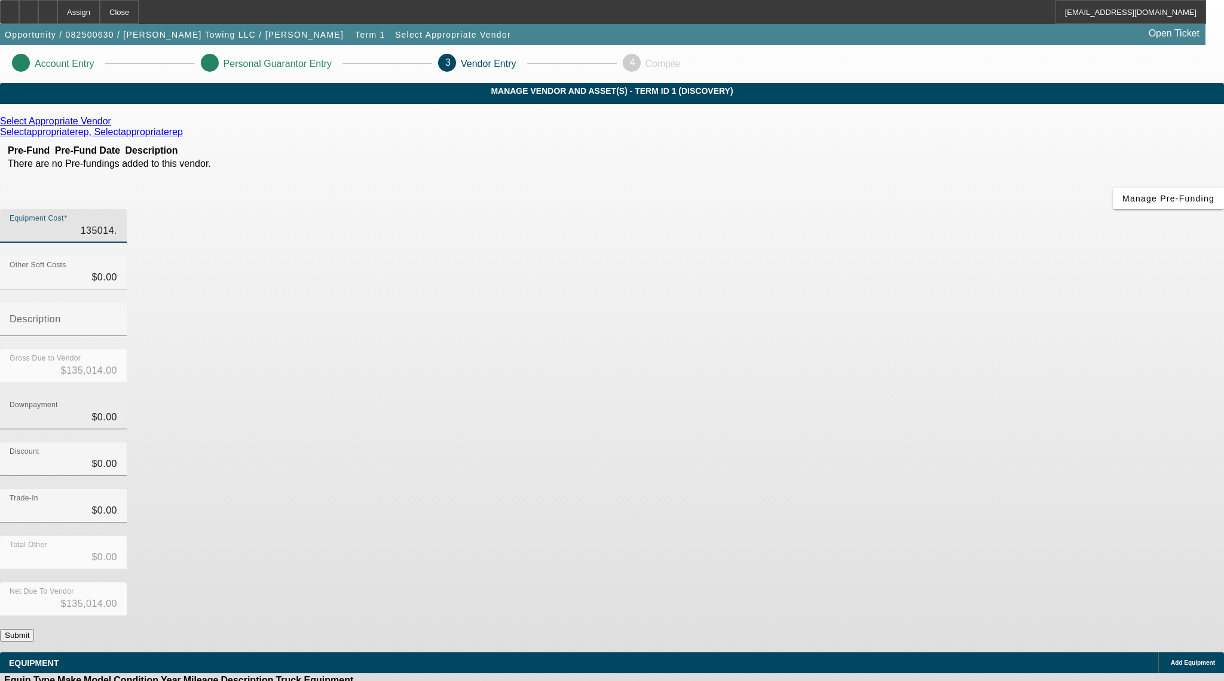
type input "135014.7"
type input "$135,014.70"
type input "135014.71"
type input "$135,014.71"
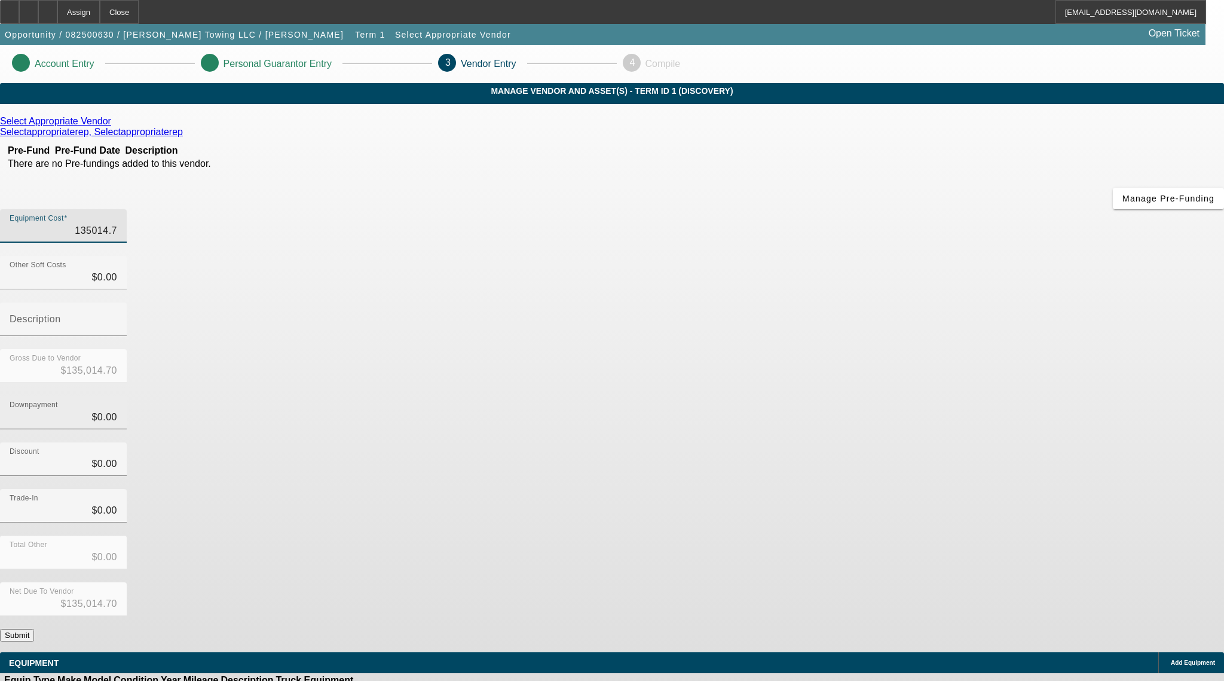
type input "$135,014.71"
click at [524, 362] on div "Select Appropriate Vendor Selectappropriaterep, Selectappropriaterep Pre-Fund P…" at bounding box center [612, 378] width 1224 height 525
click at [114, 126] on icon at bounding box center [114, 121] width 0 height 10
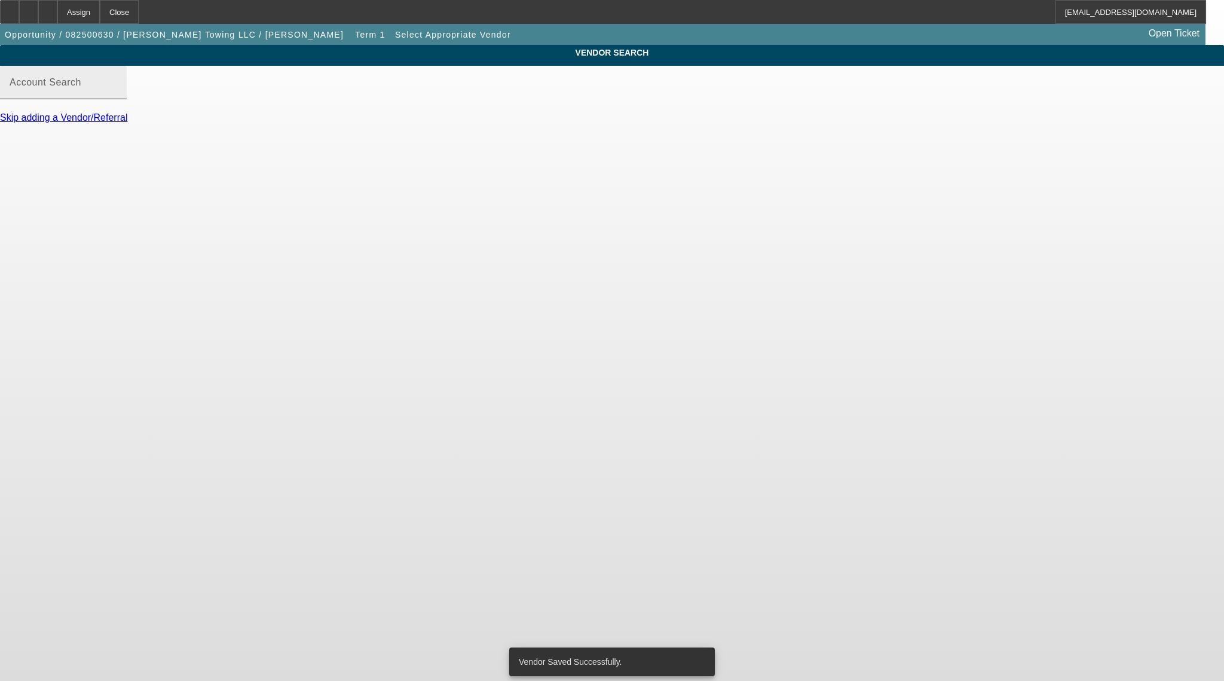
click at [117, 94] on input "Account Search" at bounding box center [64, 87] width 108 height 14
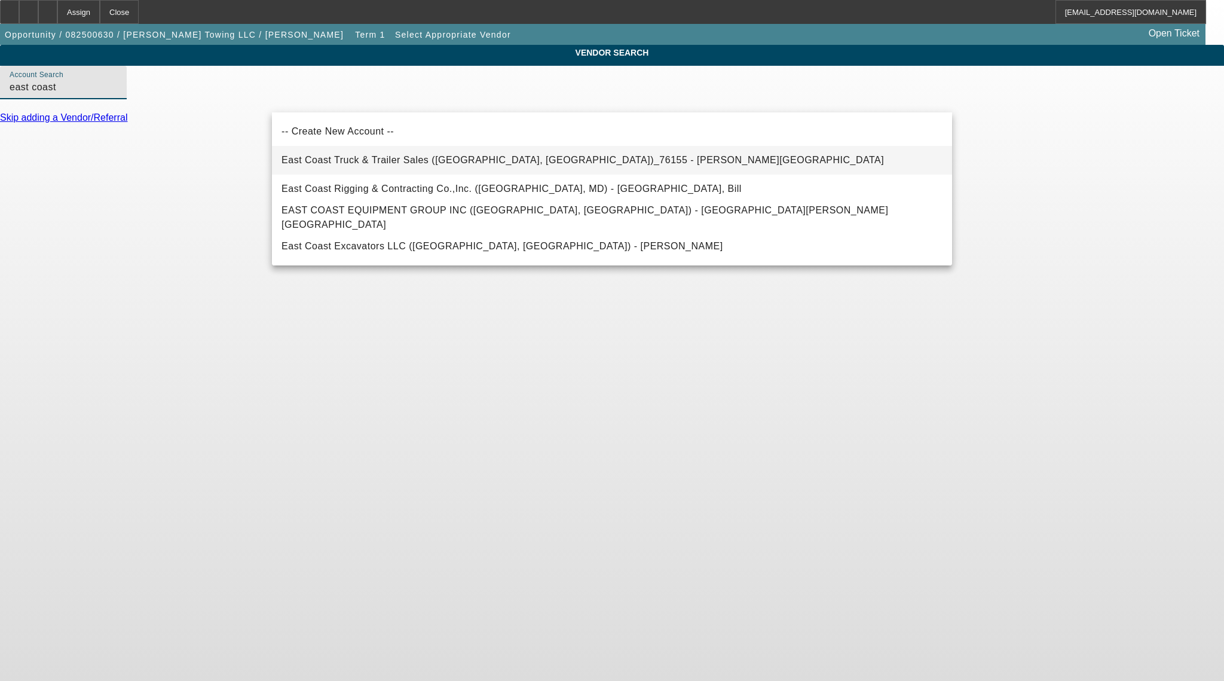
click at [359, 169] on mat-option "East Coast Truck & Trailer Sales (Portsmouth, VA)_76155 - Miller, Sherie" at bounding box center [612, 160] width 680 height 29
type input "East Coast Truck & Trailer Sales (Portsmouth, VA)_76155 - Miller, Sherie"
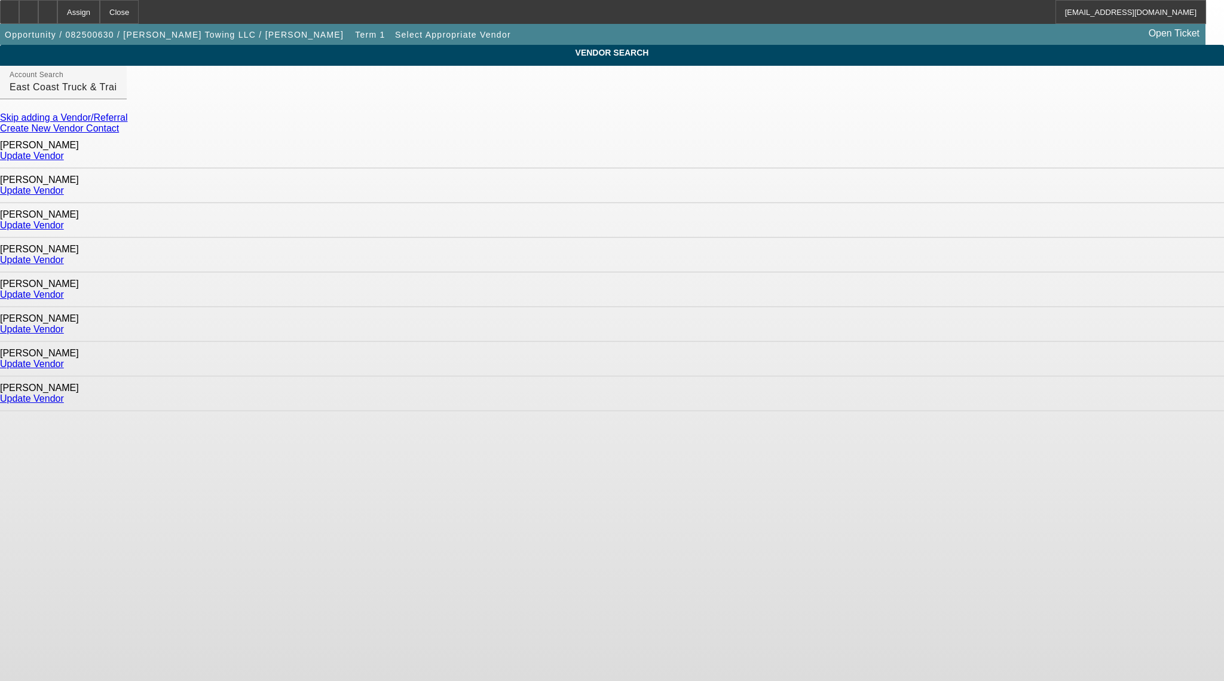
click at [64, 324] on link "Update Vendor" at bounding box center [32, 329] width 64 height 10
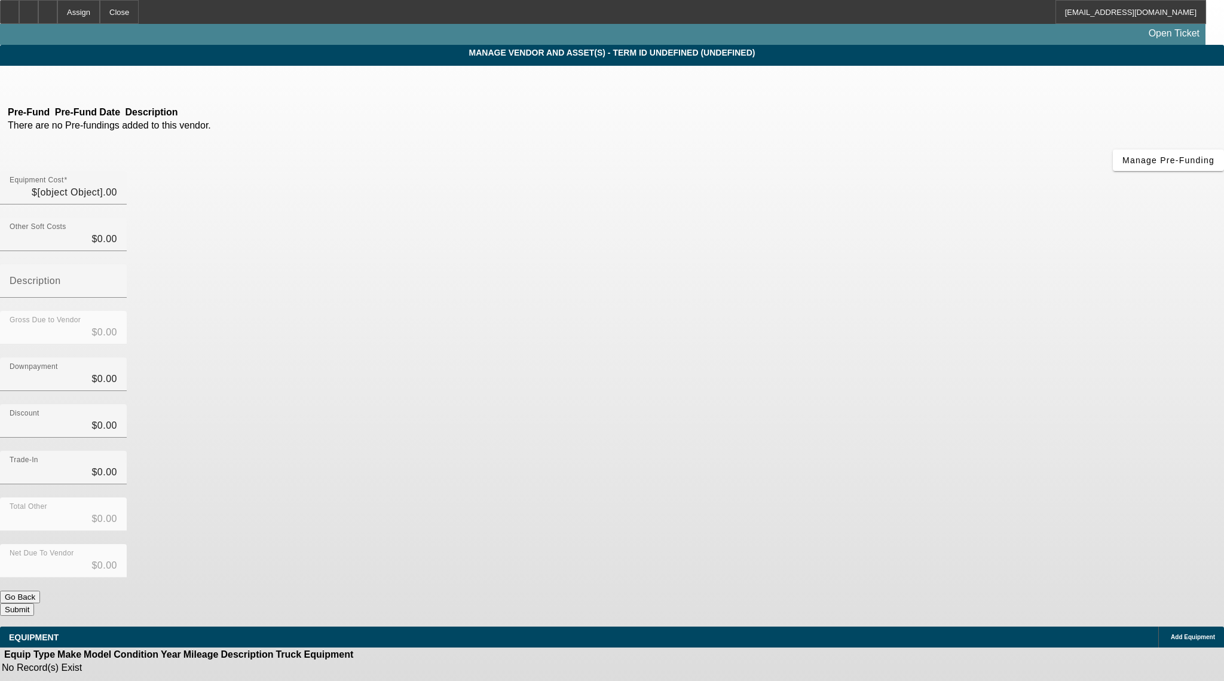
type input "$135,014.71"
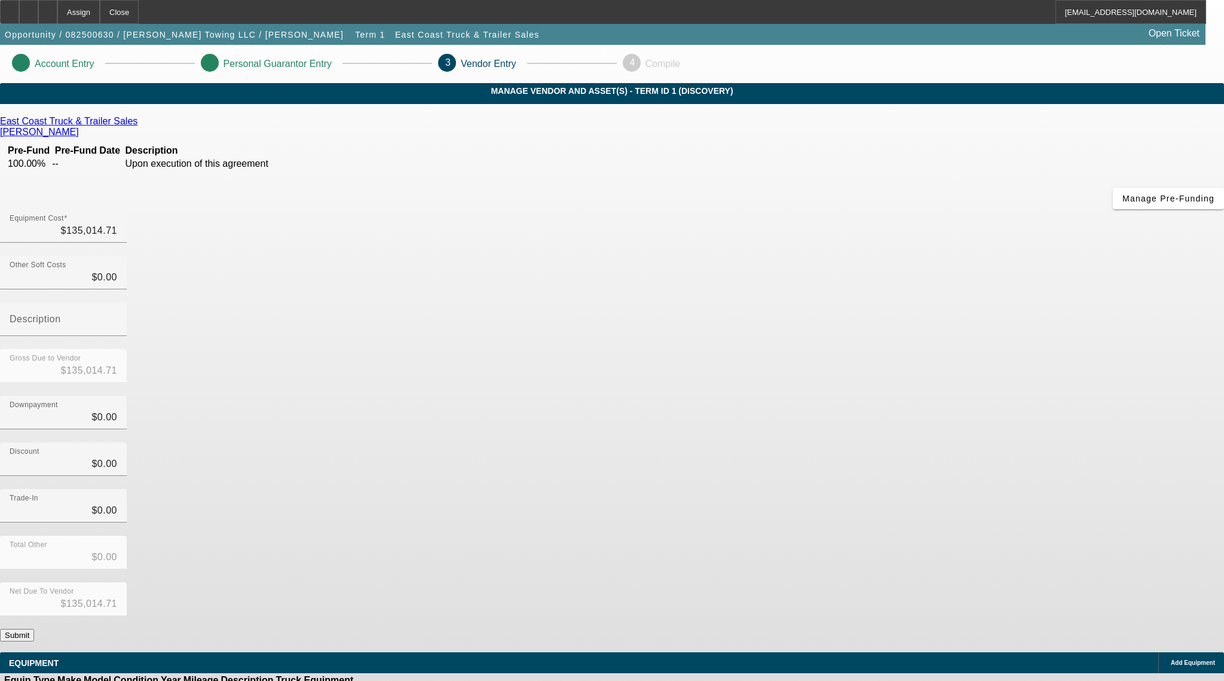
click at [1171, 659] on span "Add Equipment" at bounding box center [1193, 662] width 44 height 7
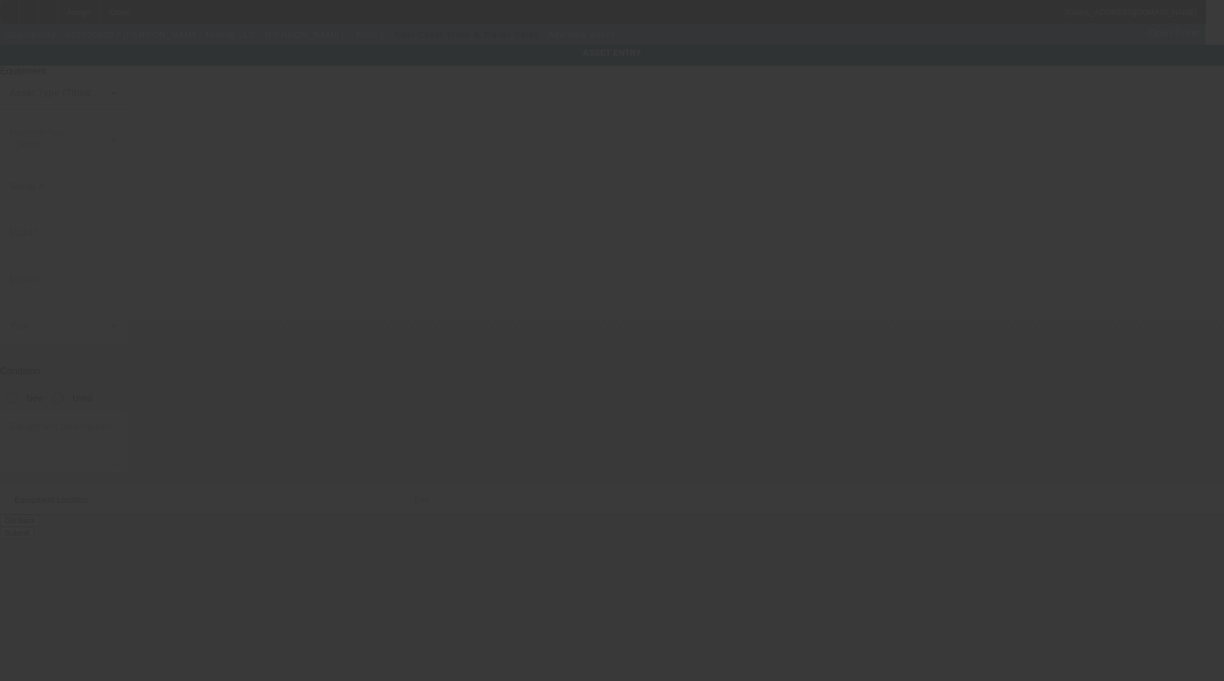
type input "14749 Warwick Blvd"
type input "Newport News"
type input "23608"
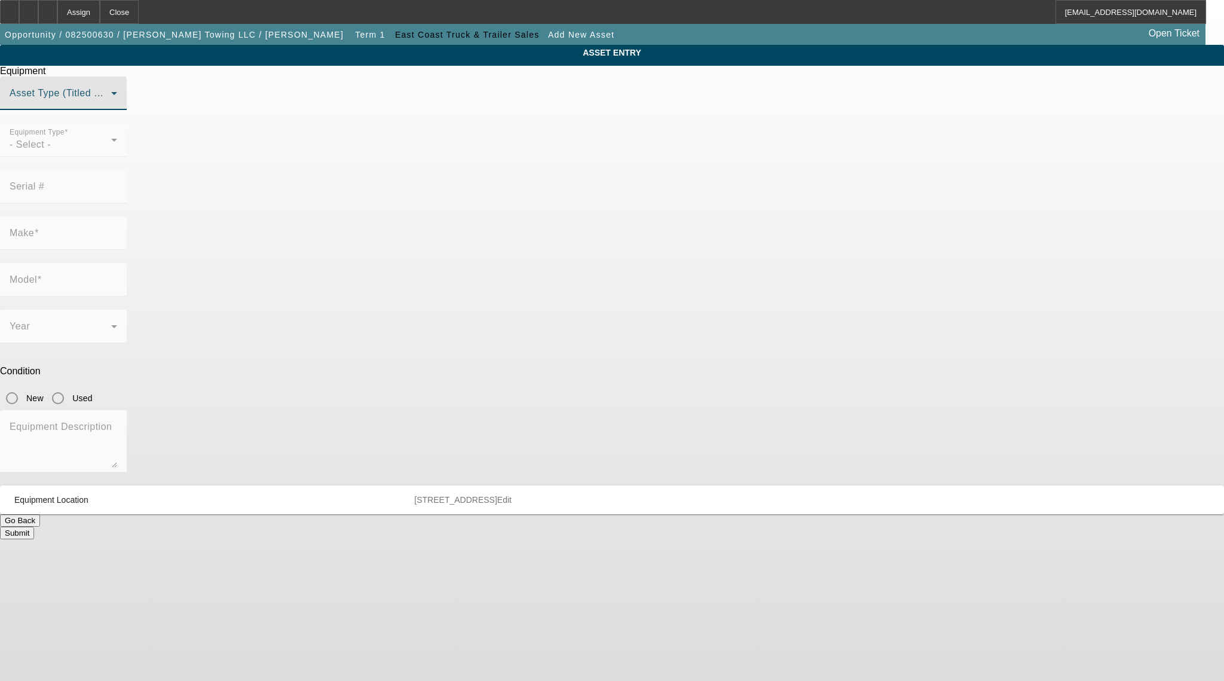
click at [111, 105] on span at bounding box center [61, 98] width 102 height 14
click at [533, 217] on mat-option "Title Vehicle Asset" at bounding box center [612, 209] width 331 height 29
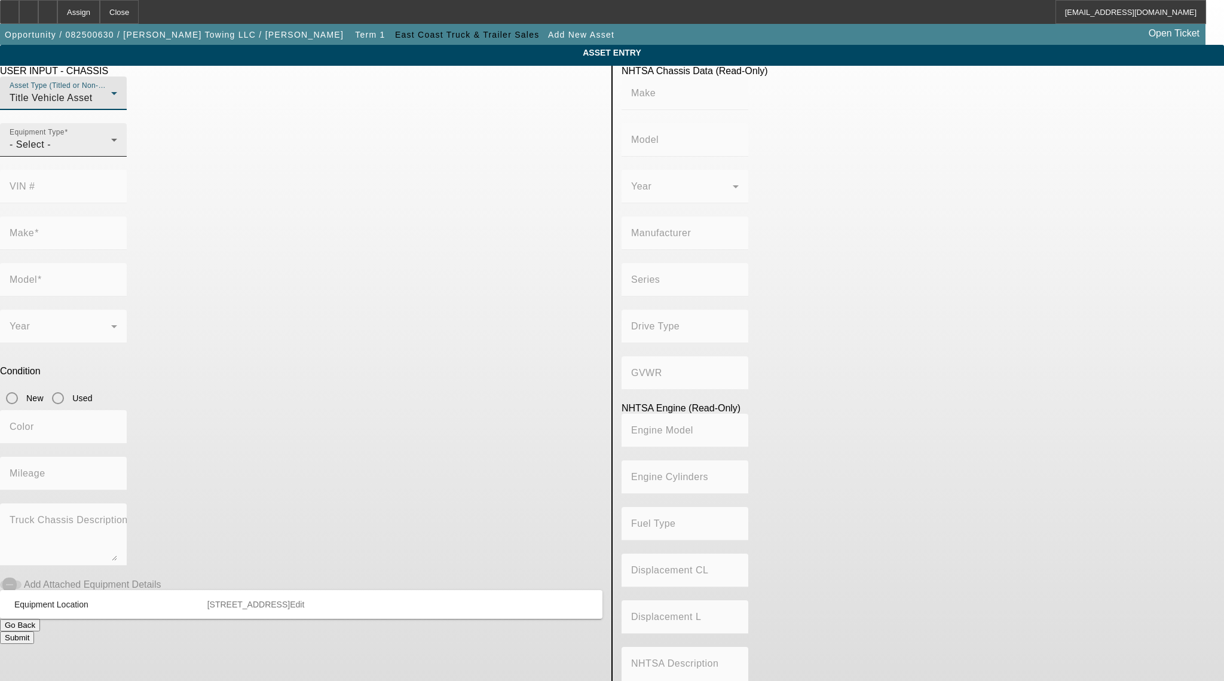
click at [65, 136] on mat-label "Equipment Type" at bounding box center [37, 133] width 55 height 8
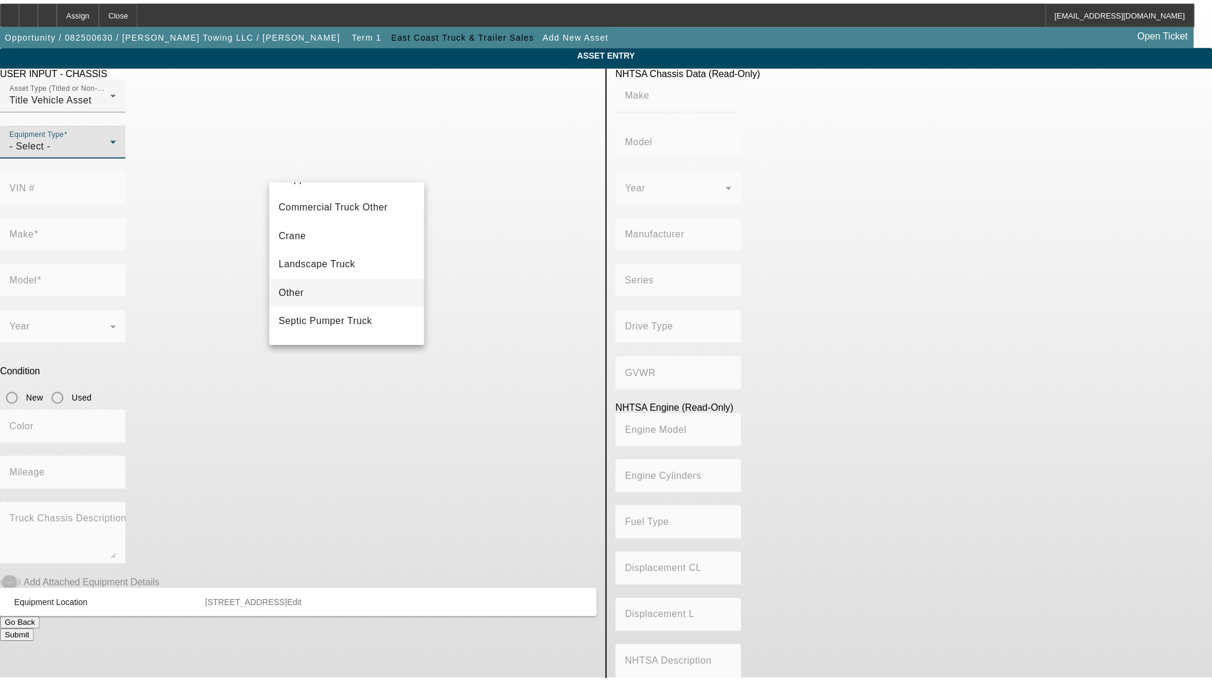
scroll to position [132, 0]
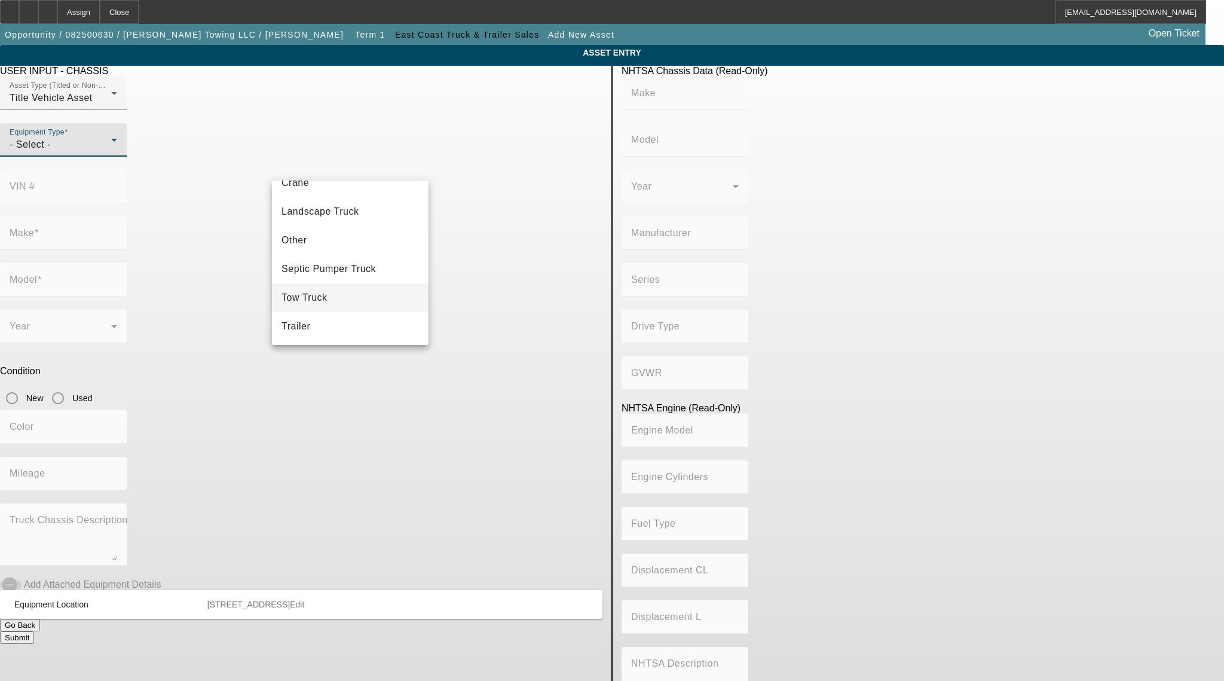
click at [350, 295] on mat-option "Tow Truck" at bounding box center [350, 297] width 156 height 29
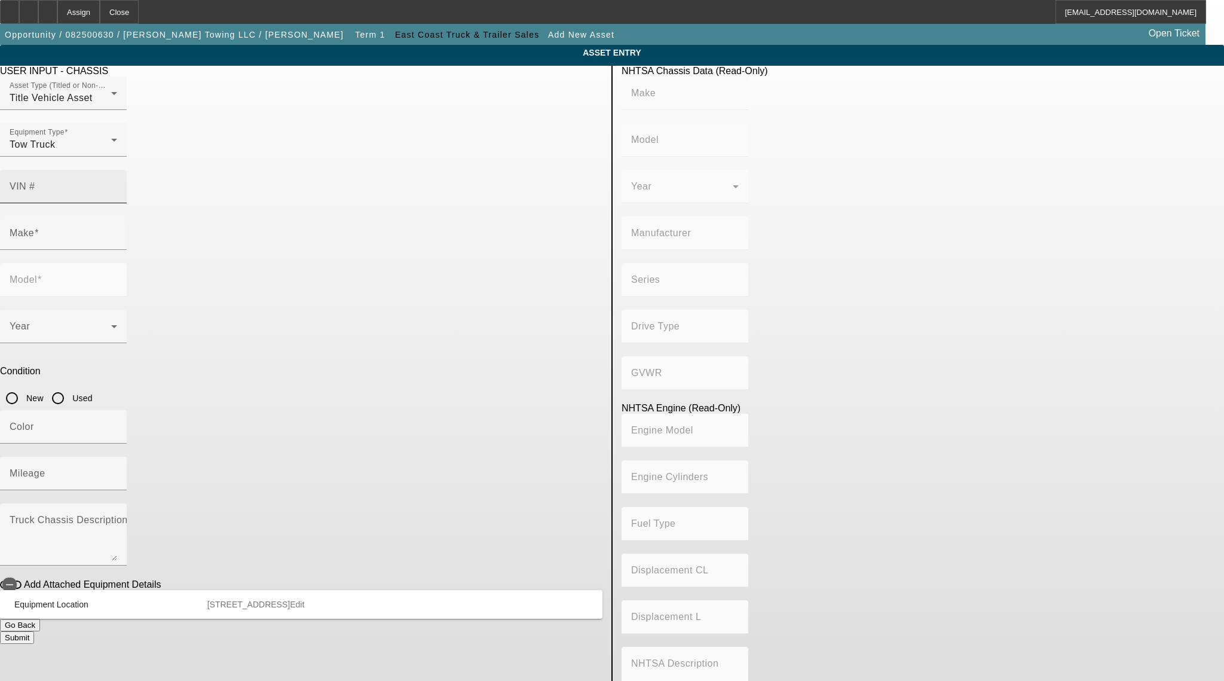
click at [117, 170] on div "VIN #" at bounding box center [64, 186] width 108 height 33
type input "1HTEUMML8SS654793"
type input "INTERNATIONAL"
type input "MV607"
type input "INTERNATIONAL MOTORS, LLC"
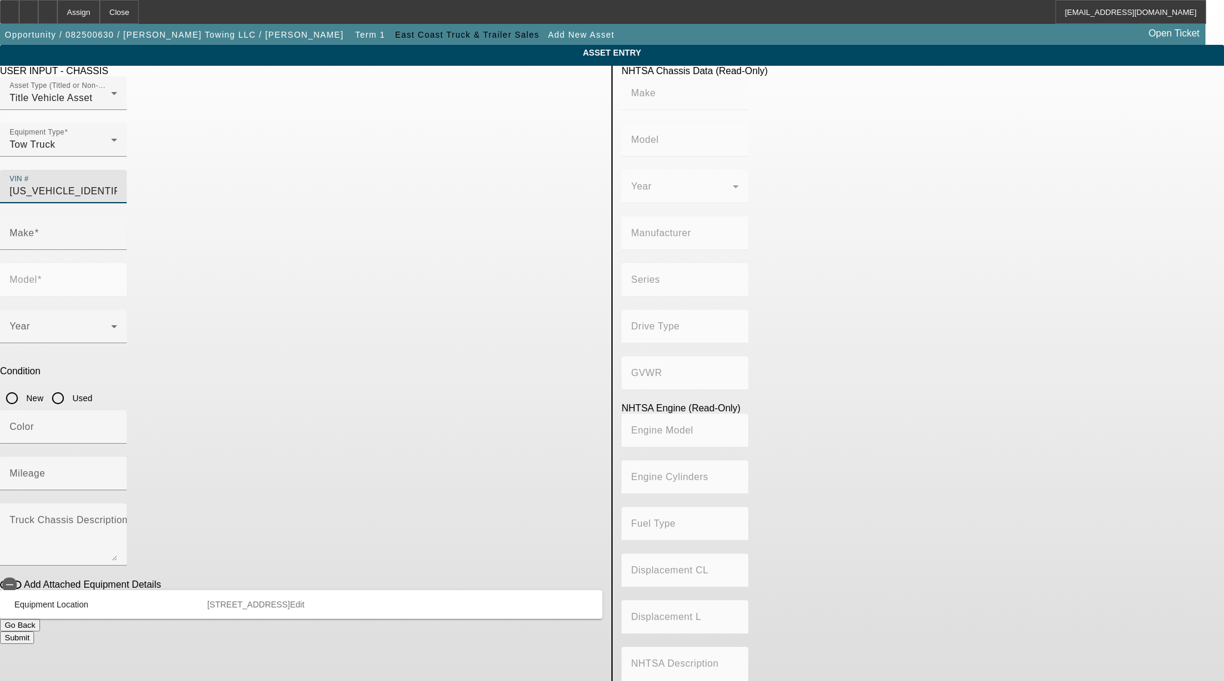
type input "MV"
type input "4x2"
type input "Class 6: 19,501 - 26,000 lb (8,845 - 11,794 kg)"
type input "B 6.7"
type input "Diesel"
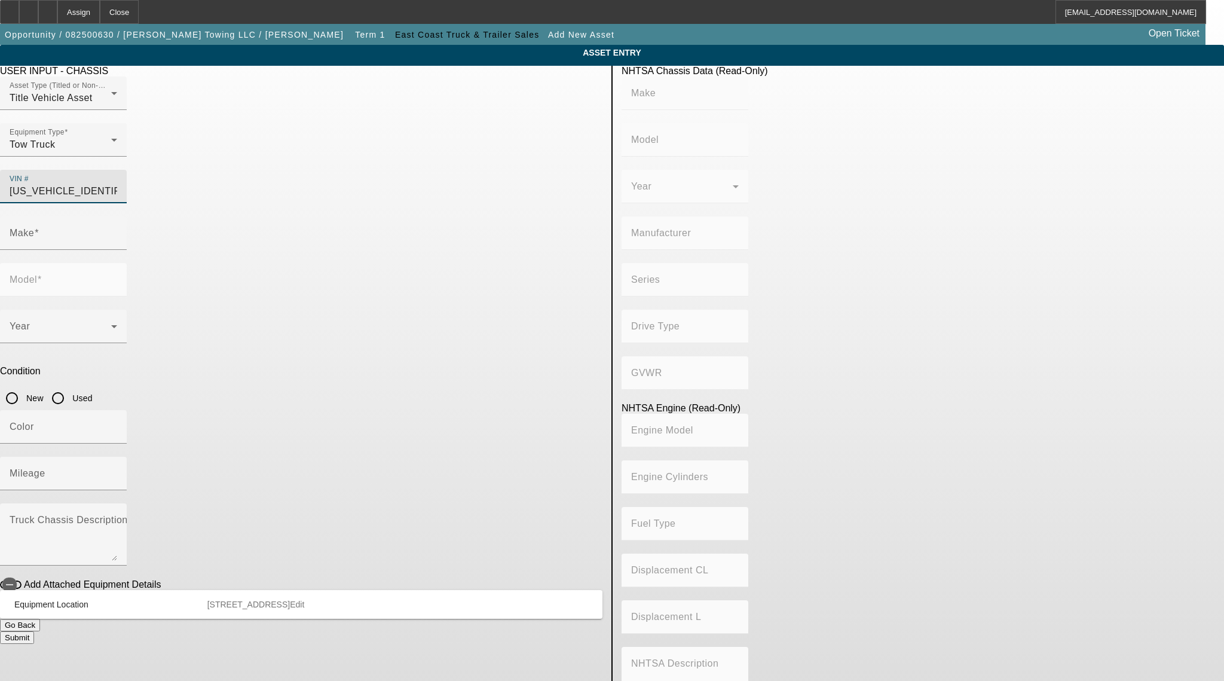
type input "408.85908543470"
type input "6.7"
type input "INTERNATIONAL"
type input "MV607"
type input "1HTEUMML8SS654793"
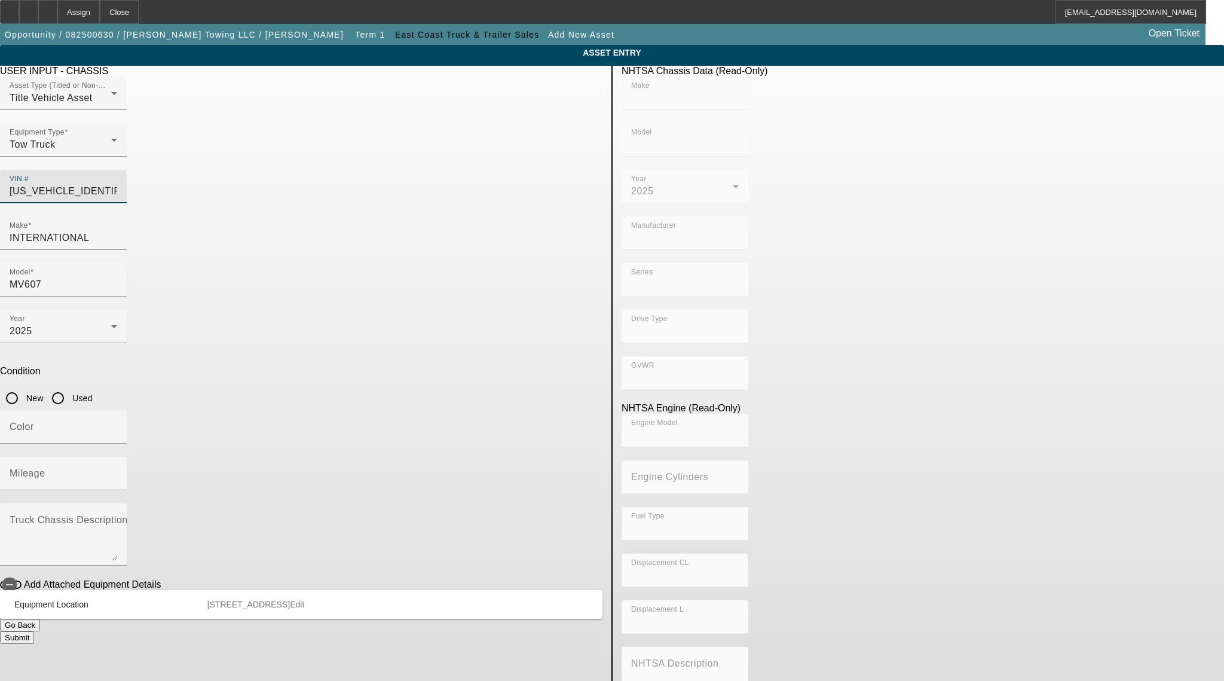
click at [70, 386] on input "Used" at bounding box center [58, 398] width 24 height 24
radio input "true"
type input "INTERNATIONAL"
type input "MV607"
type input "INTERNATIONAL MOTORS, LLC"
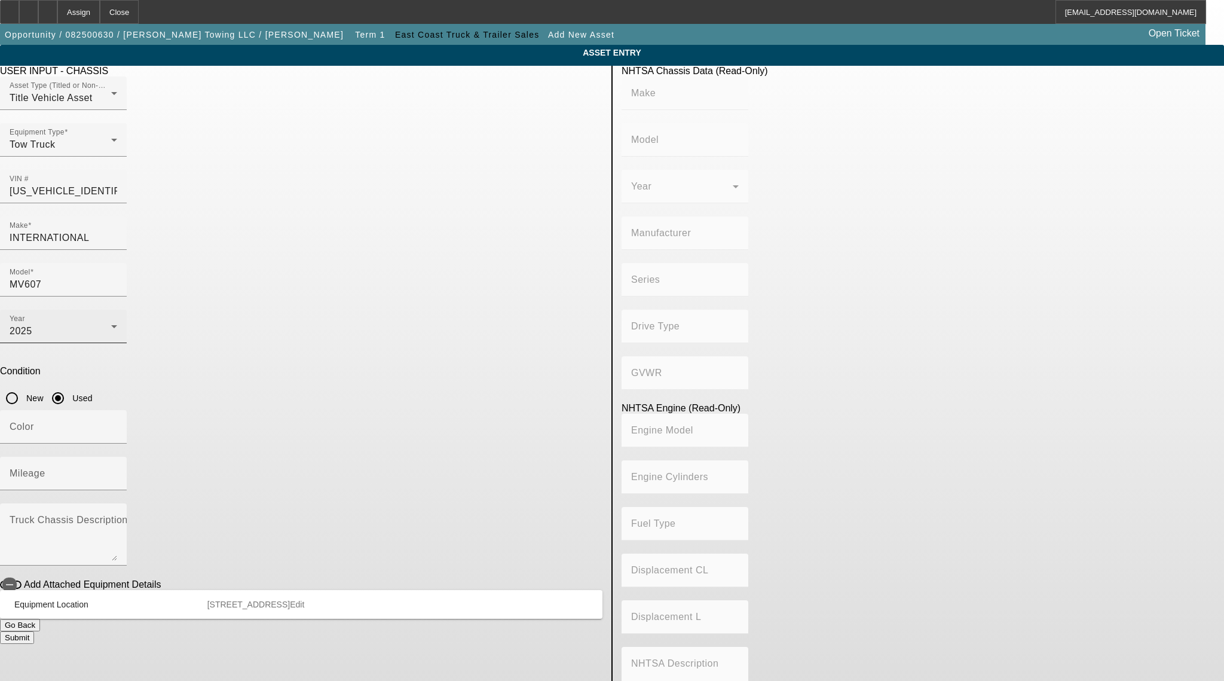
type input "MV"
type input "4x2"
type input "Class 6: 19,501 - 26,000 lb (8,845 - 11,794 kg)"
type input "B 6.7"
type input "Diesel"
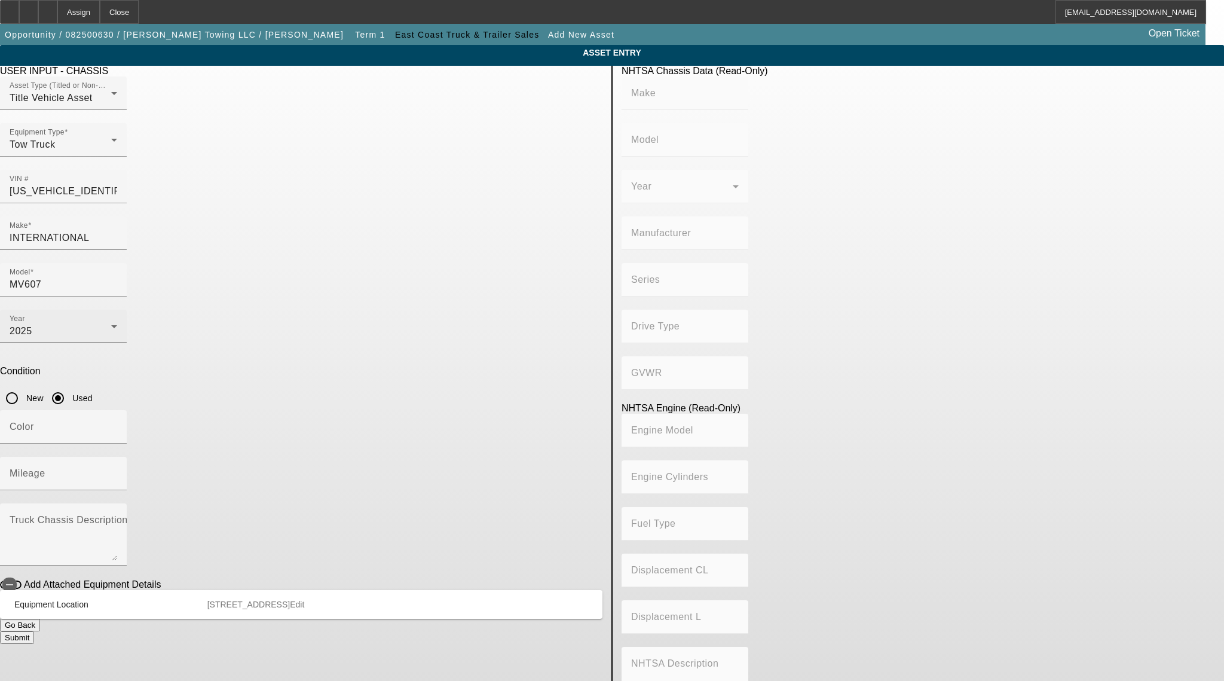
type input "408.85908543470"
type input "6.7"
click at [24, 386] on input "New" at bounding box center [12, 398] width 24 height 24
radio input "true"
click at [45, 468] on mat-label "Mileage" at bounding box center [28, 473] width 36 height 10
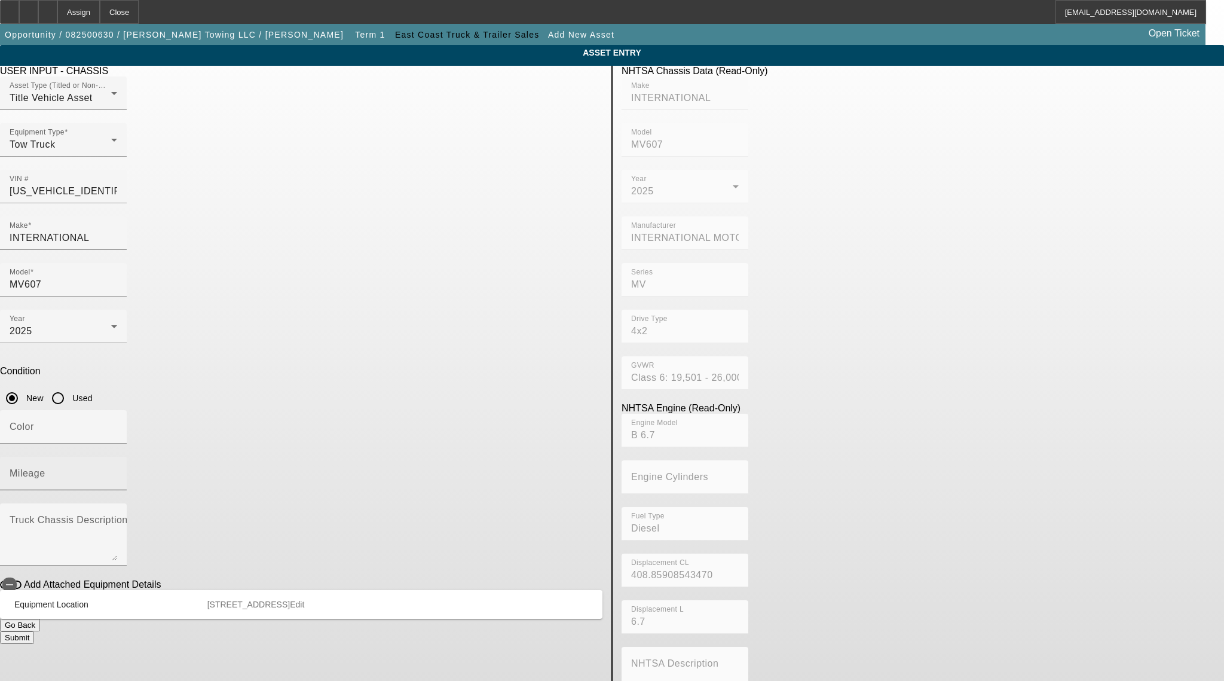
click at [117, 471] on input "Mileage" at bounding box center [64, 478] width 108 height 14
type input "1"
click at [117, 424] on input "Color" at bounding box center [64, 431] width 108 height 14
type input "black"
click at [117, 518] on textarea "Truck Chassis Description (Describe the truck chassis only)" at bounding box center [64, 539] width 108 height 43
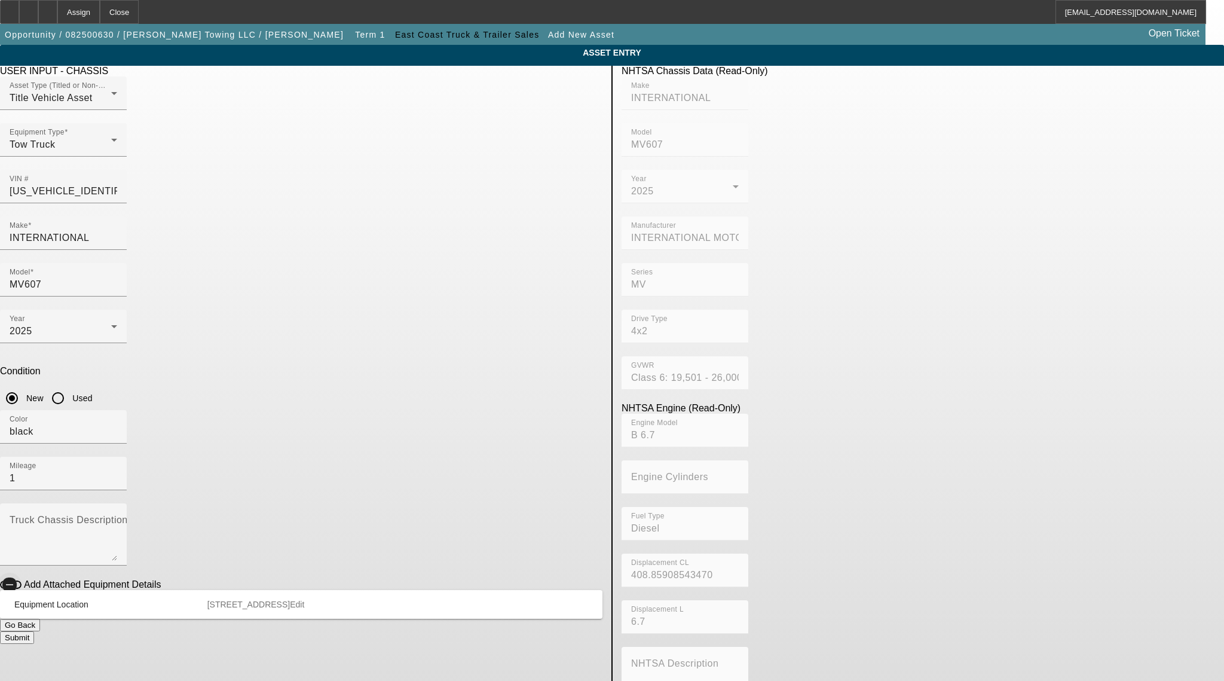
click at [15, 579] on icon "button" at bounding box center [9, 584] width 11 height 11
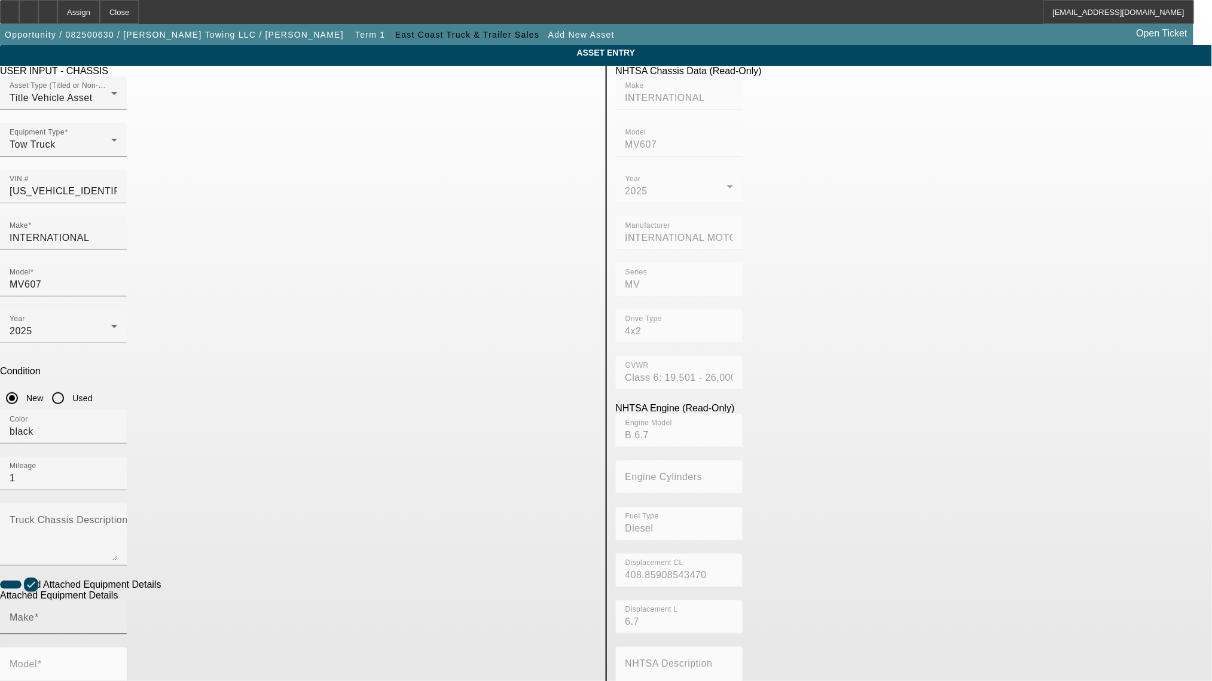
click at [117, 615] on input "Make" at bounding box center [64, 622] width 108 height 14
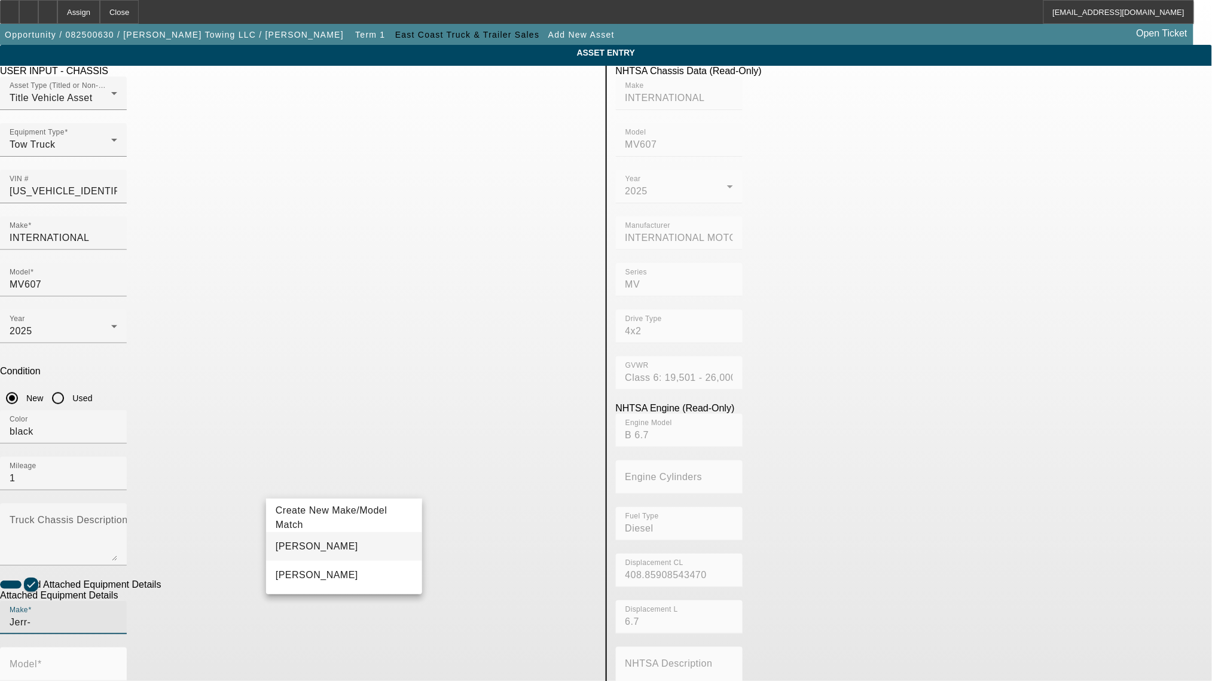
click at [343, 545] on mat-option "Jerr-Dan" at bounding box center [344, 546] width 156 height 29
type input "Jerr-Dan"
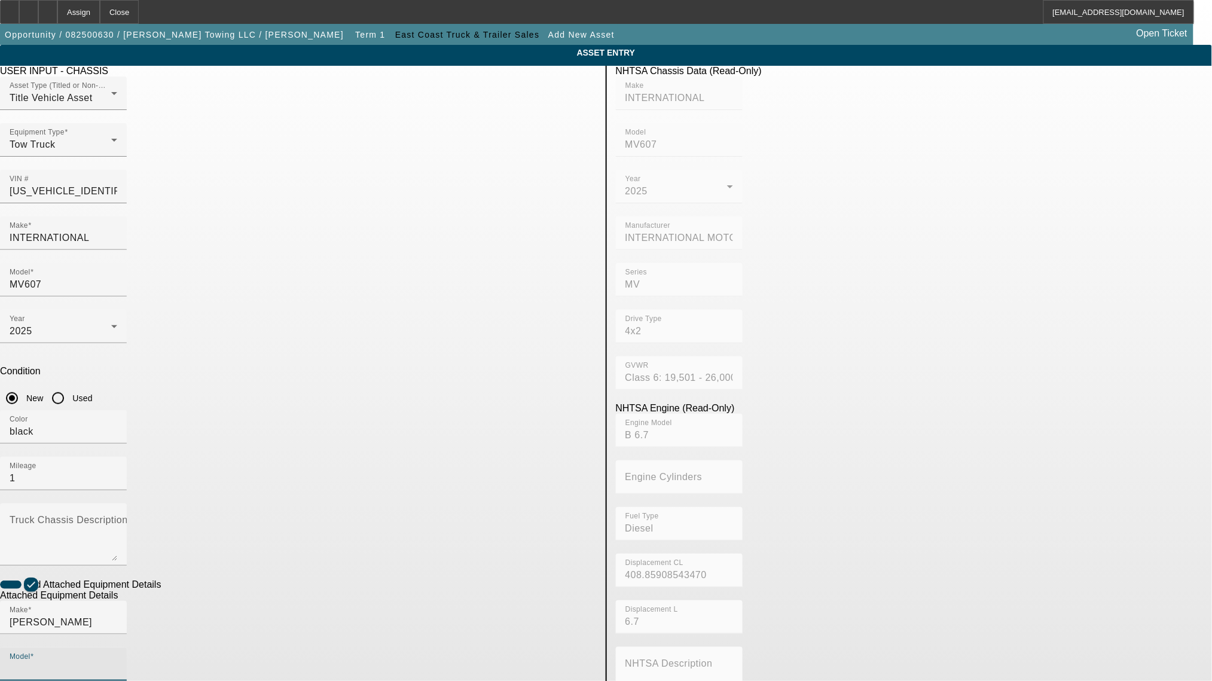
click at [117, 662] on input "Model" at bounding box center [64, 669] width 108 height 14
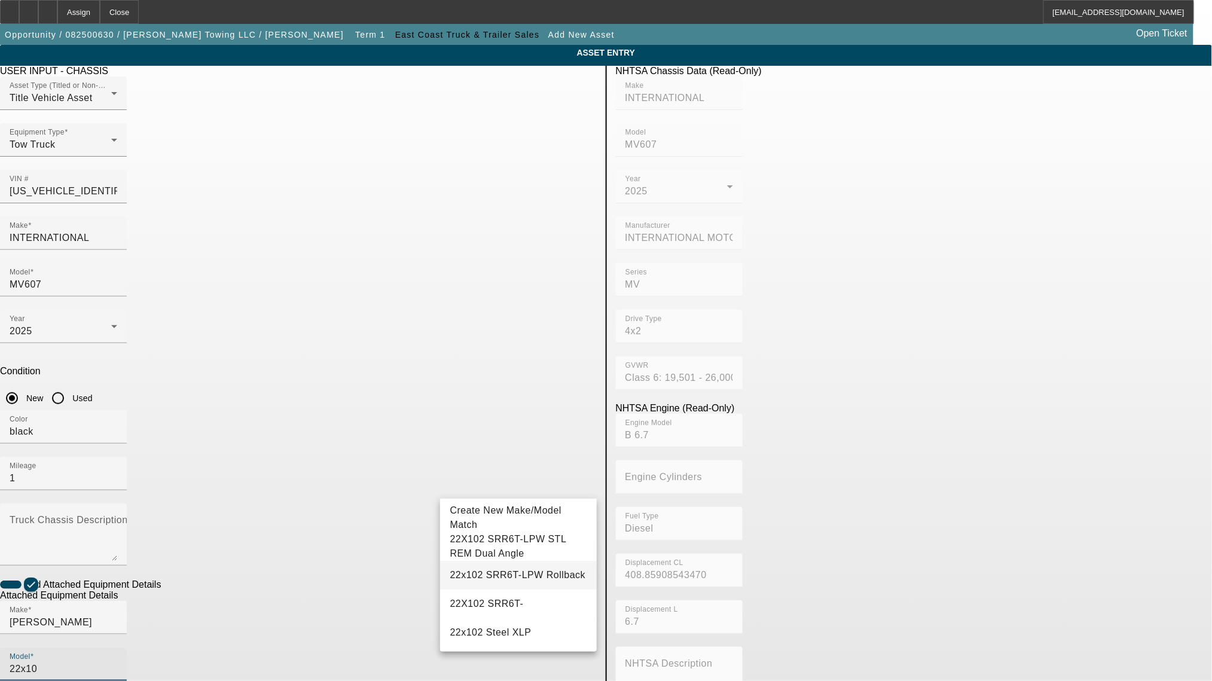
click at [500, 589] on mat-option "22x102 SRR6T-LPW Rollback" at bounding box center [518, 575] width 156 height 29
type input "22x102 SRR6T-LPW Rollback"
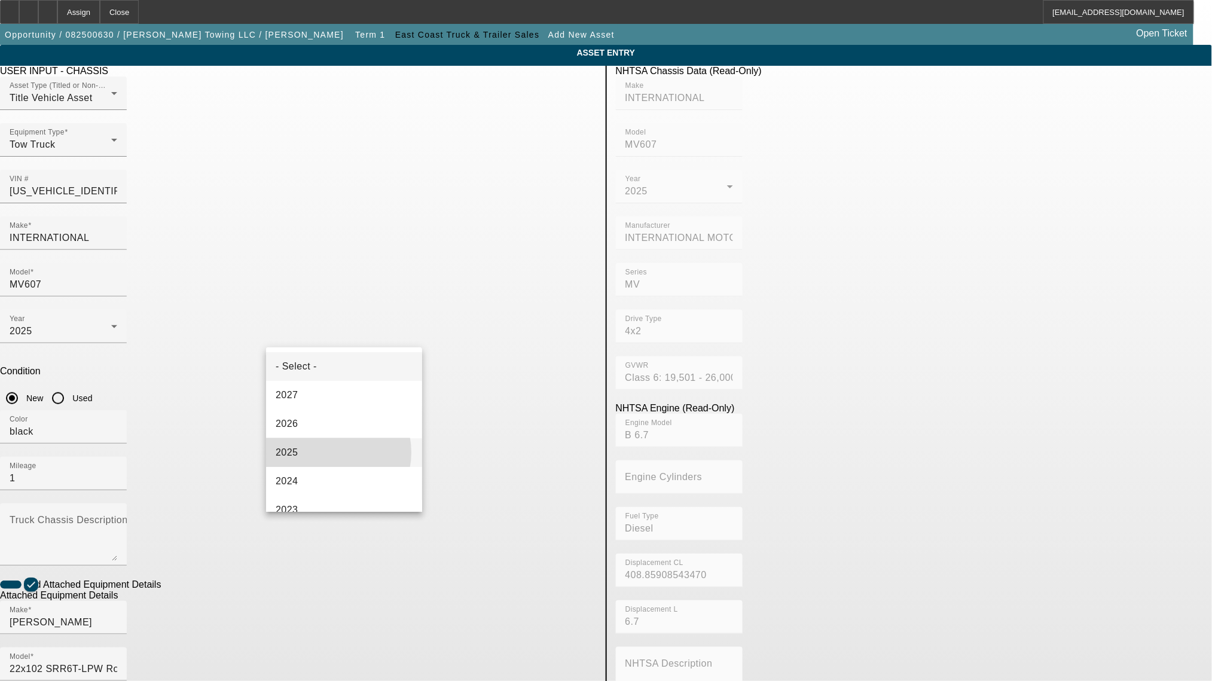
click at [332, 452] on mat-option "2025" at bounding box center [344, 452] width 156 height 29
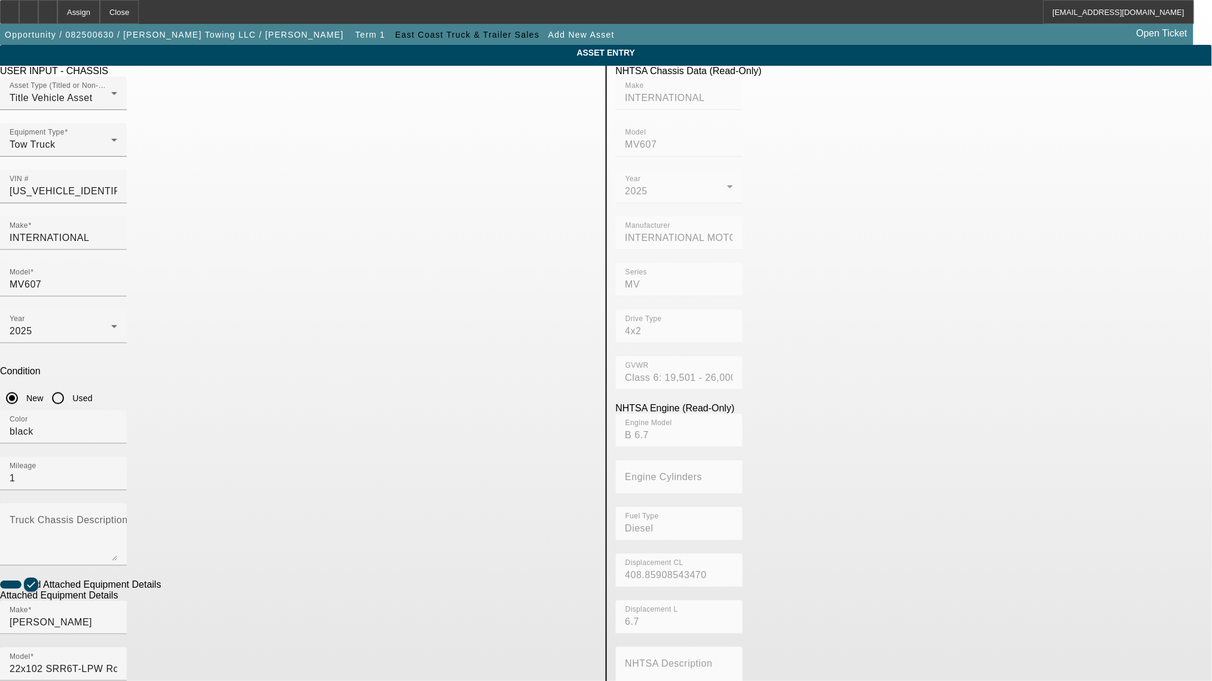
radio input "true"
type input "0220033890"
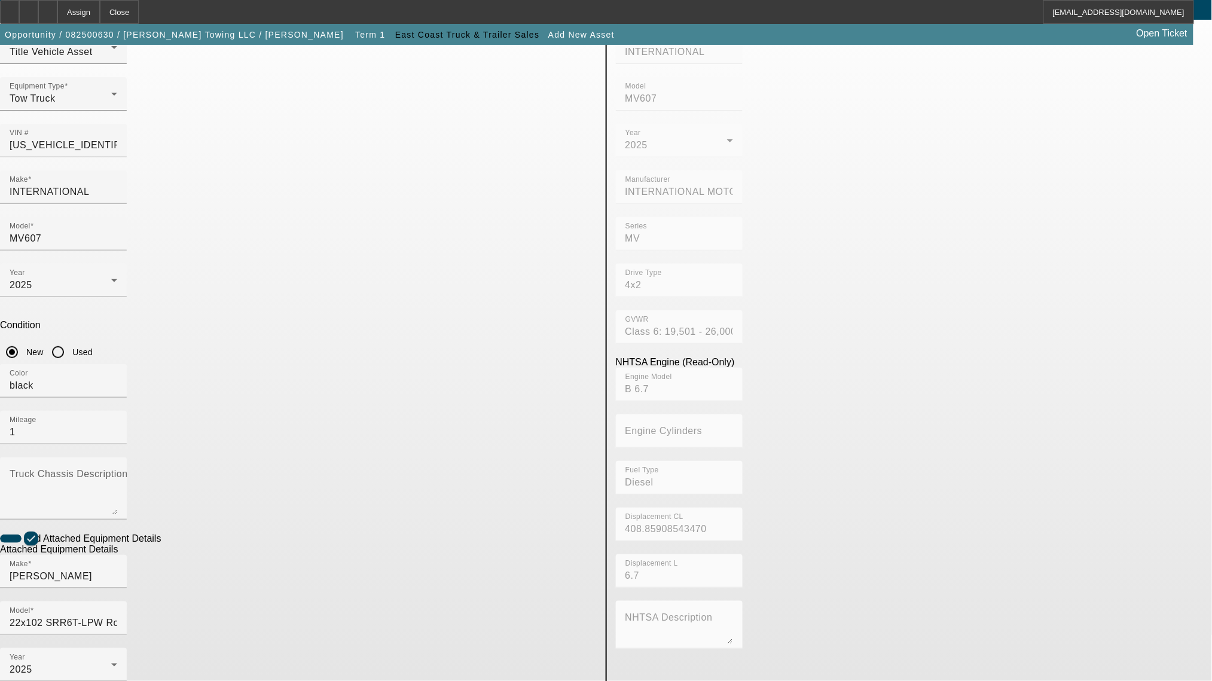
scroll to position [90, 0]
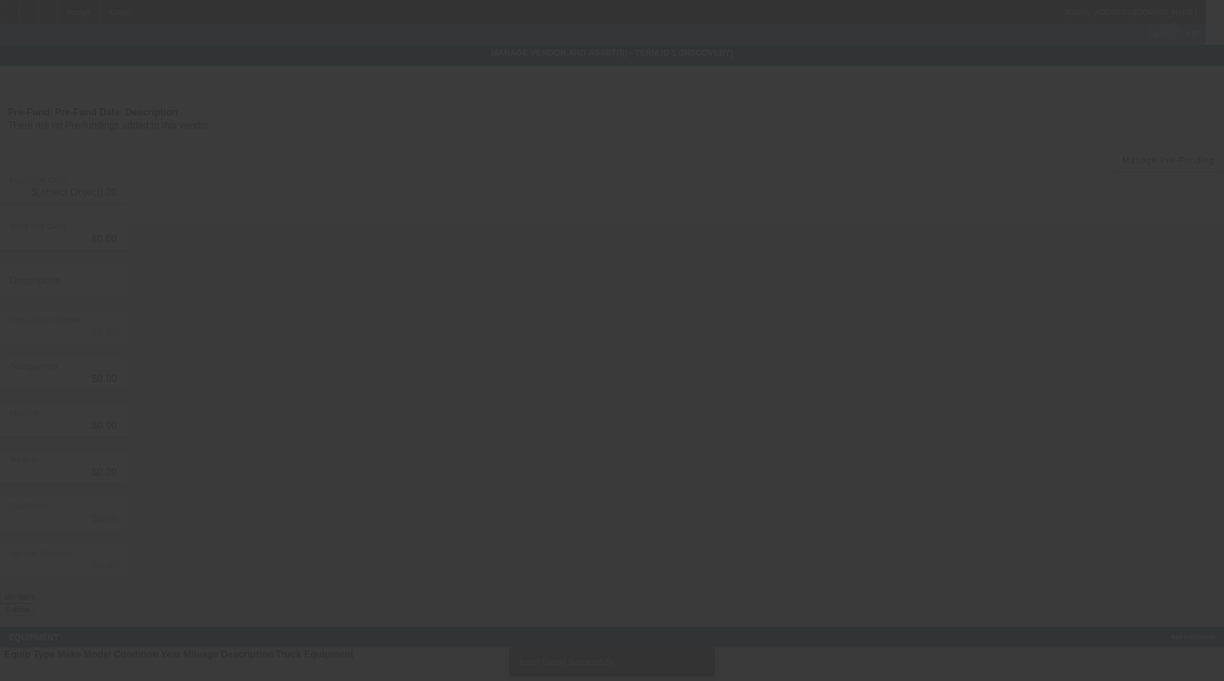
type input "$135,014.71"
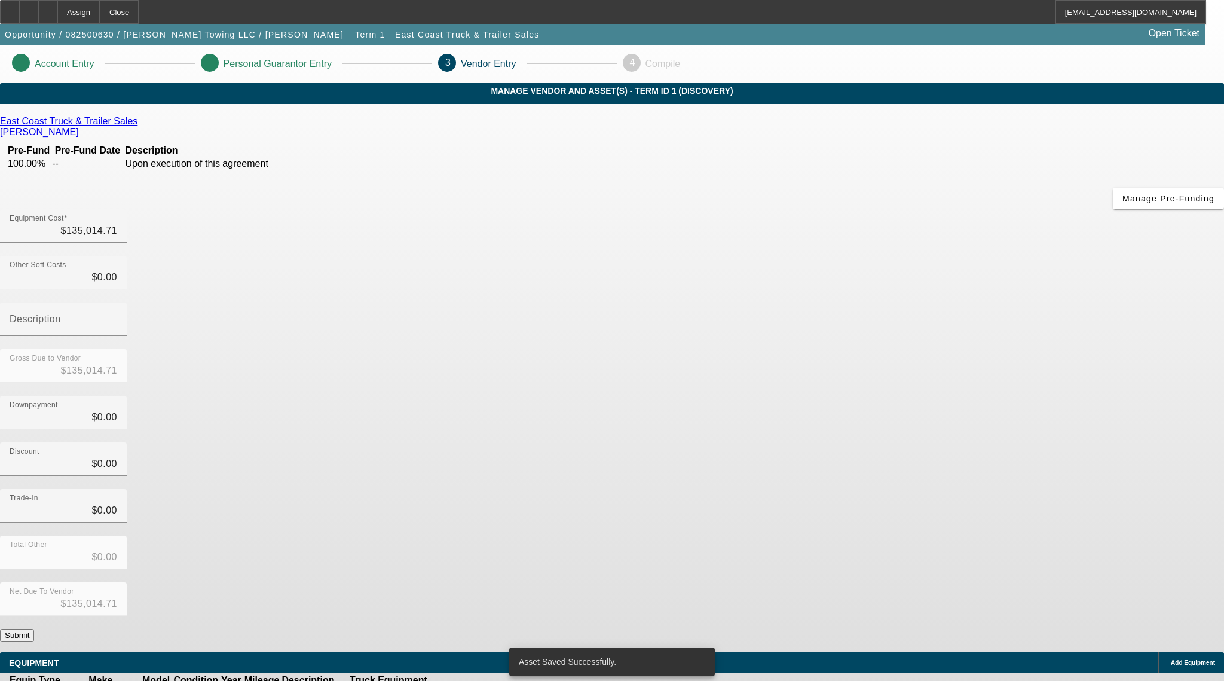
click at [34, 629] on button "Submit" at bounding box center [17, 635] width 34 height 13
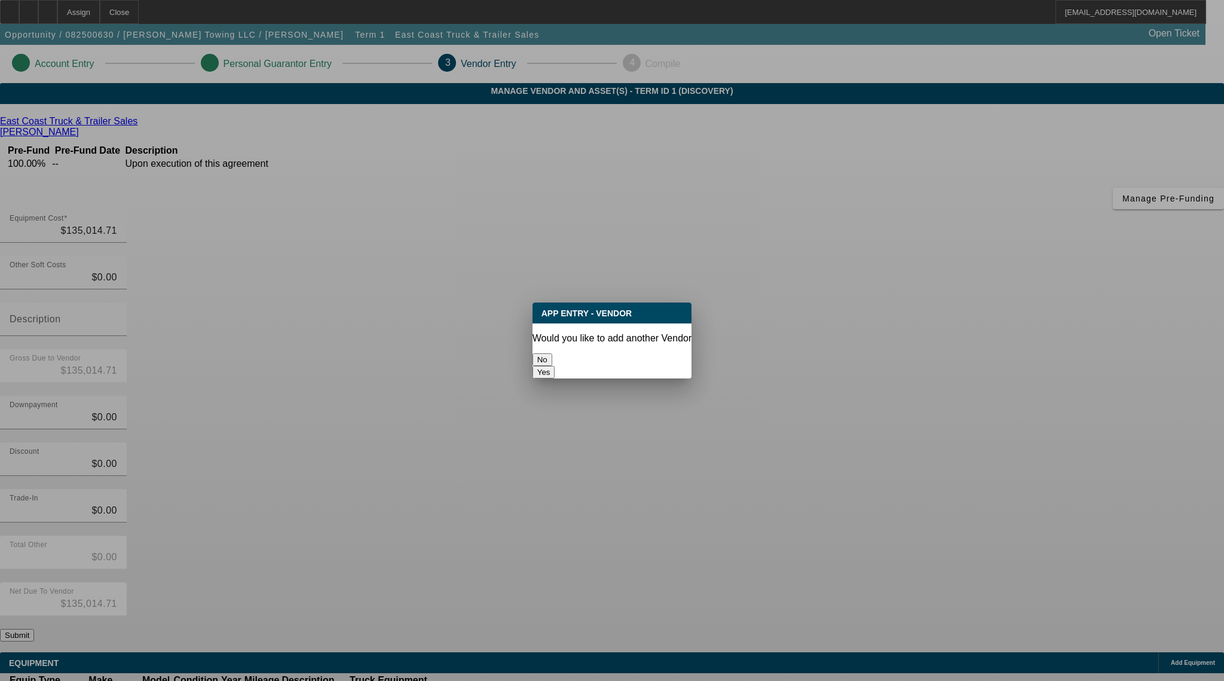
click at [552, 353] on button "No" at bounding box center [543, 359] width 20 height 13
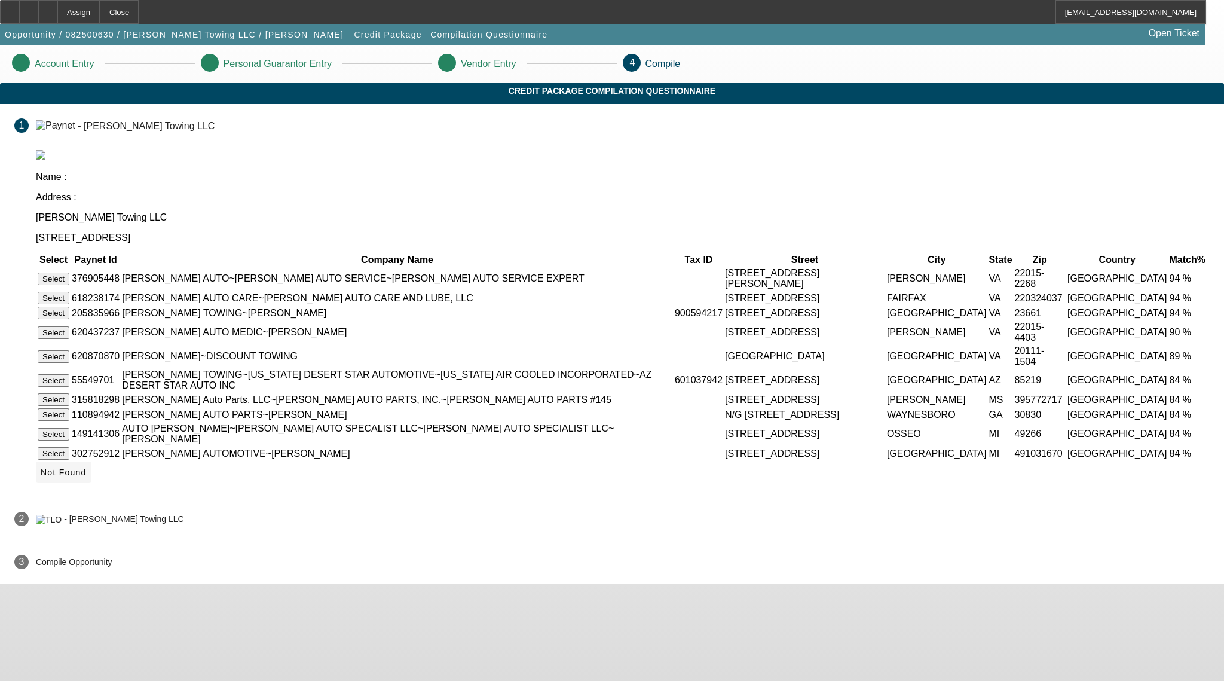
click at [87, 477] on span "Not Found" at bounding box center [64, 472] width 46 height 10
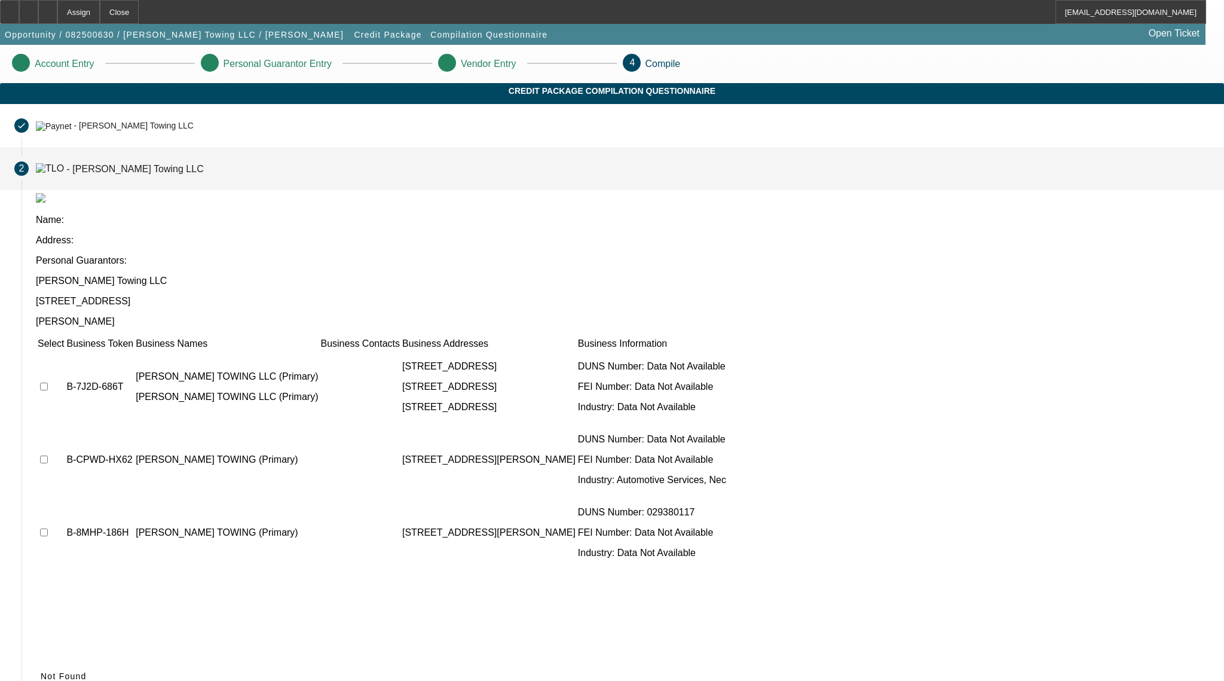
click at [48, 383] on input "checkbox" at bounding box center [44, 387] width 8 height 8
checkbox input "true"
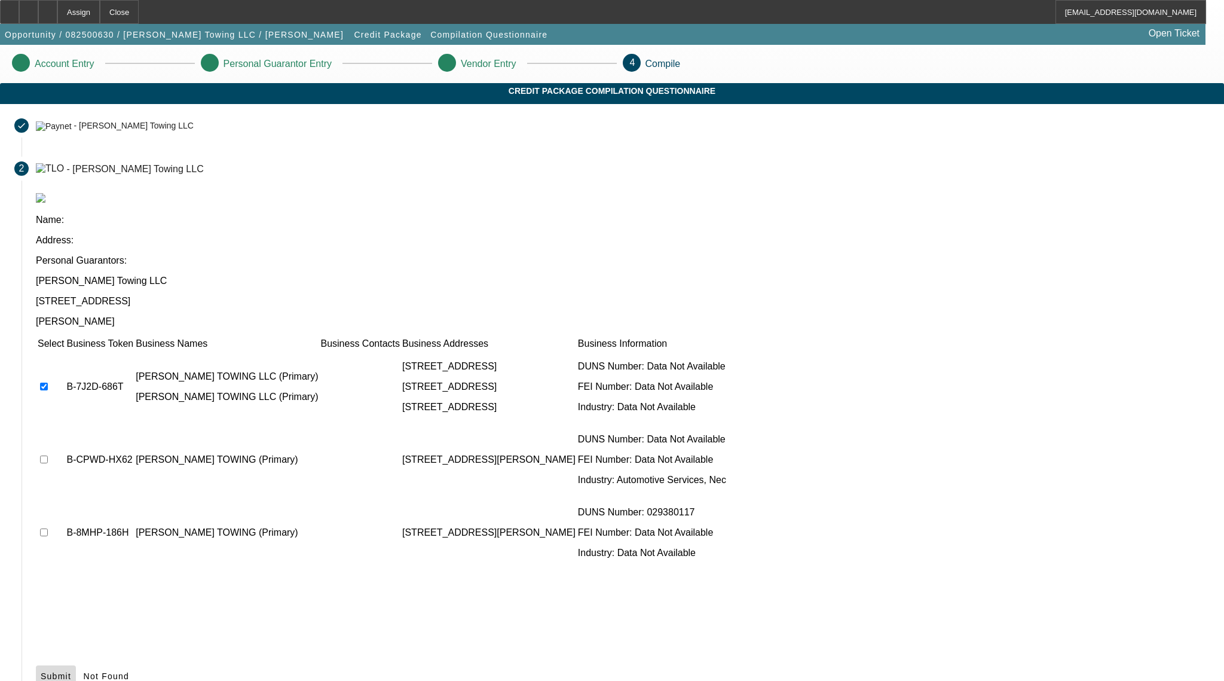
click at [71, 669] on span "Submit" at bounding box center [56, 676] width 30 height 10
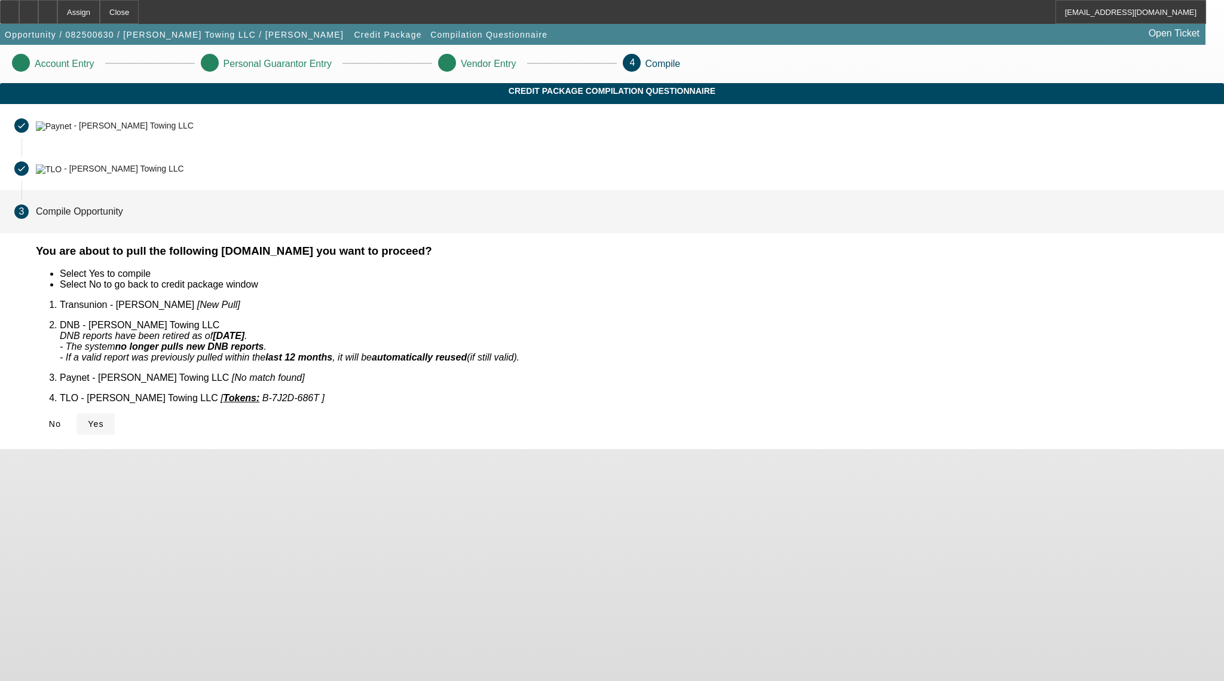
click at [104, 419] on span "Yes" at bounding box center [96, 424] width 16 height 10
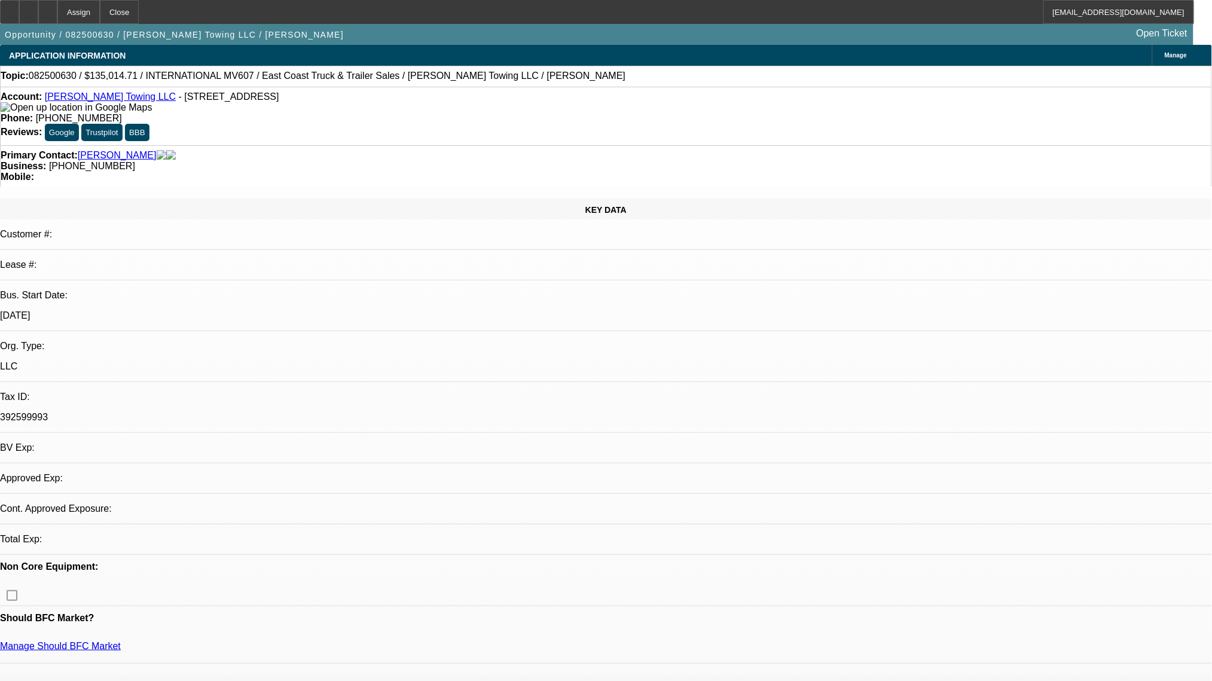
select select "0"
select select "2"
select select "0.1"
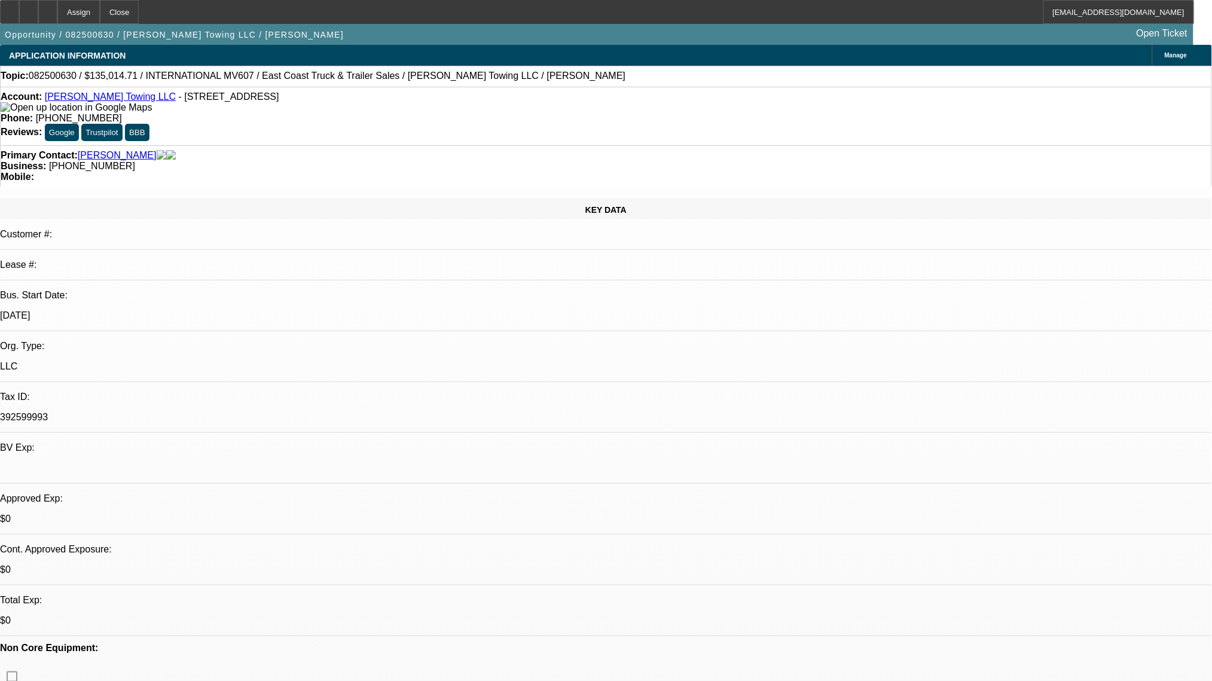
select select "1"
select select "2"
select select "4"
click at [57, 12] on div at bounding box center [47, 12] width 19 height 24
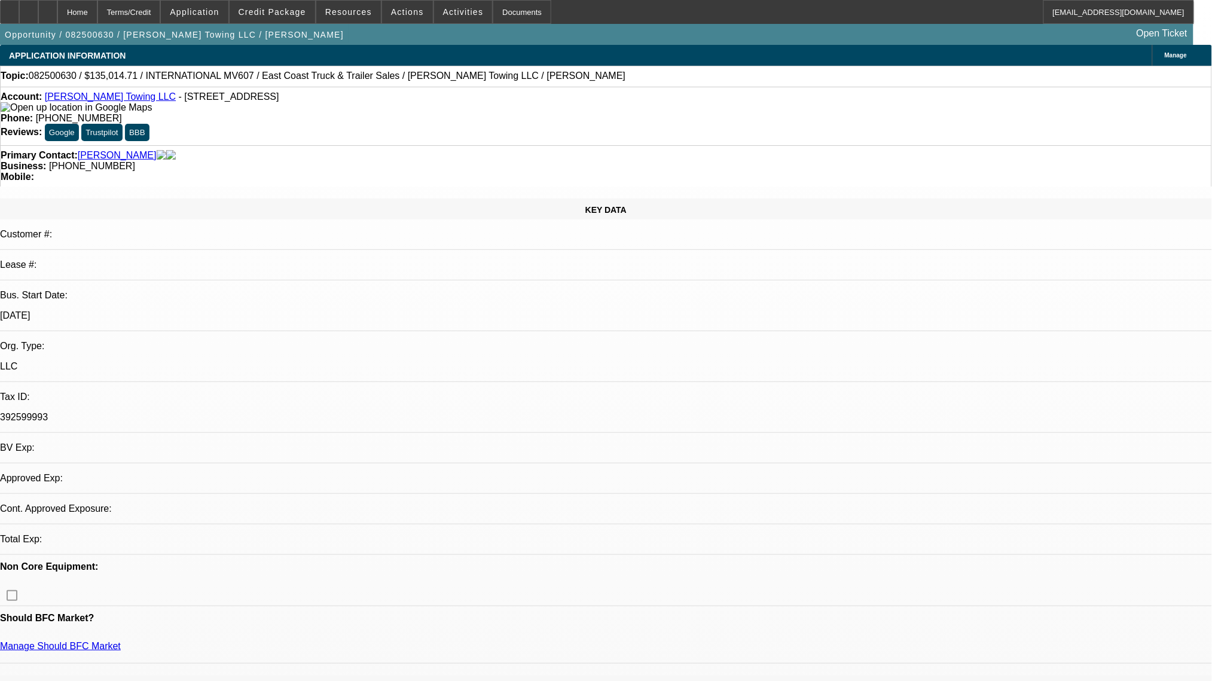
select select "0"
select select "2"
select select "0.1"
select select "4"
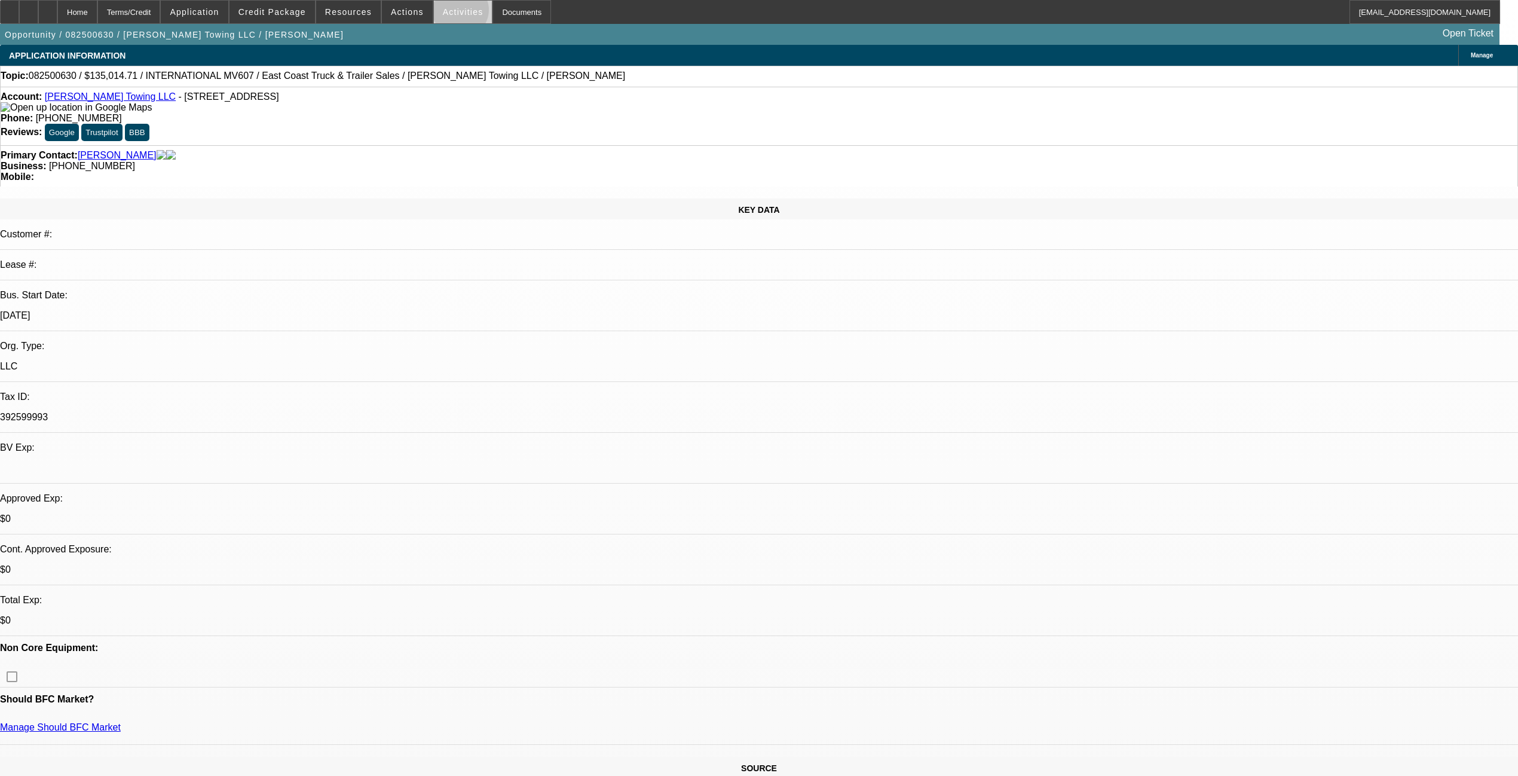
click at [452, 13] on span "Activities" at bounding box center [463, 12] width 41 height 10
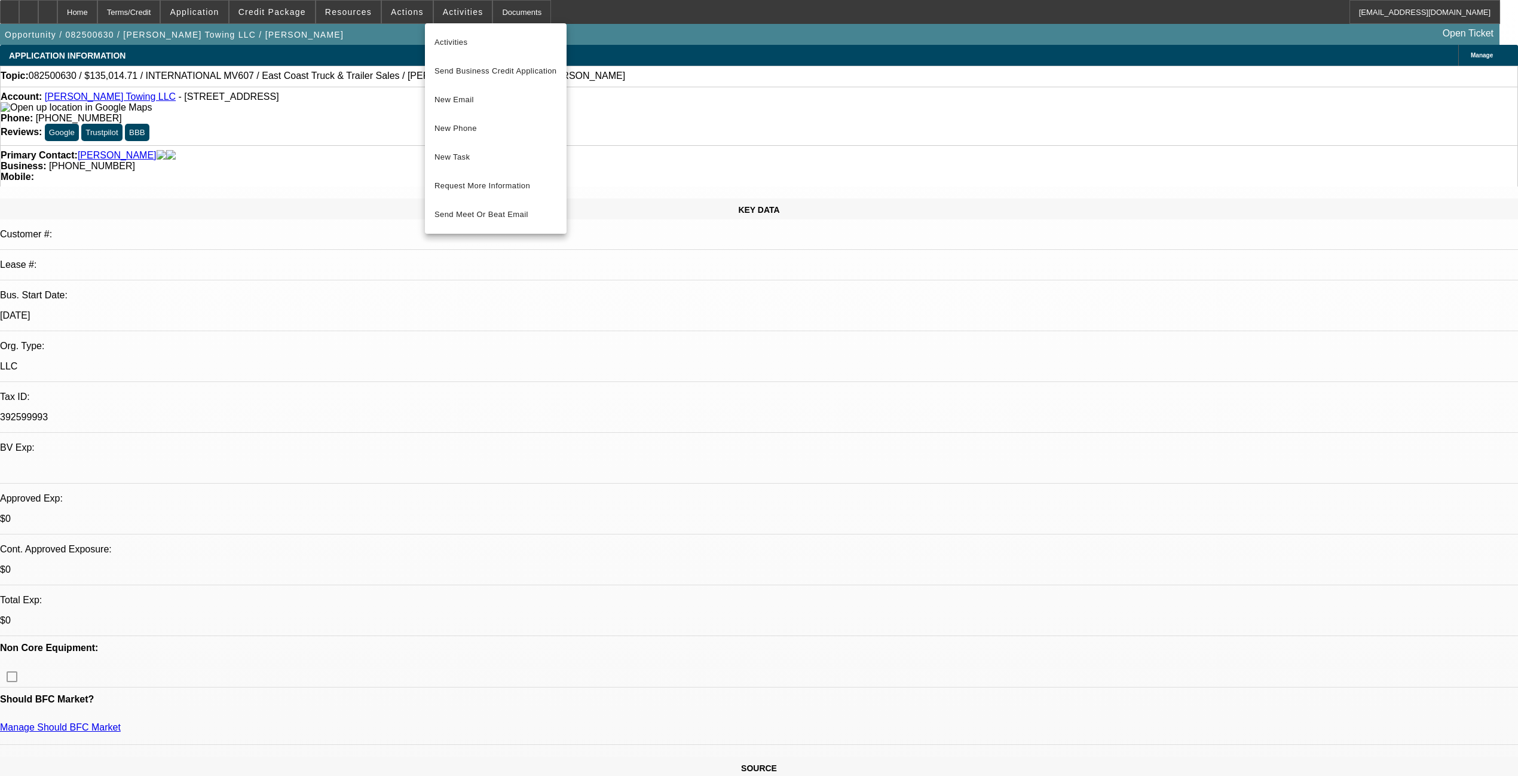
click at [861, 279] on div at bounding box center [759, 388] width 1518 height 776
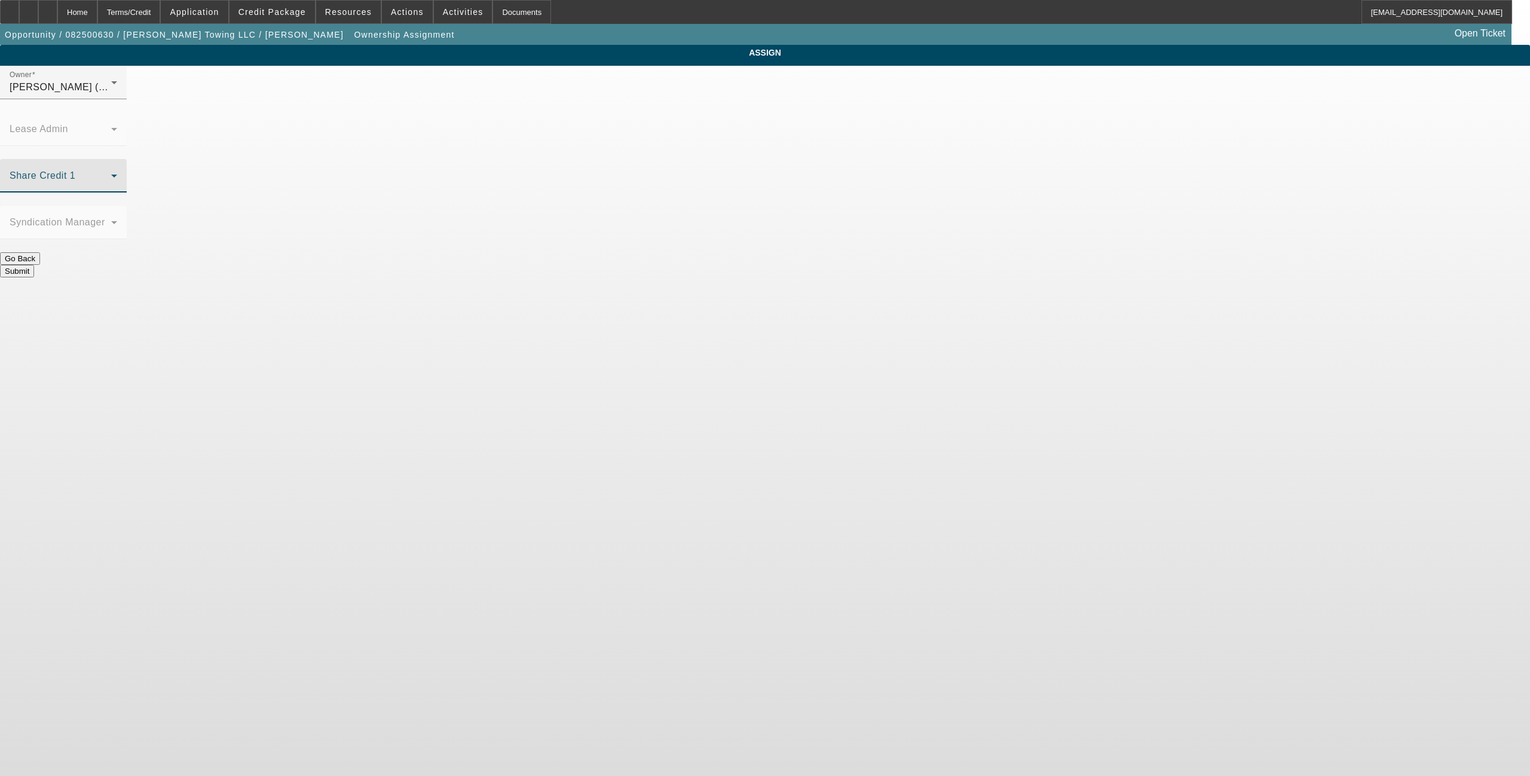
click at [121, 169] on icon at bounding box center [114, 176] width 14 height 14
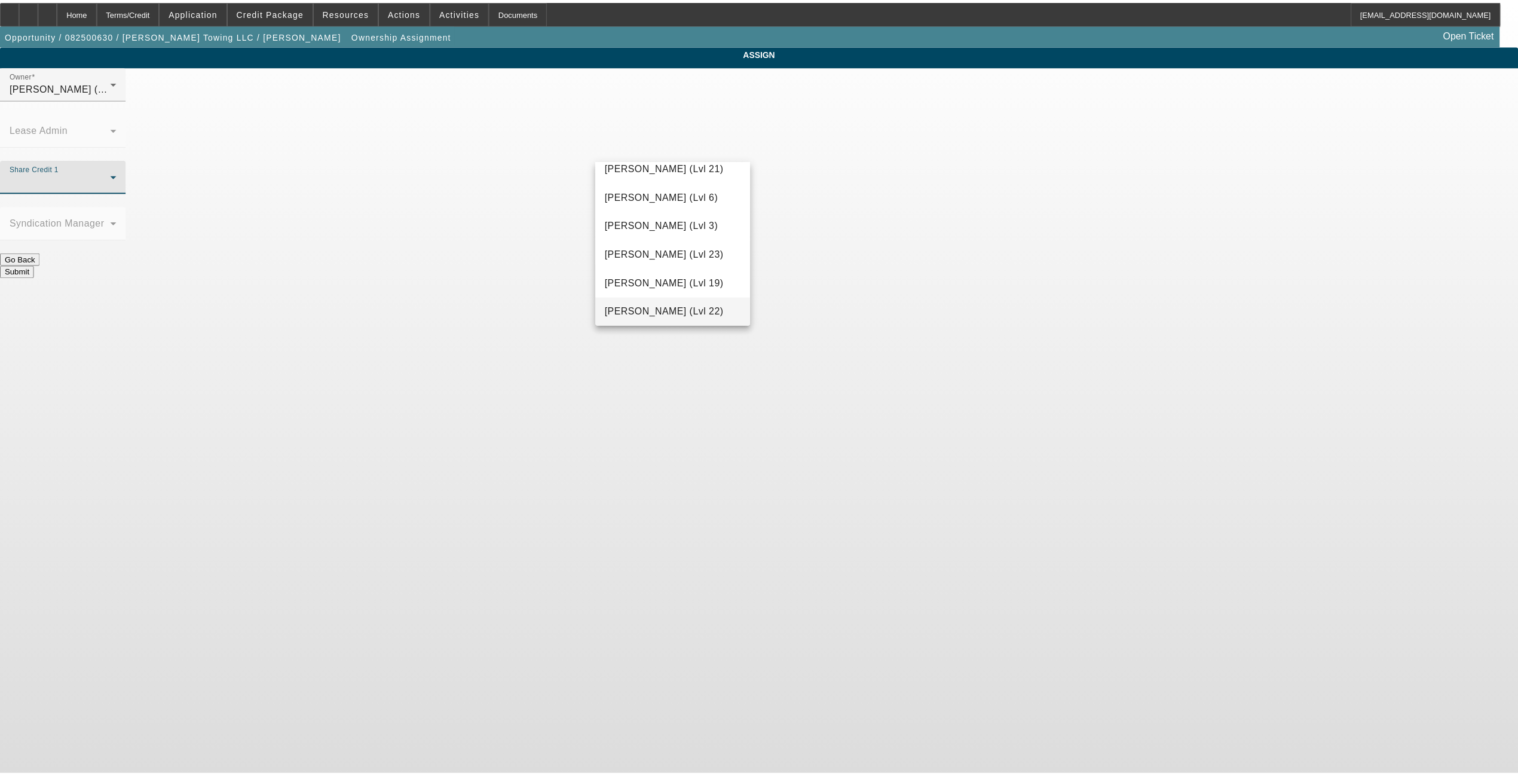
scroll to position [1354, 0]
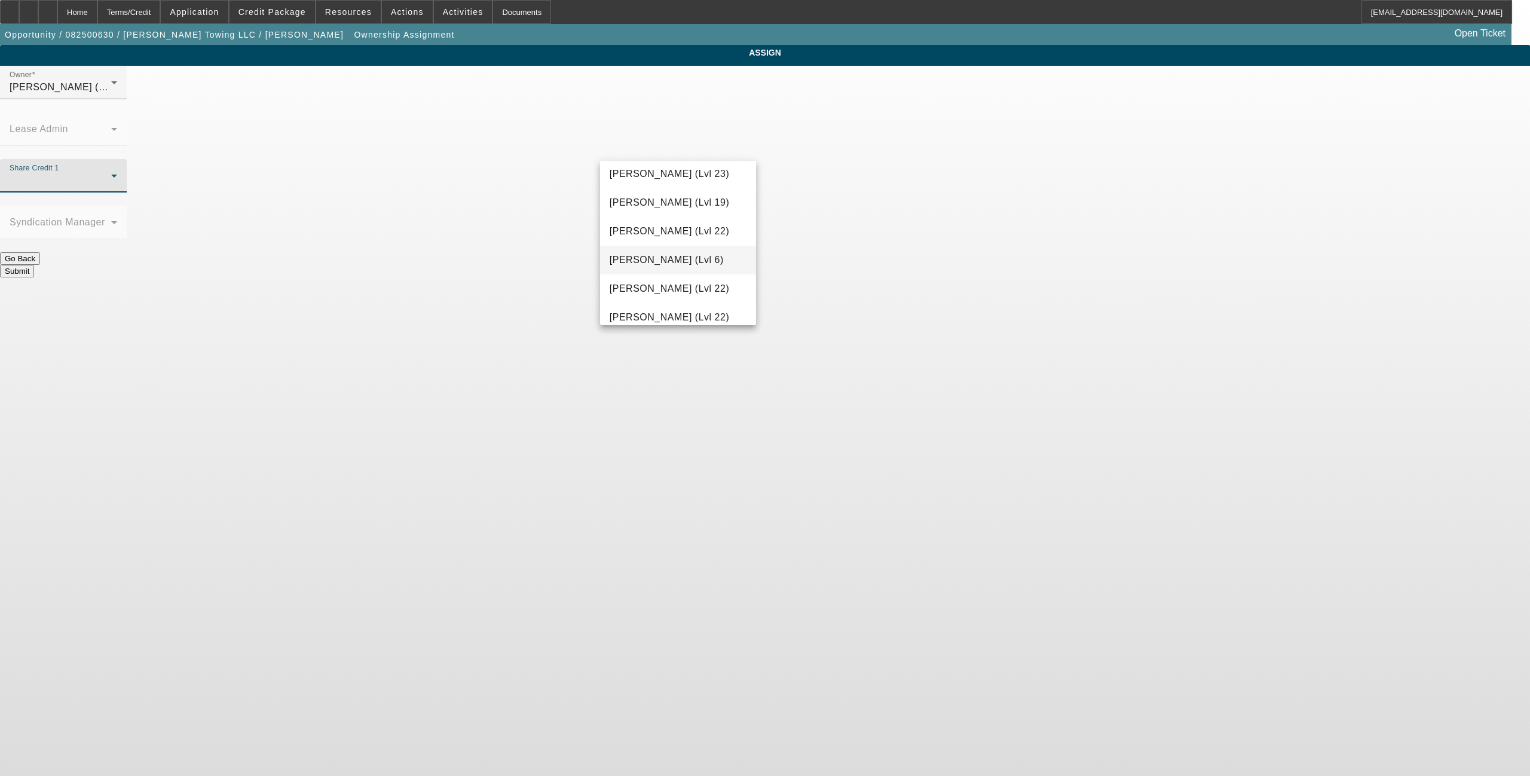
click at [671, 261] on span "[PERSON_NAME] (Lvl 6)" at bounding box center [667, 260] width 114 height 14
click at [34, 265] on button "Submit" at bounding box center [17, 271] width 34 height 13
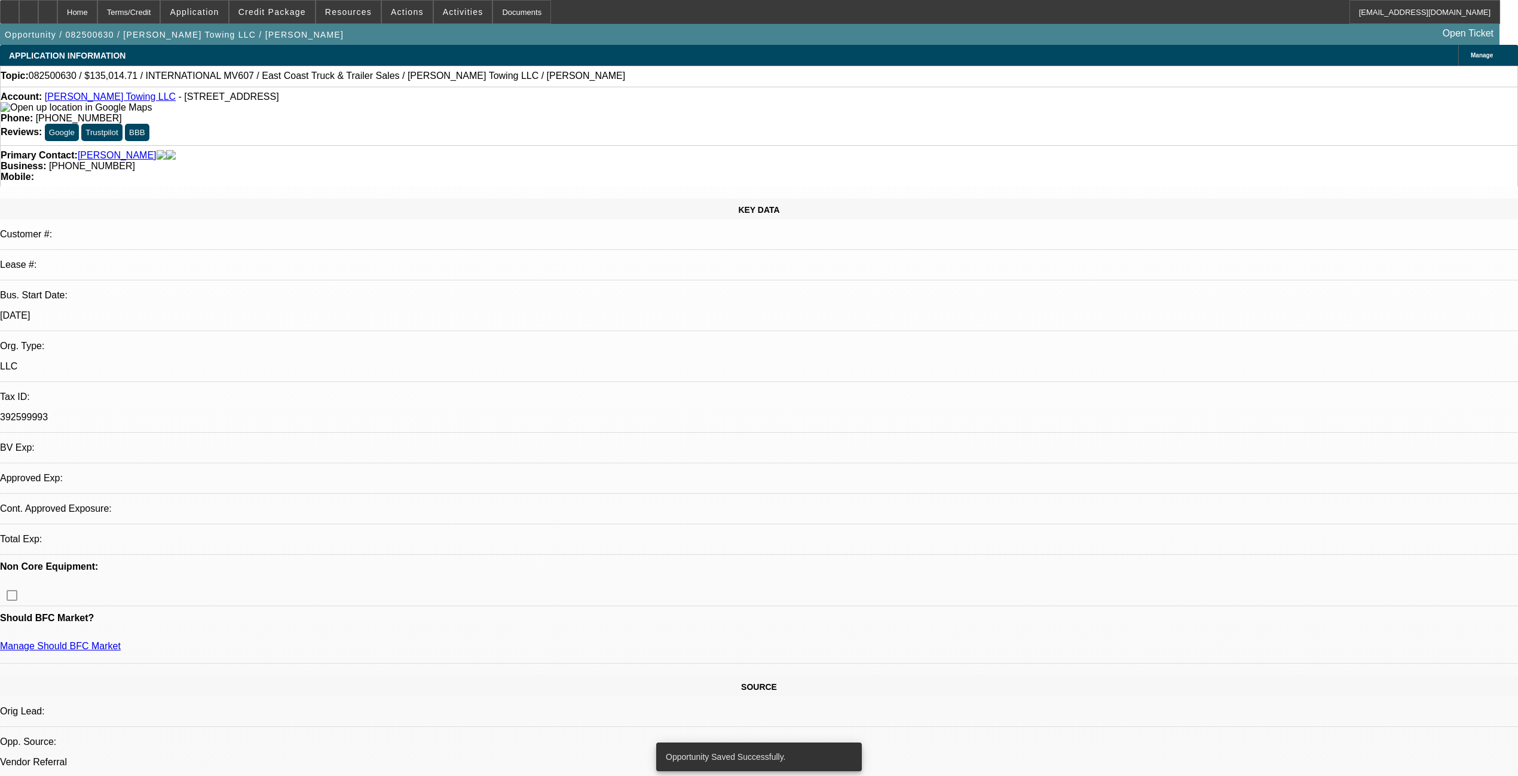
select select "0"
select select "2"
select select "0.1"
select select "4"
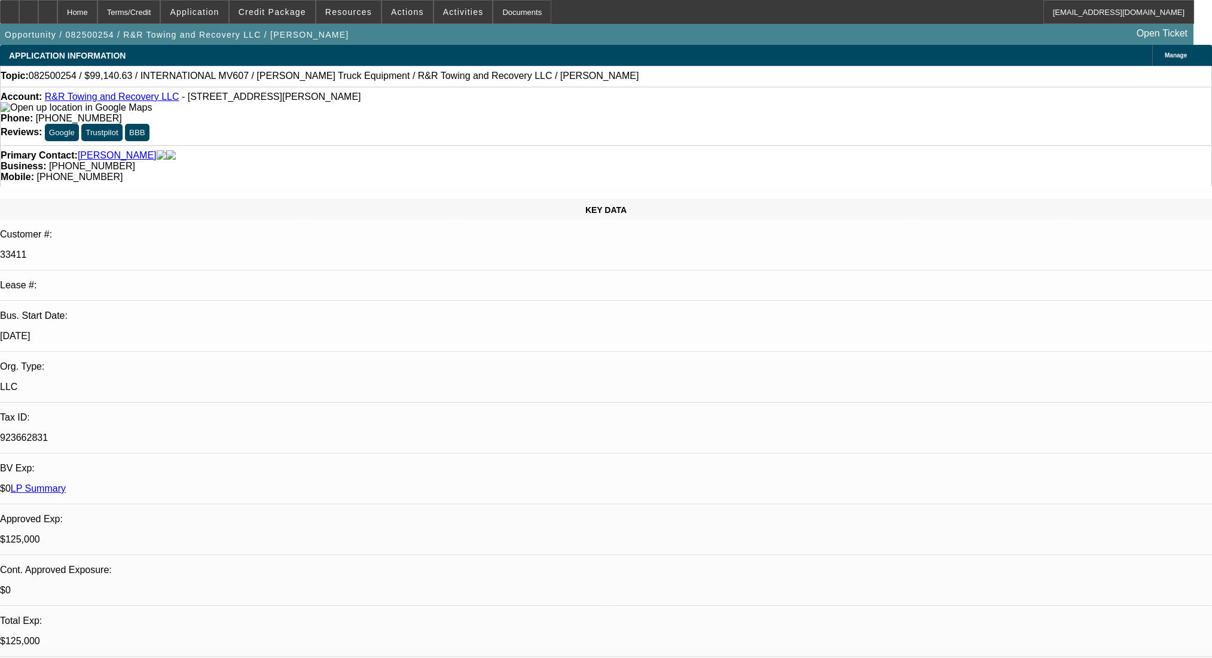
select select "0"
select select "2"
select select "0.1"
select select "4"
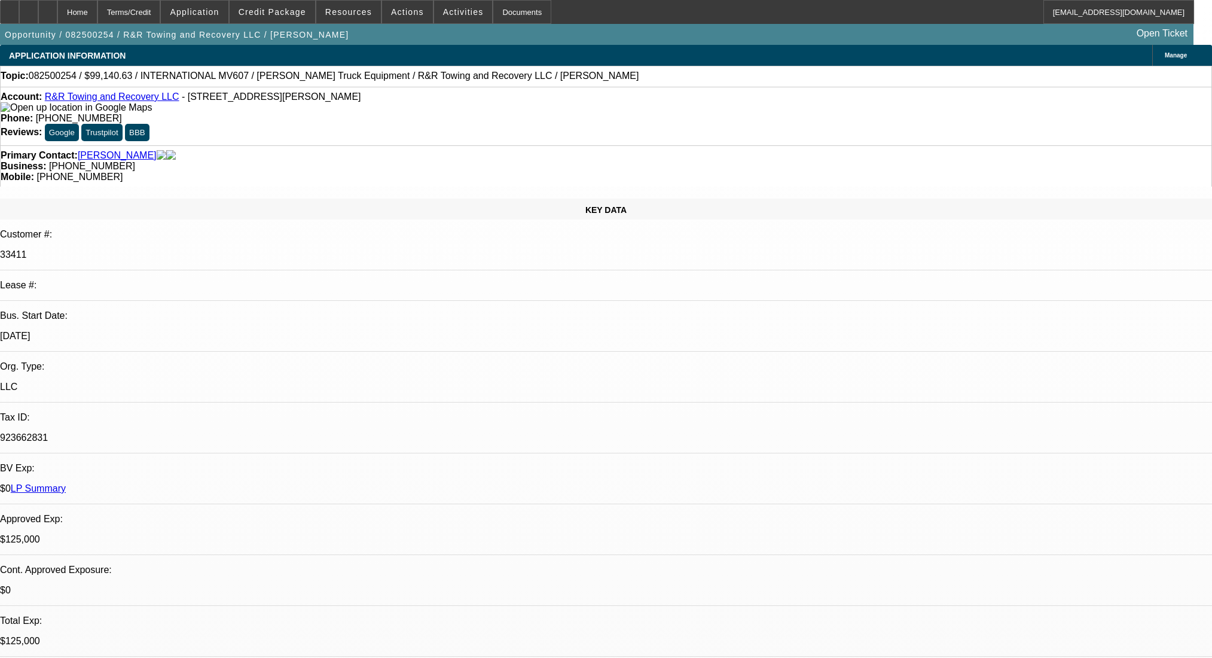
select select "0"
select select "2"
select select "0.1"
select select "4"
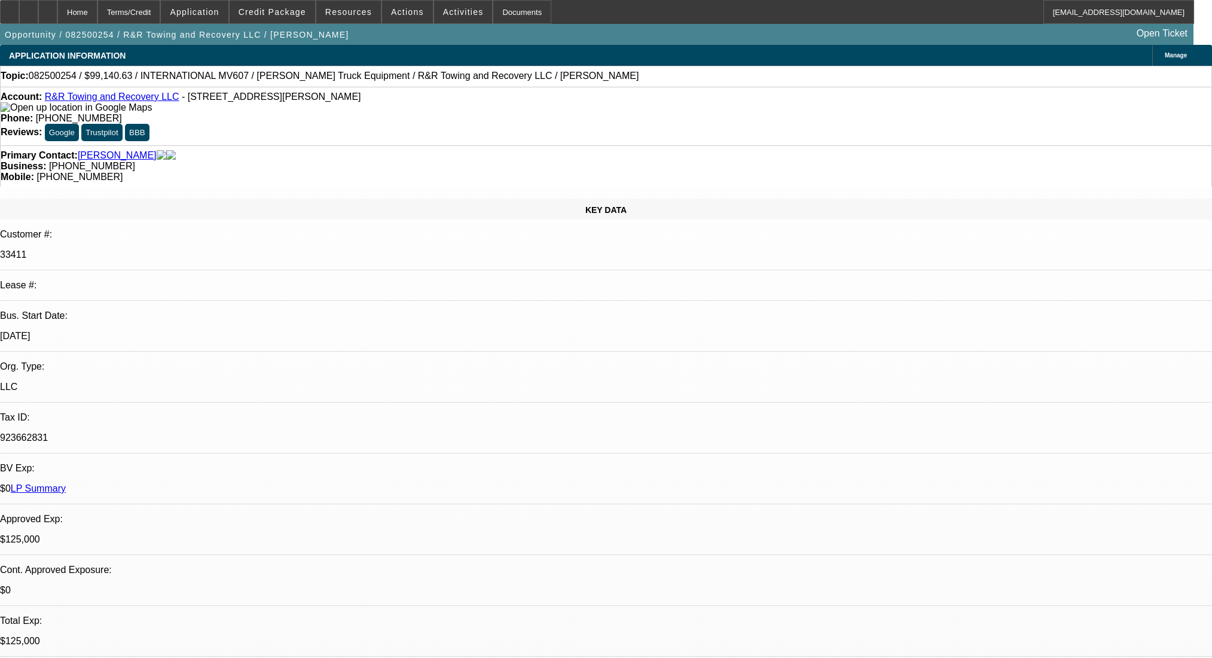
select select "0.1"
select select "2"
select select "0.1"
select select "4"
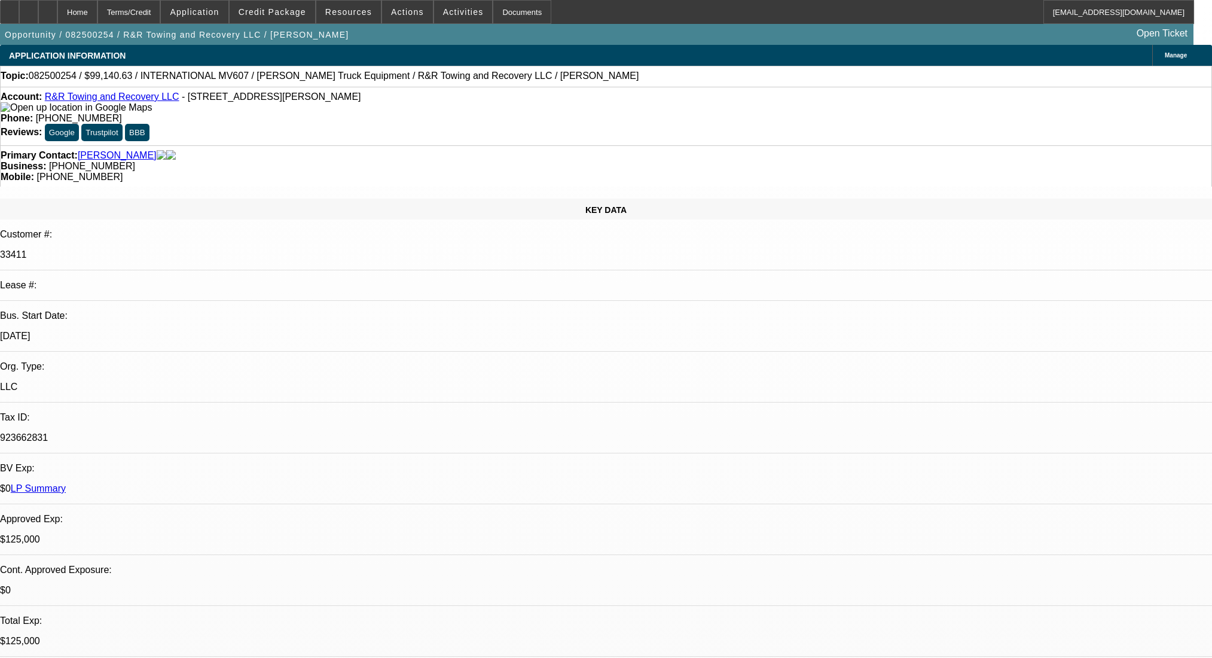
select select "0.1"
select select "2"
select select "0.1"
select select "4"
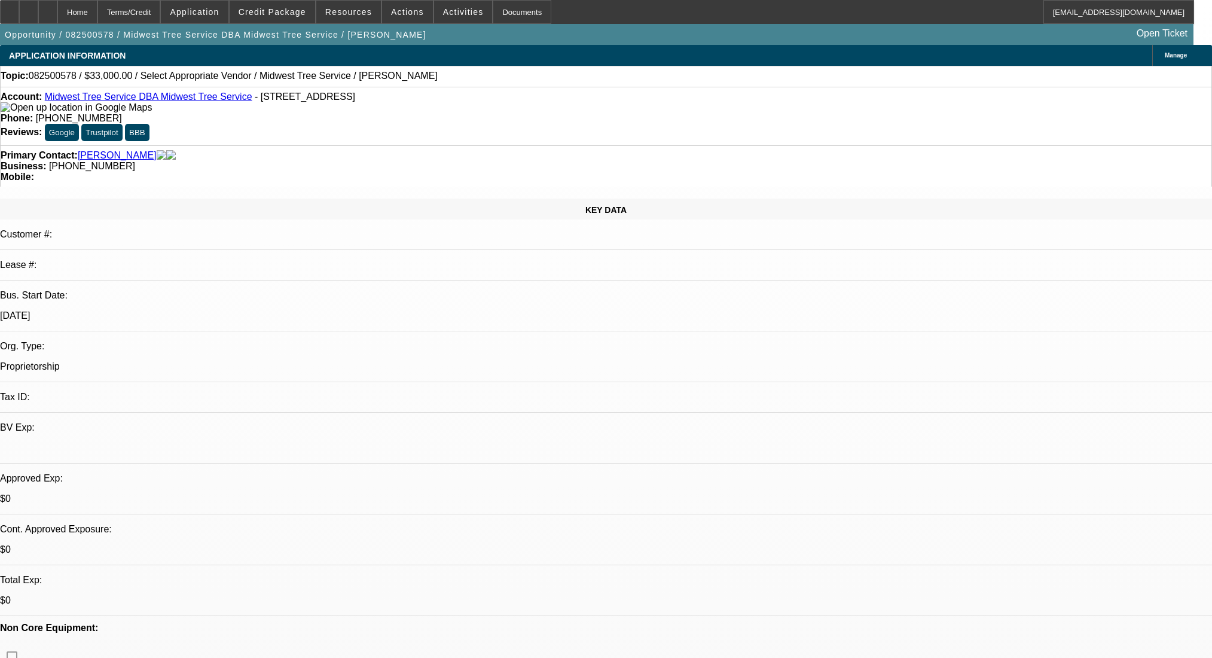
select select "0"
select select "2"
select select "0.1"
select select "4"
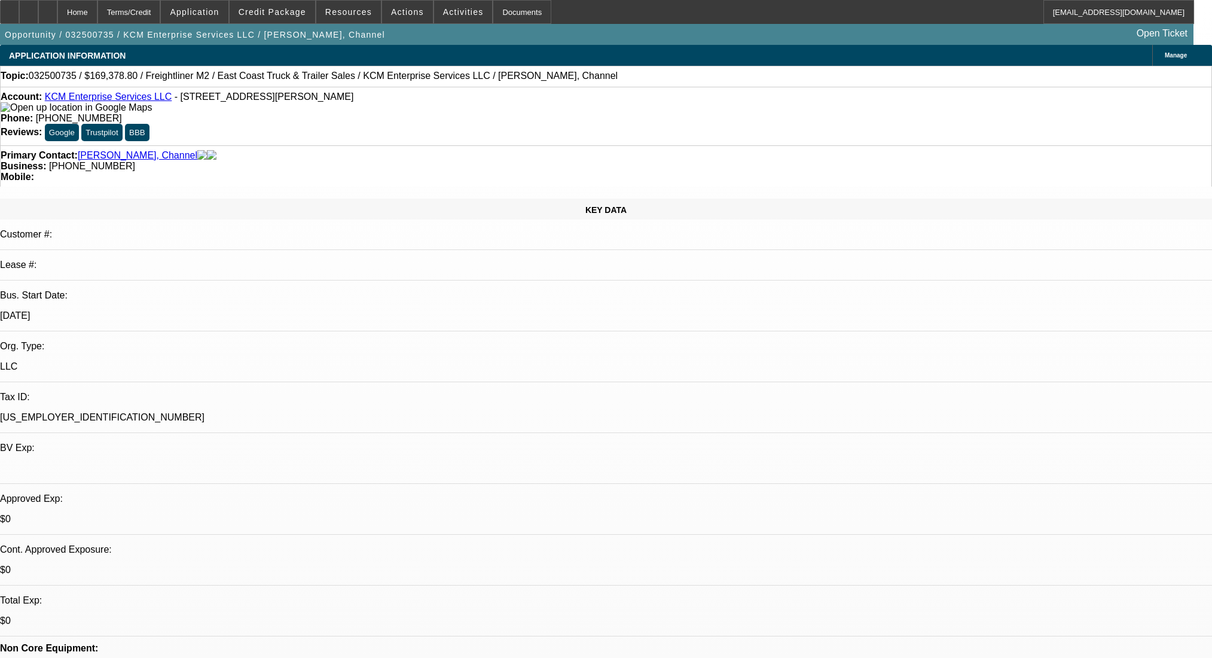
select select "0.2"
select select "2"
select select "0.1"
select select "4"
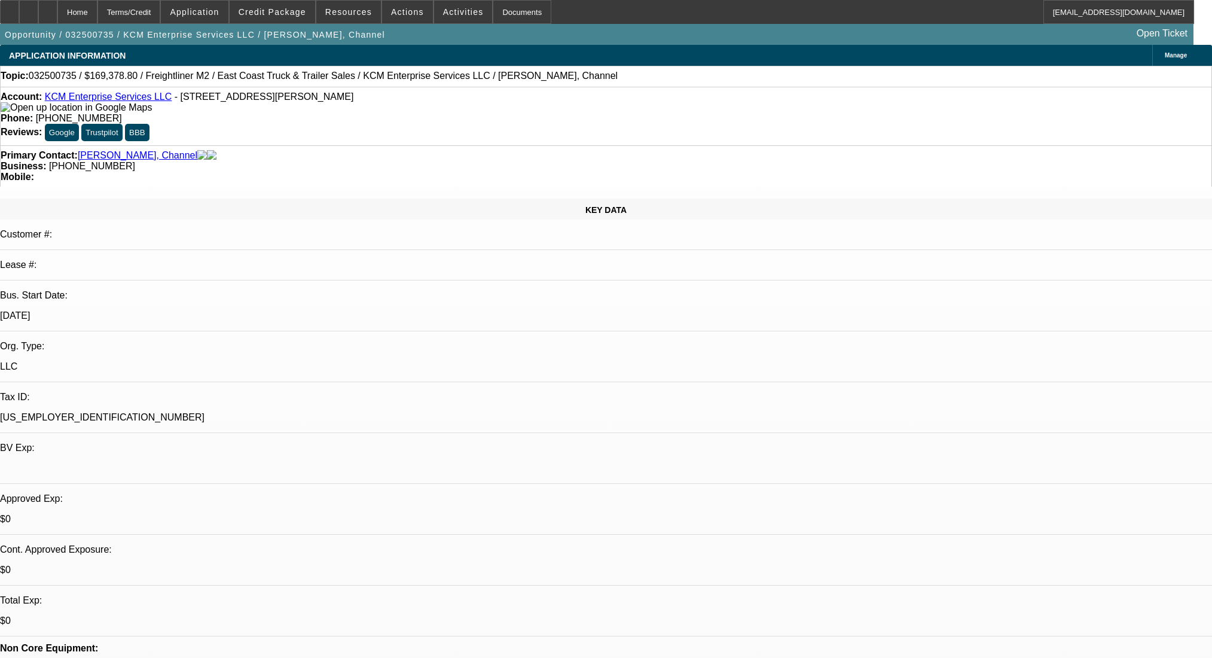
scroll to position [1592, 0]
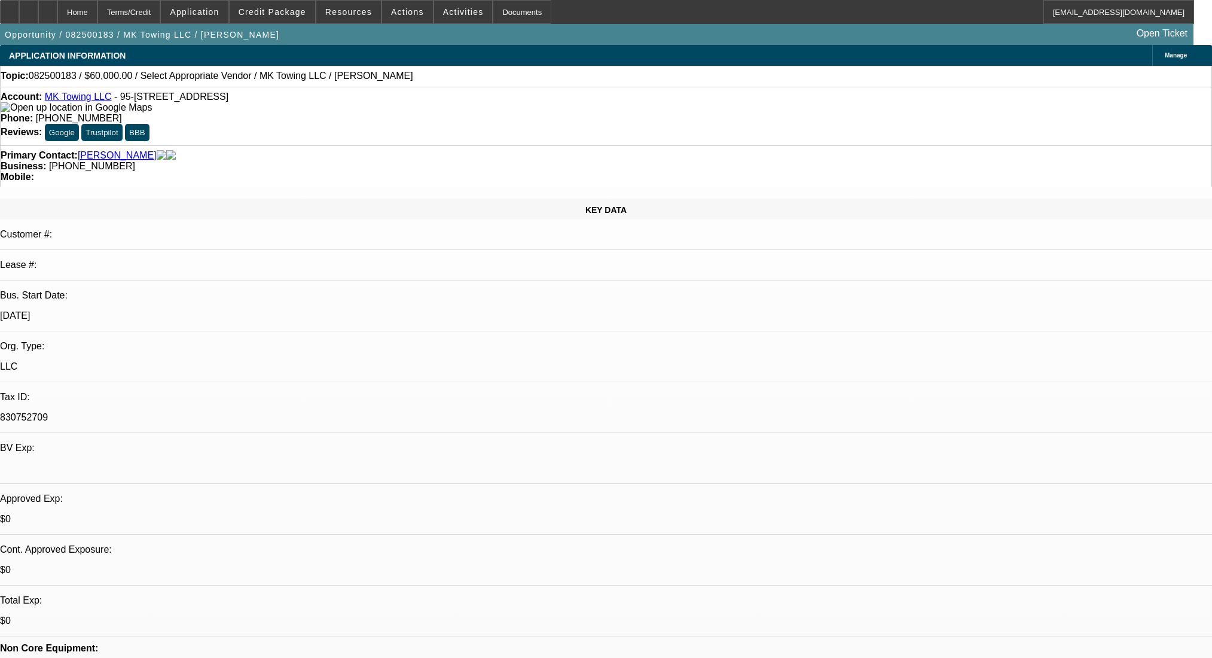
select select "0"
select select "2"
select select "0.1"
select select "4"
